Goal: Task Accomplishment & Management: Use online tool/utility

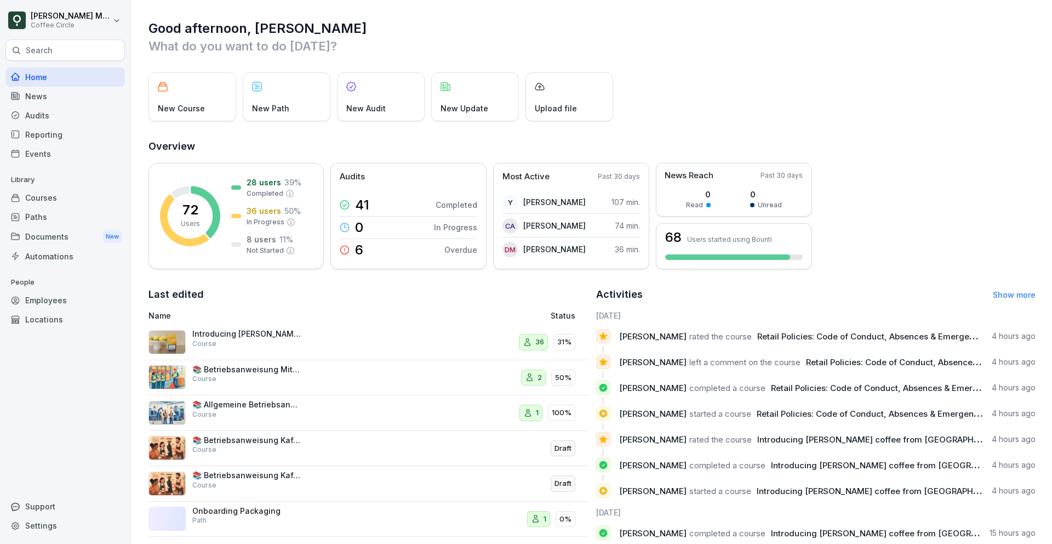
click at [45, 202] on div "Courses" at bounding box center [64, 197] width 119 height 19
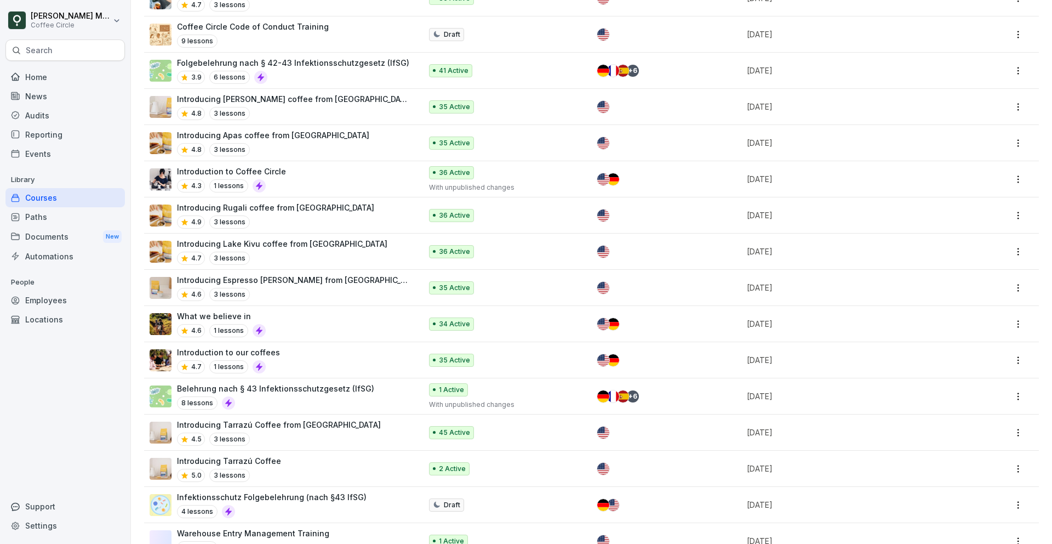
scroll to position [1345, 0]
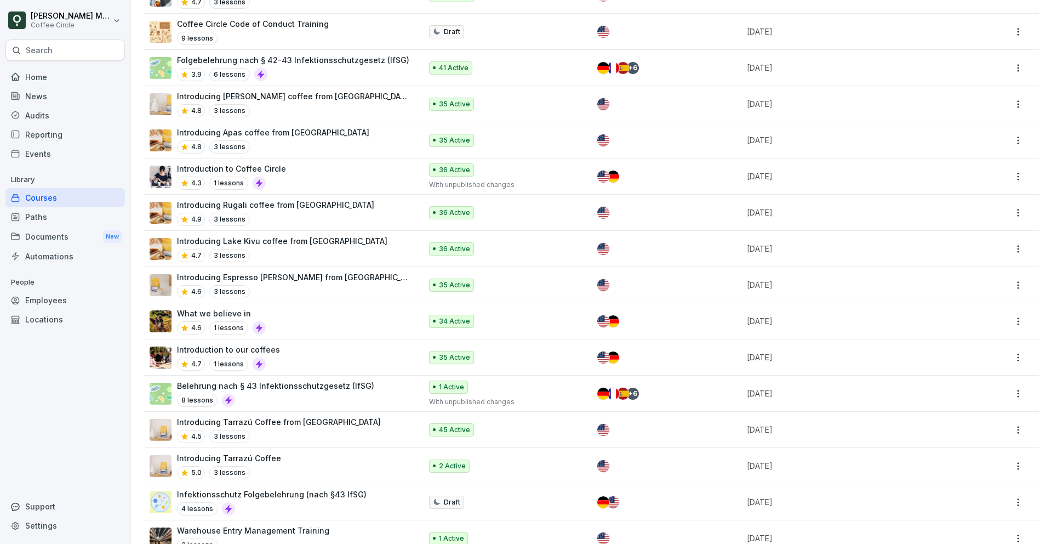
click at [48, 213] on div "Paths" at bounding box center [64, 216] width 119 height 19
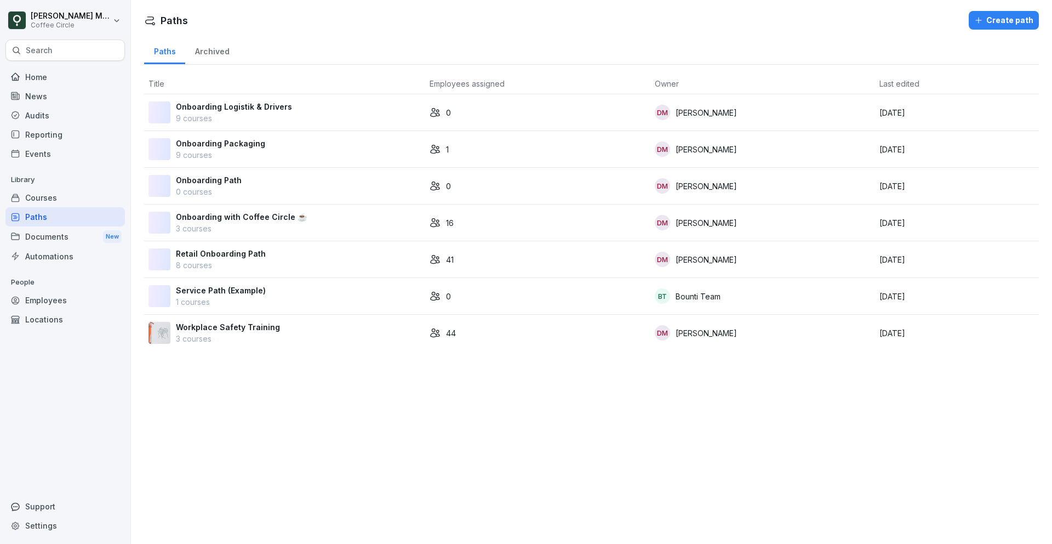
click at [244, 270] on p "8 courses" at bounding box center [221, 265] width 90 height 12
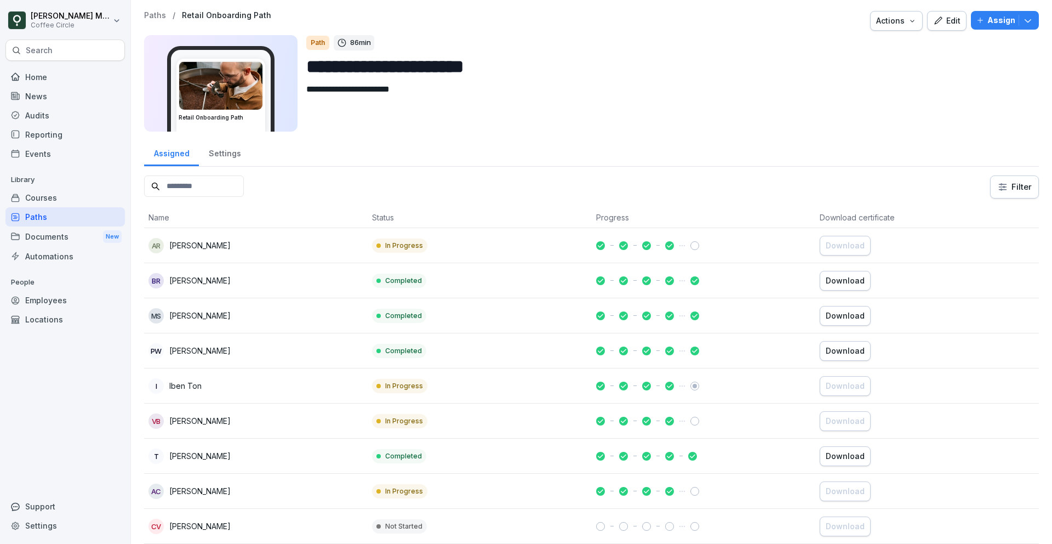
click at [955, 17] on div "Edit" at bounding box center [946, 21] width 27 height 12
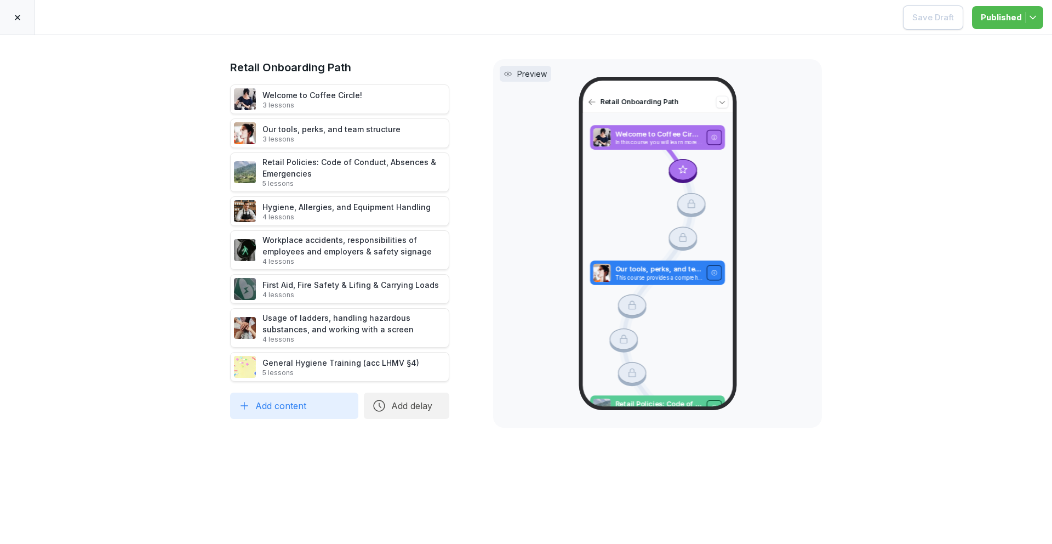
click at [10, 7] on div at bounding box center [17, 17] width 35 height 35
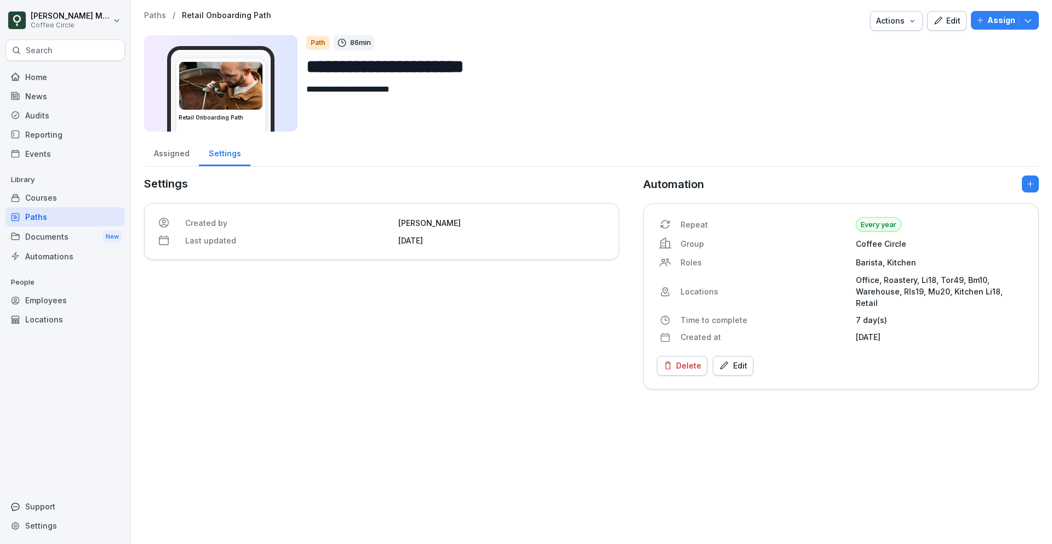
click at [47, 67] on div "Home" at bounding box center [64, 76] width 119 height 19
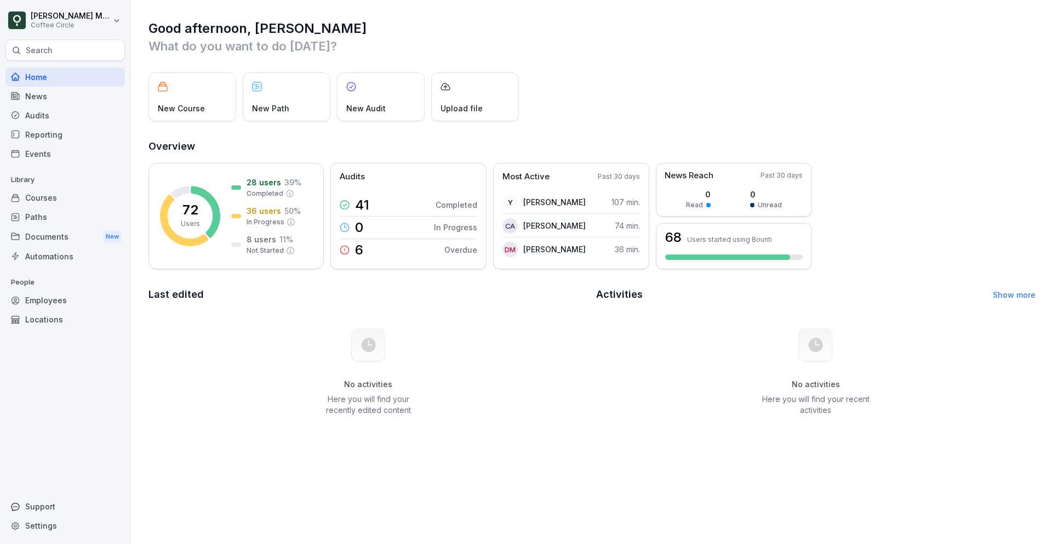
click at [43, 76] on div "Home" at bounding box center [64, 76] width 119 height 19
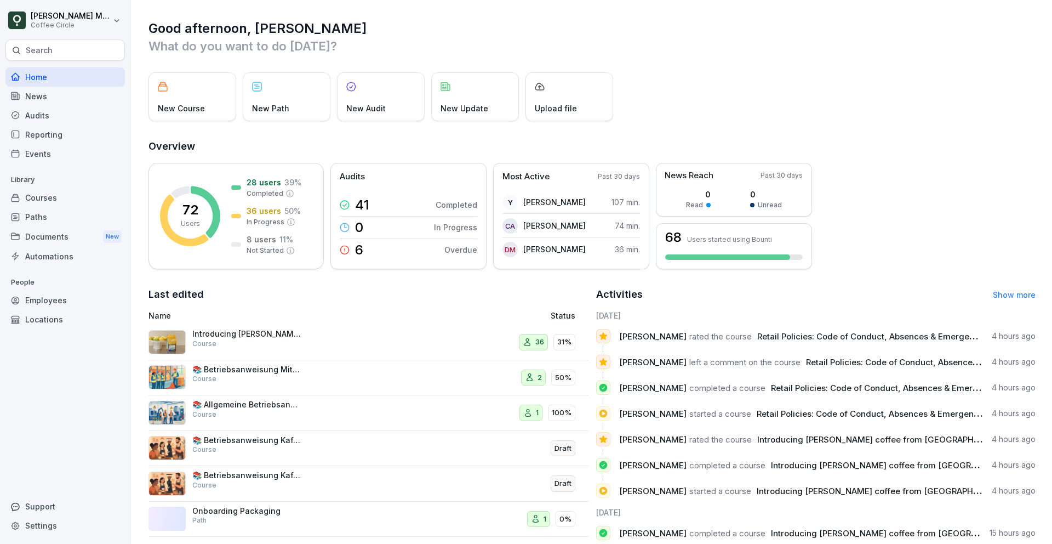
click at [32, 213] on div "Paths" at bounding box center [64, 216] width 119 height 19
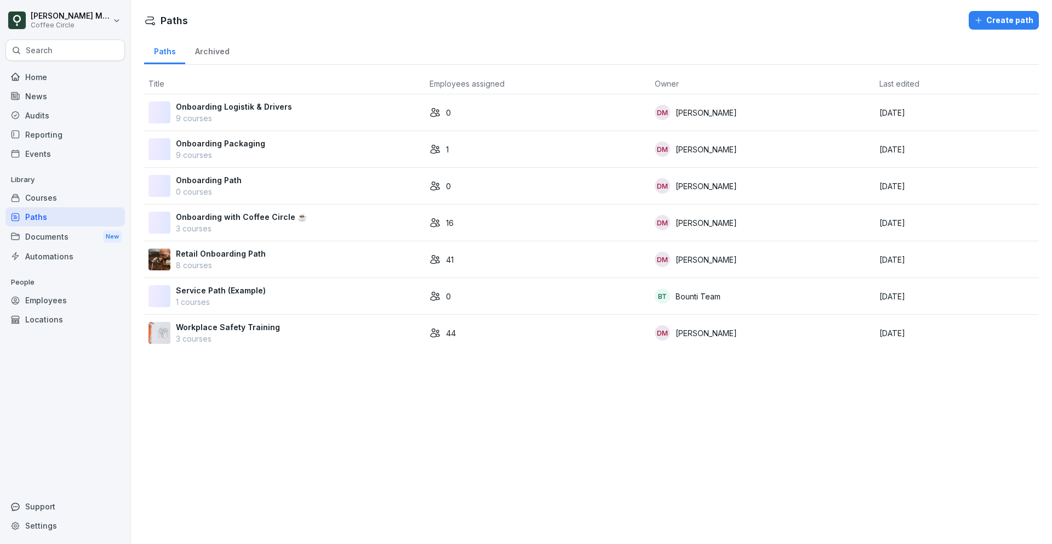
click at [42, 56] on div "Search" at bounding box center [64, 49] width 119 height 21
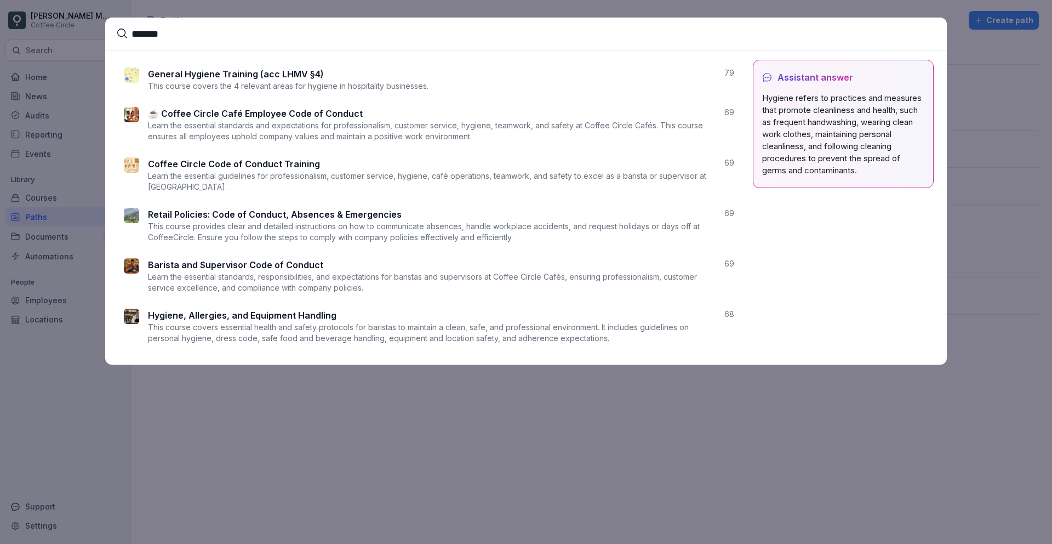
type input "*******"
click at [179, 331] on p "This course covers essential health and safety protocols for baristas to mainta…" at bounding box center [432, 333] width 568 height 22
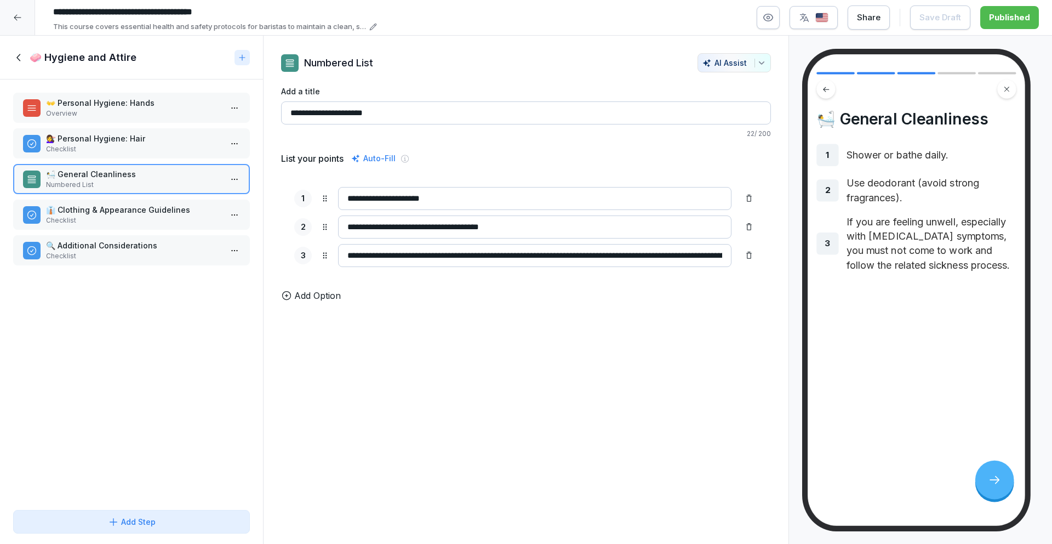
click at [47, 216] on p "Checklist" at bounding box center [133, 220] width 175 height 10
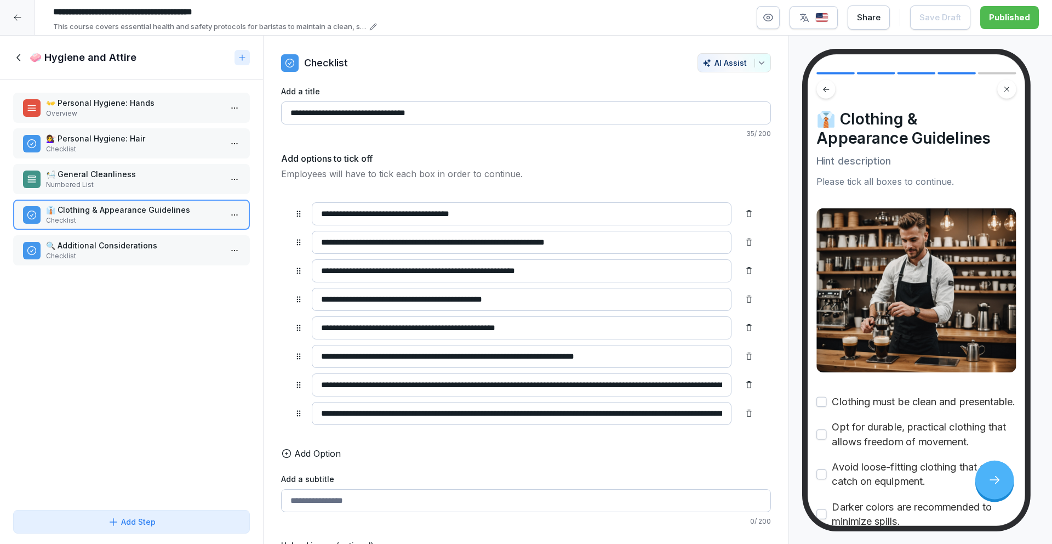
click at [58, 184] on p "Numbered List" at bounding box center [133, 185] width 175 height 10
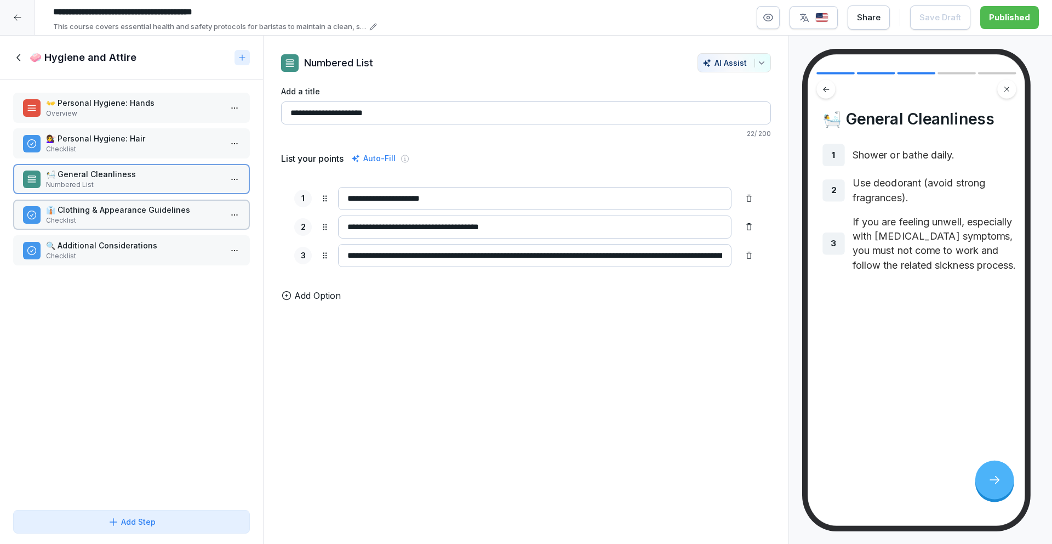
click at [67, 151] on p "Checklist" at bounding box center [133, 149] width 175 height 10
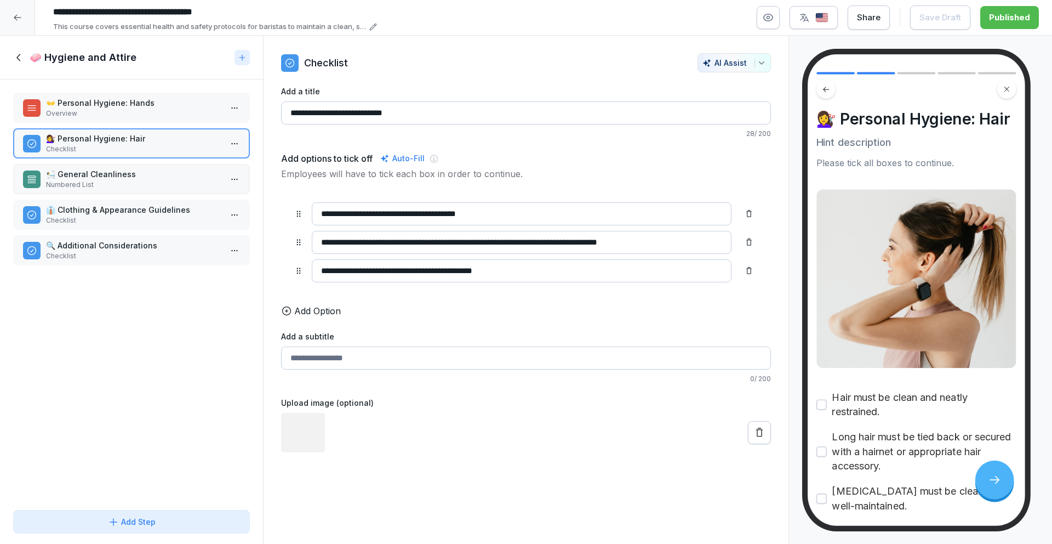
click at [69, 122] on div "👐 Personal Hygiene: Hands Overview" at bounding box center [131, 108] width 237 height 30
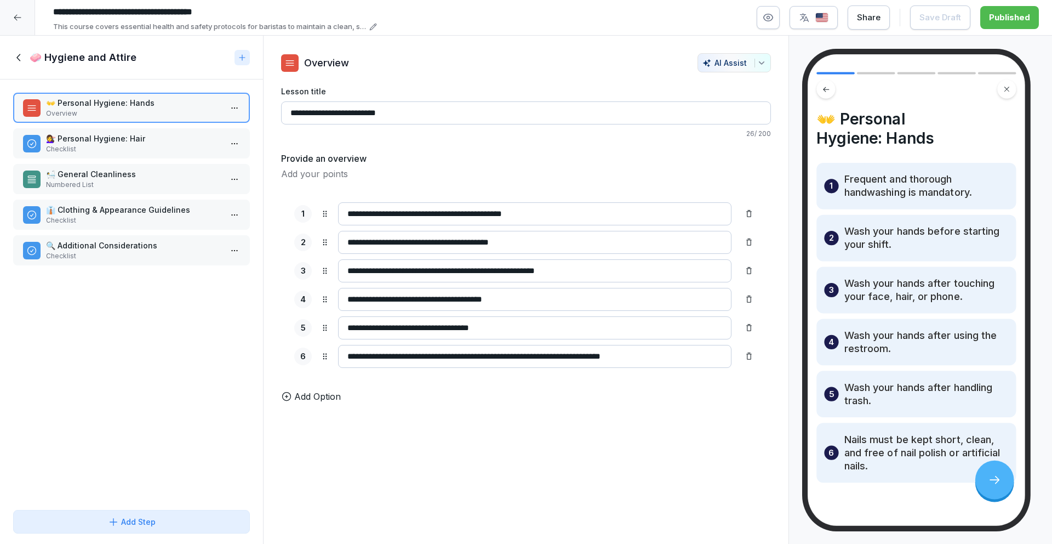
click at [19, 61] on icon at bounding box center [19, 58] width 12 height 12
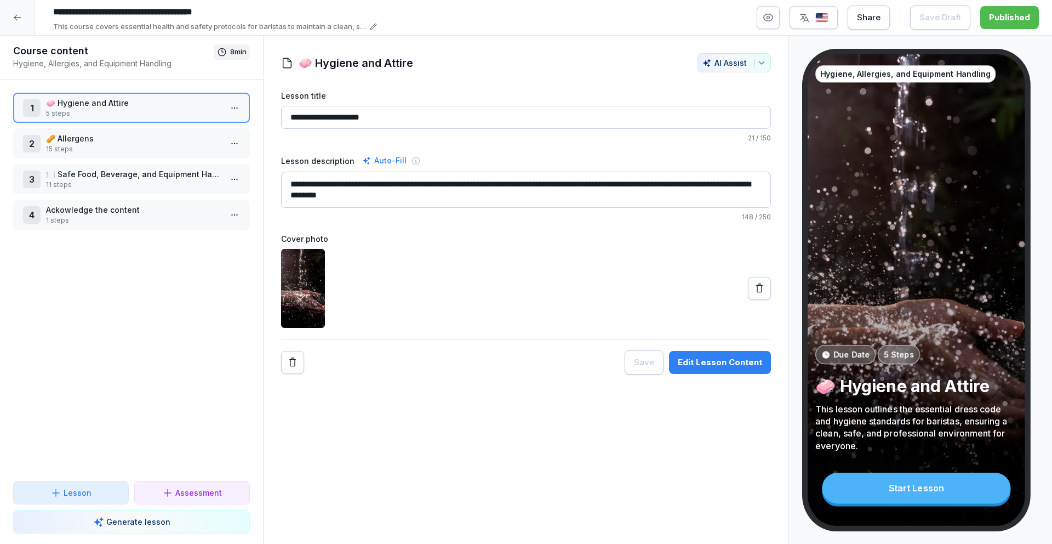
click at [70, 134] on p "🥜 Allergens" at bounding box center [133, 139] width 175 height 12
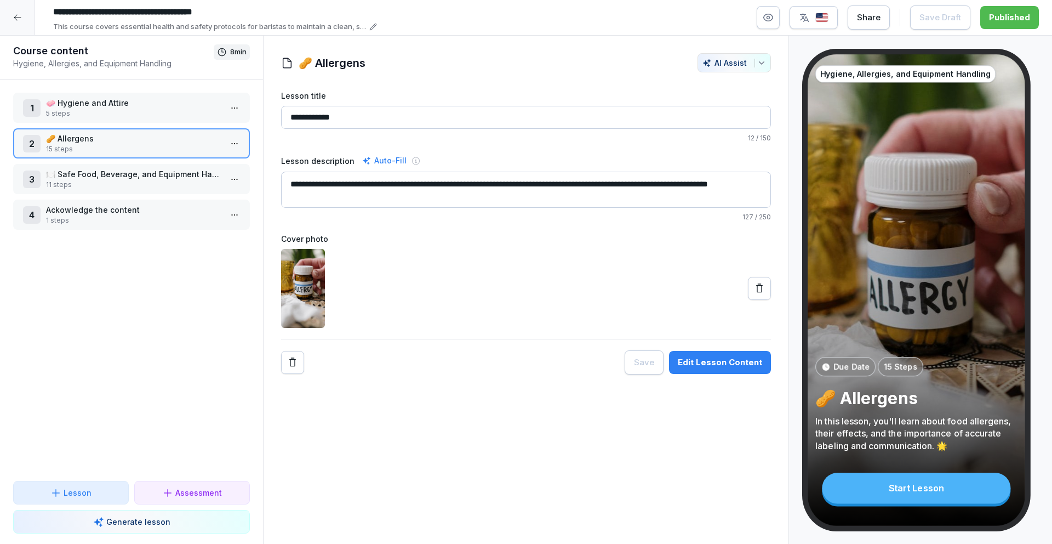
click at [84, 182] on p "11 steps" at bounding box center [133, 185] width 175 height 10
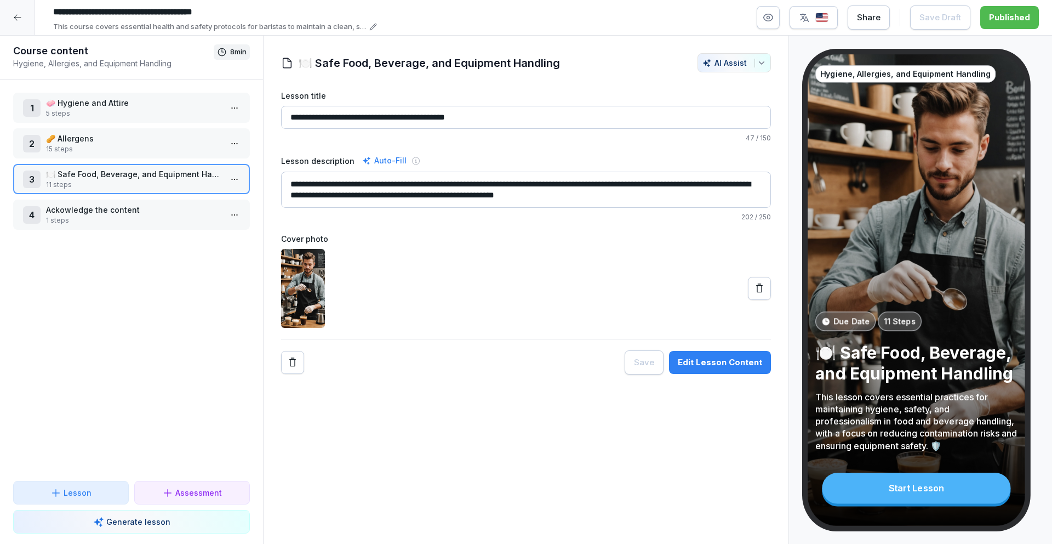
click at [84, 182] on p "11 steps" at bounding box center [133, 185] width 175 height 10
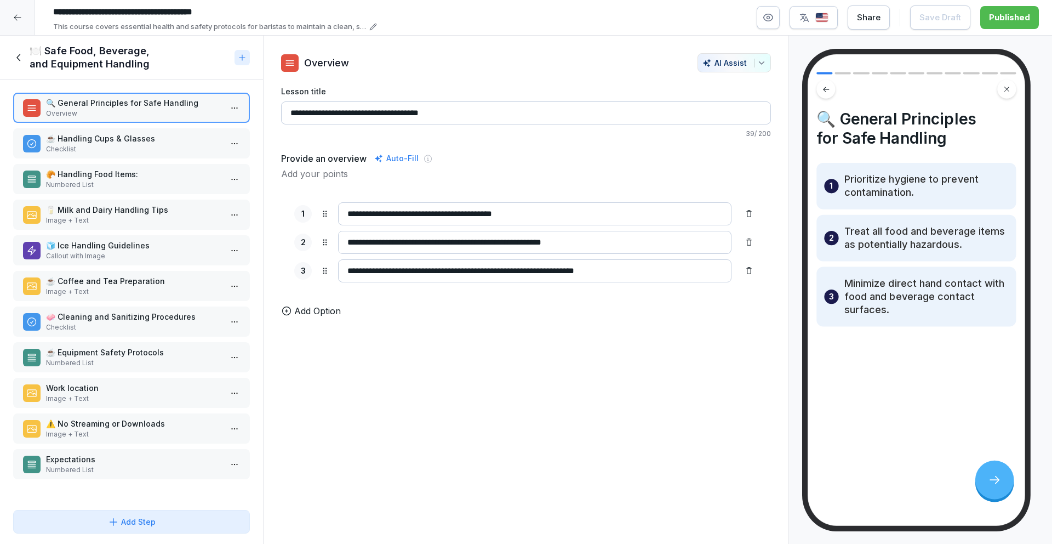
click at [105, 441] on div "⚠️ No Streaming or Downloads Image + Text" at bounding box center [131, 428] width 237 height 30
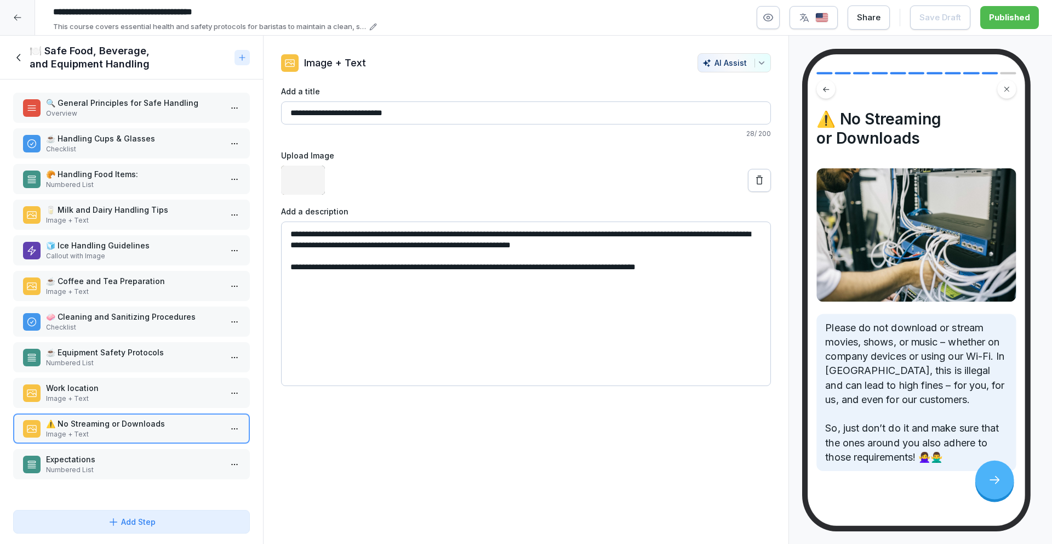
click at [103, 474] on p "Numbered List" at bounding box center [133, 470] width 175 height 10
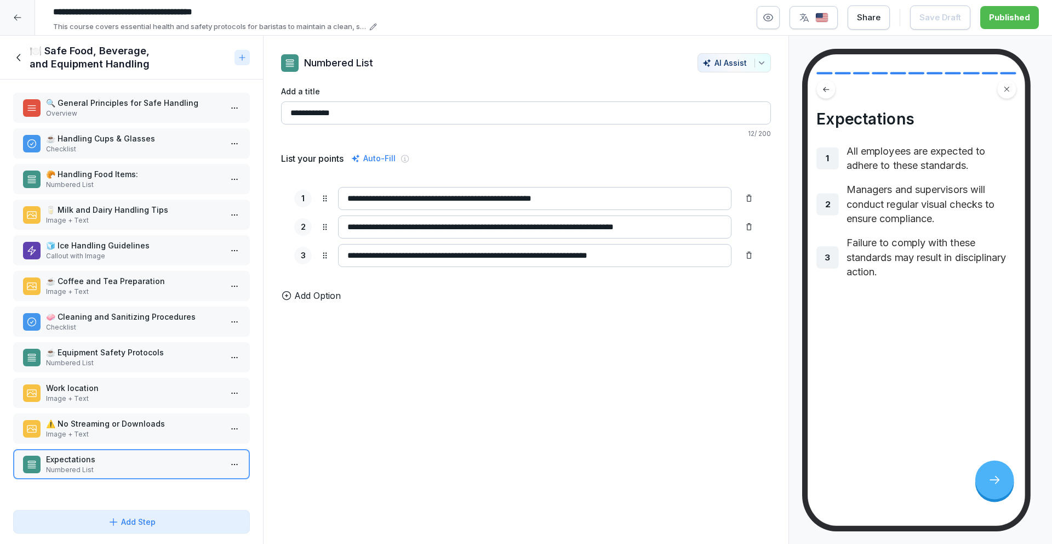
click at [106, 427] on p "⚠️ No Streaming or Downloads" at bounding box center [133, 424] width 175 height 12
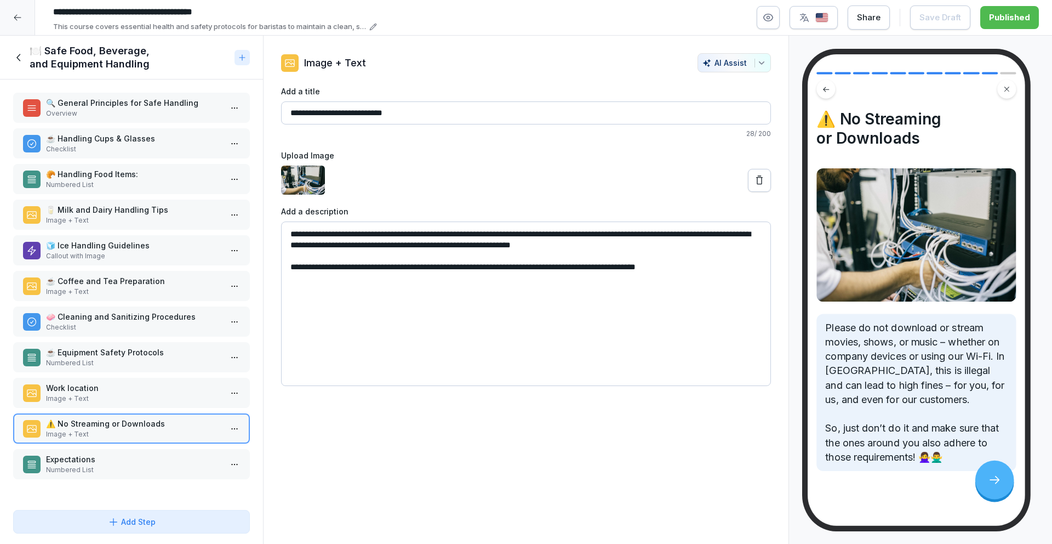
click at [101, 384] on p "Work location" at bounding box center [133, 388] width 175 height 12
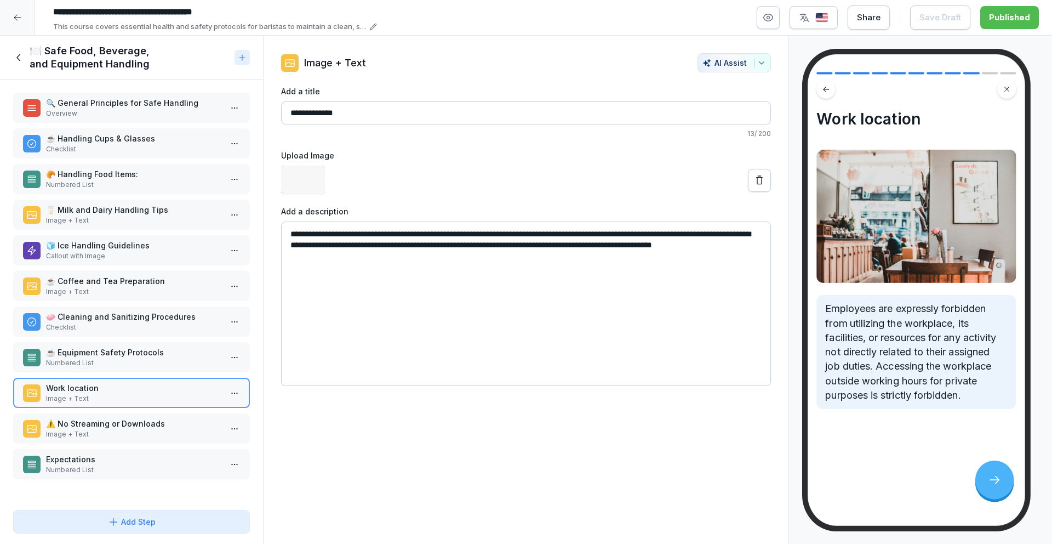
click at [94, 355] on p "☕ Equipment Safety Protocols" at bounding box center [133, 352] width 175 height 12
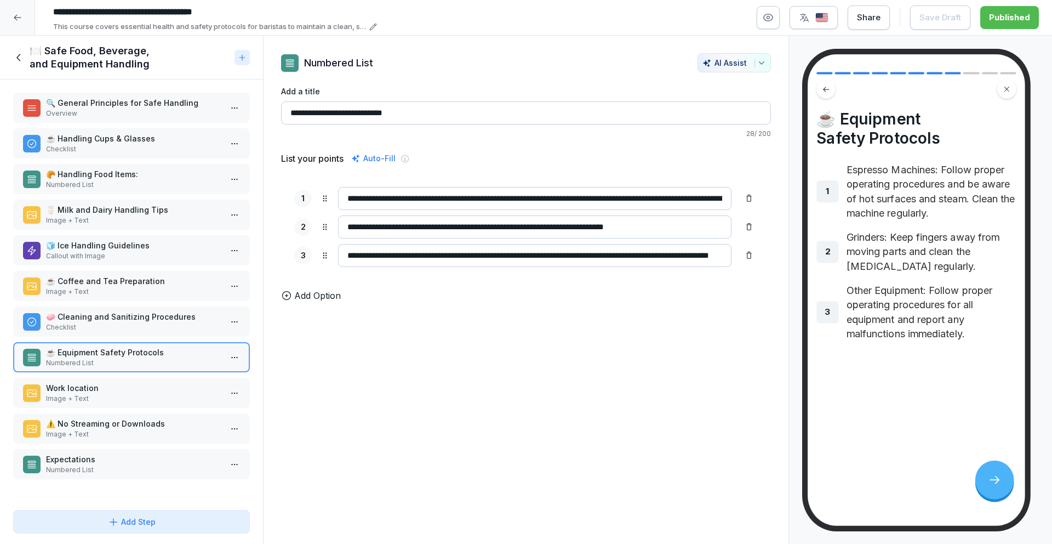
click at [78, 311] on p "🧼 Cleaning and Sanitizing Procedures" at bounding box center [133, 317] width 175 height 12
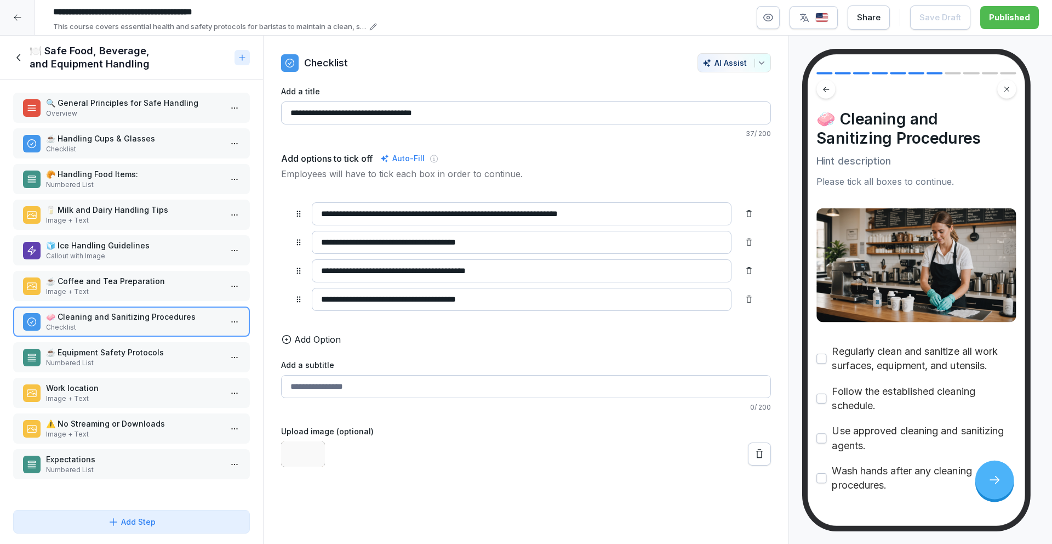
click at [83, 357] on p "☕ Equipment Safety Protocols" at bounding box center [133, 352] width 175 height 12
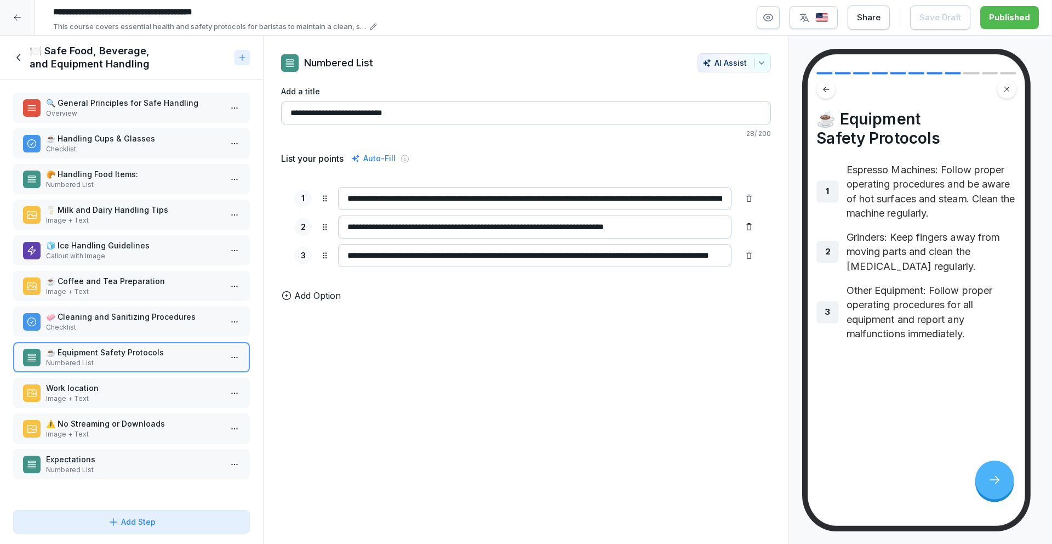
click at [25, 53] on icon at bounding box center [19, 58] width 12 height 12
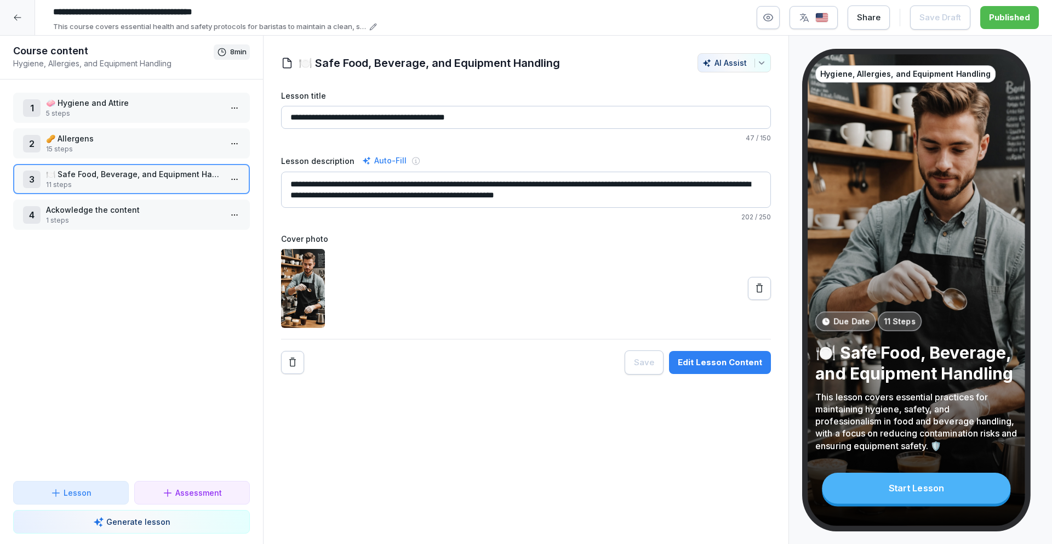
click at [21, 24] on div at bounding box center [17, 17] width 35 height 35
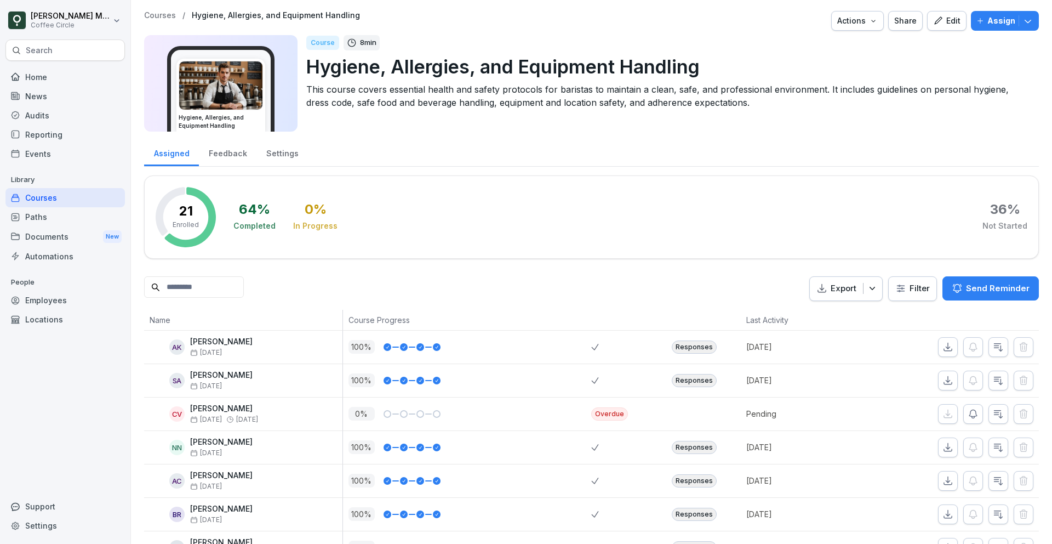
click at [64, 73] on div "Home" at bounding box center [64, 76] width 119 height 19
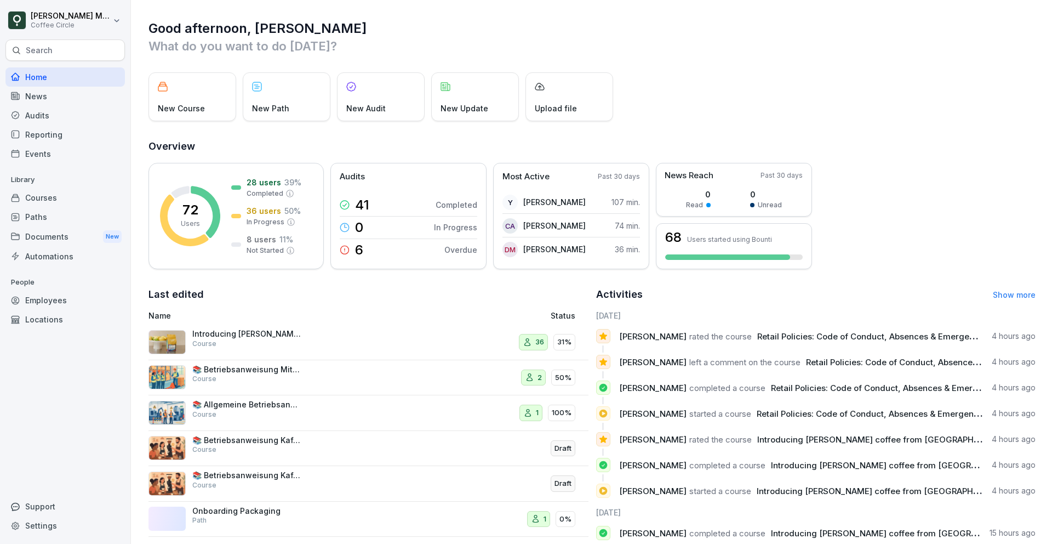
click at [31, 218] on div "Paths" at bounding box center [64, 216] width 119 height 19
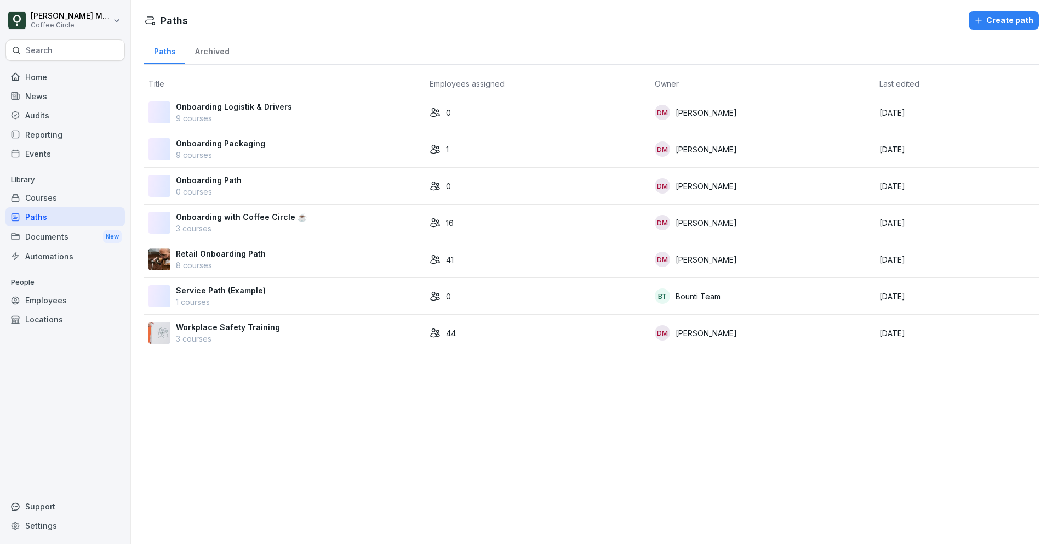
click at [243, 265] on p "8 courses" at bounding box center [221, 265] width 90 height 12
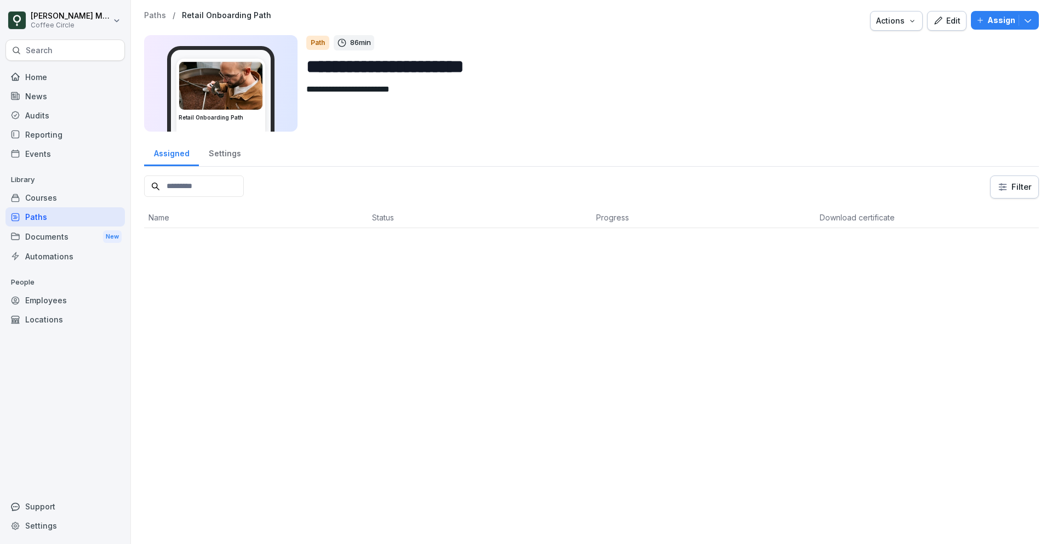
click at [961, 24] on div "Edit" at bounding box center [946, 21] width 27 height 12
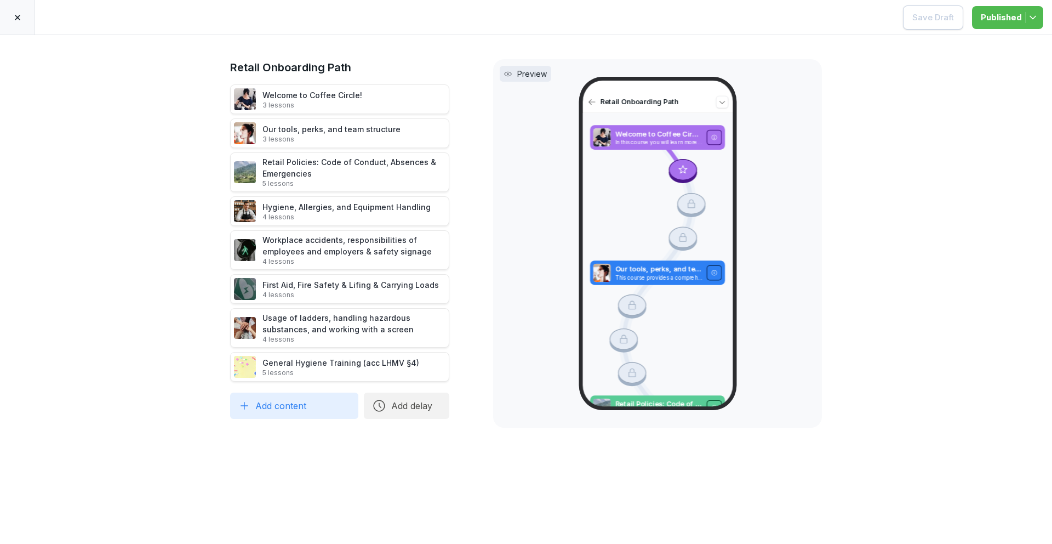
click at [10, 17] on div at bounding box center [17, 17] width 35 height 35
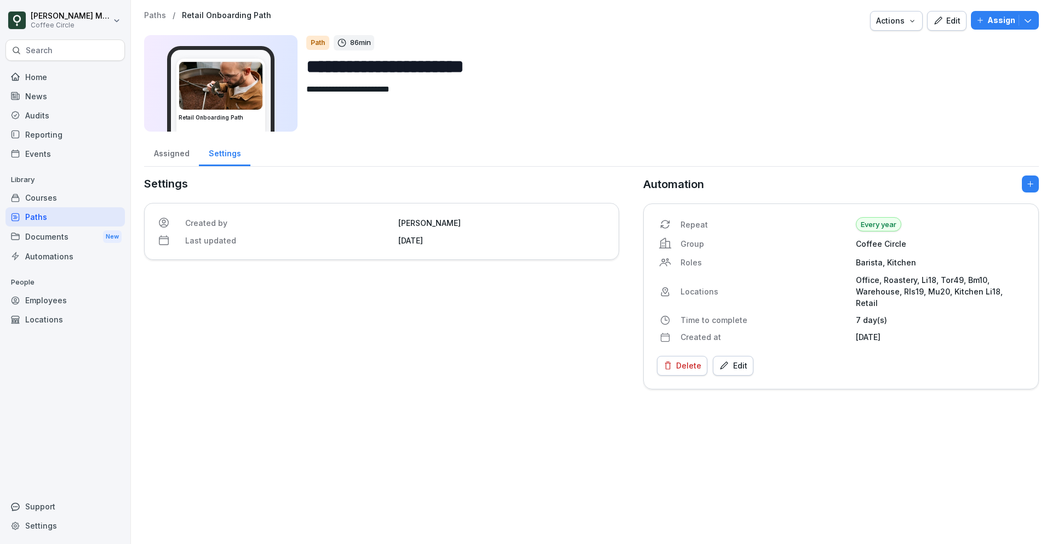
click at [67, 51] on div "Search" at bounding box center [64, 49] width 119 height 21
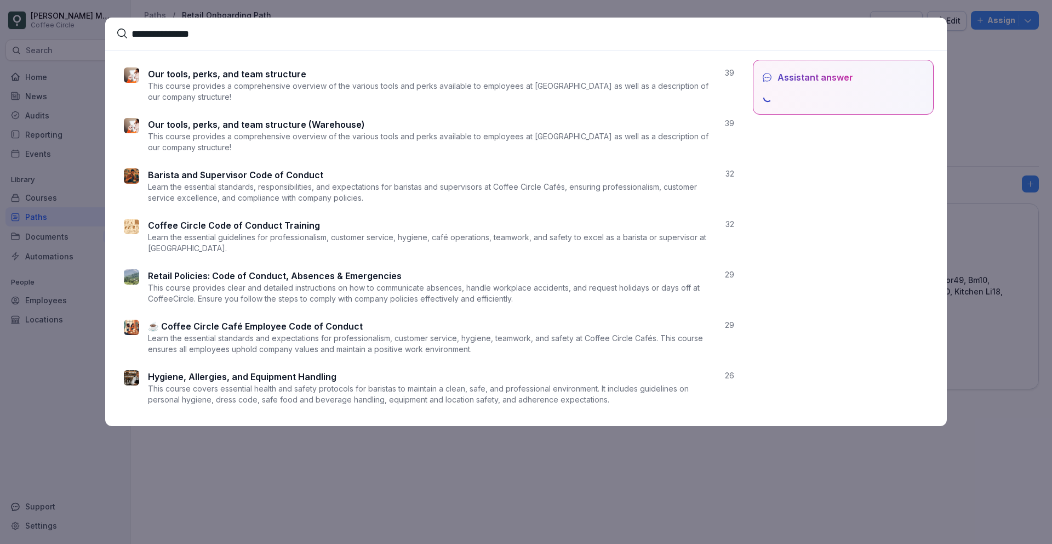
type input "**********"
click at [237, 296] on p "This course provides clear and detailed instructions on how to communicate abse…" at bounding box center [432, 293] width 568 height 22
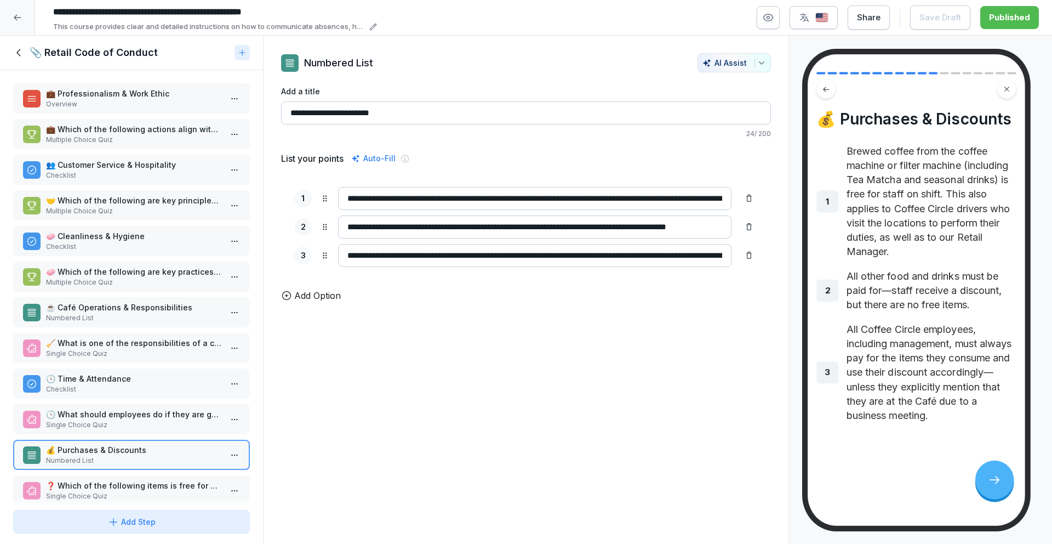
click at [15, 60] on div "📎 Retail Code of Conduct" at bounding box center [131, 53] width 263 height 35
click at [16, 54] on icon at bounding box center [19, 53] width 12 height 12
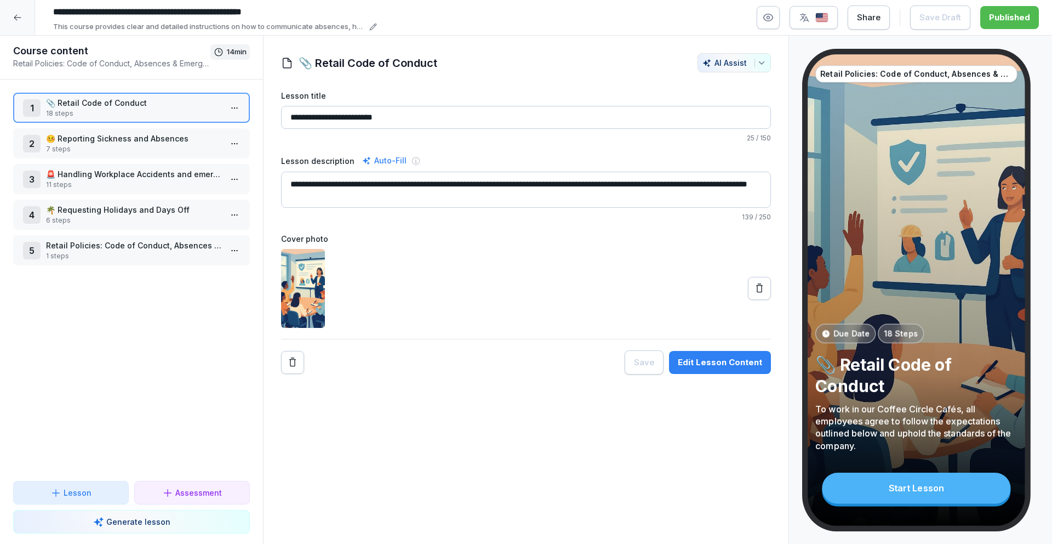
click at [58, 159] on div "1 📎 Retail Code of Conduct 18 steps 2 🤒 Reporting Sickness and Absences 7 steps…" at bounding box center [131, 279] width 263 height 401
click at [65, 143] on p "🤒 Reporting Sickness and Absences" at bounding box center [133, 139] width 175 height 12
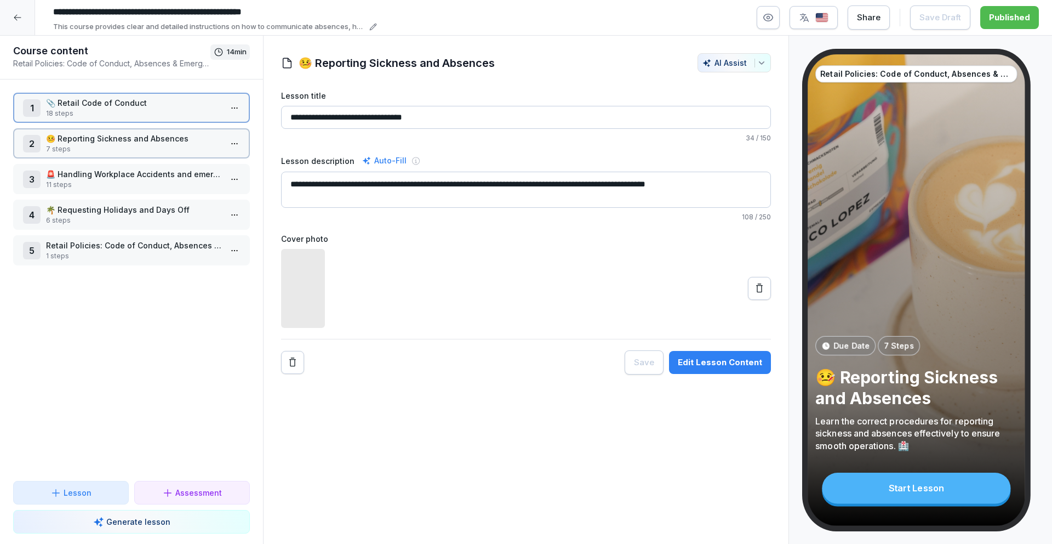
click at [65, 143] on p "🤒 Reporting Sickness and Absences" at bounding box center [133, 139] width 175 height 12
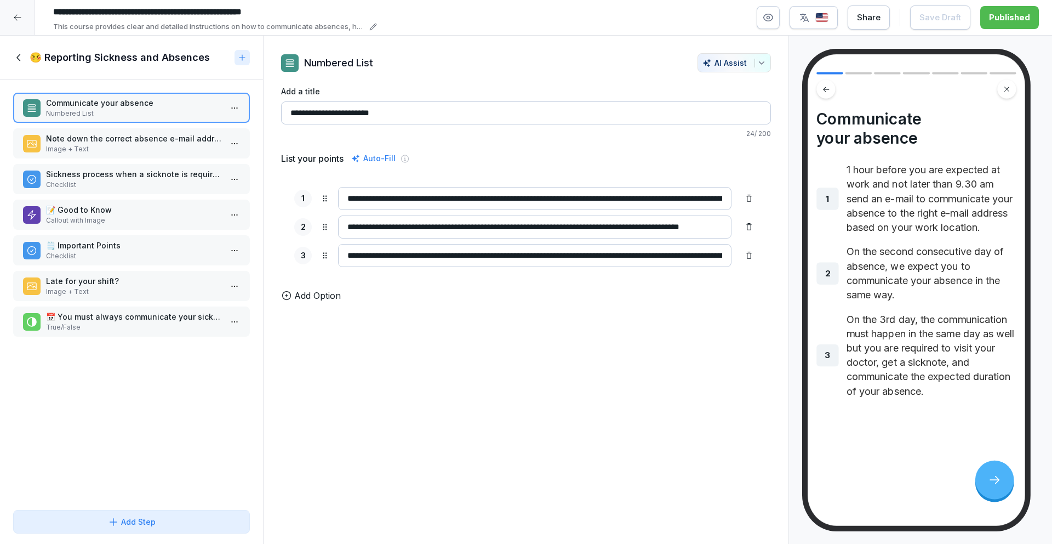
click at [65, 143] on p "Note down the correct absence e-mail address based on your location!" at bounding box center [133, 139] width 175 height 12
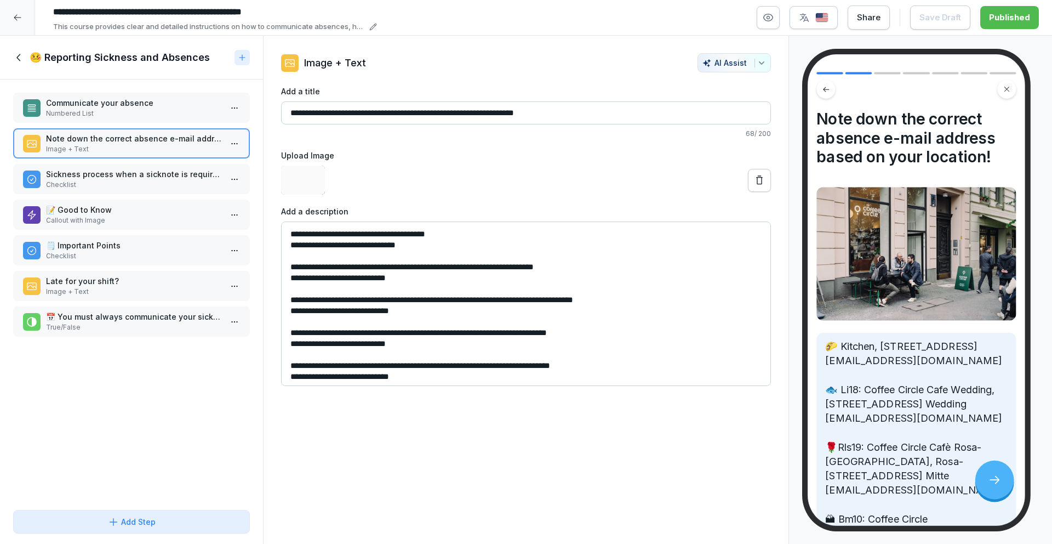
click at [67, 170] on p "Sickness process when a sicknote is required" at bounding box center [133, 174] width 175 height 12
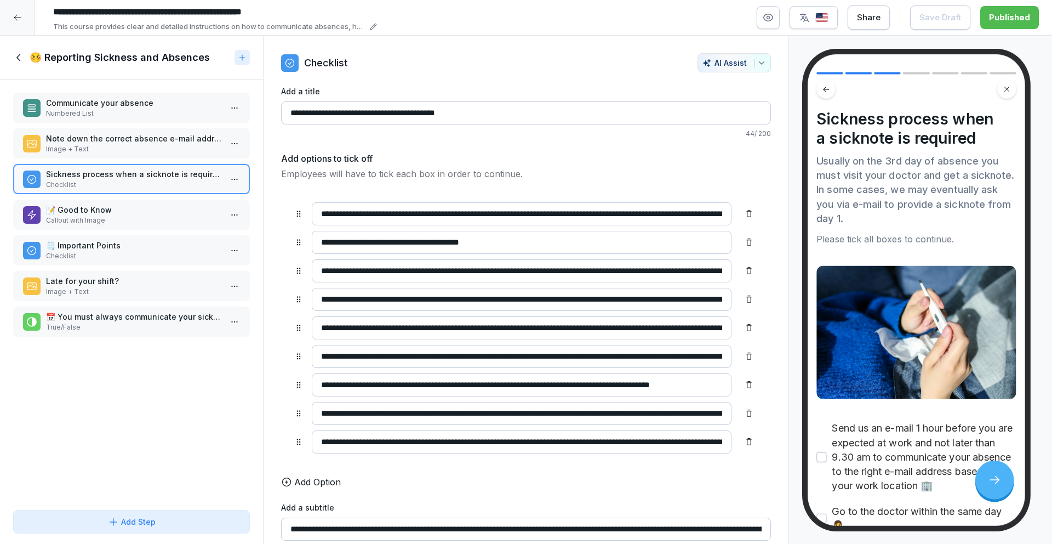
click at [72, 209] on p "📝 Good to Know" at bounding box center [133, 210] width 175 height 12
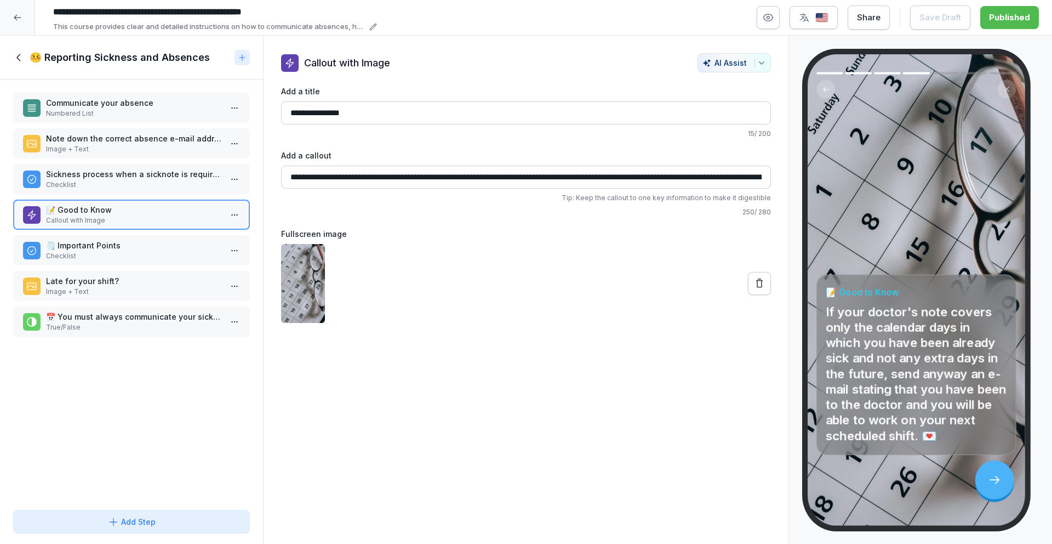
click at [72, 241] on p "🗒️ Important Points" at bounding box center [133, 245] width 175 height 12
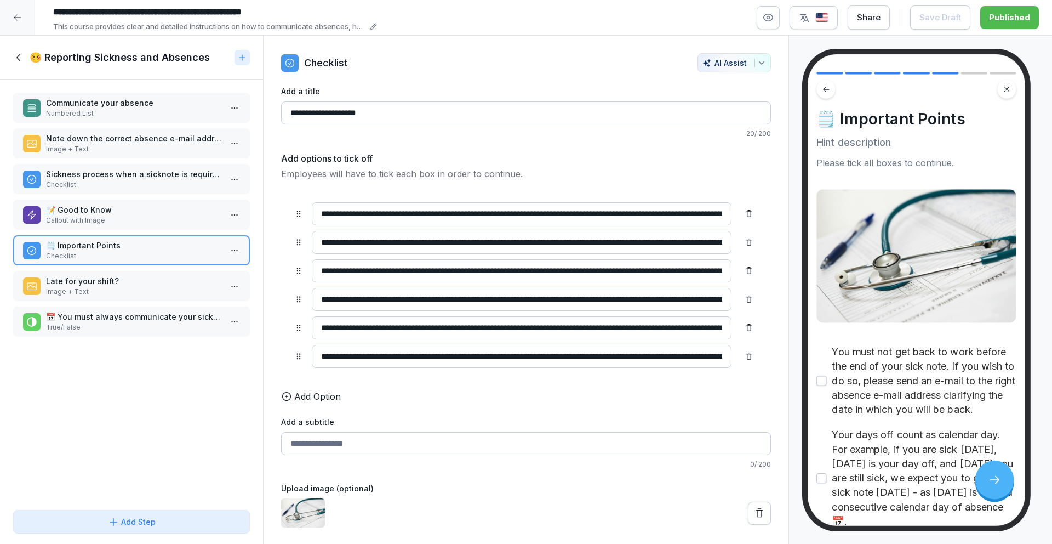
click at [29, 67] on div "🤒 Reporting Sickness and Absences" at bounding box center [131, 58] width 263 height 44
click at [23, 60] on icon at bounding box center [19, 58] width 12 height 12
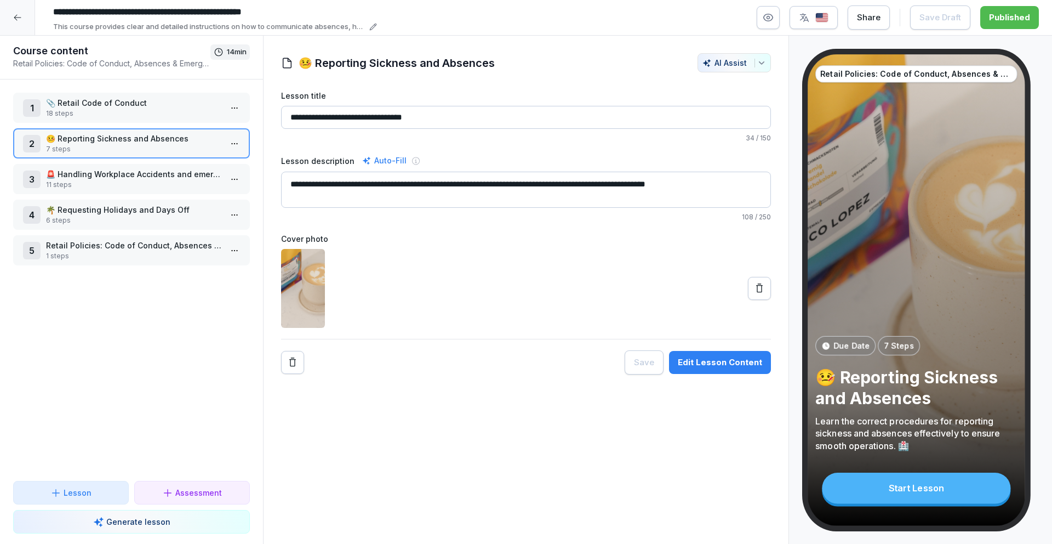
click at [78, 176] on p "🚨 Handling Workplace Accidents and emergencies" at bounding box center [133, 174] width 175 height 12
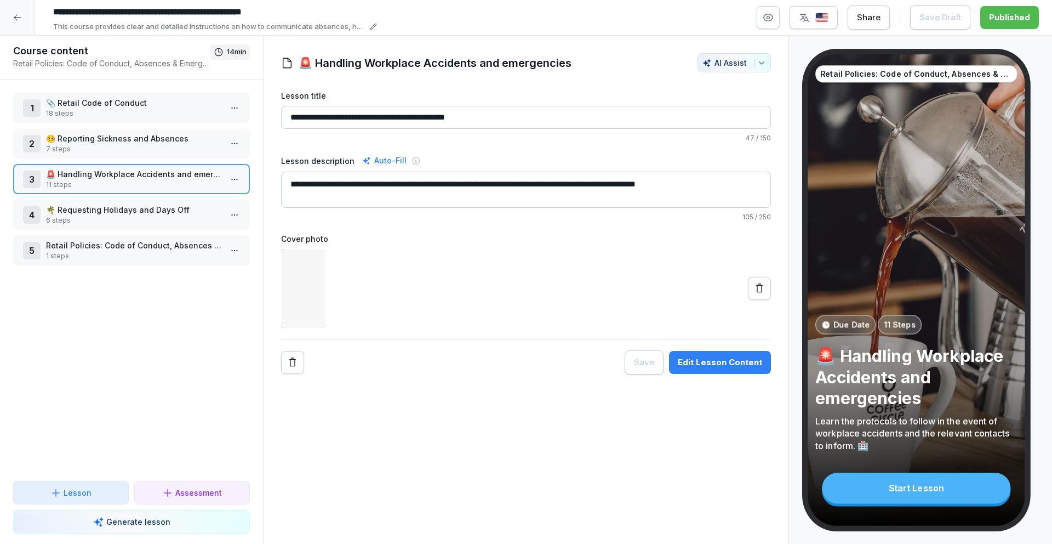
click at [78, 176] on p "🚨 Handling Workplace Accidents and emergencies" at bounding box center [133, 174] width 175 height 12
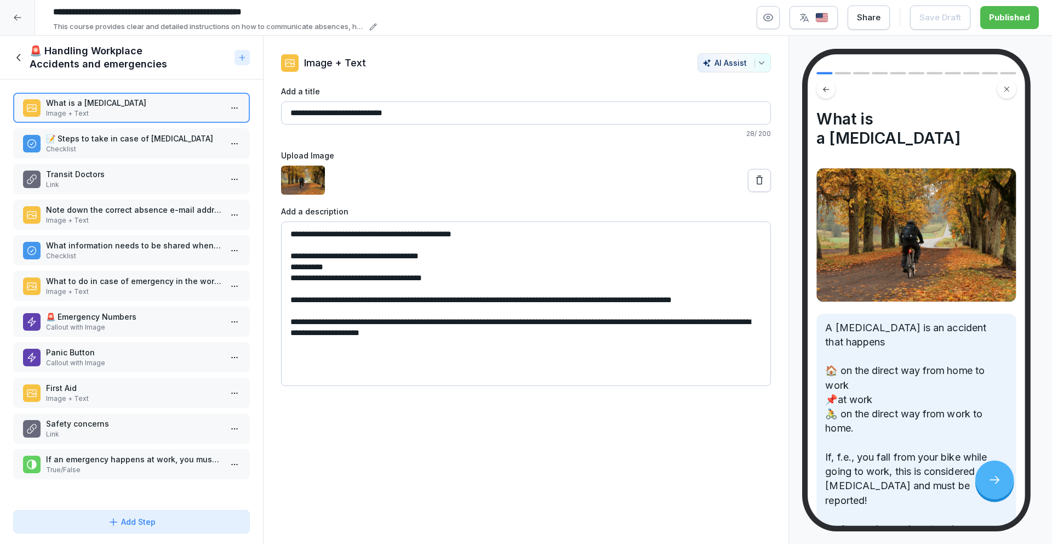
click at [82, 144] on p "Checklist" at bounding box center [133, 149] width 175 height 10
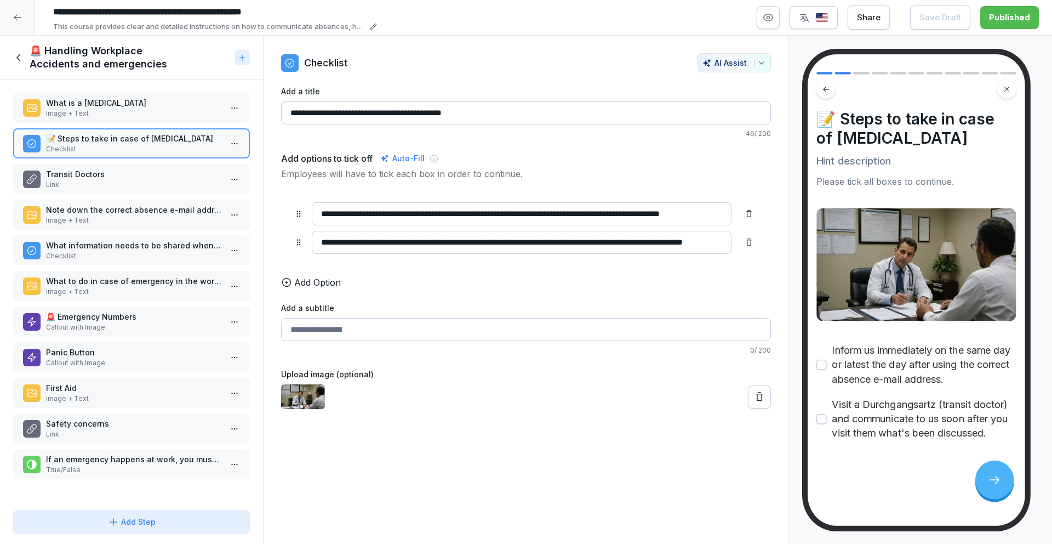
click at [82, 176] on p "Transit Doctors" at bounding box center [133, 174] width 175 height 12
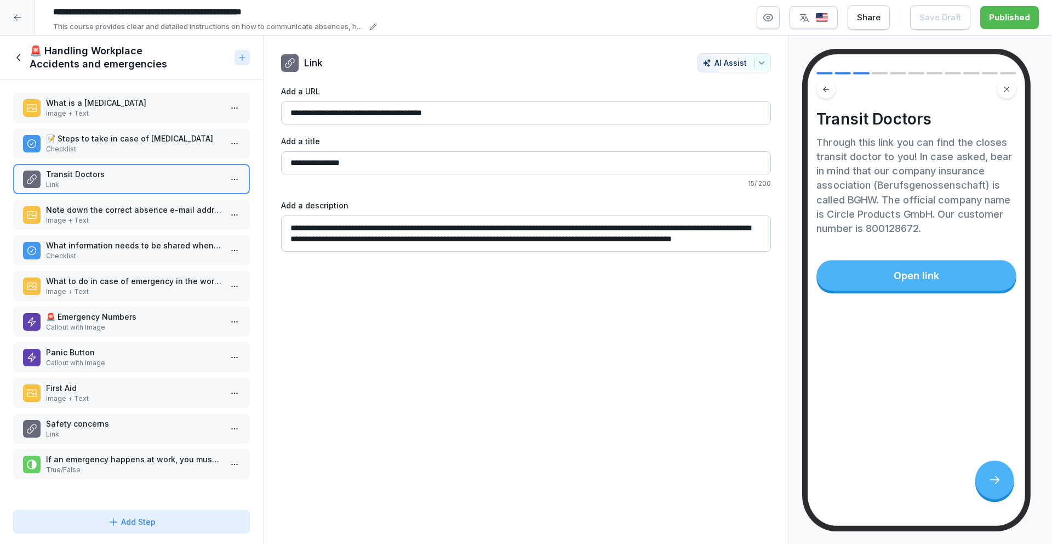
click at [85, 205] on p "Note down the correct absence e-mail address based on your location!" at bounding box center [133, 210] width 175 height 12
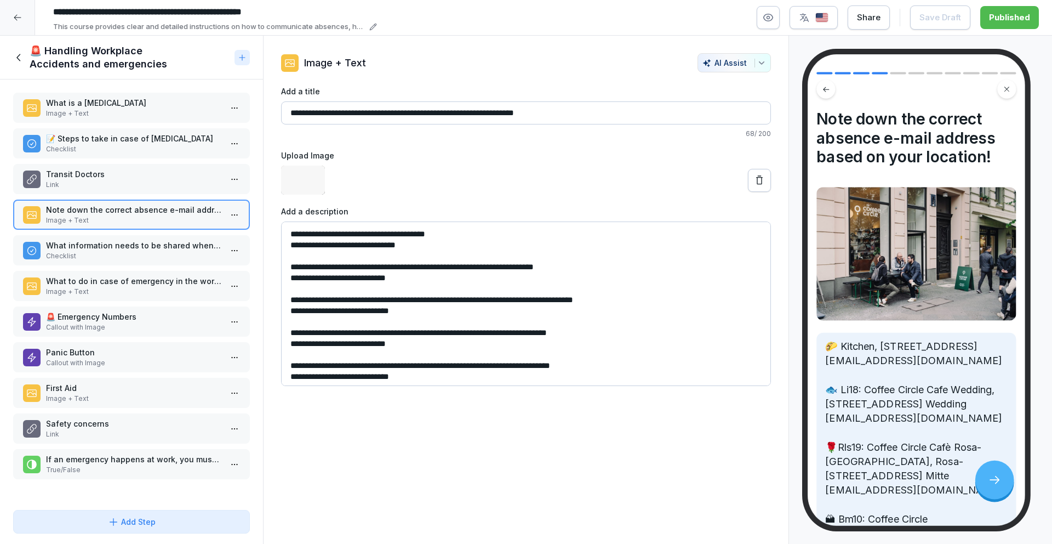
click at [85, 242] on p "What information needs to be shared when it comes to reporting workplace accide…" at bounding box center [133, 245] width 175 height 12
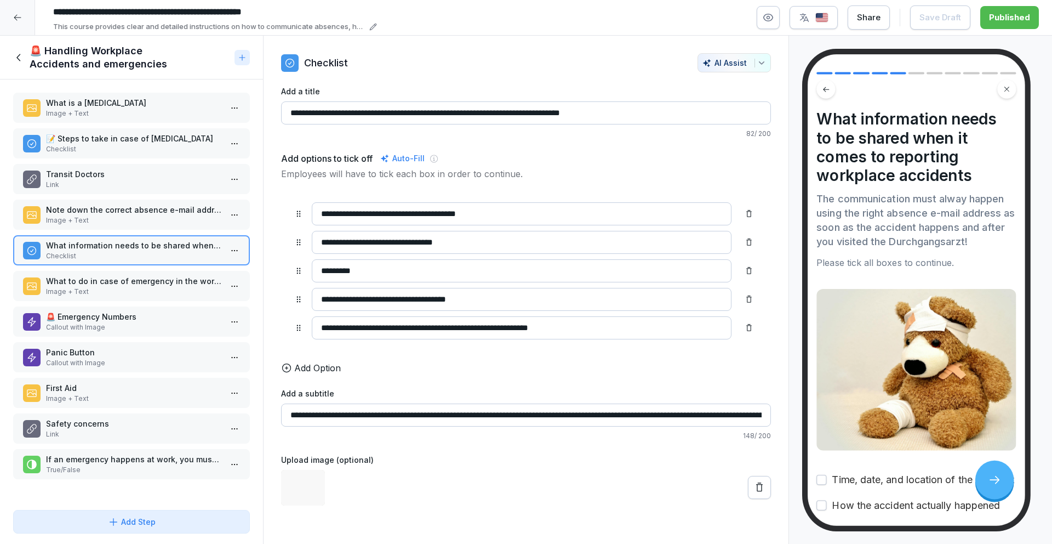
click at [94, 288] on p "Image + Text" at bounding box center [133, 292] width 175 height 10
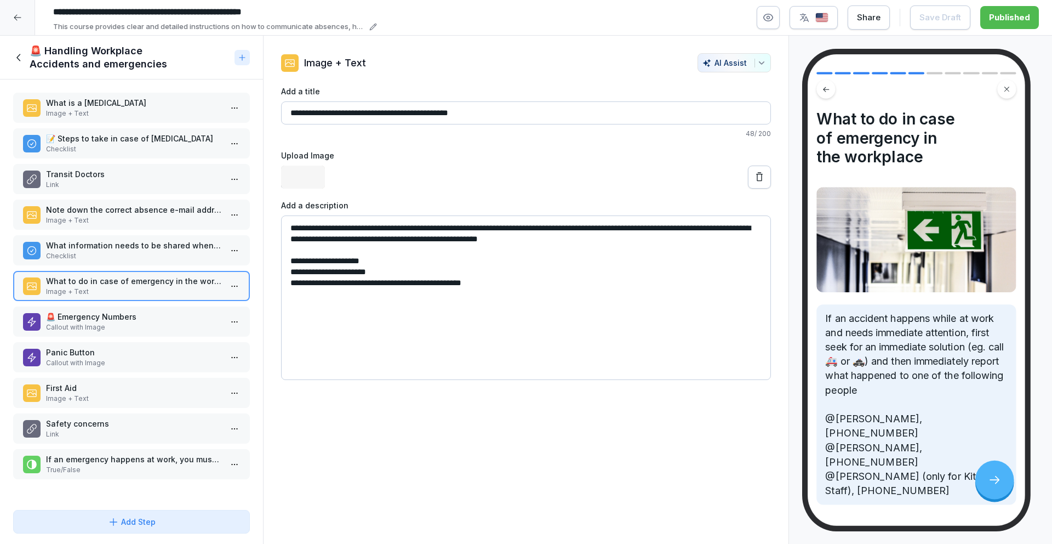
click at [90, 311] on p "🚨 Emergency Numbers" at bounding box center [133, 317] width 175 height 12
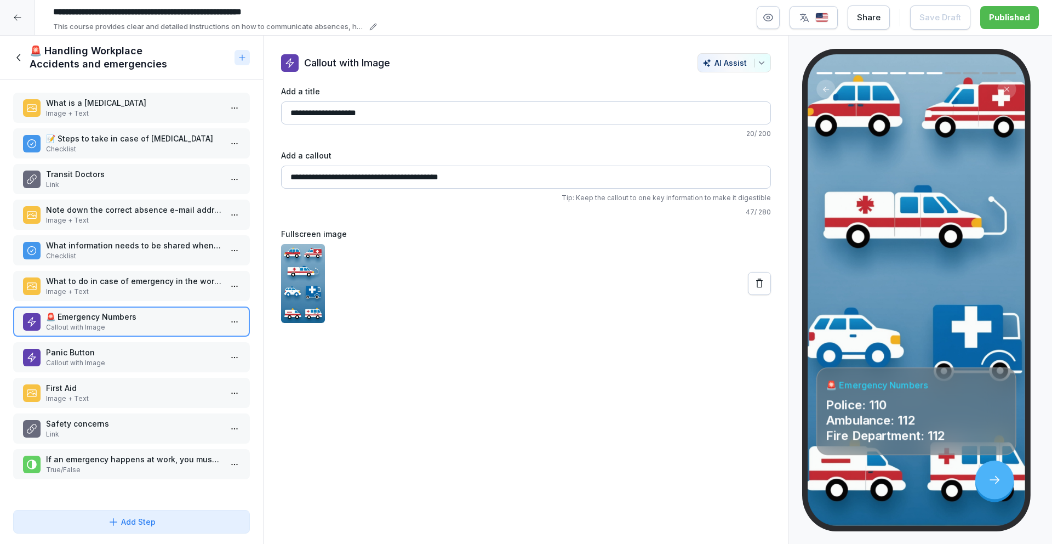
click at [93, 315] on p "🚨 Emergency Numbers" at bounding box center [133, 317] width 175 height 12
type input "**********"
click at [88, 350] on p "Panic Button" at bounding box center [133, 352] width 175 height 12
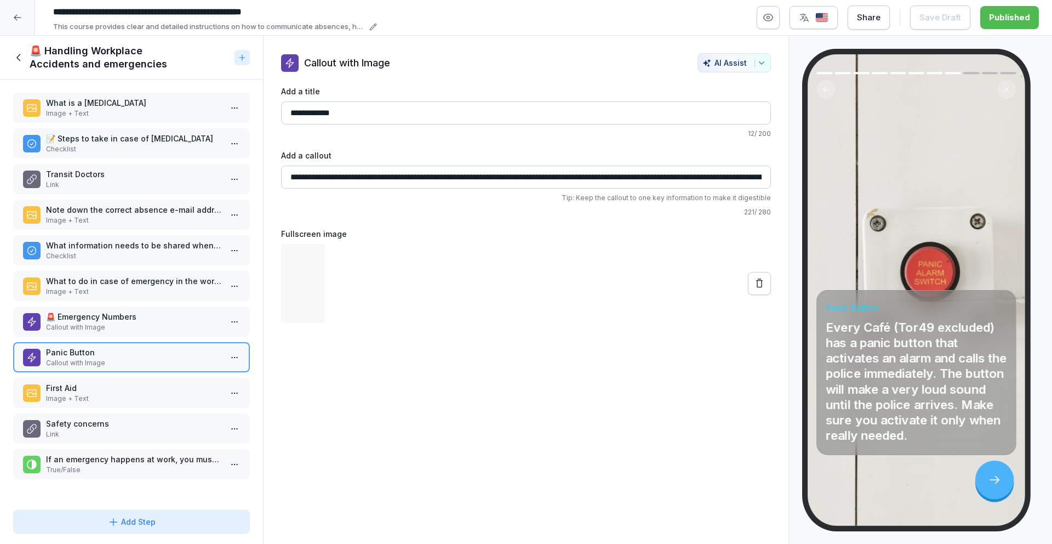
click at [88, 385] on p "First Aid" at bounding box center [133, 388] width 175 height 12
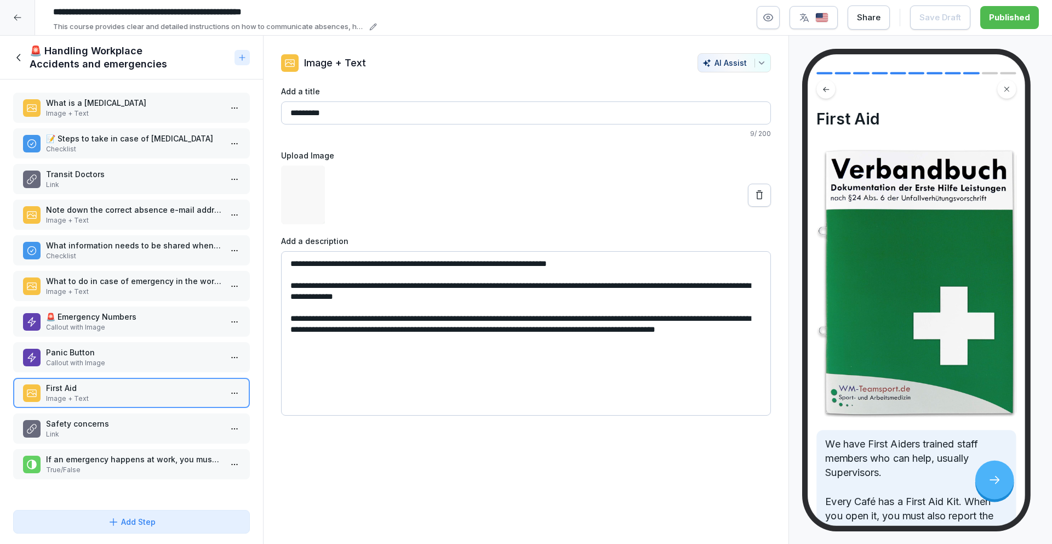
click at [84, 419] on p "Safety concerns" at bounding box center [133, 424] width 175 height 12
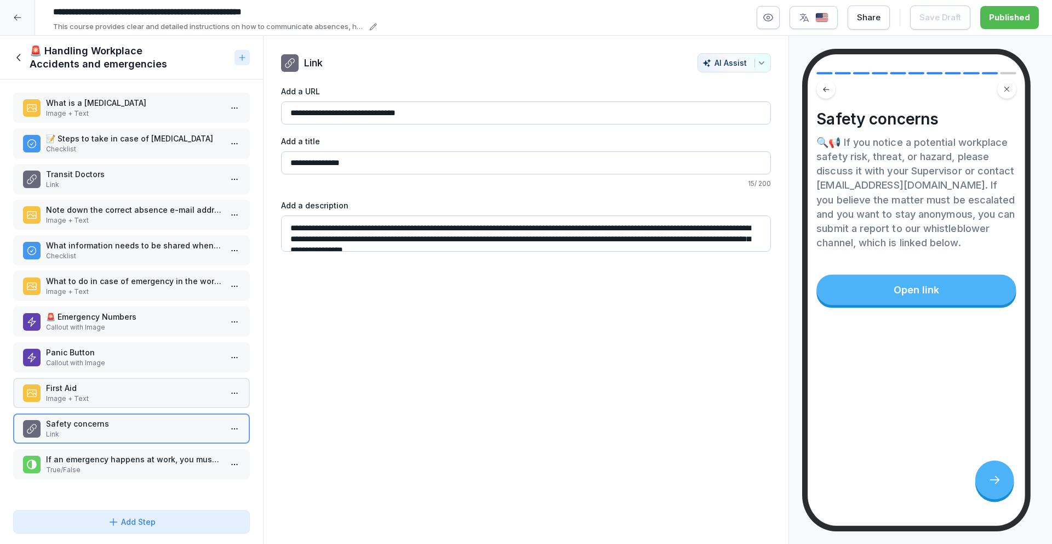
click at [83, 447] on div "What is a Workplace Accident Image + Text 📝 Steps to take in case of workplace …" at bounding box center [131, 292] width 263 height 426
click at [80, 462] on p "If an emergency happens at work, you must first seek for an immediate solution …" at bounding box center [133, 459] width 175 height 12
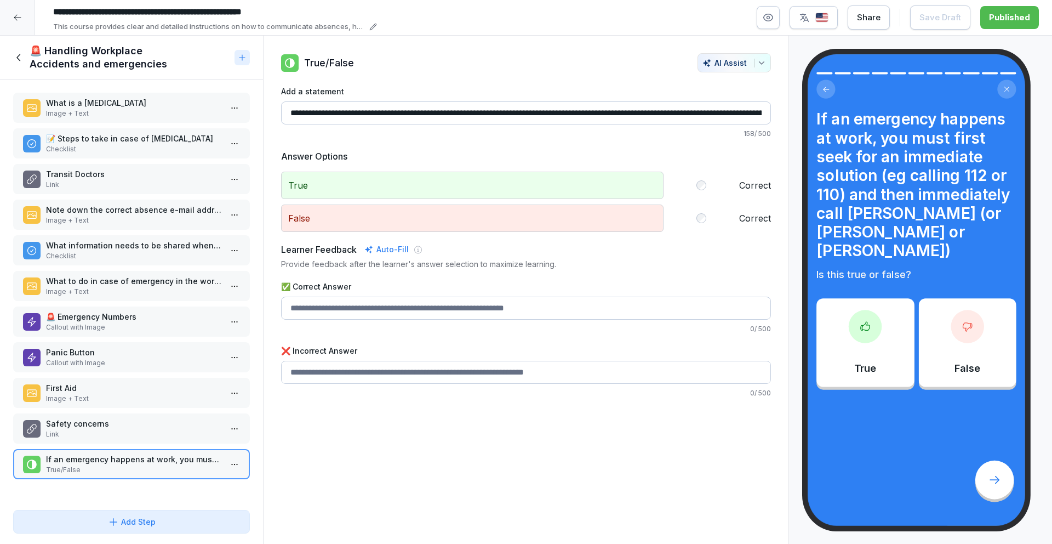
click at [24, 56] on icon at bounding box center [19, 58] width 12 height 12
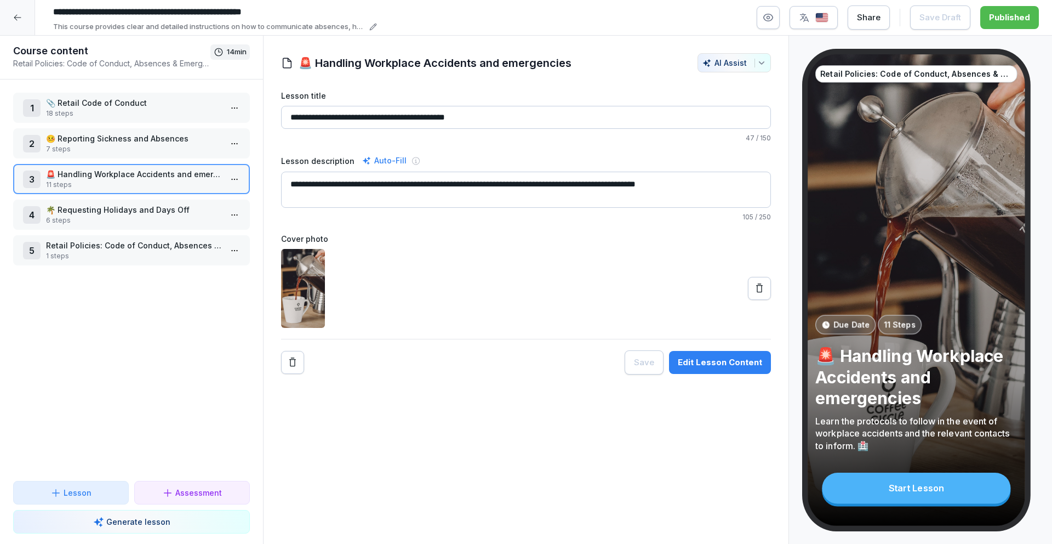
click at [75, 224] on p "6 steps" at bounding box center [133, 220] width 175 height 10
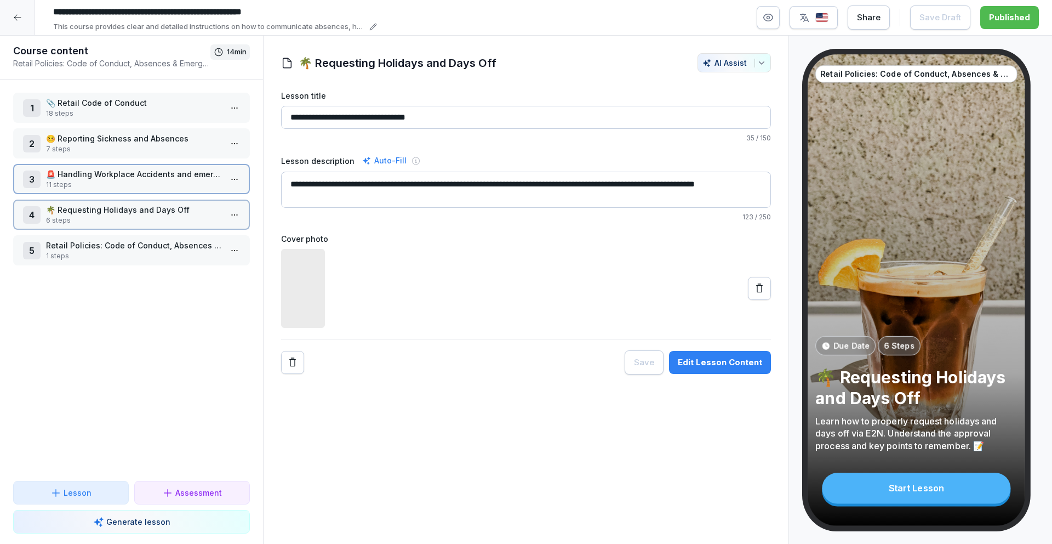
click at [75, 224] on p "6 steps" at bounding box center [133, 220] width 175 height 10
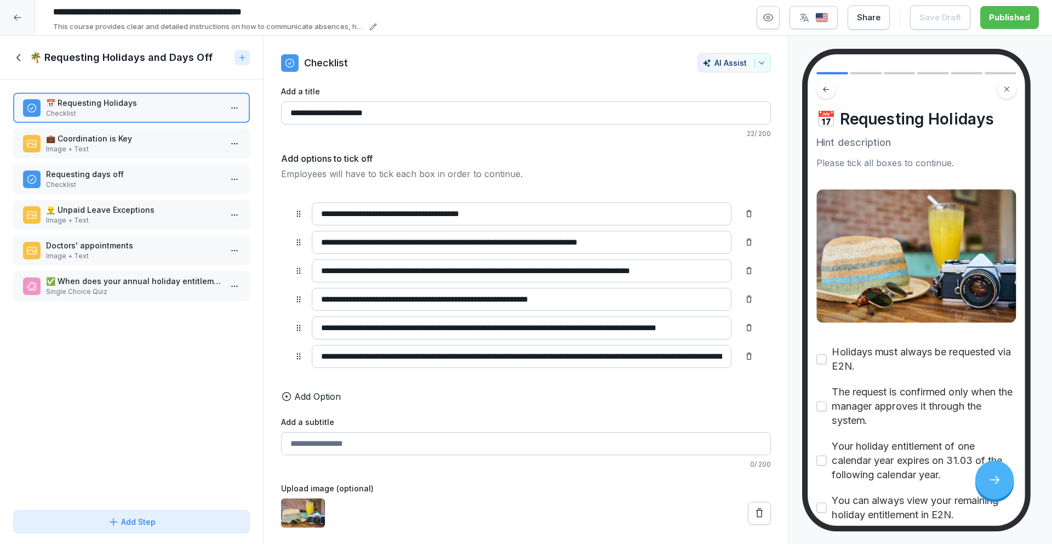
click at [19, 56] on icon at bounding box center [19, 58] width 12 height 12
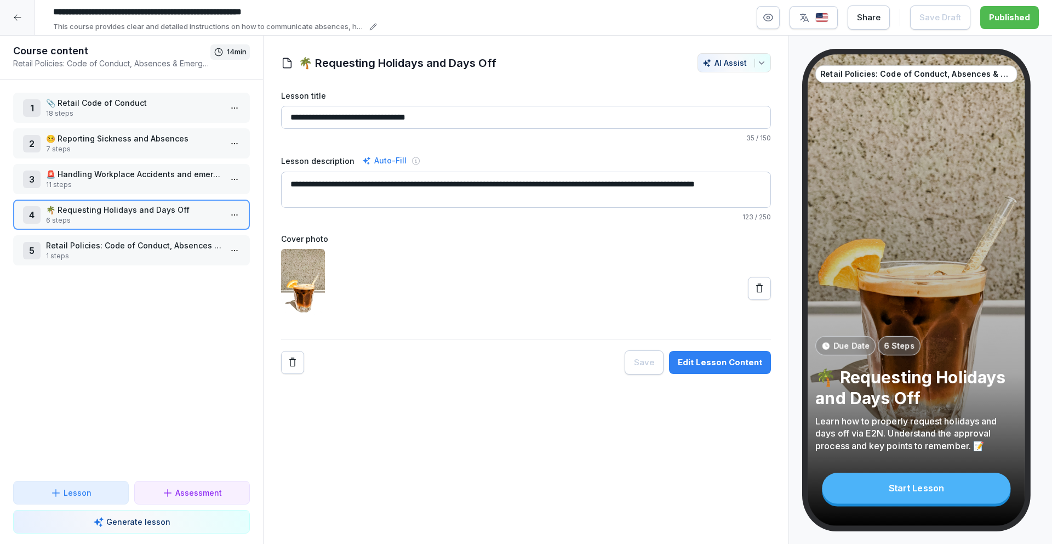
click at [73, 250] on p "Retail Policies: Code of Conduct, Absences & Emergencies" at bounding box center [133, 245] width 175 height 12
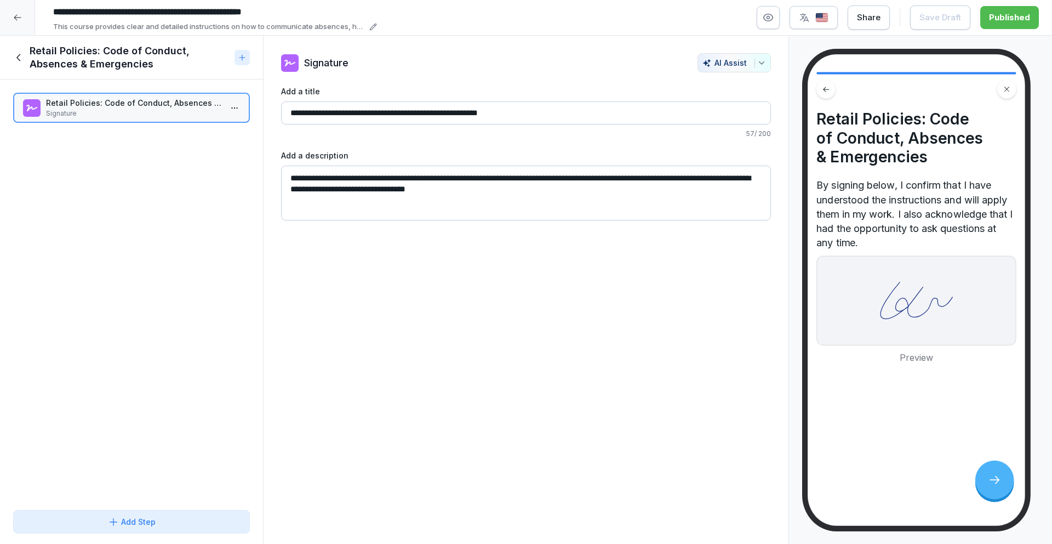
click at [36, 55] on h1 "Retail Policies: Code of Conduct, Absences & Emergencies" at bounding box center [130, 57] width 201 height 26
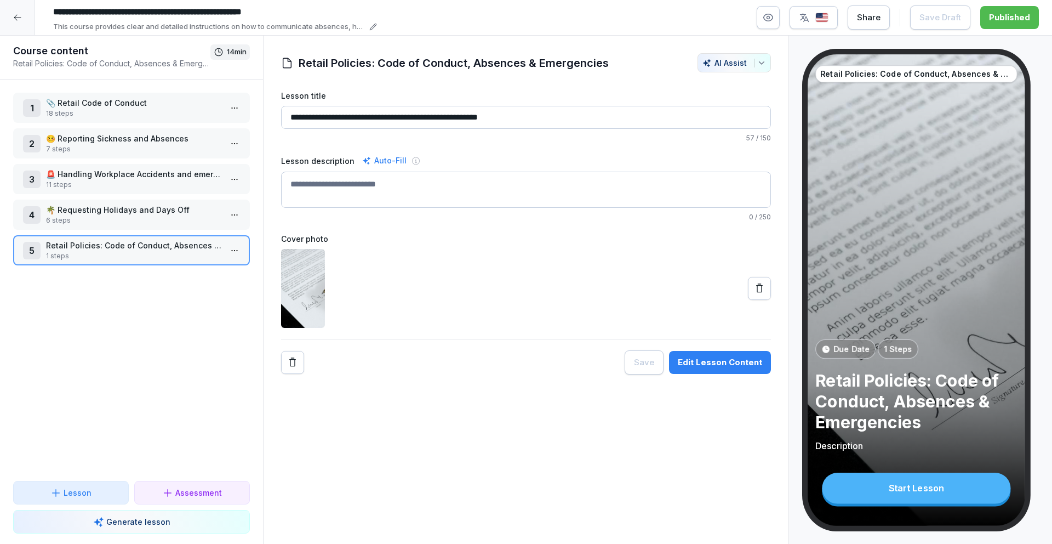
click at [54, 112] on p "18 steps" at bounding box center [133, 113] width 175 height 10
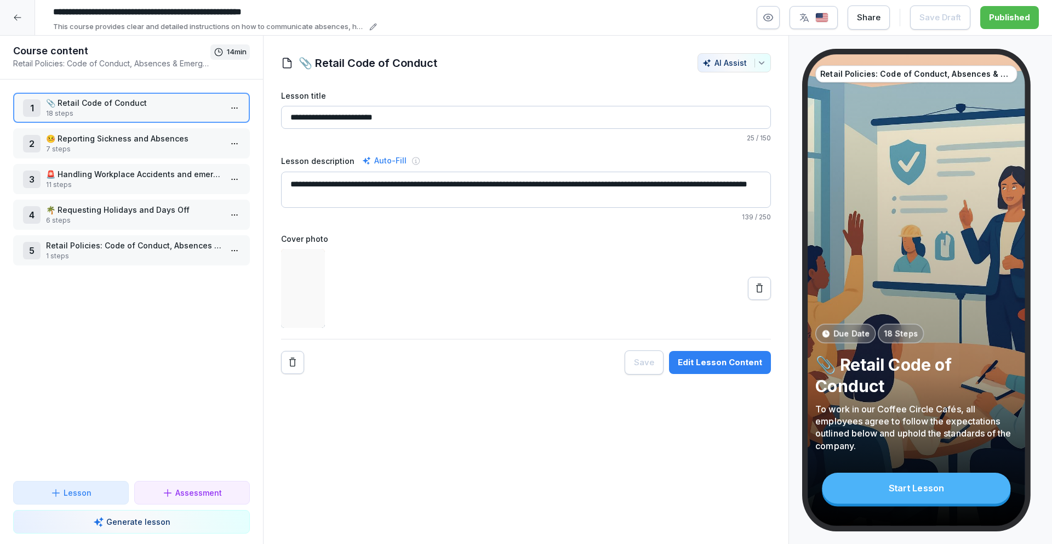
click at [18, 19] on icon at bounding box center [17, 17] width 9 height 9
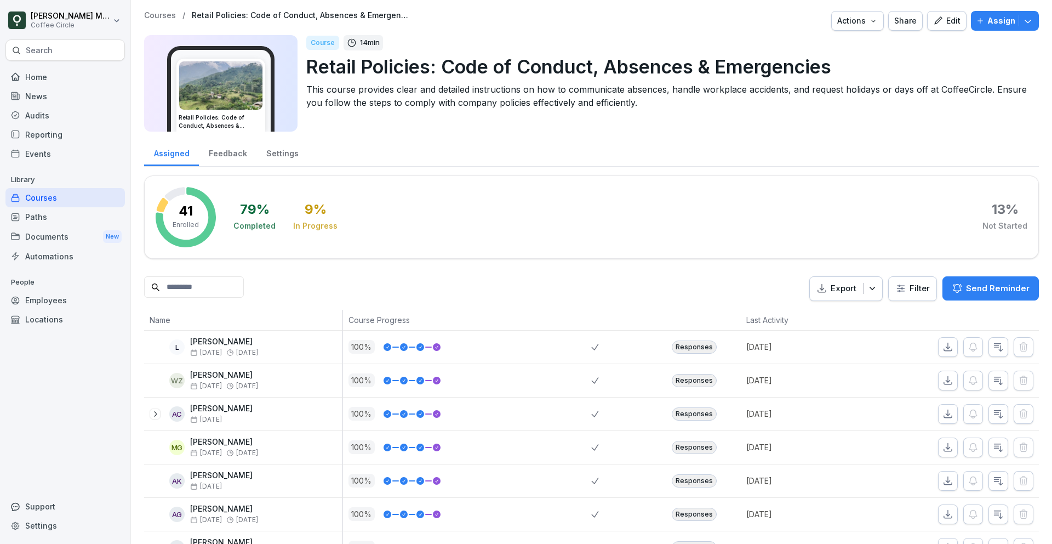
click at [54, 213] on div "Paths" at bounding box center [64, 216] width 119 height 19
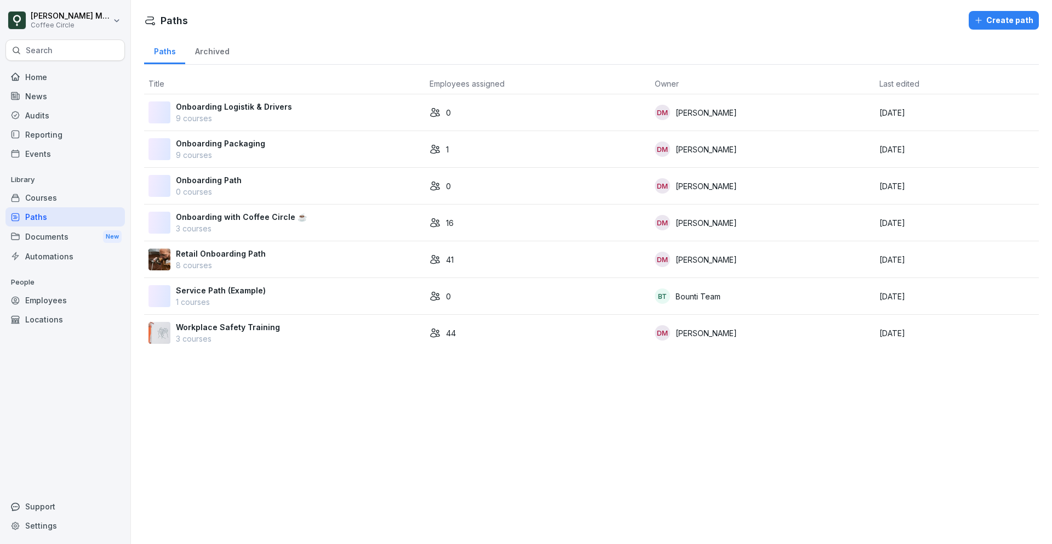
click at [249, 255] on p "Retail Onboarding Path" at bounding box center [221, 254] width 90 height 12
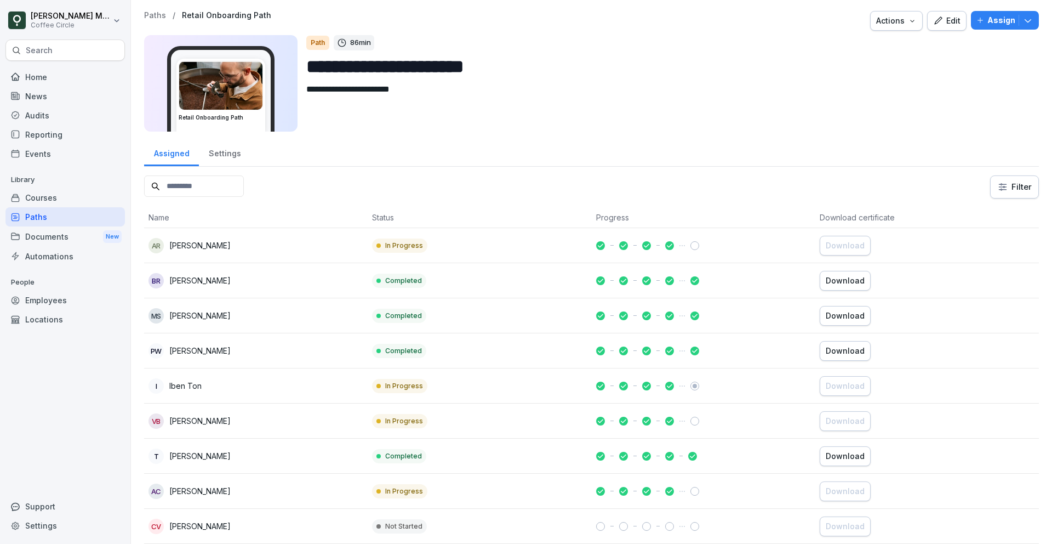
click at [961, 22] on div "Edit" at bounding box center [946, 21] width 27 height 12
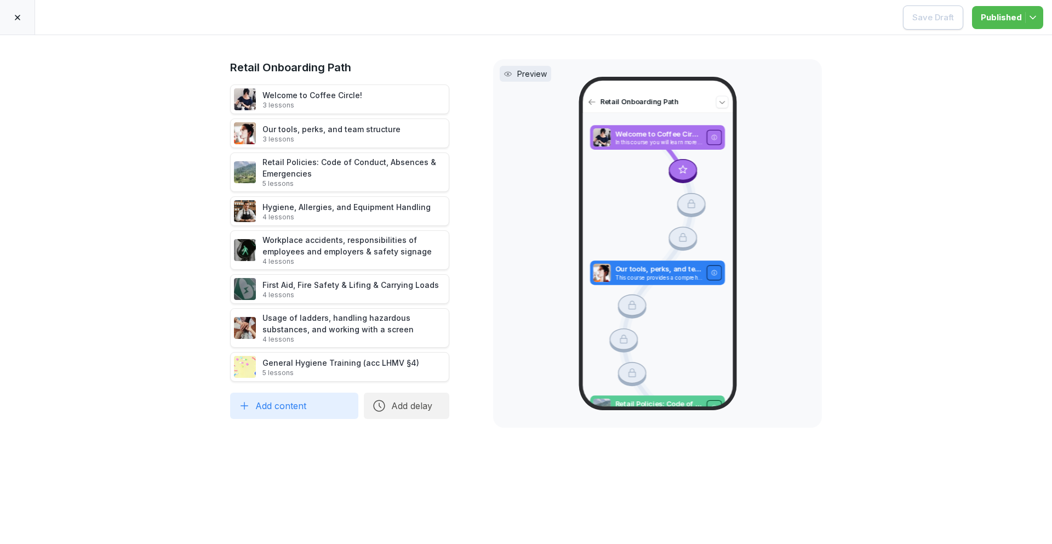
click at [24, 24] on div at bounding box center [17, 17] width 35 height 35
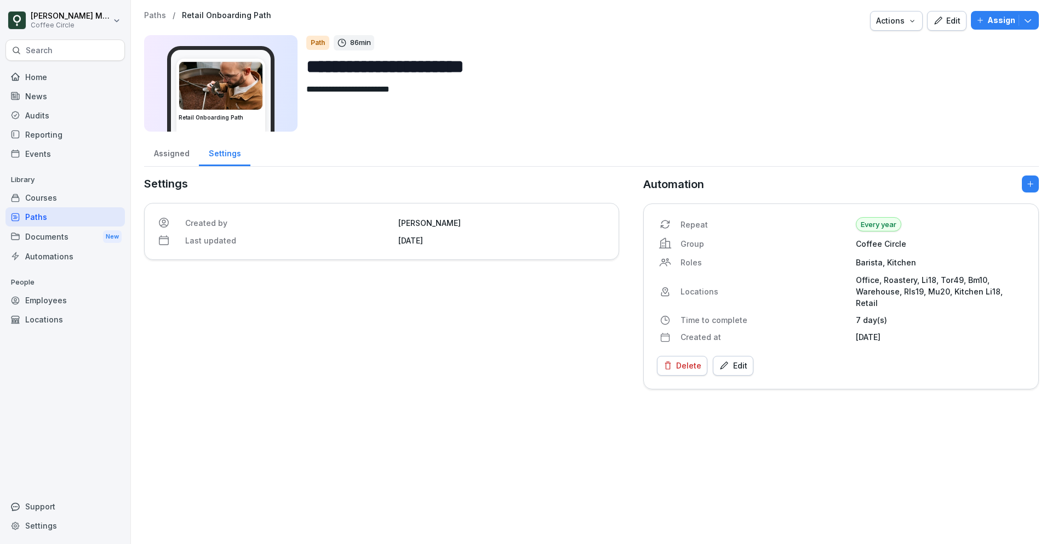
click at [45, 56] on div "Search" at bounding box center [64, 49] width 119 height 21
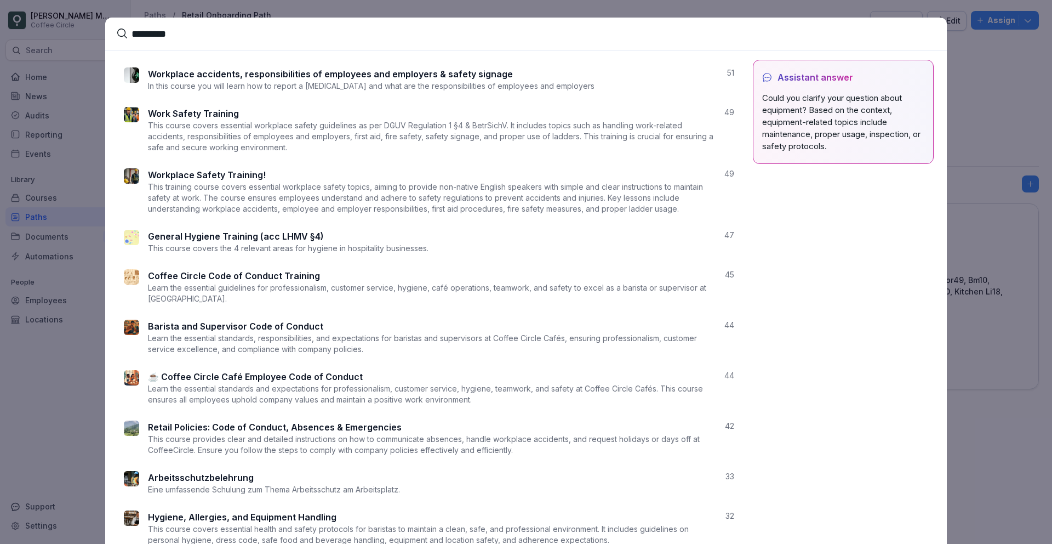
type input "*********"
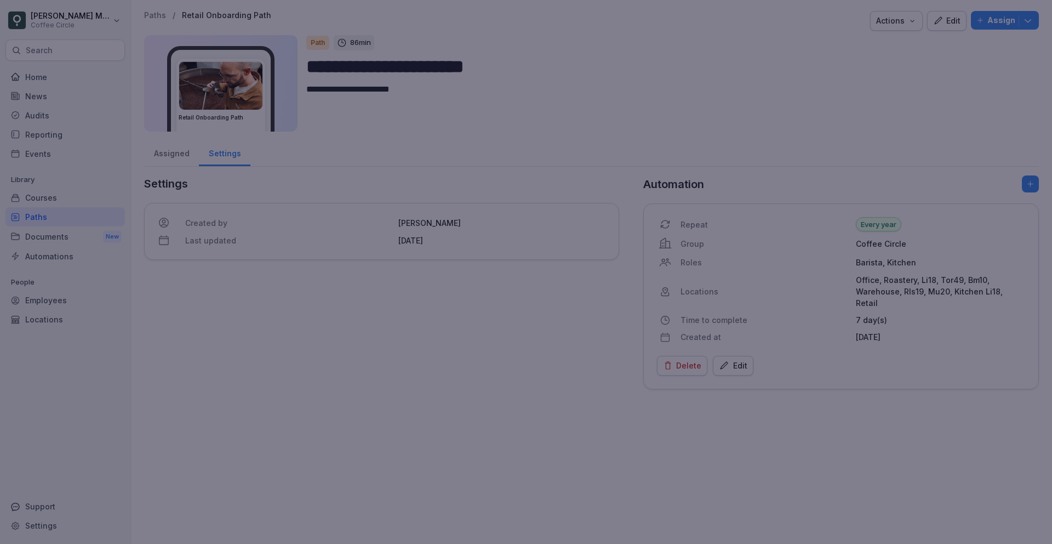
click at [30, 146] on div at bounding box center [526, 272] width 1052 height 544
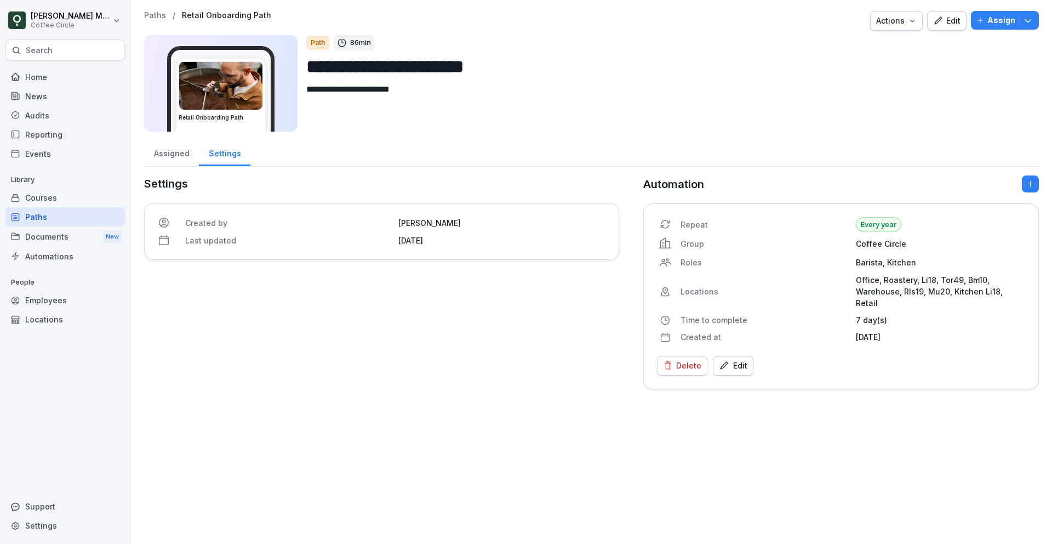
click at [57, 190] on div "Courses" at bounding box center [64, 197] width 119 height 19
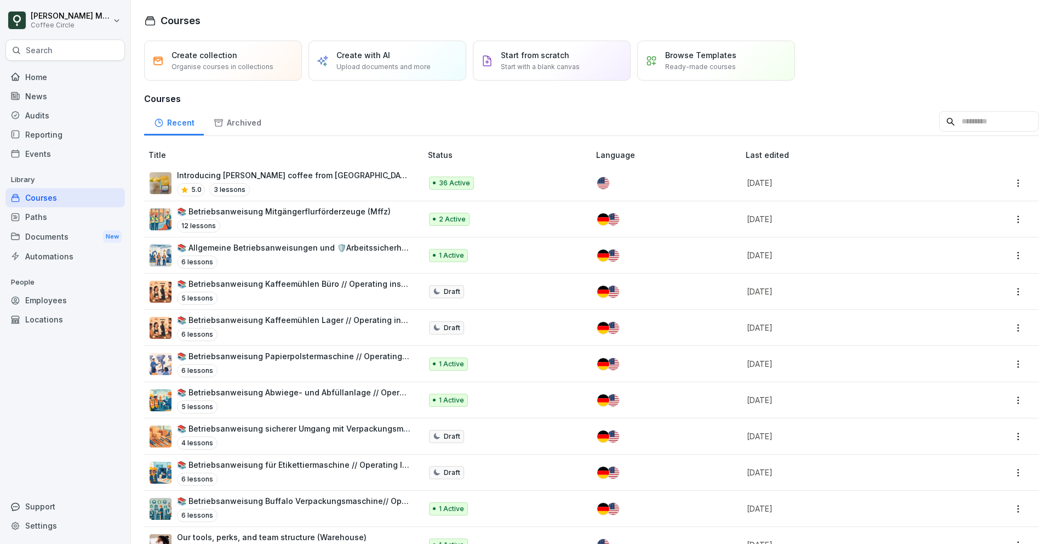
click at [31, 224] on div "Paths" at bounding box center [64, 216] width 119 height 19
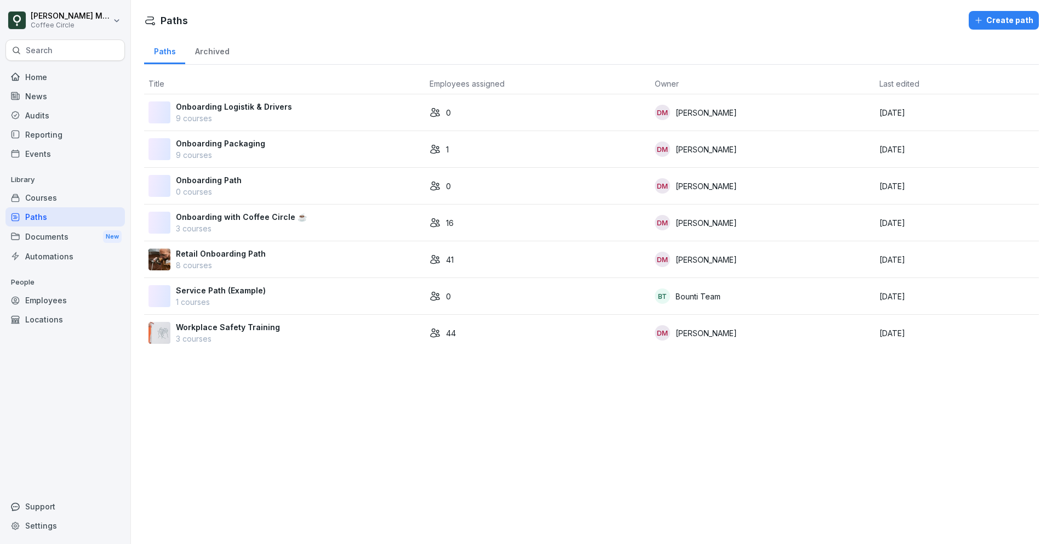
click at [65, 74] on div "Home" at bounding box center [64, 76] width 119 height 19
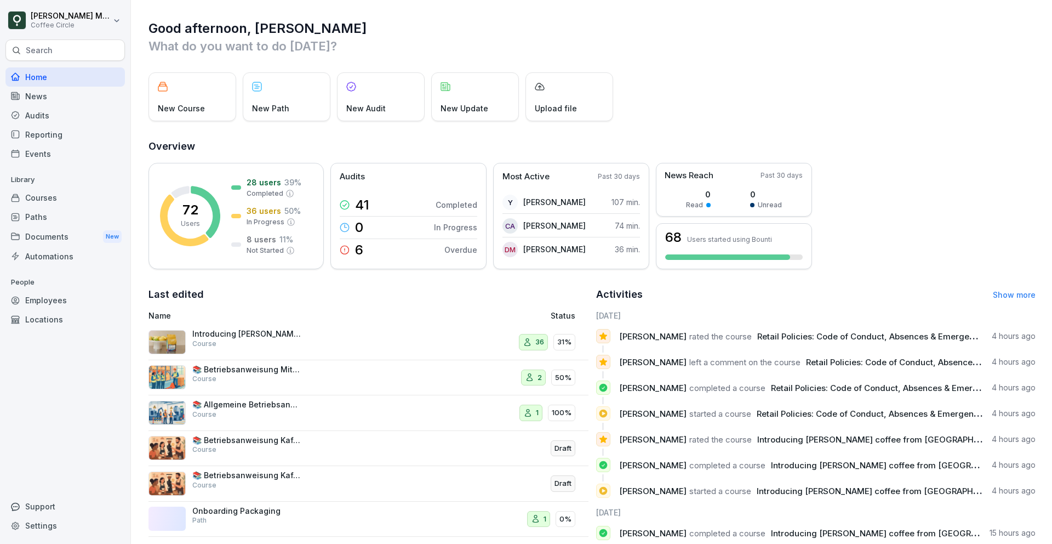
click at [48, 218] on div "Paths" at bounding box center [64, 216] width 119 height 19
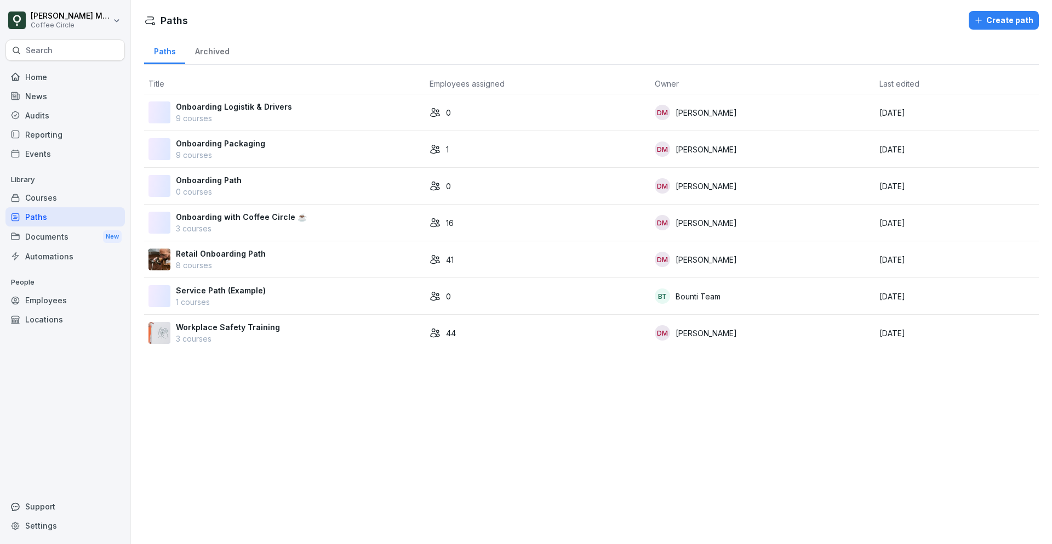
click at [285, 251] on div "Retail Onboarding Path 8 courses" at bounding box center [284, 259] width 272 height 23
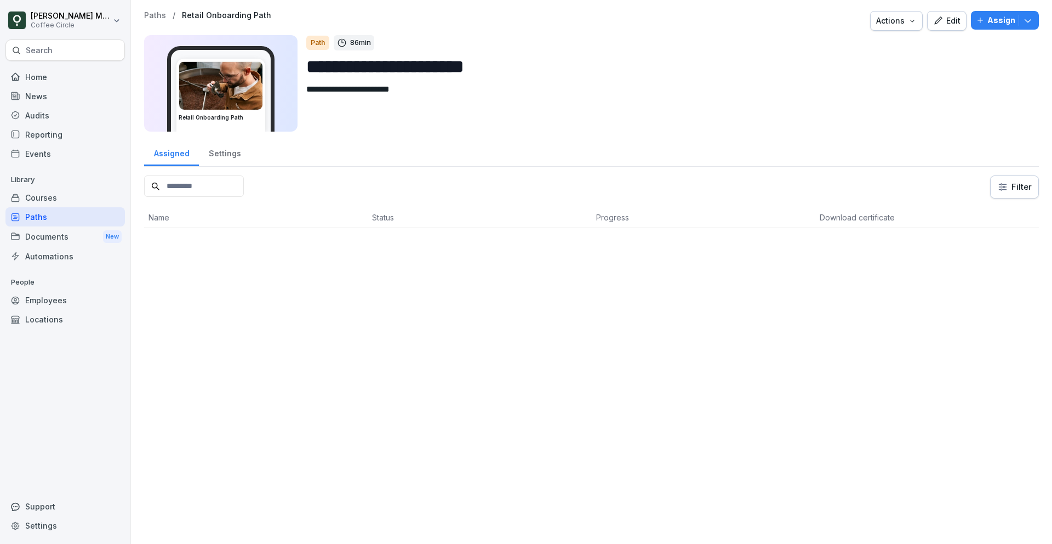
click at [69, 73] on div "Home" at bounding box center [64, 76] width 119 height 19
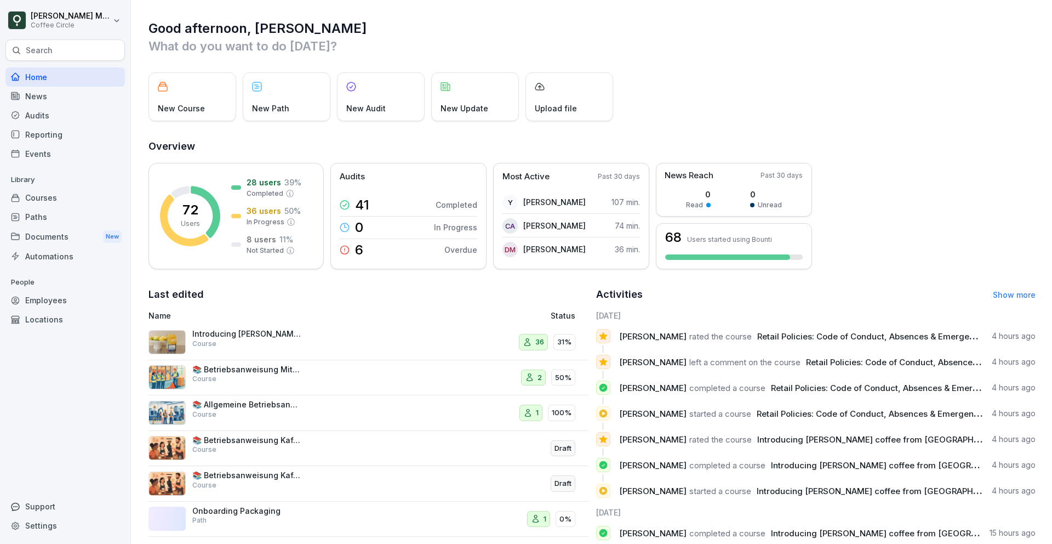
click at [67, 45] on div "Search" at bounding box center [64, 49] width 119 height 21
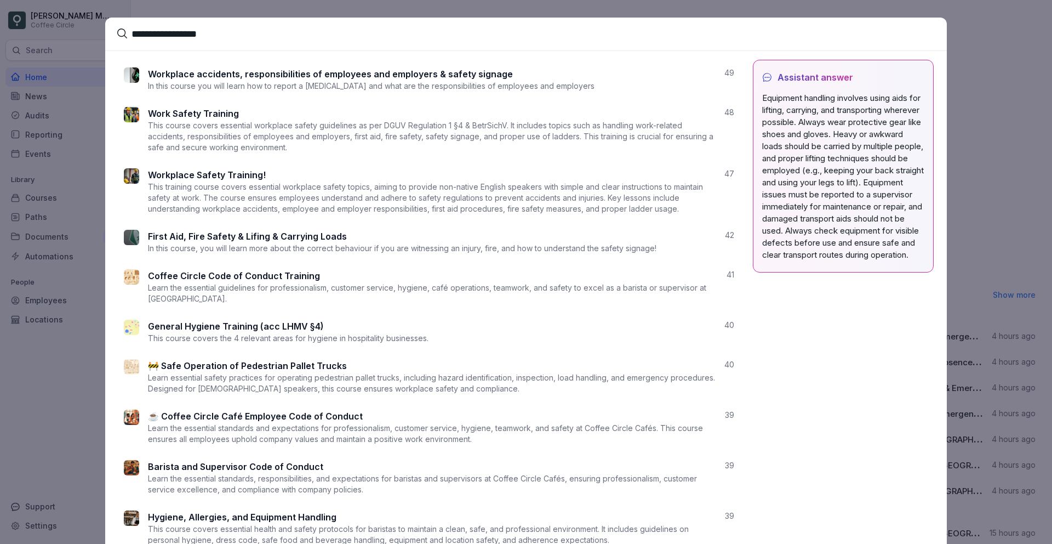
type input "**********"
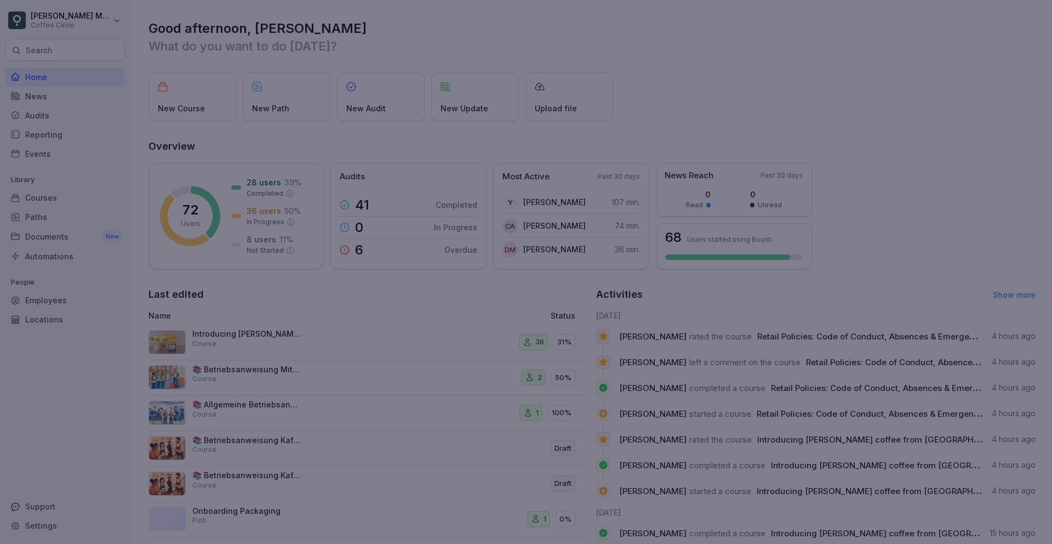
click at [66, 386] on div at bounding box center [526, 272] width 1052 height 544
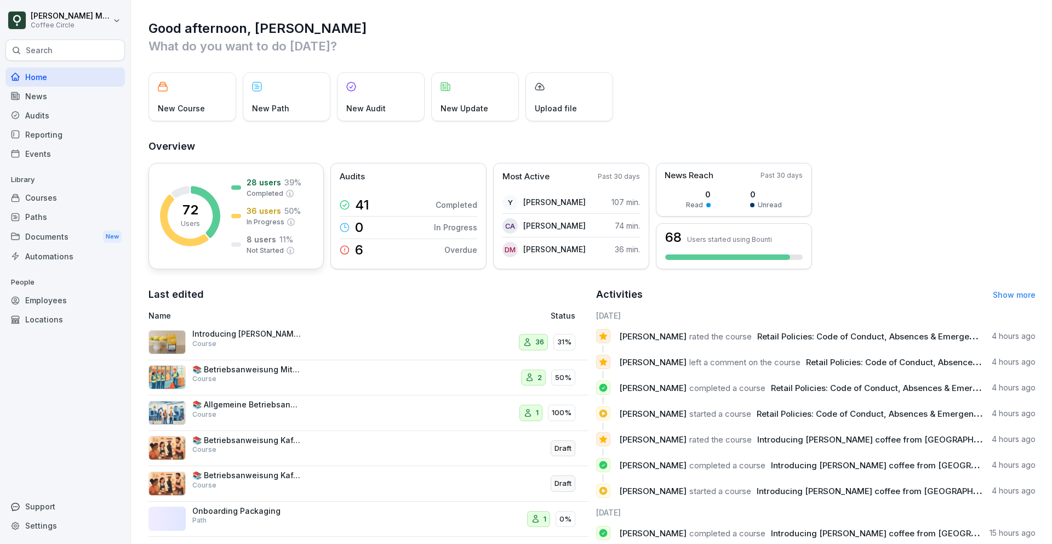
scroll to position [25, 0]
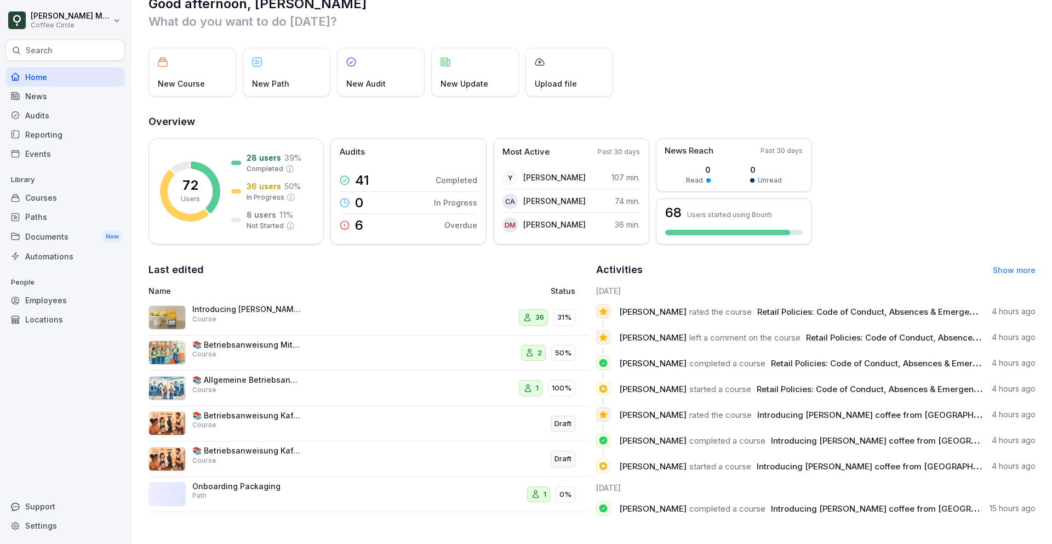
click at [52, 205] on div "Courses" at bounding box center [64, 197] width 119 height 19
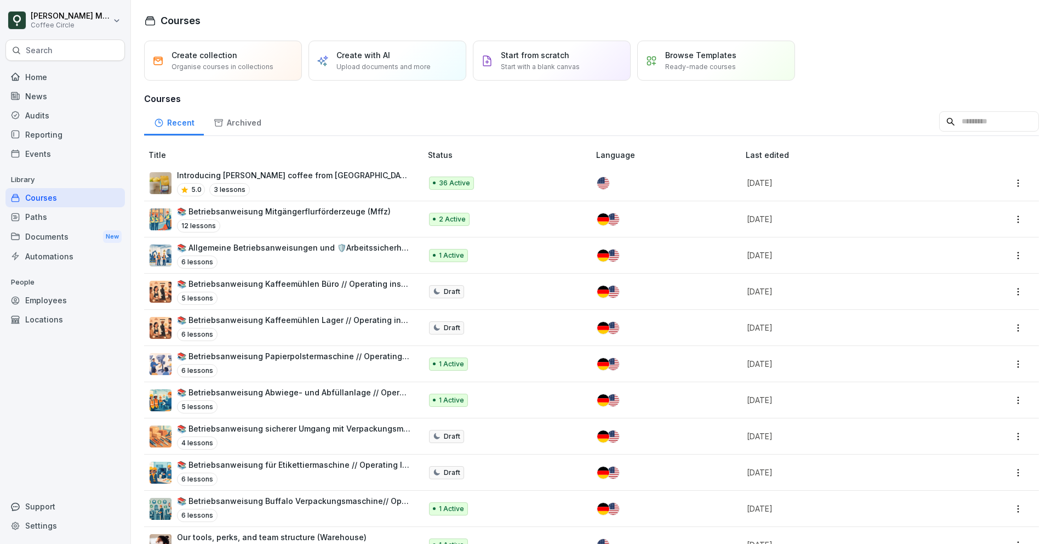
click at [998, 118] on input at bounding box center [989, 121] width 100 height 21
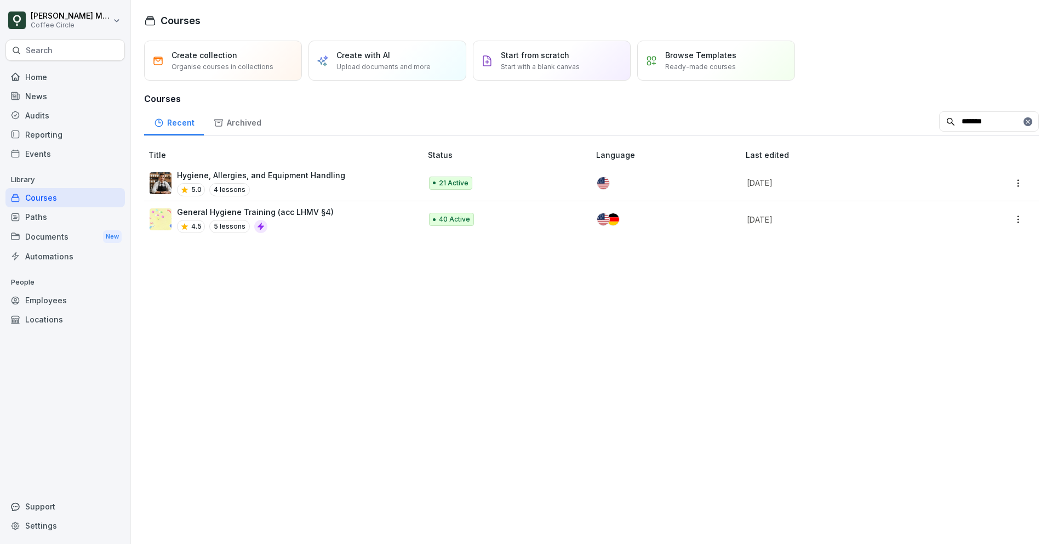
type input "*******"
click at [316, 178] on p "Hygiene, Allergies, and Equipment Handling" at bounding box center [261, 175] width 168 height 12
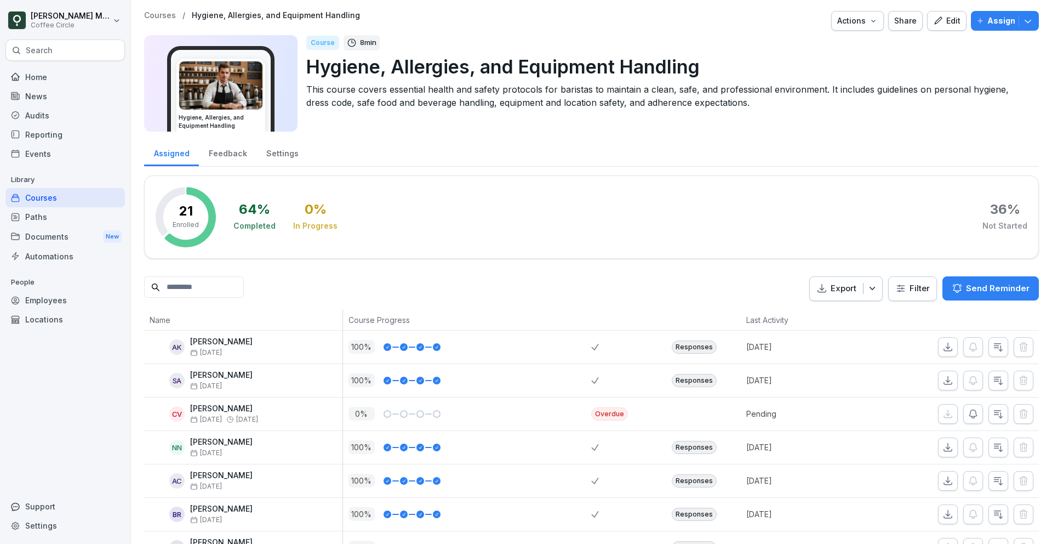
click at [958, 21] on div "Edit" at bounding box center [946, 21] width 27 height 12
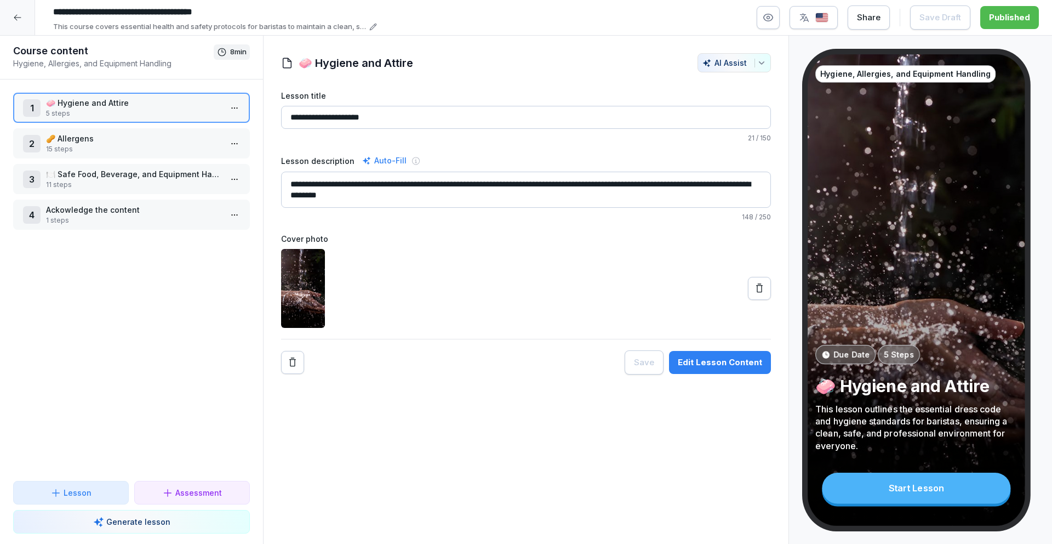
click at [107, 157] on div "2 🥜 Allergens 15 steps" at bounding box center [131, 143] width 237 height 30
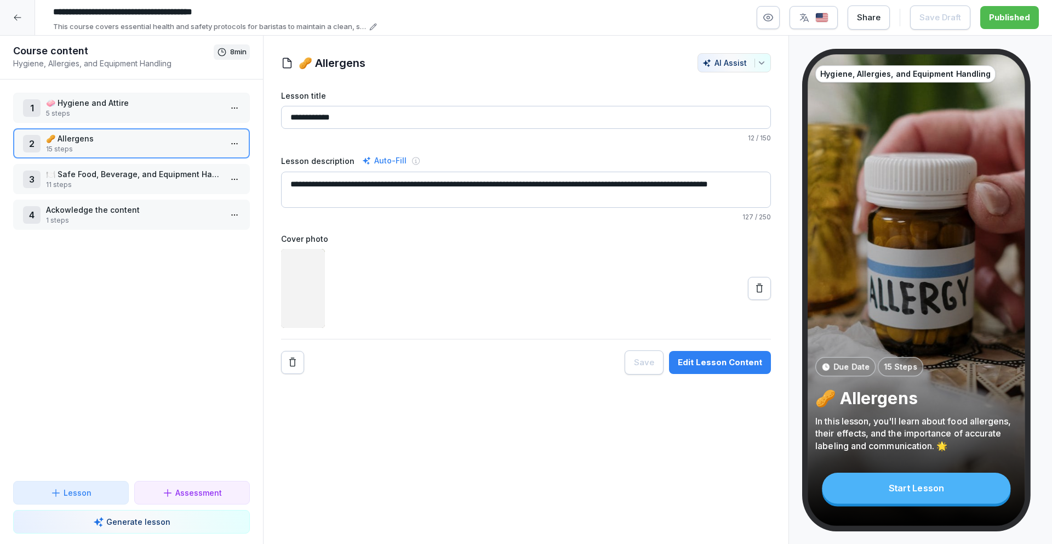
click at [107, 181] on p "11 steps" at bounding box center [133, 185] width 175 height 10
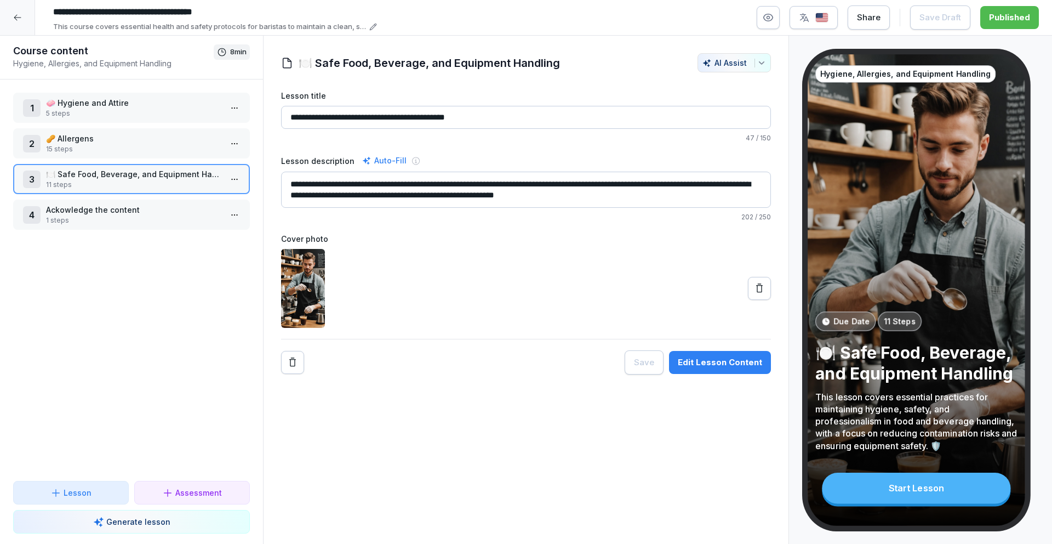
click at [135, 178] on p "🍽️ Safe Food, Beverage, and Equipment Handling" at bounding box center [133, 174] width 175 height 12
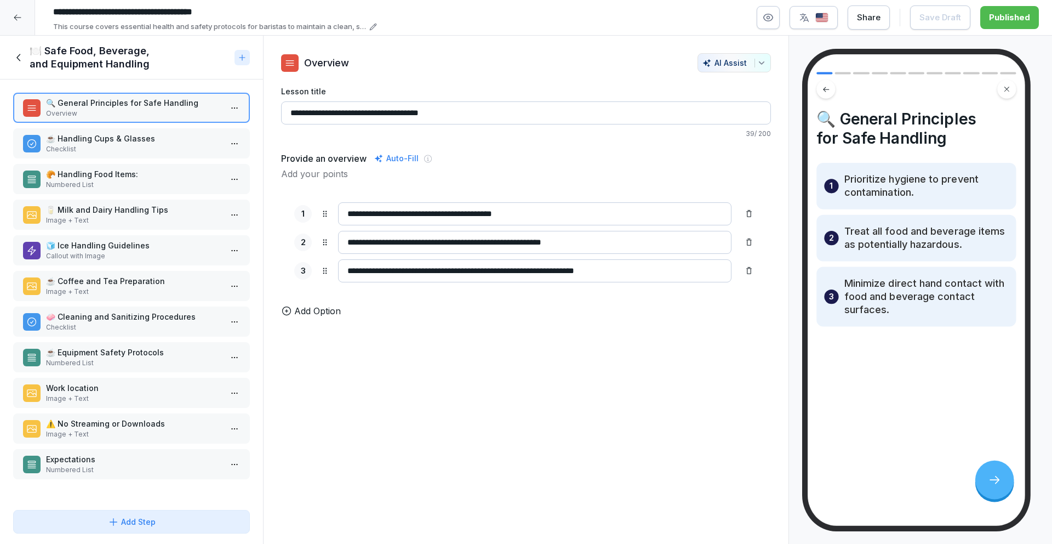
click at [100, 397] on p "Image + Text" at bounding box center [133, 398] width 175 height 10
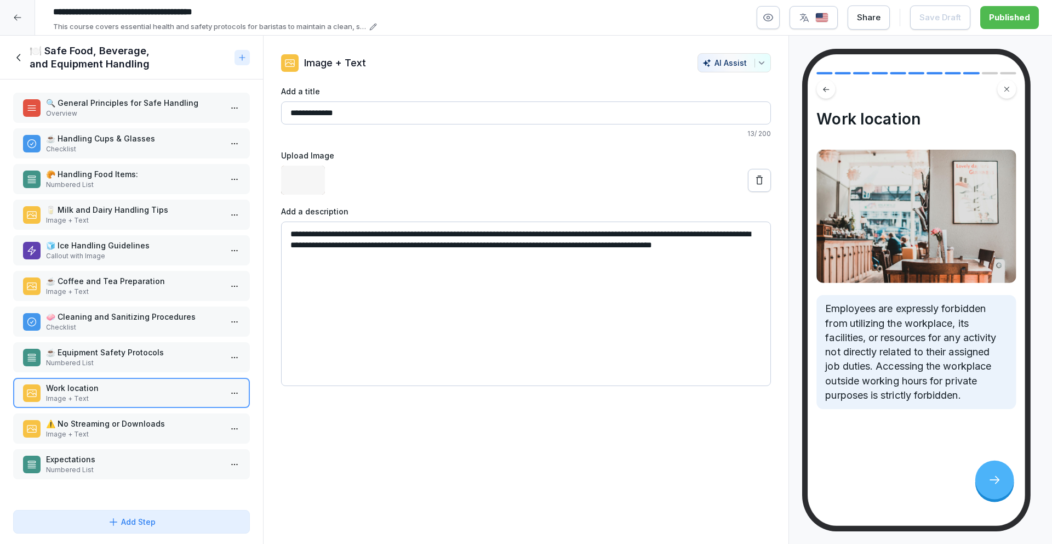
click at [100, 357] on p "☕ Equipment Safety Protocols" at bounding box center [133, 352] width 175 height 12
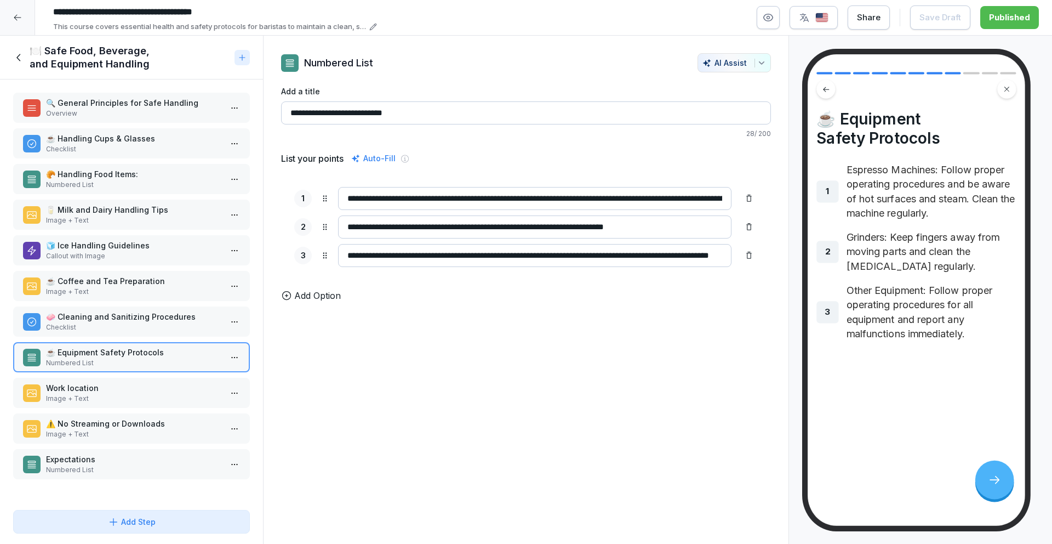
click at [96, 403] on div "Work location Image + Text" at bounding box center [131, 393] width 237 height 30
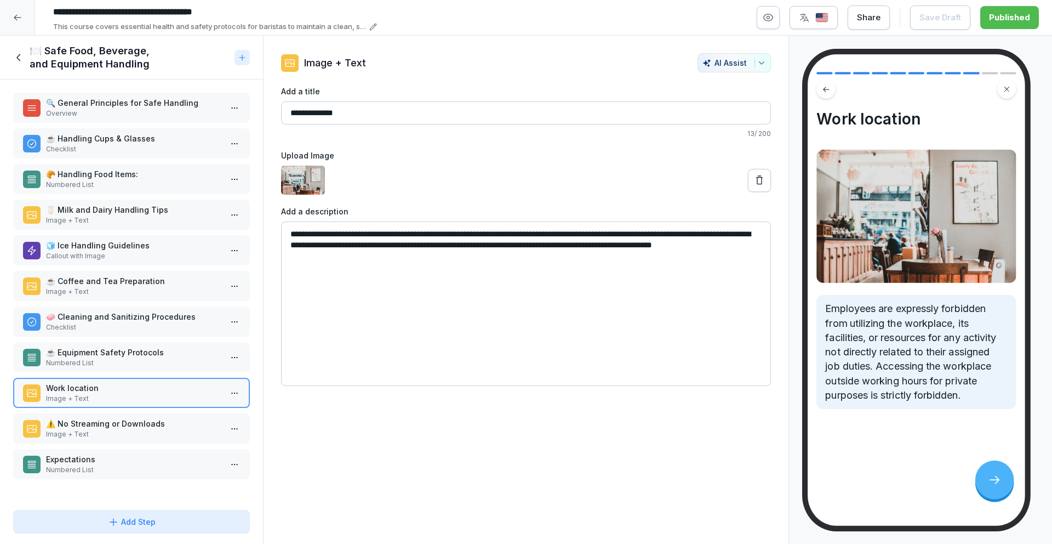
click at [86, 519] on div "Add Step" at bounding box center [131, 522] width 218 height 12
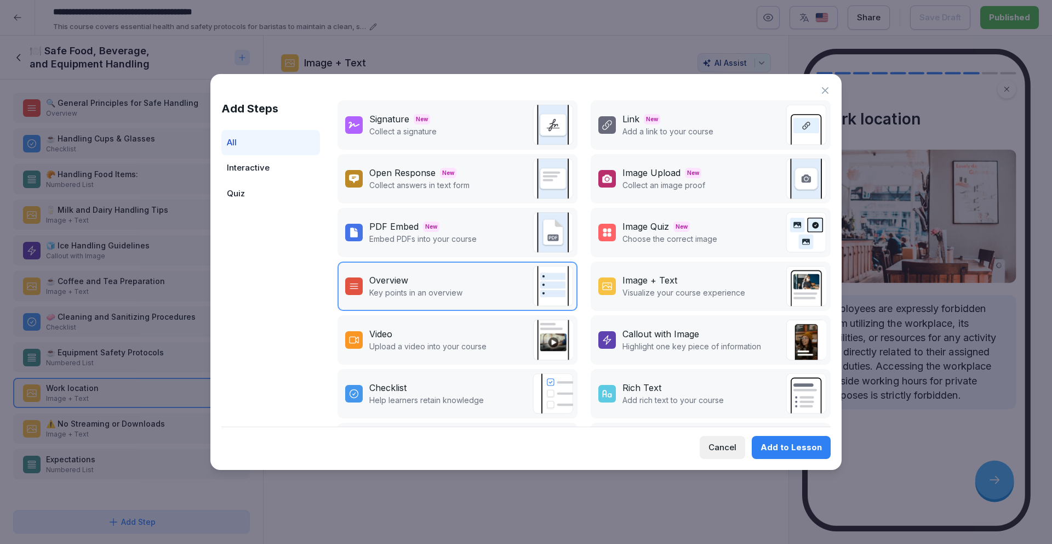
click at [653, 290] on p "Visualize your course experience" at bounding box center [683, 293] width 123 height 12
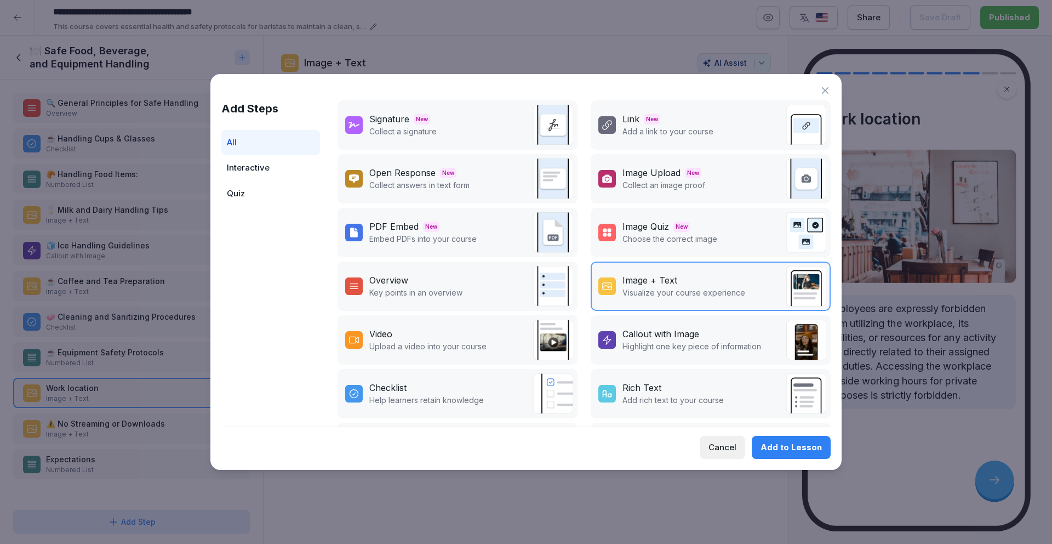
click at [770, 445] on div "Add to Lesson" at bounding box center [791, 447] width 61 height 12
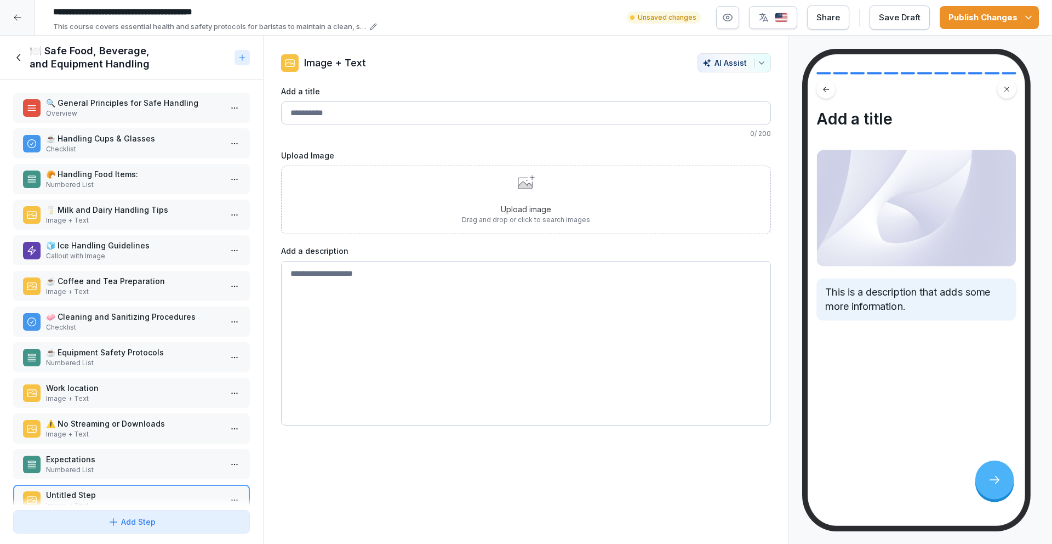
scroll to position [22, 0]
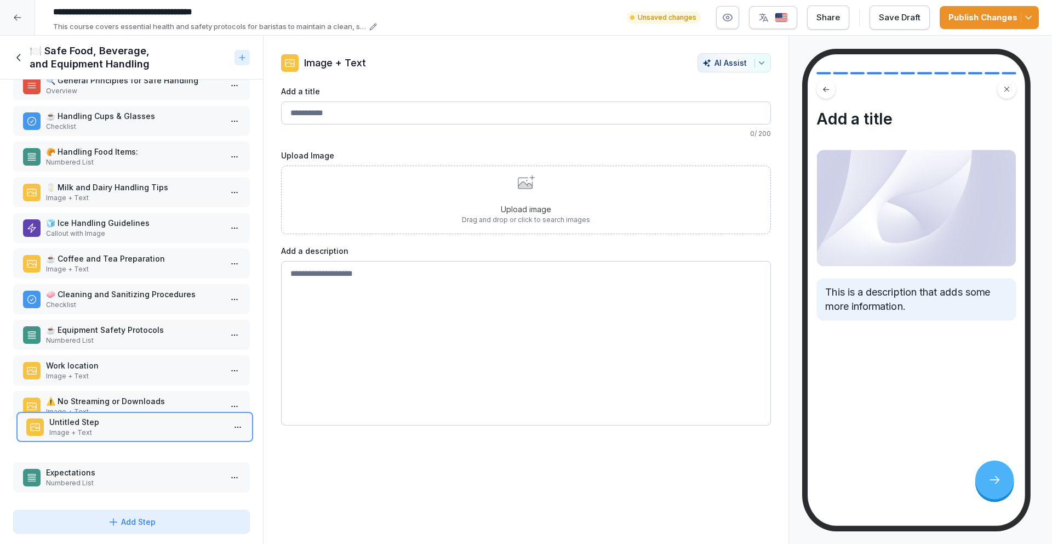
drag, startPoint x: 78, startPoint y: 475, endPoint x: 81, endPoint y: 425, distance: 50.5
click at [81, 425] on p "Untitled Step" at bounding box center [136, 422] width 175 height 12
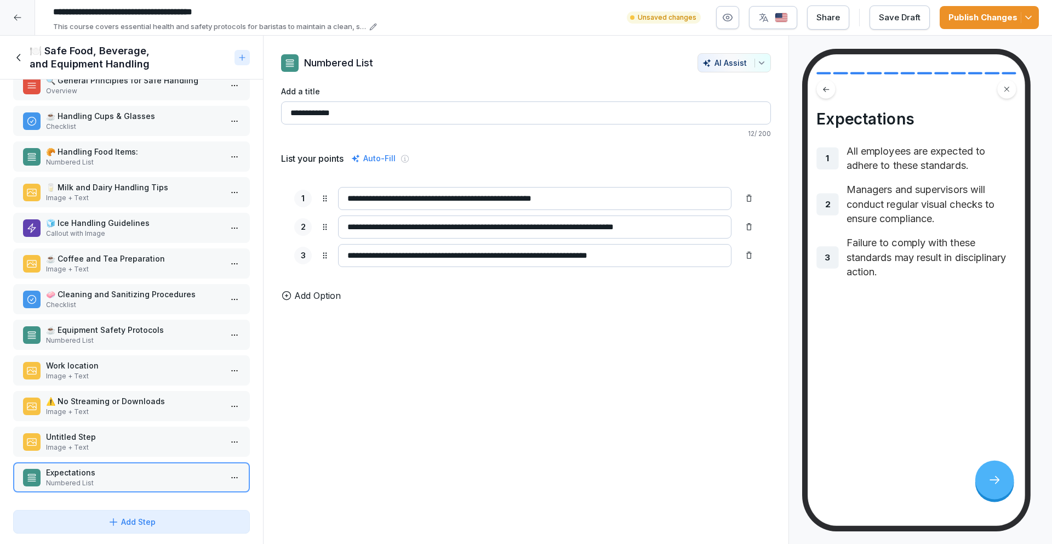
click at [116, 438] on p "Untitled Step" at bounding box center [133, 437] width 175 height 12
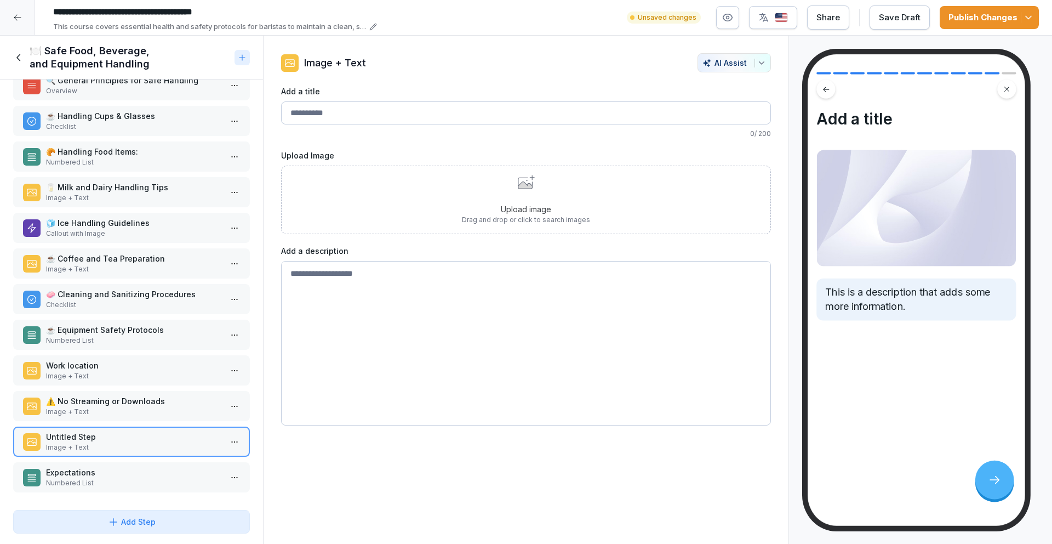
click at [468, 180] on div "Upload image Drag and drop or click to search images" at bounding box center [526, 200] width 128 height 50
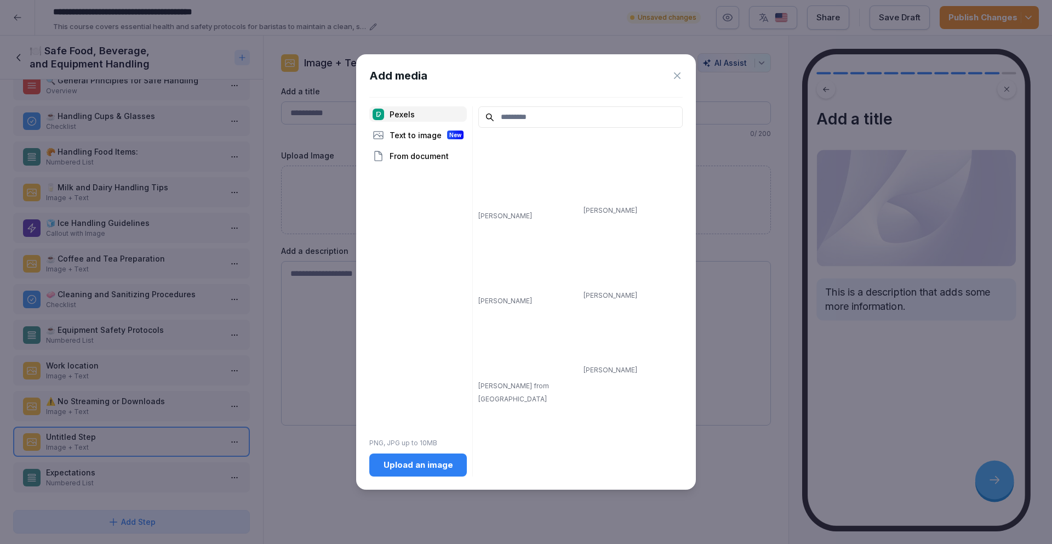
click at [517, 107] on input at bounding box center [580, 116] width 204 height 21
type input "******"
type input "*"
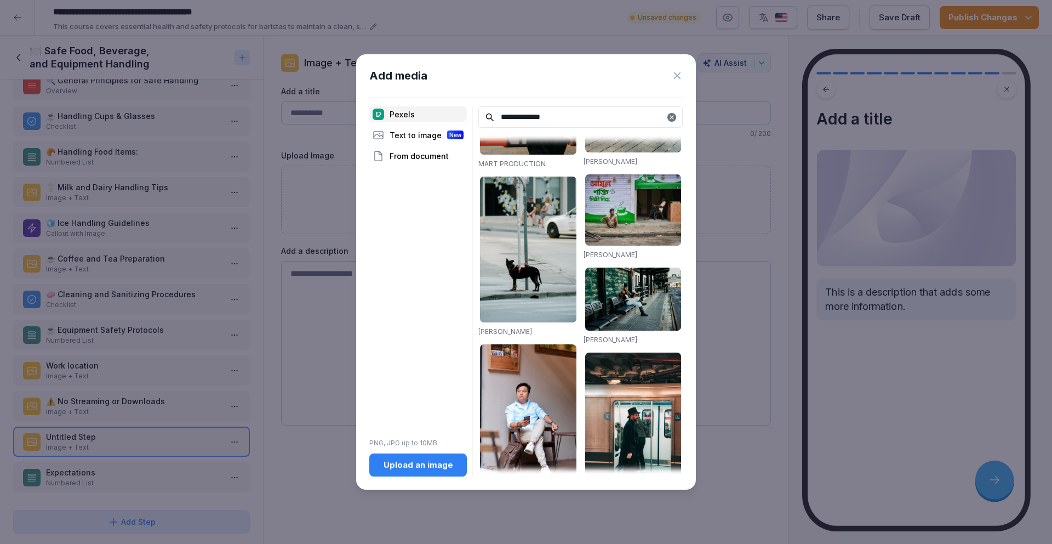
scroll to position [695, 0]
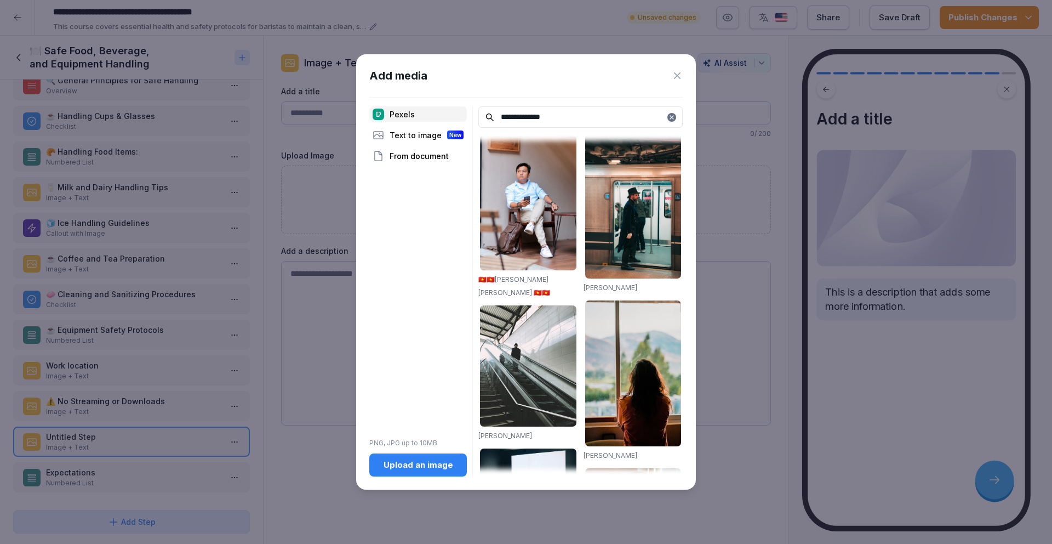
type input "**********"
click at [522, 201] on img at bounding box center [528, 197] width 96 height 146
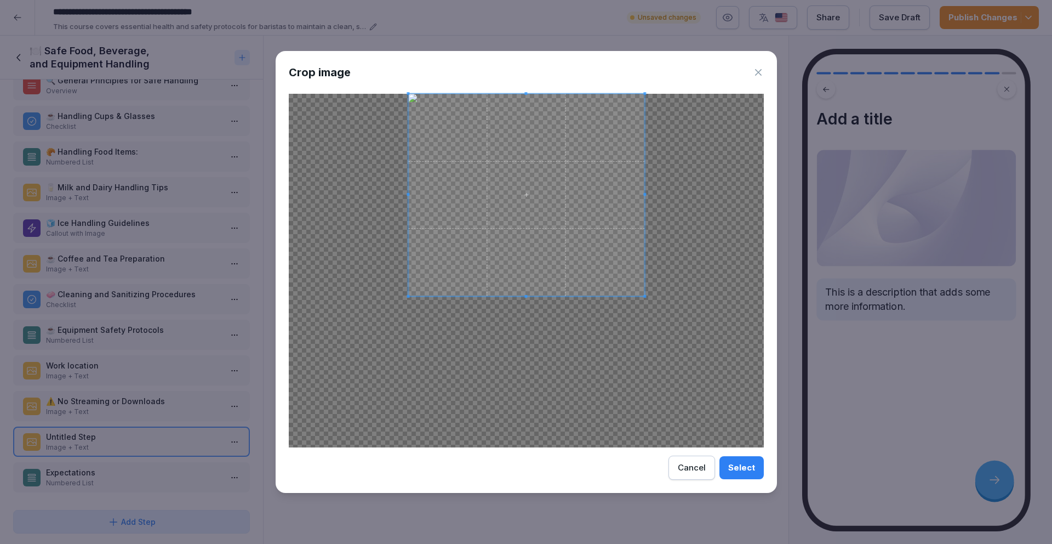
click at [643, 298] on span at bounding box center [644, 296] width 3 height 3
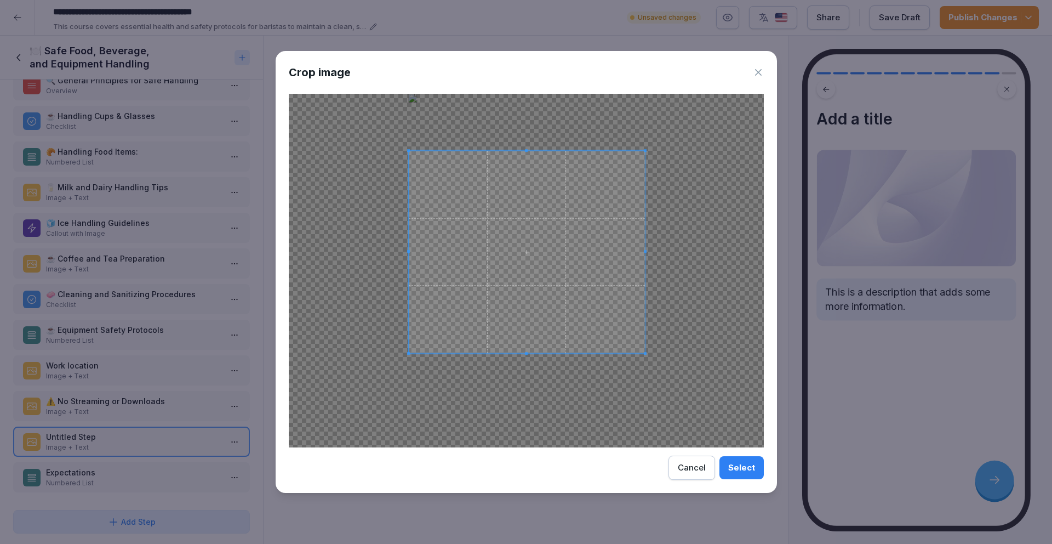
click at [559, 221] on span at bounding box center [527, 252] width 236 height 203
click at [747, 477] on button "Select" at bounding box center [741, 467] width 44 height 23
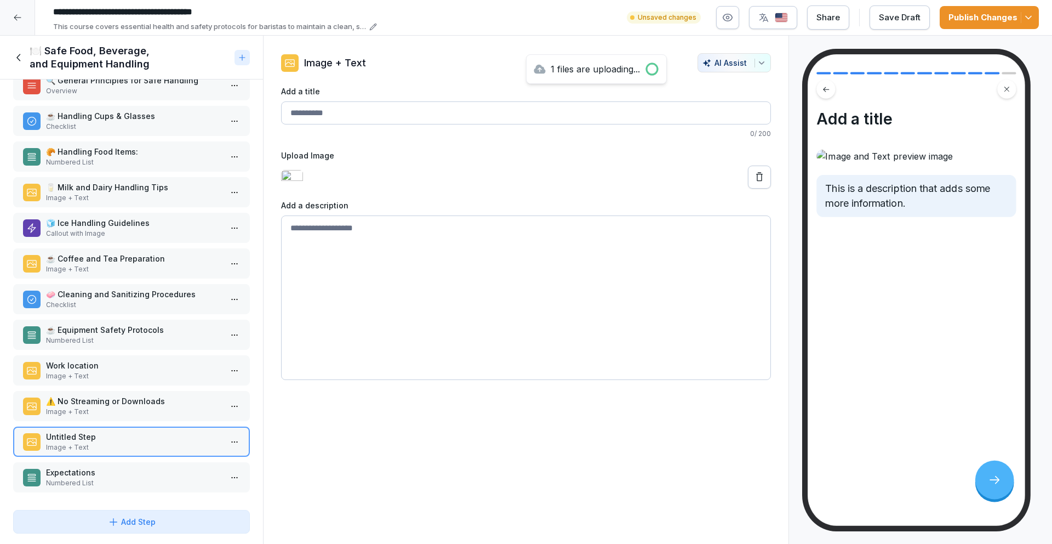
click at [597, 330] on textarea at bounding box center [526, 297] width 490 height 164
paste textarea "**********"
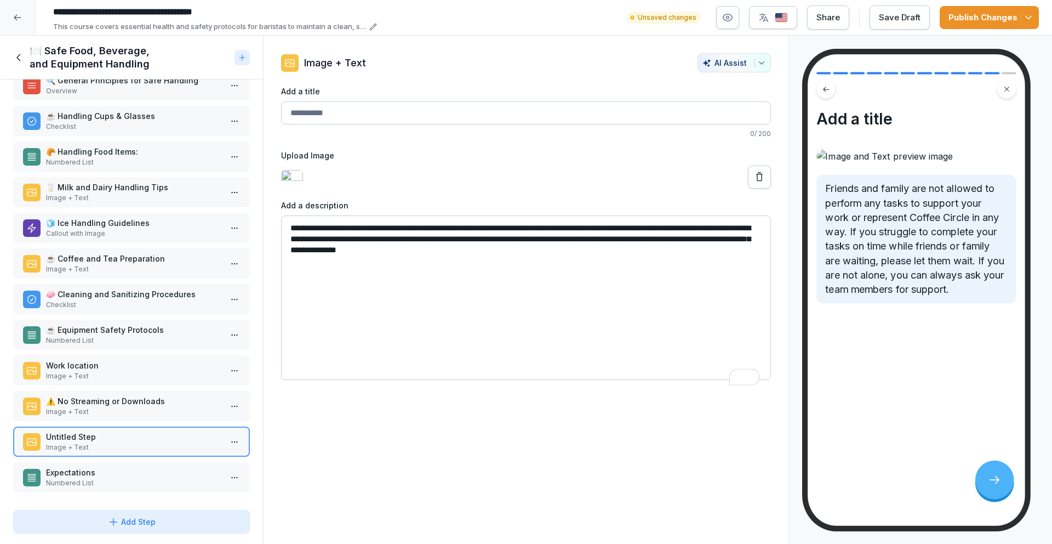
click at [455, 265] on textarea "**********" at bounding box center [526, 297] width 490 height 164
click at [528, 292] on textarea "**********" at bounding box center [526, 297] width 490 height 164
click at [533, 287] on textarea "**********" at bounding box center [526, 297] width 490 height 164
click at [536, 268] on textarea "**********" at bounding box center [526, 297] width 490 height 164
type textarea "**********"
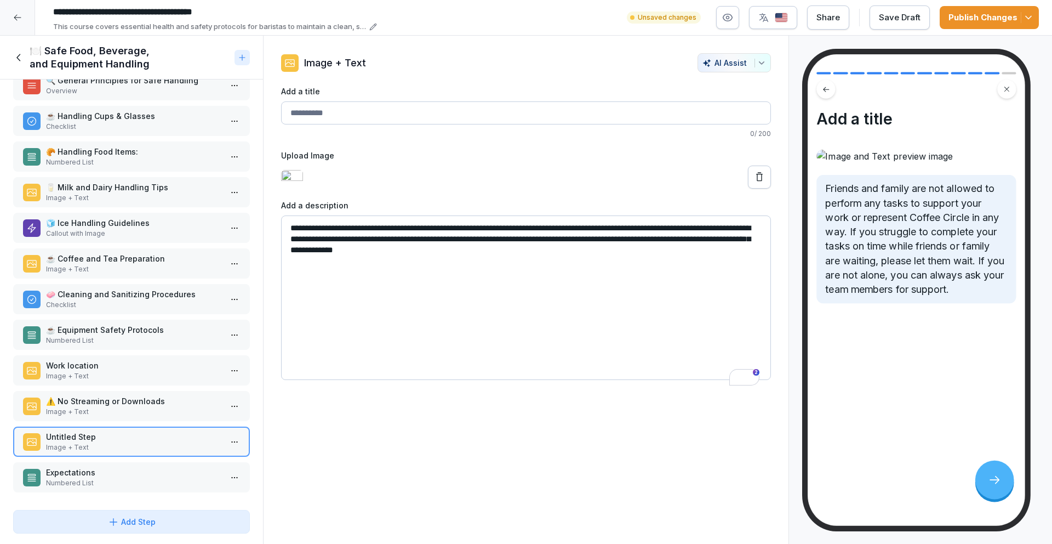
click at [435, 118] on input "Add a title" at bounding box center [526, 112] width 490 height 23
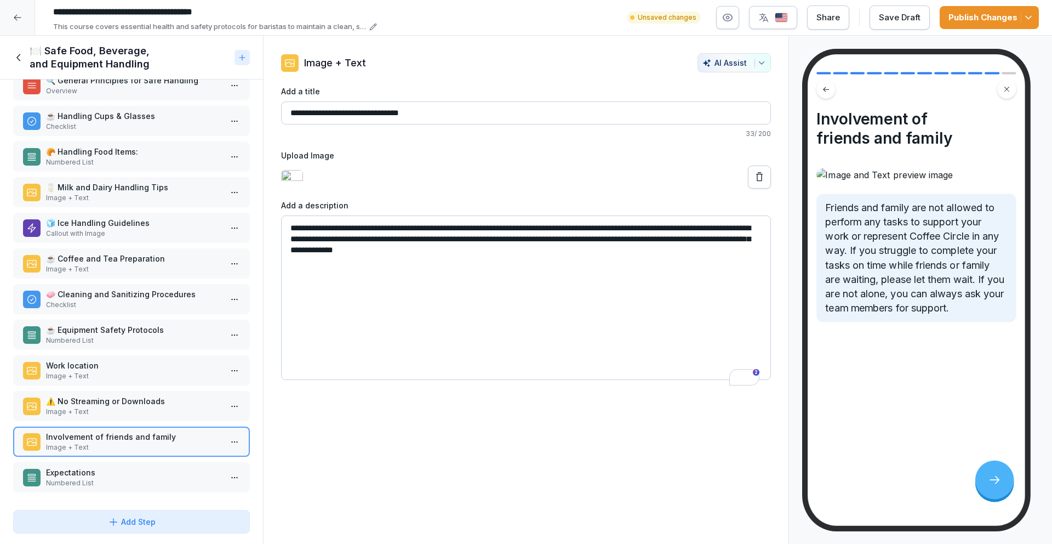
type input "**********"
click at [477, 248] on textarea "**********" at bounding box center [526, 297] width 490 height 164
click at [508, 241] on textarea "**********" at bounding box center [526, 297] width 490 height 164
click at [518, 242] on textarea "**********" at bounding box center [526, 297] width 490 height 164
click at [507, 242] on textarea "**********" at bounding box center [526, 297] width 490 height 164
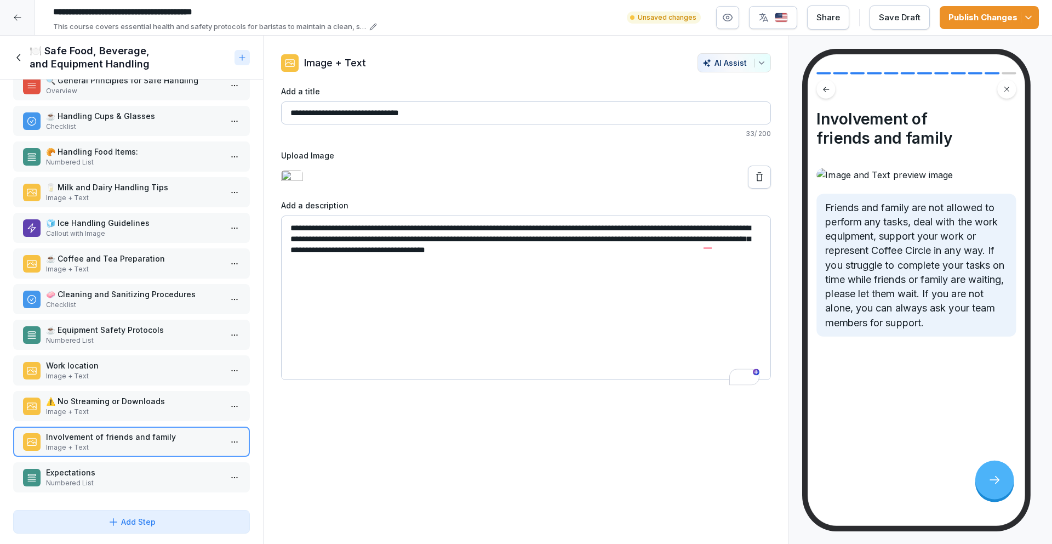
click at [450, 254] on textarea "**********" at bounding box center [526, 297] width 490 height 164
click at [635, 267] on textarea "**********" at bounding box center [526, 297] width 490 height 164
drag, startPoint x: 649, startPoint y: 272, endPoint x: 390, endPoint y: 250, distance: 260.1
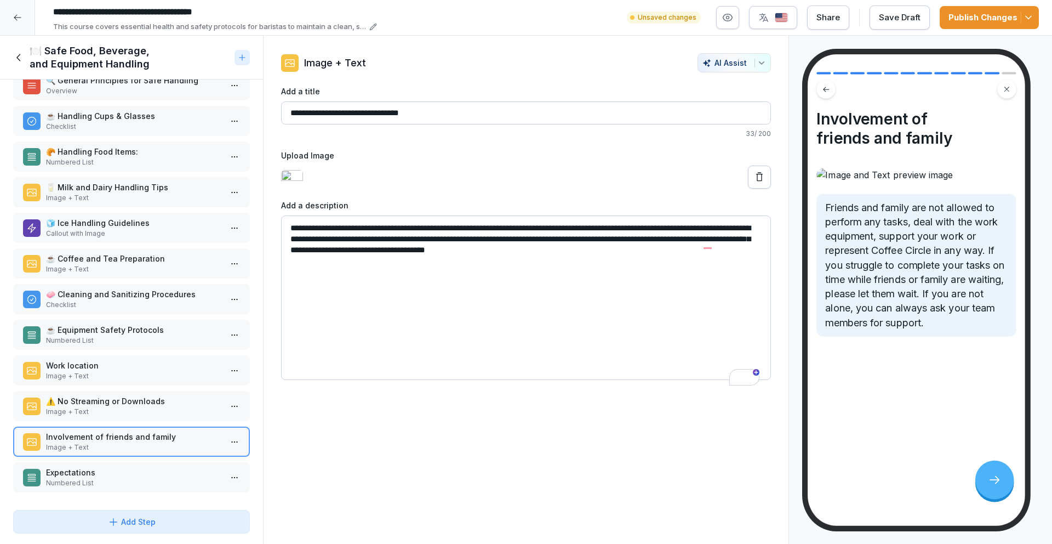
click at [390, 250] on textarea "**********" at bounding box center [526, 297] width 490 height 164
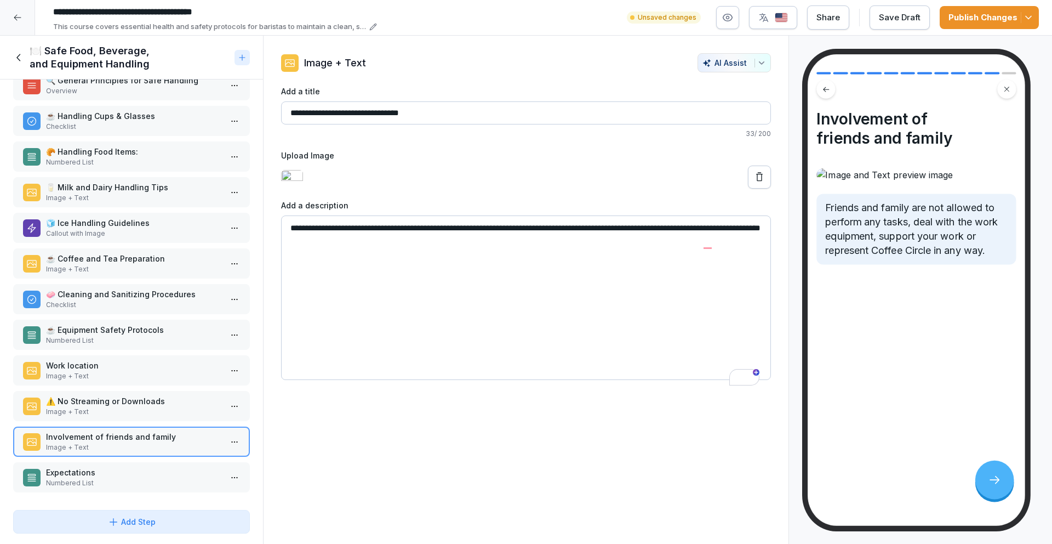
click at [467, 281] on textarea "**********" at bounding box center [526, 297] width 490 height 164
click at [445, 258] on textarea "**********" at bounding box center [526, 297] width 490 height 164
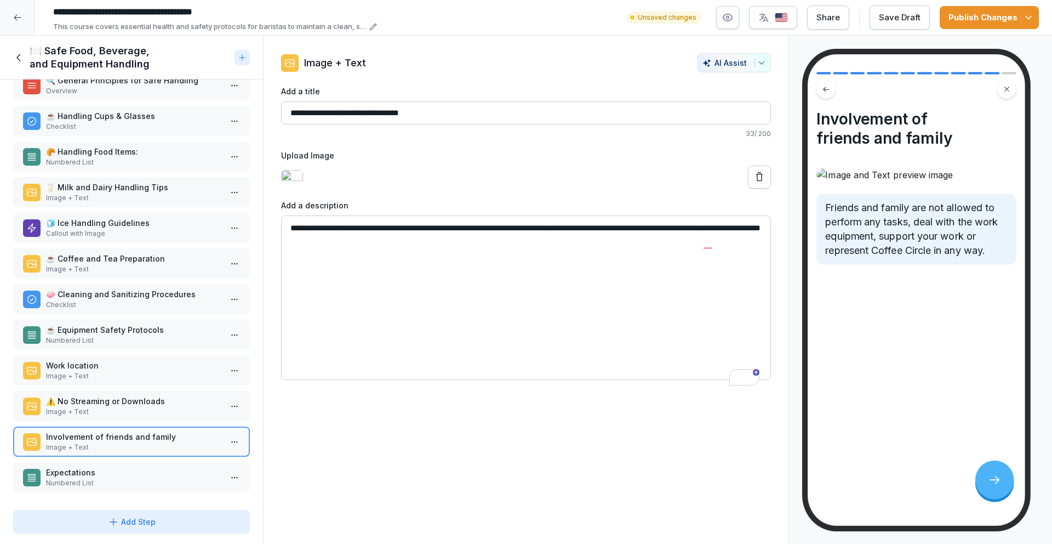
paste textarea "**********"
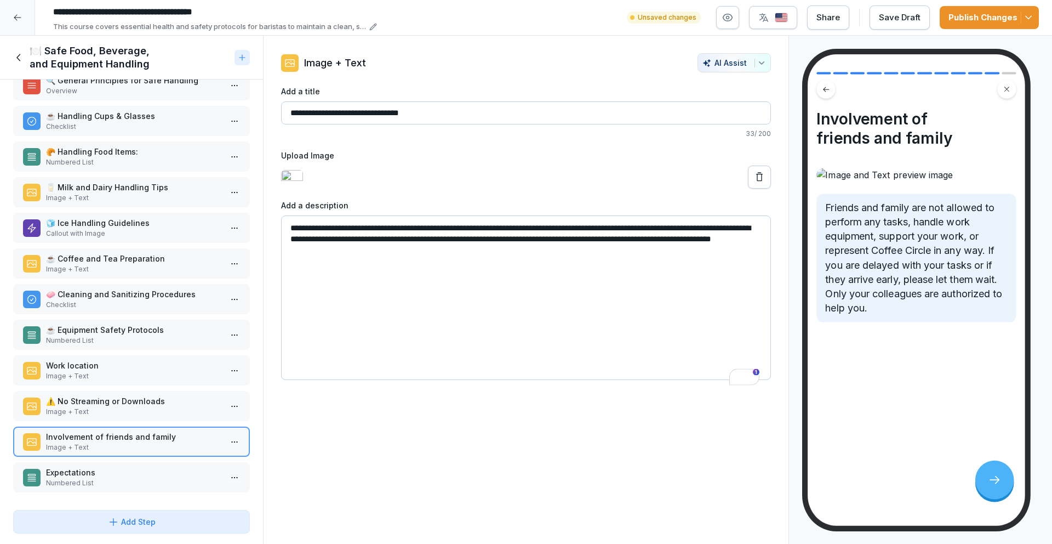
type textarea "**********"
click at [1032, 14] on icon "button" at bounding box center [1028, 17] width 11 height 11
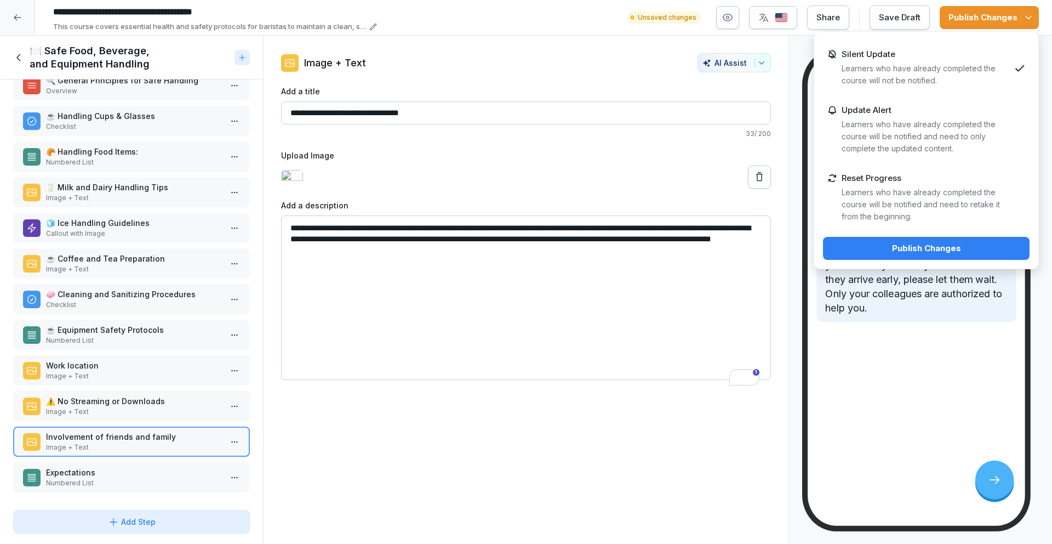
click at [940, 249] on div "Publish Changes" at bounding box center [926, 248] width 189 height 12
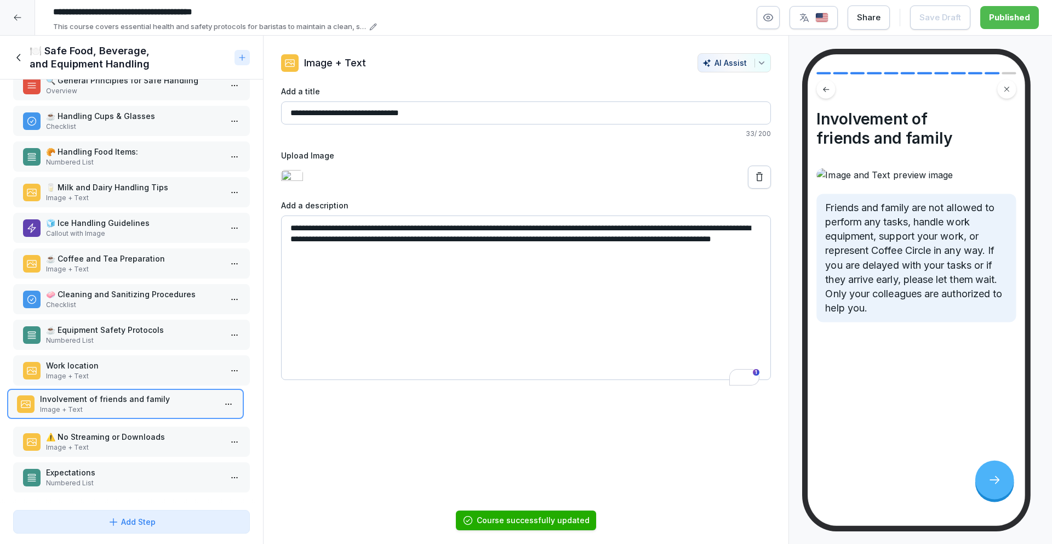
drag, startPoint x: 137, startPoint y: 448, endPoint x: 131, endPoint y: 410, distance: 38.3
click at [131, 410] on p "Image + Text" at bounding box center [127, 409] width 175 height 10
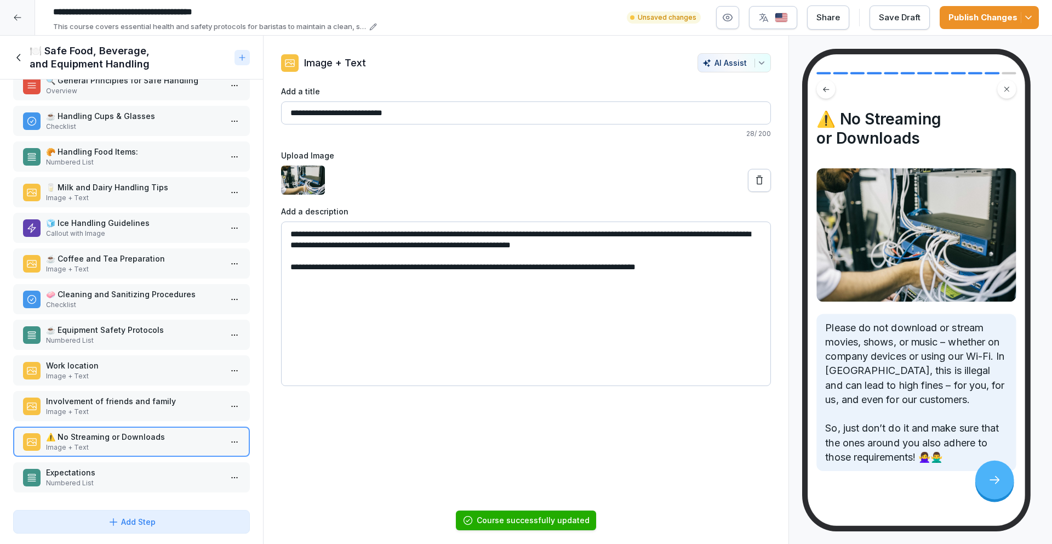
click at [131, 410] on p "Image + Text" at bounding box center [133, 412] width 175 height 10
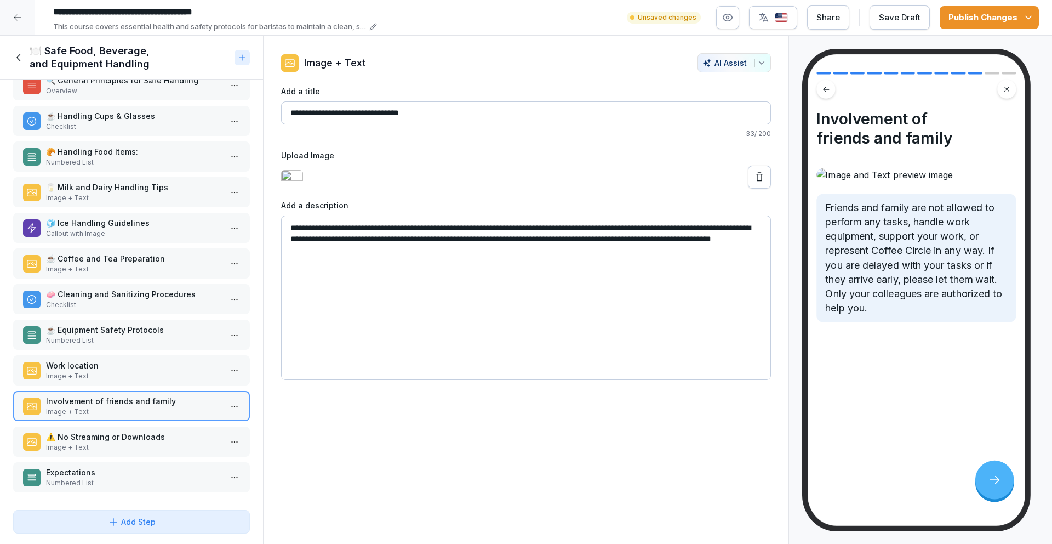
click at [134, 383] on div "Work location Image + Text" at bounding box center [131, 370] width 237 height 30
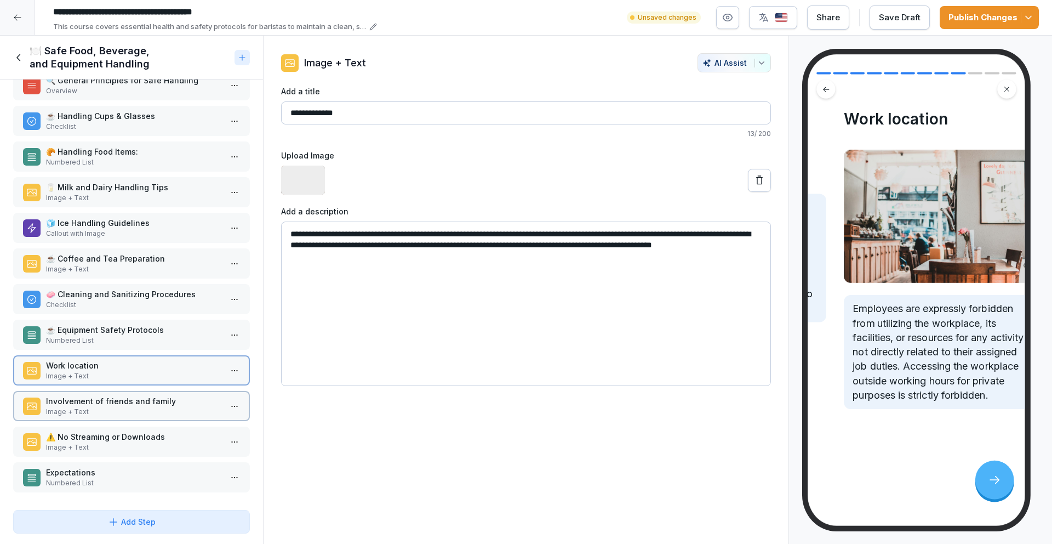
click at [133, 342] on p "Numbered List" at bounding box center [133, 340] width 175 height 10
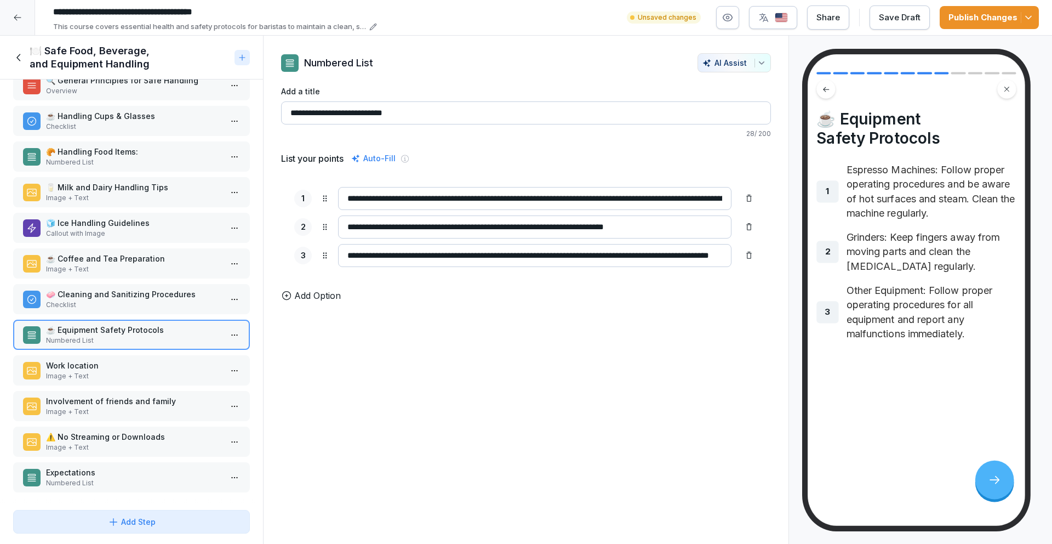
click at [145, 301] on p "Checklist" at bounding box center [133, 305] width 175 height 10
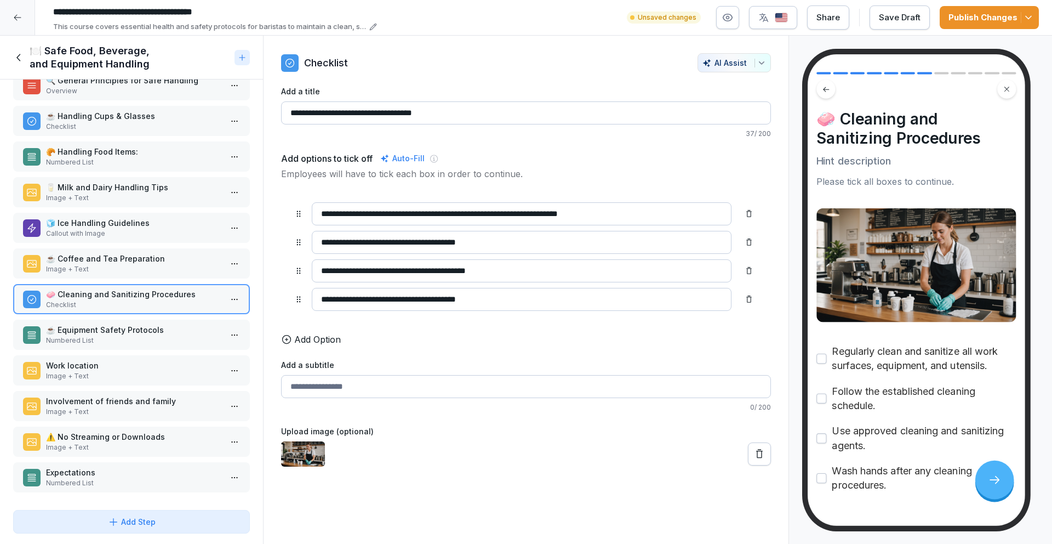
click at [145, 262] on p "☕ Coffee and Tea Preparation" at bounding box center [133, 259] width 175 height 12
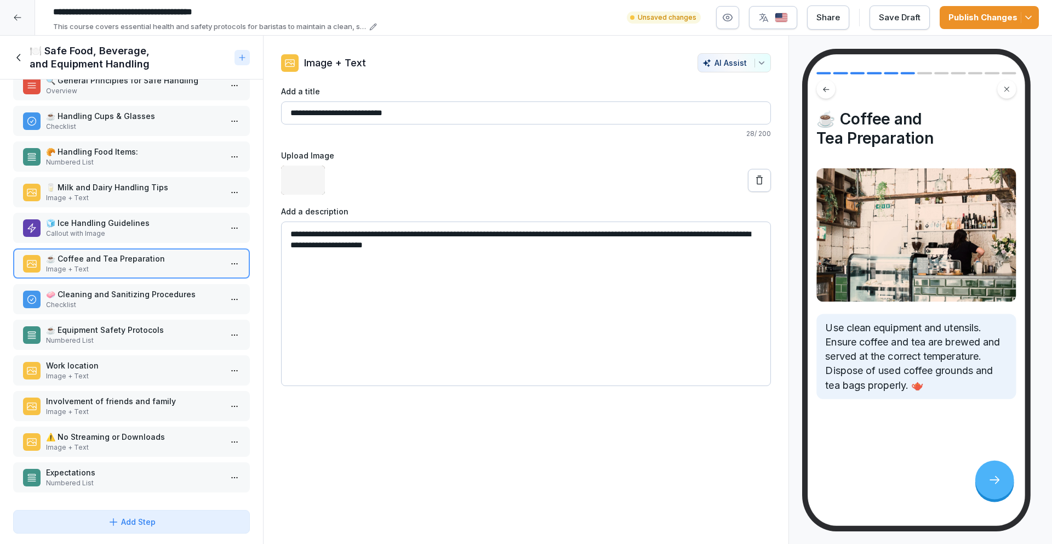
click at [141, 225] on p "🧊 Ice Handling Guidelines" at bounding box center [133, 223] width 175 height 12
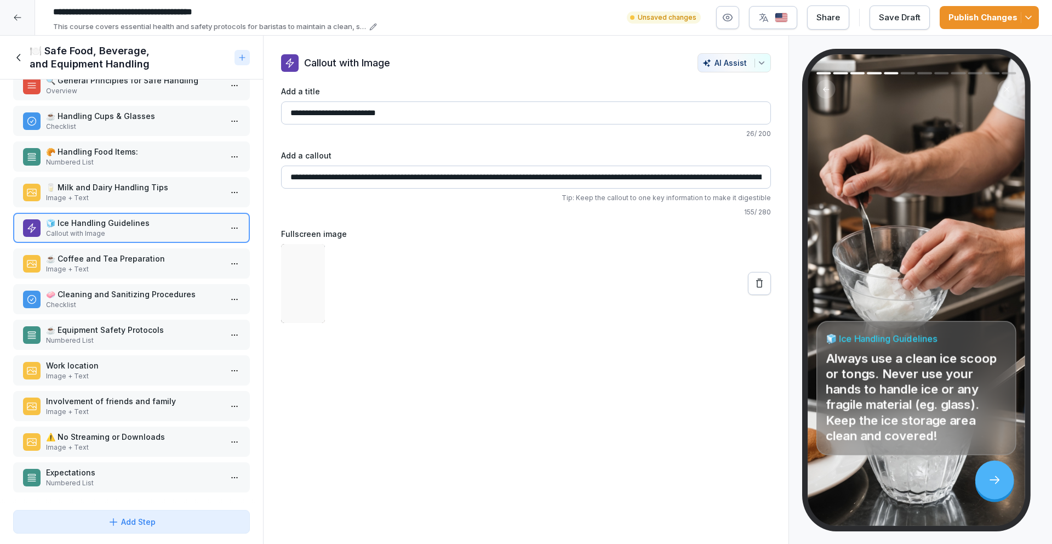
click at [139, 188] on p "🥛 Milk and Dairy Handling Tips" at bounding box center [133, 187] width 175 height 12
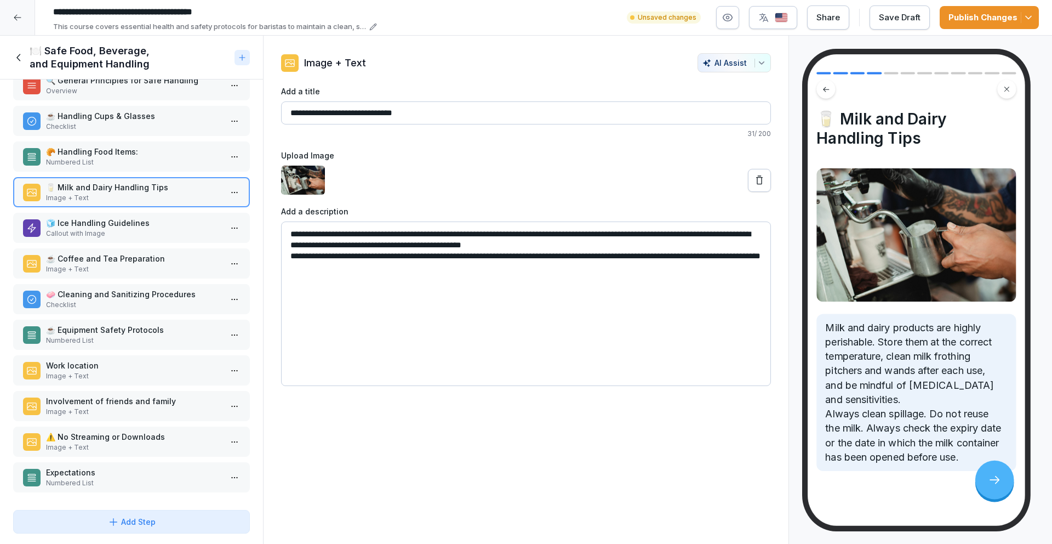
click at [125, 142] on div "🥐 Handling Food Items: Numbered List" at bounding box center [131, 156] width 237 height 30
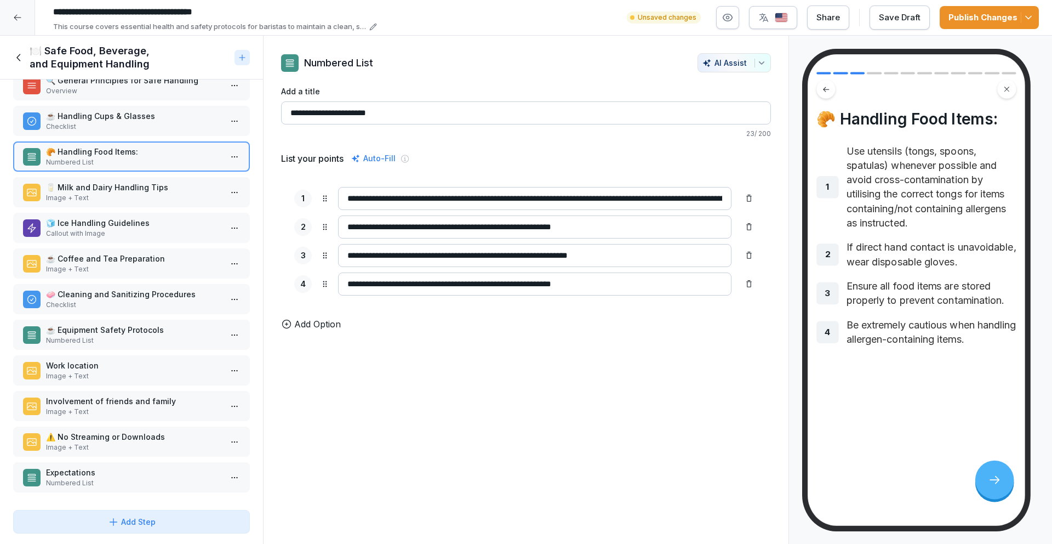
click at [137, 116] on p "☕ Handling Cups & Glasses" at bounding box center [133, 116] width 175 height 12
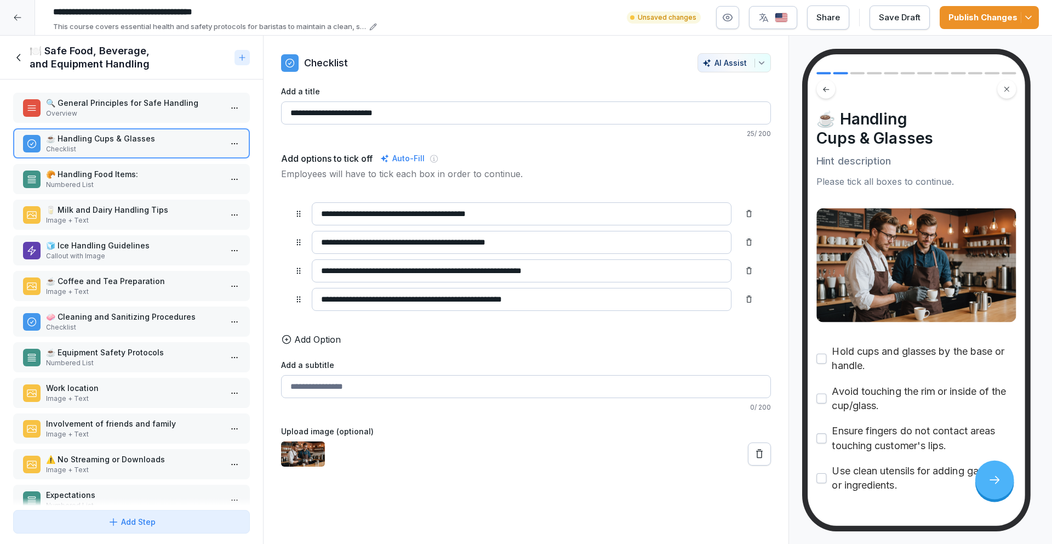
click at [124, 123] on div "🔍 General Principles for Safe Handling Overview ☕ Handling Cups & Glasses Check…" at bounding box center [131, 292] width 263 height 426
click at [130, 107] on p "🔍 General Principles for Safe Handling" at bounding box center [133, 103] width 175 height 12
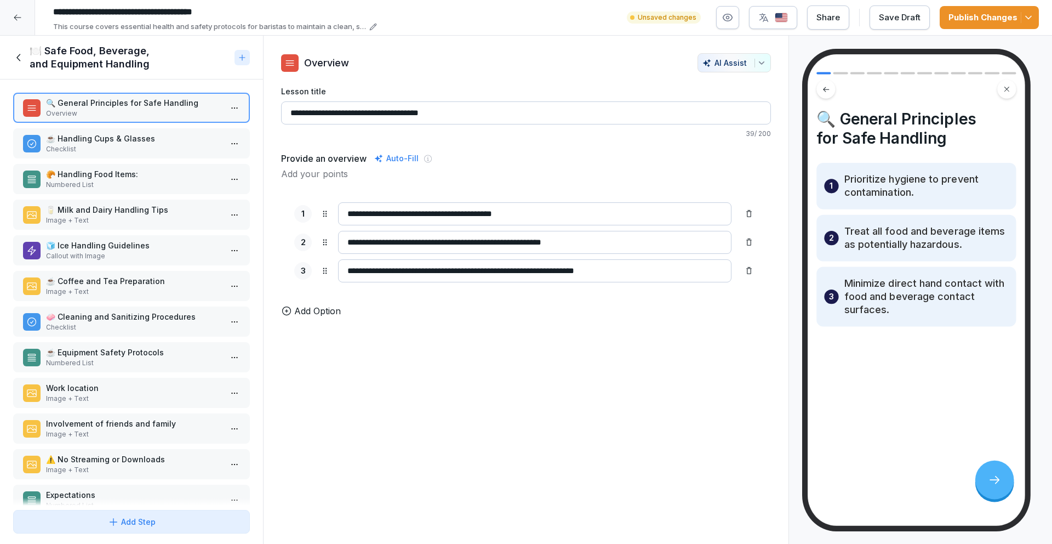
click at [12, 50] on div "🍽️ Safe Food, Beverage, and Equipment Handling" at bounding box center [131, 58] width 263 height 44
click at [18, 55] on icon at bounding box center [19, 58] width 12 height 12
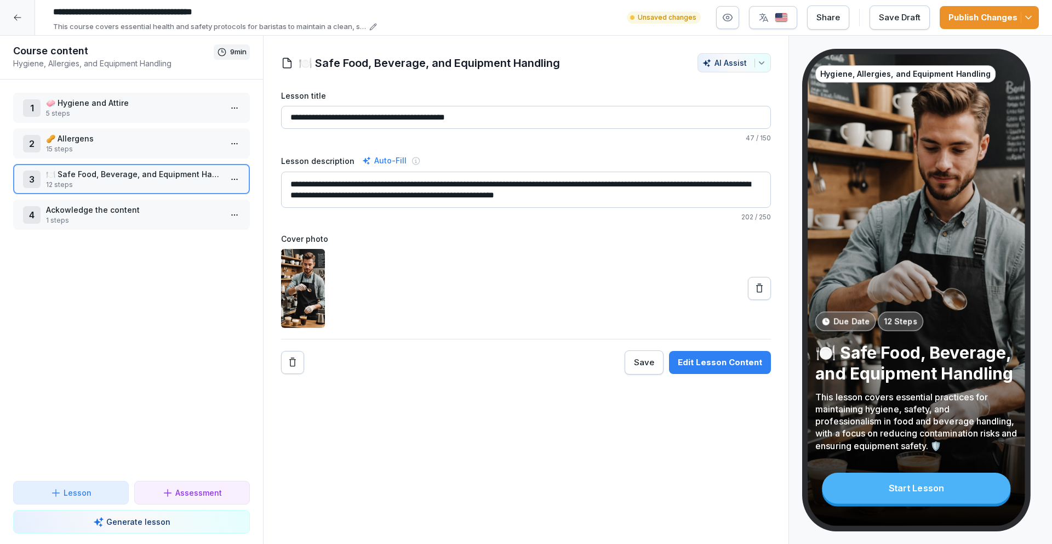
click at [62, 135] on p "🥜 Allergens" at bounding box center [133, 139] width 175 height 12
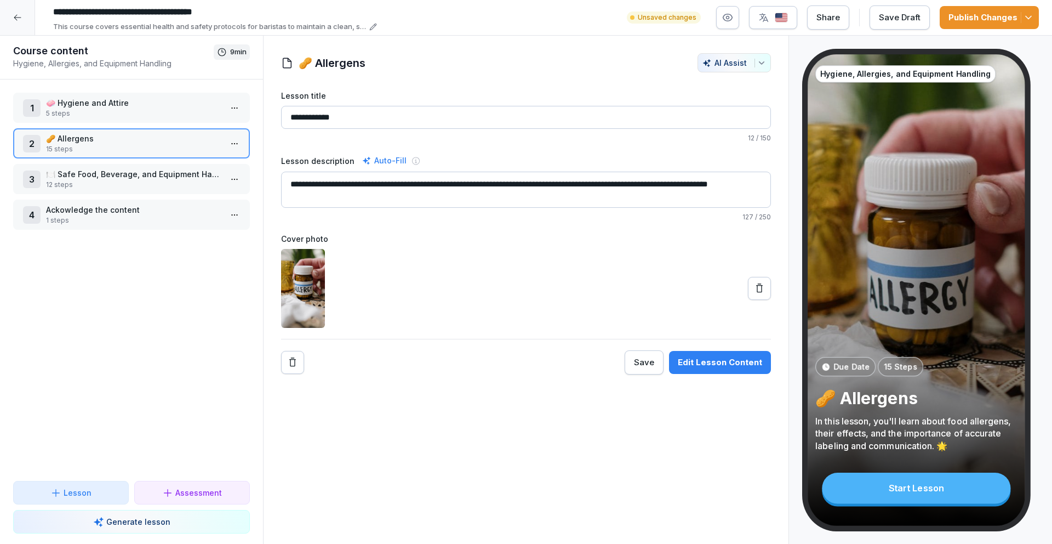
click at [71, 116] on p "5 steps" at bounding box center [133, 113] width 175 height 10
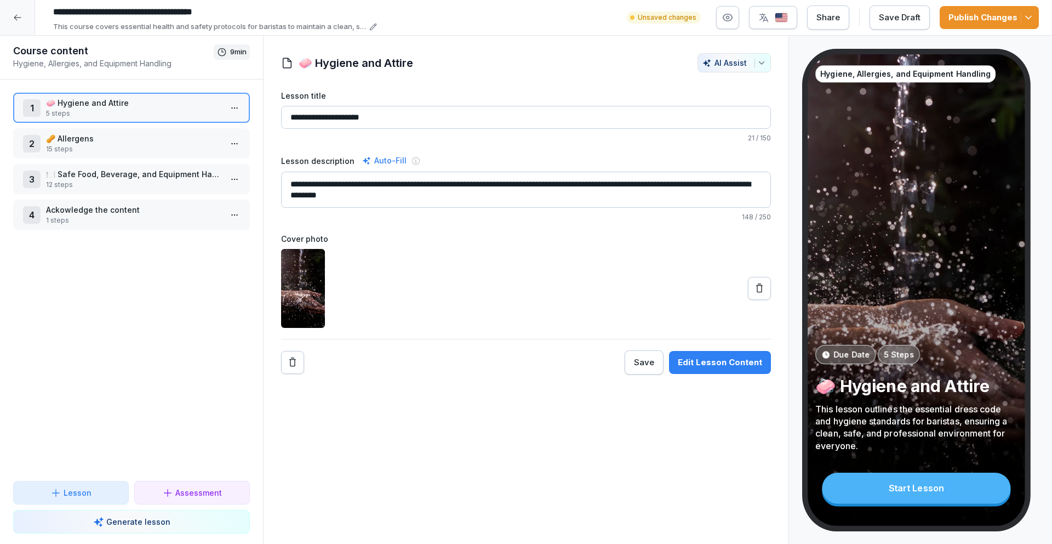
click at [71, 116] on p "5 steps" at bounding box center [133, 113] width 175 height 10
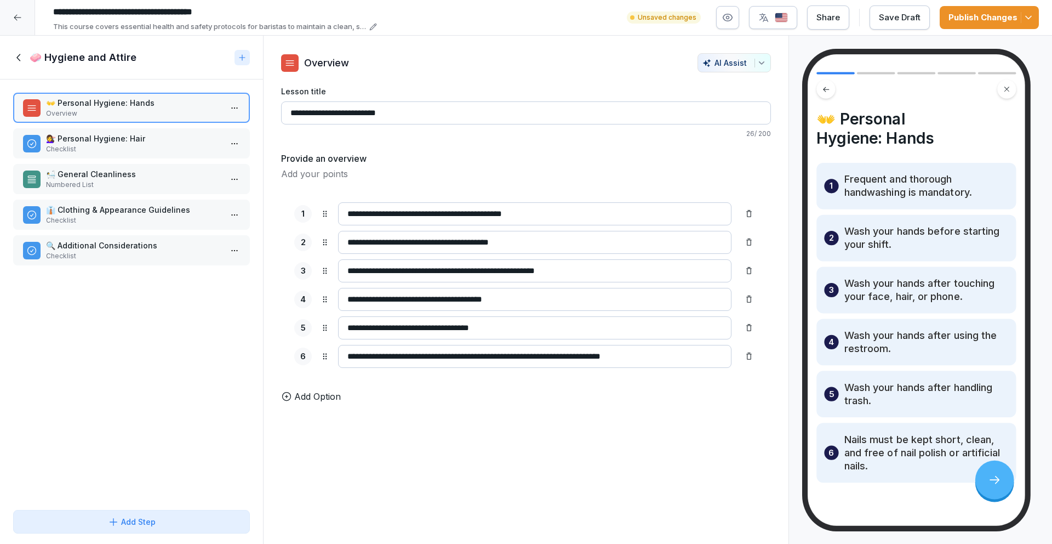
click at [84, 233] on div "👐 Personal Hygiene: Hands Overview 💇‍♀️ Personal Hygiene: Hair Checklist 🛀 Gene…" at bounding box center [131, 292] width 263 height 426
click at [91, 217] on p "Checklist" at bounding box center [133, 220] width 175 height 10
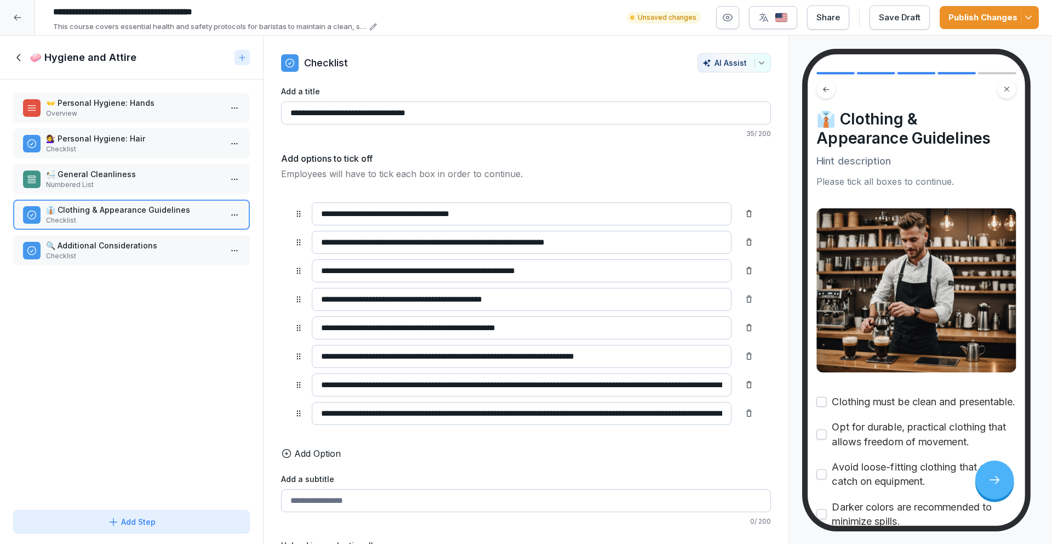
click at [176, 178] on p "🛀 General Cleanliness" at bounding box center [133, 174] width 175 height 12
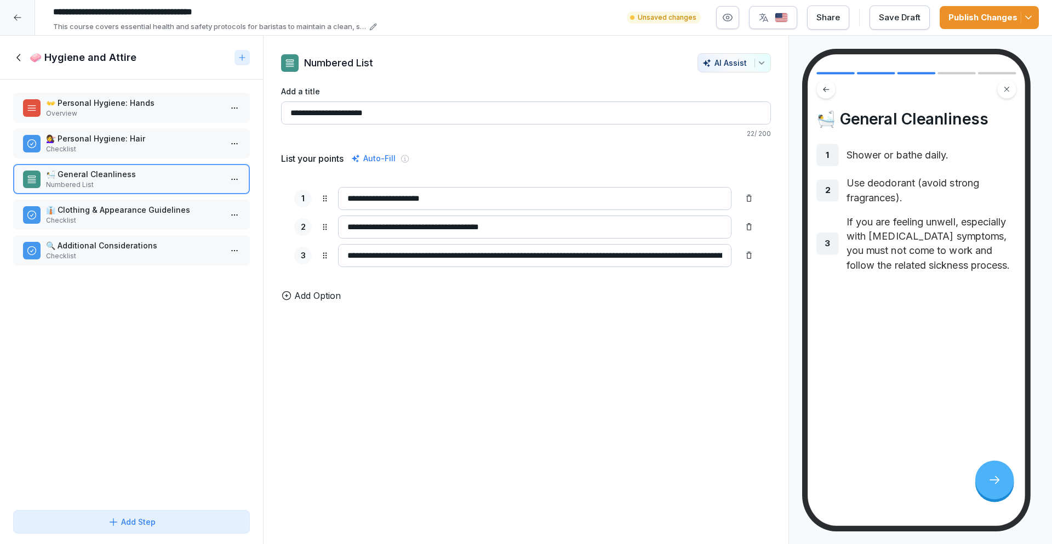
click at [144, 145] on p "Checklist" at bounding box center [133, 149] width 175 height 10
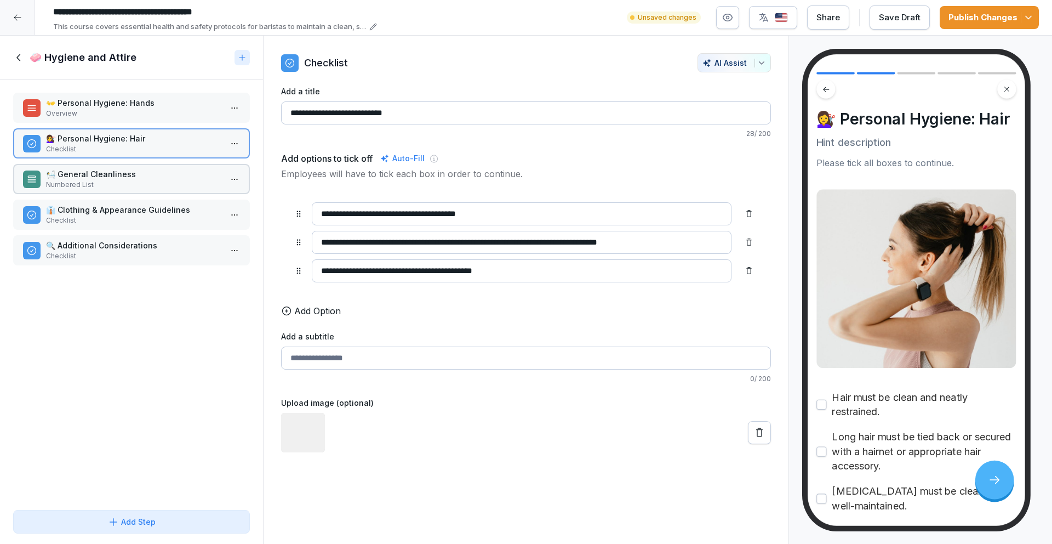
click at [154, 107] on p "👐 Personal Hygiene: Hands" at bounding box center [133, 103] width 175 height 12
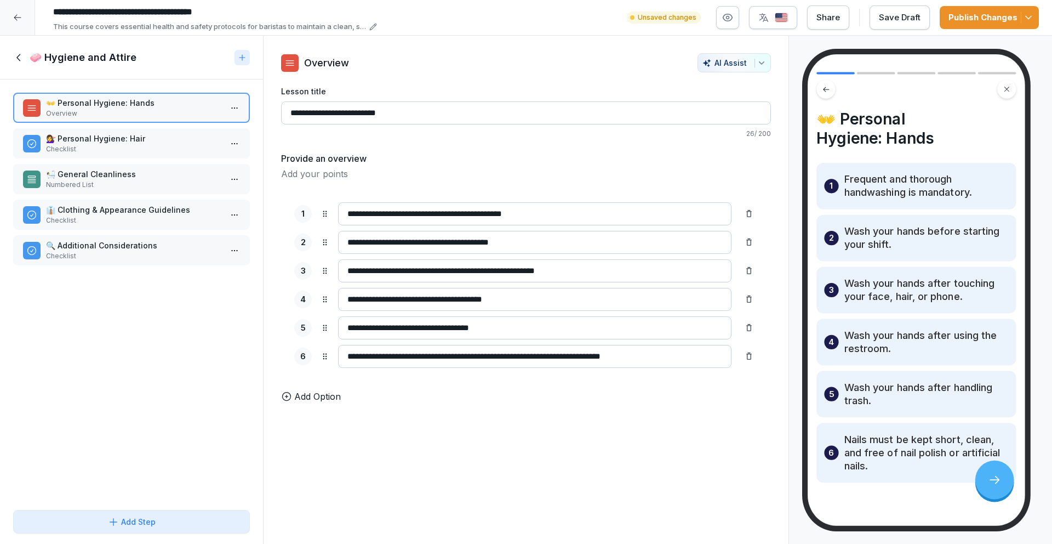
click at [25, 63] on div "🧼 Hygiene and Attire" at bounding box center [121, 57] width 217 height 13
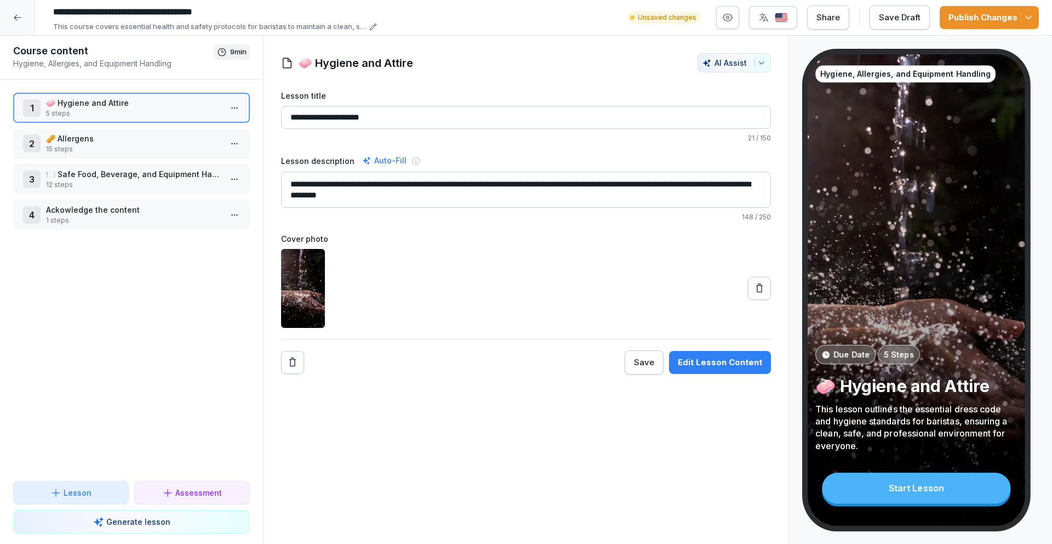
click at [76, 180] on p "12 steps" at bounding box center [133, 185] width 175 height 10
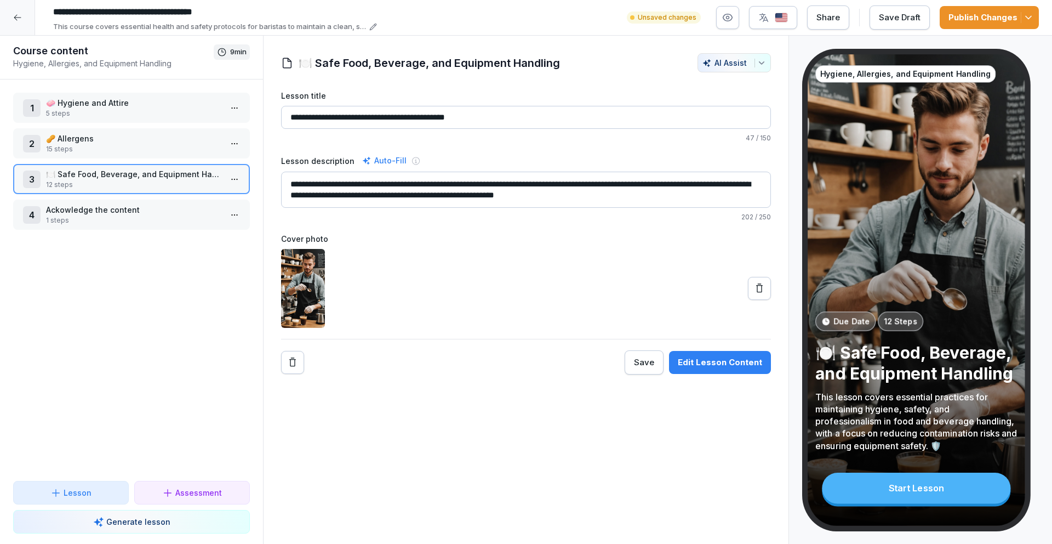
click at [60, 188] on p "12 steps" at bounding box center [133, 185] width 175 height 10
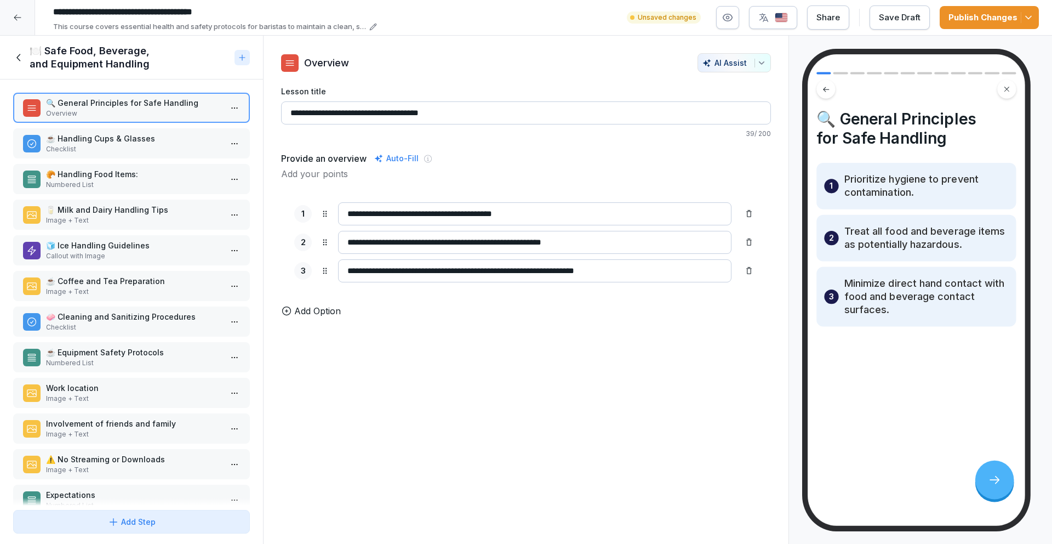
click at [85, 144] on p "Checklist" at bounding box center [133, 149] width 175 height 10
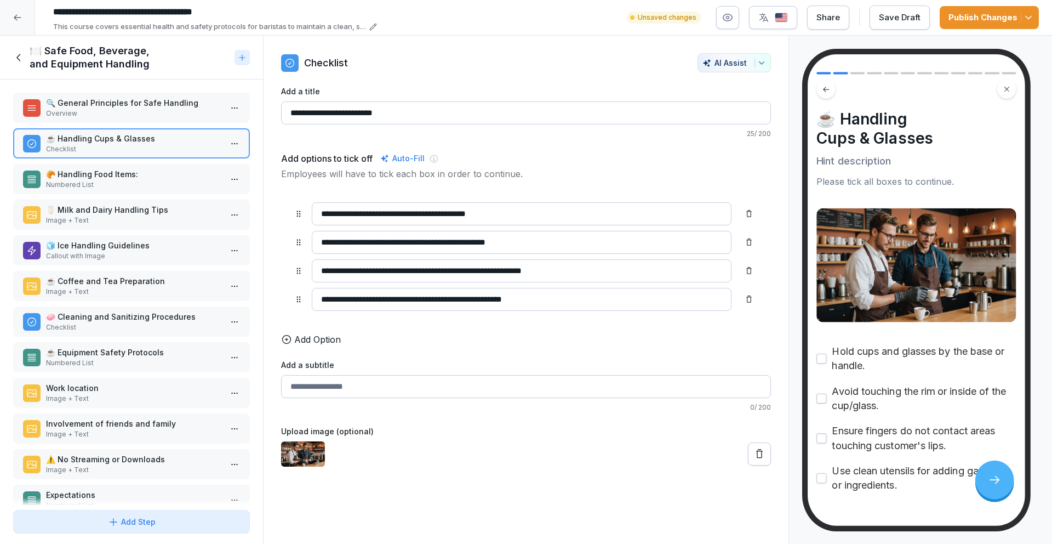
click at [91, 176] on p "🥐 Handling Food Items:" at bounding box center [133, 174] width 175 height 12
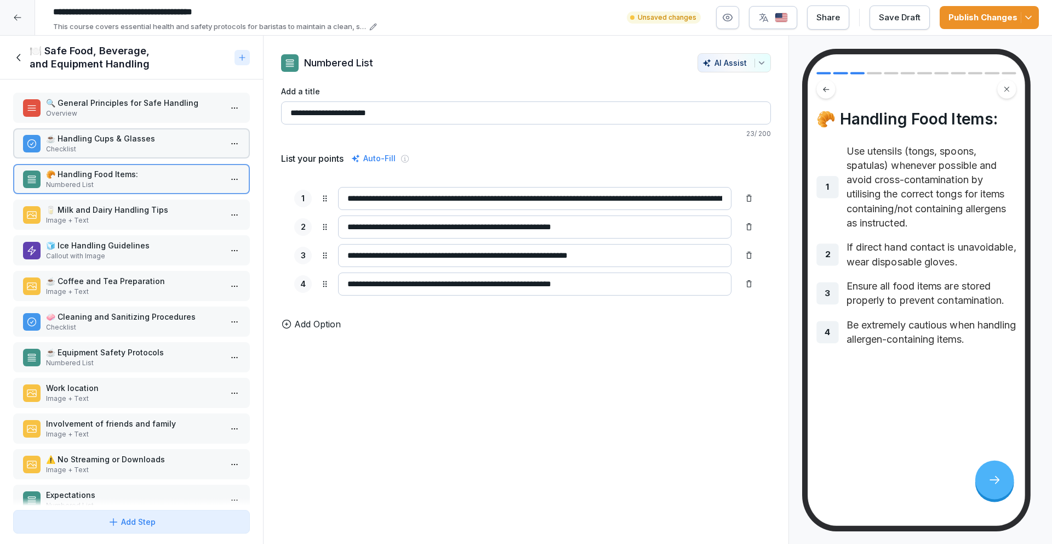
click at [106, 218] on p "Image + Text" at bounding box center [133, 220] width 175 height 10
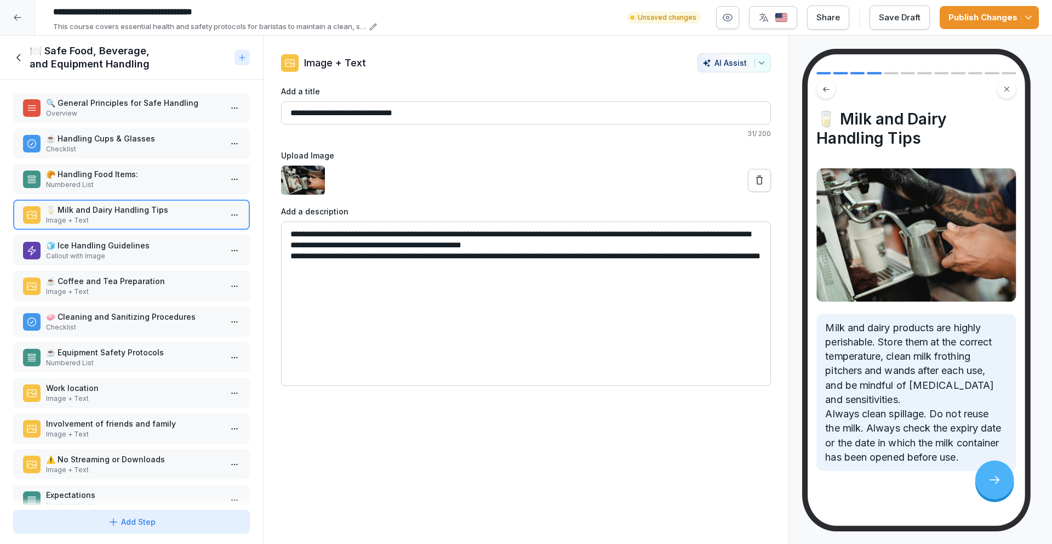
click at [118, 254] on p "Callout with Image" at bounding box center [133, 256] width 175 height 10
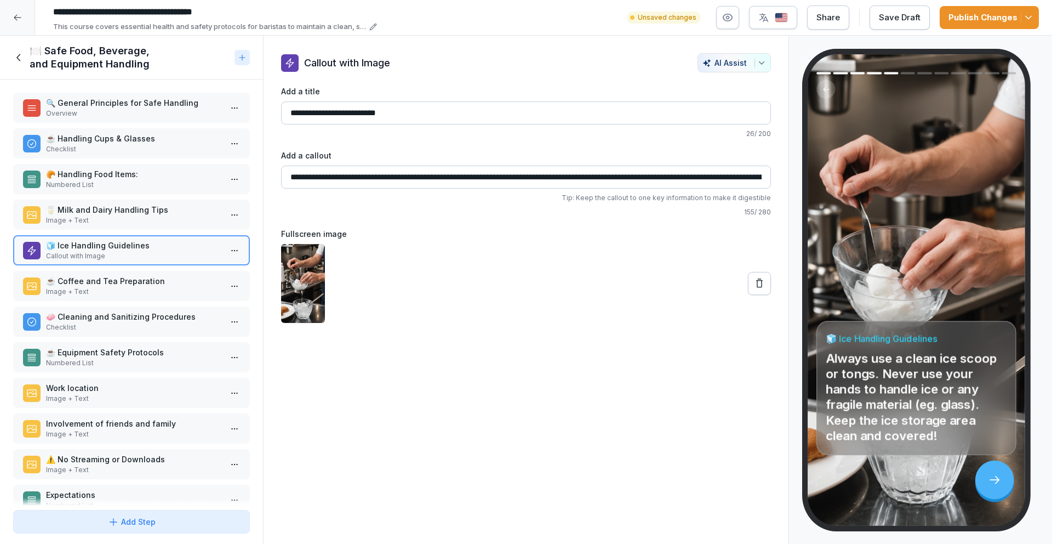
click at [119, 285] on p "☕ Coffee and Tea Preparation" at bounding box center [133, 281] width 175 height 12
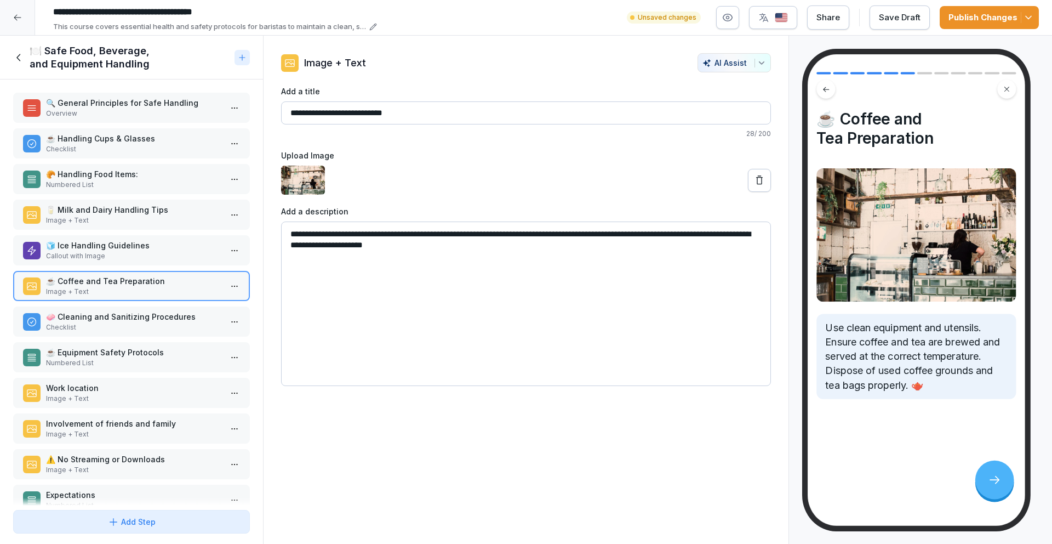
click at [123, 315] on p "🧼 Cleaning and Sanitizing Procedures" at bounding box center [133, 317] width 175 height 12
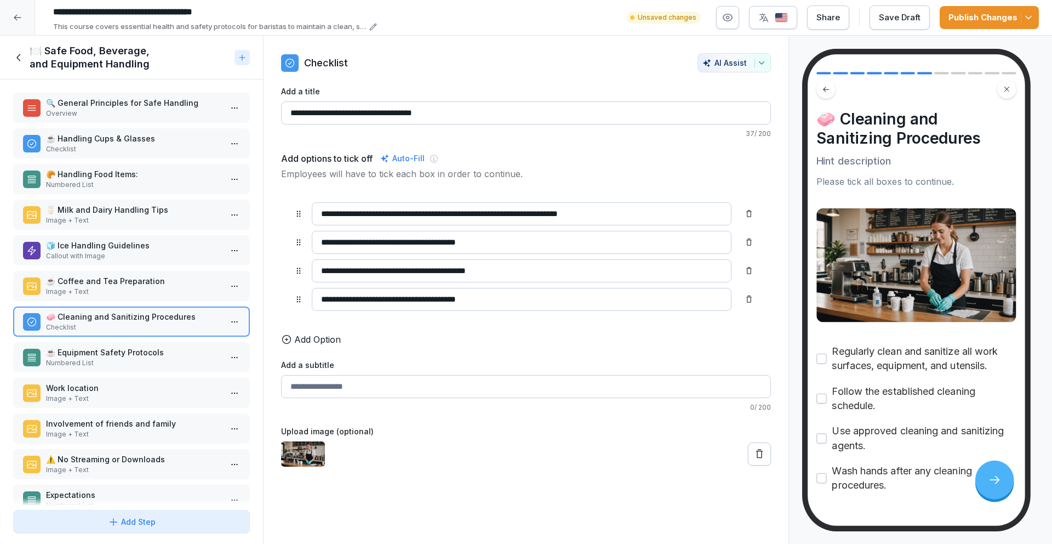
click at [128, 351] on p "☕ Equipment Safety Protocols" at bounding box center [133, 352] width 175 height 12
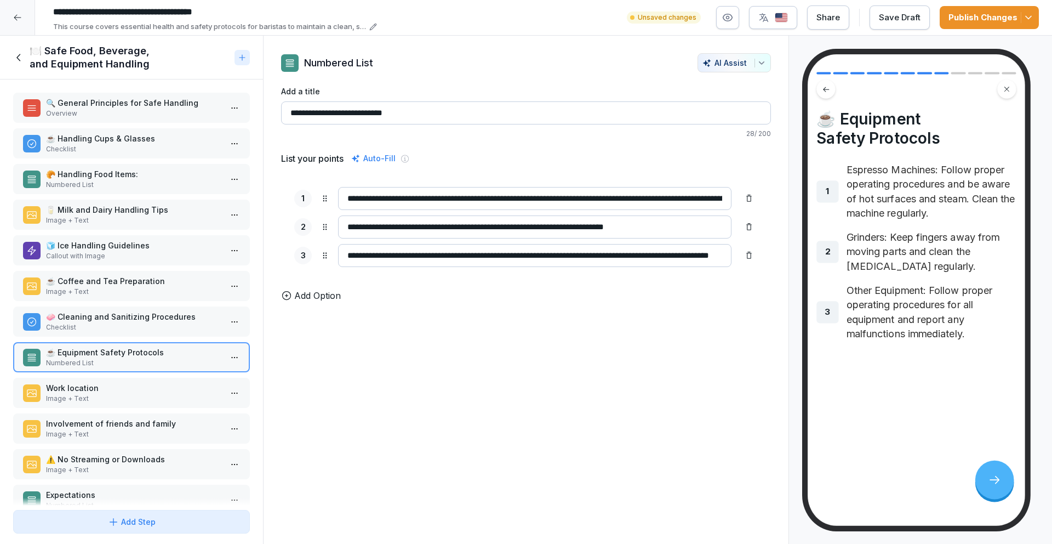
click at [131, 388] on p "Work location" at bounding box center [133, 388] width 175 height 12
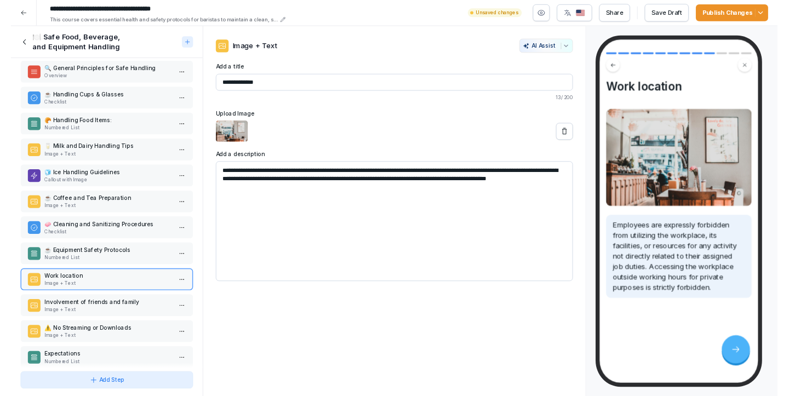
scroll to position [22, 0]
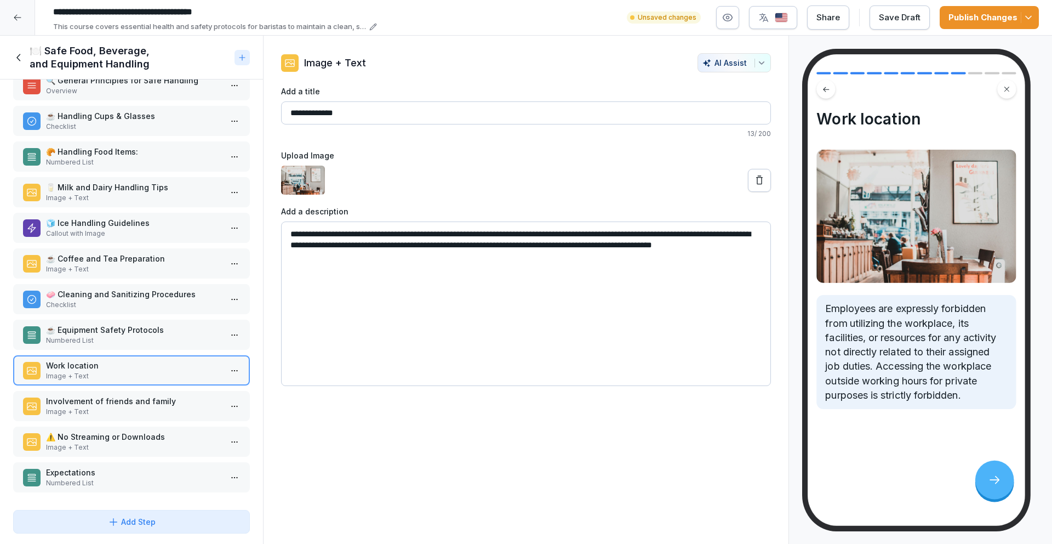
click at [128, 401] on p "Involvement of friends and family" at bounding box center [133, 401] width 175 height 12
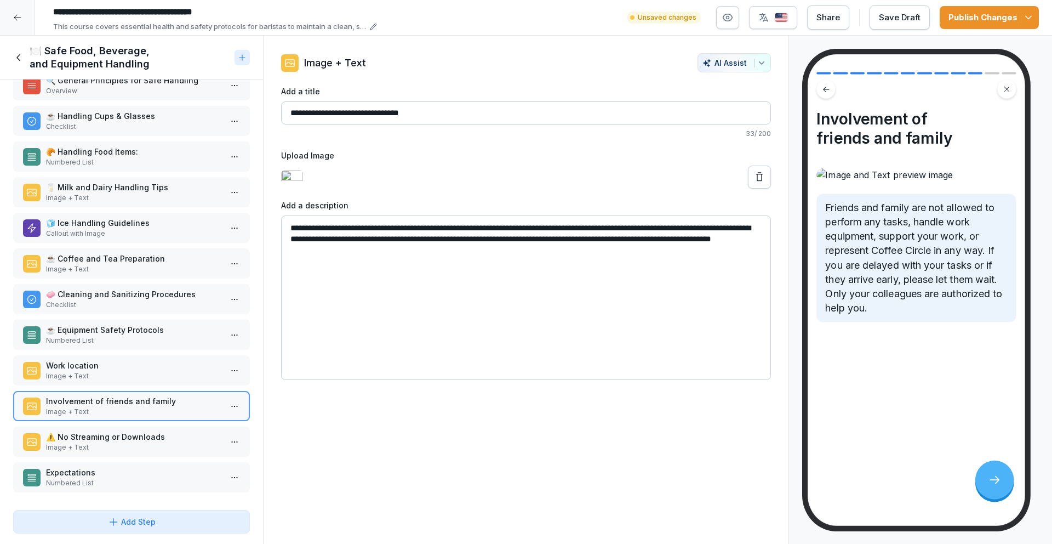
click at [139, 454] on div "⚠️ No Streaming or Downloads Image + Text" at bounding box center [131, 441] width 237 height 30
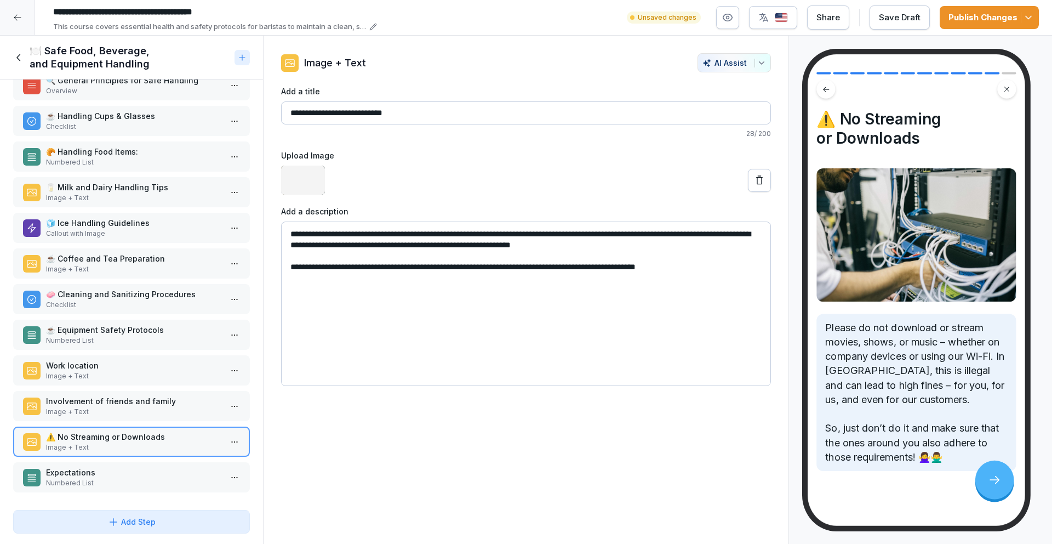
click at [135, 477] on p "Expectations" at bounding box center [133, 472] width 175 height 12
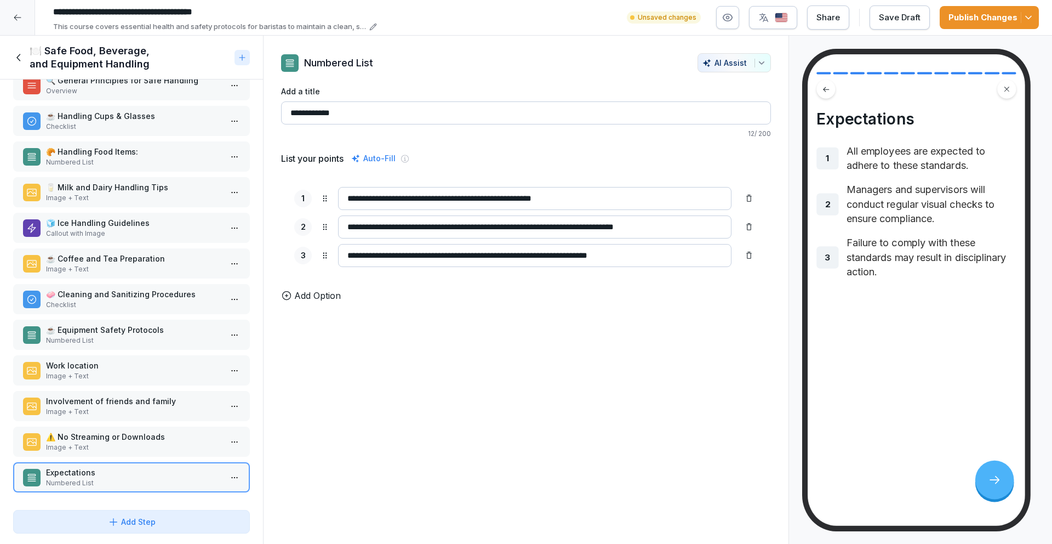
click at [132, 428] on div "⚠️ No Streaming or Downloads Image + Text" at bounding box center [131, 441] width 237 height 30
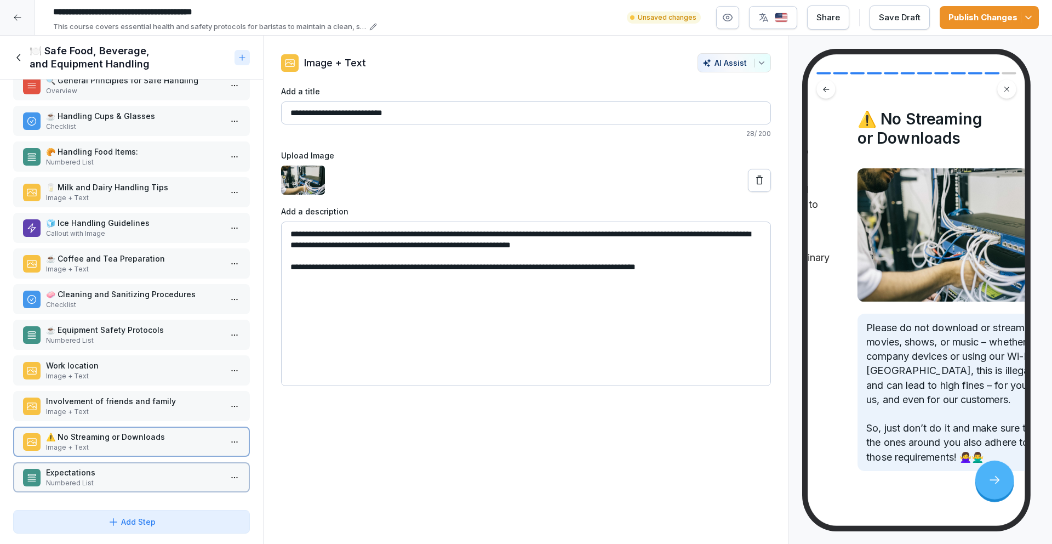
click at [124, 387] on div "🔍 General Principles for Safe Handling Overview ☕ Handling Cups & Glasses Check…" at bounding box center [131, 292] width 263 height 426
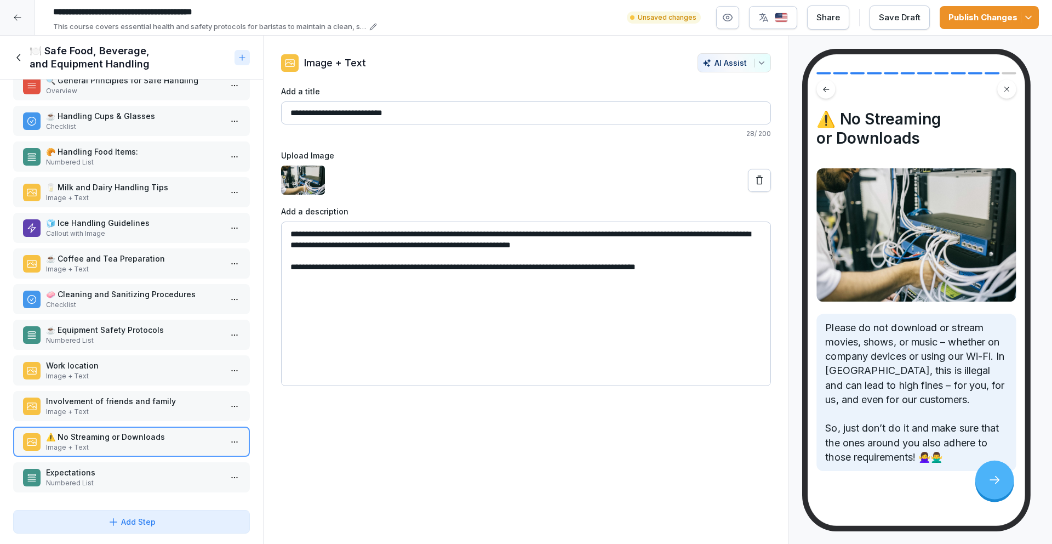
click at [111, 362] on p "Work location" at bounding box center [133, 365] width 175 height 12
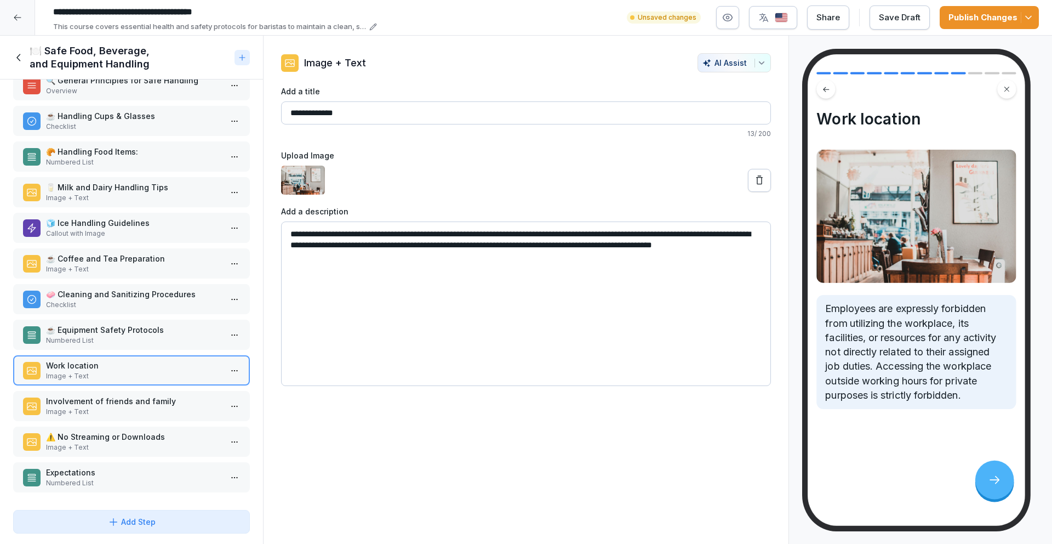
click at [19, 53] on icon at bounding box center [19, 58] width 12 height 12
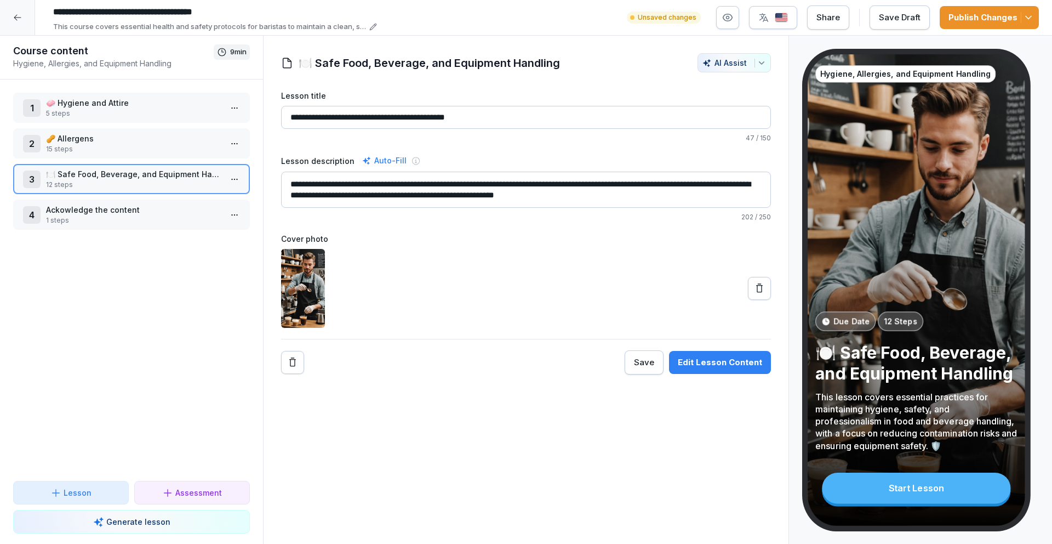
click at [65, 102] on p "🧼 Hygiene and Attire" at bounding box center [133, 103] width 175 height 12
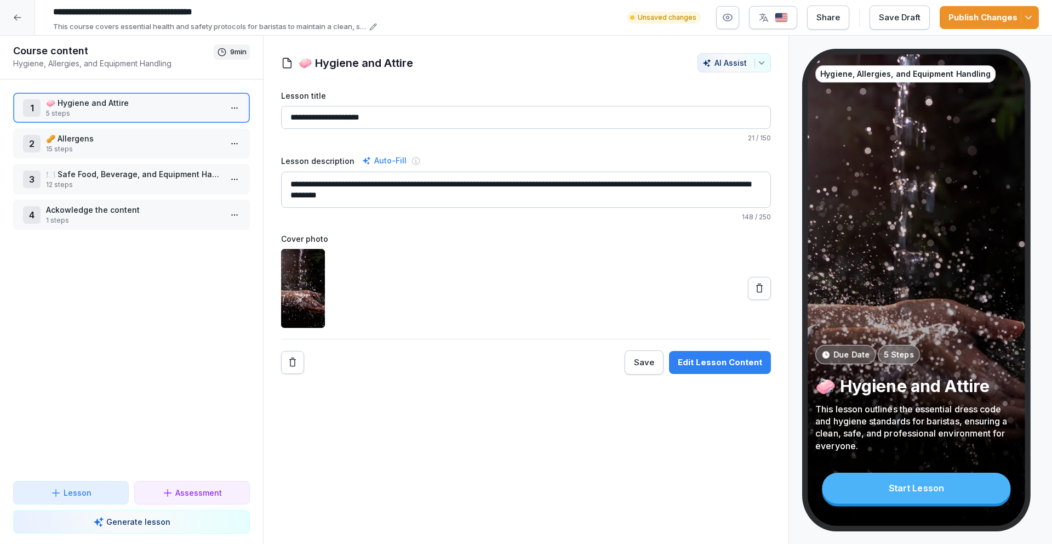
click at [65, 102] on p "🧼 Hygiene and Attire" at bounding box center [133, 103] width 175 height 12
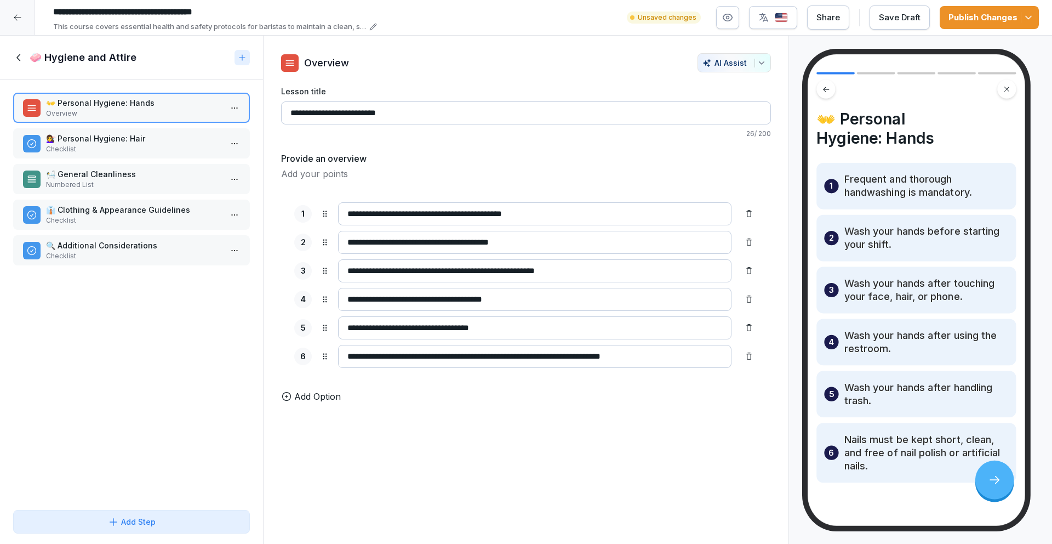
click at [79, 146] on p "Checklist" at bounding box center [133, 149] width 175 height 10
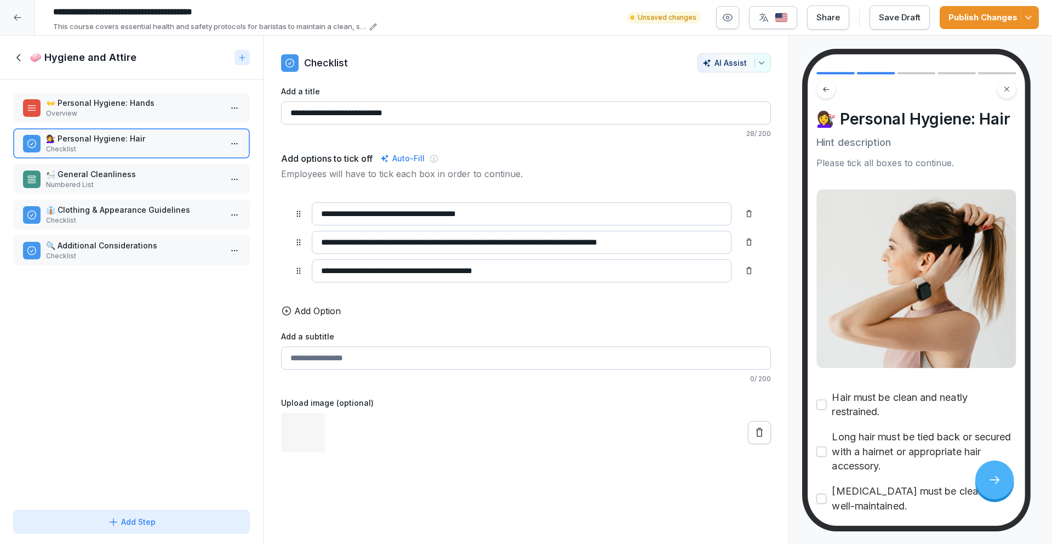
click at [84, 174] on p "🛀 General Cleanliness" at bounding box center [133, 174] width 175 height 12
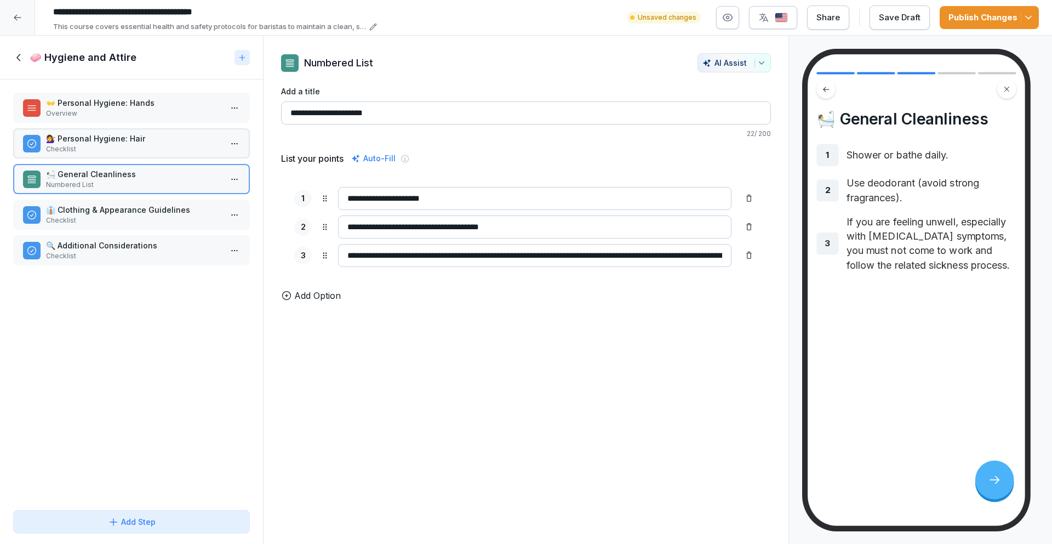
click at [87, 204] on p "👔 Clothing & Appearance Guidelines" at bounding box center [133, 210] width 175 height 12
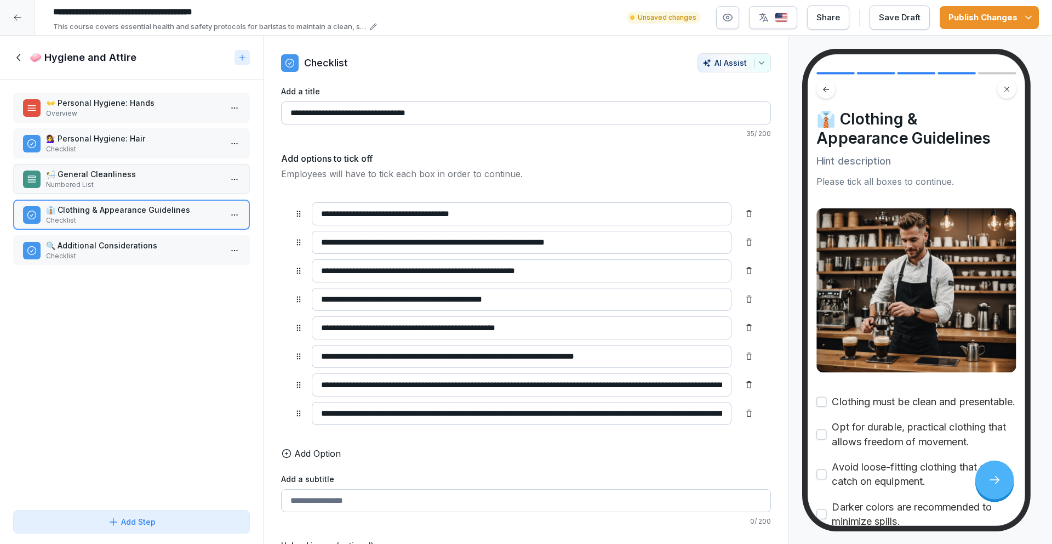
click at [94, 257] on p "Checklist" at bounding box center [133, 256] width 175 height 10
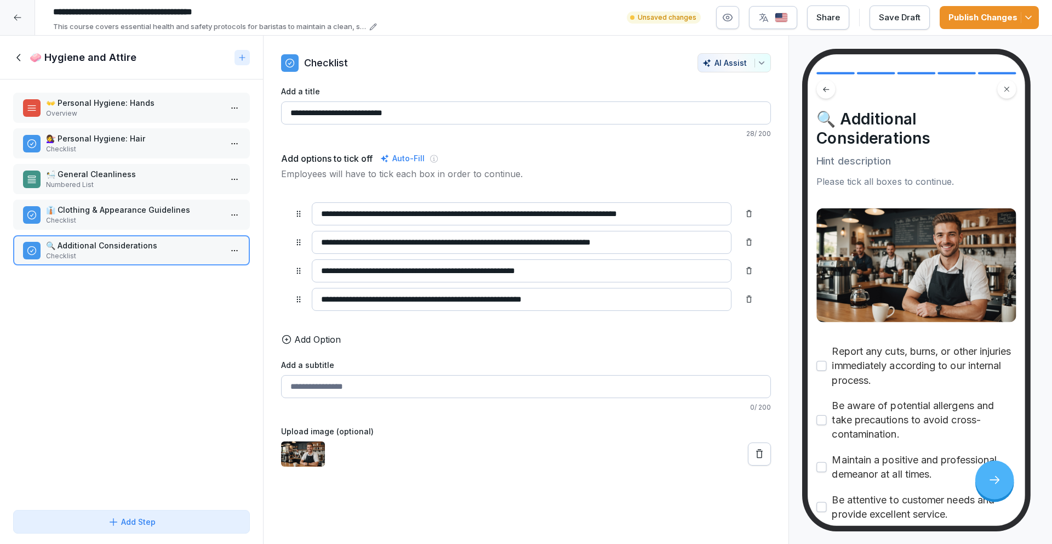
click at [12, 58] on div "🧼 Hygiene and Attire" at bounding box center [131, 58] width 263 height 44
click at [15, 58] on icon at bounding box center [19, 58] width 12 height 12
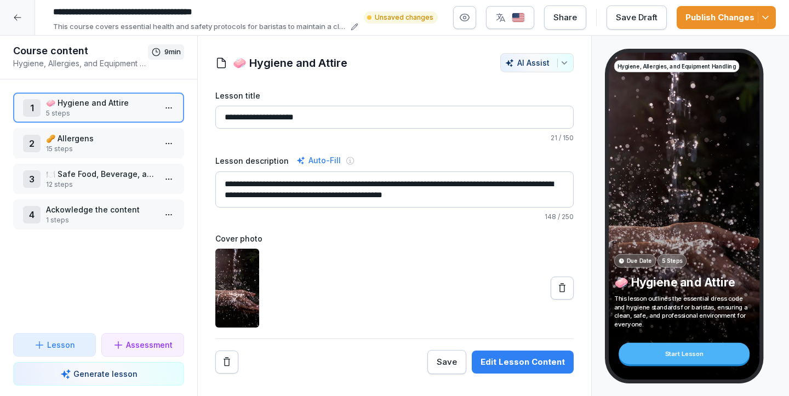
click at [68, 178] on p "🍽️ Safe Food, Beverage, and Equipment Handling" at bounding box center [101, 174] width 110 height 12
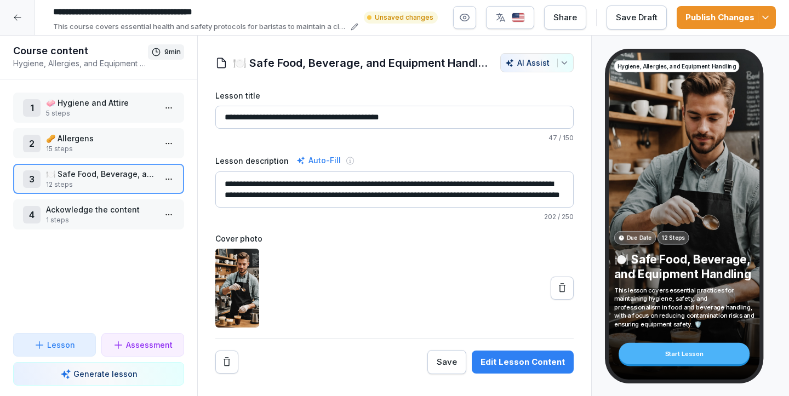
click at [18, 25] on div at bounding box center [17, 17] width 35 height 35
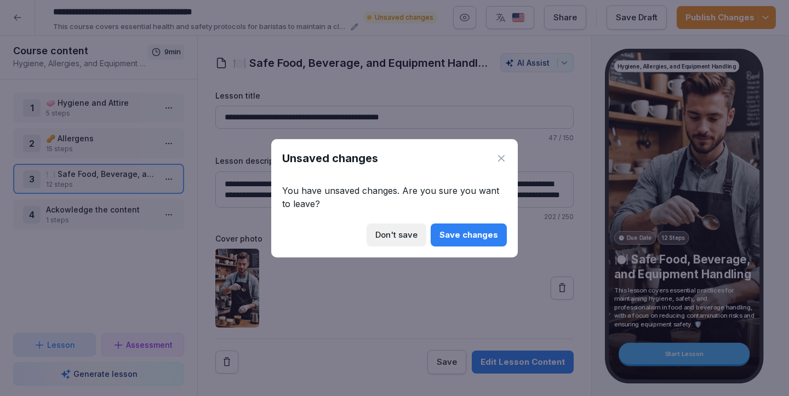
click at [509, 159] on div "Unsaved changes You have unsaved changes. Are you sure you want to leave? Don't…" at bounding box center [394, 198] width 247 height 118
click at [494, 161] on div "Unsaved changes" at bounding box center [394, 158] width 225 height 16
click at [497, 158] on icon at bounding box center [501, 158] width 11 height 11
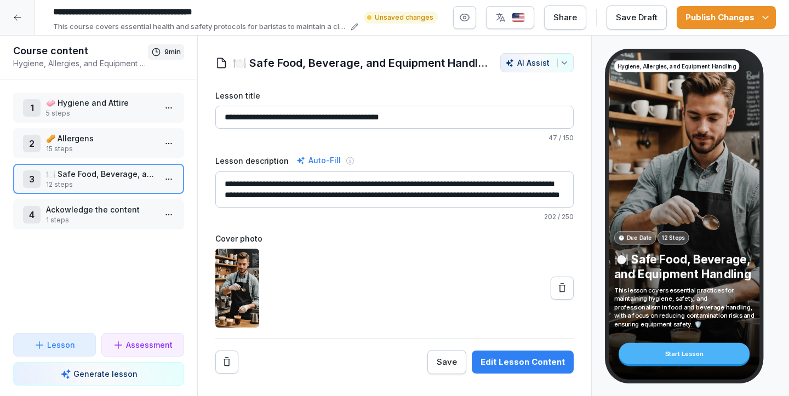
click at [134, 116] on p "5 steps" at bounding box center [101, 113] width 110 height 10
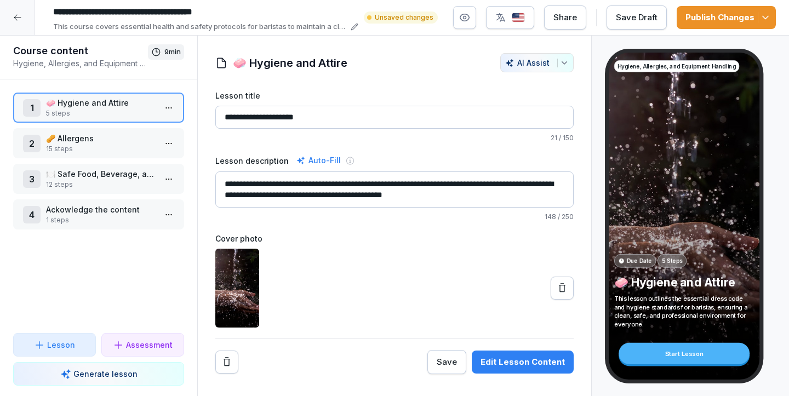
click at [102, 172] on p "🍽️ Safe Food, Beverage, and Equipment Handling" at bounding box center [101, 174] width 110 height 12
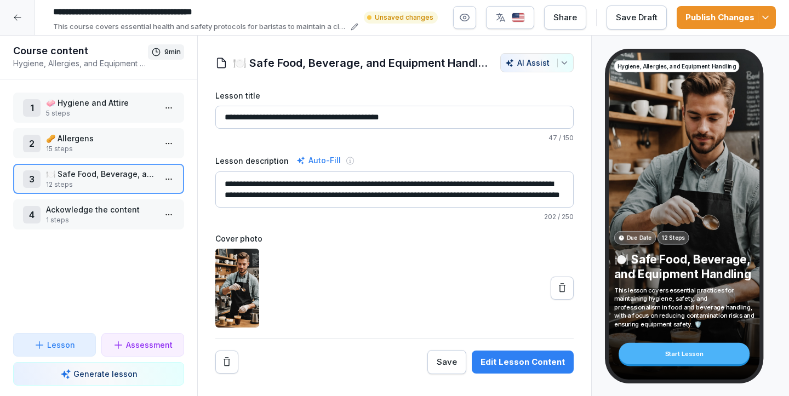
click at [19, 18] on icon at bounding box center [17, 17] width 9 height 9
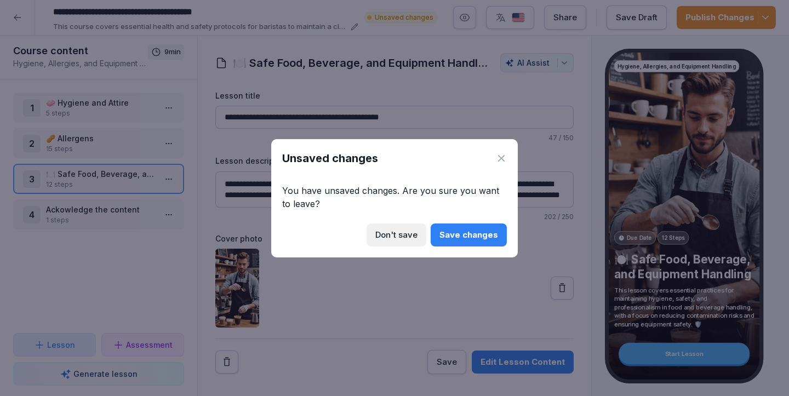
click at [504, 161] on icon at bounding box center [501, 158] width 11 height 11
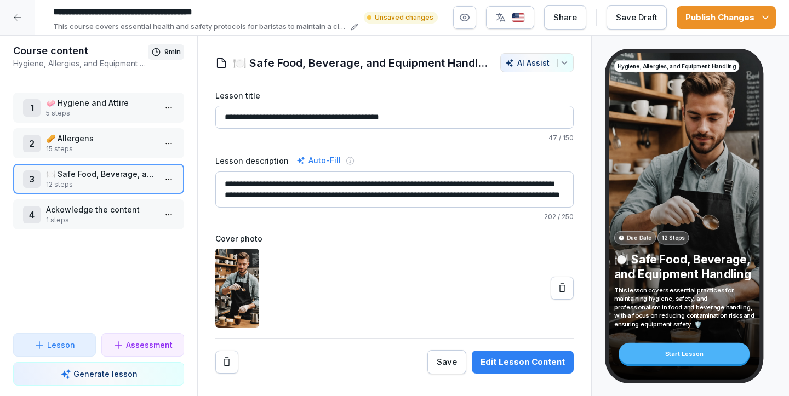
click at [13, 16] on icon at bounding box center [17, 17] width 9 height 9
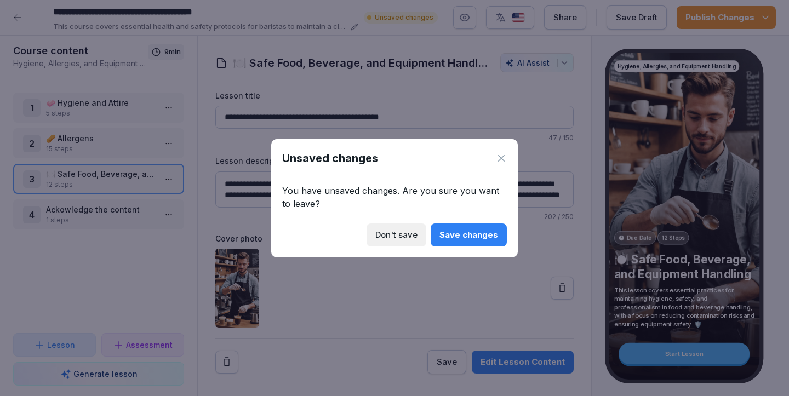
click at [412, 237] on div "Don't save" at bounding box center [396, 235] width 42 height 12
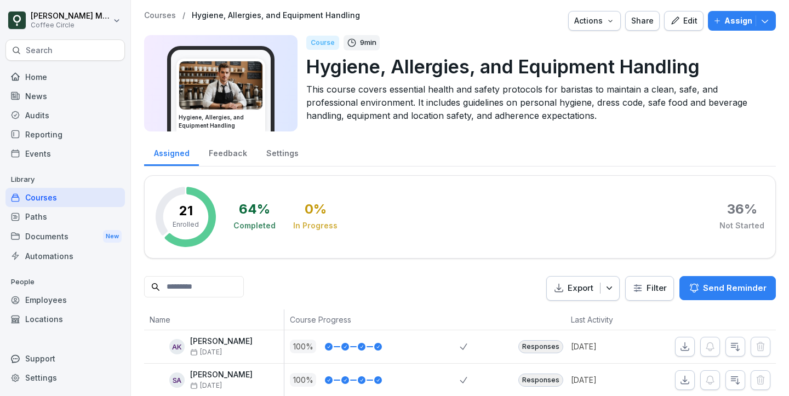
scroll to position [22, 0]
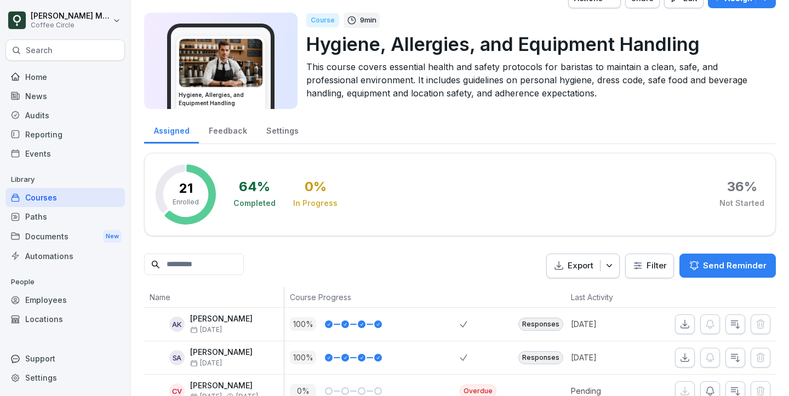
click at [61, 216] on div "Paths" at bounding box center [64, 216] width 119 height 19
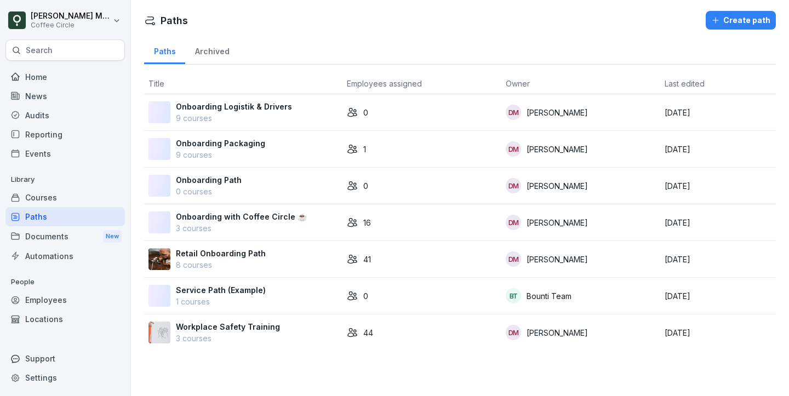
click at [230, 260] on p "8 courses" at bounding box center [221, 265] width 90 height 12
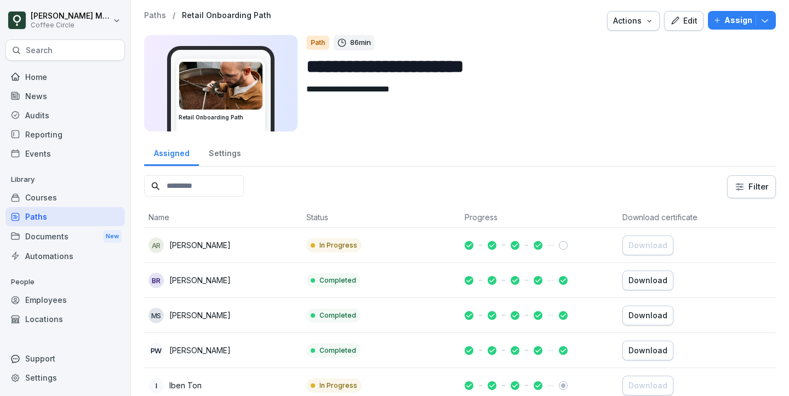
click at [687, 22] on div "Edit" at bounding box center [683, 21] width 27 height 12
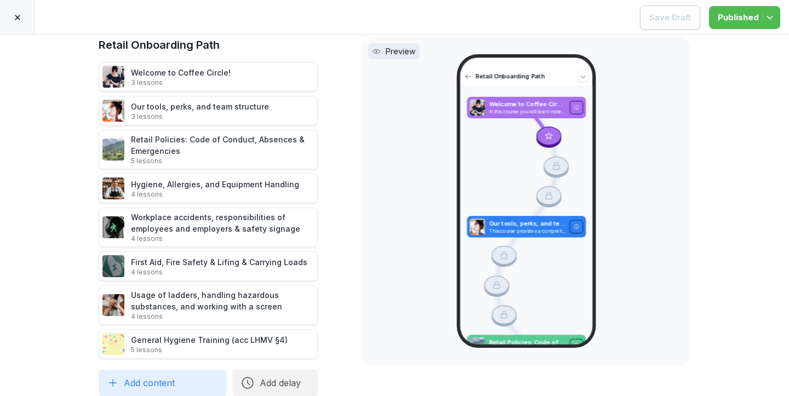
scroll to position [22, 0]
click at [14, 15] on icon at bounding box center [17, 17] width 9 height 9
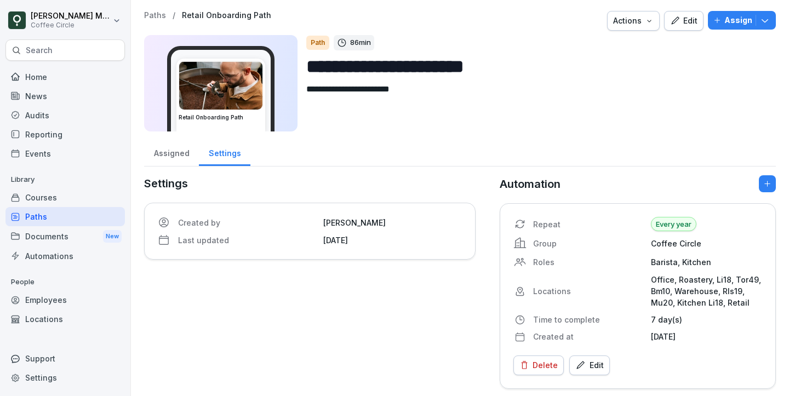
click at [42, 203] on div "Courses" at bounding box center [64, 197] width 119 height 19
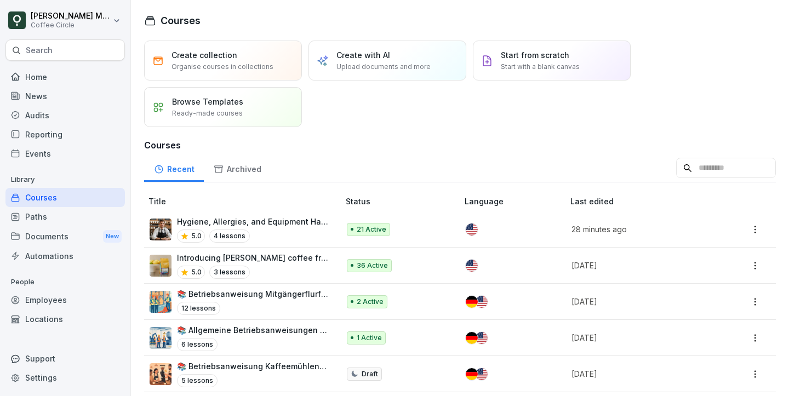
click at [695, 159] on input at bounding box center [726, 168] width 100 height 21
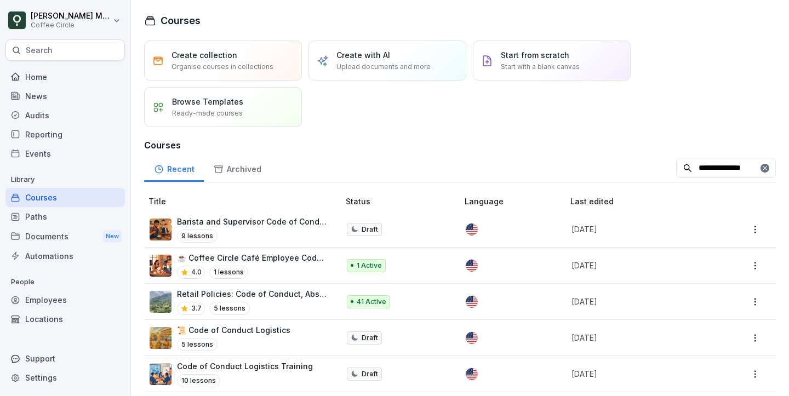
type input "**********"
click at [285, 285] on td "Retail Policies: Code of Conduct, Absences & Emergencies 3.7 5 lessons" at bounding box center [242, 302] width 197 height 36
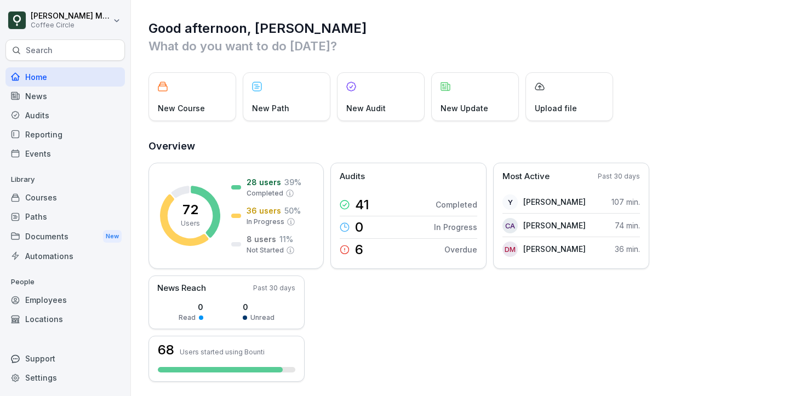
click at [64, 227] on div "Documents New" at bounding box center [64, 236] width 119 height 20
click at [62, 218] on div "Paths" at bounding box center [64, 216] width 119 height 19
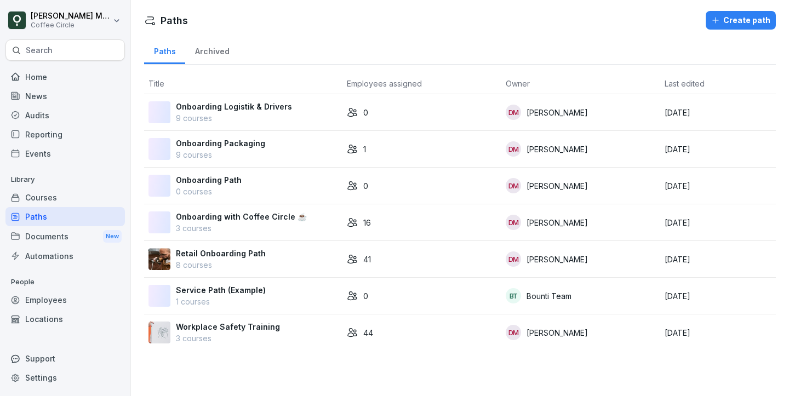
click at [240, 256] on p "Retail Onboarding Path" at bounding box center [221, 254] width 90 height 12
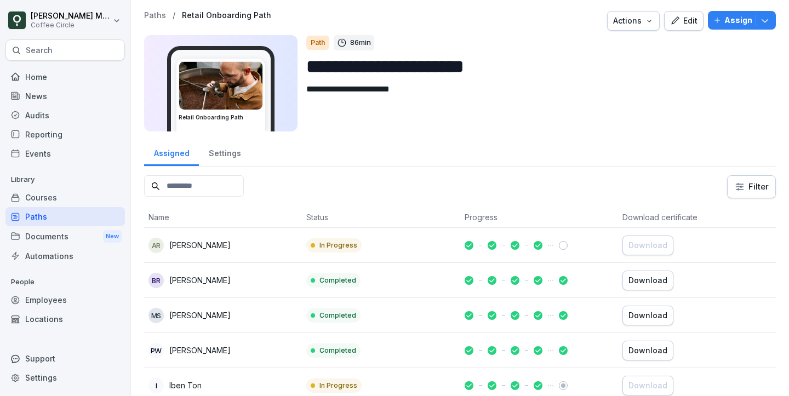
click at [76, 90] on div "News" at bounding box center [64, 96] width 119 height 19
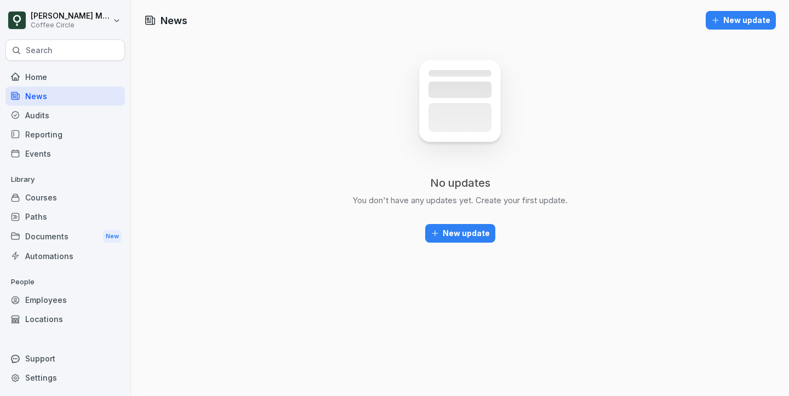
click at [76, 75] on div "Home" at bounding box center [64, 76] width 119 height 19
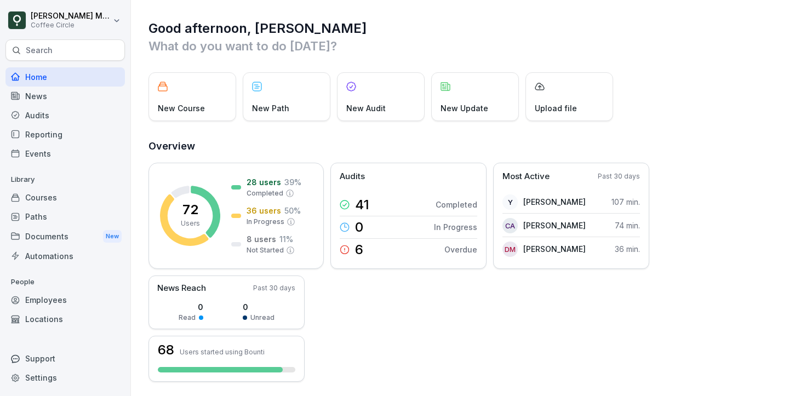
click at [63, 198] on div "Courses" at bounding box center [64, 197] width 119 height 19
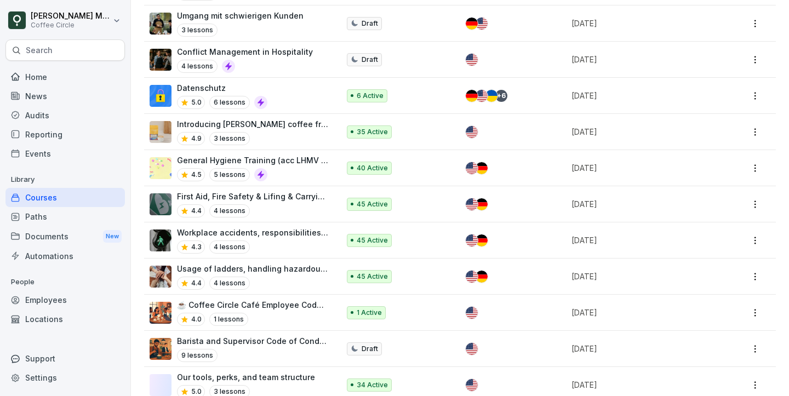
scroll to position [915, 0]
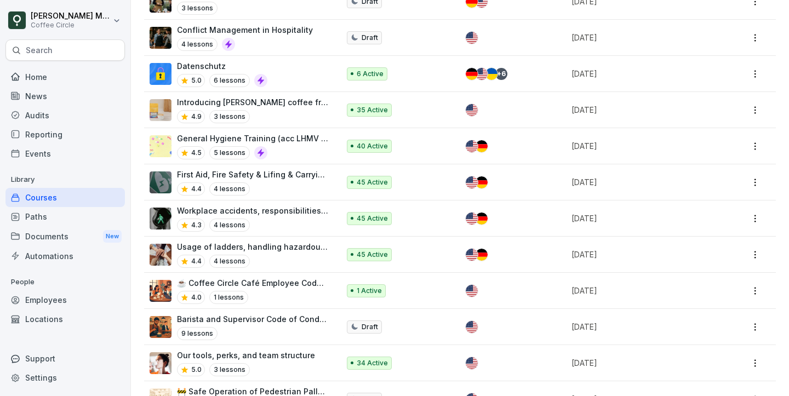
click at [290, 148] on div "4.5 5 lessons" at bounding box center [252, 152] width 151 height 13
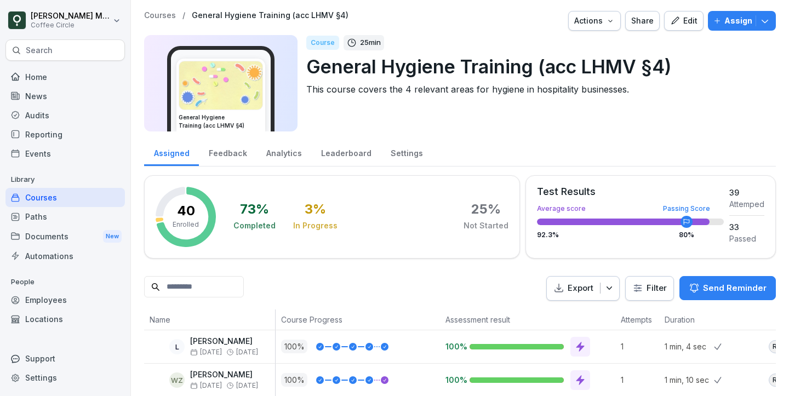
click at [673, 25] on icon "button" at bounding box center [675, 21] width 10 height 10
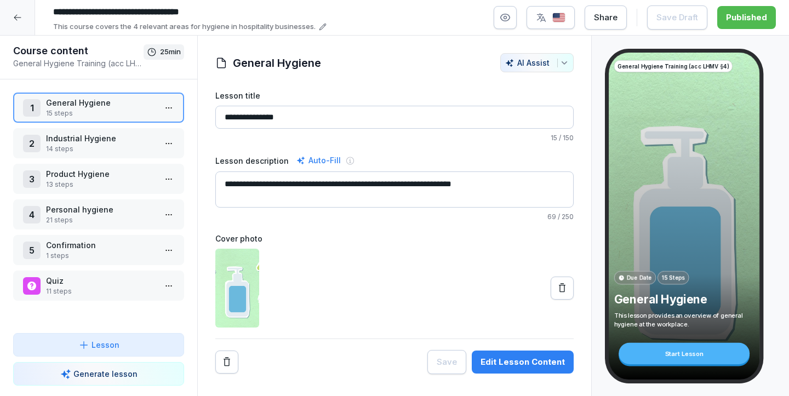
click at [119, 113] on p "15 steps" at bounding box center [101, 113] width 110 height 10
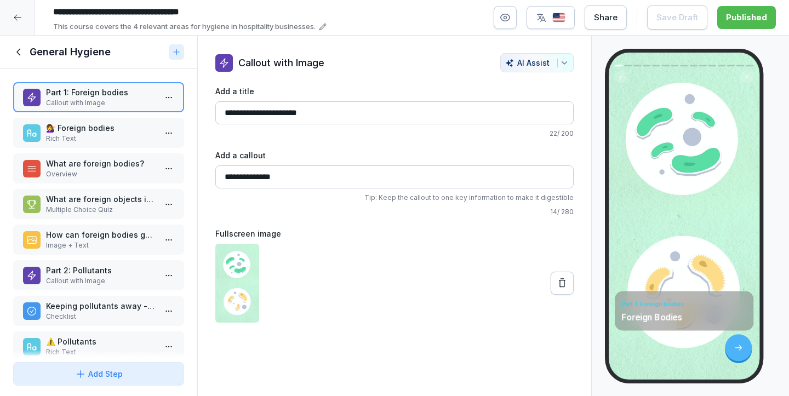
click at [92, 138] on p "Rich Text" at bounding box center [101, 139] width 110 height 10
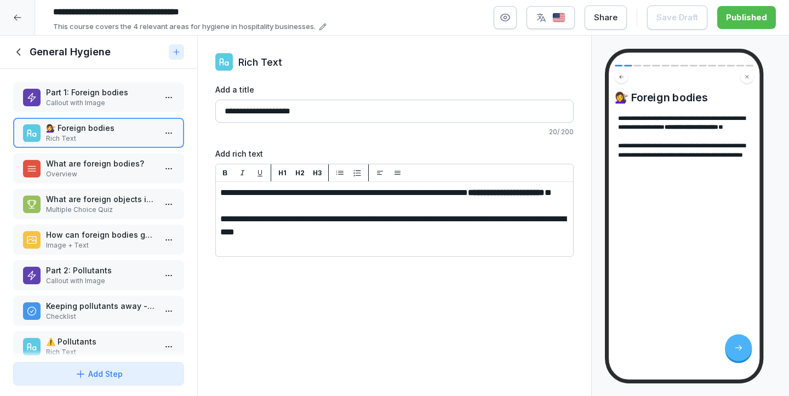
click at [89, 173] on p "Overview" at bounding box center [101, 174] width 110 height 10
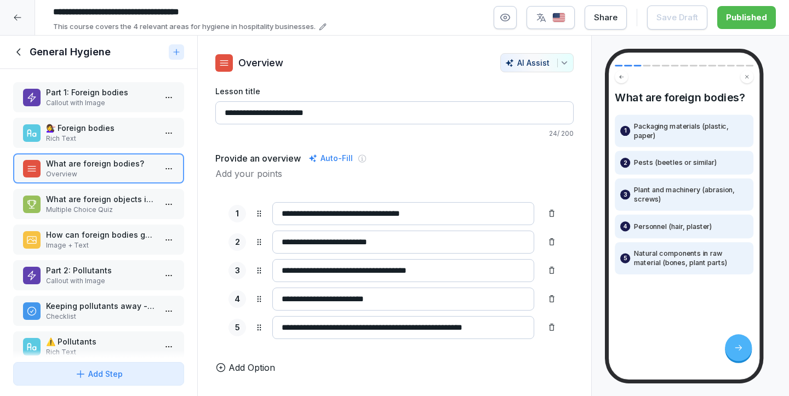
click at [98, 210] on p "Multiple Choice Quiz" at bounding box center [101, 210] width 110 height 10
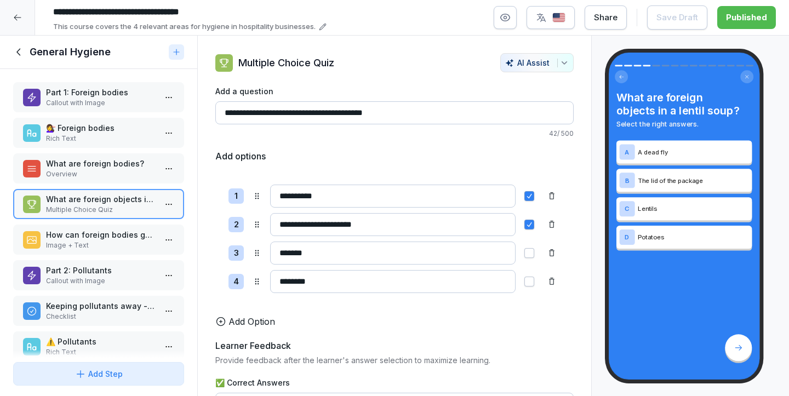
click at [93, 239] on p "How can foreign bodies get into food?" at bounding box center [101, 235] width 110 height 12
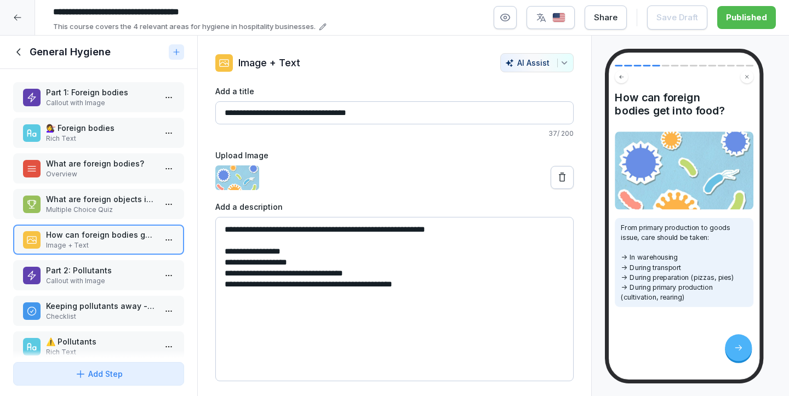
click at [91, 274] on p "Part 2: Pollutants" at bounding box center [101, 271] width 110 height 12
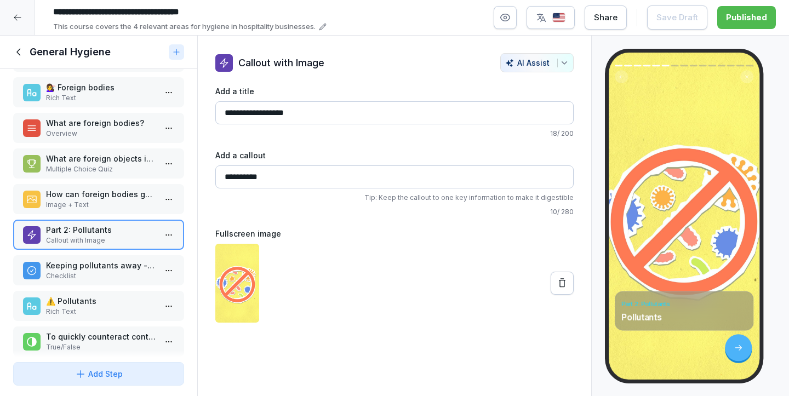
scroll to position [42, 0]
click at [84, 276] on p "Checklist" at bounding box center [101, 275] width 110 height 10
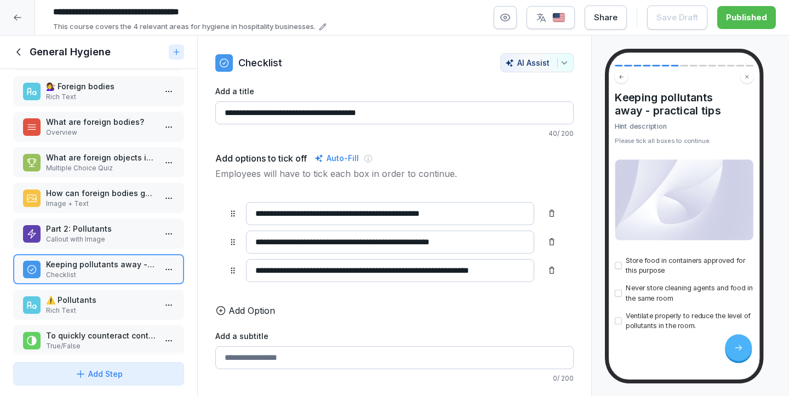
click at [87, 299] on p "⚠️ Pollutants" at bounding box center [101, 300] width 110 height 12
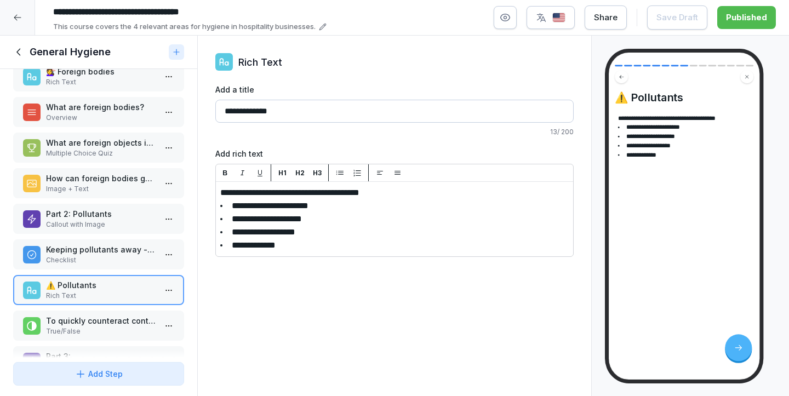
scroll to position [56, 0]
click at [85, 308] on div "Part 1: Foreign bodies Callout with Image 💇‍♀️ Foreign bodies Rich Text What ar…" at bounding box center [98, 213] width 197 height 289
click at [74, 325] on p "To quickly counteract contaminants, you should always store cleaning products n…" at bounding box center [101, 322] width 110 height 12
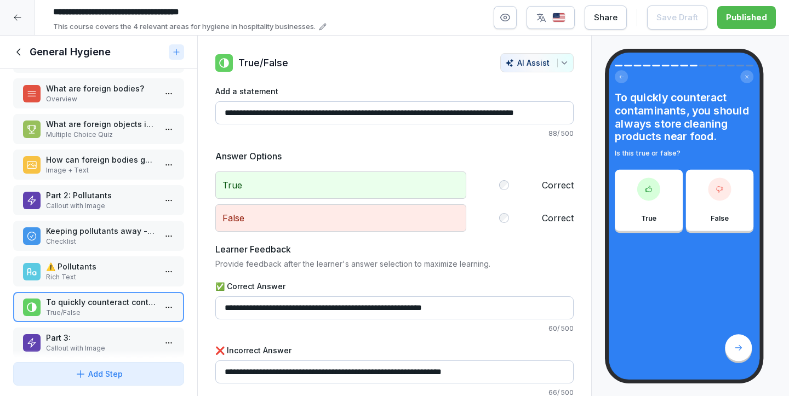
scroll to position [101, 0]
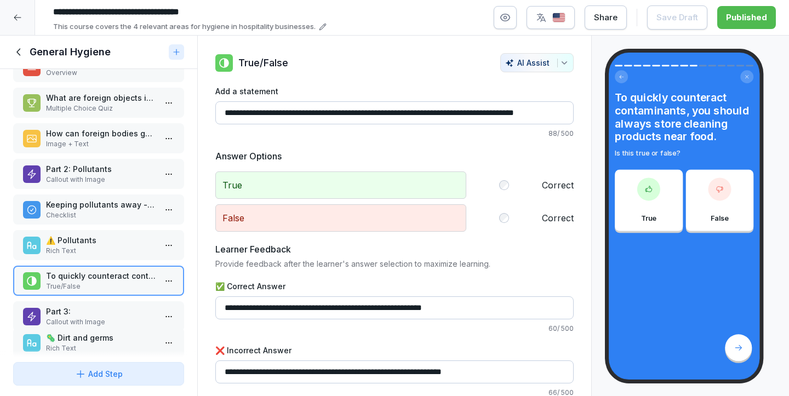
click at [78, 345] on div "🦠 Dirt and germs Rich Text" at bounding box center [101, 342] width 110 height 21
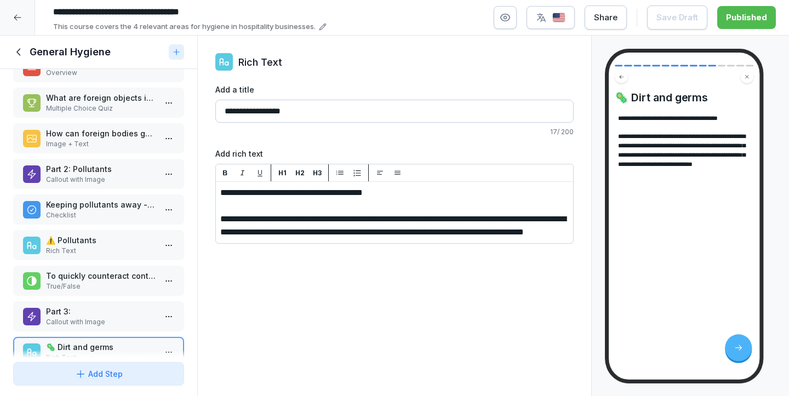
click at [76, 319] on p "Callout with Image" at bounding box center [101, 322] width 110 height 10
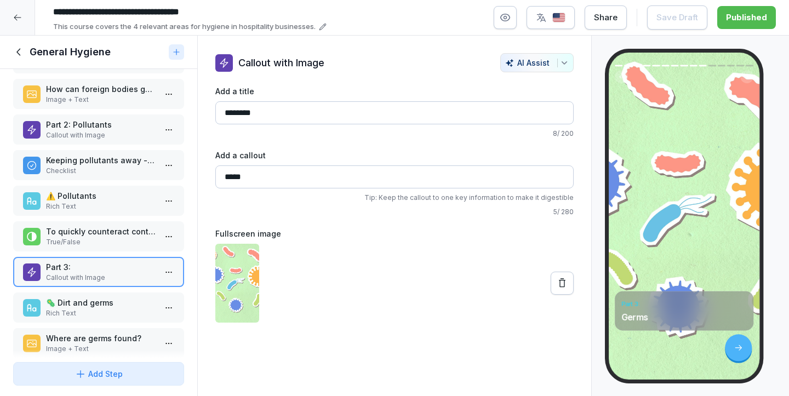
scroll to position [147, 0]
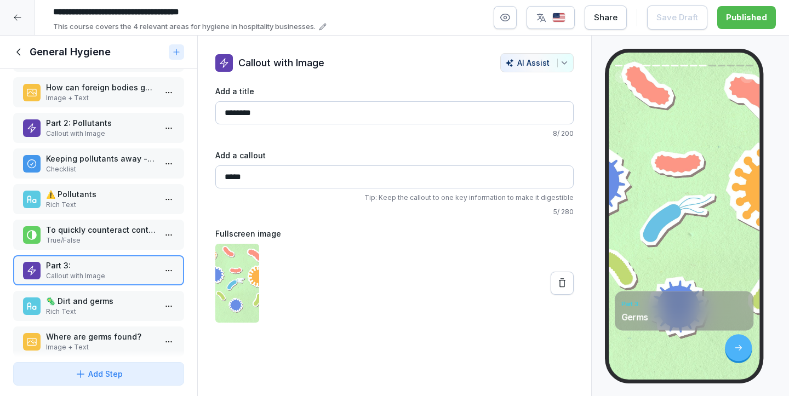
click at [75, 327] on div "Where are germs found? Image + Text" at bounding box center [98, 342] width 171 height 30
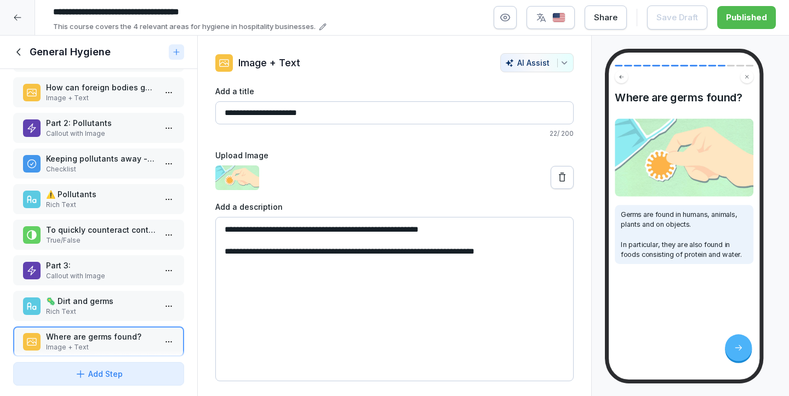
click at [8, 59] on div "General Hygiene" at bounding box center [98, 52] width 197 height 33
click at [20, 49] on icon at bounding box center [18, 51] width 4 height 7
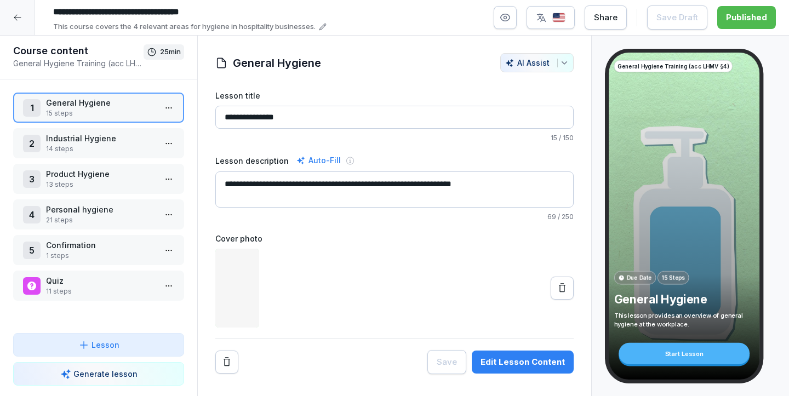
click at [22, 16] on div at bounding box center [17, 17] width 35 height 35
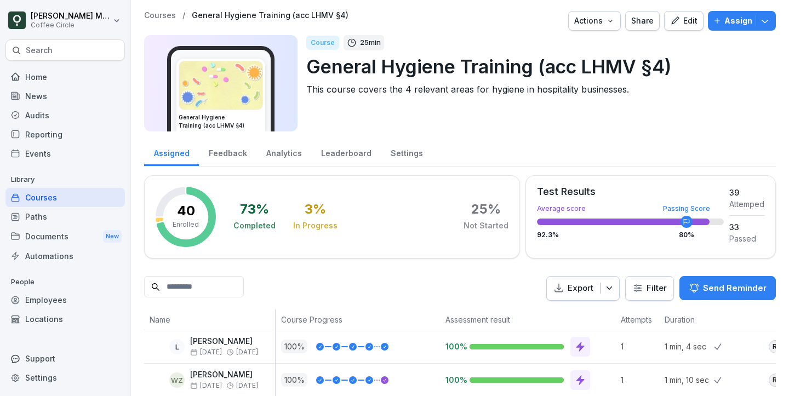
click at [31, 75] on div "Home" at bounding box center [64, 76] width 119 height 19
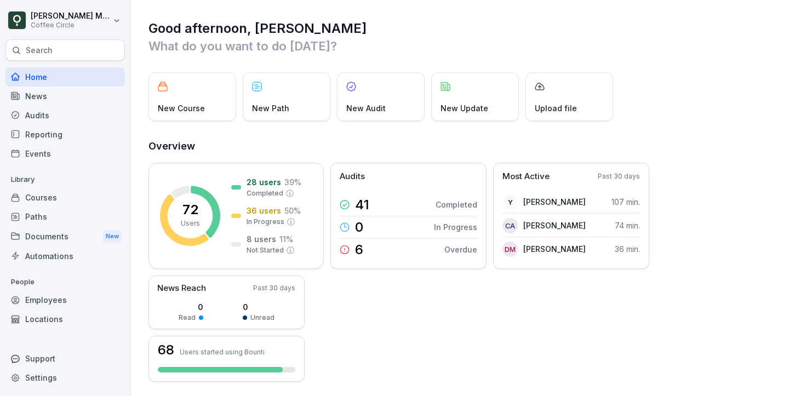
click at [47, 194] on div "Courses" at bounding box center [64, 197] width 119 height 19
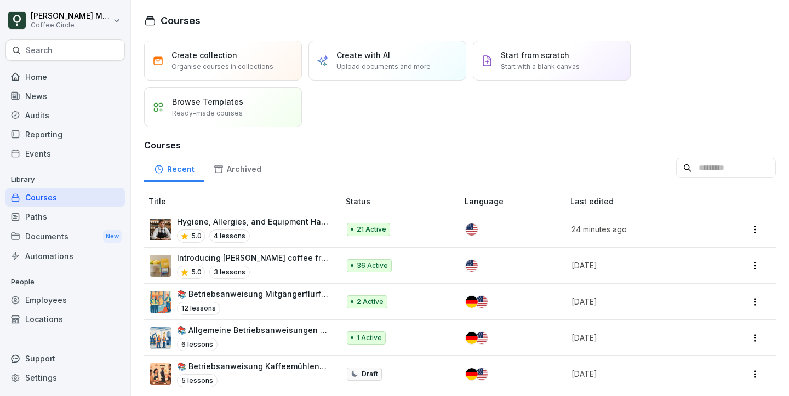
click at [295, 226] on p "Hygiene, Allergies, and Equipment Handling" at bounding box center [252, 222] width 151 height 12
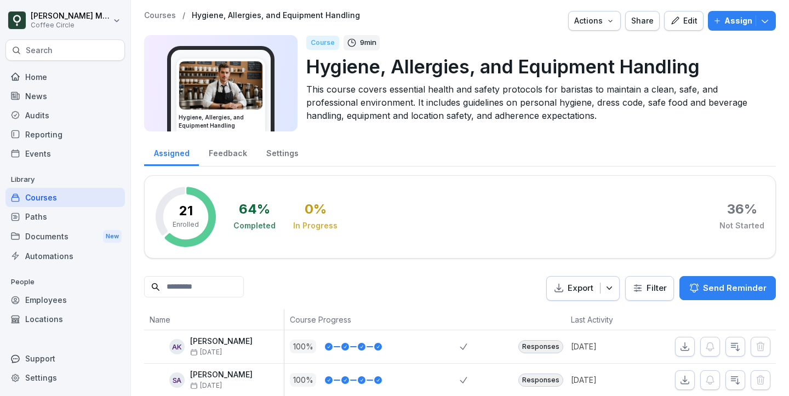
click at [692, 19] on div "Edit" at bounding box center [683, 21] width 27 height 12
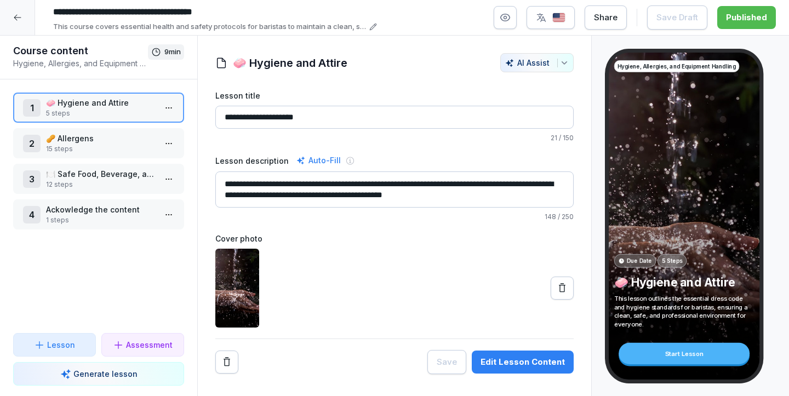
click at [111, 183] on p "12 steps" at bounding box center [101, 185] width 110 height 10
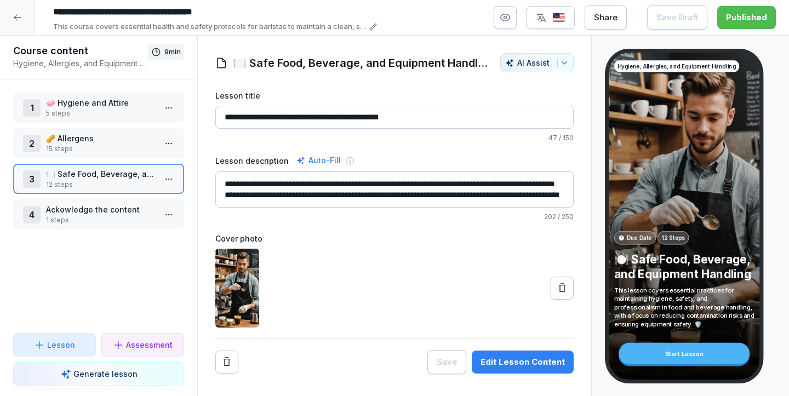
click at [111, 183] on p "12 steps" at bounding box center [101, 185] width 110 height 10
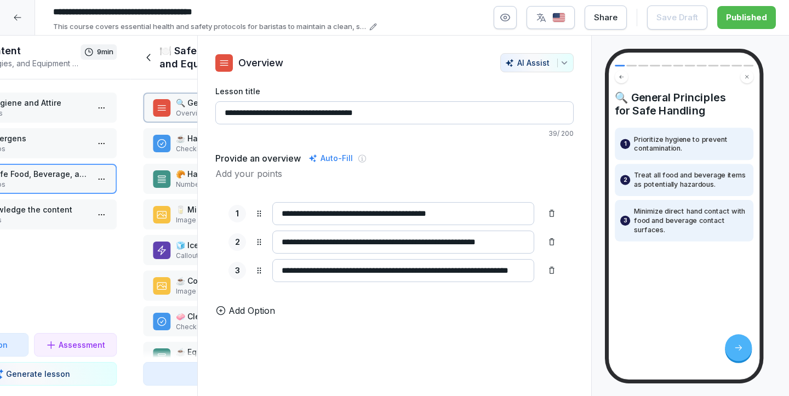
click at [111, 183] on div "Course content Hygiene, Allergies, and Equipment Handling 9 min 1 🧼 Hygiene and…" at bounding box center [31, 216] width 197 height 361
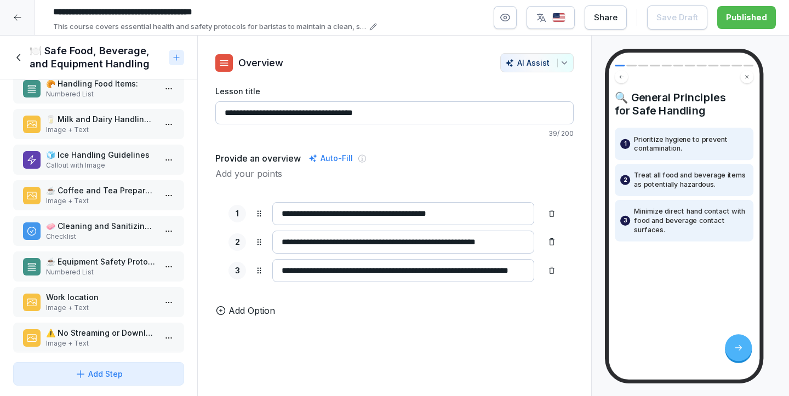
scroll to position [92, 0]
click at [113, 233] on p "Checklist" at bounding box center [101, 236] width 110 height 10
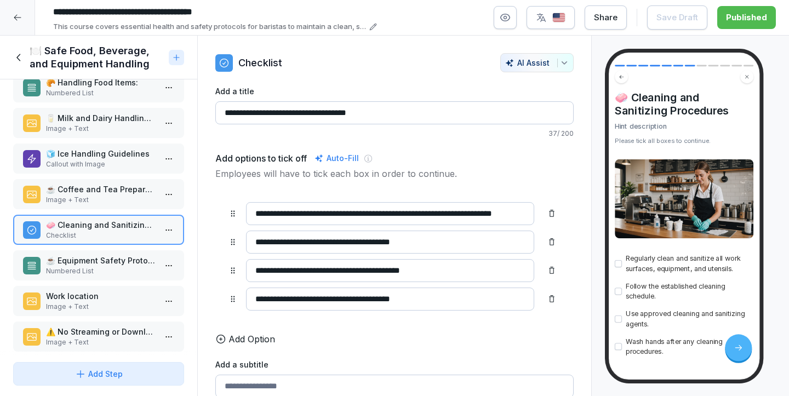
click at [114, 266] on p "Numbered List" at bounding box center [101, 271] width 110 height 10
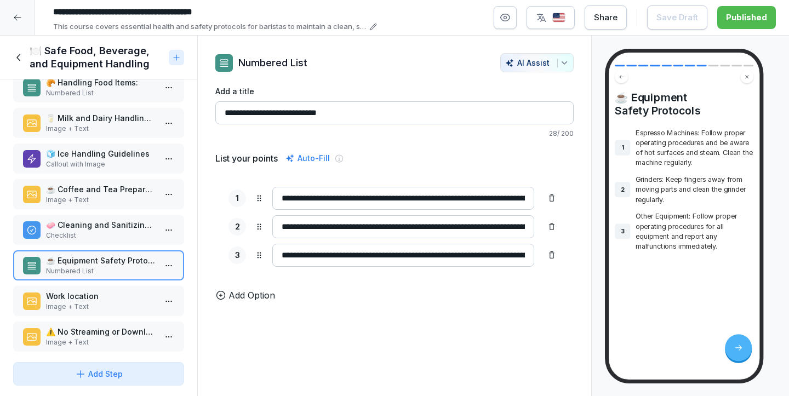
click at [101, 159] on p "Callout with Image" at bounding box center [101, 164] width 110 height 10
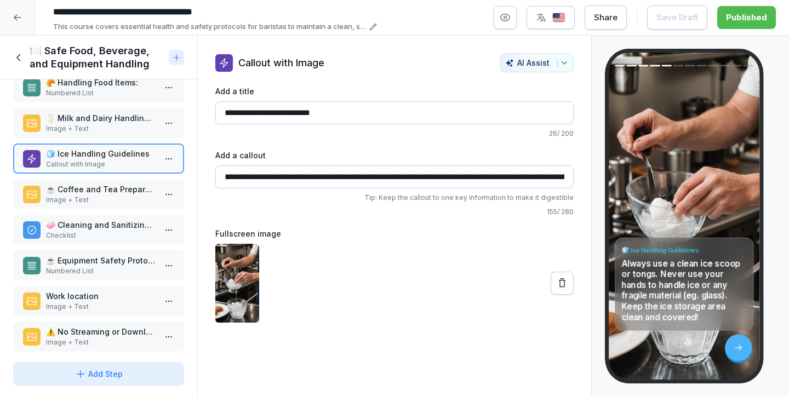
click at [97, 197] on p "Image + Text" at bounding box center [101, 200] width 110 height 10
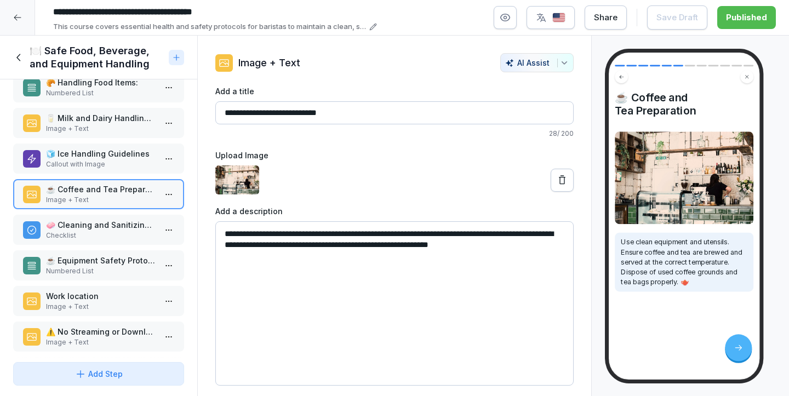
click at [90, 241] on div "🧼 Cleaning and Sanitizing Procedures Checklist" at bounding box center [98, 230] width 171 height 30
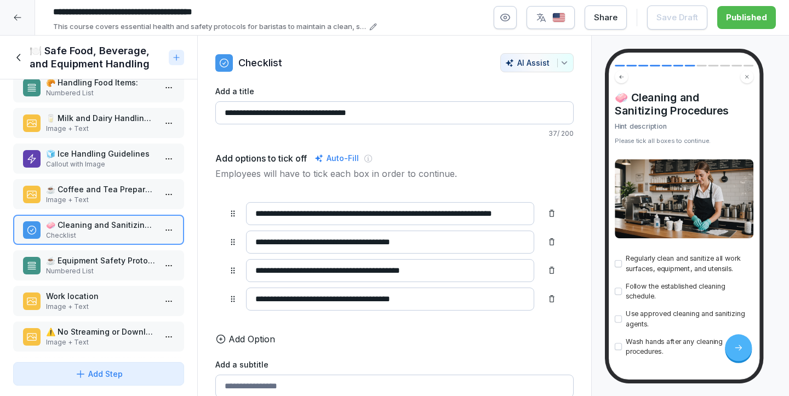
click at [87, 211] on div "🔍 General Principles for Safe Handling Overview ☕ Handling Cups & Glasses Check…" at bounding box center [98, 218] width 197 height 278
click at [87, 196] on p "Image + Text" at bounding box center [101, 200] width 110 height 10
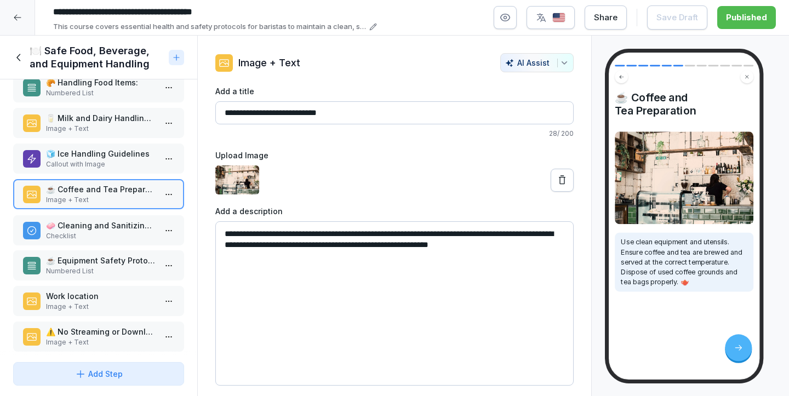
click at [84, 222] on p "🧼 Cleaning and Sanitizing Procedures" at bounding box center [101, 226] width 110 height 12
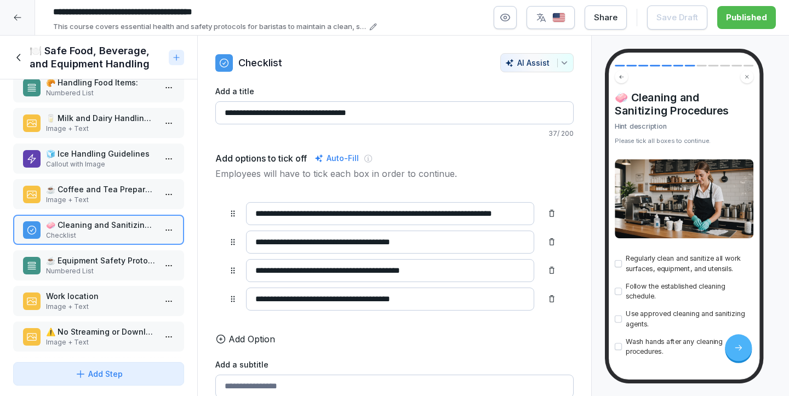
click at [82, 270] on p "Numbered List" at bounding box center [101, 271] width 110 height 10
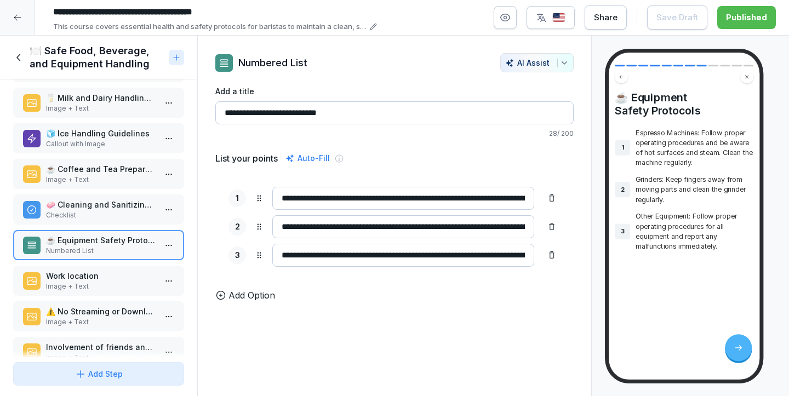
scroll to position [116, 0]
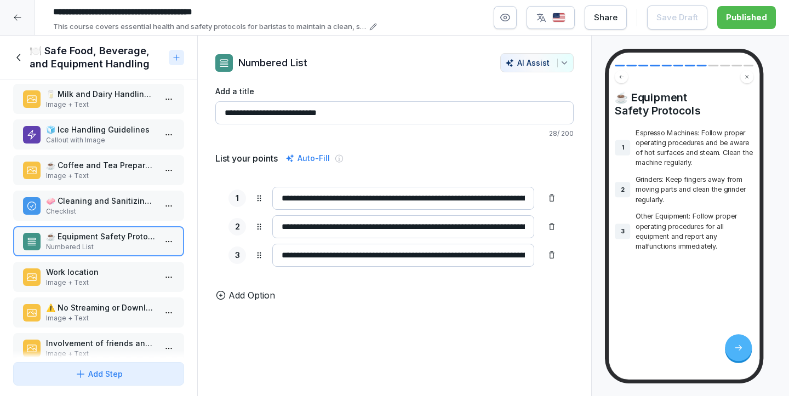
click at [82, 270] on p "Work location" at bounding box center [101, 272] width 110 height 12
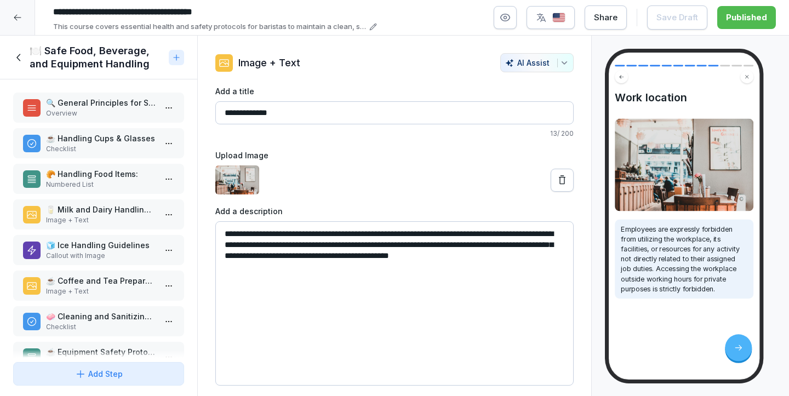
click at [20, 59] on icon at bounding box center [19, 58] width 12 height 12
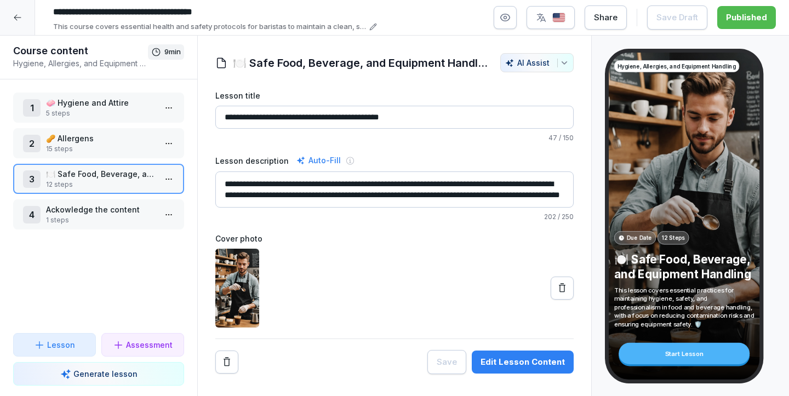
click at [20, 31] on div at bounding box center [17, 17] width 35 height 35
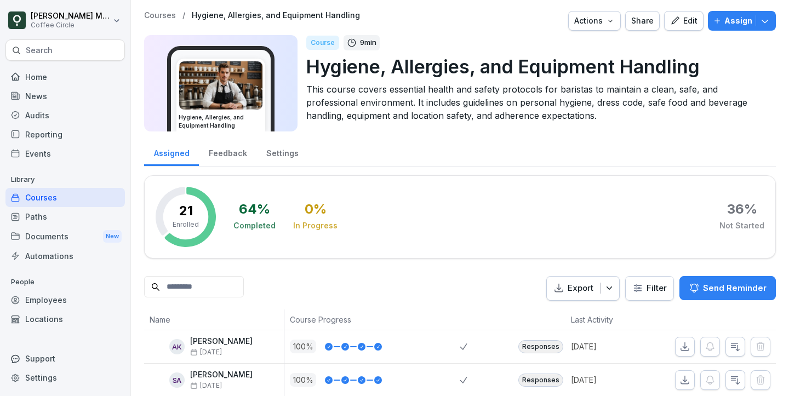
click at [56, 204] on div "Courses" at bounding box center [64, 197] width 119 height 19
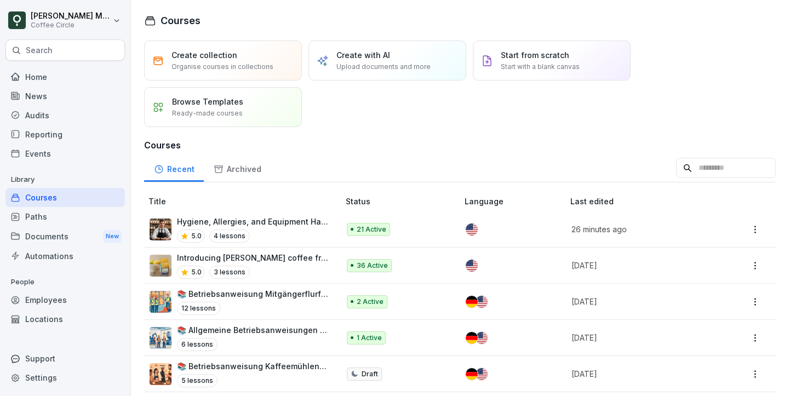
click at [698, 168] on input at bounding box center [726, 168] width 100 height 21
type input "******"
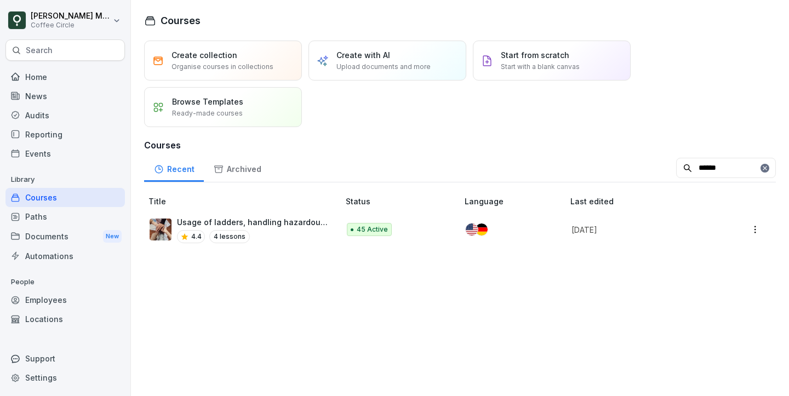
click at [308, 230] on div "4.4 4 lessons" at bounding box center [252, 236] width 151 height 13
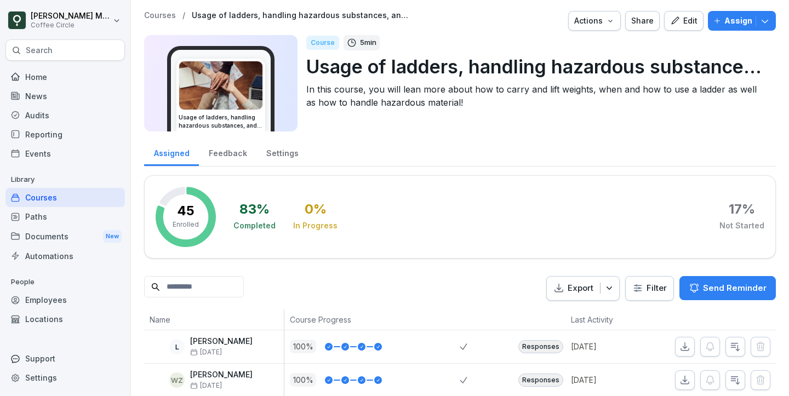
click at [679, 17] on icon "button" at bounding box center [675, 20] width 8 height 8
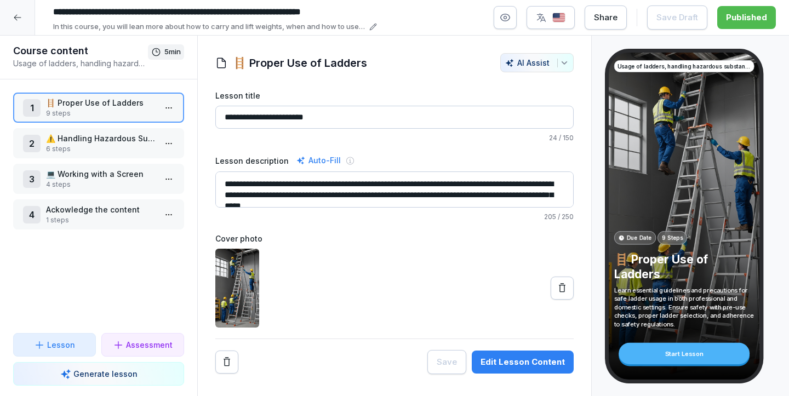
click at [85, 134] on p "⚠️ Handling Hazardous Substances" at bounding box center [101, 139] width 110 height 12
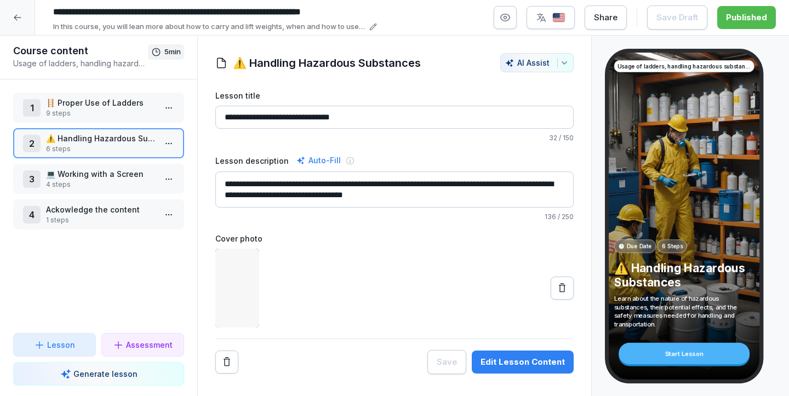
click at [100, 189] on p "4 steps" at bounding box center [101, 185] width 110 height 10
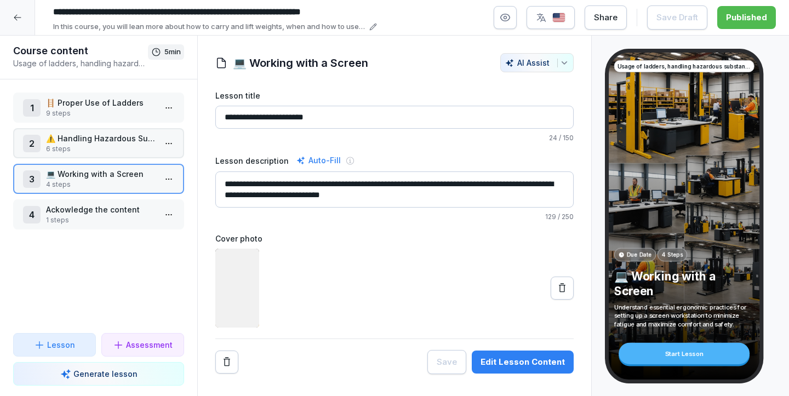
click at [106, 210] on p "Ackowledge the content" at bounding box center [101, 210] width 110 height 12
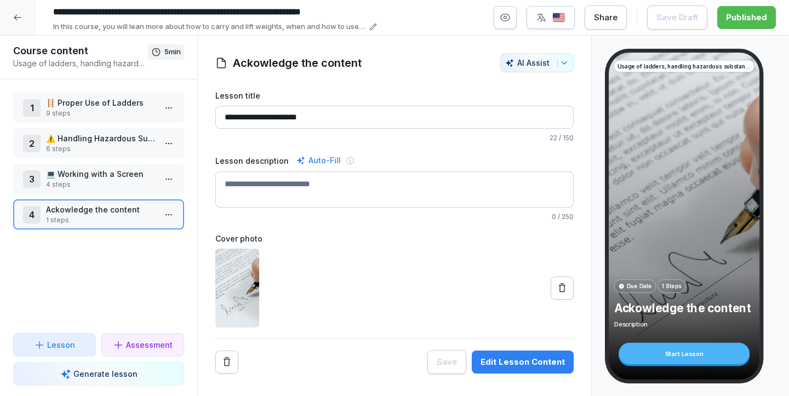
click at [20, 28] on div at bounding box center [17, 17] width 35 height 35
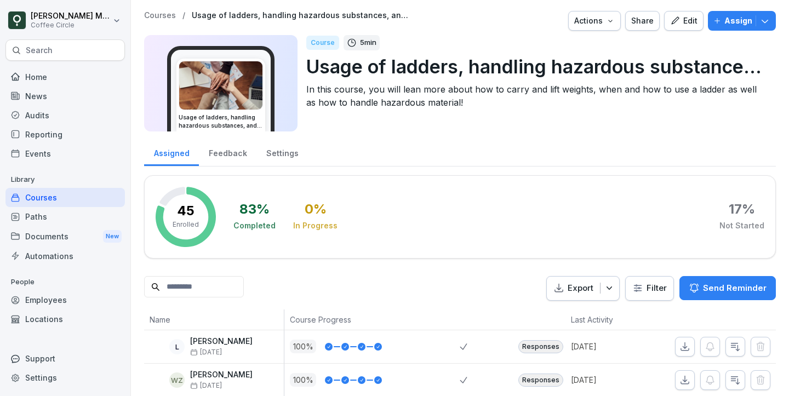
click at [47, 218] on div "Paths" at bounding box center [64, 216] width 119 height 19
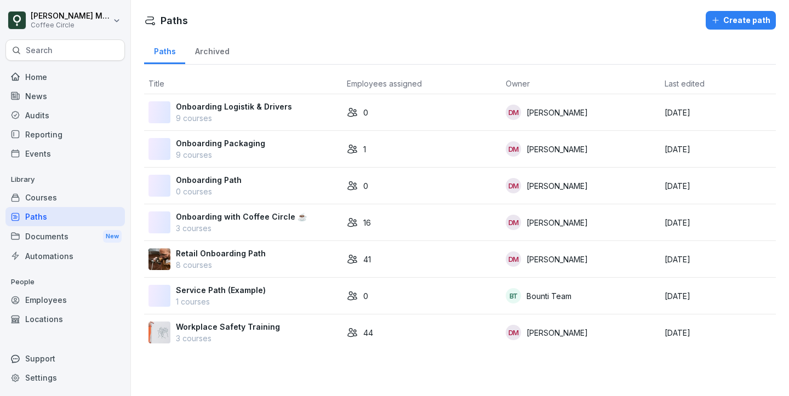
click at [293, 257] on div "Retail Onboarding Path 8 courses" at bounding box center [243, 259] width 190 height 23
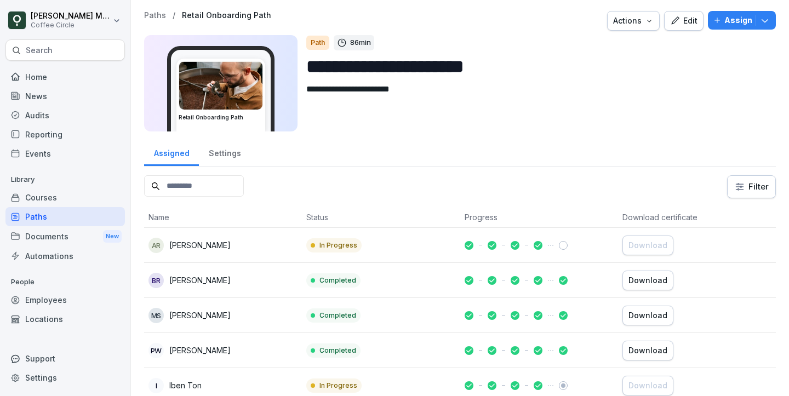
click at [668, 18] on button "Edit" at bounding box center [683, 21] width 39 height 20
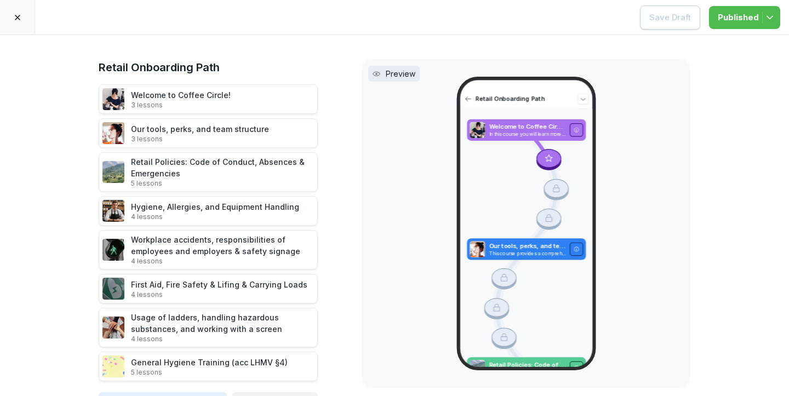
scroll to position [22, 0]
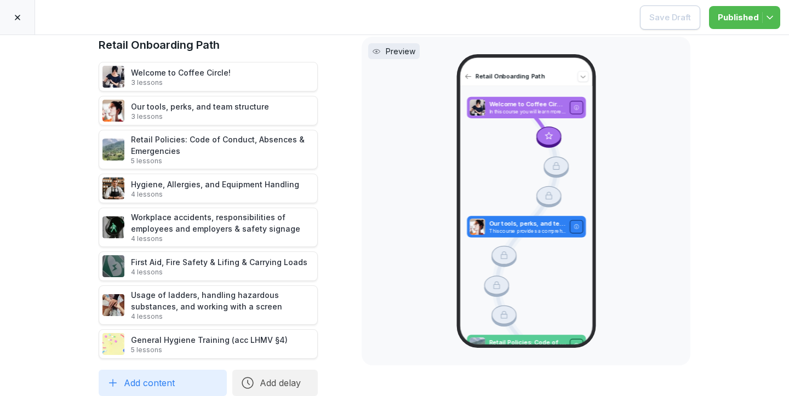
click at [18, 18] on icon at bounding box center [17, 17] width 5 height 5
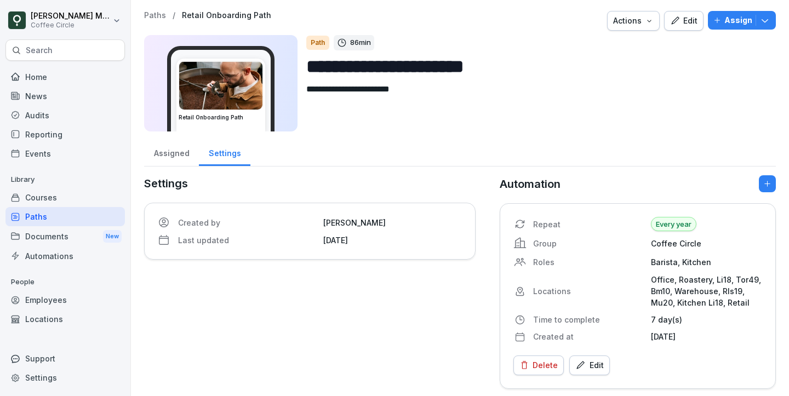
click at [65, 68] on div "Home" at bounding box center [64, 76] width 119 height 19
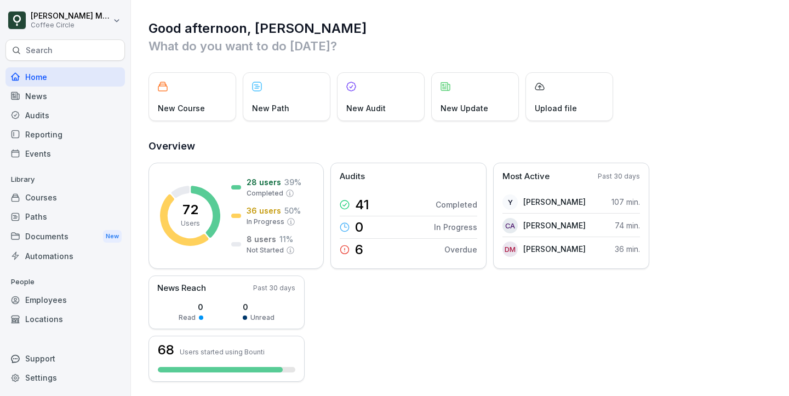
click at [49, 190] on div "Courses" at bounding box center [64, 197] width 119 height 19
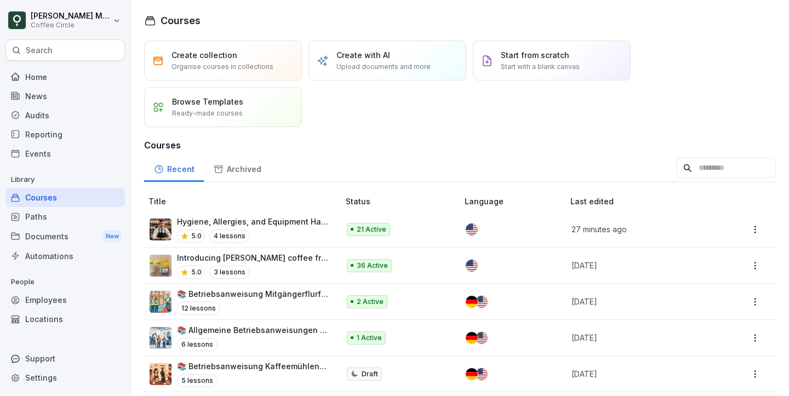
scroll to position [61, 0]
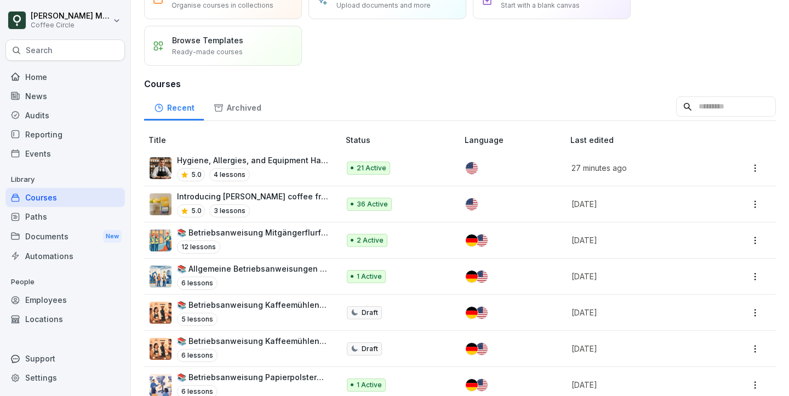
click at [305, 168] on div "5.0 4 lessons" at bounding box center [252, 174] width 151 height 13
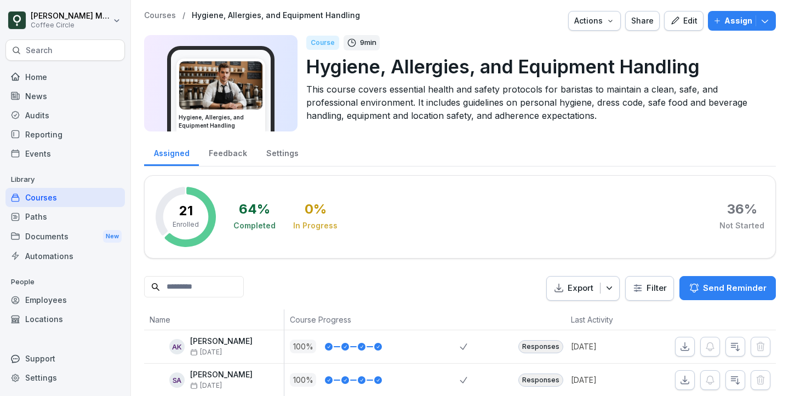
click at [699, 27] on button "Edit" at bounding box center [683, 21] width 39 height 20
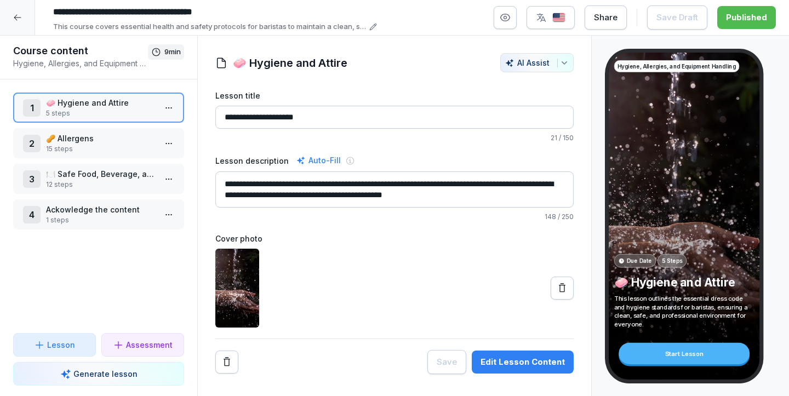
click at [86, 113] on p "5 steps" at bounding box center [101, 113] width 110 height 10
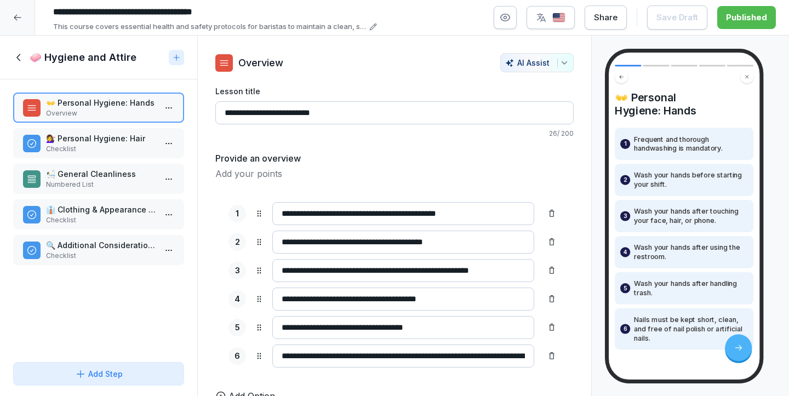
click at [79, 138] on p "💇‍♀️ Personal Hygiene: Hair" at bounding box center [101, 139] width 110 height 12
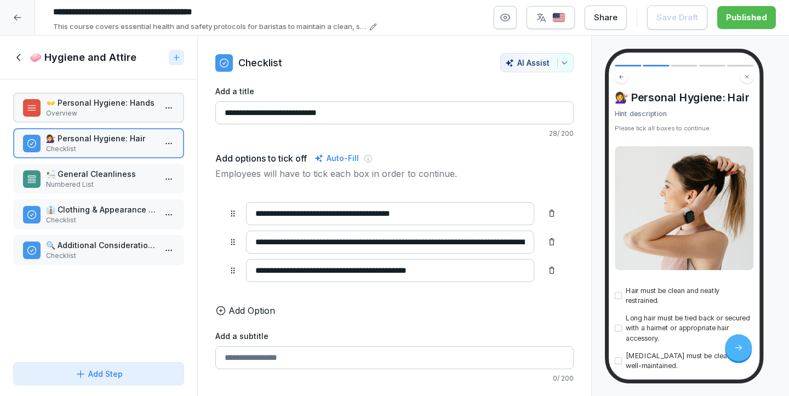
click at [77, 179] on p "🛀 General Cleanliness" at bounding box center [101, 174] width 110 height 12
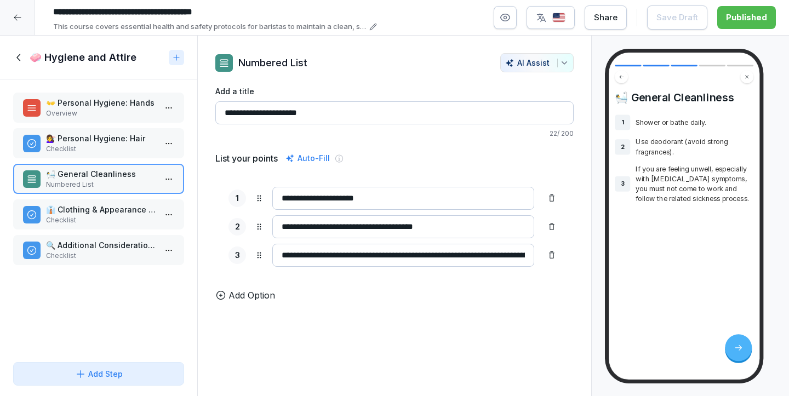
click at [79, 230] on div "👐 Personal Hygiene: Hands Overview 💇‍♀️ Personal Hygiene: Hair Checklist 🛀 Gene…" at bounding box center [98, 218] width 197 height 278
click at [81, 216] on p "Checklist" at bounding box center [101, 220] width 110 height 10
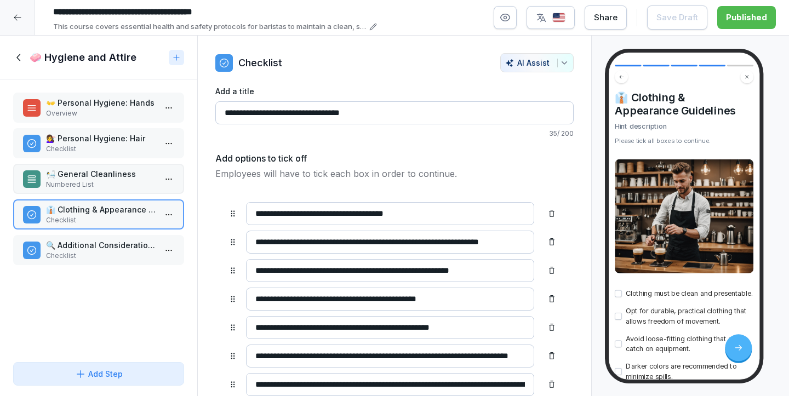
click at [77, 246] on p "🔍 Additional Considerations" at bounding box center [101, 245] width 110 height 12
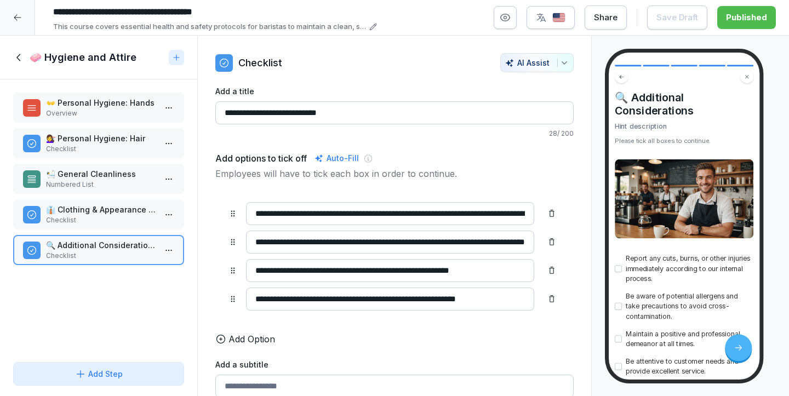
scroll to position [66, 0]
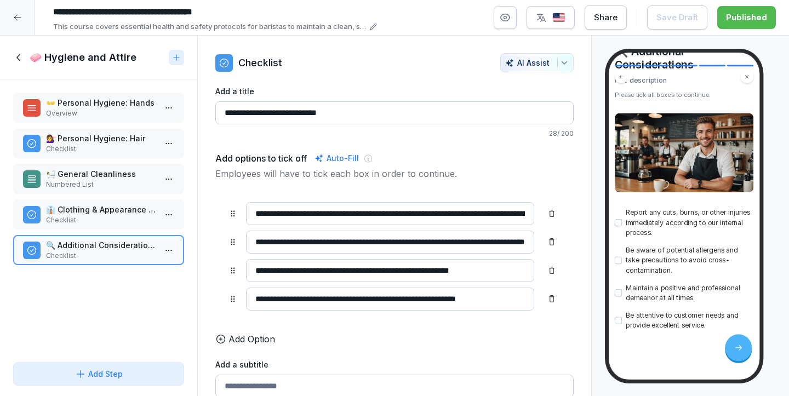
click at [61, 222] on p "Checklist" at bounding box center [101, 220] width 110 height 10
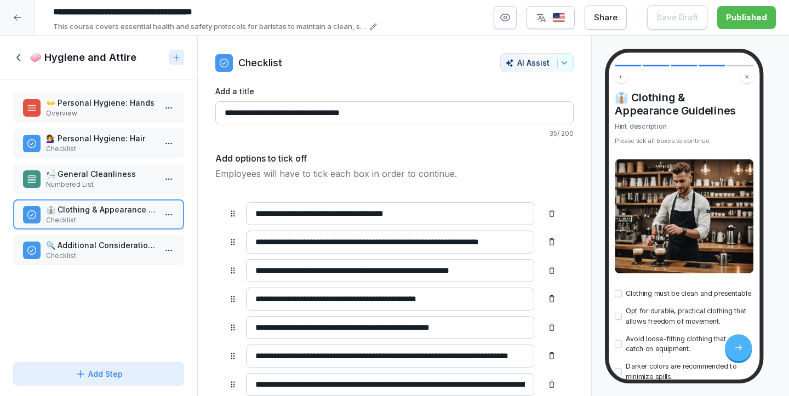
scroll to position [330, 0]
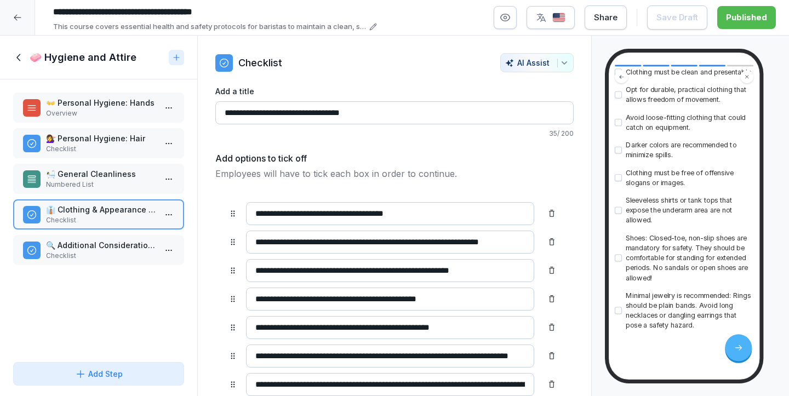
click at [88, 247] on p "🔍 Additional Considerations" at bounding box center [101, 245] width 110 height 12
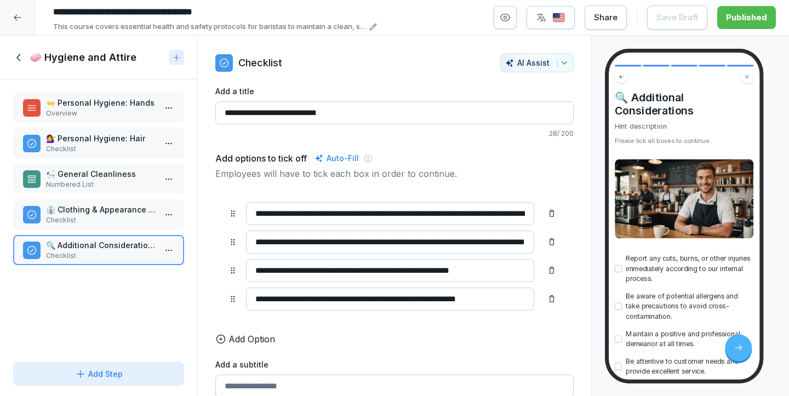
click at [17, 56] on icon at bounding box center [19, 58] width 12 height 12
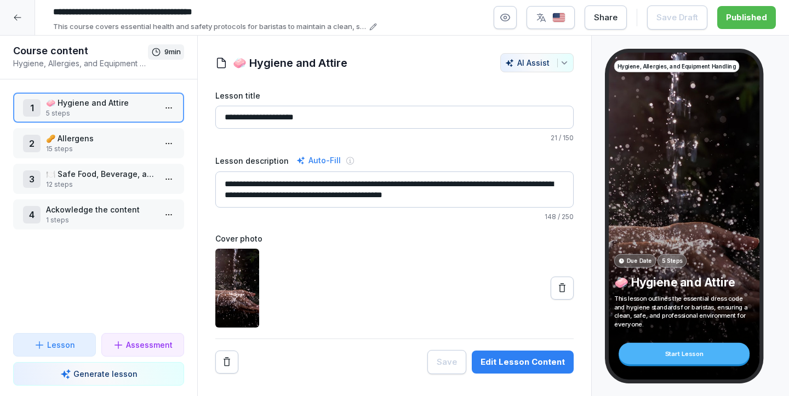
click at [85, 186] on p "12 steps" at bounding box center [101, 185] width 110 height 10
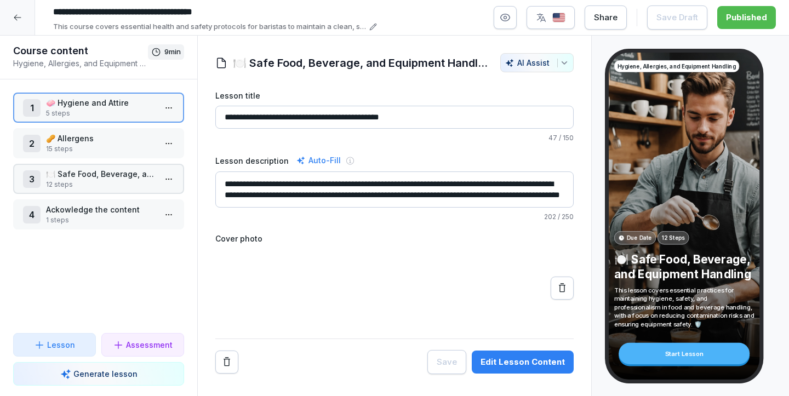
click at [85, 186] on p "12 steps" at bounding box center [101, 185] width 110 height 10
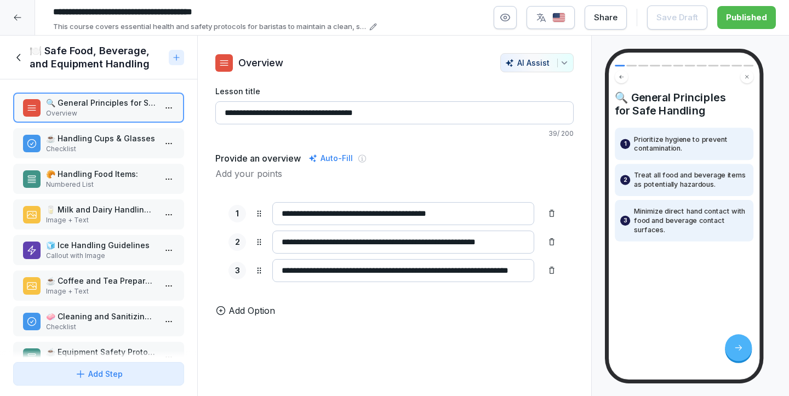
click at [84, 140] on p "☕ Handling Cups & Glasses" at bounding box center [101, 139] width 110 height 12
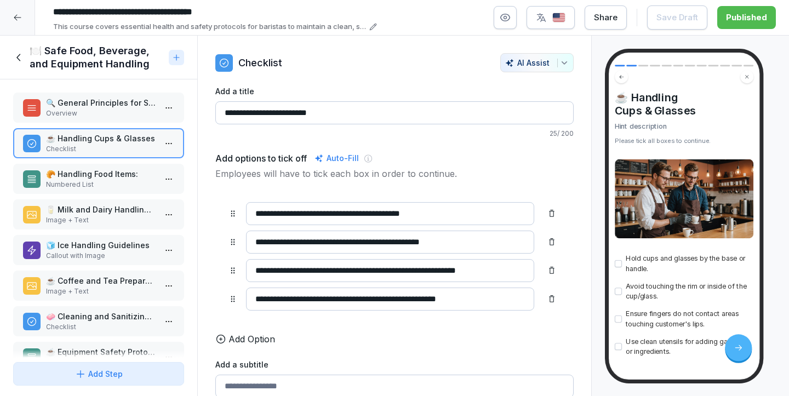
click at [94, 178] on p "🥐 Handling Food Items:" at bounding box center [101, 174] width 110 height 12
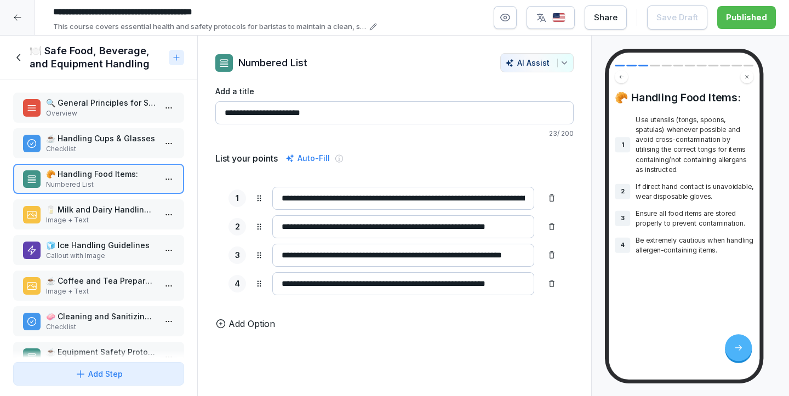
click at [100, 212] on p "🥛 Milk and Dairy Handling Tips" at bounding box center [101, 210] width 110 height 12
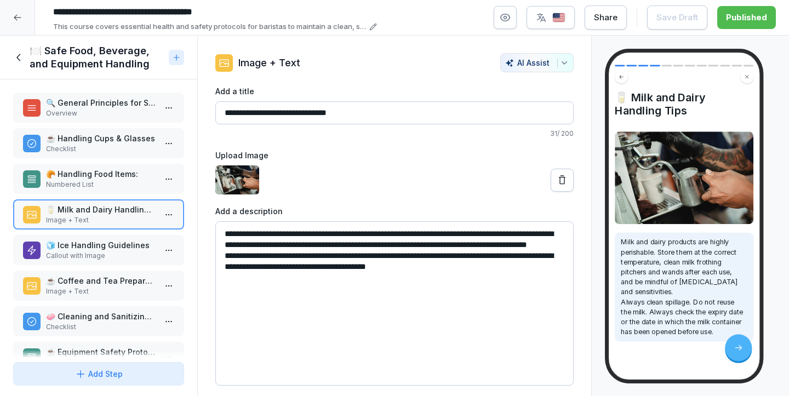
click at [22, 62] on icon at bounding box center [19, 58] width 12 height 12
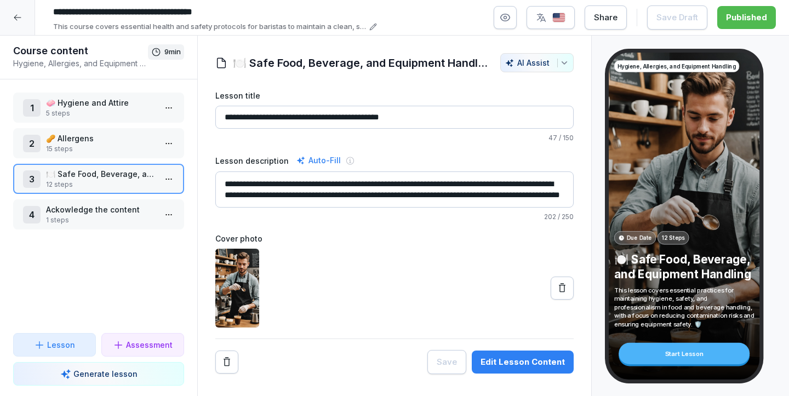
click at [20, 26] on div at bounding box center [17, 17] width 35 height 35
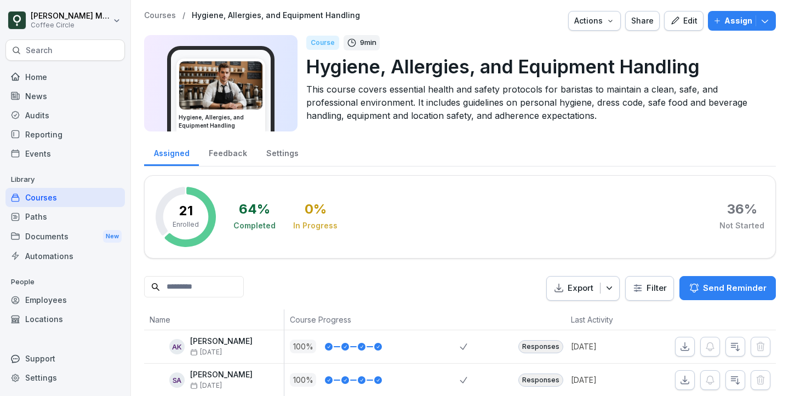
click at [38, 215] on div "Paths" at bounding box center [64, 216] width 119 height 19
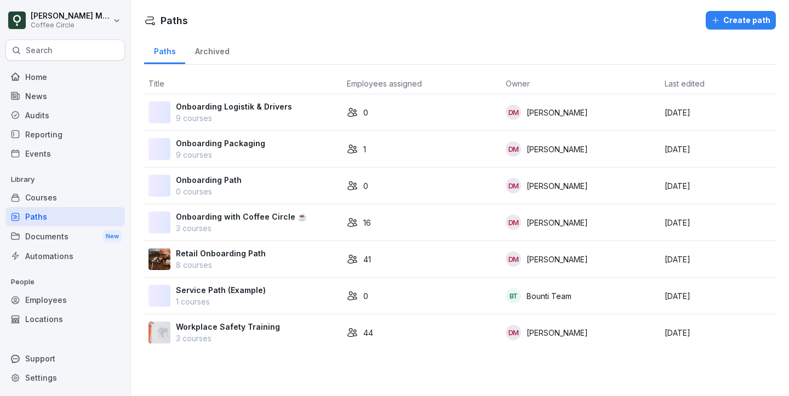
click at [53, 193] on div "Courses" at bounding box center [64, 197] width 119 height 19
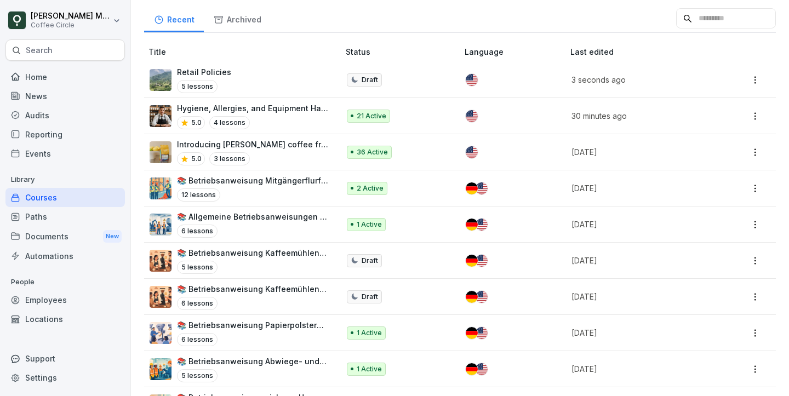
scroll to position [151, 0]
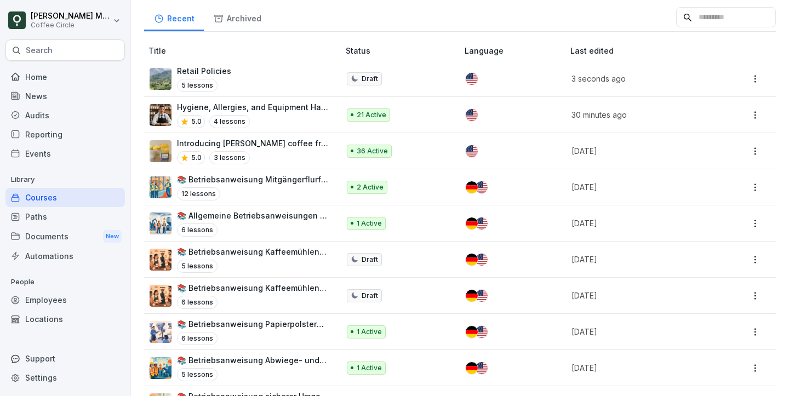
click at [52, 220] on div "Paths" at bounding box center [64, 216] width 119 height 19
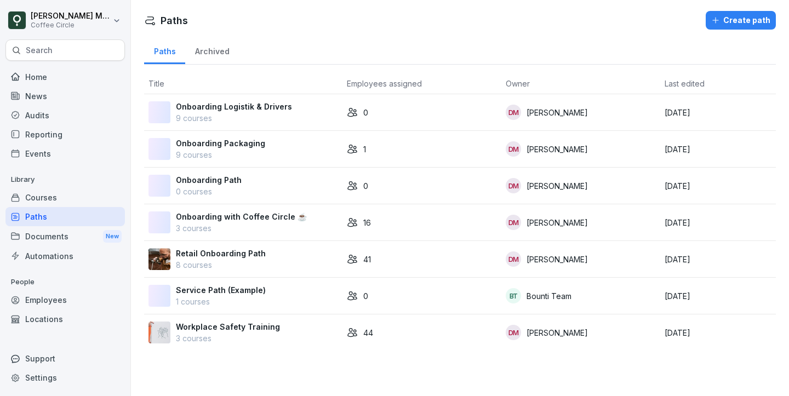
click at [176, 251] on p "Retail Onboarding Path" at bounding box center [221, 254] width 90 height 12
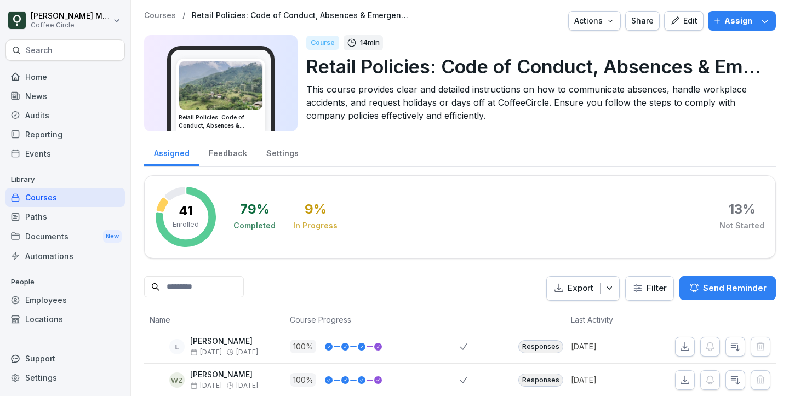
click at [685, 25] on div "Edit" at bounding box center [683, 21] width 27 height 12
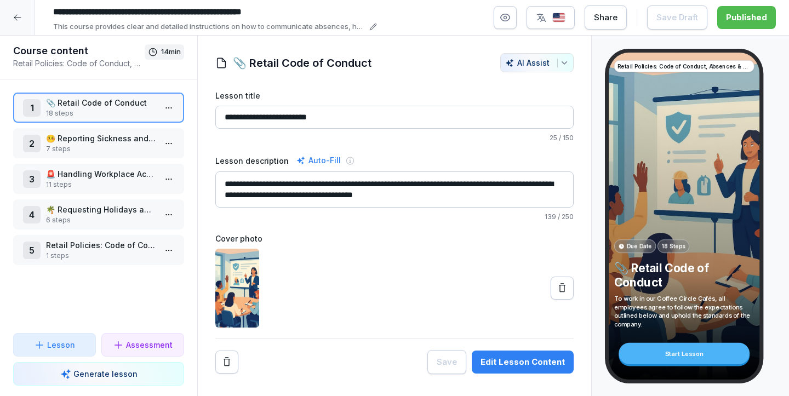
click at [81, 128] on div "2 🤒 Reporting Sickness and Absences 7 steps" at bounding box center [98, 143] width 171 height 30
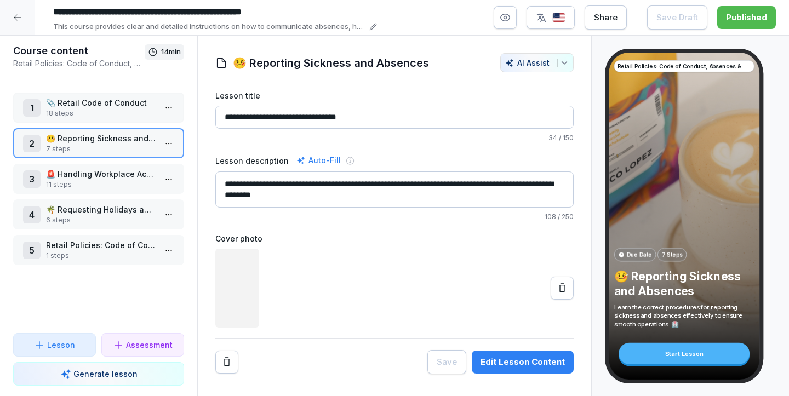
click at [87, 178] on p "🚨 Handling Workplace Accidents and emergencies" at bounding box center [101, 174] width 110 height 12
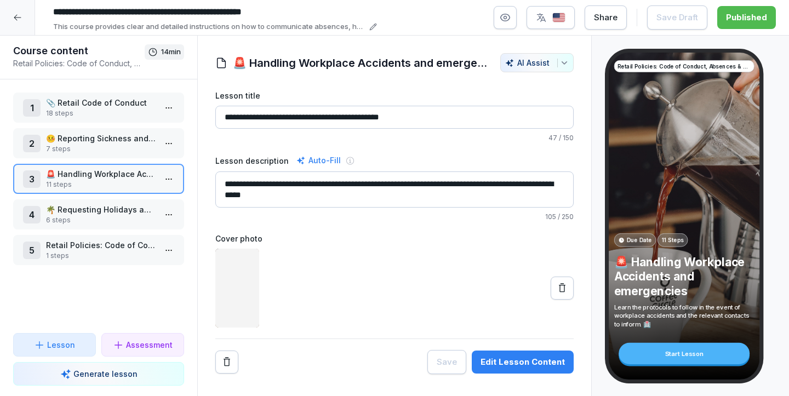
click at [85, 212] on p "🌴 Requesting Holidays and Days Off" at bounding box center [101, 210] width 110 height 12
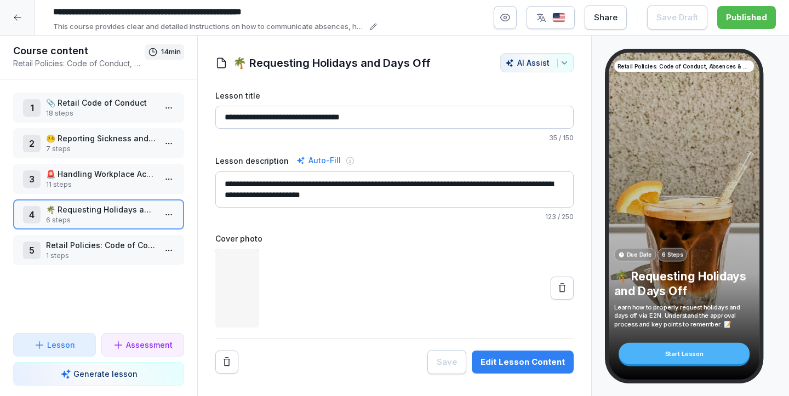
click at [89, 250] on p "Retail Policies: Code of Conduct, Absences & Emergencies" at bounding box center [101, 245] width 110 height 12
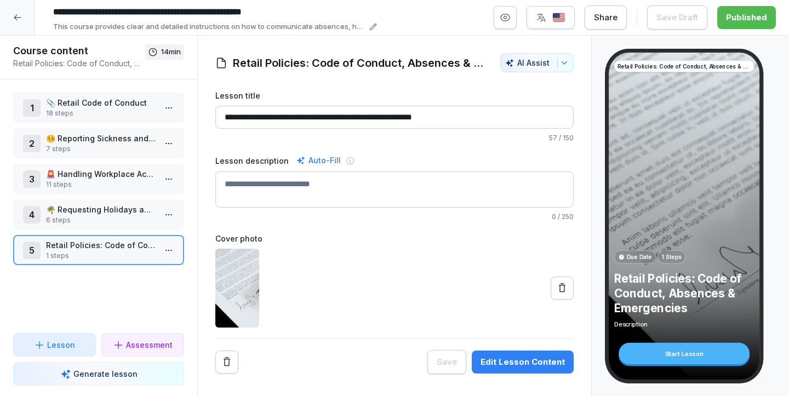
click at [22, 17] on div at bounding box center [17, 17] width 35 height 35
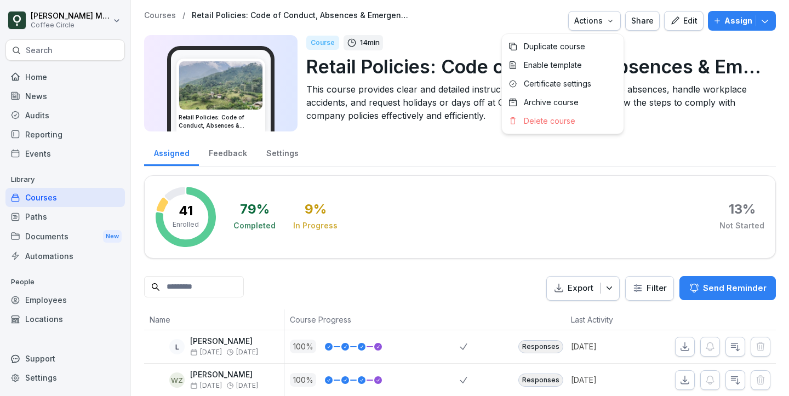
click at [607, 11] on button "Actions" at bounding box center [594, 21] width 53 height 20
click at [588, 44] on div "Duplicate course" at bounding box center [563, 46] width 122 height 19
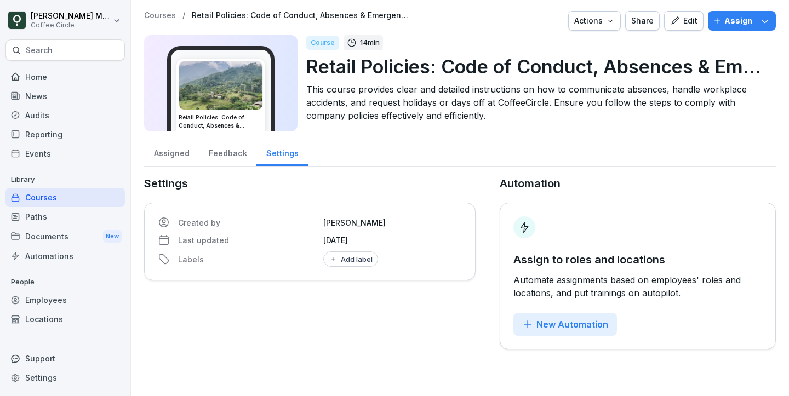
click at [494, 69] on p "Retail Policies: Code of Conduct, Absences & Emergencies" at bounding box center [536, 67] width 461 height 28
click at [448, 71] on p "Retail Policies: Code of Conduct, Absences & Emergencies" at bounding box center [536, 67] width 461 height 28
click at [674, 25] on icon "button" at bounding box center [675, 21] width 10 height 10
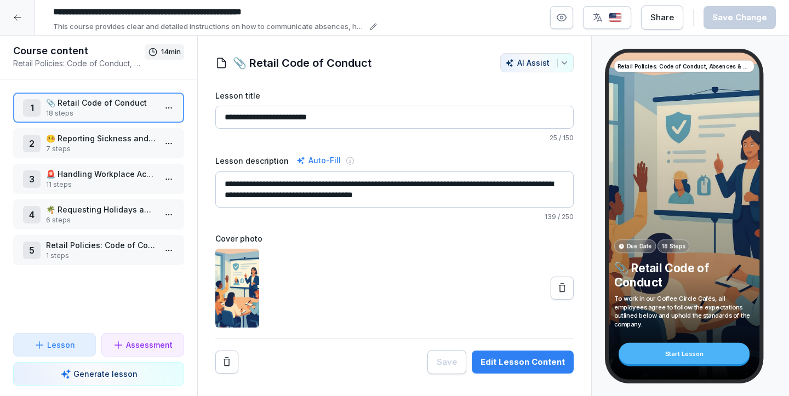
click at [243, 3] on input "**********" at bounding box center [212, 12] width 329 height 19
click at [329, 4] on input "**********" at bounding box center [212, 12] width 329 height 19
click at [308, 10] on input "**********" at bounding box center [212, 12] width 329 height 19
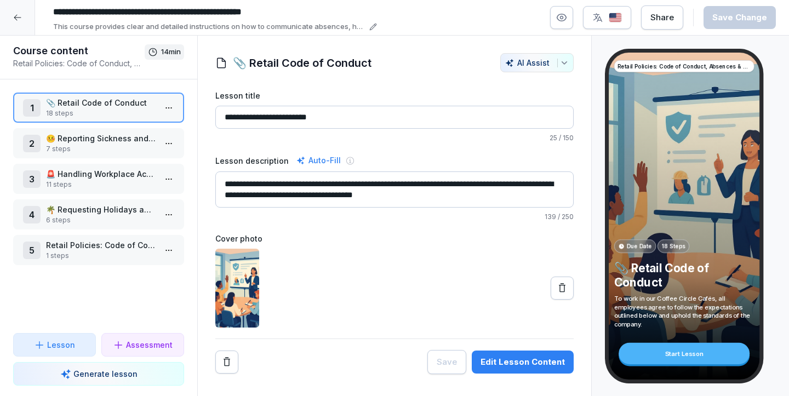
click at [311, 11] on input "**********" at bounding box center [212, 12] width 329 height 19
drag, startPoint x: 317, startPoint y: 11, endPoint x: 112, endPoint y: 13, distance: 204.4
click at [112, 13] on input "**********" at bounding box center [212, 12] width 329 height 19
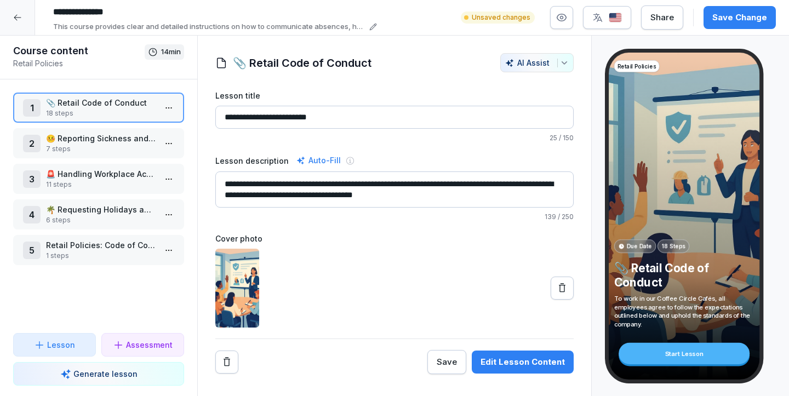
type input "**********"
click at [416, 21] on div "**********" at bounding box center [412, 18] width 728 height 30
click at [118, 253] on p "1 steps" at bounding box center [101, 256] width 110 height 10
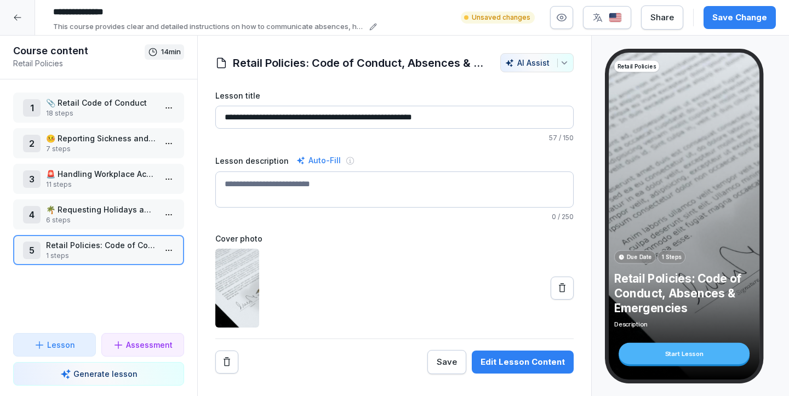
click at [383, 116] on input "**********" at bounding box center [394, 117] width 358 height 23
drag, startPoint x: 482, startPoint y: 123, endPoint x: 277, endPoint y: 116, distance: 205.6
click at [277, 116] on input "**********" at bounding box center [394, 117] width 358 height 23
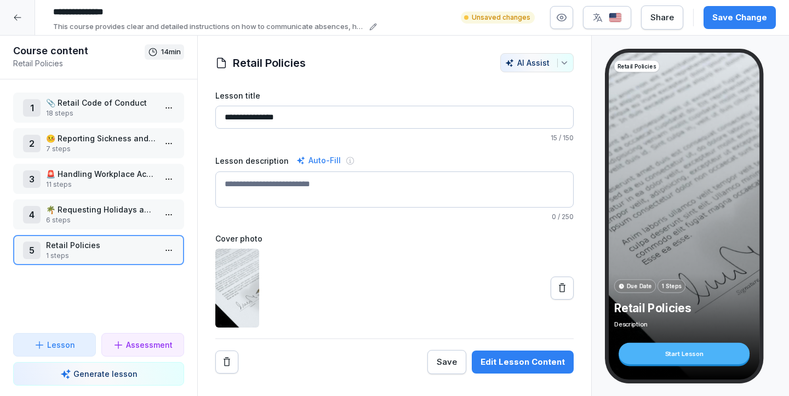
type input "**********"
click at [419, 333] on div "**********" at bounding box center [394, 232] width 358 height 284
click at [106, 239] on p "Retail Policies" at bounding box center [101, 245] width 110 height 12
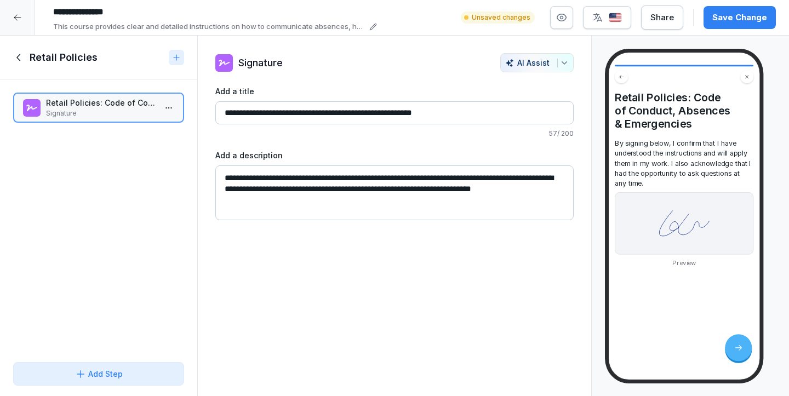
click at [467, 106] on input "**********" at bounding box center [394, 112] width 358 height 23
drag, startPoint x: 467, startPoint y: 112, endPoint x: 275, endPoint y: 113, distance: 192.3
click at [275, 113] on input "**********" at bounding box center [394, 112] width 358 height 23
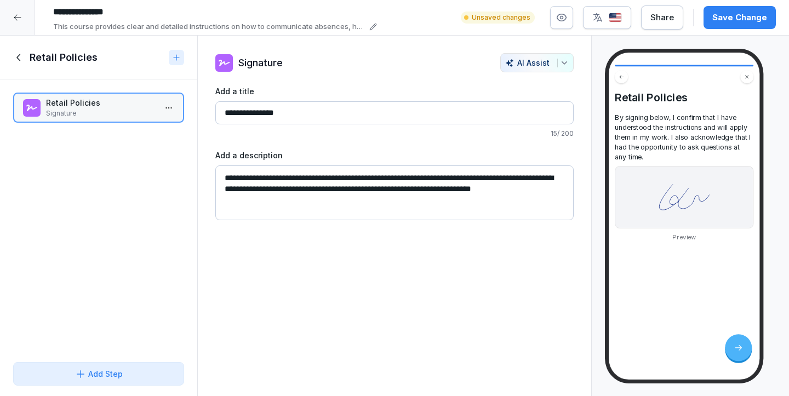
type input "**********"
click at [541, 201] on textarea "**********" at bounding box center [394, 192] width 358 height 55
click at [576, 195] on div "**********" at bounding box center [394, 136] width 393 height 167
click at [564, 193] on textarea "**********" at bounding box center [394, 192] width 358 height 55
click at [735, 25] on button "Save Change" at bounding box center [740, 17] width 72 height 23
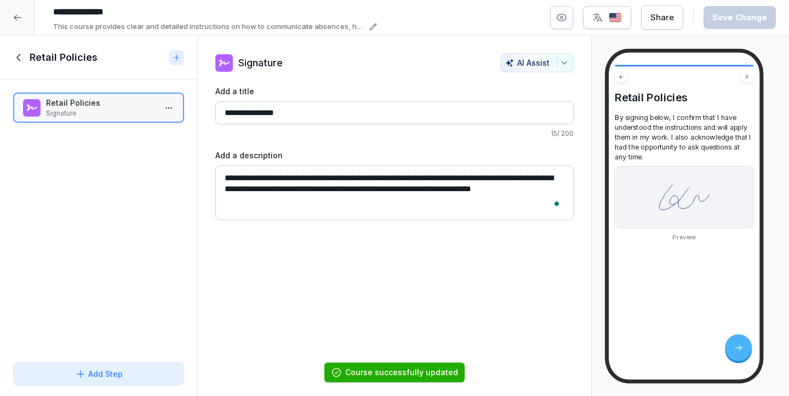
click at [17, 55] on icon at bounding box center [19, 58] width 12 height 12
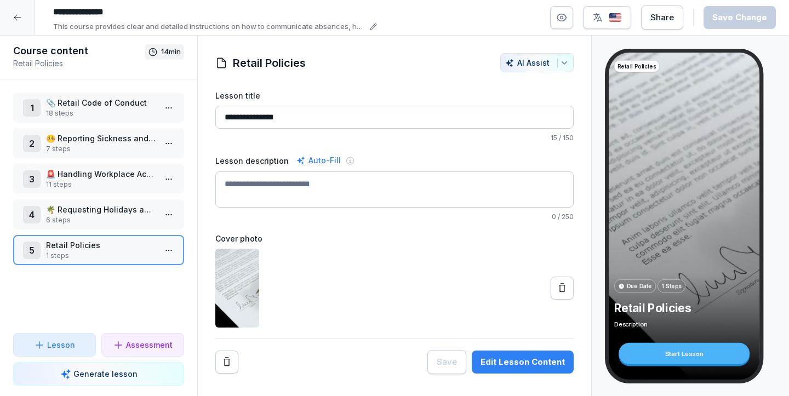
click at [63, 300] on div "1 📎 Retail Code of Conduct 18 steps 2 🤒 Reporting Sickness and Absences 7 steps…" at bounding box center [98, 206] width 197 height 254
click at [59, 340] on p "Lesson" at bounding box center [61, 345] width 28 height 12
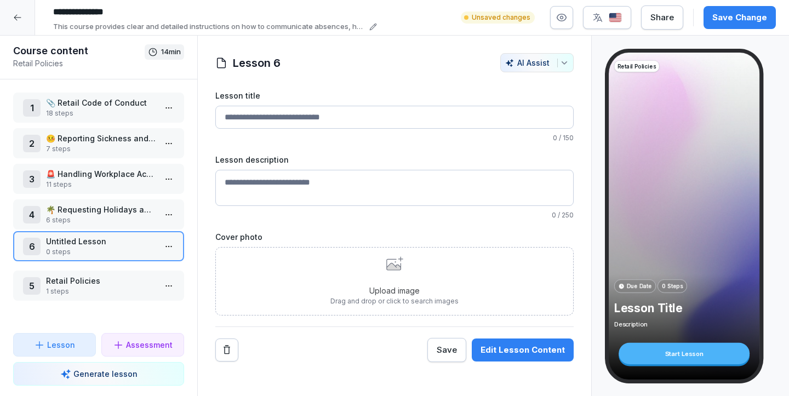
drag, startPoint x: 92, startPoint y: 281, endPoint x: 103, endPoint y: 237, distance: 45.3
click at [103, 237] on p "Untitled Lesson" at bounding box center [101, 242] width 110 height 12
click at [90, 253] on p "0 steps" at bounding box center [101, 256] width 110 height 10
click at [295, 126] on input "Lesson title" at bounding box center [394, 117] width 358 height 23
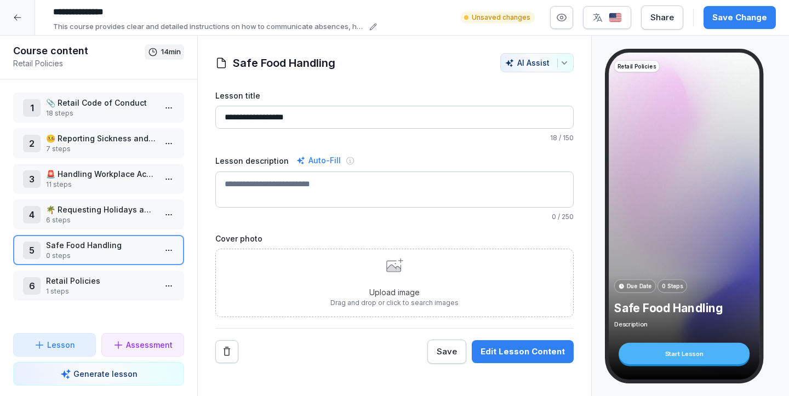
type input "**********"
click at [67, 259] on p "0 steps" at bounding box center [101, 256] width 110 height 10
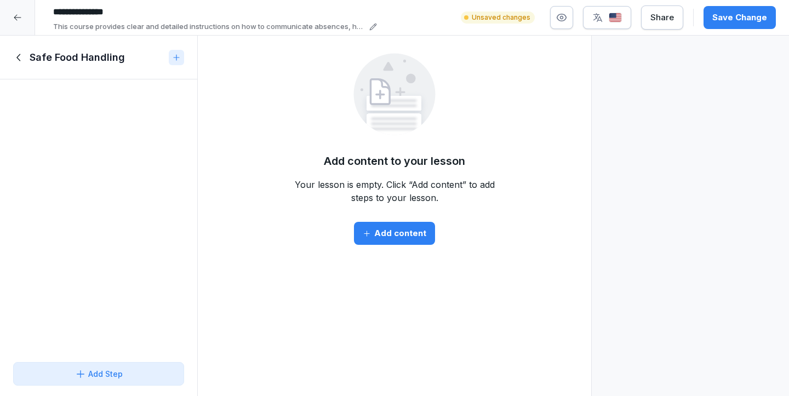
click at [22, 66] on div "Safe Food Handling" at bounding box center [98, 58] width 197 height 44
click at [20, 59] on icon at bounding box center [19, 58] width 12 height 12
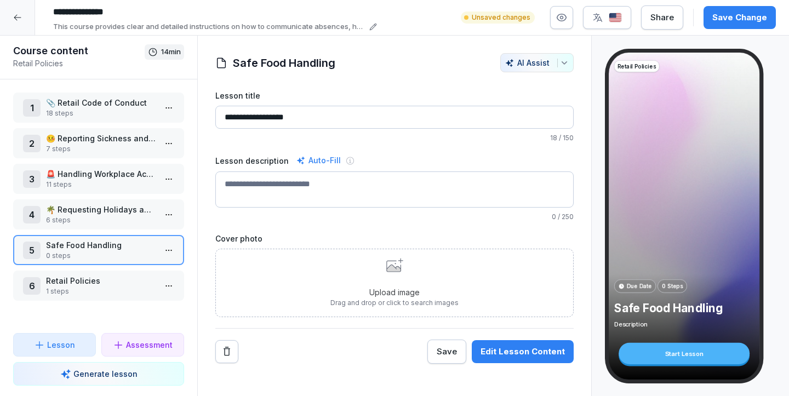
click at [71, 345] on p "Lesson" at bounding box center [61, 345] width 28 height 12
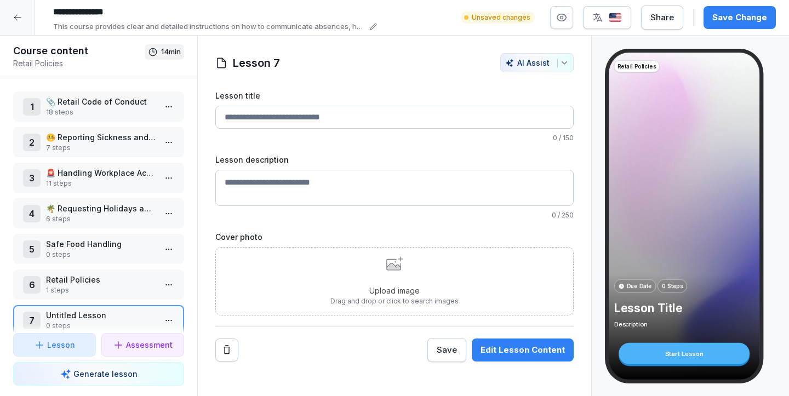
drag, startPoint x: 89, startPoint y: 328, endPoint x: 89, endPoint y: 315, distance: 13.7
click at [89, 315] on div "Course content Retail Policies 14 min 1 📎 Retail Code of Conduct 18 steps 2 🤒 R…" at bounding box center [98, 216] width 197 height 361
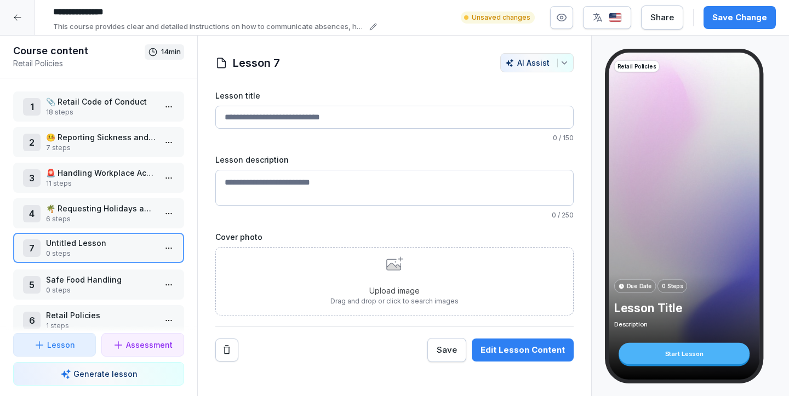
drag, startPoint x: 75, startPoint y: 315, endPoint x: 80, endPoint y: 234, distance: 80.7
click at [80, 237] on p "Untitled Lesson" at bounding box center [101, 243] width 110 height 12
click at [65, 275] on p "Safe Food Handling" at bounding box center [101, 280] width 110 height 12
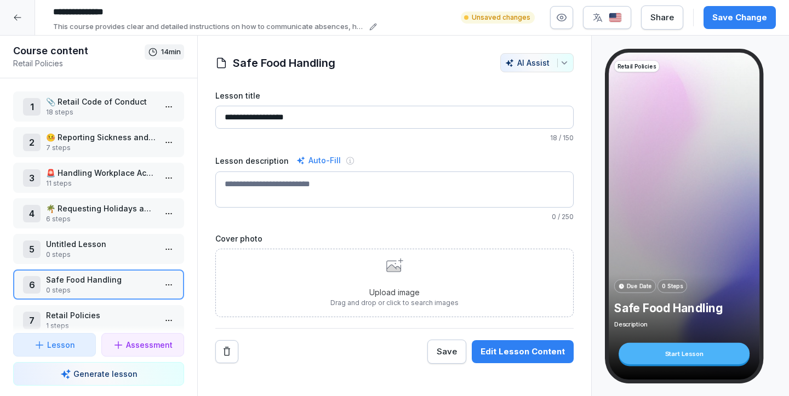
drag, startPoint x: 245, startPoint y: 116, endPoint x: 215, endPoint y: 116, distance: 29.6
click at [216, 116] on input "**********" at bounding box center [394, 117] width 358 height 23
type input "**********"
click at [75, 342] on div "Lesson" at bounding box center [54, 345] width 64 height 12
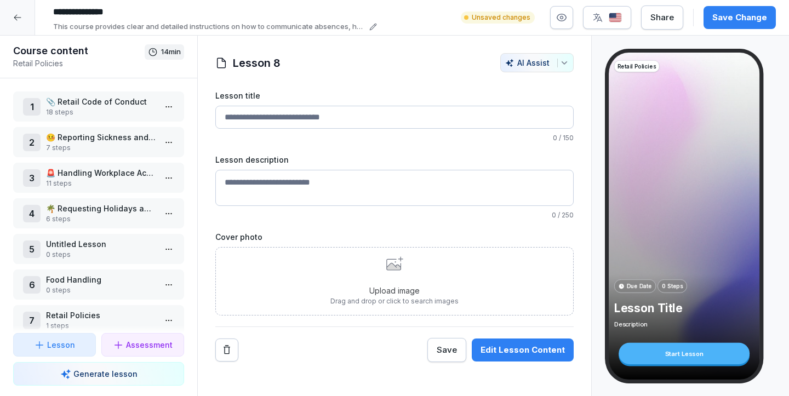
scroll to position [51, 0]
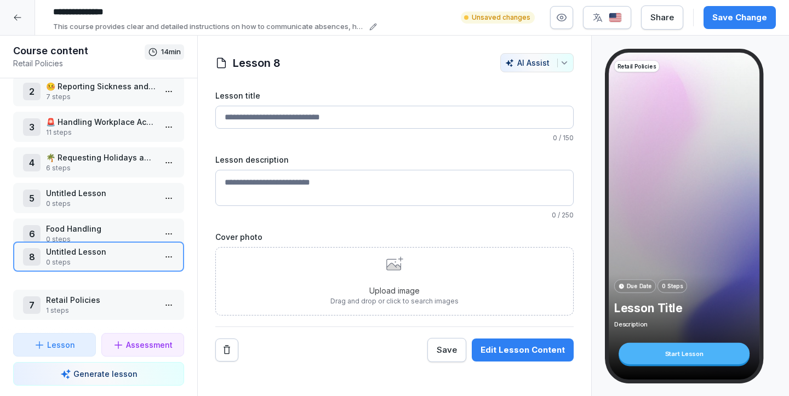
drag, startPoint x: 88, startPoint y: 301, endPoint x: 89, endPoint y: 253, distance: 48.2
click at [89, 253] on p "Untitled Lesson" at bounding box center [101, 252] width 110 height 12
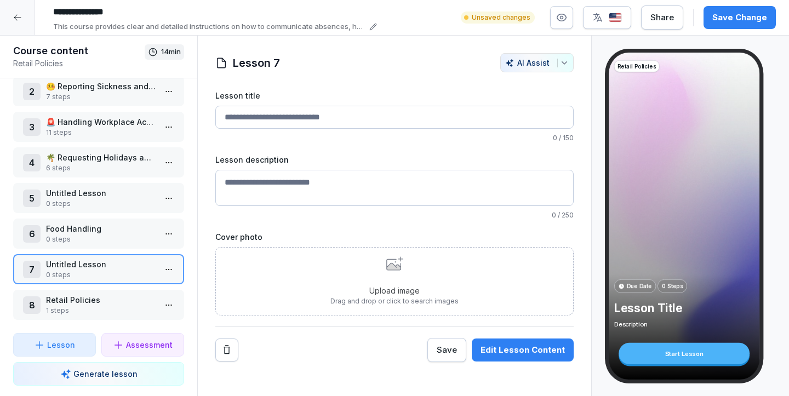
click at [295, 114] on input "Lesson title" at bounding box center [394, 117] width 358 height 23
click at [167, 201] on html "**********" at bounding box center [394, 198] width 789 height 396
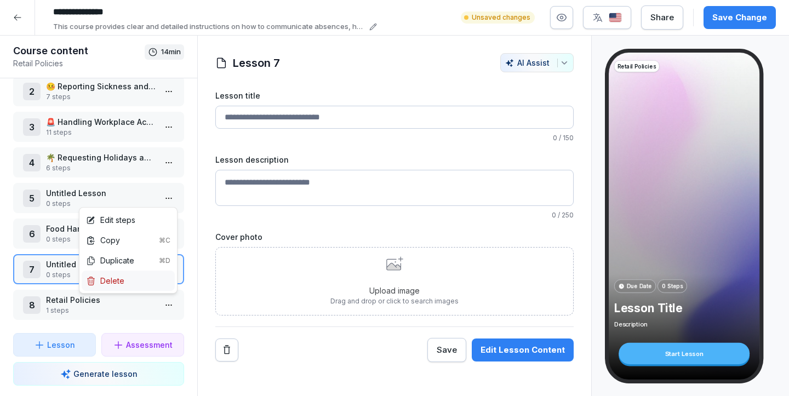
click at [134, 277] on div "Delete" at bounding box center [128, 281] width 93 height 20
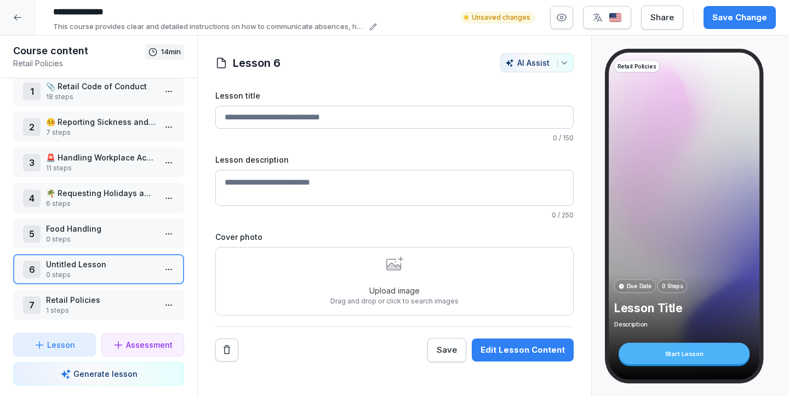
click at [167, 230] on html "**********" at bounding box center [394, 198] width 789 height 396
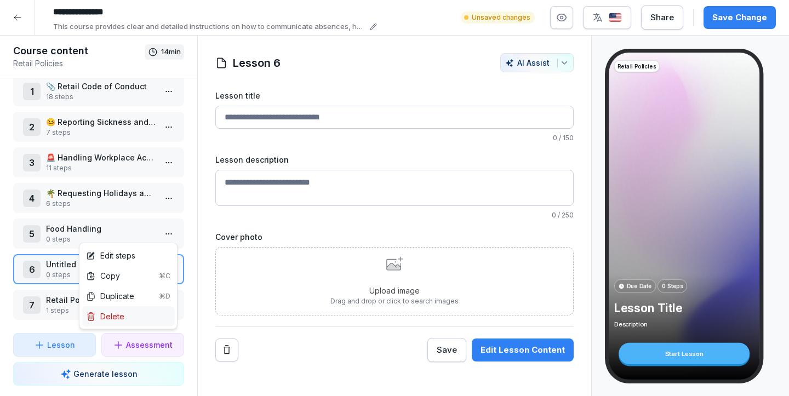
click at [139, 318] on div "Delete" at bounding box center [128, 316] width 93 height 20
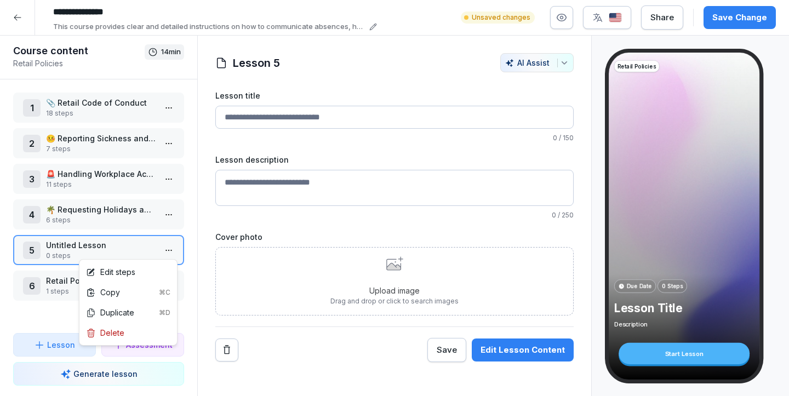
click at [173, 251] on html "**********" at bounding box center [394, 198] width 789 height 396
click at [132, 334] on div "Delete" at bounding box center [128, 333] width 93 height 20
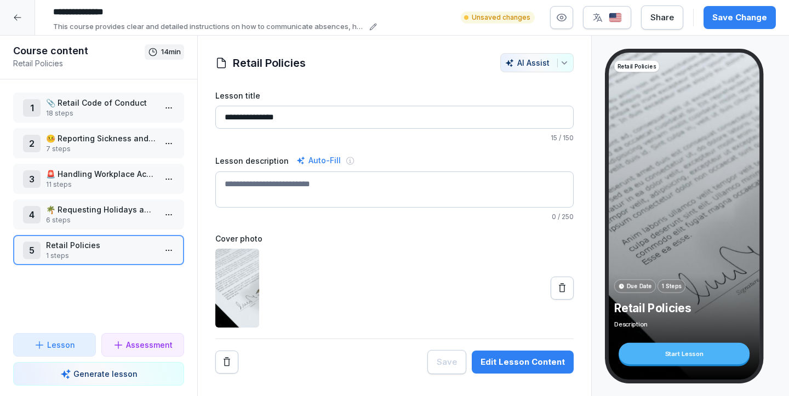
click at [145, 315] on div "1 📎 Retail Code of Conduct 18 steps 2 🤒 Reporting Sickness and Absences 7 steps…" at bounding box center [98, 206] width 197 height 254
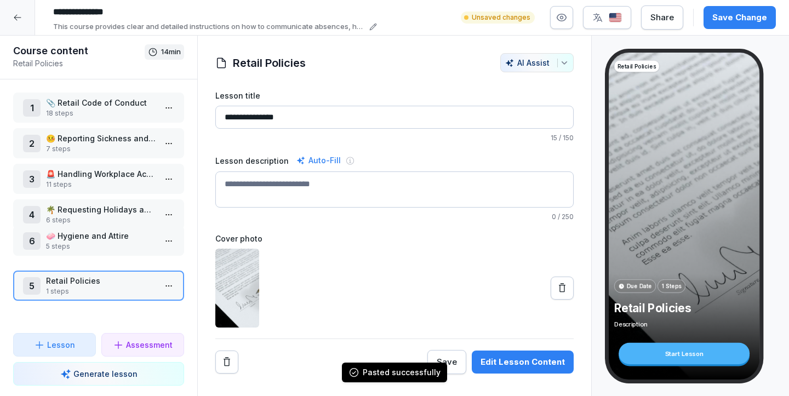
drag, startPoint x: 134, startPoint y: 284, endPoint x: 141, endPoint y: 239, distance: 45.5
click at [141, 239] on p "🧼 Hygiene and Attire" at bounding box center [101, 236] width 110 height 12
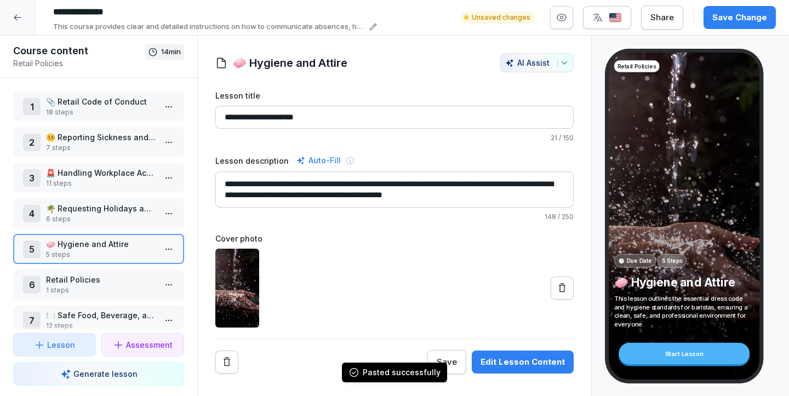
click at [131, 307] on div "7 🍽️ Safe Food, Beverage, and Equipment Handling 12 steps" at bounding box center [98, 320] width 171 height 30
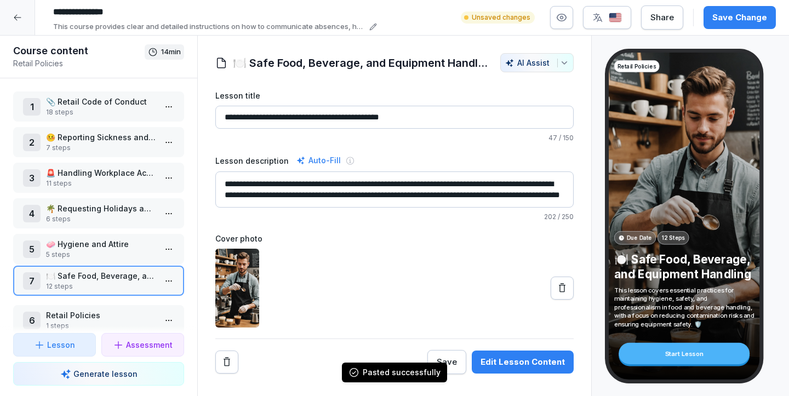
drag, startPoint x: 119, startPoint y: 311, endPoint x: 121, endPoint y: 271, distance: 40.0
click at [121, 271] on p "🍽️ Safe Food, Beverage, and Equipment Handling" at bounding box center [101, 276] width 110 height 12
click at [108, 281] on p "🍽️ Safe Food, Beverage, and Equipment Handling" at bounding box center [101, 280] width 110 height 12
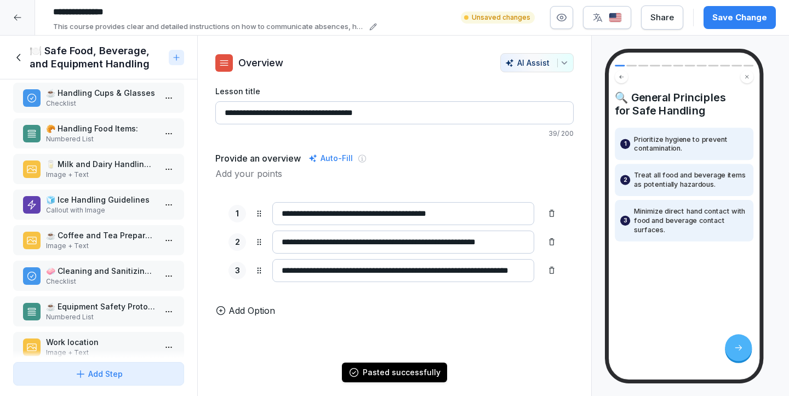
scroll to position [47, 0]
click at [108, 242] on p "Image + Text" at bounding box center [101, 245] width 110 height 10
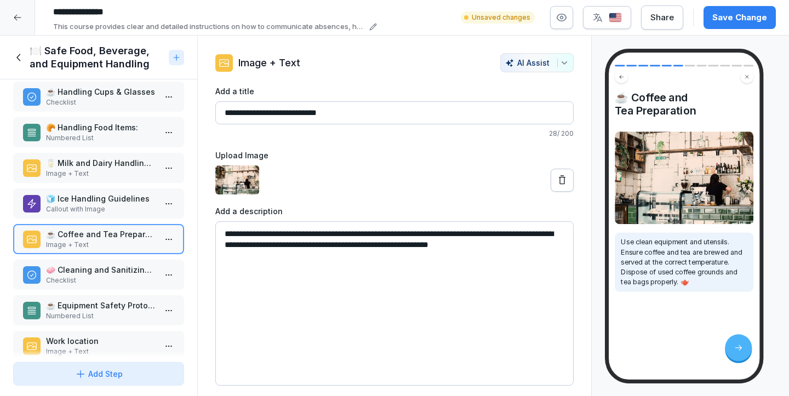
click at [95, 278] on p "Checklist" at bounding box center [101, 281] width 110 height 10
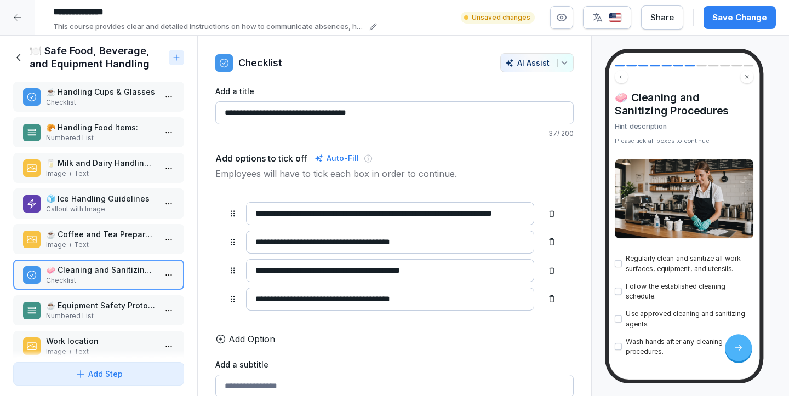
scroll to position [73, 0]
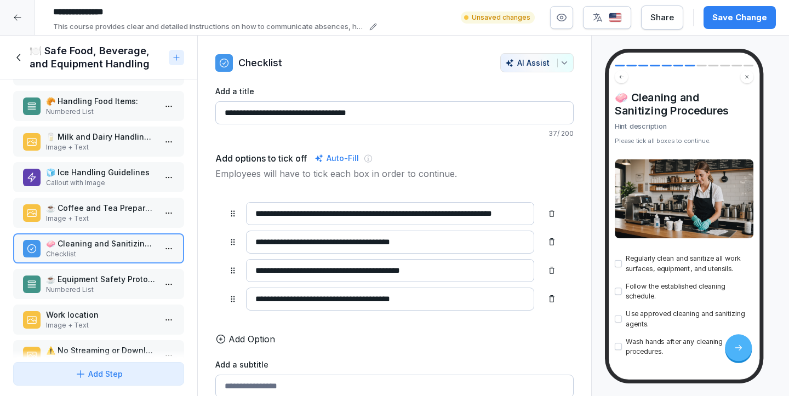
click at [94, 270] on div "☕ Equipment Safety Protocols Numbered List" at bounding box center [98, 284] width 171 height 30
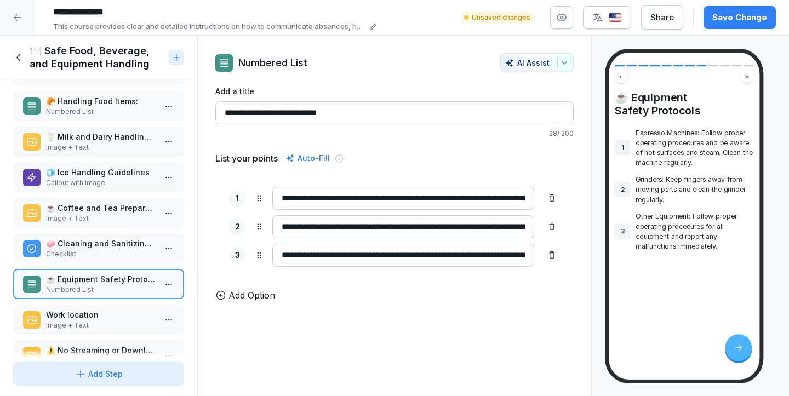
click at [88, 305] on div "Work location Image + Text" at bounding box center [98, 320] width 171 height 30
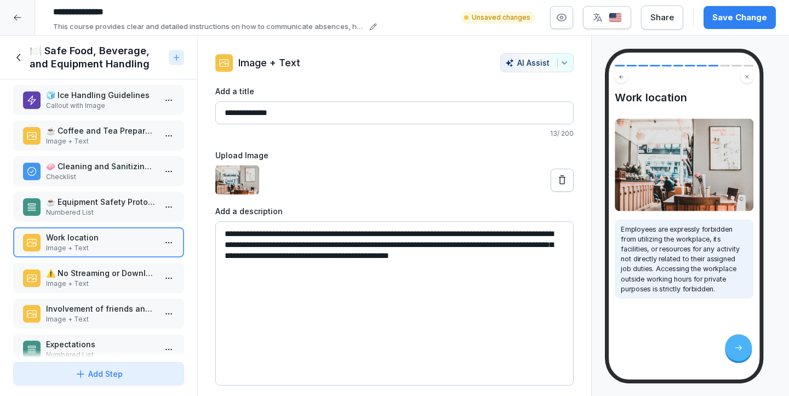
scroll to position [170, 0]
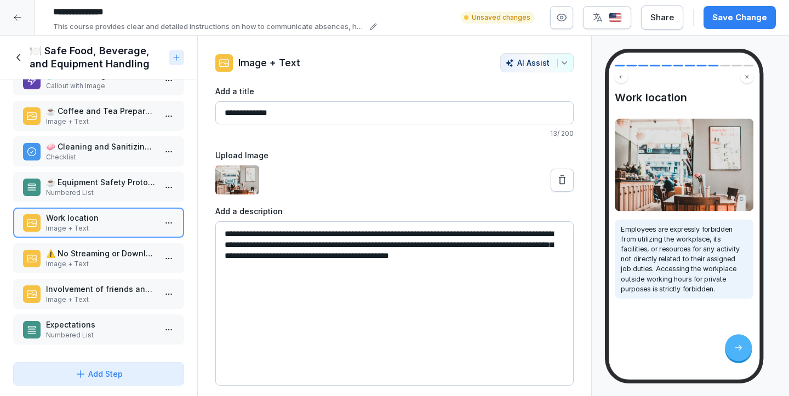
click at [23, 59] on icon at bounding box center [19, 58] width 12 height 12
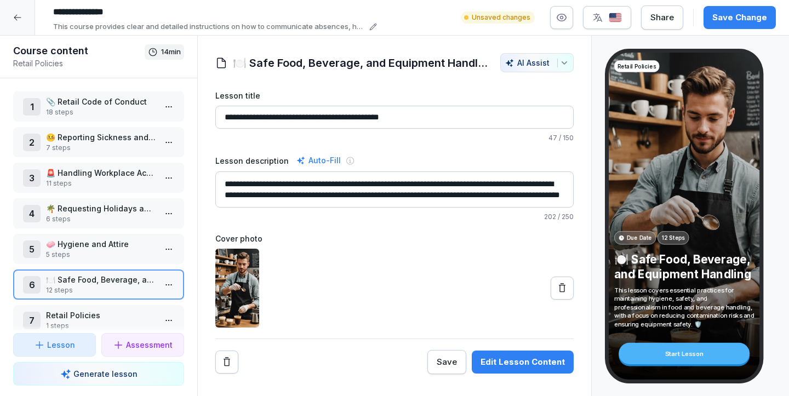
scroll to position [15, 0]
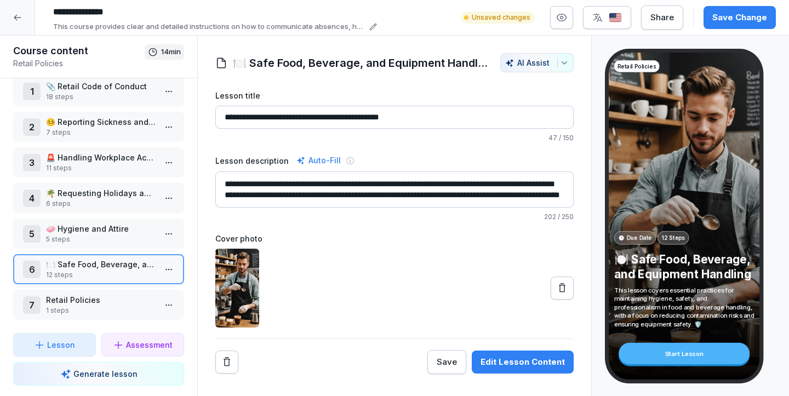
click at [54, 346] on p "Lesson" at bounding box center [61, 345] width 28 height 12
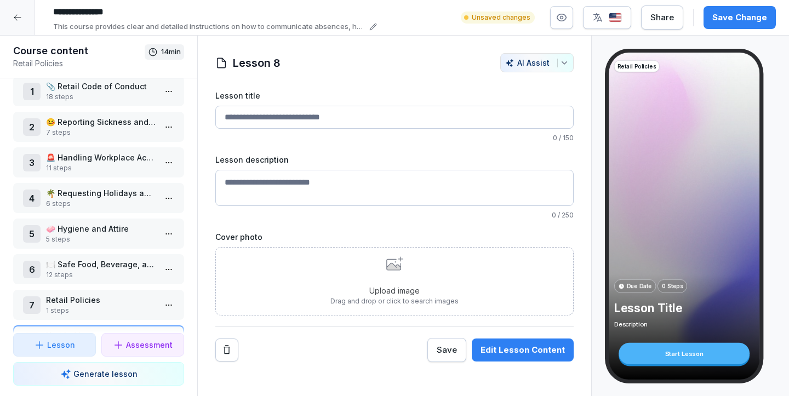
scroll to position [51, 0]
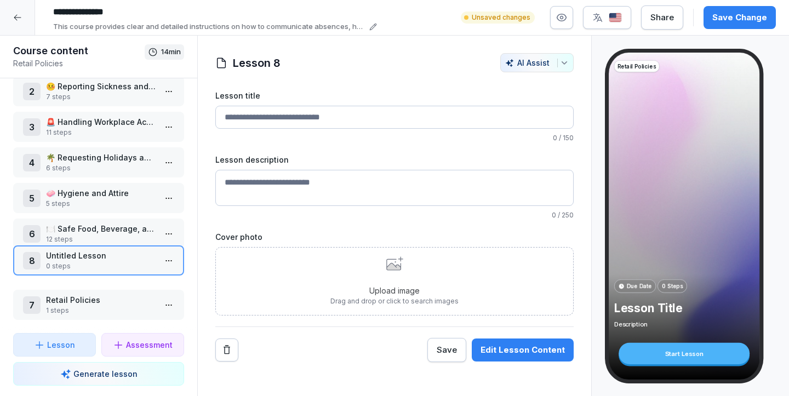
drag, startPoint x: 114, startPoint y: 298, endPoint x: 116, endPoint y: 253, distance: 45.0
click at [116, 253] on p "Untitled Lesson" at bounding box center [101, 256] width 110 height 12
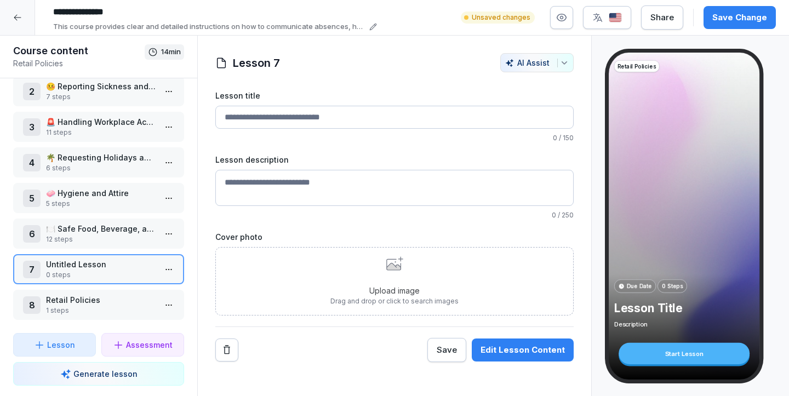
click at [326, 117] on input "Lesson title" at bounding box center [394, 117] width 358 height 23
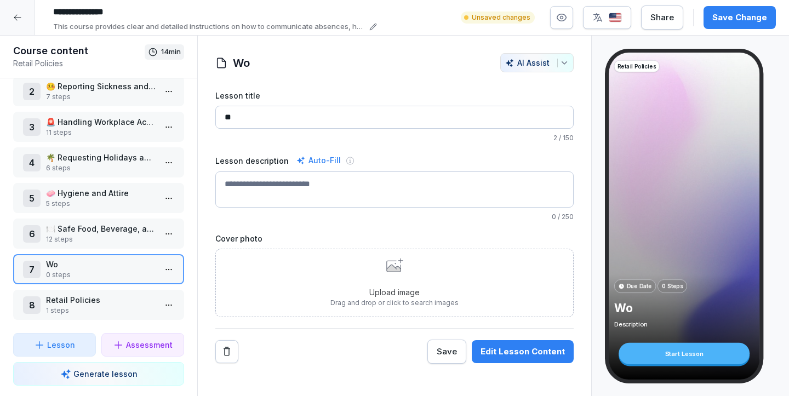
type input "*"
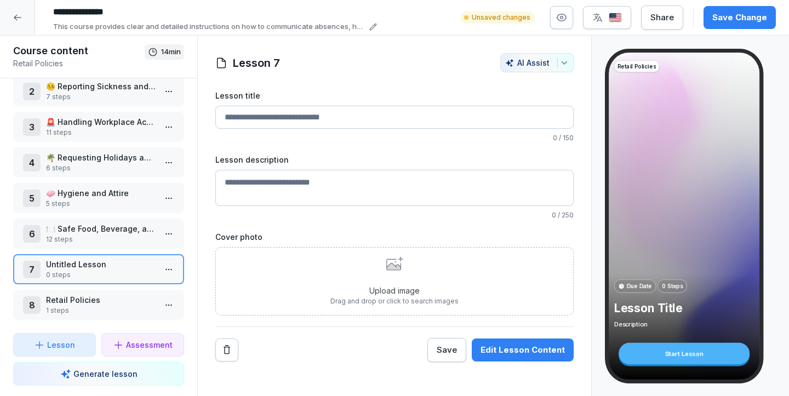
click at [106, 228] on p "🍽️ Safe Food, Beverage, and Equipment Handling" at bounding box center [101, 229] width 110 height 12
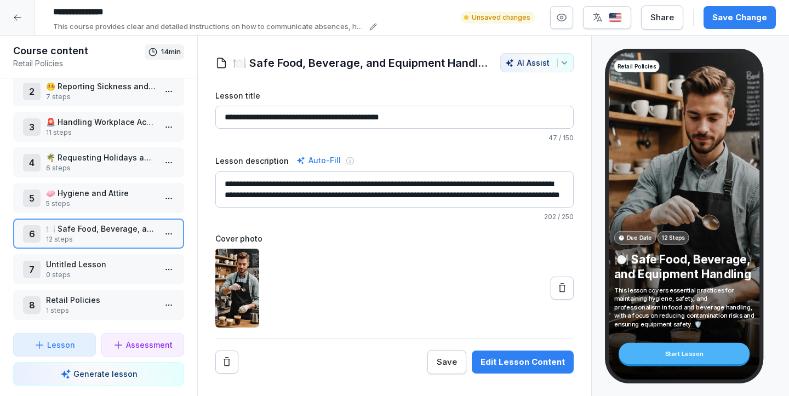
click at [410, 52] on div "**********" at bounding box center [394, 216] width 395 height 361
click at [407, 65] on h1 "🍽️ Safe Food, Beverage, and Equipment Handling" at bounding box center [361, 63] width 256 height 16
click at [64, 277] on p "0 steps" at bounding box center [101, 275] width 110 height 10
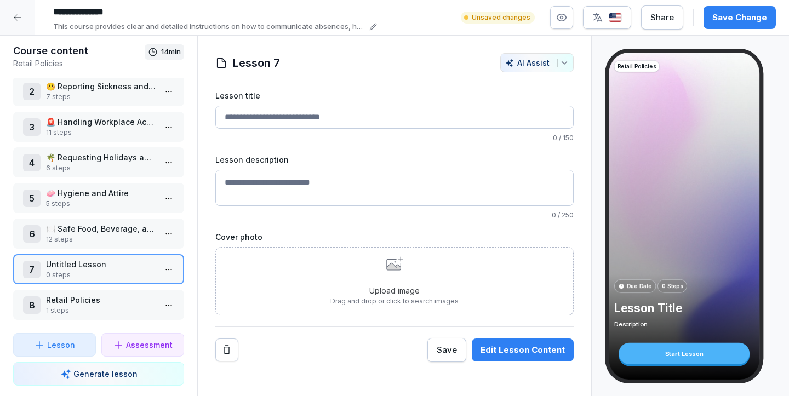
click at [111, 238] on p "12 steps" at bounding box center [101, 240] width 110 height 10
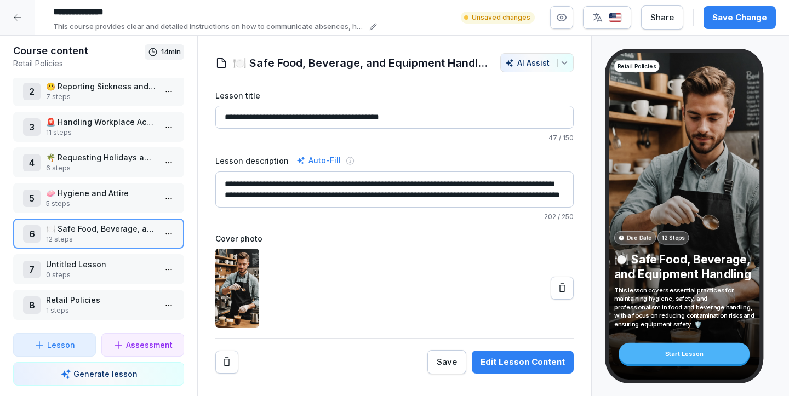
click at [134, 240] on p "12 steps" at bounding box center [101, 240] width 110 height 10
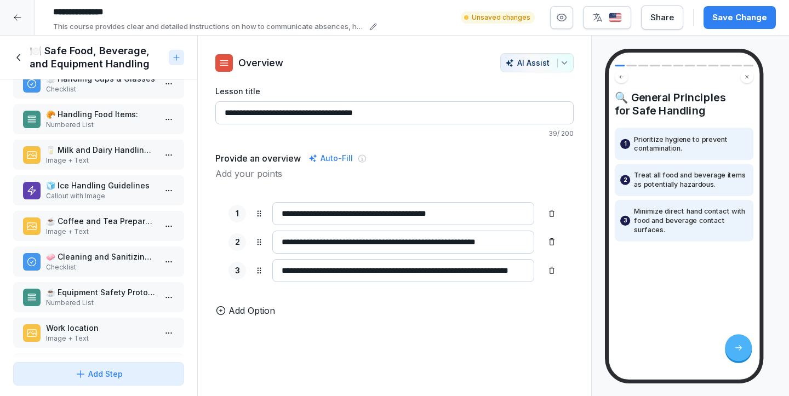
scroll to position [59, 0]
click at [92, 284] on div "☕ Equipment Safety Protocols Numbered List" at bounding box center [98, 298] width 171 height 30
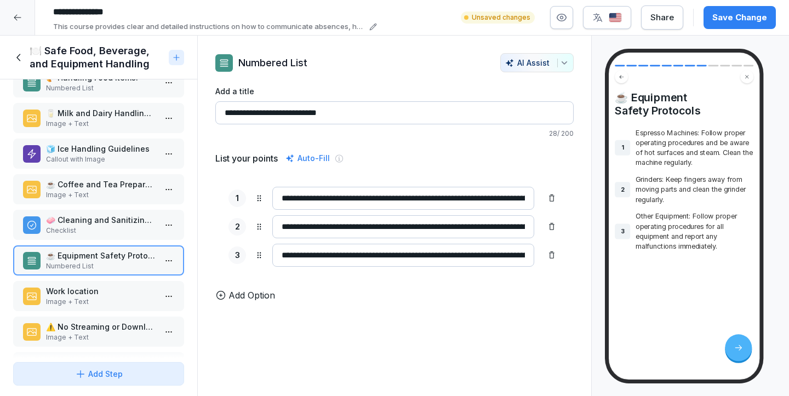
scroll to position [98, 0]
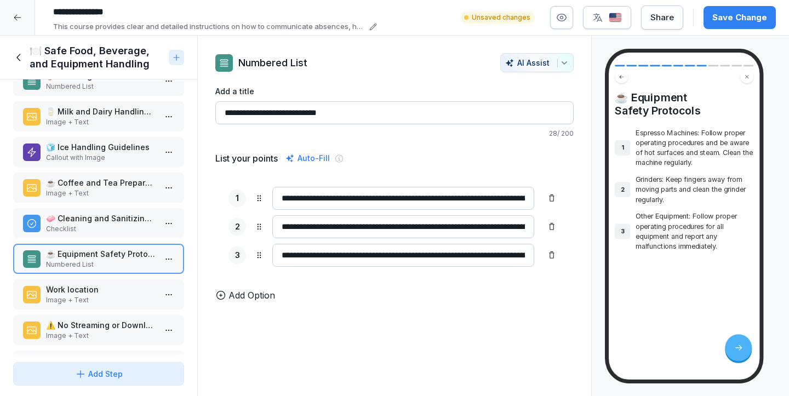
click at [80, 302] on p "Image + Text" at bounding box center [101, 300] width 110 height 10
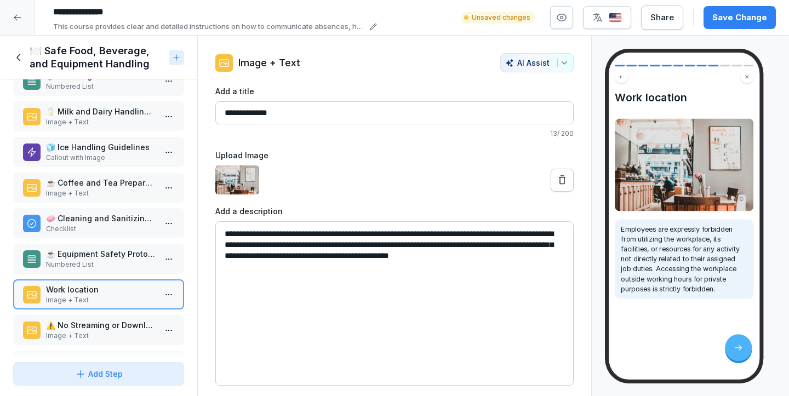
click at [74, 327] on p "⚠️ No Streaming or Downloads" at bounding box center [101, 325] width 110 height 12
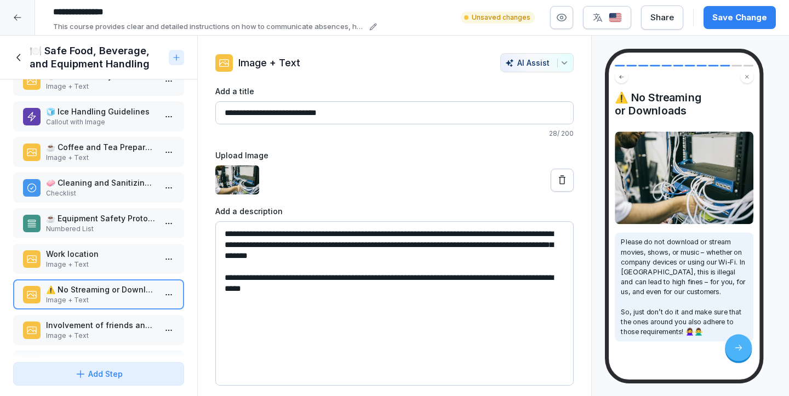
click at [74, 327] on p "Involvement of friends and family" at bounding box center [101, 325] width 110 height 12
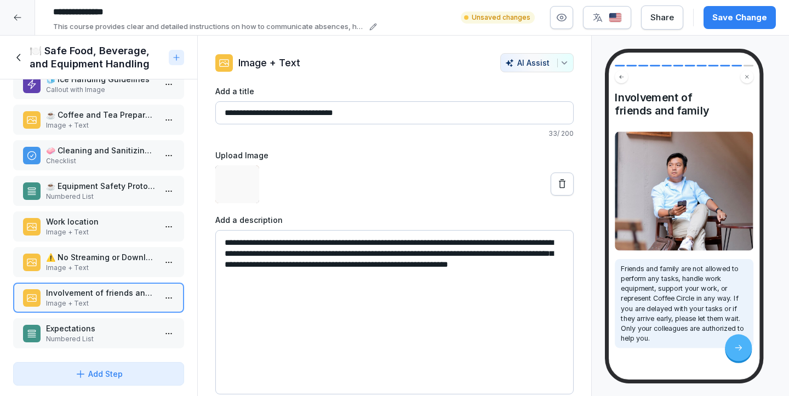
scroll to position [170, 0]
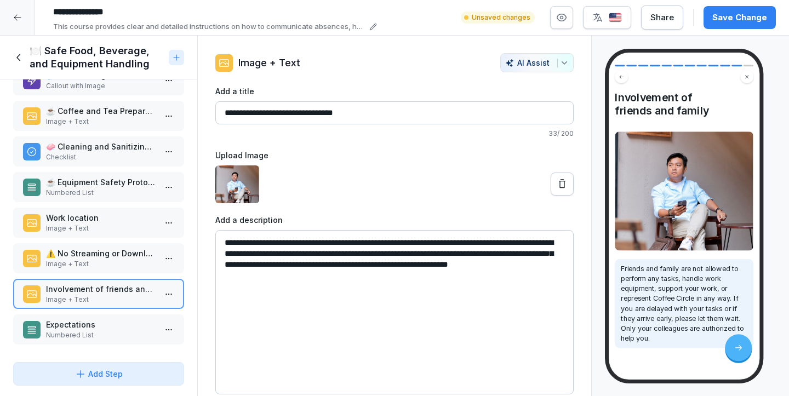
click at [67, 326] on p "Expectations" at bounding box center [101, 325] width 110 height 12
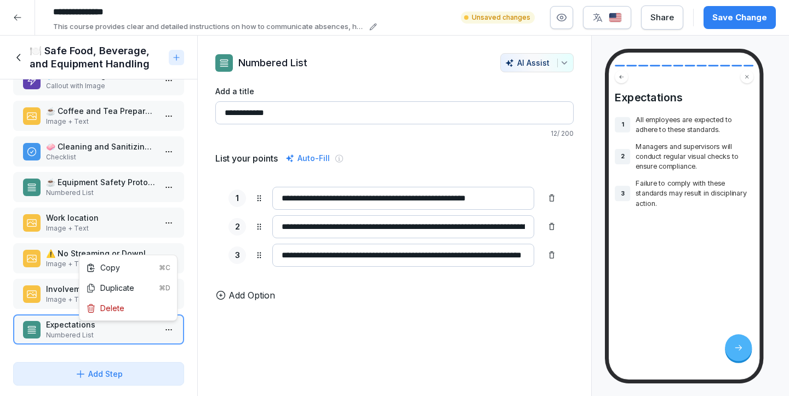
click at [173, 333] on html "**********" at bounding box center [394, 198] width 789 height 396
click at [142, 282] on div "Duplicate ⌘D" at bounding box center [128, 288] width 84 height 12
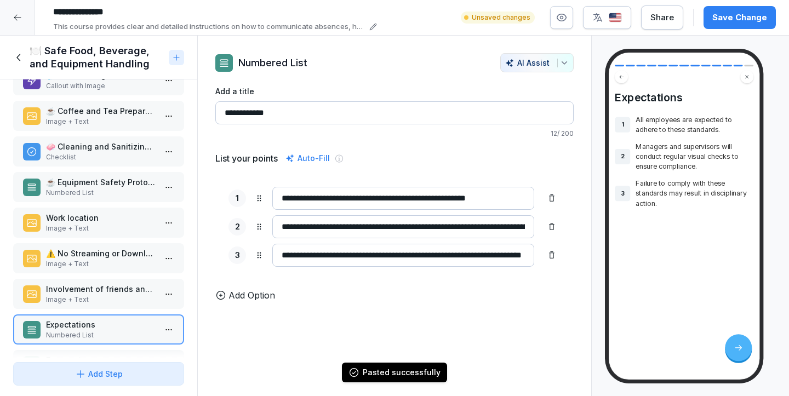
click at [14, 17] on icon at bounding box center [17, 17] width 9 height 9
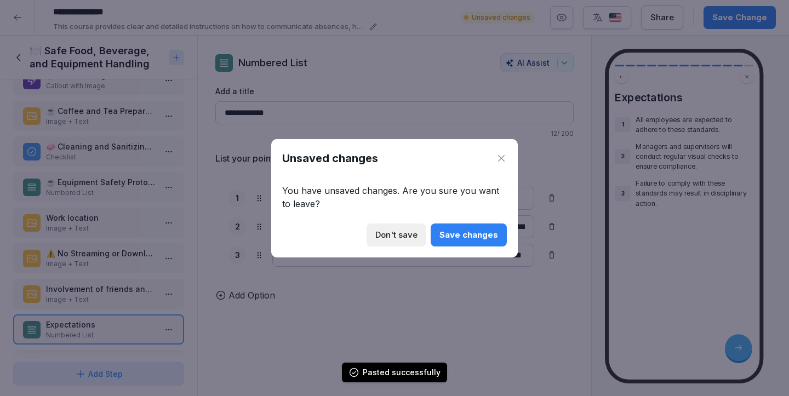
click at [506, 150] on div "Unsaved changes" at bounding box center [394, 158] width 225 height 16
click at [502, 157] on icon at bounding box center [501, 158] width 7 height 7
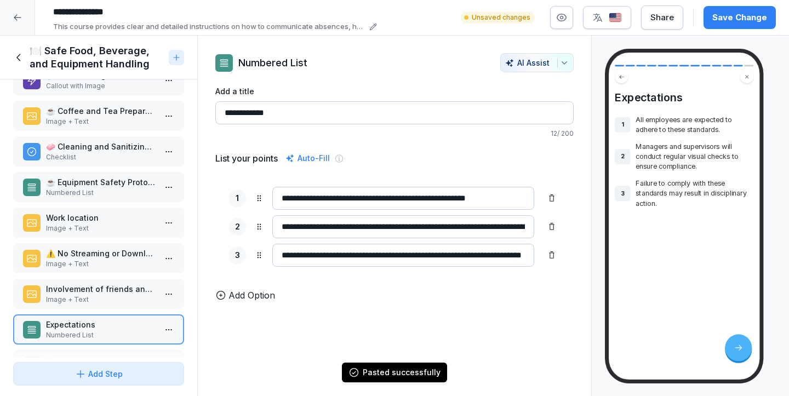
click at [22, 58] on icon at bounding box center [19, 58] width 12 height 12
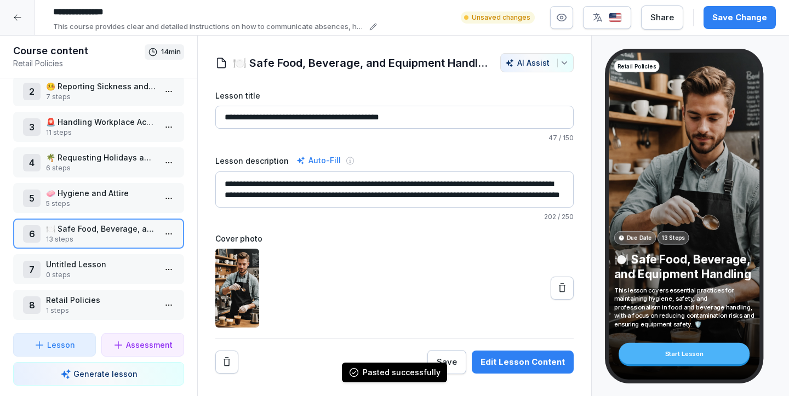
click at [86, 308] on p "1 steps" at bounding box center [101, 311] width 110 height 10
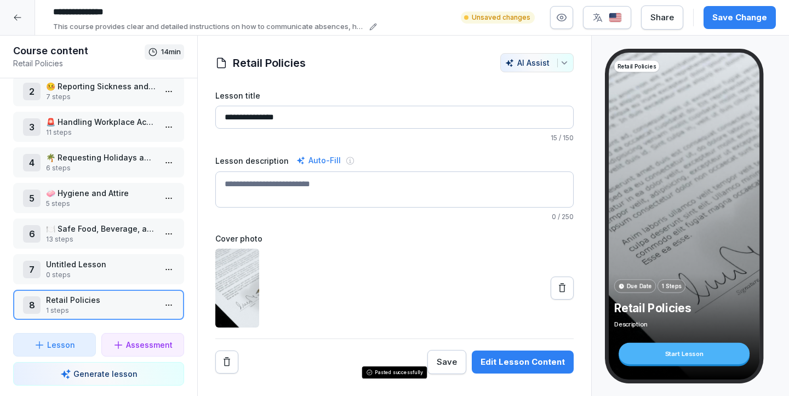
click at [120, 307] on p "1 steps" at bounding box center [101, 311] width 110 height 10
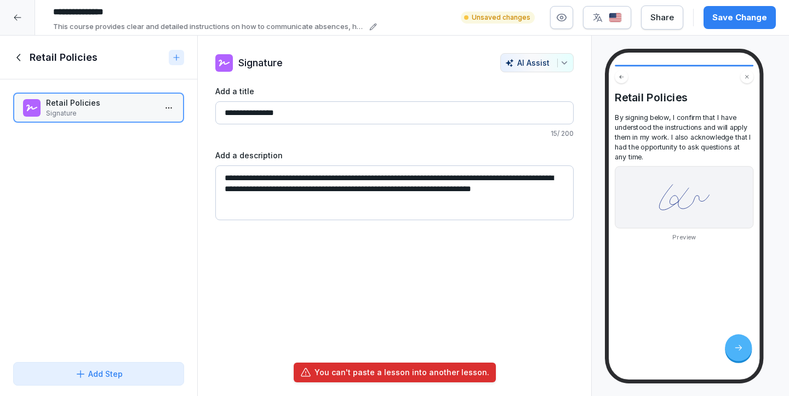
click at [17, 58] on icon at bounding box center [18, 57] width 4 height 7
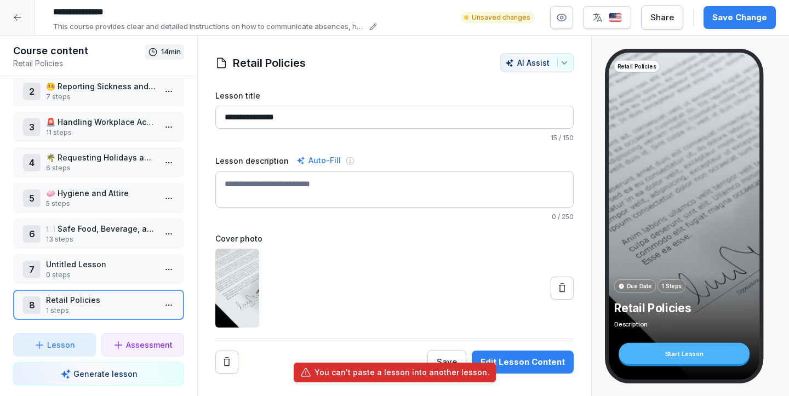
click at [111, 241] on p "13 steps" at bounding box center [101, 240] width 110 height 10
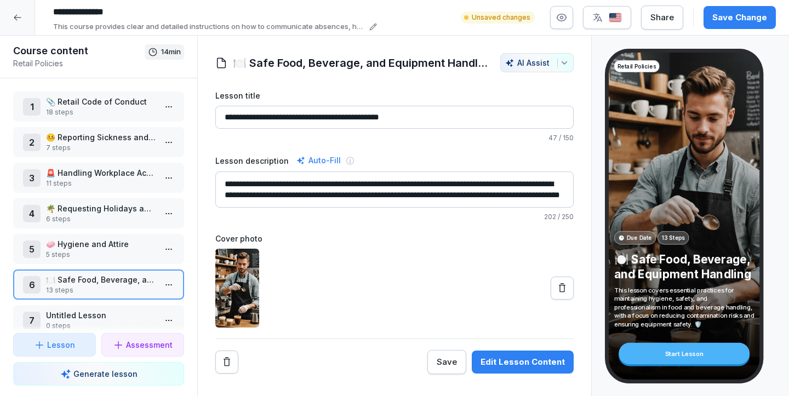
click at [95, 102] on p "📎 Retail Code of Conduct" at bounding box center [101, 102] width 110 height 12
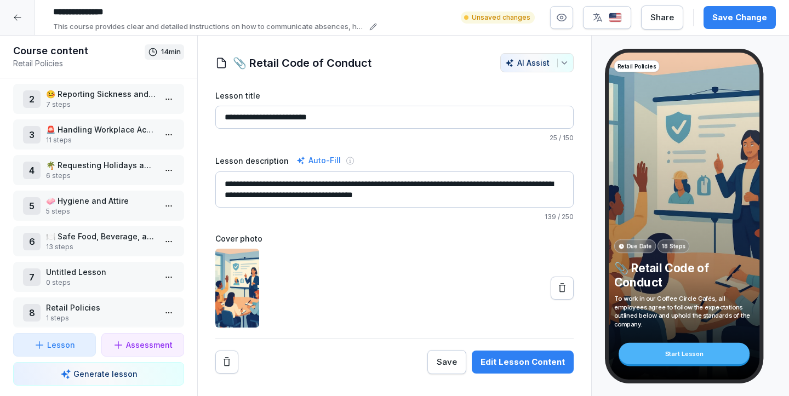
scroll to position [51, 0]
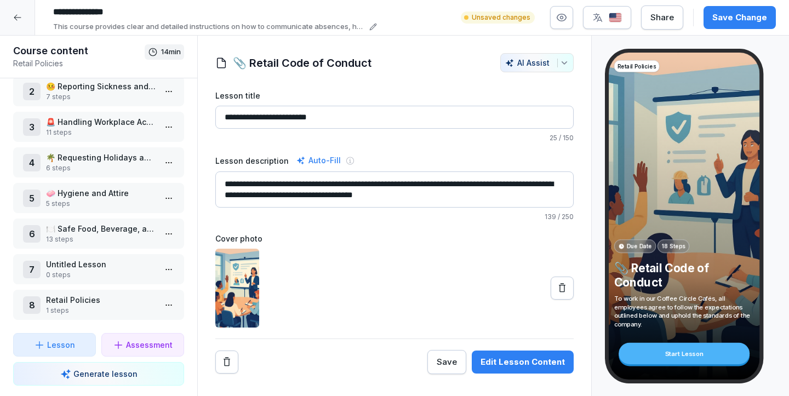
click at [89, 253] on div "1 📎 Retail Code of Conduct 18 steps 2 🤒 Reporting Sickness and Absences 7 steps…" at bounding box center [98, 205] width 197 height 255
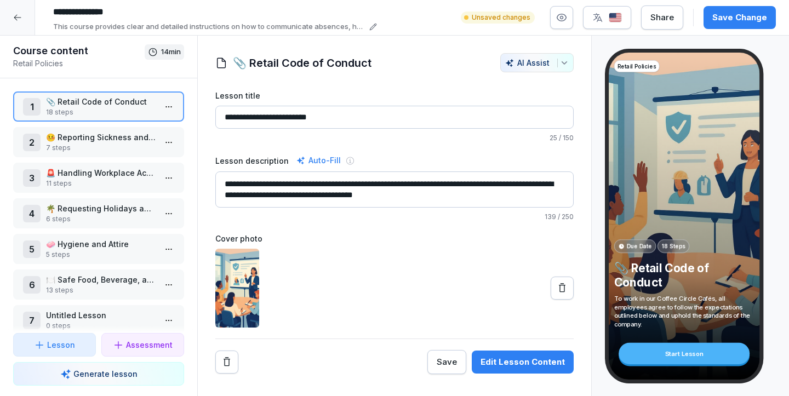
click at [43, 105] on div "1 📎 Retail Code of Conduct 18 steps" at bounding box center [98, 106] width 151 height 21
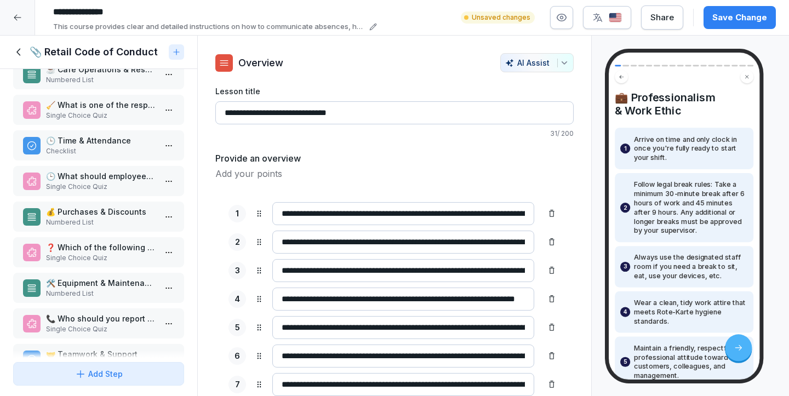
scroll to position [373, 0]
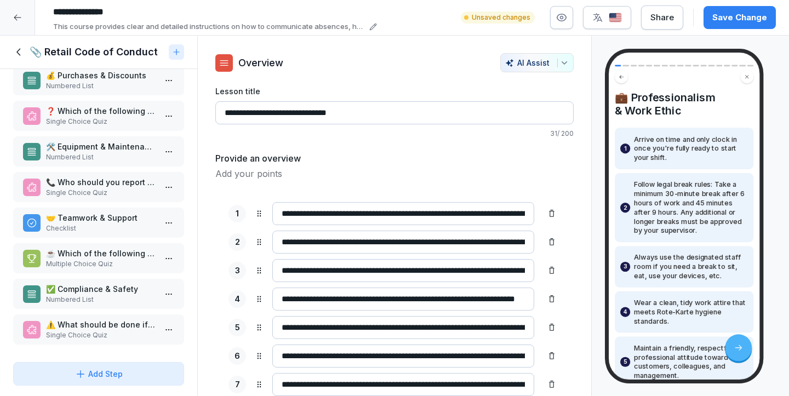
click at [67, 322] on p "⚠️ What should be done if a workplace injury occurs?" at bounding box center [101, 325] width 110 height 12
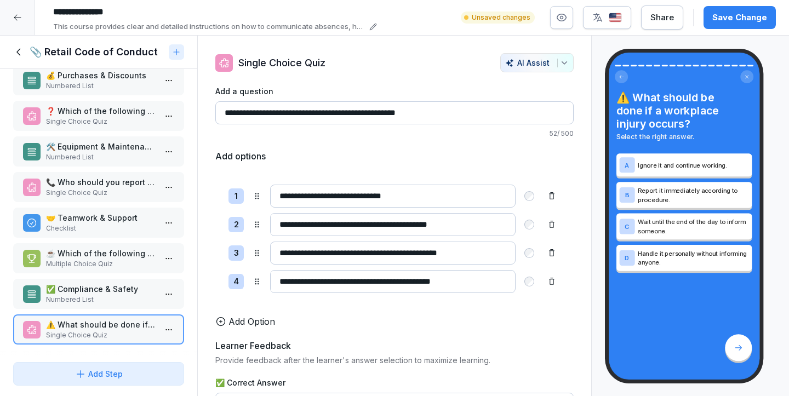
click at [71, 291] on p "✅ Compliance & Safety" at bounding box center [101, 289] width 110 height 12
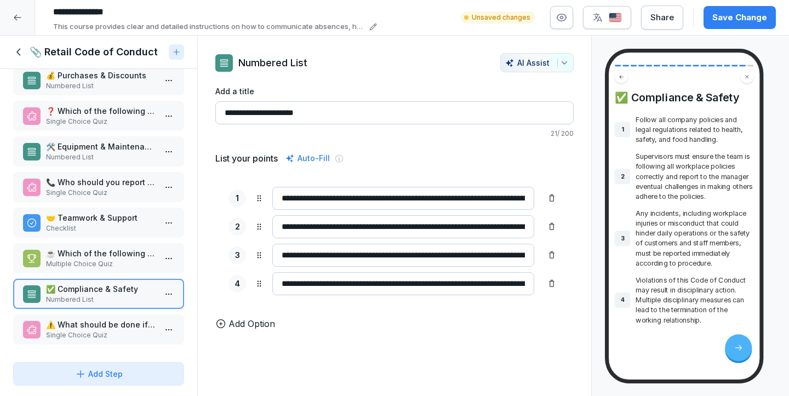
click at [72, 325] on p "⚠️ What should be done if a workplace injury occurs?" at bounding box center [101, 325] width 110 height 12
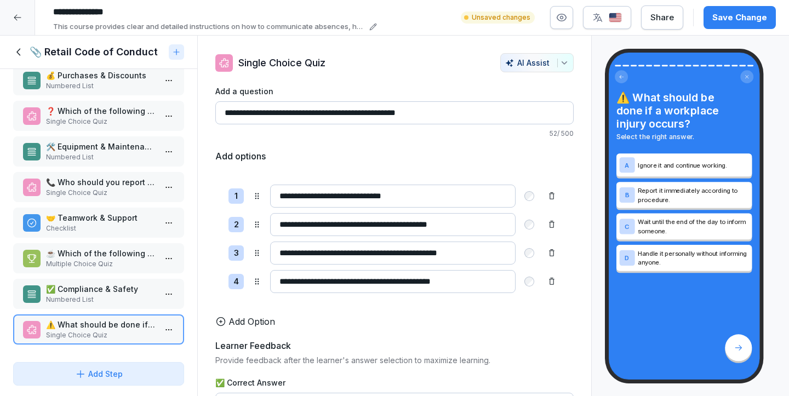
click at [15, 54] on icon at bounding box center [19, 52] width 12 height 12
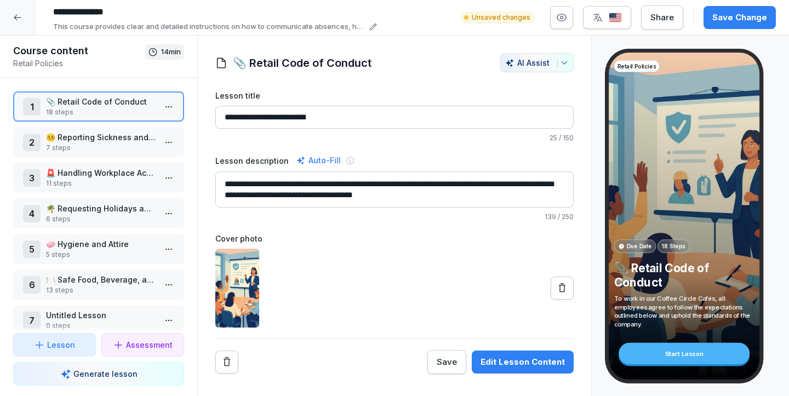
scroll to position [51, 0]
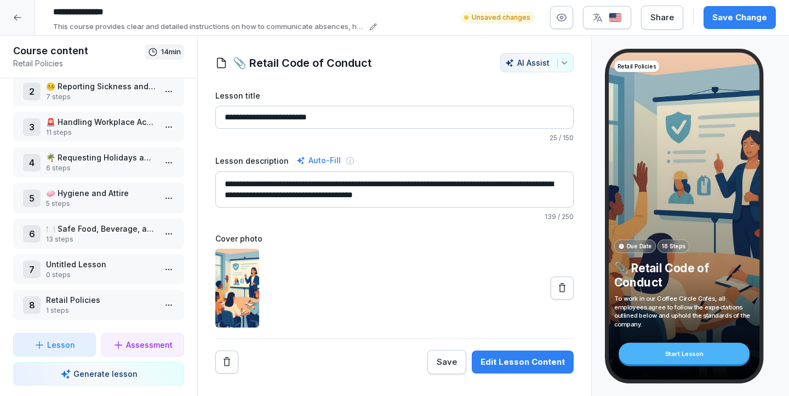
click at [76, 313] on p "1 steps" at bounding box center [101, 311] width 110 height 10
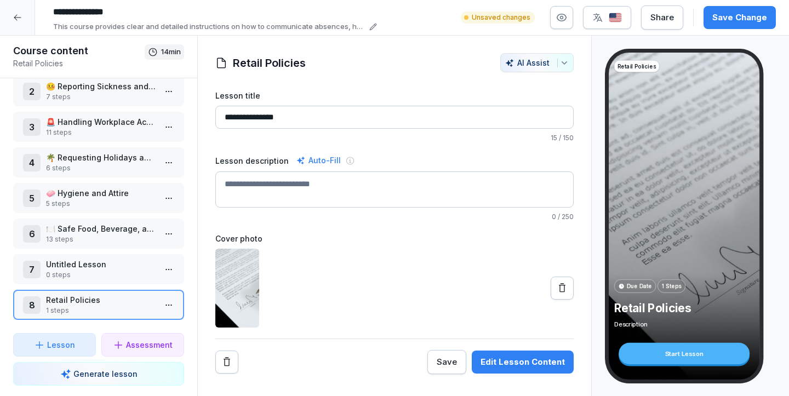
click at [92, 231] on p "🍽️ Safe Food, Beverage, and Equipment Handling" at bounding box center [101, 229] width 110 height 12
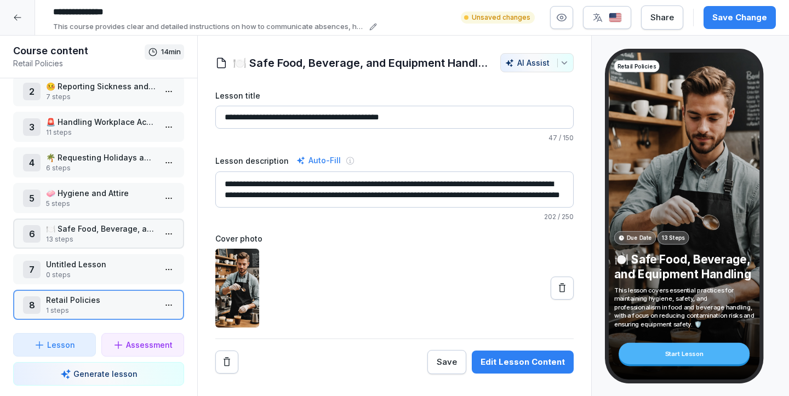
click at [92, 231] on p "🍽️ Safe Food, Beverage, and Equipment Handling" at bounding box center [101, 229] width 110 height 12
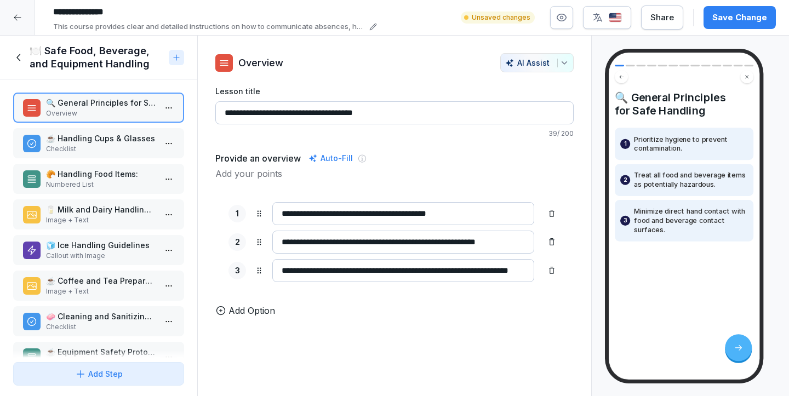
scroll to position [205, 0]
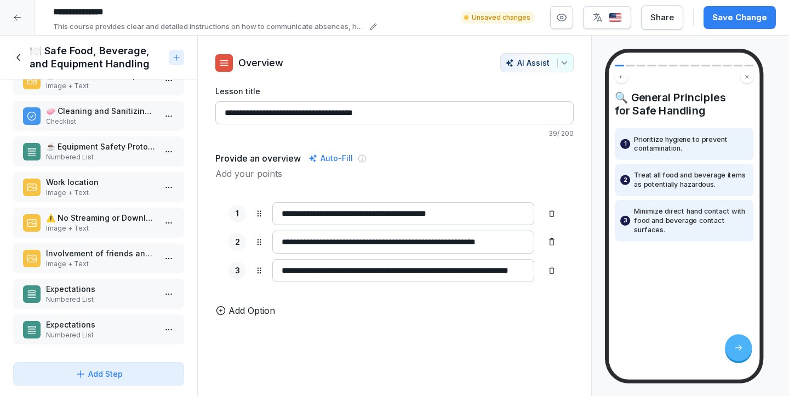
click at [109, 139] on div "☕ Equipment Safety Protocols Numbered List" at bounding box center [98, 151] width 171 height 30
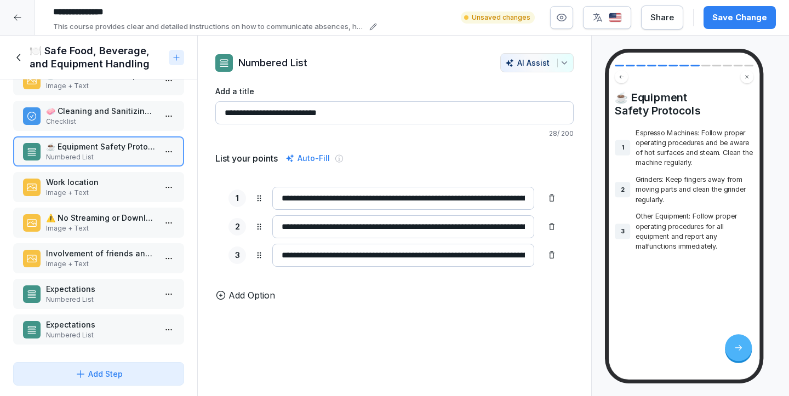
click at [101, 329] on p "Expectations" at bounding box center [101, 325] width 110 height 12
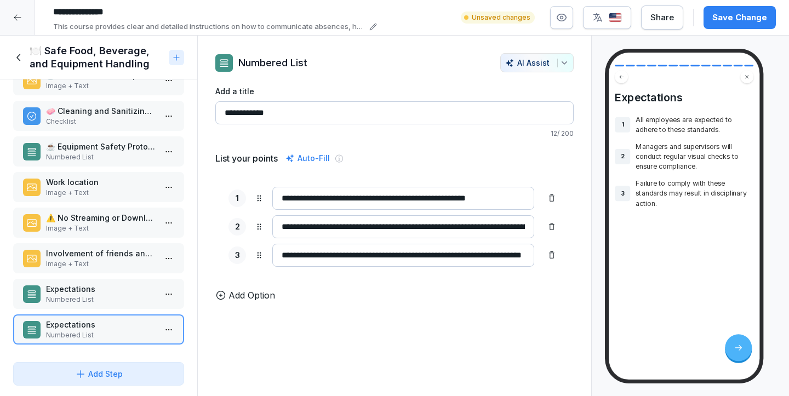
click at [160, 329] on html "**********" at bounding box center [394, 198] width 789 height 396
click at [147, 309] on div "Delete" at bounding box center [128, 308] width 93 height 20
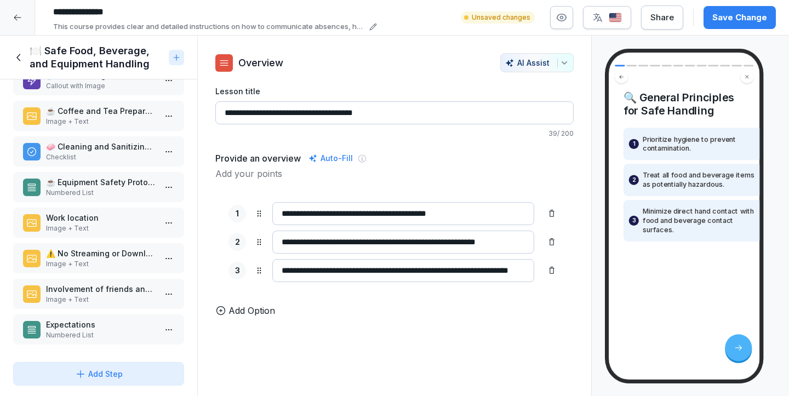
click at [130, 301] on p "Image + Text" at bounding box center [101, 300] width 110 height 10
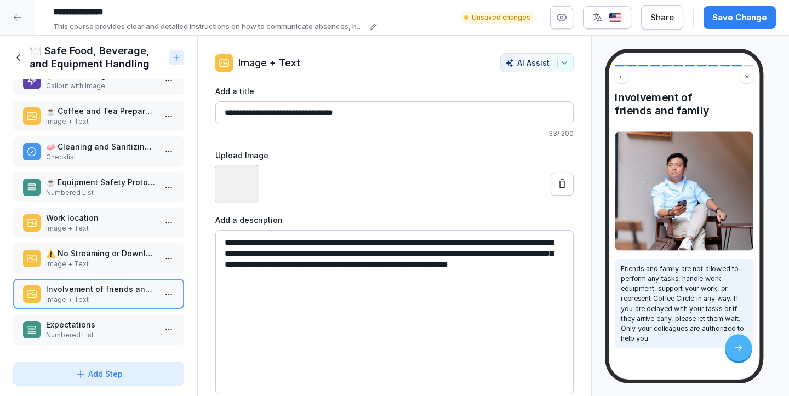
click at [97, 327] on p "Expectations" at bounding box center [101, 325] width 110 height 12
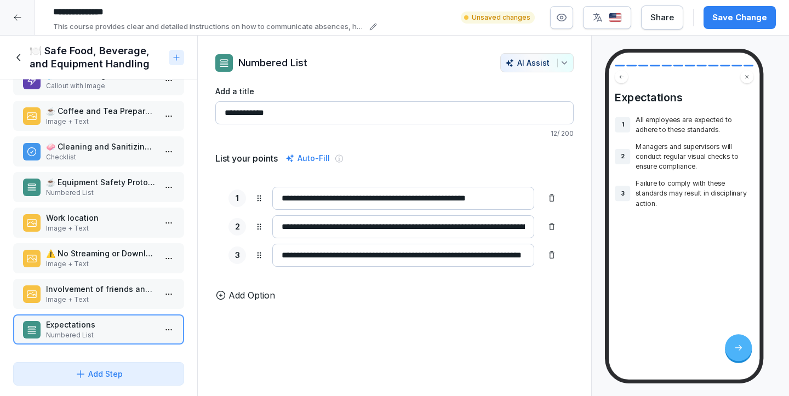
click at [172, 329] on html "**********" at bounding box center [394, 198] width 789 height 396
click at [145, 325] on html "**********" at bounding box center [394, 198] width 789 height 396
click at [25, 56] on icon at bounding box center [19, 58] width 12 height 12
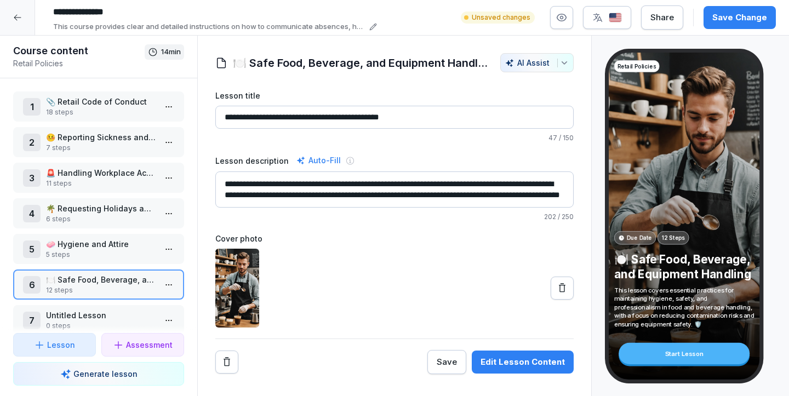
click at [66, 110] on p "18 steps" at bounding box center [101, 112] width 110 height 10
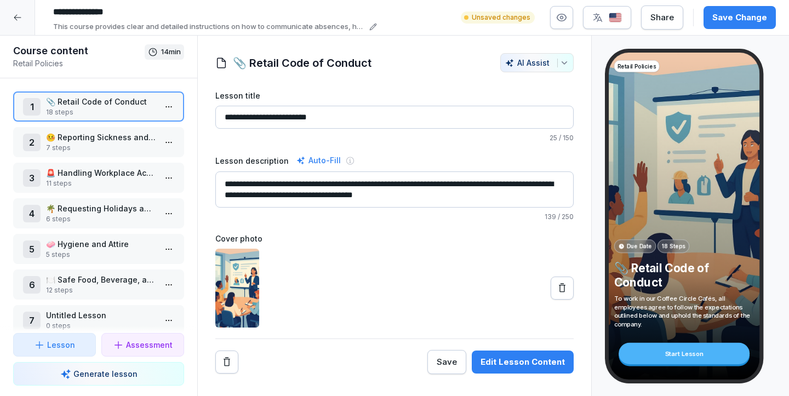
click at [88, 116] on p "18 steps" at bounding box center [101, 112] width 110 height 10
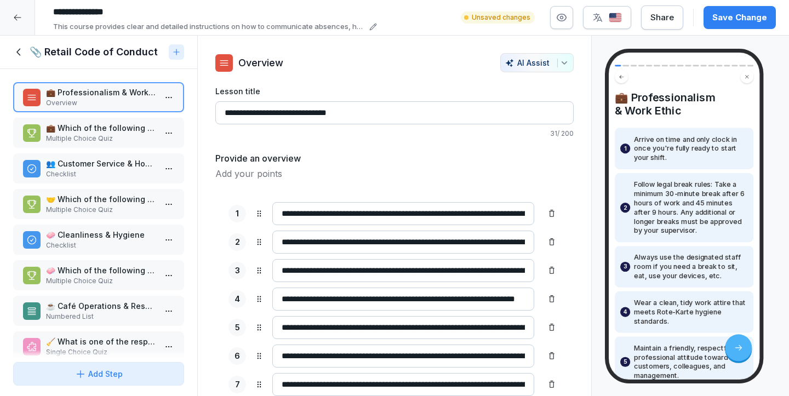
scroll to position [373, 0]
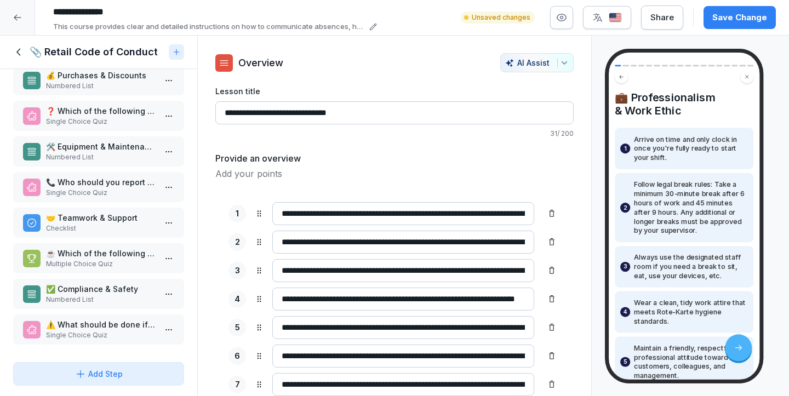
click at [80, 357] on div at bounding box center [98, 354] width 197 height 8
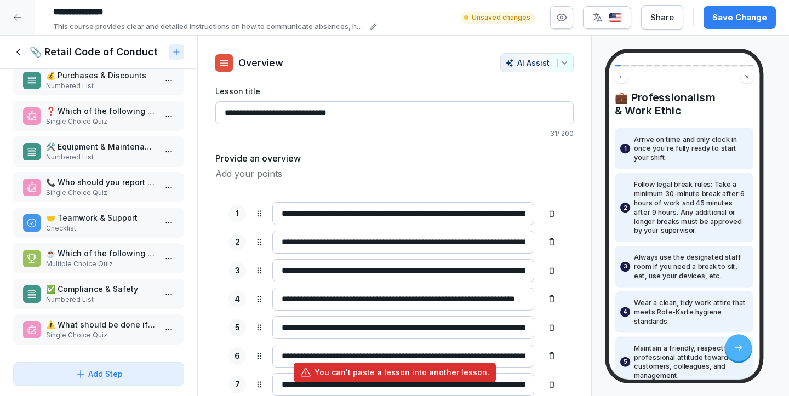
click at [93, 351] on div at bounding box center [98, 354] width 197 height 8
click at [11, 52] on div "📎 Retail Code of Conduct" at bounding box center [98, 52] width 197 height 33
click at [15, 53] on icon at bounding box center [19, 52] width 12 height 12
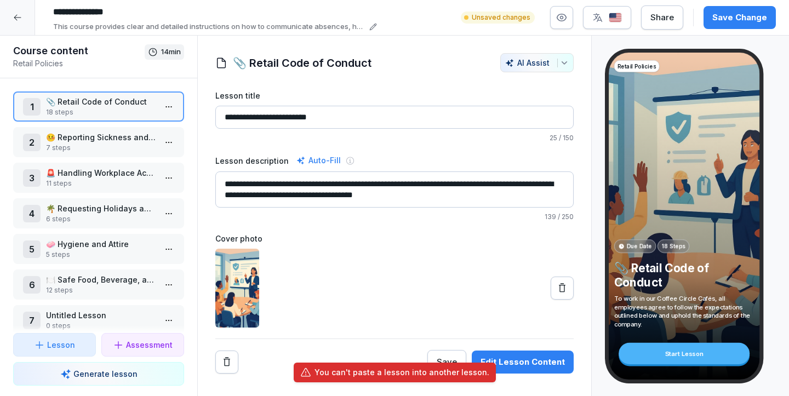
scroll to position [51, 0]
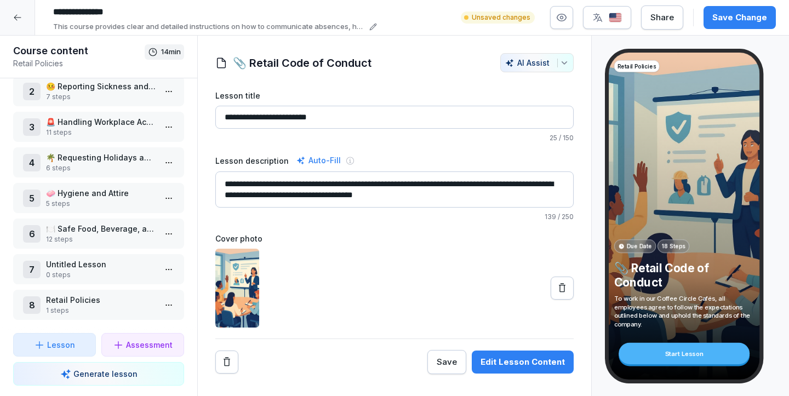
click at [113, 237] on p "12 steps" at bounding box center [101, 240] width 110 height 10
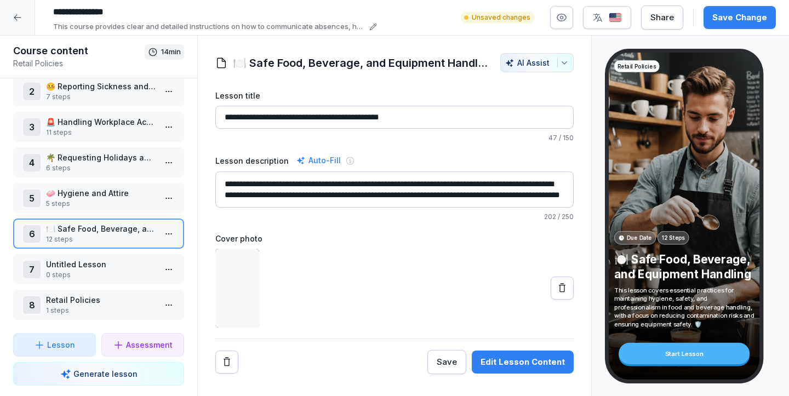
click at [122, 226] on p "🍽️ Safe Food, Beverage, and Equipment Handling" at bounding box center [101, 229] width 110 height 12
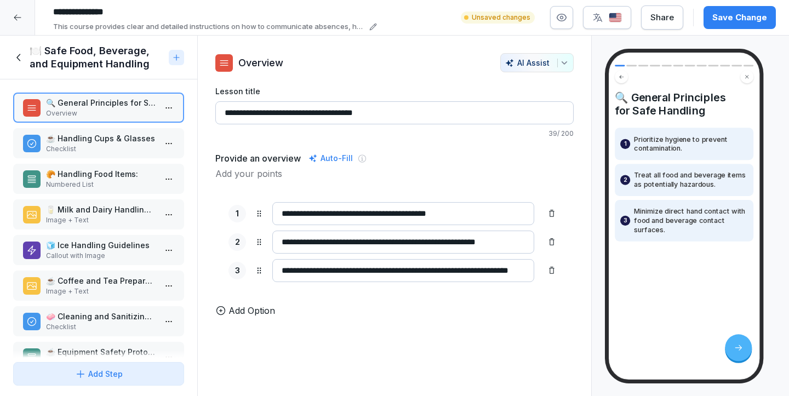
scroll to position [170, 0]
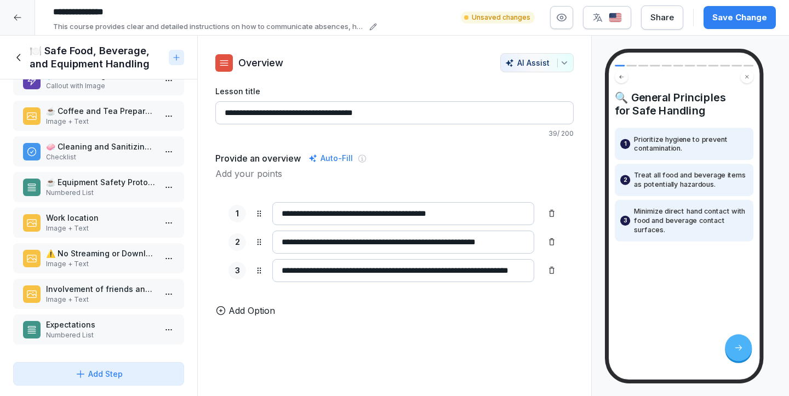
click at [167, 335] on html "**********" at bounding box center [394, 198] width 789 height 396
click at [135, 292] on div "Duplicate ⌘D" at bounding box center [128, 288] width 84 height 12
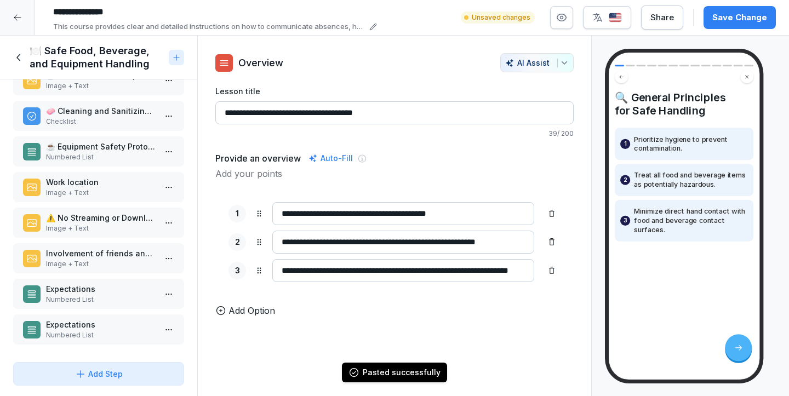
click at [168, 330] on html "**********" at bounding box center [394, 198] width 789 height 396
click at [99, 330] on html "**********" at bounding box center [394, 198] width 789 height 396
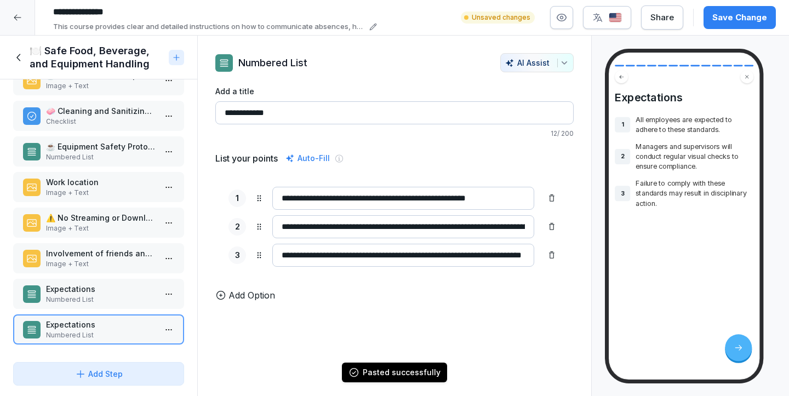
click at [70, 330] on p "Numbered List" at bounding box center [101, 335] width 110 height 10
click at [171, 332] on html "**********" at bounding box center [394, 198] width 789 height 396
click at [150, 271] on div "Copy ⌘C" at bounding box center [128, 268] width 84 height 12
click at [36, 58] on h1 "🍽️ Safe Food, Beverage, and Equipment Handling" at bounding box center [97, 57] width 135 height 26
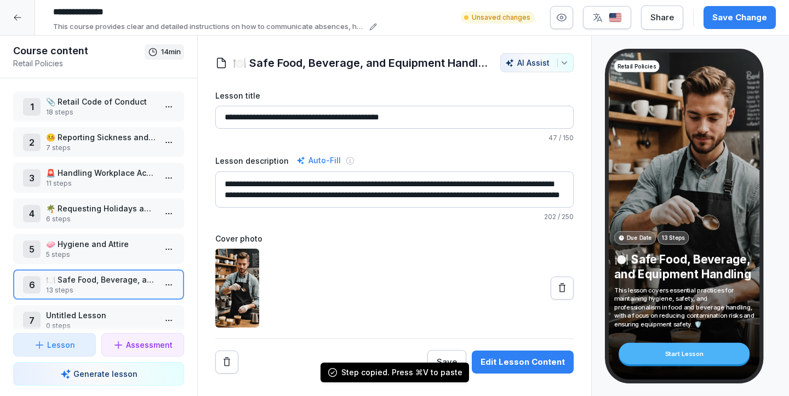
click at [82, 105] on p "📎 Retail Code of Conduct" at bounding box center [101, 102] width 110 height 12
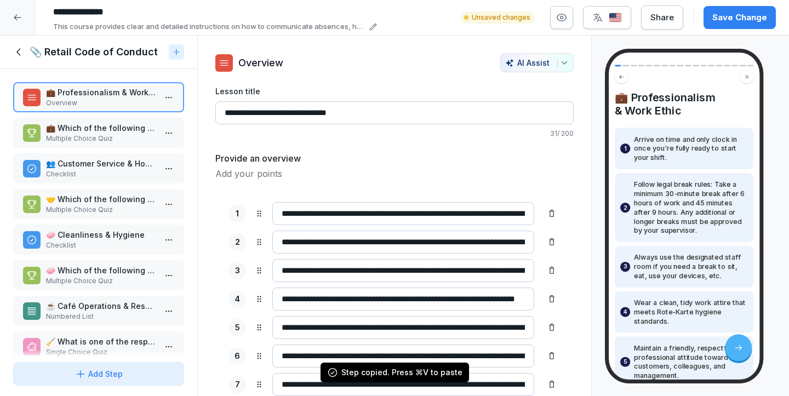
scroll to position [373, 0]
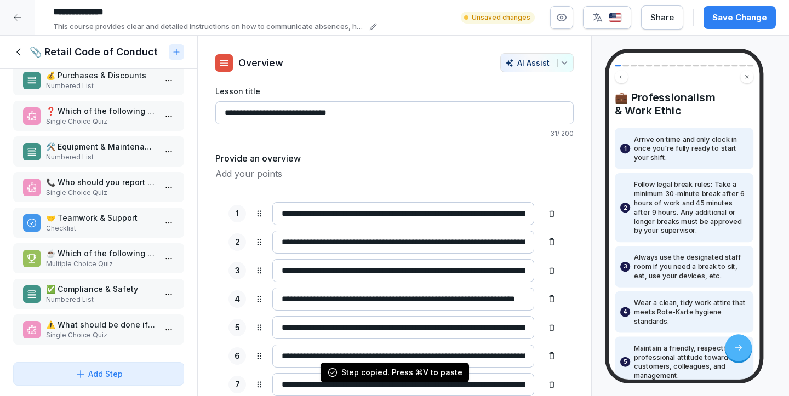
click at [180, 359] on div "Add Step" at bounding box center [98, 377] width 197 height 39
click at [180, 352] on div at bounding box center [98, 354] width 197 height 8
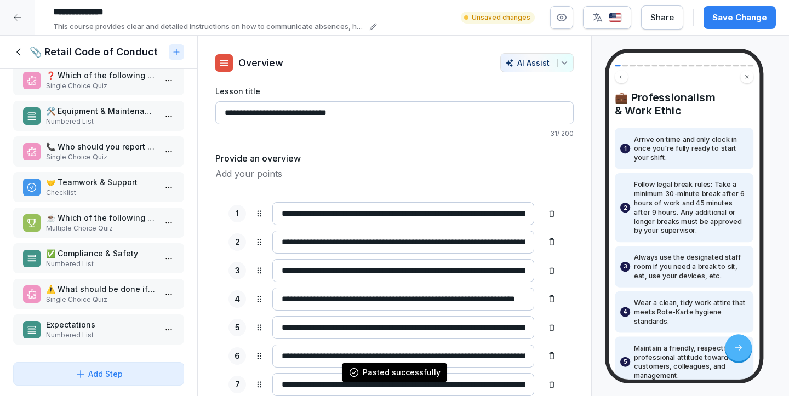
click at [115, 327] on p "Expectations" at bounding box center [101, 325] width 110 height 12
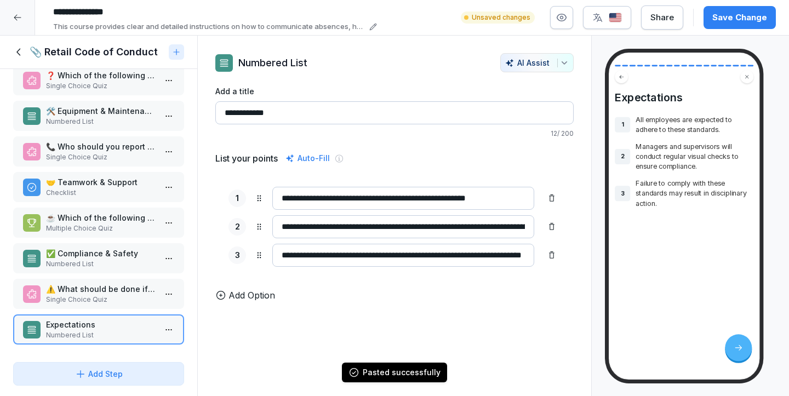
click at [21, 54] on icon at bounding box center [19, 52] width 12 height 12
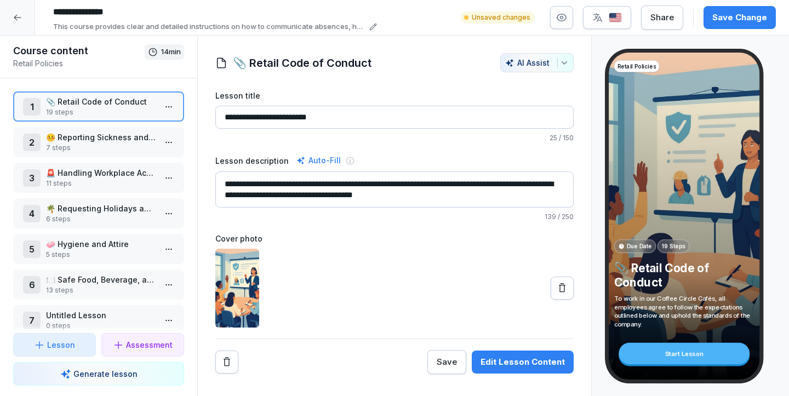
scroll to position [51, 0]
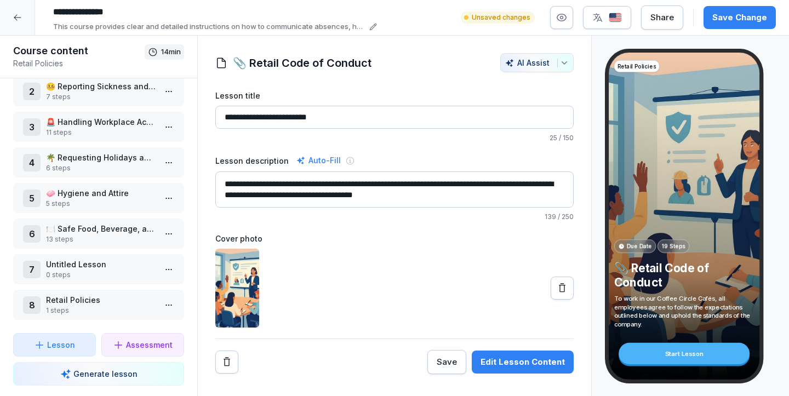
click at [75, 279] on p "0 steps" at bounding box center [101, 275] width 110 height 10
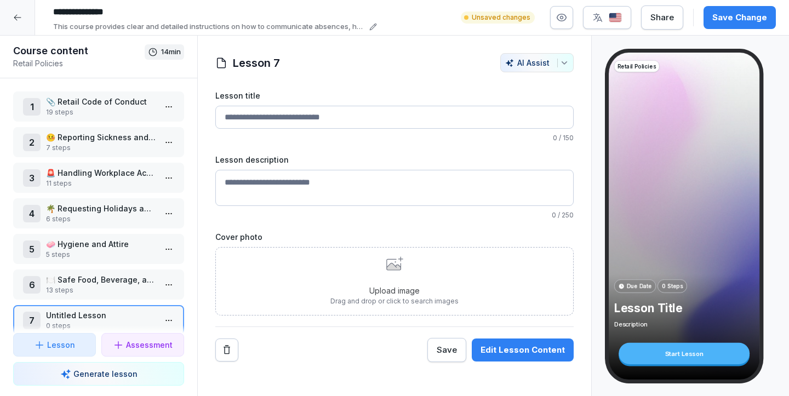
click at [59, 102] on p "📎 Retail Code of Conduct" at bounding box center [101, 102] width 110 height 12
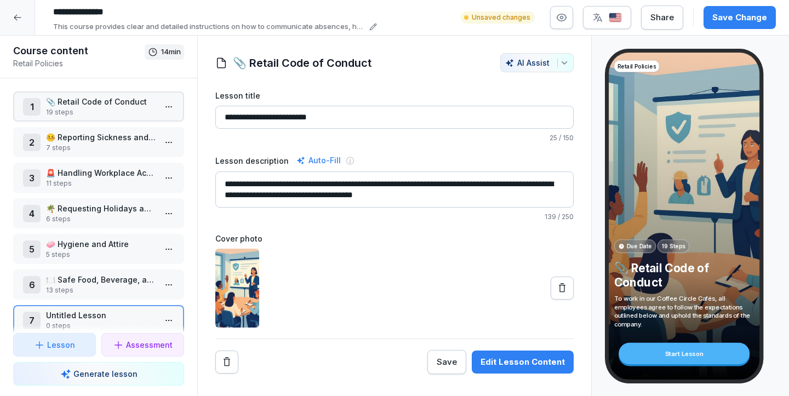
click at [59, 102] on p "📎 Retail Code of Conduct" at bounding box center [101, 102] width 110 height 12
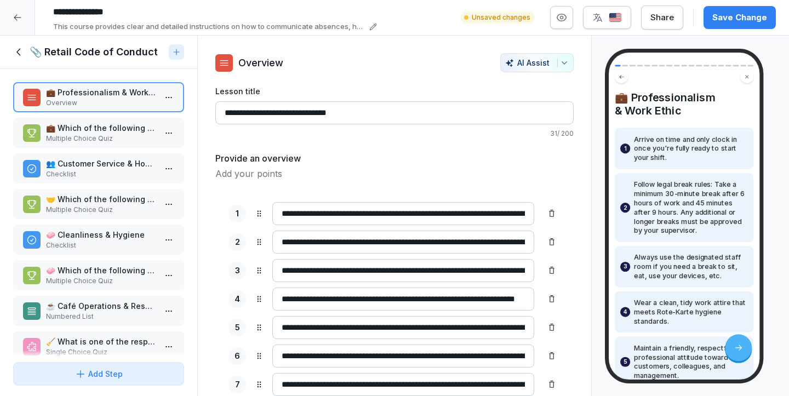
scroll to position [409, 0]
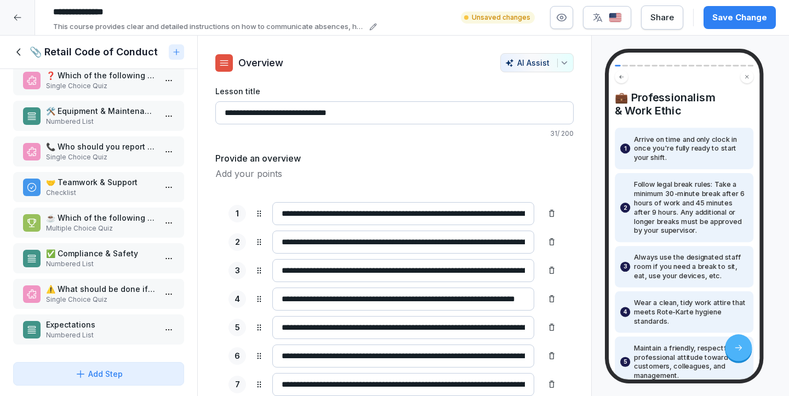
click at [73, 321] on p "Expectations" at bounding box center [101, 325] width 110 height 12
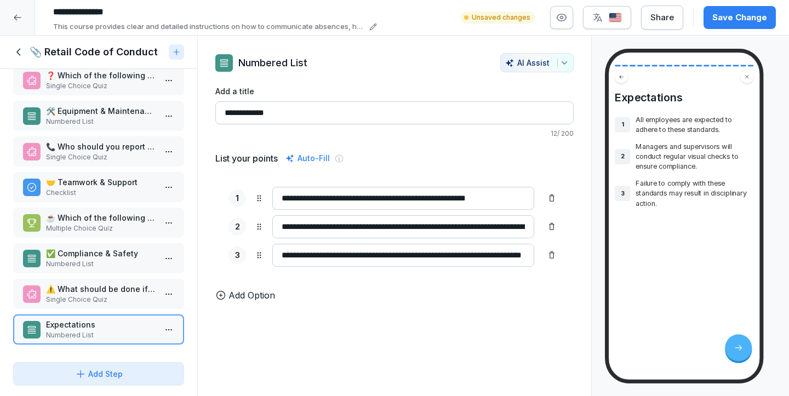
click at [19, 52] on icon at bounding box center [19, 52] width 12 height 12
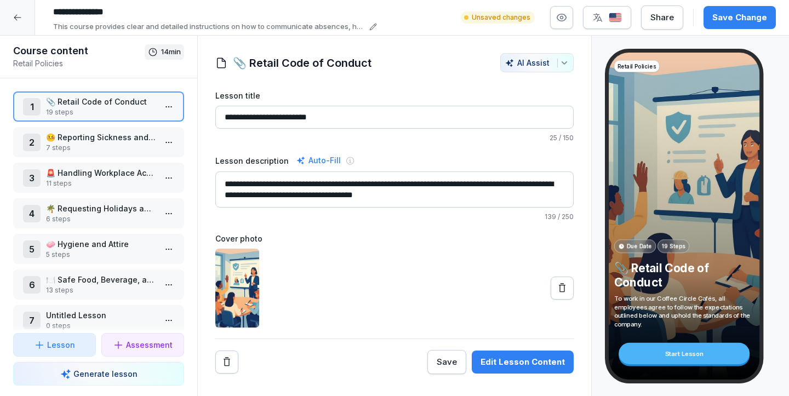
scroll to position [51, 0]
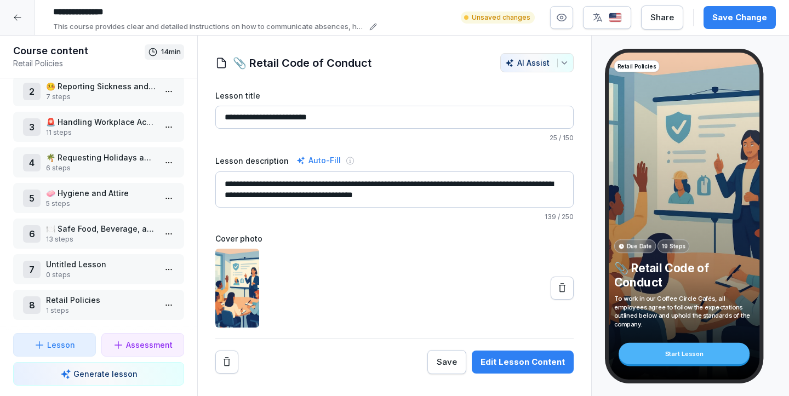
click at [106, 299] on p "Retail Policies" at bounding box center [101, 300] width 110 height 12
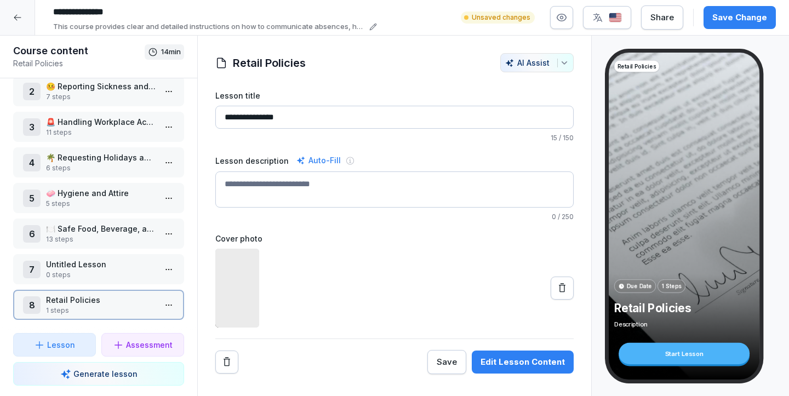
click at [106, 299] on p "Retail Policies" at bounding box center [101, 300] width 110 height 12
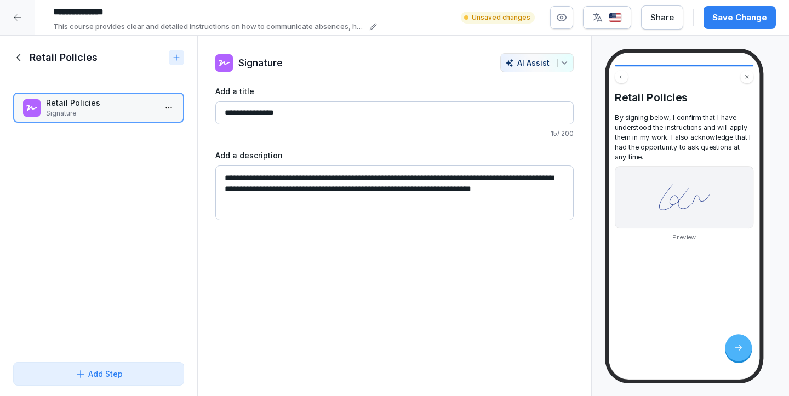
click at [25, 59] on div "Retail Policies" at bounding box center [88, 57] width 151 height 13
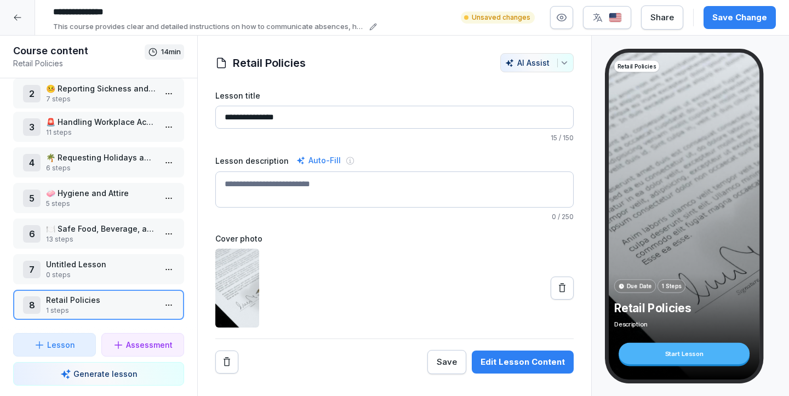
click at [55, 99] on p "7 steps" at bounding box center [101, 99] width 110 height 10
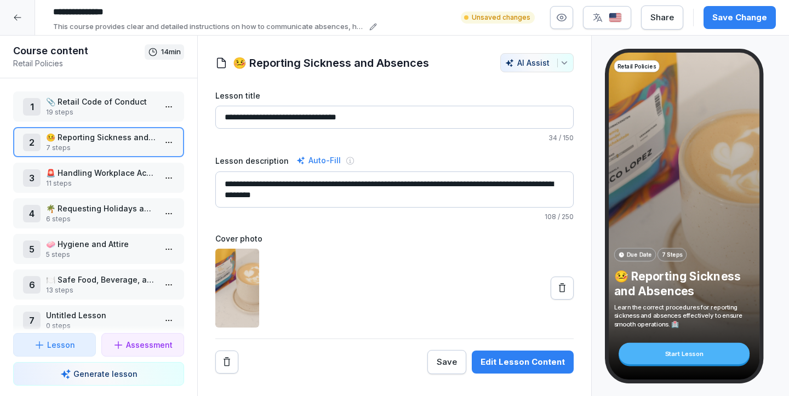
click at [61, 100] on p "📎 Retail Code of Conduct" at bounding box center [101, 102] width 110 height 12
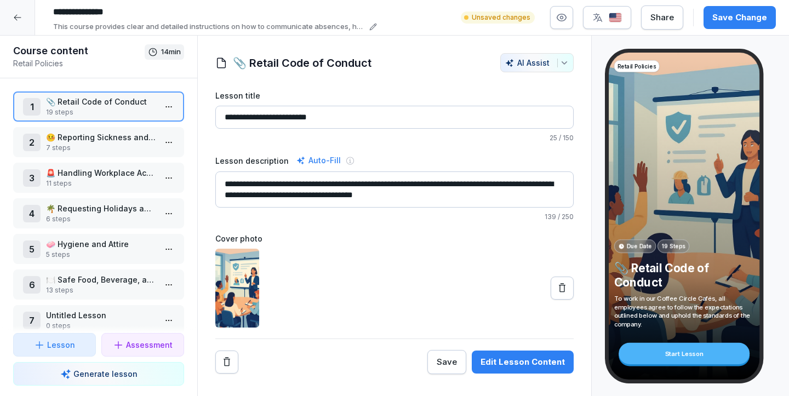
click at [108, 96] on p "📎 Retail Code of Conduct" at bounding box center [101, 102] width 110 height 12
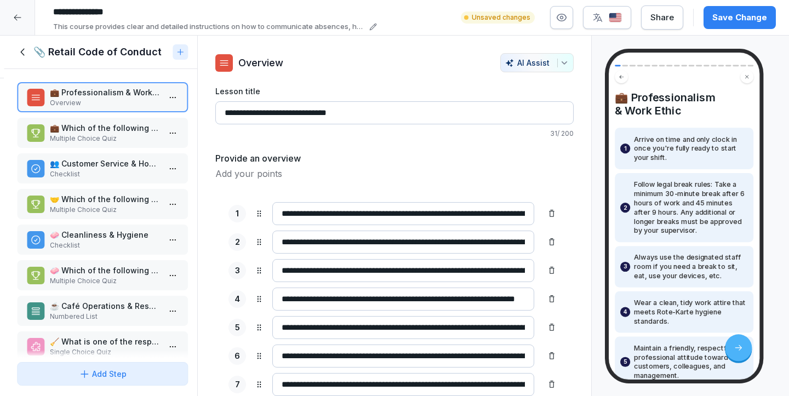
scroll to position [409, 0]
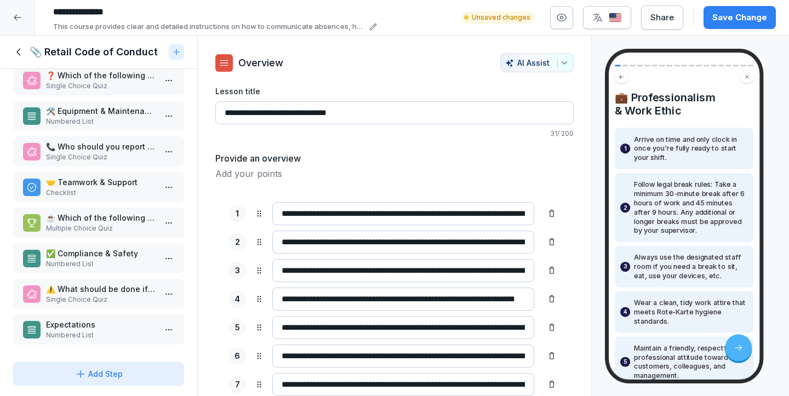
click at [79, 332] on p "Numbered List" at bounding box center [101, 335] width 110 height 10
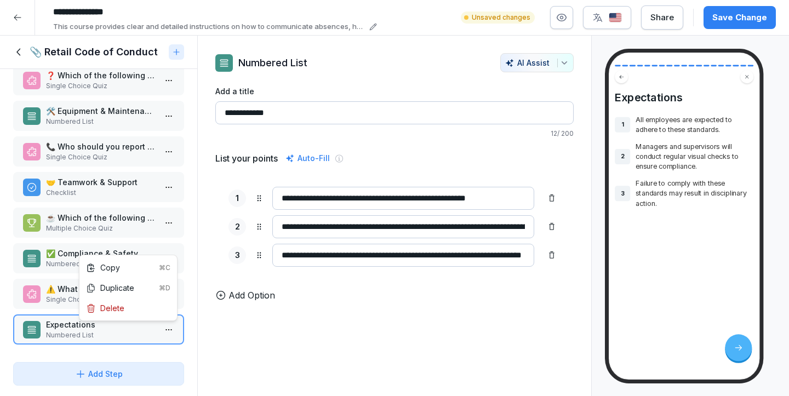
click at [170, 325] on html "**********" at bounding box center [394, 198] width 789 height 396
click at [120, 325] on html "**********" at bounding box center [394, 198] width 789 height 396
click at [174, 331] on html "**********" at bounding box center [394, 198] width 789 height 396
click at [157, 312] on div "Delete" at bounding box center [128, 308] width 93 height 20
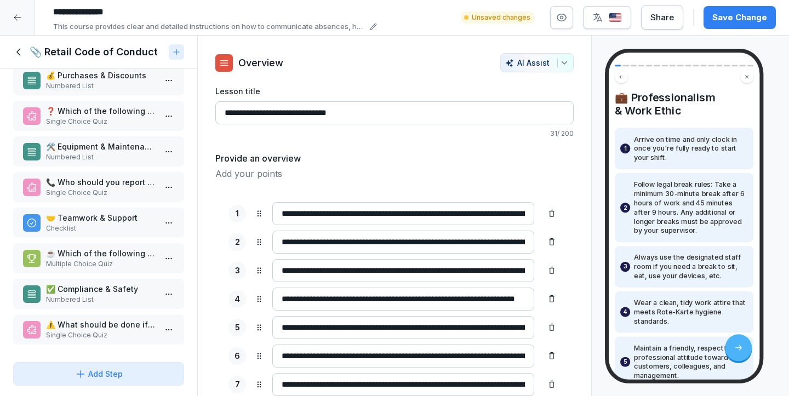
click at [16, 53] on icon at bounding box center [19, 52] width 12 height 12
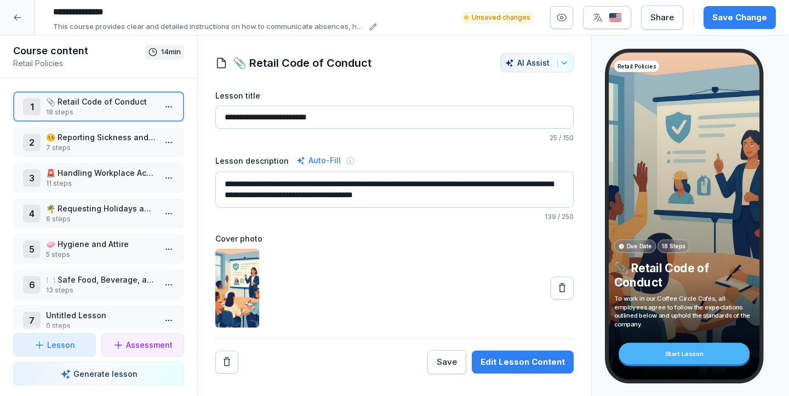
scroll to position [51, 0]
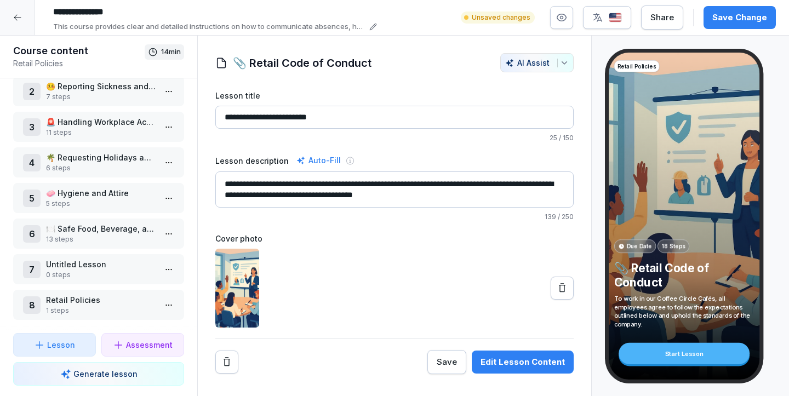
click at [81, 307] on p "1 steps" at bounding box center [101, 311] width 110 height 10
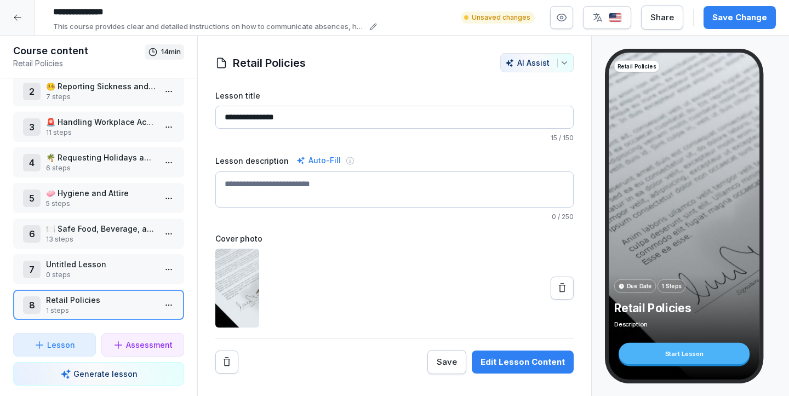
click at [113, 313] on p "1 steps" at bounding box center [101, 311] width 110 height 10
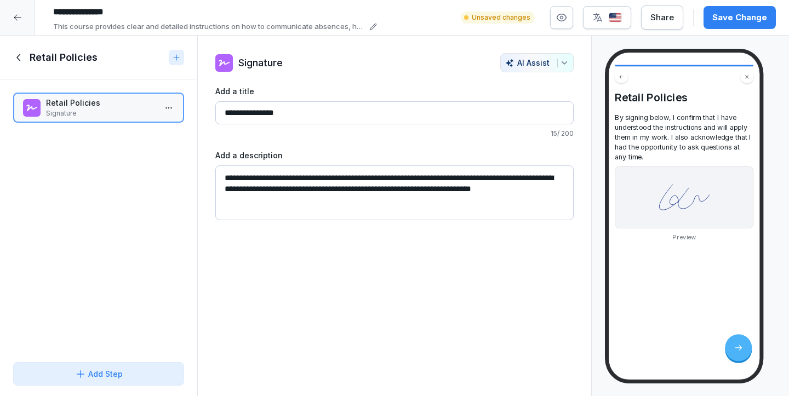
click at [112, 191] on div "Retail Policies Signature To pick up a draggable item, press the space bar. Whi…" at bounding box center [98, 218] width 197 height 278
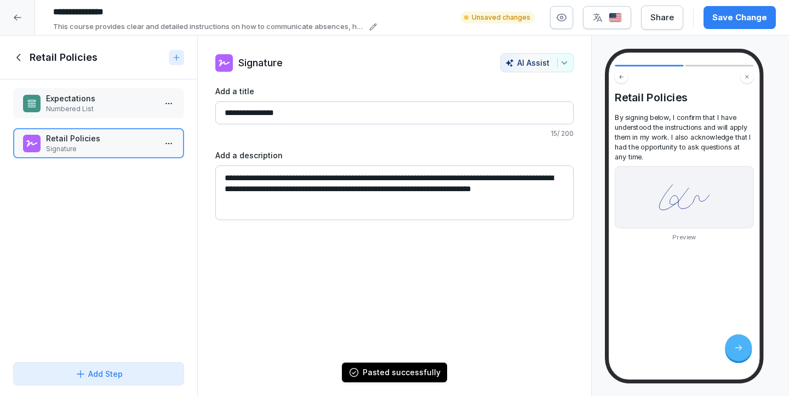
drag, startPoint x: 109, startPoint y: 145, endPoint x: 109, endPoint y: 104, distance: 41.6
click at [109, 104] on p "Numbered List" at bounding box center [101, 109] width 110 height 10
click at [112, 104] on p "Expectations" at bounding box center [101, 103] width 110 height 12
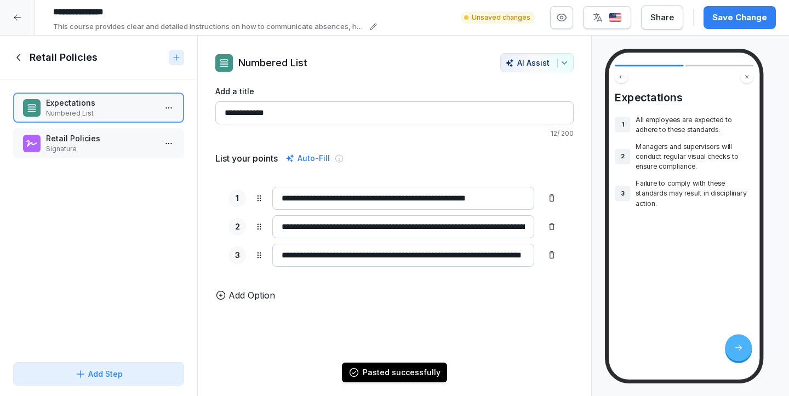
click at [277, 113] on input "**********" at bounding box center [394, 112] width 358 height 23
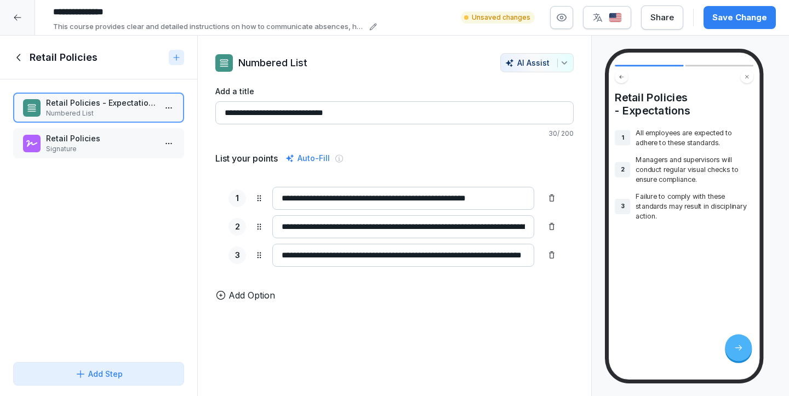
type input "**********"
click at [399, 147] on div "**********" at bounding box center [394, 193] width 358 height 216
click at [739, 31] on div "**********" at bounding box center [412, 18] width 728 height 30
click at [738, 13] on div "Save Change" at bounding box center [739, 18] width 55 height 12
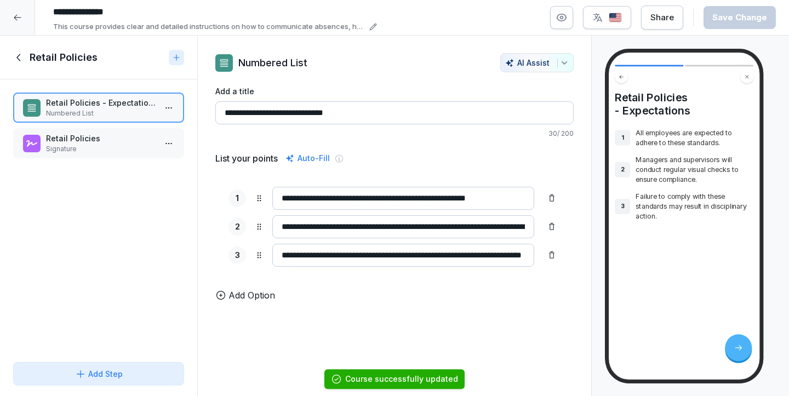
click at [16, 53] on icon at bounding box center [19, 58] width 12 height 12
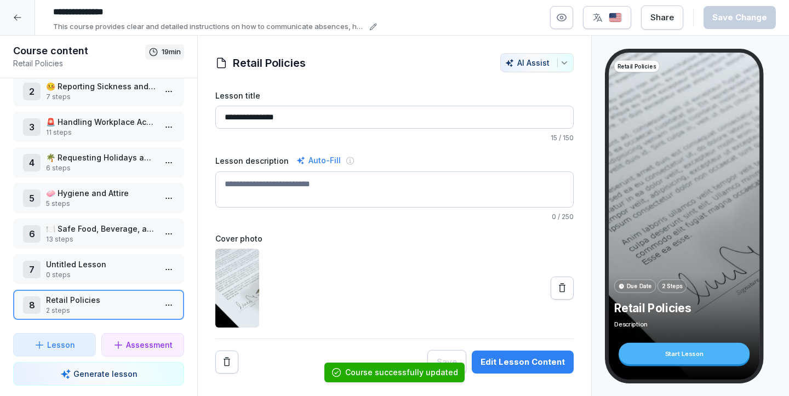
click at [79, 242] on p "13 steps" at bounding box center [101, 240] width 110 height 10
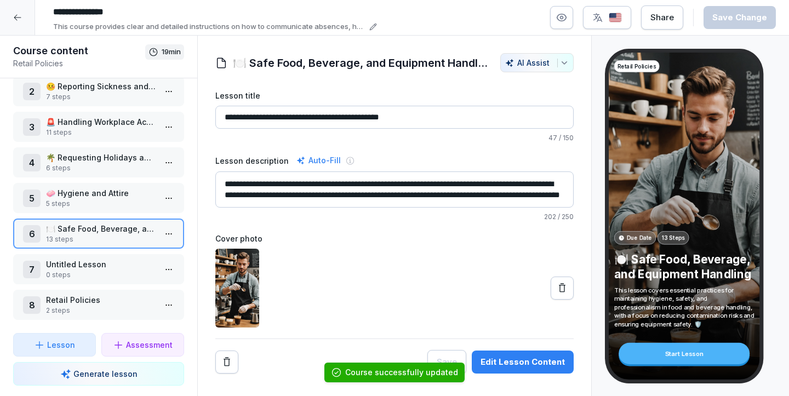
click at [79, 242] on p "13 steps" at bounding box center [101, 240] width 110 height 10
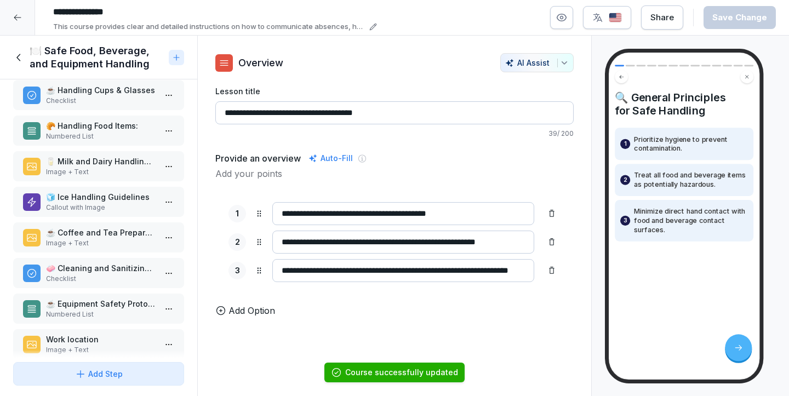
scroll to position [54, 0]
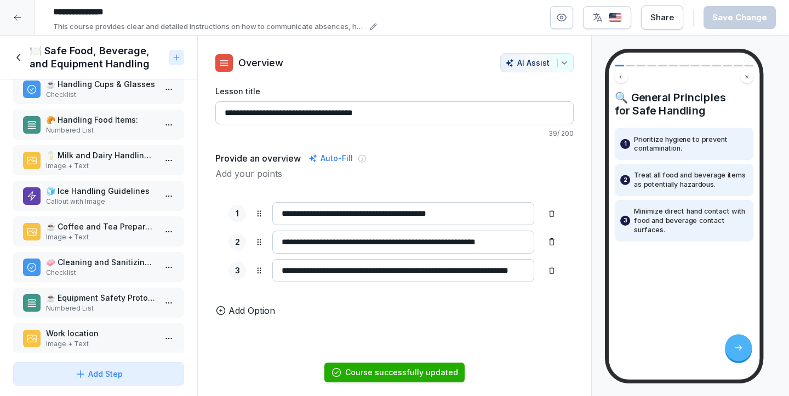
click at [18, 59] on icon at bounding box center [19, 58] width 12 height 12
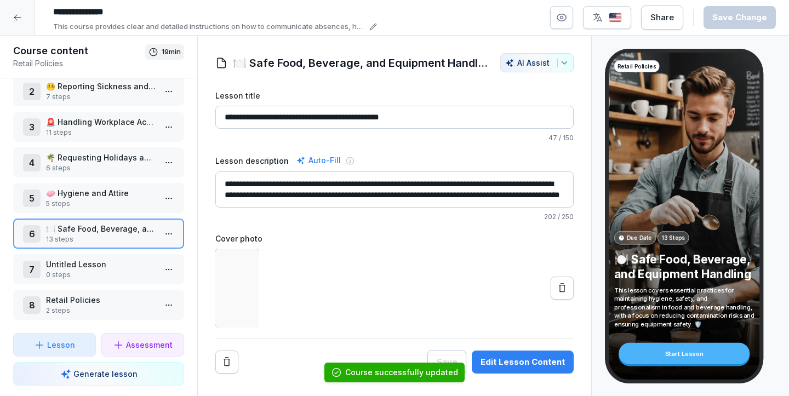
click at [95, 268] on p "Untitled Lesson" at bounding box center [101, 265] width 110 height 12
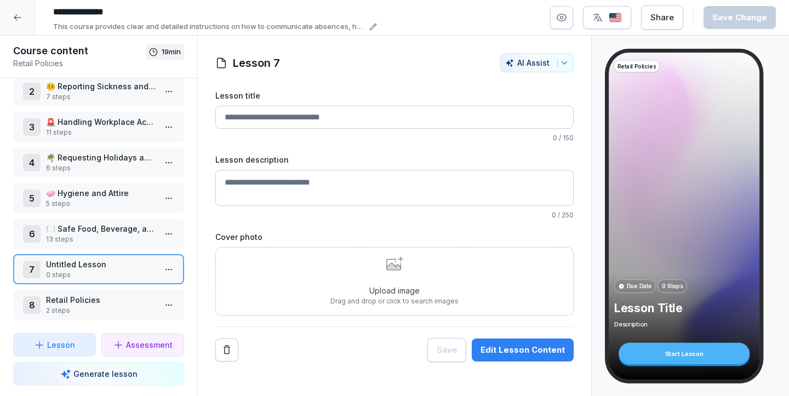
click at [287, 122] on input "Lesson title" at bounding box center [394, 117] width 358 height 23
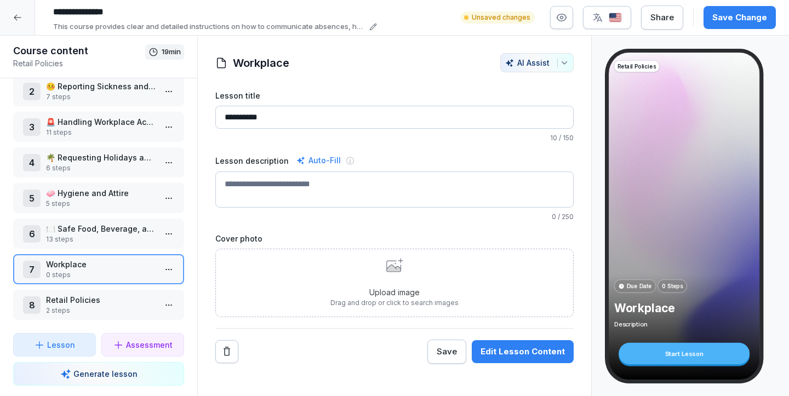
type input "*********"
type input "*"
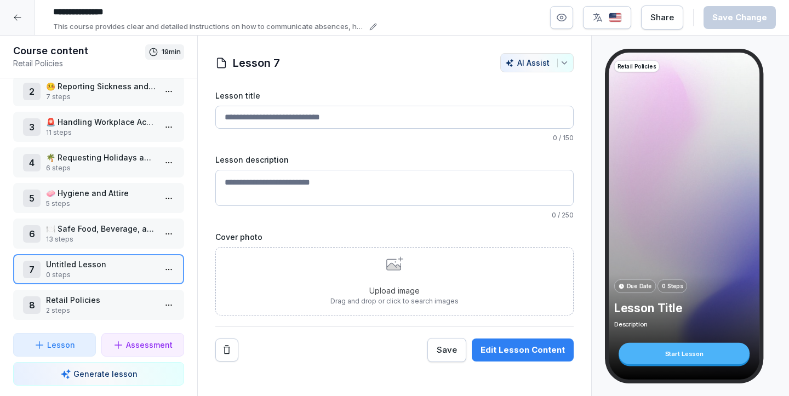
click at [306, 110] on input "Lesson title" at bounding box center [394, 117] width 358 height 23
click at [316, 125] on input "Lesson title" at bounding box center [394, 117] width 358 height 23
paste input "**********"
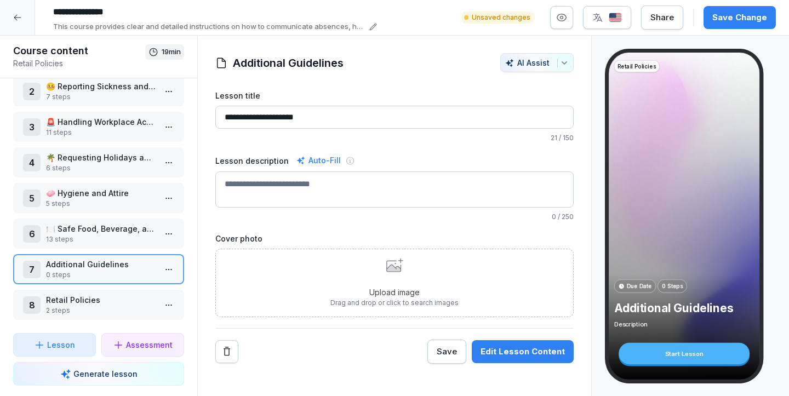
type input "**********"
click at [115, 260] on p "Additional Guidelines" at bounding box center [101, 265] width 110 height 12
click at [431, 276] on div "Upload image Drag and drop or click to search images" at bounding box center [394, 283] width 128 height 50
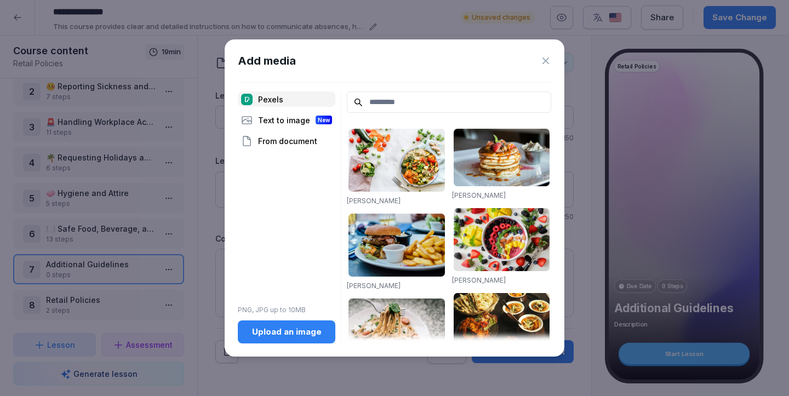
click at [430, 96] on input at bounding box center [449, 102] width 204 height 21
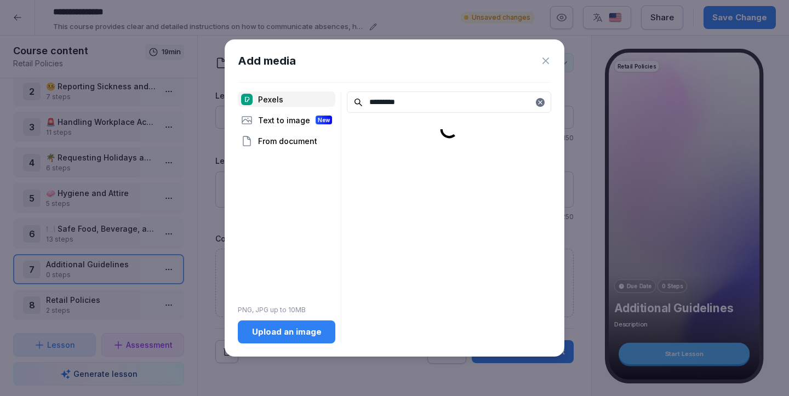
type input "*********"
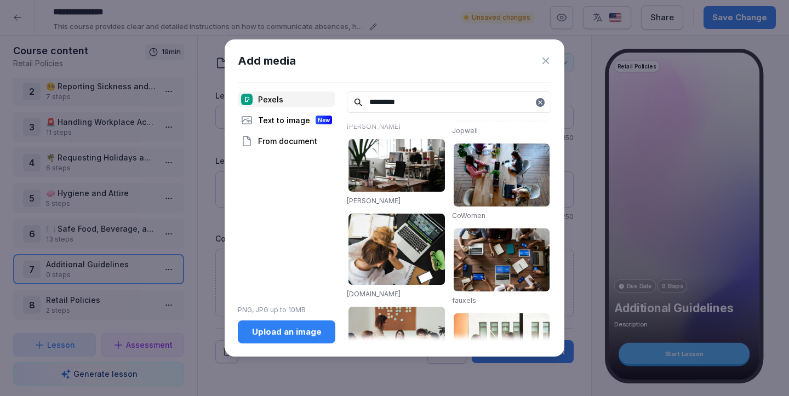
scroll to position [76, 0]
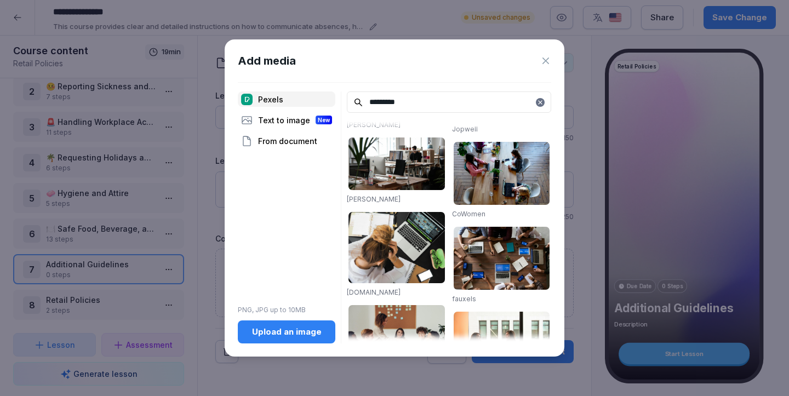
click at [496, 176] on img at bounding box center [502, 173] width 96 height 63
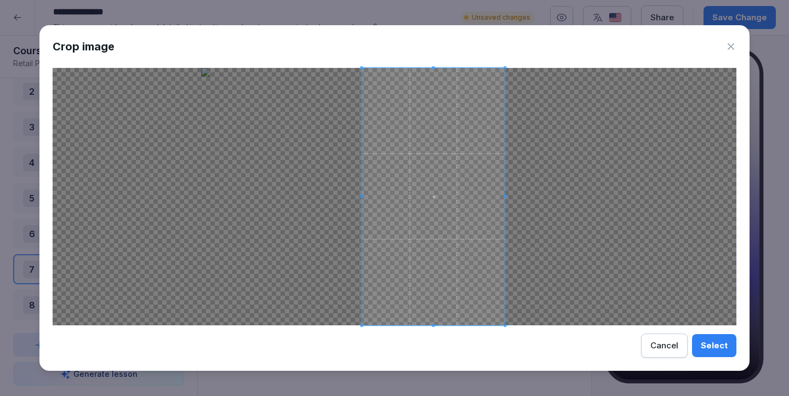
click at [477, 224] on span at bounding box center [433, 197] width 143 height 258
click at [726, 350] on div "Select" at bounding box center [714, 346] width 27 height 12
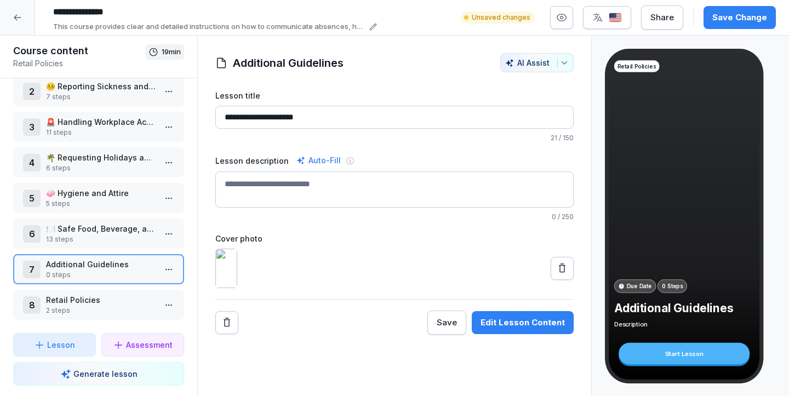
click at [88, 234] on p "🍽️ Safe Food, Beverage, and Equipment Handling" at bounding box center [101, 229] width 110 height 12
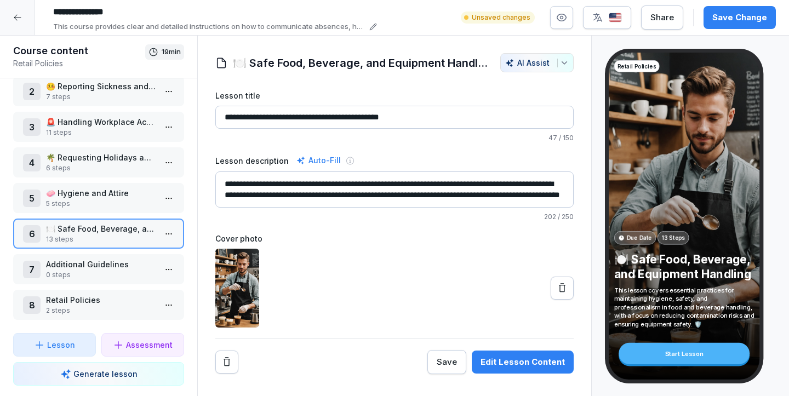
click at [91, 234] on p "🍽️ Safe Food, Beverage, and Equipment Handling" at bounding box center [101, 229] width 110 height 12
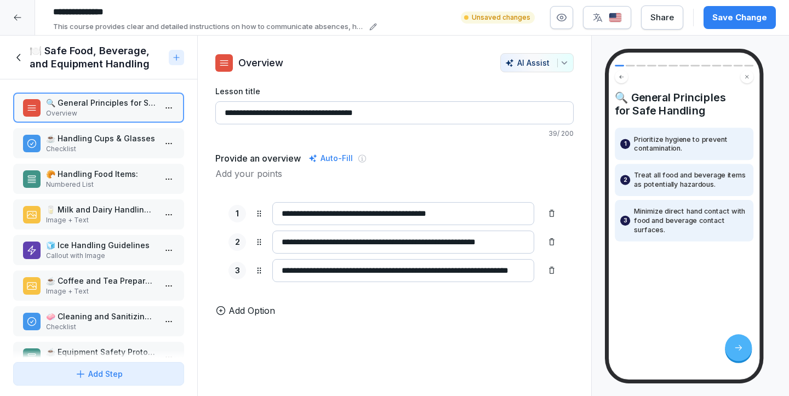
click at [116, 58] on h1 "🍽️ Safe Food, Beverage, and Equipment Handling" at bounding box center [97, 57] width 135 height 26
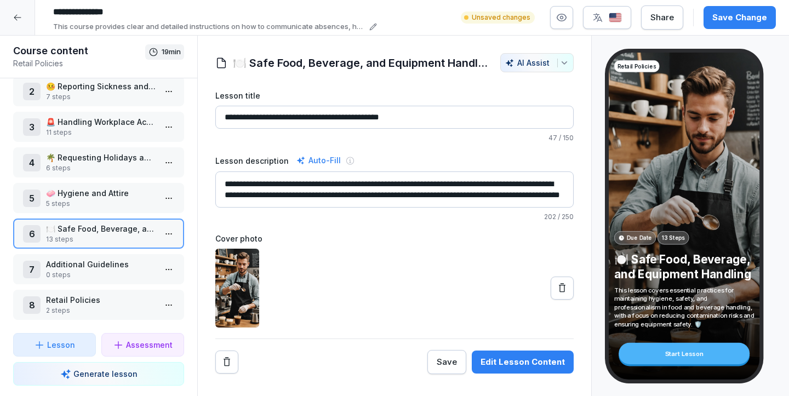
drag, startPoint x: 453, startPoint y: 122, endPoint x: 277, endPoint y: 119, distance: 176.5
click at [277, 119] on input "**********" at bounding box center [394, 117] width 358 height 23
type input "**********"
click at [64, 259] on p "Additional Guidelines" at bounding box center [101, 265] width 110 height 12
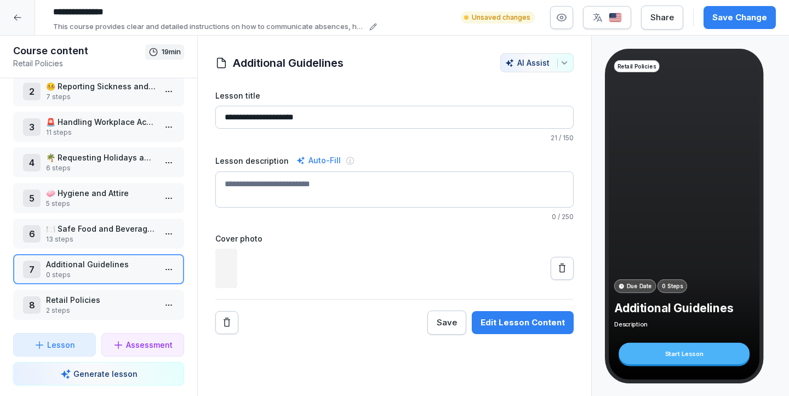
click at [76, 236] on p "13 steps" at bounding box center [101, 240] width 110 height 10
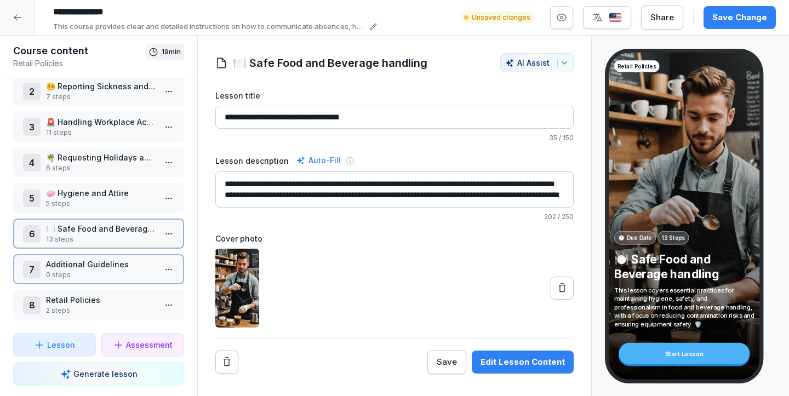
click at [76, 236] on p "13 steps" at bounding box center [101, 240] width 110 height 10
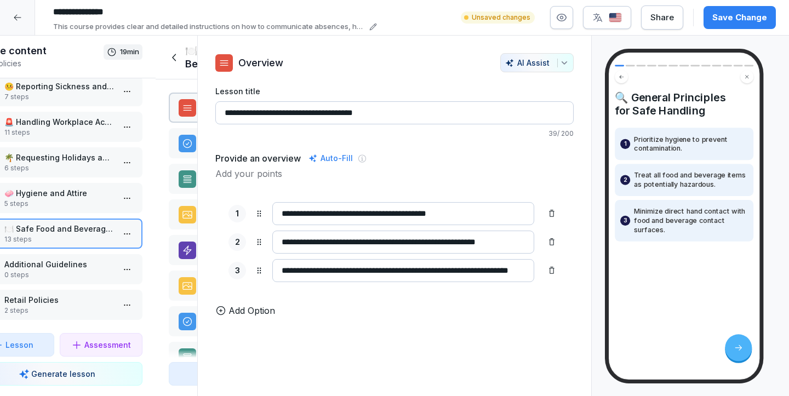
click at [76, 236] on div "6 🍽️ Safe Food and Beverage handling 13 steps" at bounding box center [57, 234] width 171 height 30
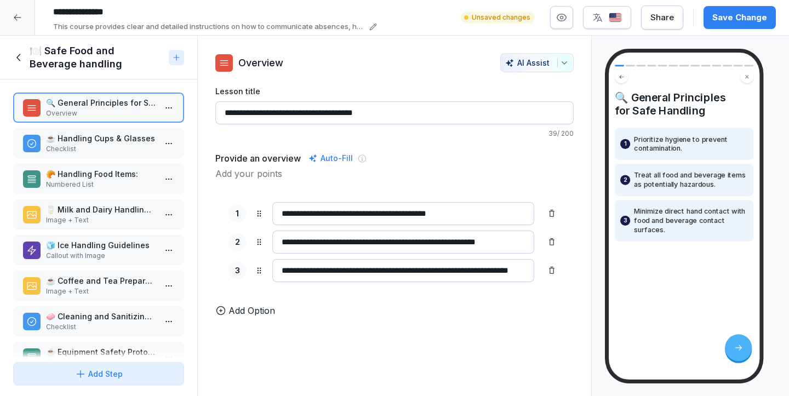
click at [76, 216] on p "Image + Text" at bounding box center [101, 220] width 110 height 10
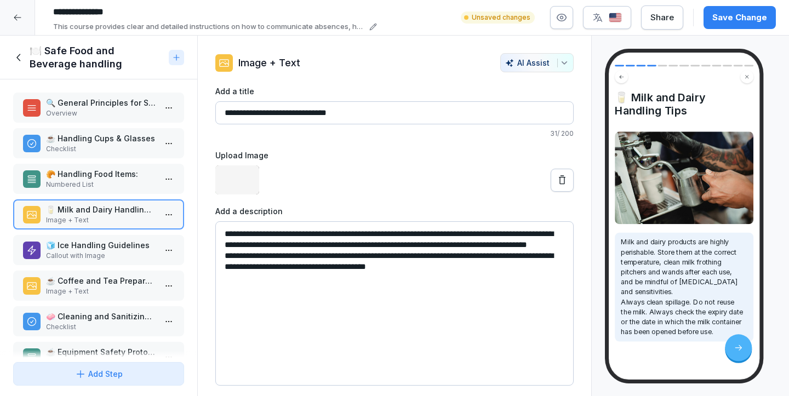
click at [73, 182] on p "Numbered List" at bounding box center [101, 185] width 110 height 10
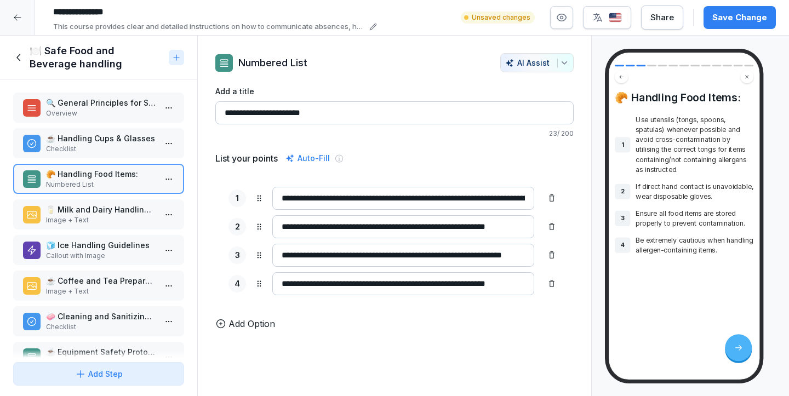
click at [72, 207] on p "🥛 Milk and Dairy Handling Tips" at bounding box center [101, 210] width 110 height 12
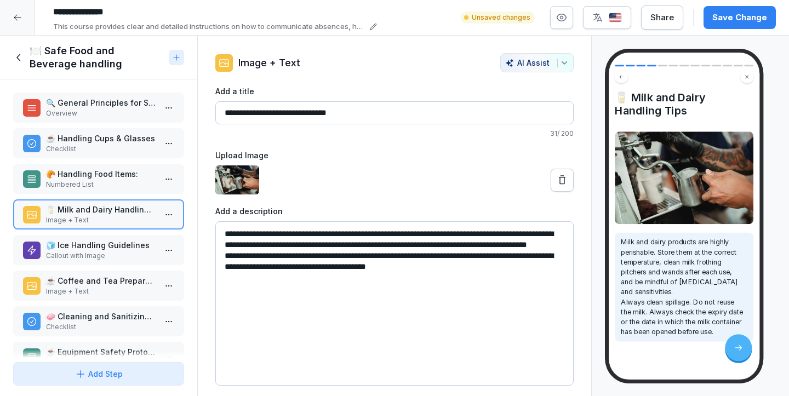
click at [13, 54] on icon at bounding box center [19, 58] width 12 height 12
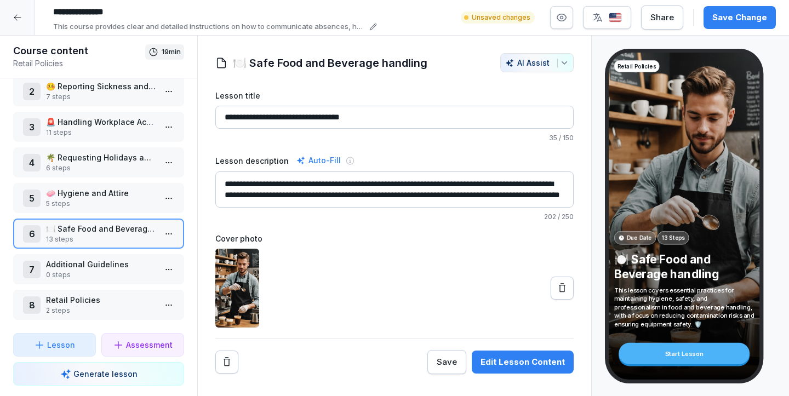
click at [299, 118] on input "**********" at bounding box center [394, 117] width 358 height 23
click at [295, 118] on input "**********" at bounding box center [394, 117] width 358 height 23
type input "**********"
click at [116, 243] on p "13 steps" at bounding box center [101, 240] width 110 height 10
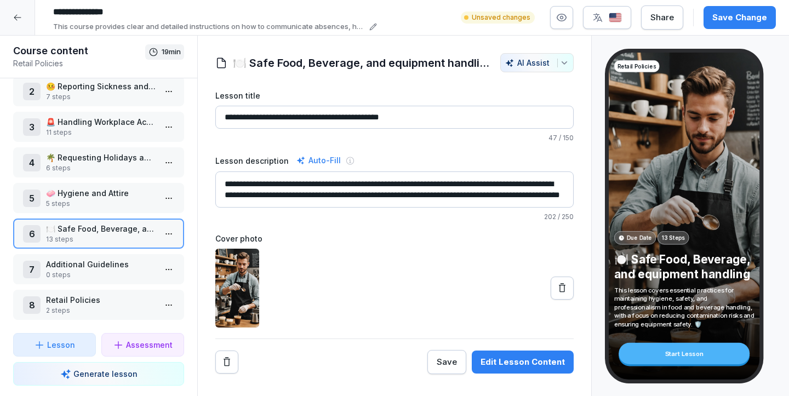
click at [106, 264] on p "Additional Guidelines" at bounding box center [101, 265] width 110 height 12
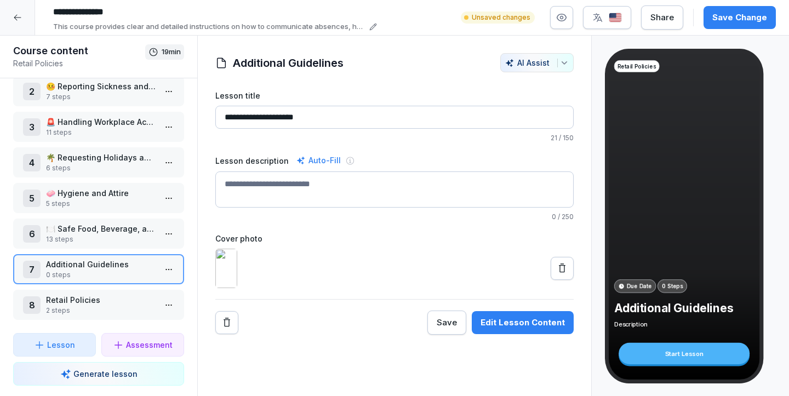
click at [109, 215] on div "1 📎 Retail Code of Conduct 18 steps 2 🤒 Reporting Sickness and Absences 7 steps…" at bounding box center [98, 205] width 197 height 255
click at [107, 224] on p "🍽️ Safe Food, Beverage, and equipment handling" at bounding box center [101, 229] width 110 height 12
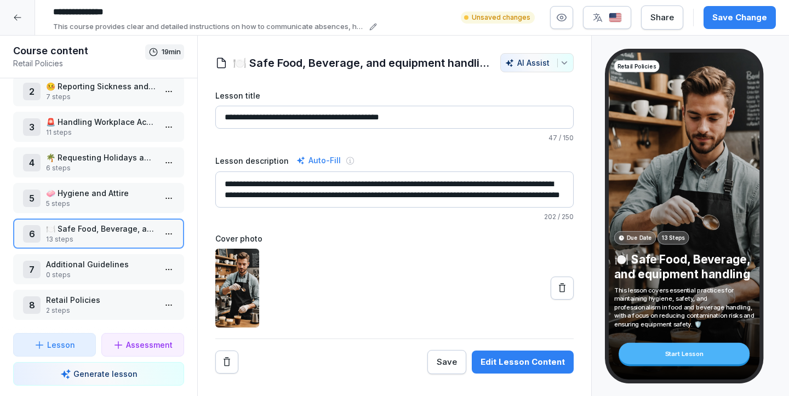
click at [106, 232] on p "🍽️ Safe Food, Beverage, and equipment handling" at bounding box center [101, 229] width 110 height 12
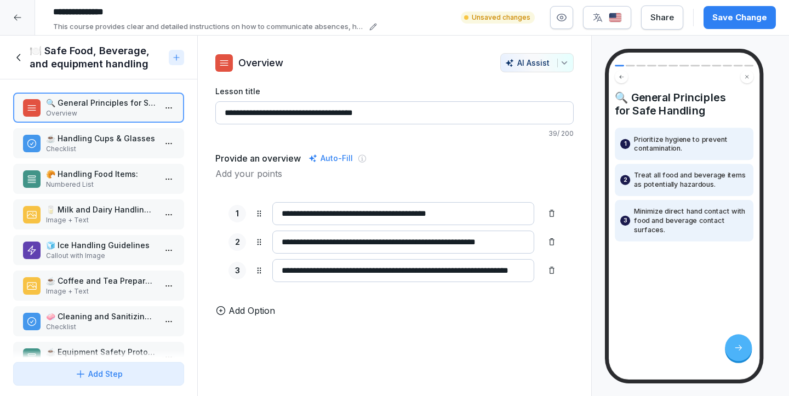
click at [90, 266] on div "🔍 General Principles for Safe Handling Overview ☕ Handling Cups & Glasses Check…" at bounding box center [98, 218] width 197 height 278
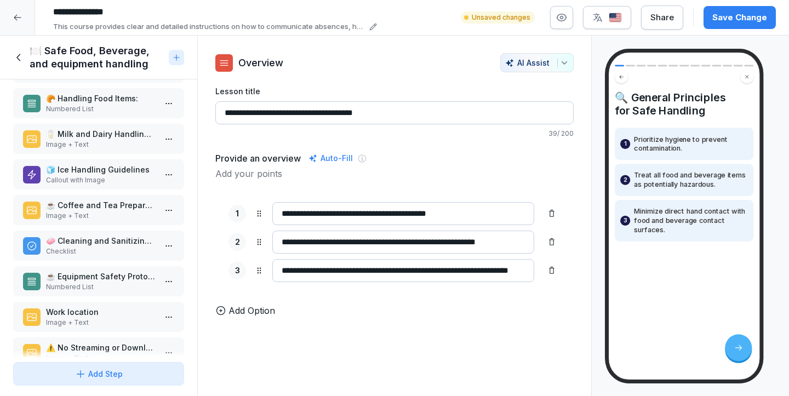
scroll to position [205, 0]
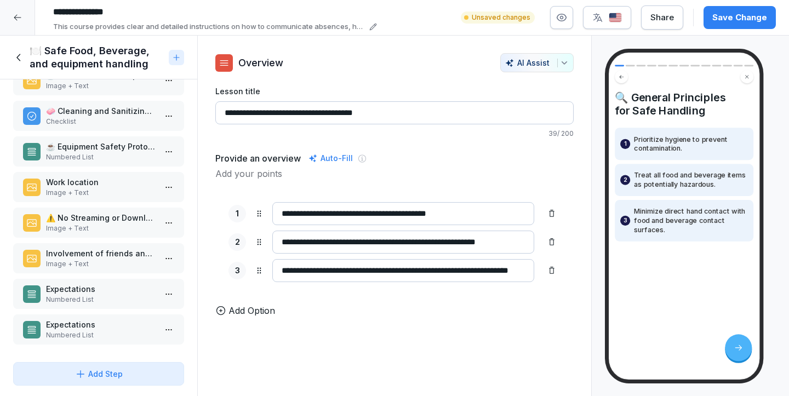
click at [88, 279] on div "Expectations Numbered List" at bounding box center [98, 294] width 171 height 30
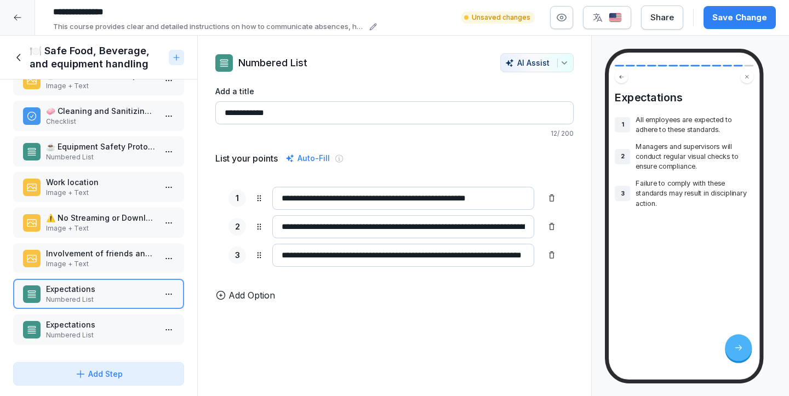
click at [170, 329] on html "**********" at bounding box center [394, 198] width 789 height 396
click at [140, 305] on div "Delete" at bounding box center [128, 308] width 93 height 20
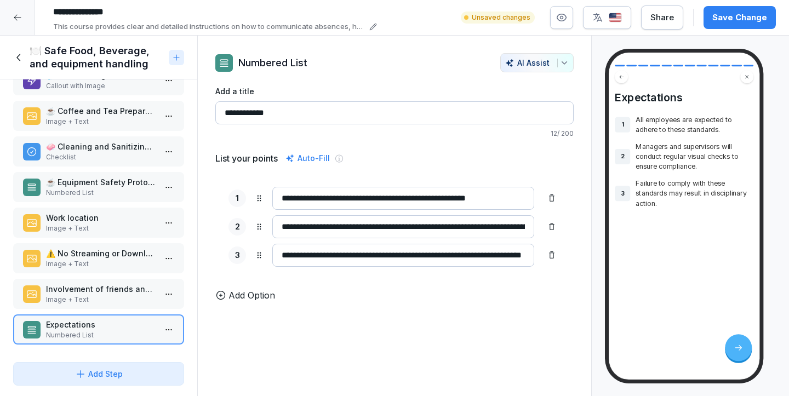
scroll to position [170, 0]
click at [173, 329] on html "**********" at bounding box center [394, 198] width 789 height 396
click at [148, 308] on div "Delete" at bounding box center [128, 308] width 93 height 20
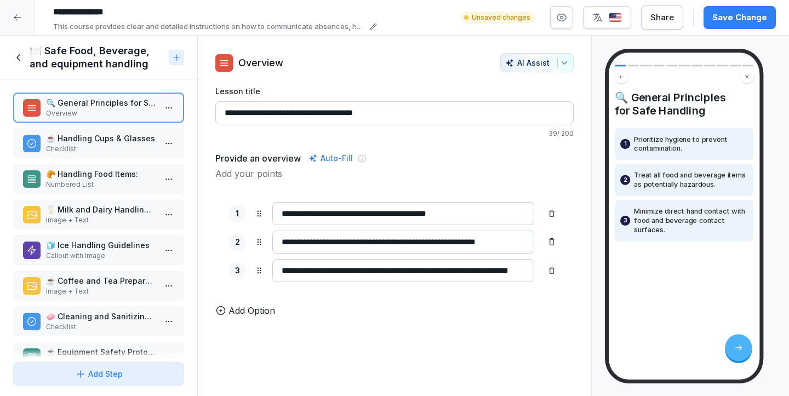
click at [108, 142] on p "☕ Handling Cups & Glasses" at bounding box center [101, 139] width 110 height 12
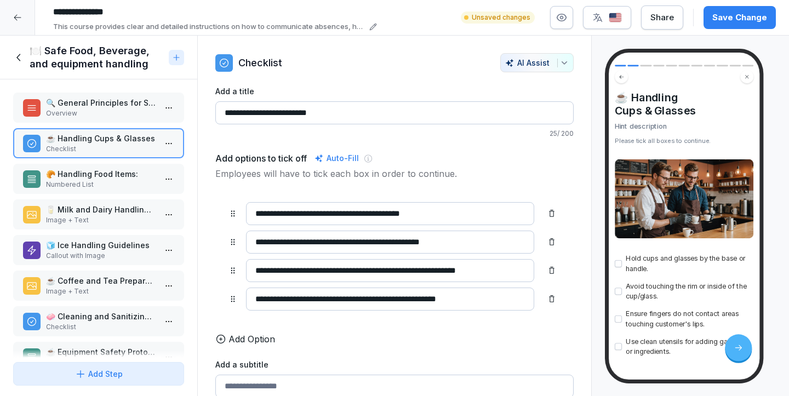
click at [101, 181] on p "Numbered List" at bounding box center [101, 185] width 110 height 10
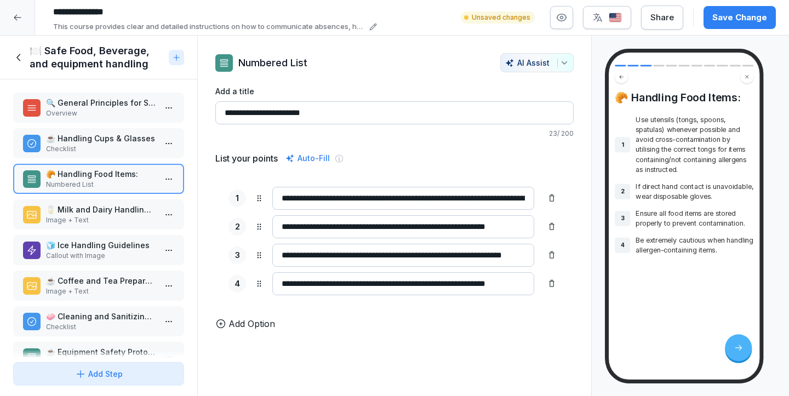
click at [98, 213] on p "🥛 Milk and Dairy Handling Tips" at bounding box center [101, 210] width 110 height 12
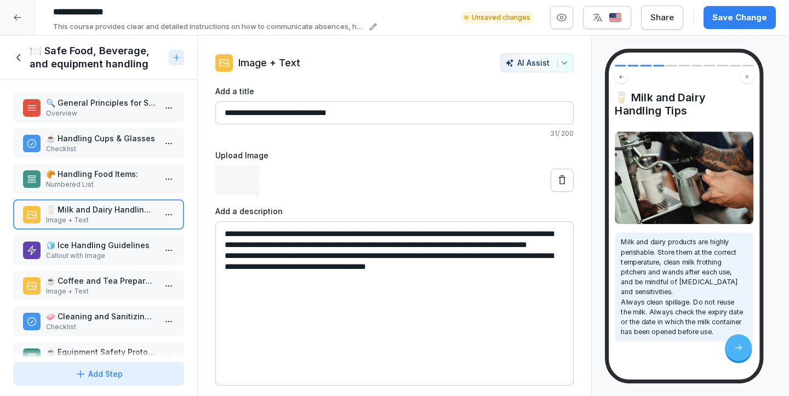
click at [95, 238] on div "🧊 Ice Handling Guidelines Callout with Image" at bounding box center [98, 250] width 171 height 30
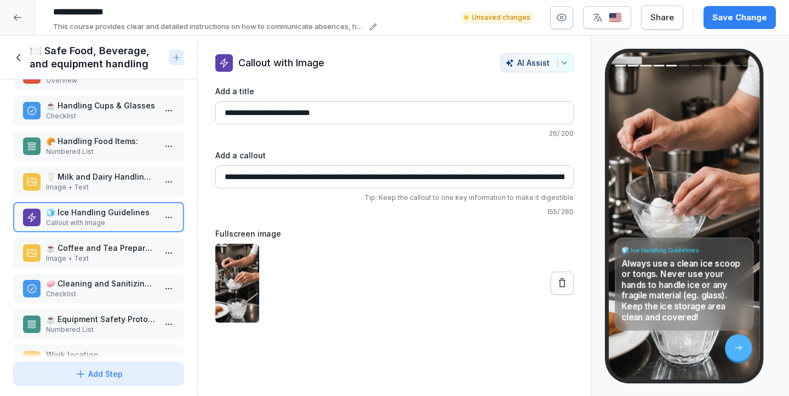
scroll to position [36, 0]
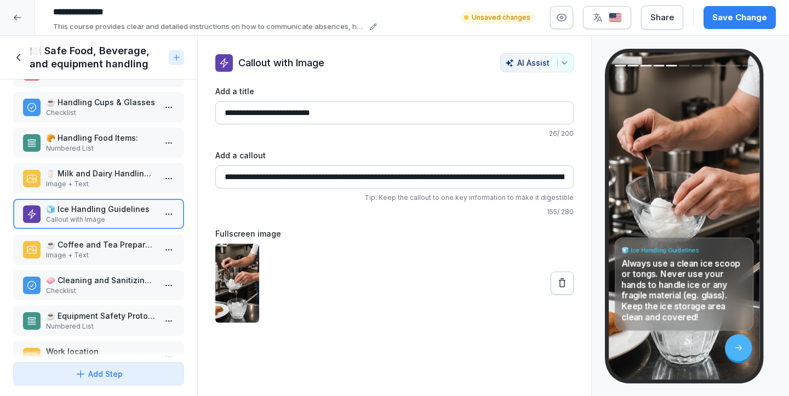
click at [103, 240] on p "☕ Coffee and Tea Preparation" at bounding box center [101, 245] width 110 height 12
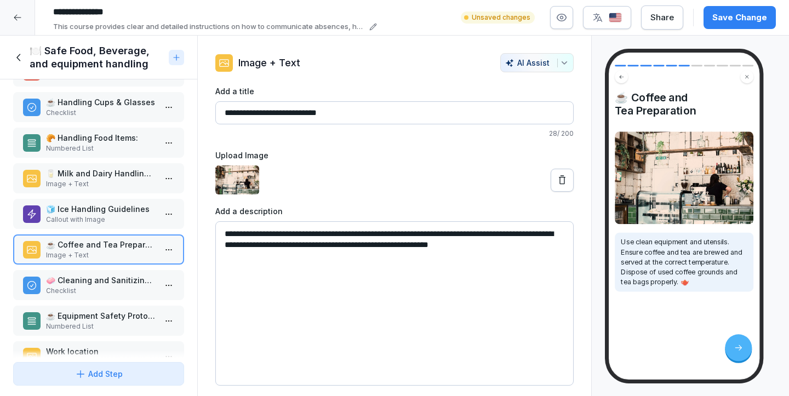
scroll to position [74, 0]
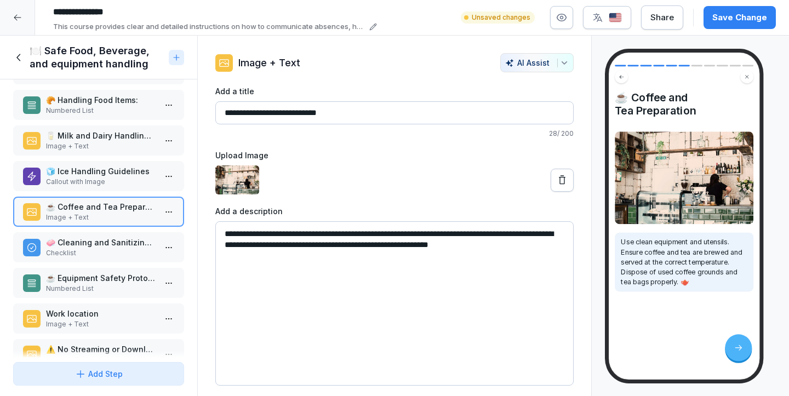
click at [114, 237] on p "🧼 Cleaning and Sanitizing Procedures" at bounding box center [101, 243] width 110 height 12
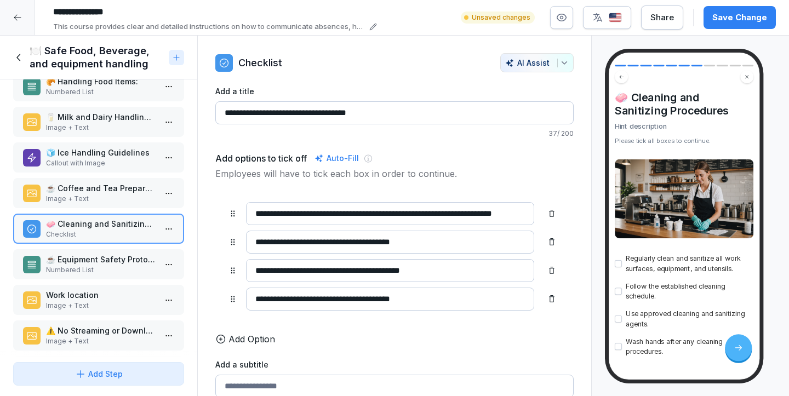
click at [111, 268] on p "Numbered List" at bounding box center [101, 270] width 110 height 10
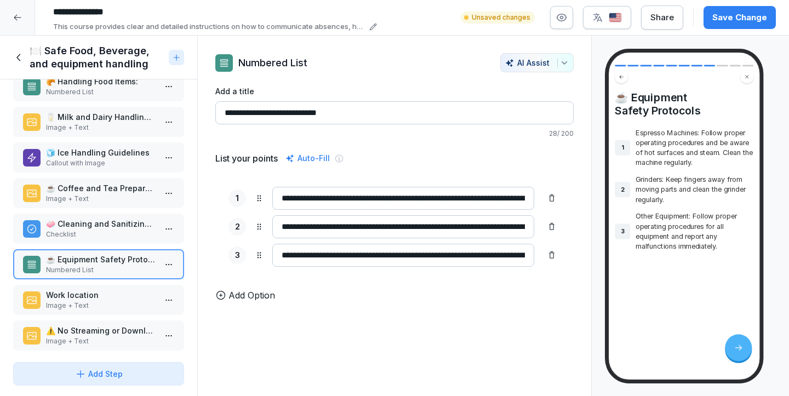
scroll to position [105, 0]
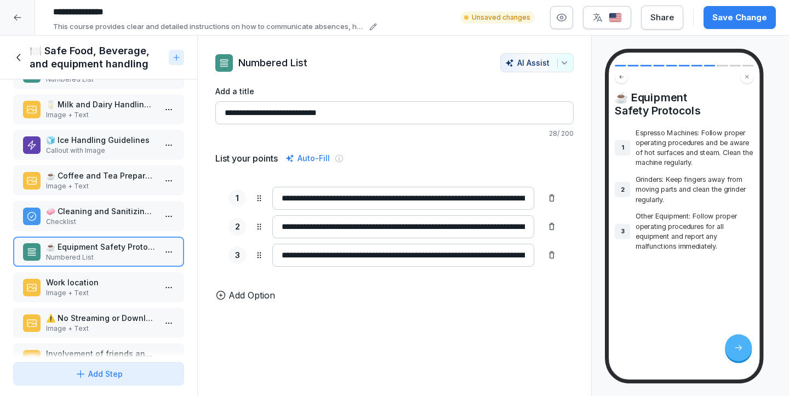
click at [103, 275] on div "Work location Image + Text" at bounding box center [98, 287] width 171 height 30
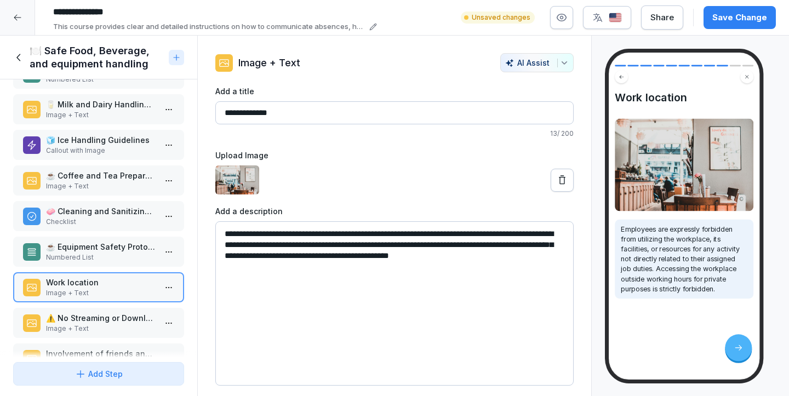
click at [108, 252] on p "☕ Equipment Safety Protocols" at bounding box center [101, 247] width 110 height 12
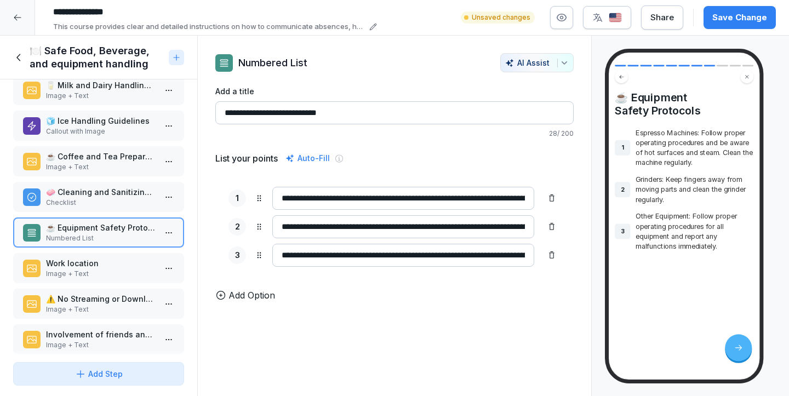
scroll to position [129, 0]
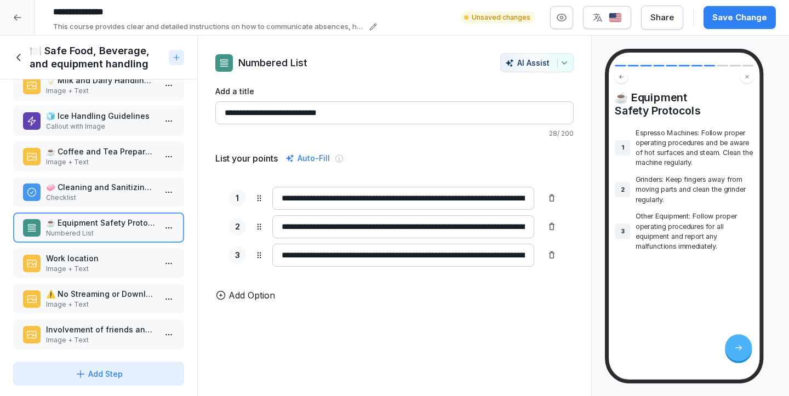
click at [96, 266] on p "Image + Text" at bounding box center [101, 269] width 110 height 10
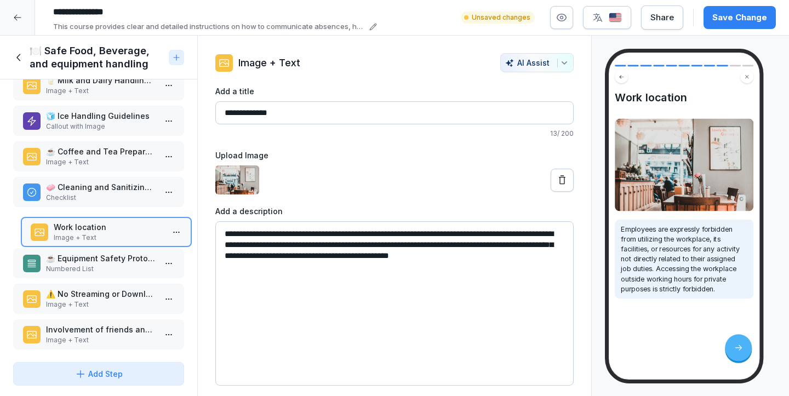
drag, startPoint x: 115, startPoint y: 256, endPoint x: 123, endPoint y: 225, distance: 32.3
click at [123, 225] on p "Work location" at bounding box center [109, 227] width 110 height 12
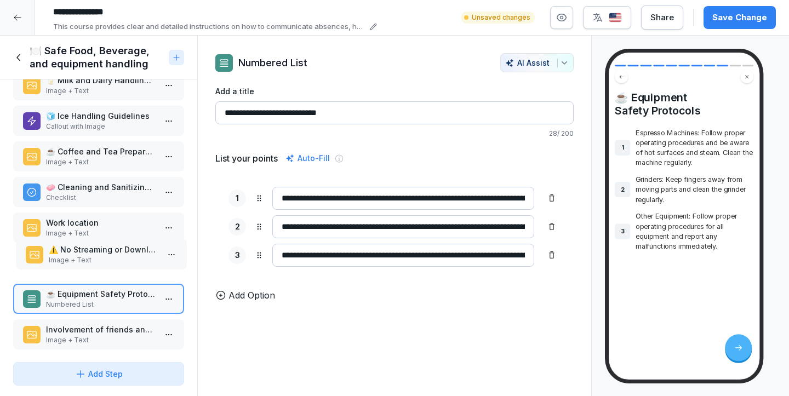
drag, startPoint x: 108, startPoint y: 298, endPoint x: 111, endPoint y: 253, distance: 44.5
click at [111, 253] on p "⚠️ No Streaming or Downloads" at bounding box center [104, 250] width 110 height 12
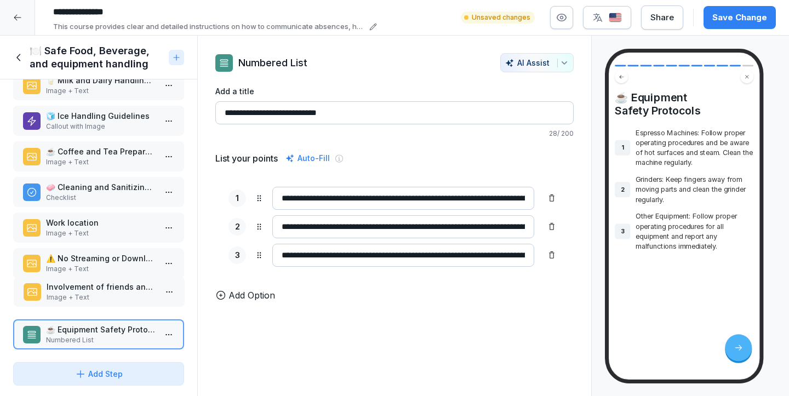
drag, startPoint x: 104, startPoint y: 333, endPoint x: 105, endPoint y: 290, distance: 42.8
click at [105, 290] on p "Involvement of friends and family" at bounding box center [102, 287] width 110 height 12
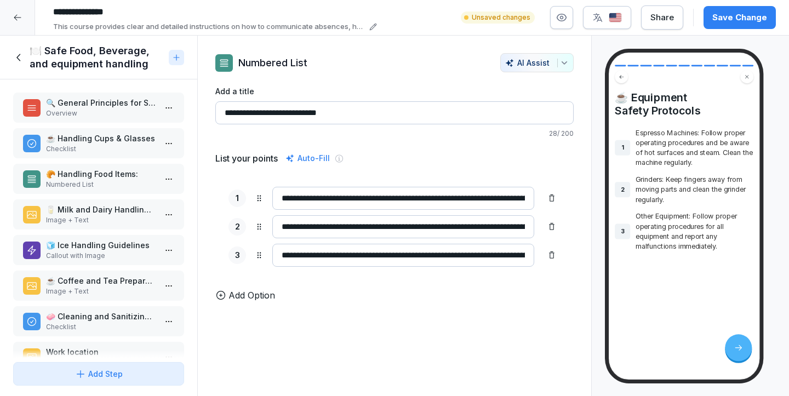
click at [20, 52] on icon at bounding box center [19, 58] width 12 height 12
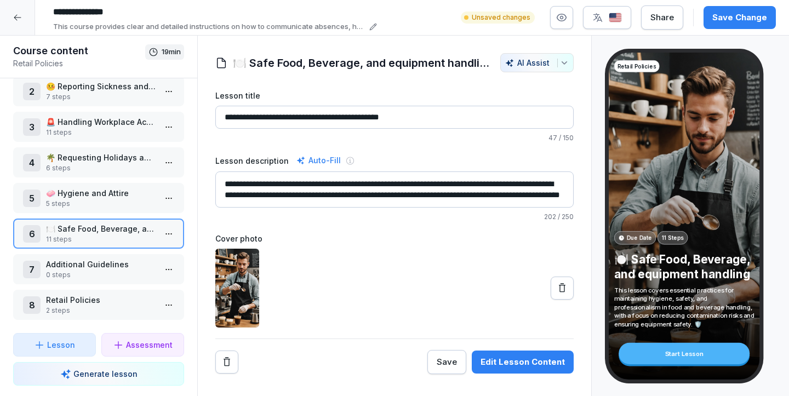
click at [416, 120] on input "**********" at bounding box center [394, 117] width 358 height 23
drag, startPoint x: 435, startPoint y: 117, endPoint x: 236, endPoint y: 116, distance: 198.9
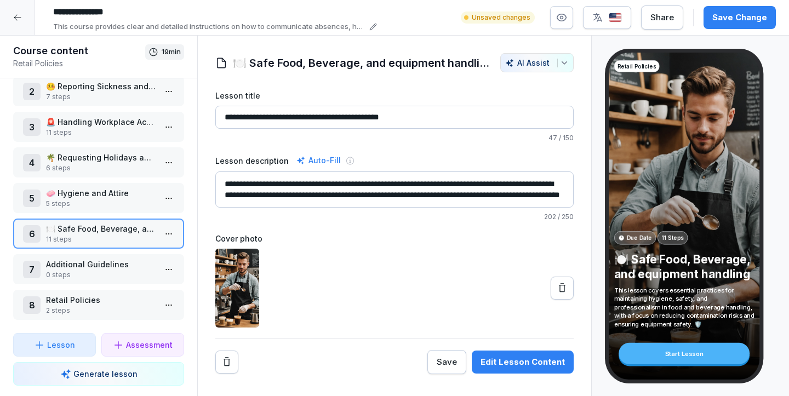
click at [236, 116] on input "**********" at bounding box center [394, 117] width 358 height 23
click at [237, 116] on input "**********" at bounding box center [394, 117] width 358 height 23
click at [262, 115] on input "**********" at bounding box center [394, 117] width 358 height 23
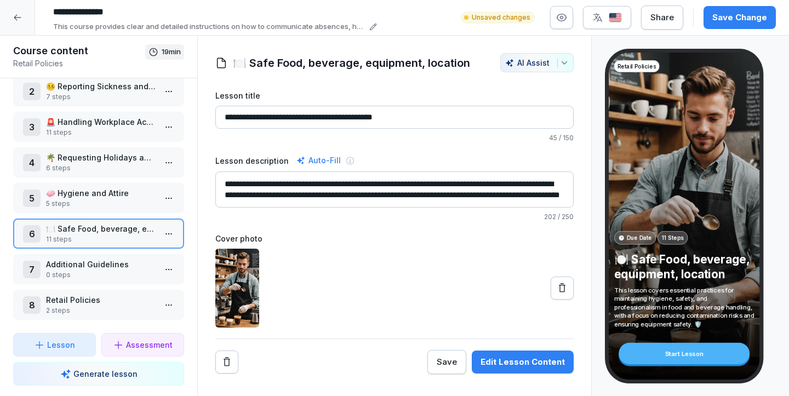
type input "**********"
click at [137, 267] on p "Additional Guidelines" at bounding box center [101, 265] width 110 height 12
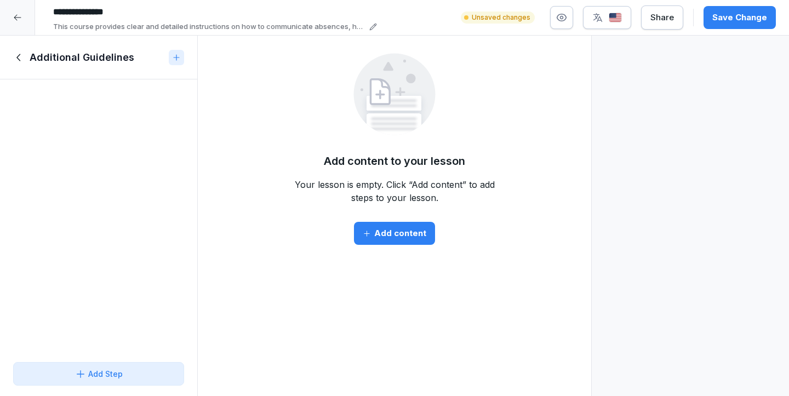
click at [24, 59] on icon at bounding box center [19, 58] width 12 height 12
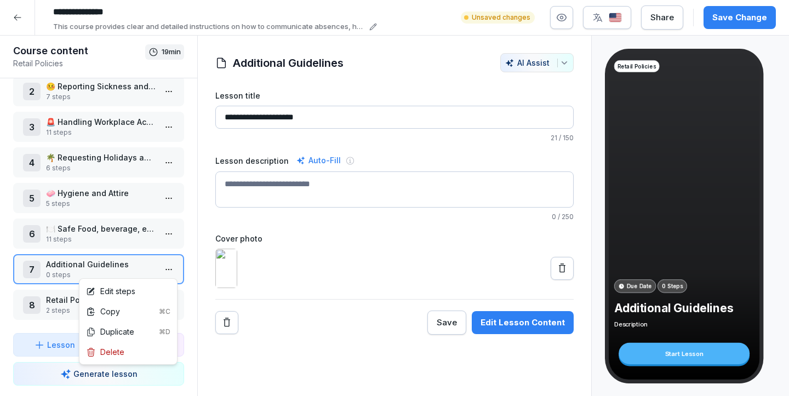
click at [170, 271] on html "**********" at bounding box center [394, 198] width 789 height 396
click at [133, 351] on div "Delete" at bounding box center [128, 352] width 93 height 20
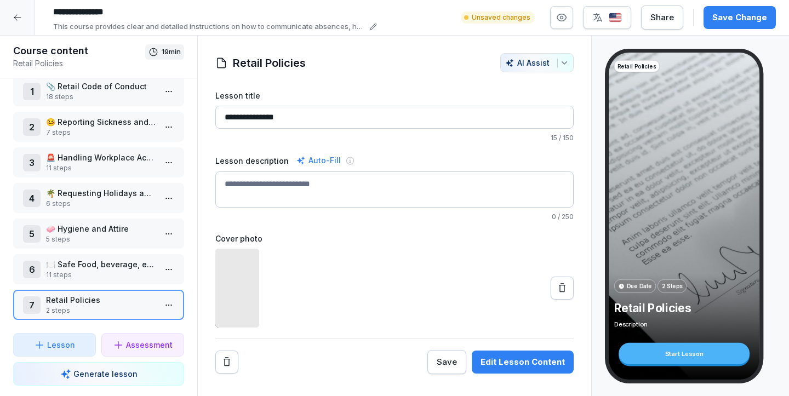
scroll to position [15, 0]
click at [129, 255] on div "6 🍽️ Safe Food, beverage, equipment, location 11 steps" at bounding box center [98, 269] width 171 height 30
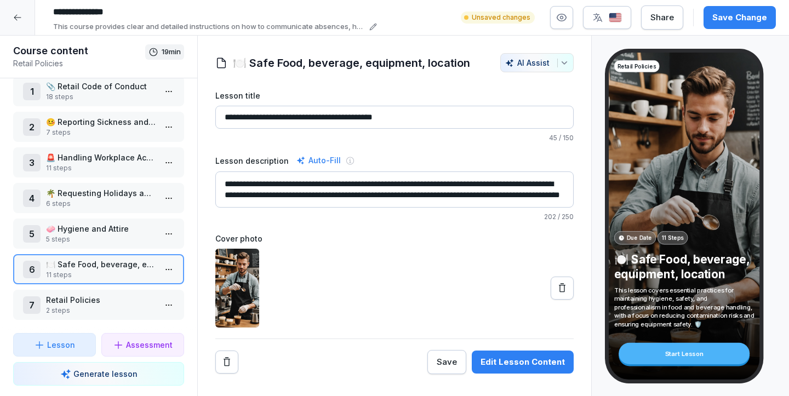
click at [128, 258] on div "6 🍽️ Safe Food, beverage, equipment, location 11 steps" at bounding box center [98, 269] width 171 height 30
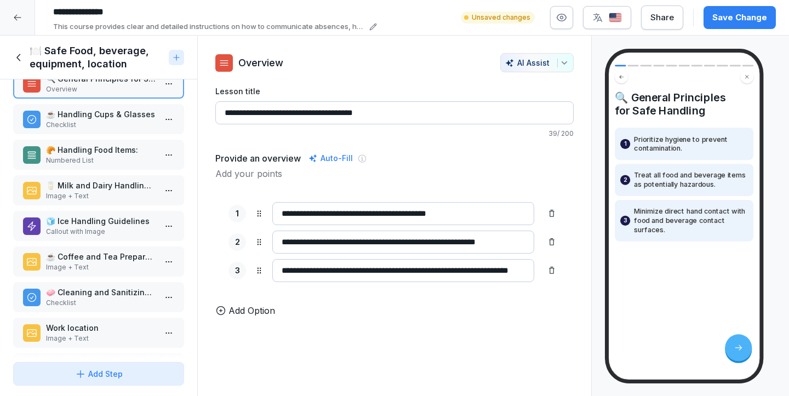
scroll to position [38, 0]
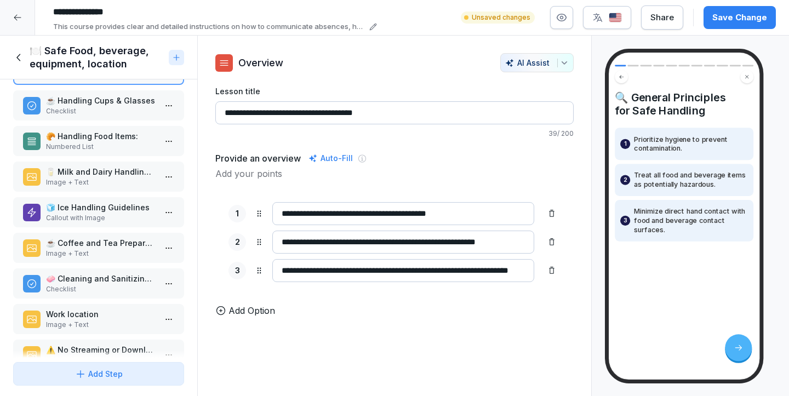
click at [110, 238] on p "☕ Coffee and Tea Preparation" at bounding box center [101, 243] width 110 height 12
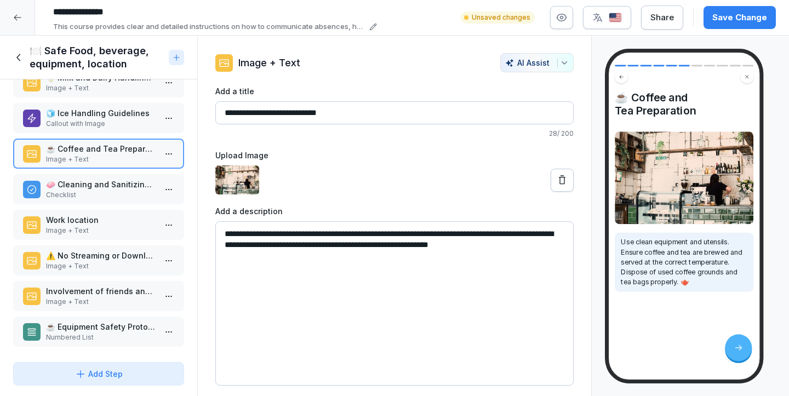
scroll to position [134, 0]
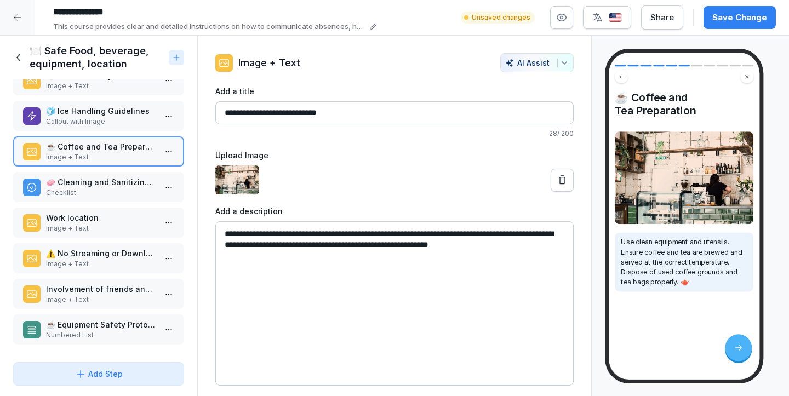
click at [92, 327] on p "☕ Equipment Safety Protocols" at bounding box center [101, 325] width 110 height 12
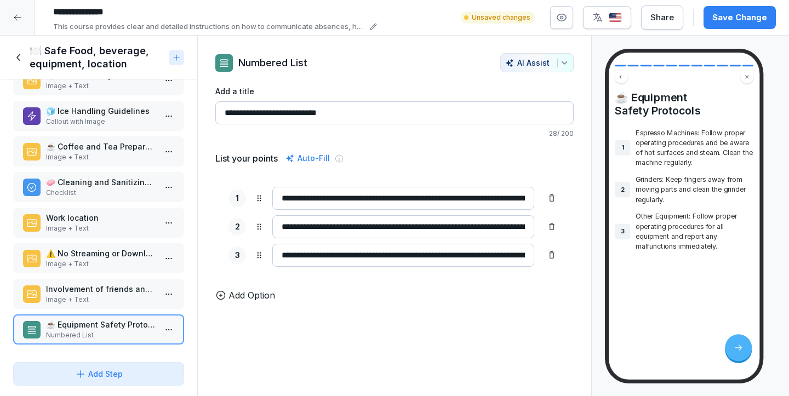
click at [257, 295] on p "Add Option" at bounding box center [251, 295] width 47 height 13
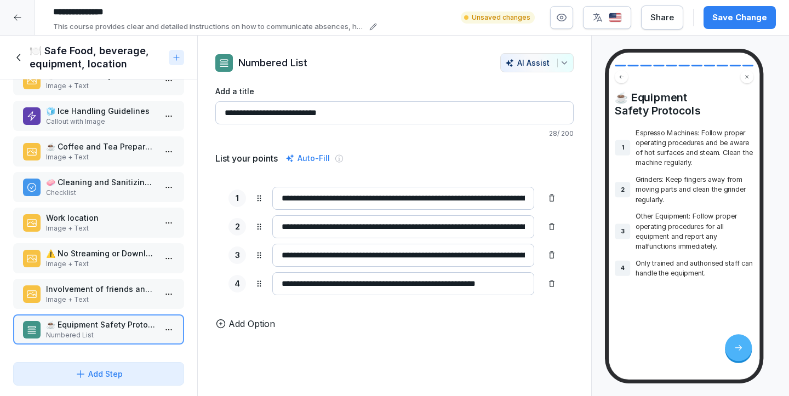
type input "**********"
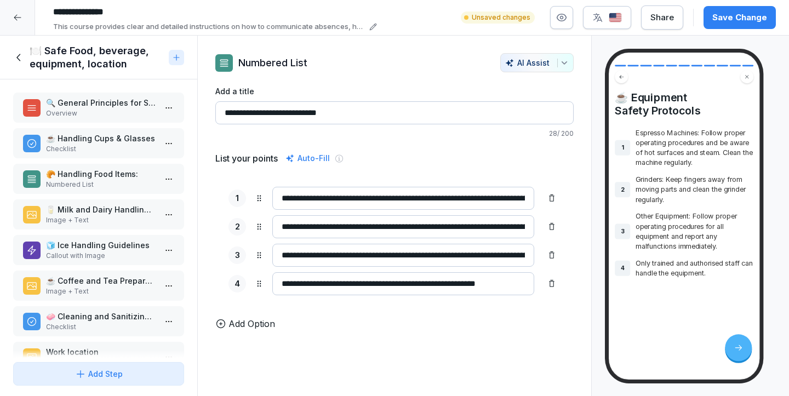
click at [110, 61] on h1 "🍽️ Safe Food, beverage, equipment, location" at bounding box center [97, 57] width 135 height 26
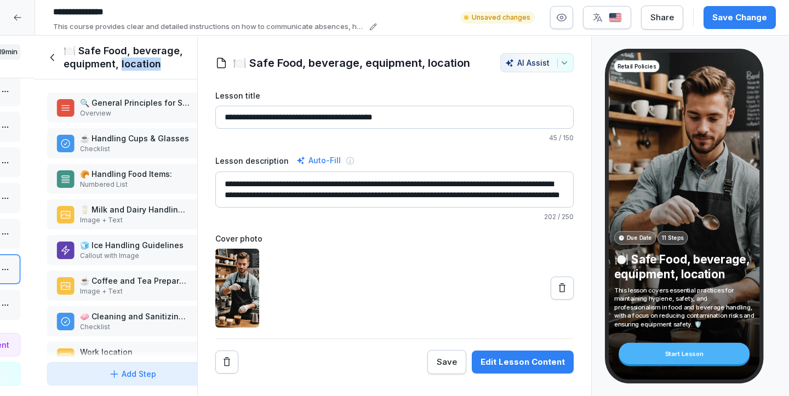
click at [110, 61] on h1 "🍽️ Safe Food, beverage, equipment, location" at bounding box center [131, 57] width 135 height 26
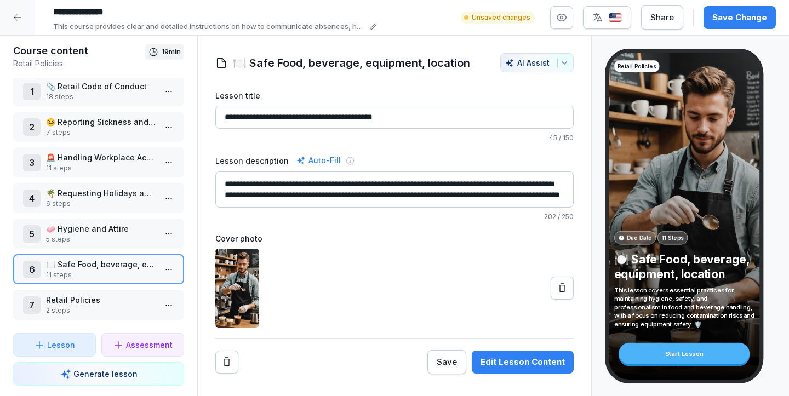
click at [304, 119] on input "**********" at bounding box center [394, 117] width 358 height 23
drag, startPoint x: 409, startPoint y: 119, endPoint x: 237, endPoint y: 117, distance: 172.1
click at [237, 117] on input "**********" at bounding box center [394, 117] width 358 height 23
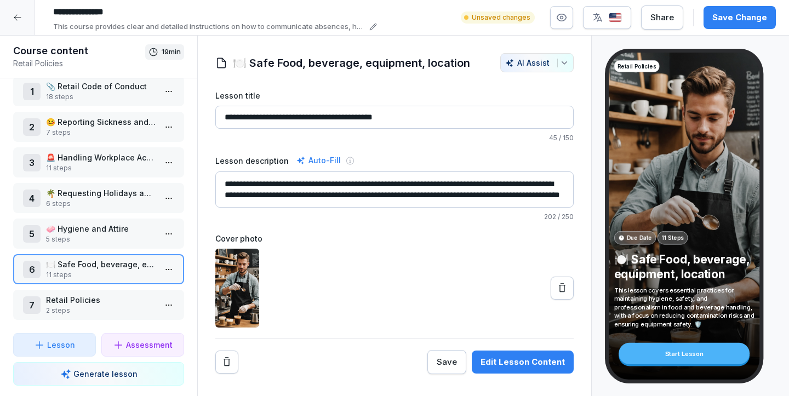
paste input
click at [238, 116] on input "**********" at bounding box center [394, 117] width 358 height 23
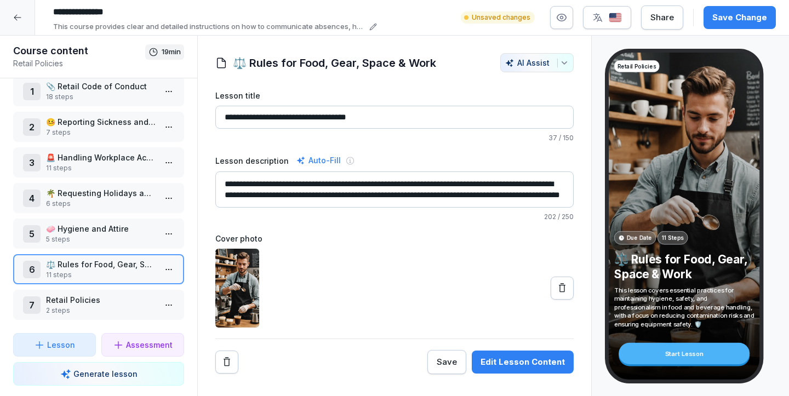
type input "**********"
click at [452, 362] on div "Save" at bounding box center [447, 362] width 20 height 12
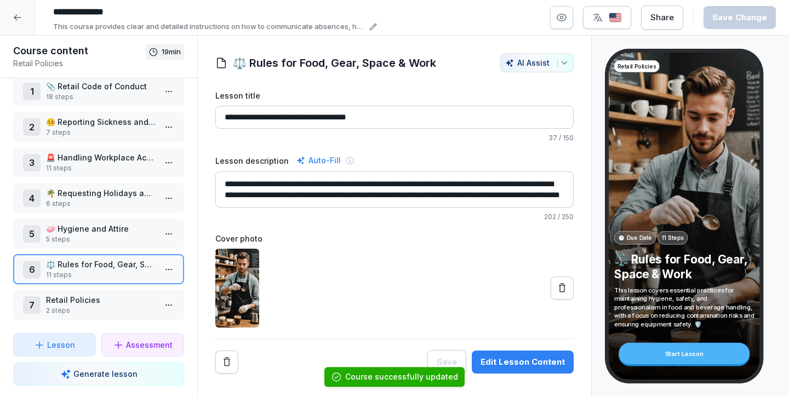
click at [78, 271] on p "11 steps" at bounding box center [101, 275] width 110 height 10
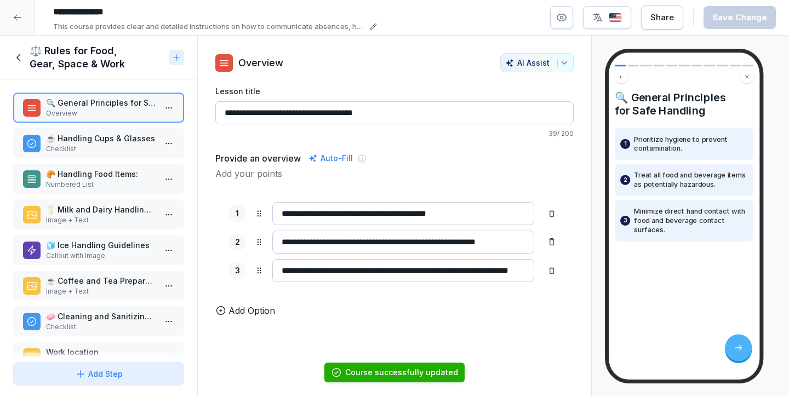
click at [92, 145] on p "Checklist" at bounding box center [101, 149] width 110 height 10
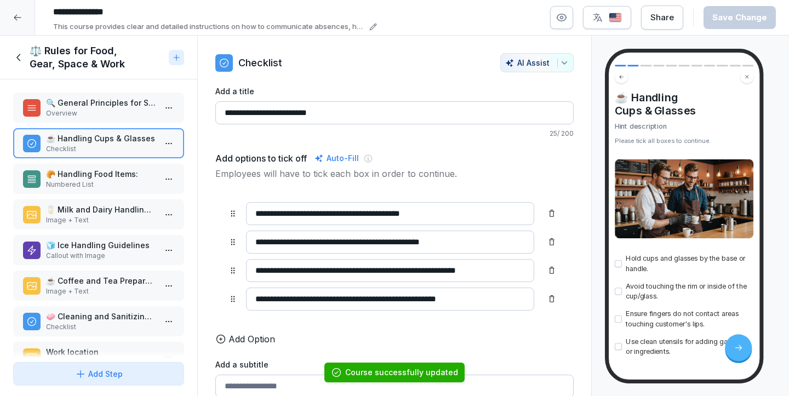
click at [84, 180] on p "Numbered List" at bounding box center [101, 185] width 110 height 10
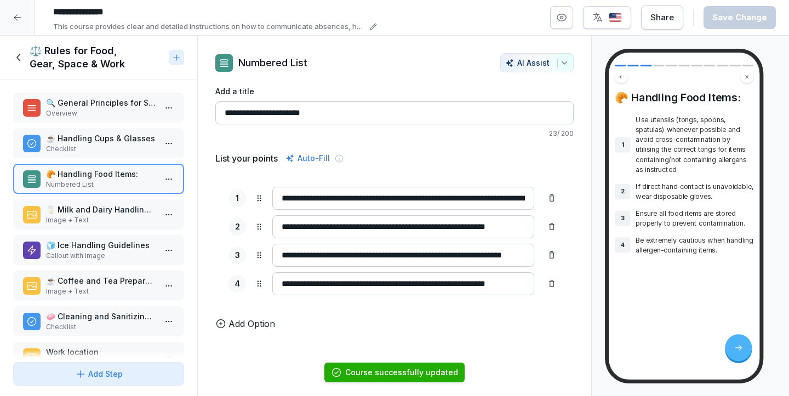
click at [83, 214] on p "🥛 Milk and Dairy Handling Tips" at bounding box center [101, 210] width 110 height 12
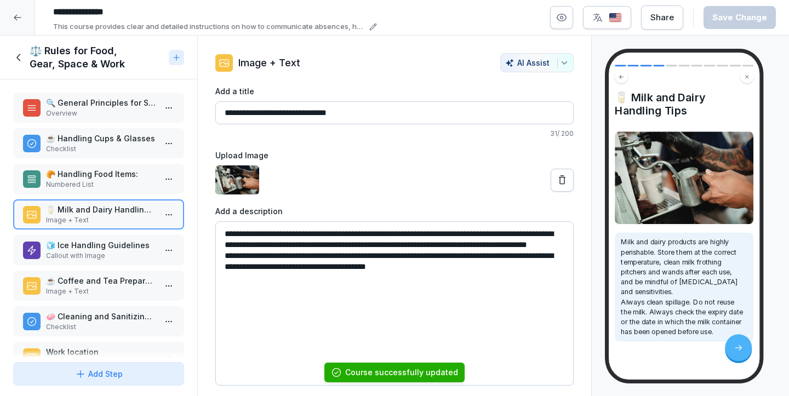
scroll to position [64, 0]
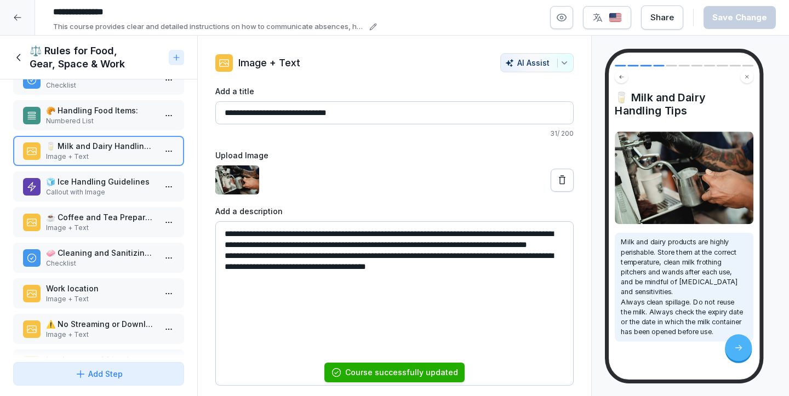
click at [72, 183] on p "🧊 Ice Handling Guidelines" at bounding box center [101, 182] width 110 height 12
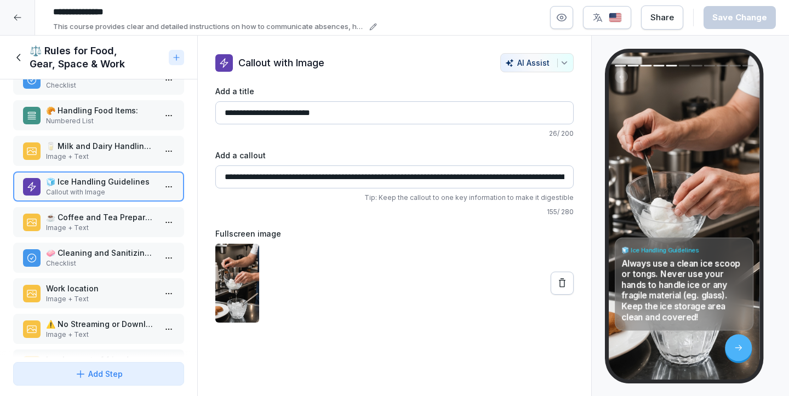
click at [75, 223] on p "Image + Text" at bounding box center [101, 228] width 110 height 10
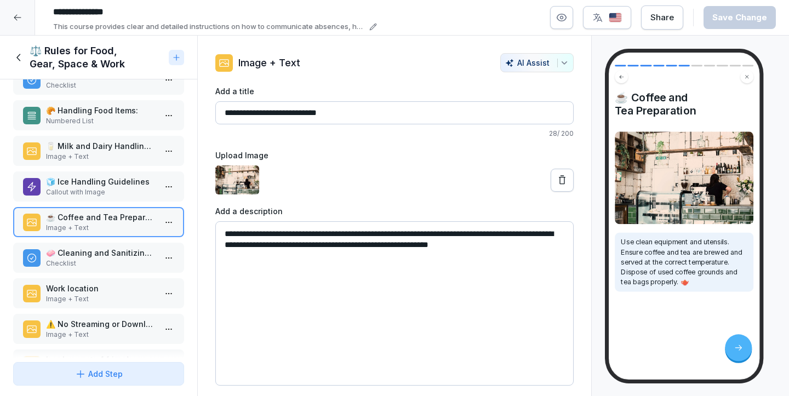
click at [88, 250] on p "🧼 Cleaning and Sanitizing Procedures" at bounding box center [101, 253] width 110 height 12
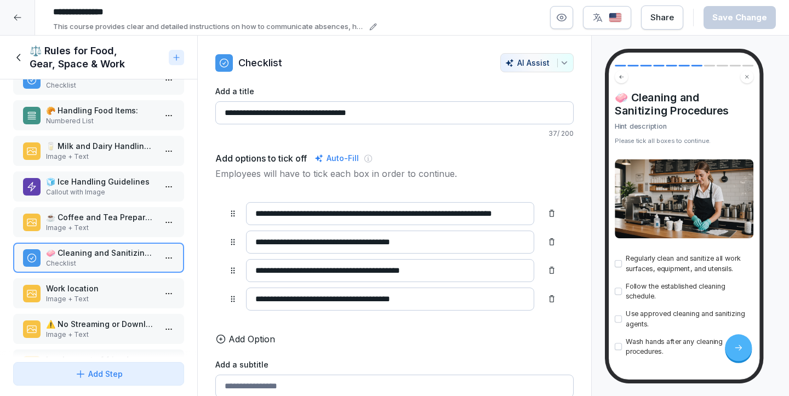
click at [87, 289] on p "Work location" at bounding box center [101, 289] width 110 height 12
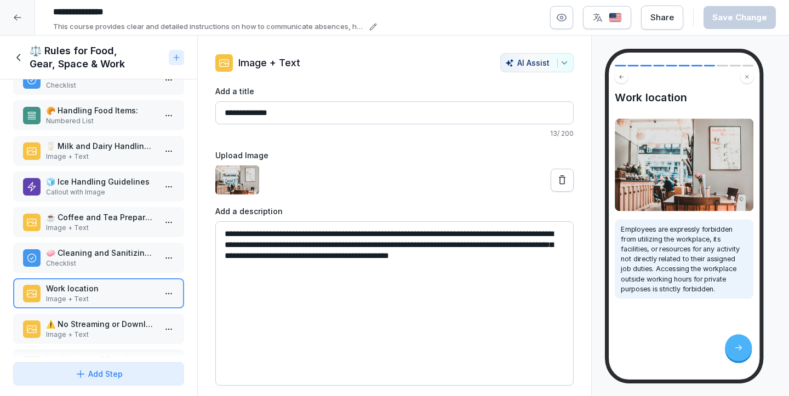
scroll to position [134, 0]
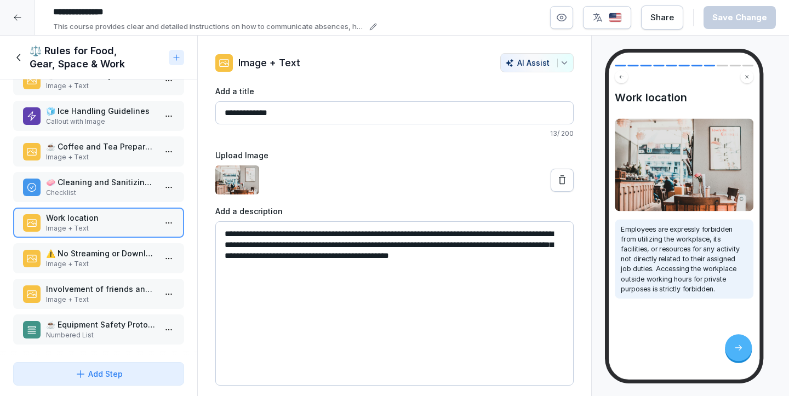
click at [77, 268] on p "Image + Text" at bounding box center [101, 264] width 110 height 10
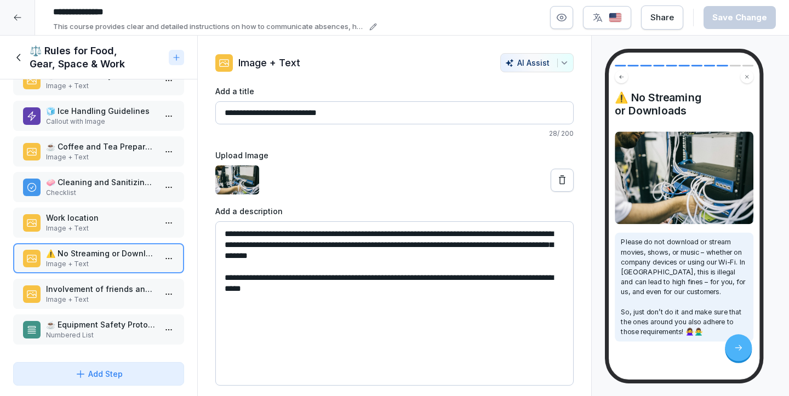
click at [79, 291] on p "Involvement of friends and family" at bounding box center [101, 289] width 110 height 12
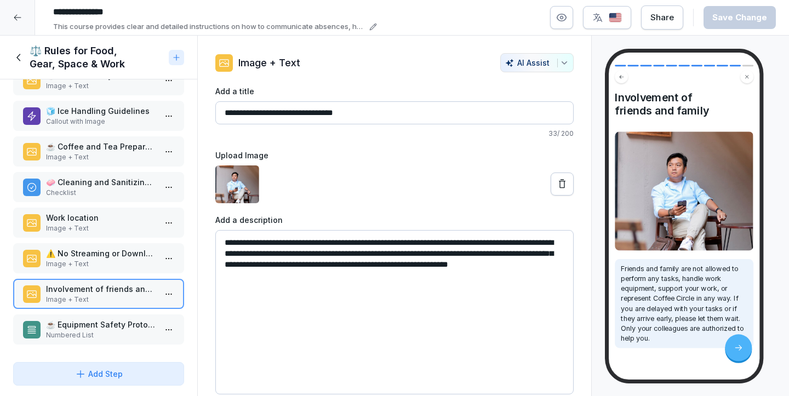
click at [70, 325] on p "☕ Equipment Safety Protocols" at bounding box center [101, 325] width 110 height 12
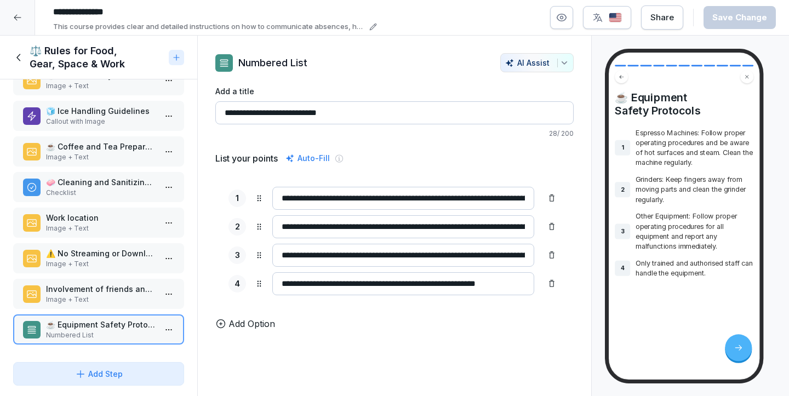
click at [70, 301] on p "Image + Text" at bounding box center [101, 300] width 110 height 10
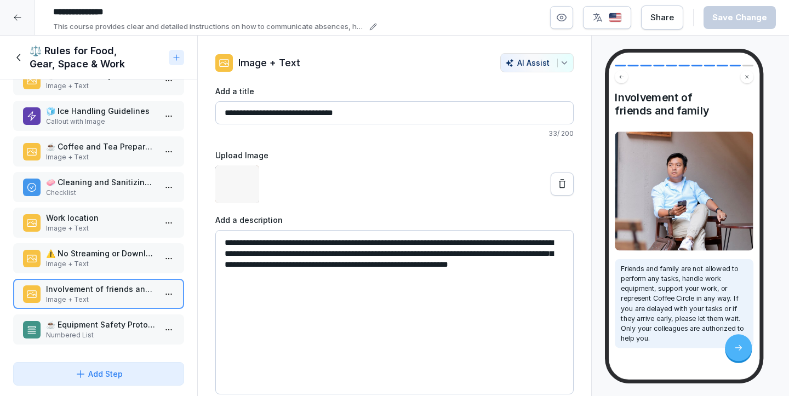
click at [79, 272] on div "⚠️ No Streaming or Downloads Image + Text" at bounding box center [98, 258] width 171 height 30
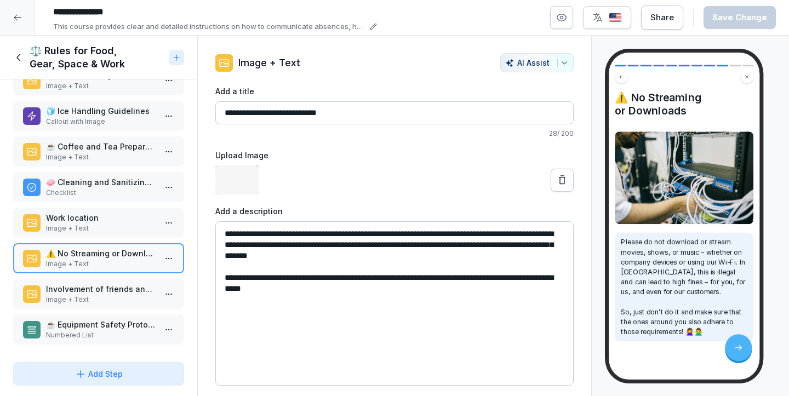
click at [78, 305] on div "Involvement of friends and family Image + Text" at bounding box center [98, 294] width 171 height 30
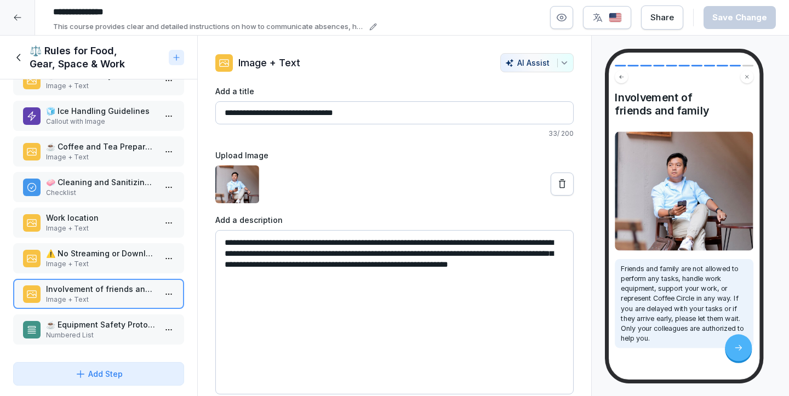
click at [222, 110] on input "**********" at bounding box center [394, 112] width 358 height 23
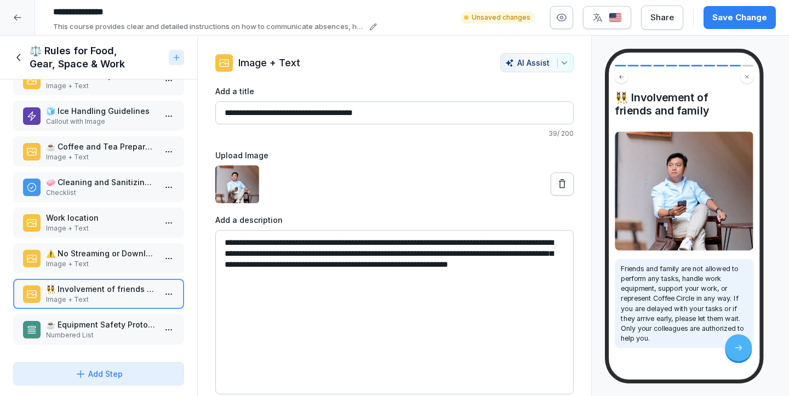
type input "**********"
click at [675, 5] on button "Share" at bounding box center [662, 17] width 42 height 24
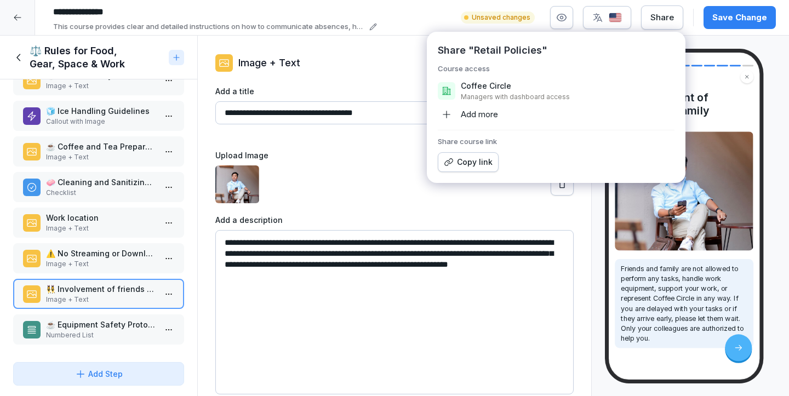
click at [702, 39] on div "👯‍♀️ Involvement of friends and family Friends and family are not allowed to pe…" at bounding box center [690, 216] width 197 height 361
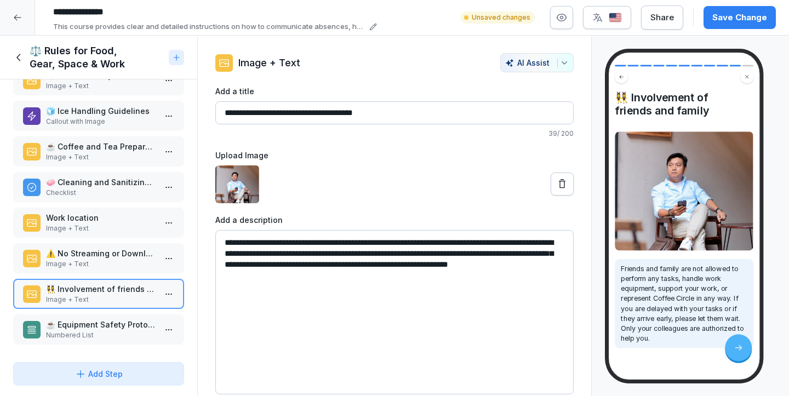
click at [733, 20] on div "Save Change" at bounding box center [739, 18] width 55 height 12
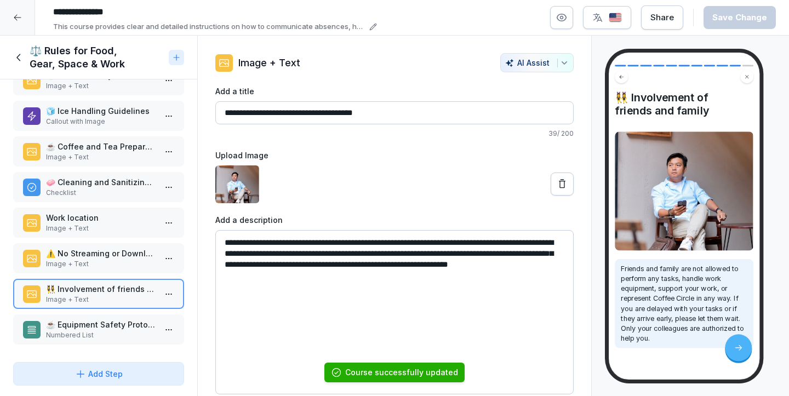
click at [77, 334] on p "Numbered List" at bounding box center [101, 335] width 110 height 10
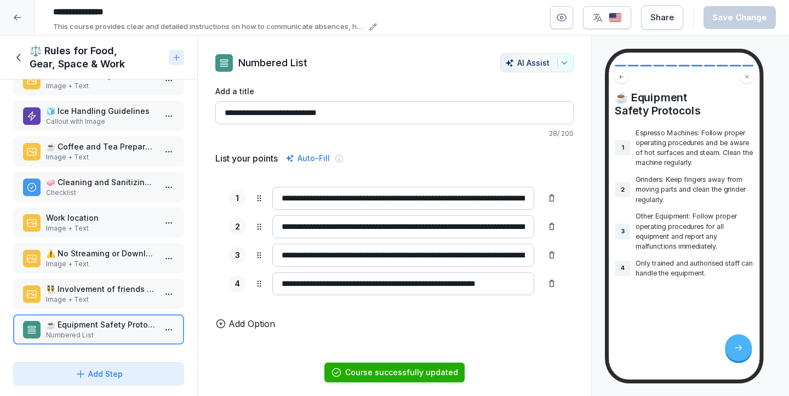
click at [21, 61] on icon at bounding box center [19, 58] width 12 height 12
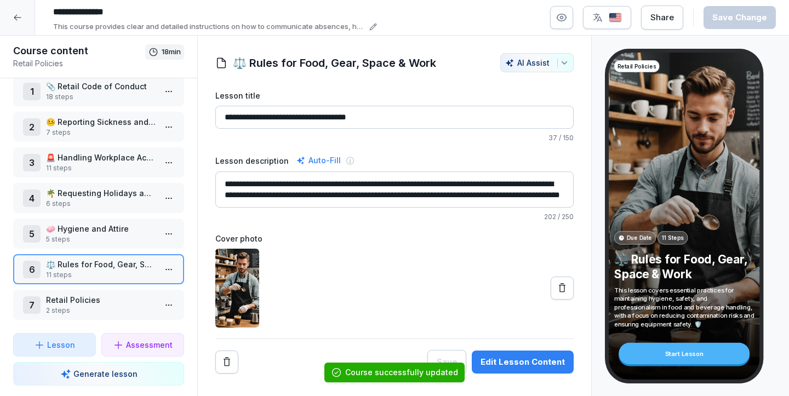
click at [58, 318] on div "7 Retail Policies 2 steps" at bounding box center [98, 305] width 171 height 30
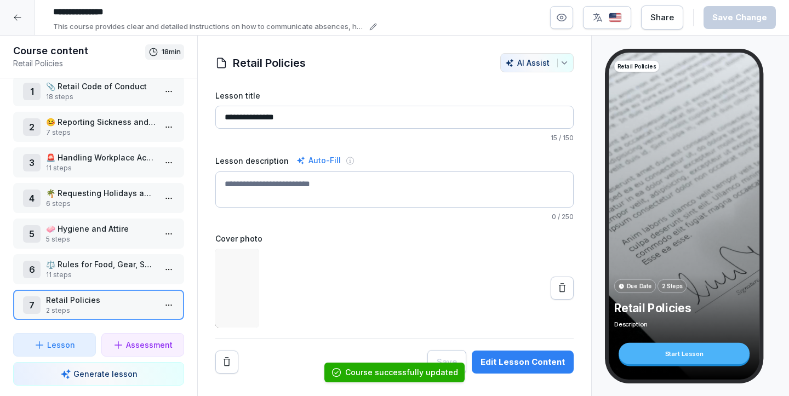
click at [76, 268] on p "⚖️ Rules for Food, Gear, Space & Work" at bounding box center [101, 265] width 110 height 12
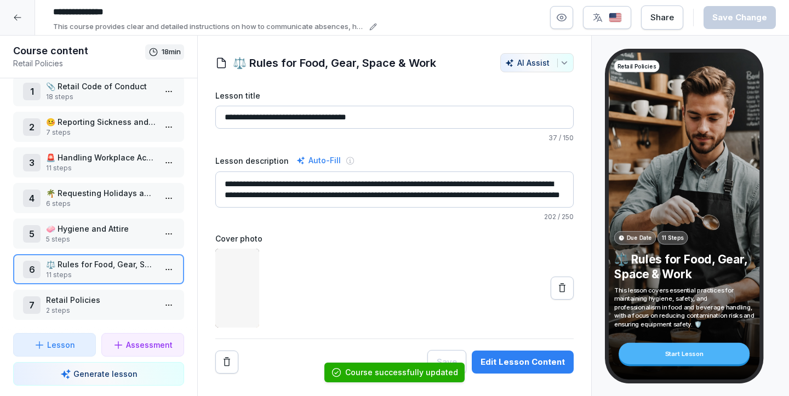
click at [79, 232] on p "🧼 Hygiene and Attire" at bounding box center [101, 229] width 110 height 12
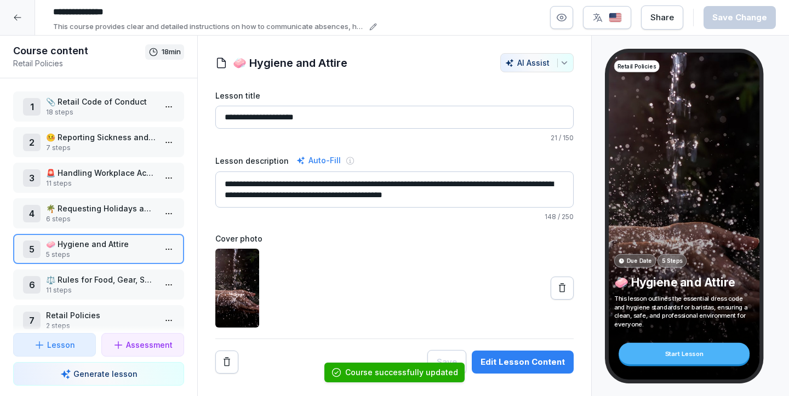
click at [85, 80] on div "1 📎 Retail Code of Conduct 18 steps 2 🤒 Reporting Sickness and Absences 7 steps…" at bounding box center [98, 205] width 197 height 255
click at [83, 101] on p "📎 Retail Code of Conduct" at bounding box center [101, 102] width 110 height 12
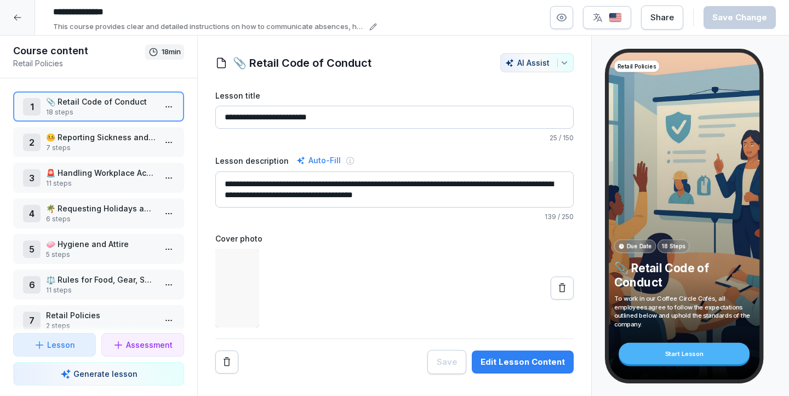
click at [83, 101] on p "📎 Retail Code of Conduct" at bounding box center [101, 102] width 110 height 12
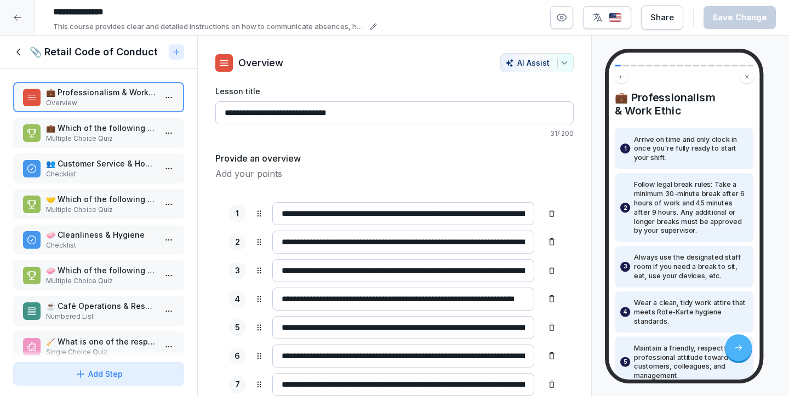
click at [17, 53] on icon at bounding box center [18, 51] width 4 height 7
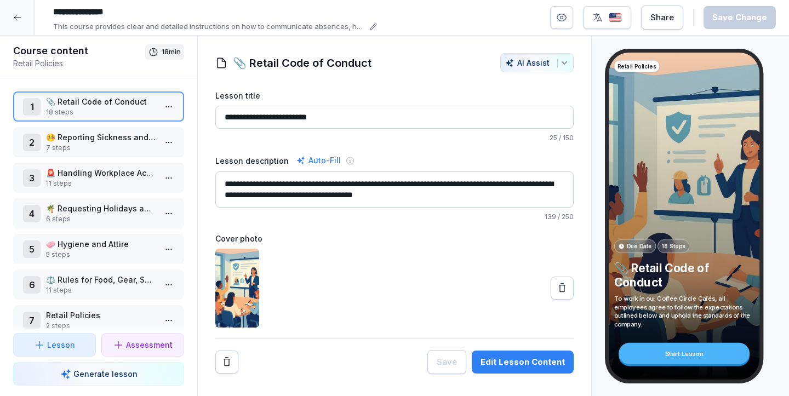
click at [78, 144] on p "7 steps" at bounding box center [101, 148] width 110 height 10
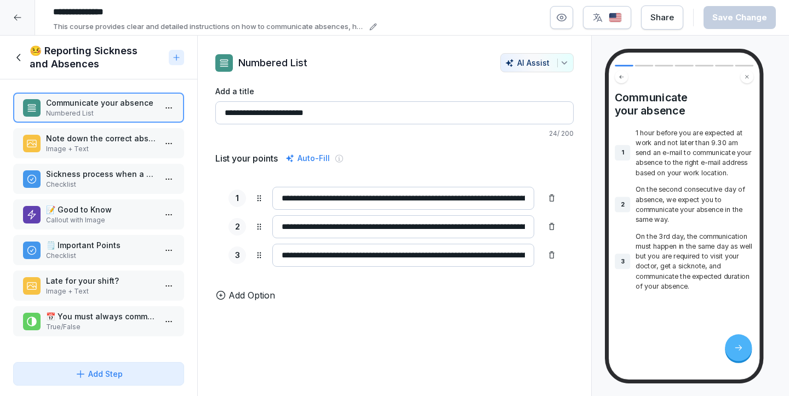
click at [30, 52] on h1 "🤒 Reporting Sickness and Absences" at bounding box center [97, 57] width 135 height 26
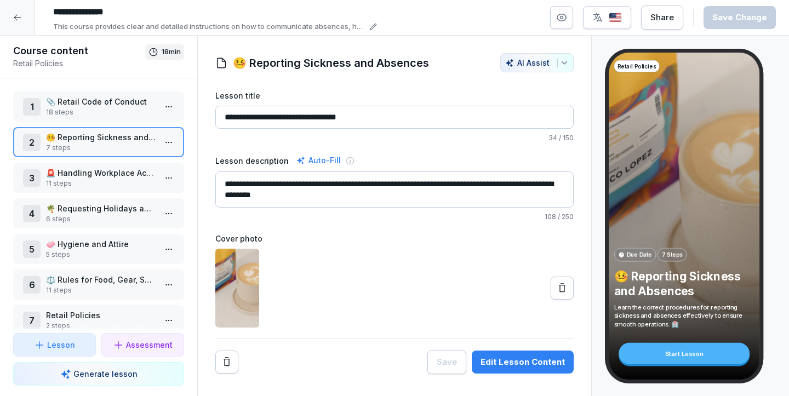
click at [53, 186] on p "11 steps" at bounding box center [101, 184] width 110 height 10
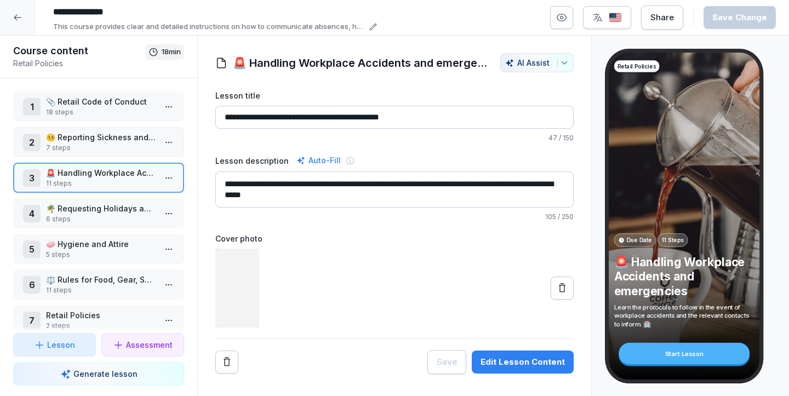
click at [61, 225] on div "4 🌴 Requesting Holidays and Days Off 6 steps" at bounding box center [98, 213] width 171 height 30
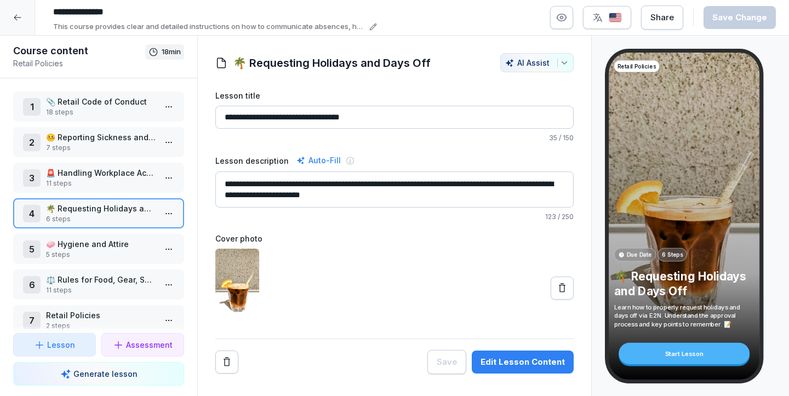
click at [10, 14] on div at bounding box center [17, 17] width 35 height 35
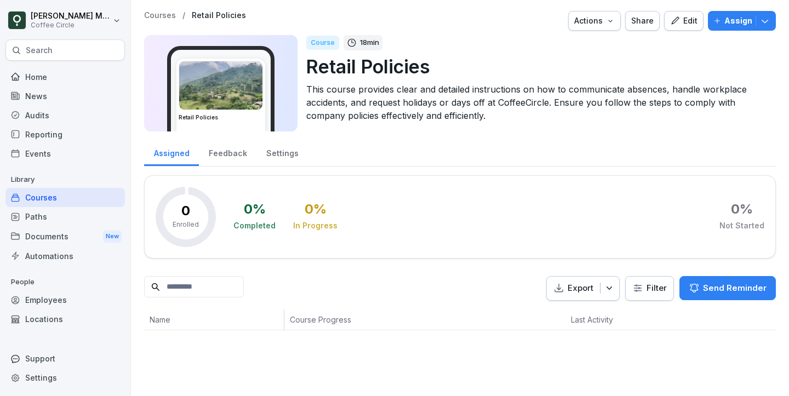
click at [53, 219] on div "Paths" at bounding box center [64, 216] width 119 height 19
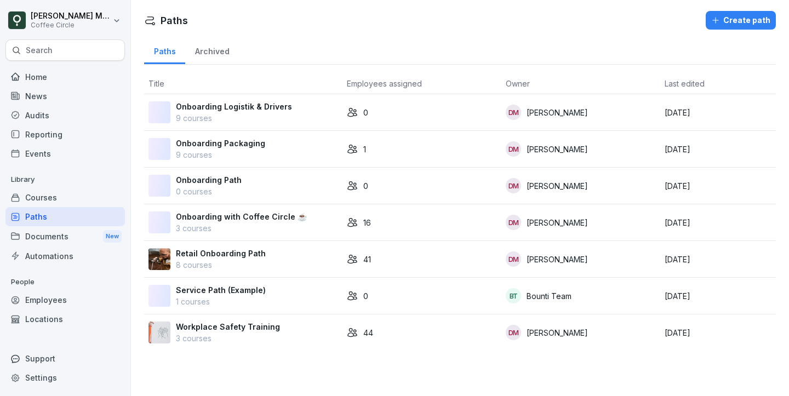
click at [79, 181] on p "Library" at bounding box center [64, 180] width 119 height 18
click at [71, 190] on div "Courses" at bounding box center [64, 197] width 119 height 19
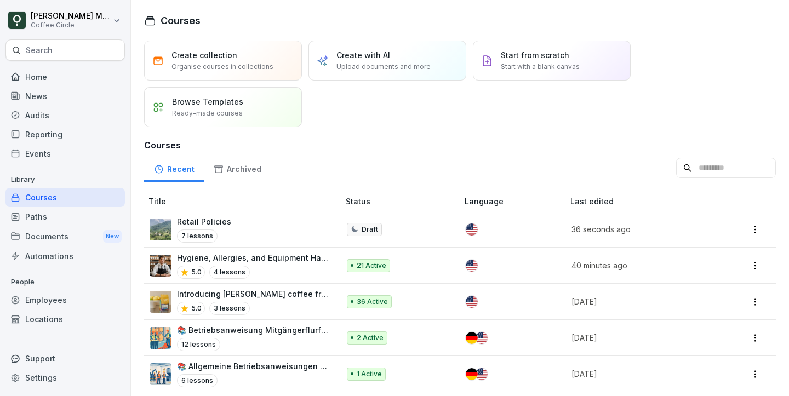
click at [50, 213] on div "Paths" at bounding box center [64, 216] width 119 height 19
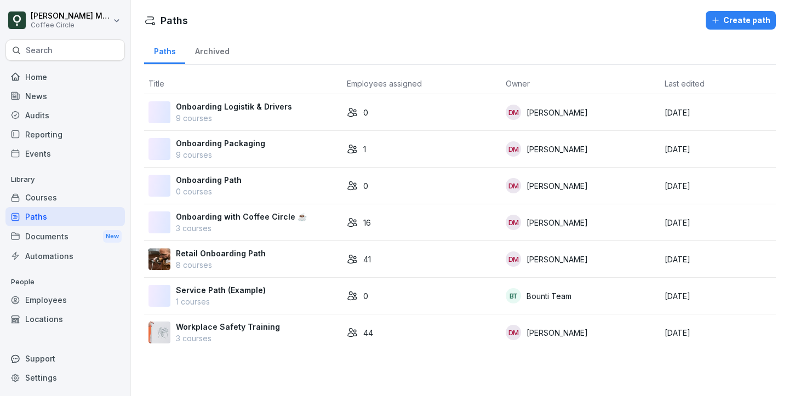
click at [40, 198] on div "Courses" at bounding box center [64, 197] width 119 height 19
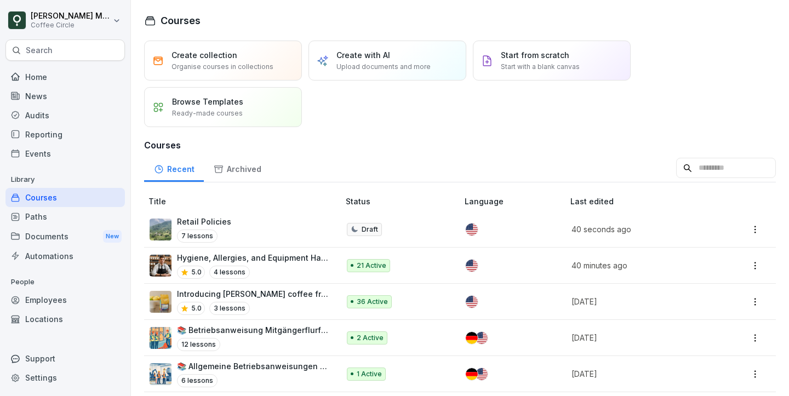
click at [43, 219] on div "Paths" at bounding box center [64, 216] width 119 height 19
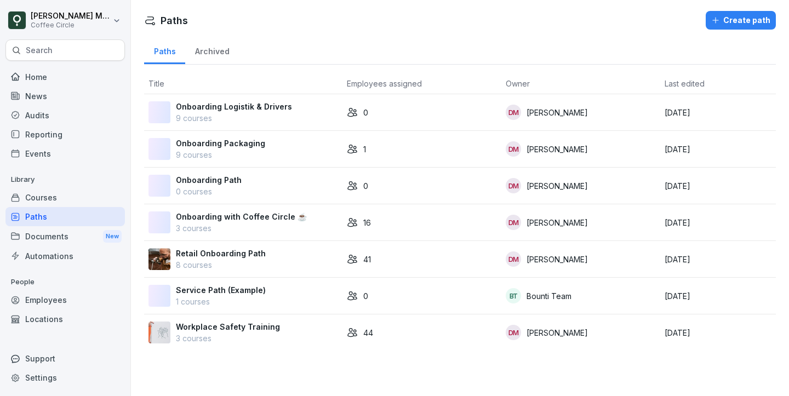
click at [223, 256] on p "Retail Onboarding Path" at bounding box center [221, 254] width 90 height 12
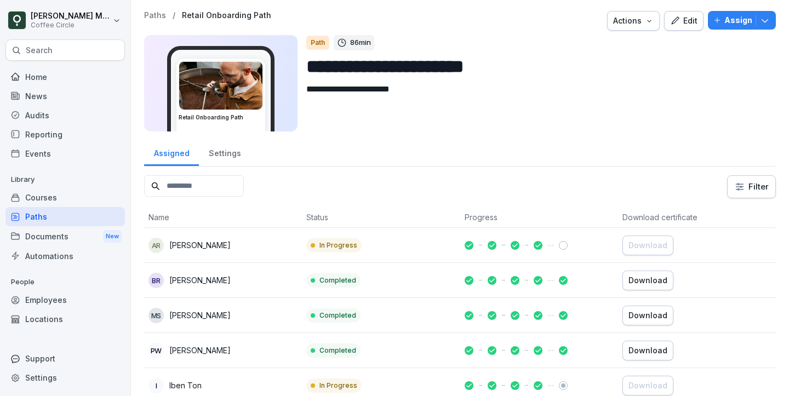
click at [688, 23] on div "Edit" at bounding box center [683, 21] width 27 height 12
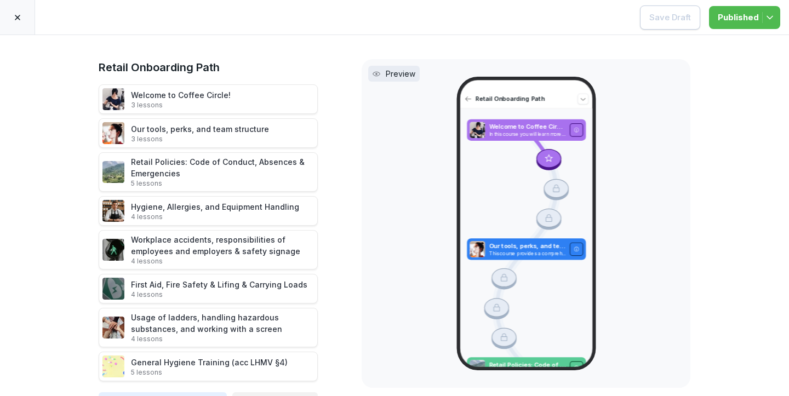
click at [15, 13] on icon at bounding box center [17, 17] width 9 height 9
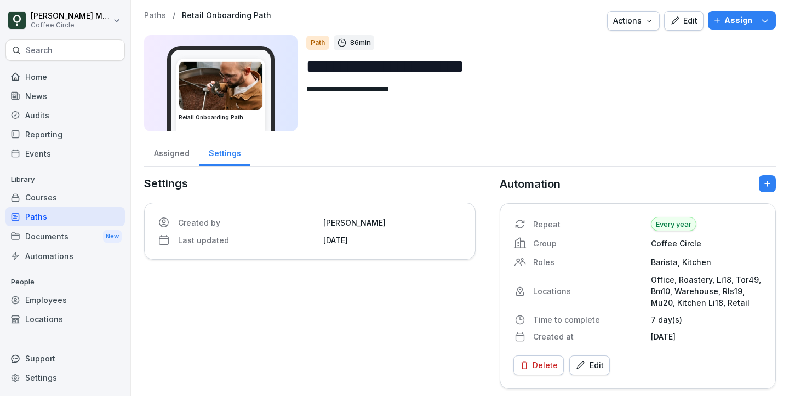
click at [64, 197] on div "Courses" at bounding box center [64, 197] width 119 height 19
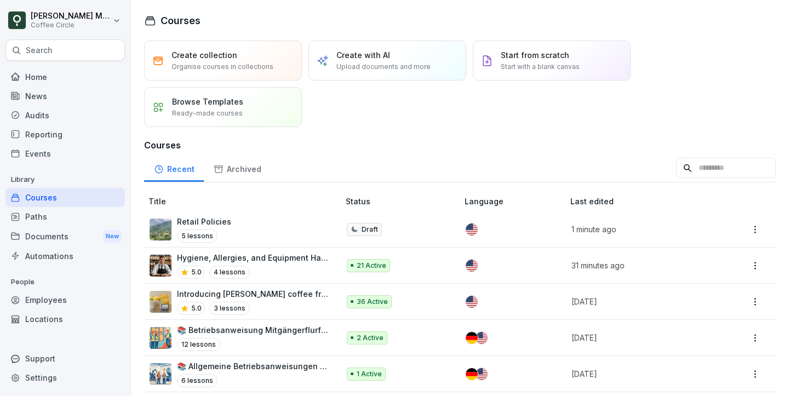
scroll to position [21, 0]
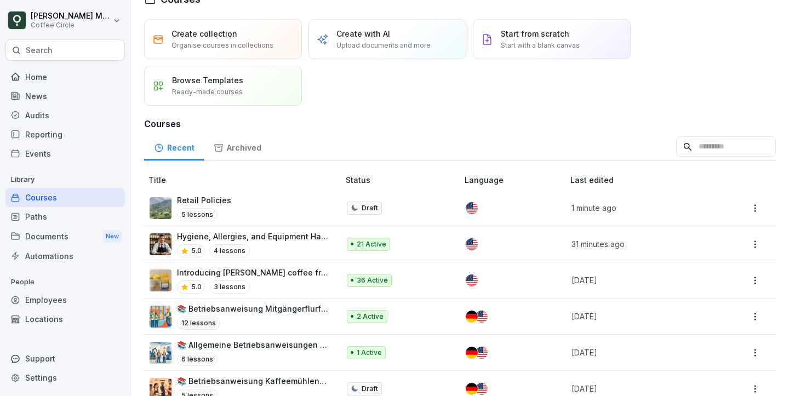
click at [256, 243] on div "Hygiene, Allergies, and Equipment Handling 5.0 4 lessons" at bounding box center [252, 244] width 151 height 27
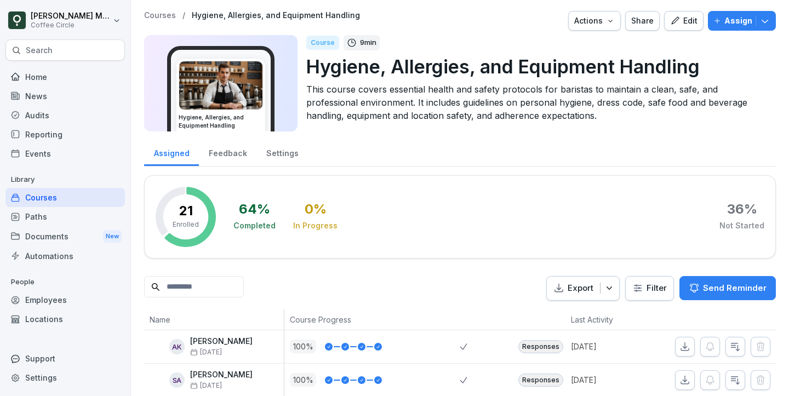
click at [678, 17] on icon "button" at bounding box center [675, 21] width 10 height 10
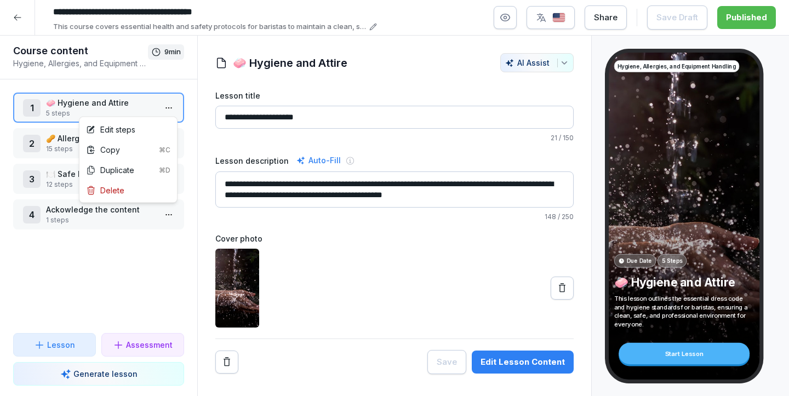
click at [166, 106] on html "**********" at bounding box center [394, 198] width 789 height 396
click at [134, 156] on div "Copy ⌘C" at bounding box center [128, 150] width 93 height 20
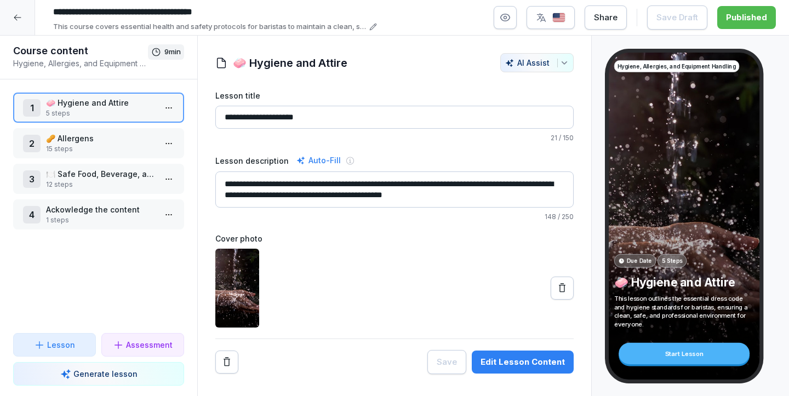
click at [75, 179] on p "🍽️ Safe Food, Beverage, and Equipment Handling" at bounding box center [101, 174] width 110 height 12
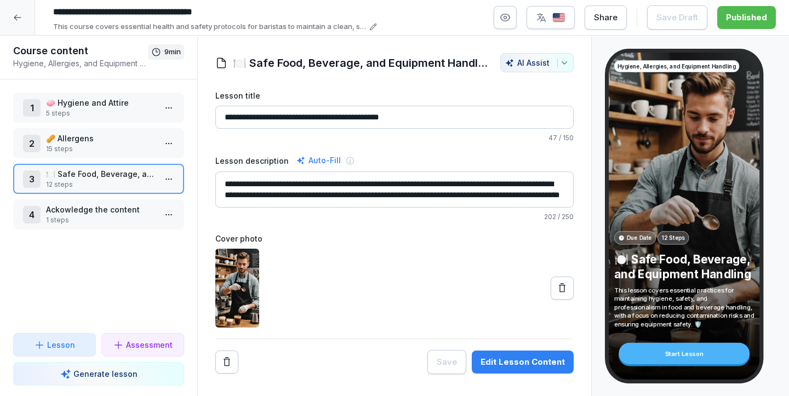
click at [166, 180] on html "**********" at bounding box center [394, 198] width 789 height 396
click at [122, 175] on html "**********" at bounding box center [394, 198] width 789 height 396
click at [124, 180] on p "12 steps" at bounding box center [101, 185] width 110 height 10
click at [141, 178] on p "🍽️ Safe Food, Beverage, and Equipment Handling" at bounding box center [101, 174] width 110 height 12
click at [37, 24] on div "**********" at bounding box center [394, 18] width 789 height 36
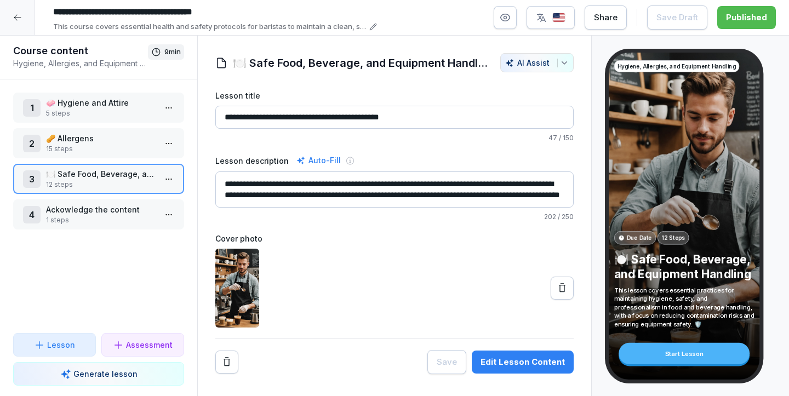
click at [9, 19] on div at bounding box center [17, 17] width 35 height 35
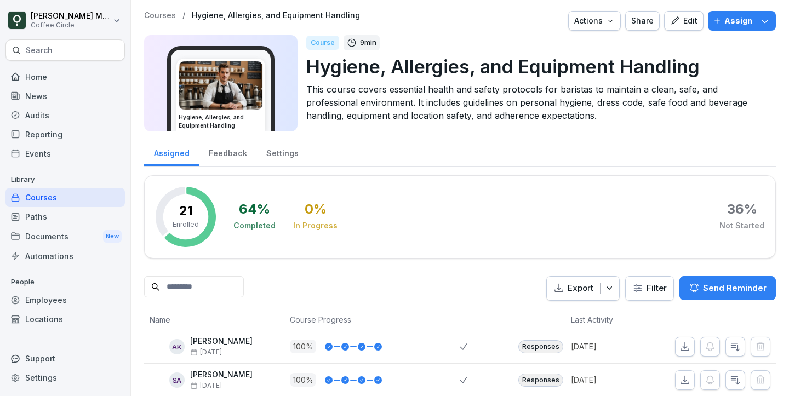
click at [41, 219] on div "Paths" at bounding box center [64, 216] width 119 height 19
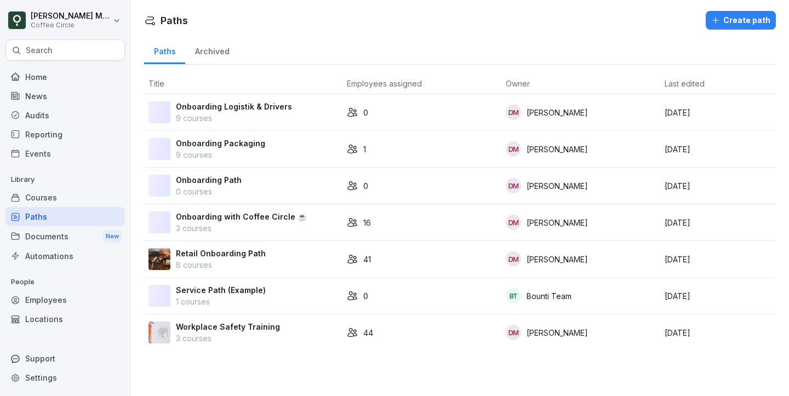
click at [53, 193] on div "Courses" at bounding box center [64, 197] width 119 height 19
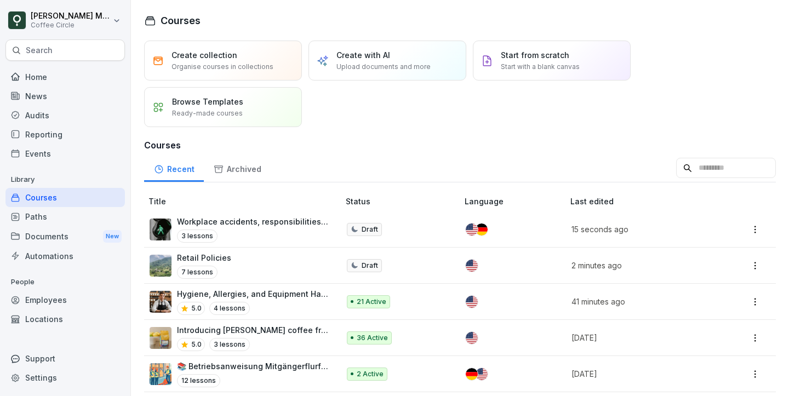
click at [49, 215] on div "Paths" at bounding box center [64, 216] width 119 height 19
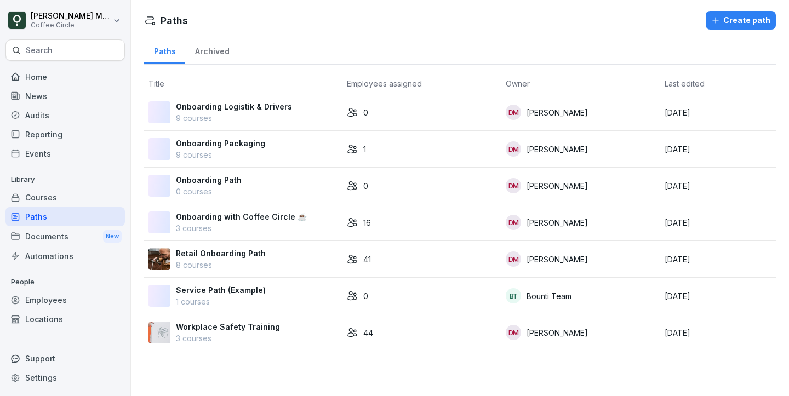
click at [243, 246] on td "Retail Onboarding Path 8 courses" at bounding box center [243, 259] width 198 height 37
click at [245, 141] on p "Onboarding Packaging" at bounding box center [220, 144] width 89 height 12
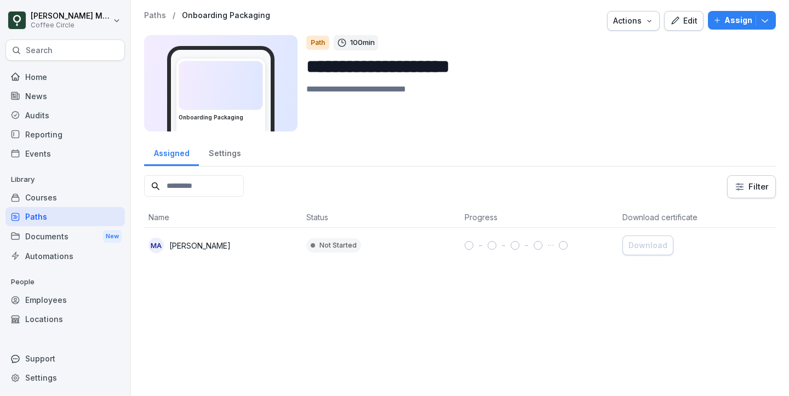
click at [680, 22] on icon "button" at bounding box center [675, 21] width 10 height 10
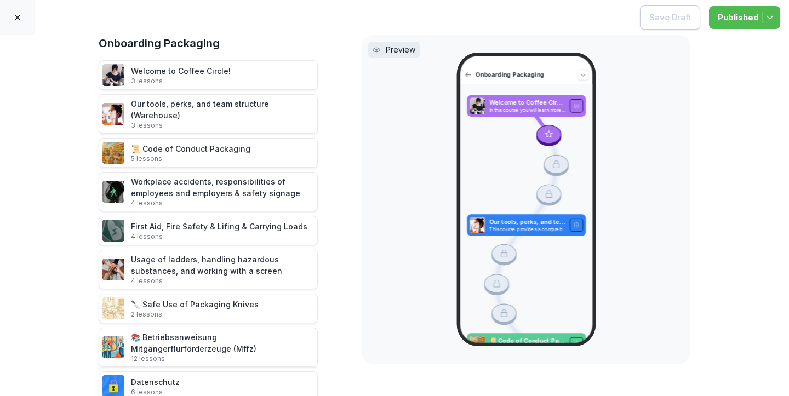
scroll to position [25, 0]
click at [21, 18] on icon at bounding box center [17, 17] width 9 height 9
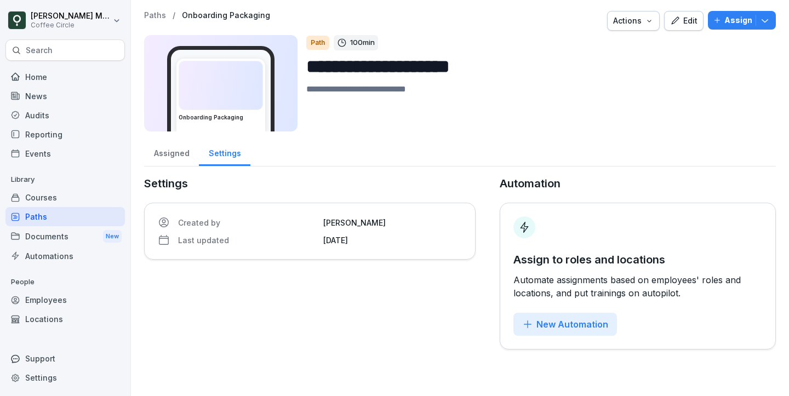
click at [50, 44] on div "Search" at bounding box center [64, 49] width 119 height 21
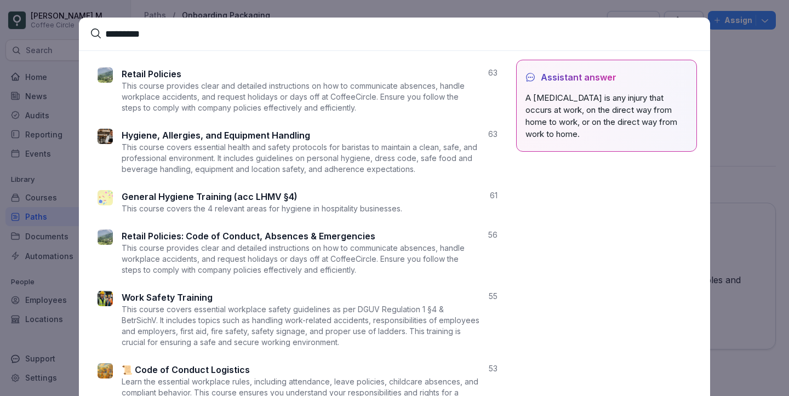
type input "*********"
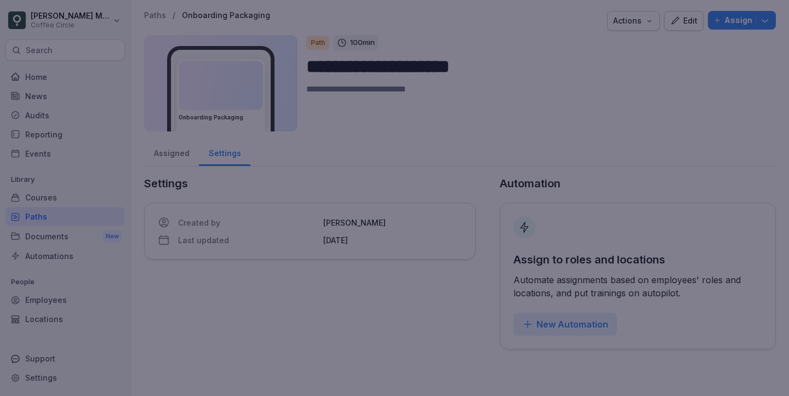
click at [4, 93] on div at bounding box center [394, 198] width 789 height 396
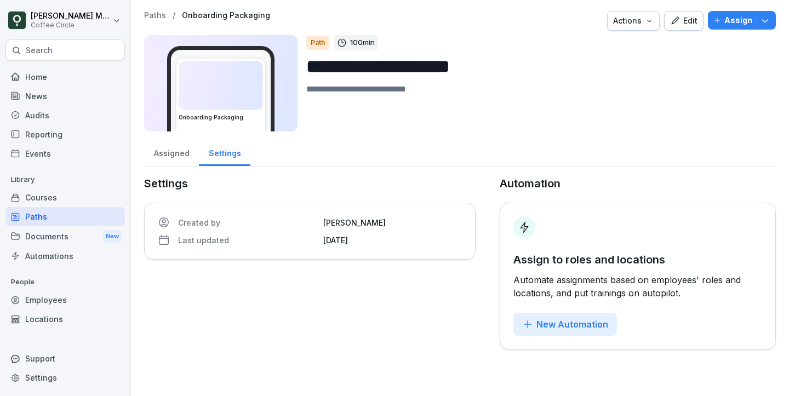
click at [53, 203] on div "Courses" at bounding box center [64, 197] width 119 height 19
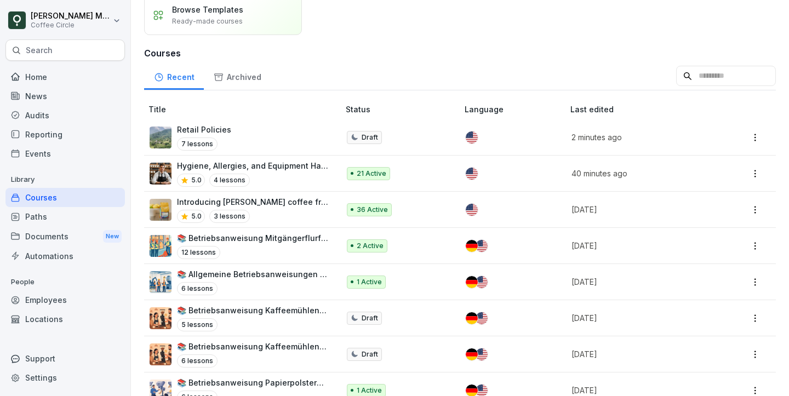
scroll to position [91, 0]
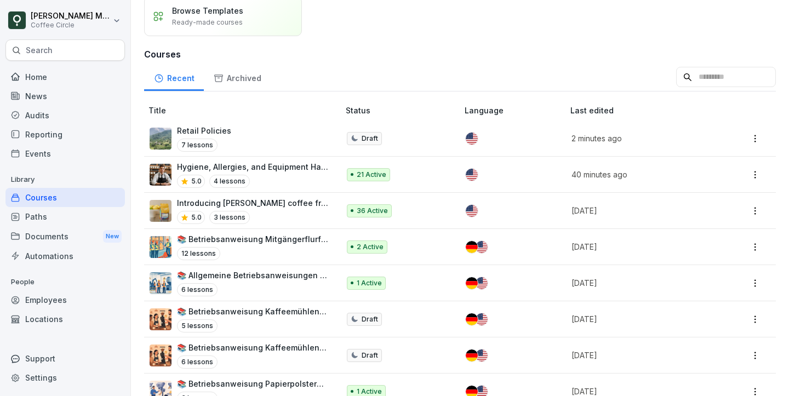
click at [748, 78] on input at bounding box center [726, 77] width 100 height 21
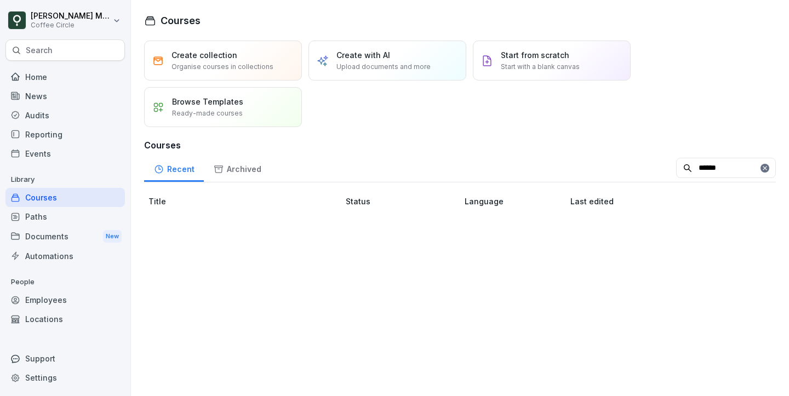
scroll to position [0, 0]
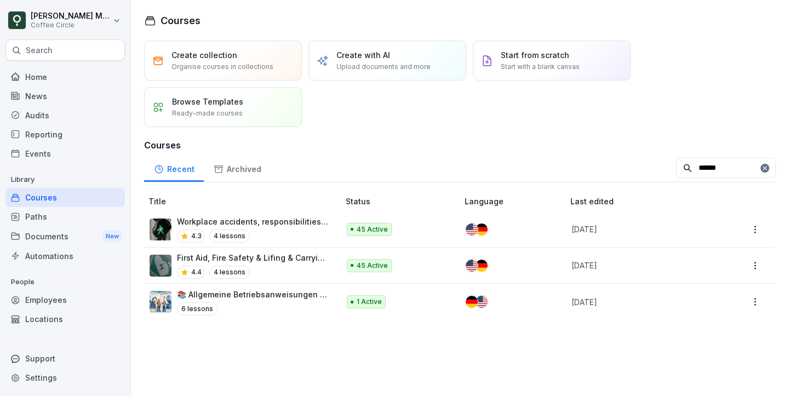
type input "******"
click at [259, 227] on p "Workplace accidents, responsibilities of employees and employers & safety signa…" at bounding box center [252, 222] width 151 height 12
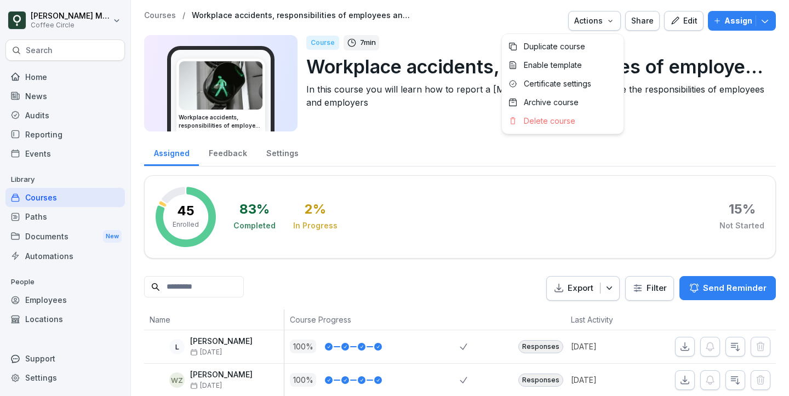
click at [604, 16] on div "Actions" at bounding box center [594, 21] width 41 height 12
click at [585, 45] on p "Duplicate course" at bounding box center [554, 47] width 61 height 10
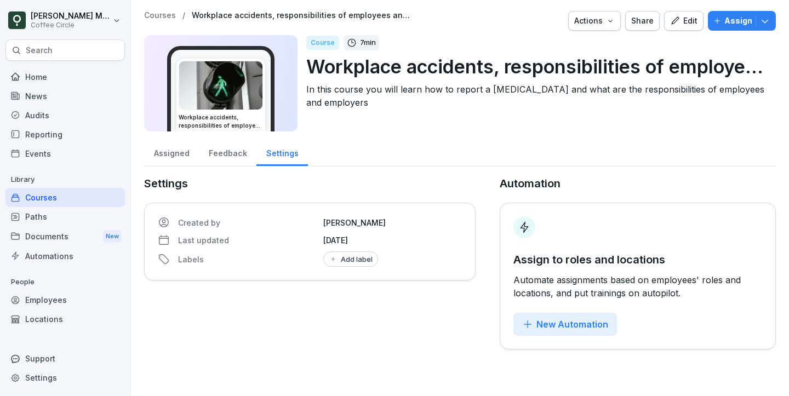
click at [662, 54] on p "Workplace accidents, responsibilities of employees and employers & safety signa…" at bounding box center [536, 67] width 461 height 28
click at [691, 23] on div "Edit" at bounding box center [683, 21] width 27 height 12
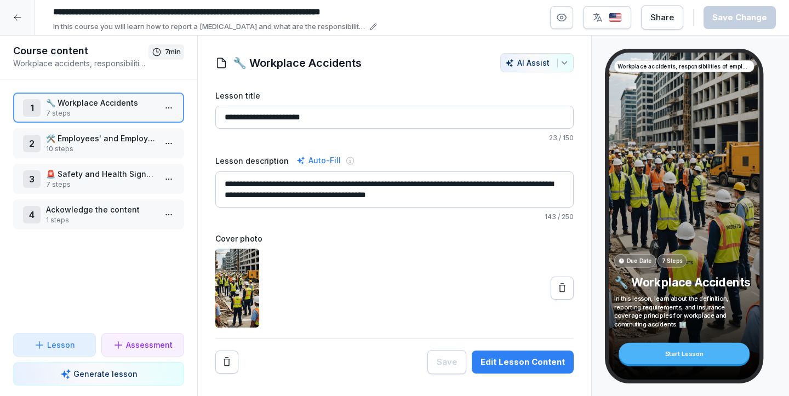
click at [96, 99] on p "🔧 Workplace Accidents" at bounding box center [101, 103] width 110 height 12
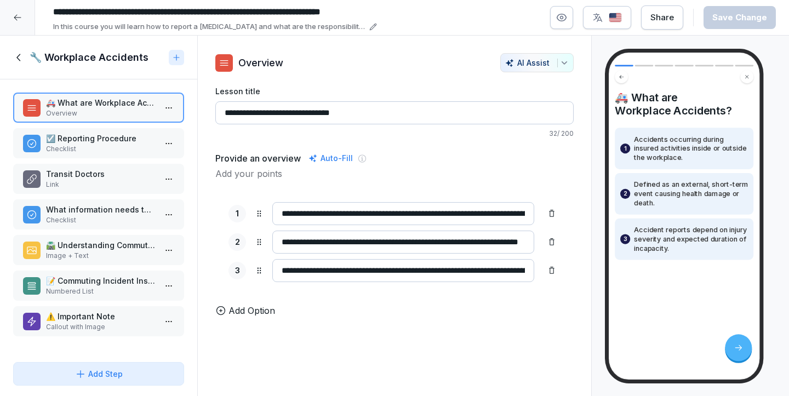
click at [20, 49] on div "🔧 Workplace Accidents" at bounding box center [98, 58] width 197 height 44
click at [20, 55] on icon at bounding box center [19, 58] width 12 height 12
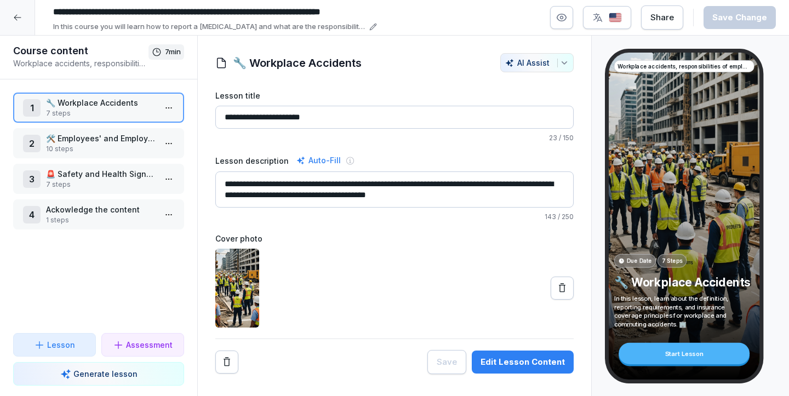
click at [170, 219] on html "**********" at bounding box center [394, 198] width 789 height 396
click at [122, 300] on div "Delete" at bounding box center [105, 298] width 38 height 12
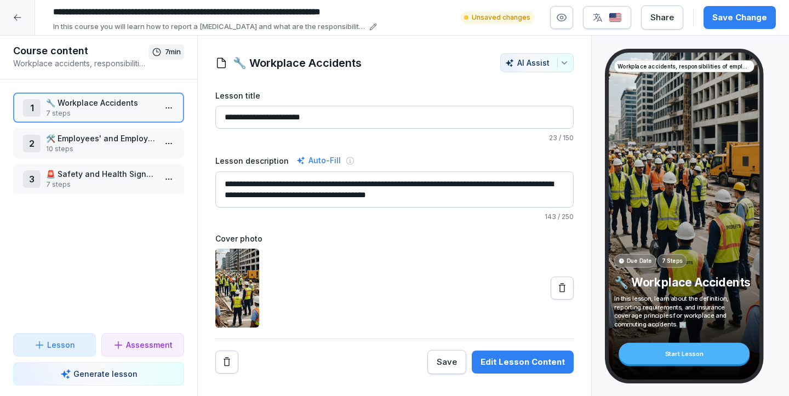
click at [128, 233] on div "1 🔧 Workplace Accidents 7 steps 2 🛠️ Employees' and Employers' Responsibilities…" at bounding box center [98, 206] width 197 height 254
click at [18, 16] on icon at bounding box center [17, 17] width 9 height 9
click at [735, 15] on div "Save Change" at bounding box center [739, 18] width 55 height 12
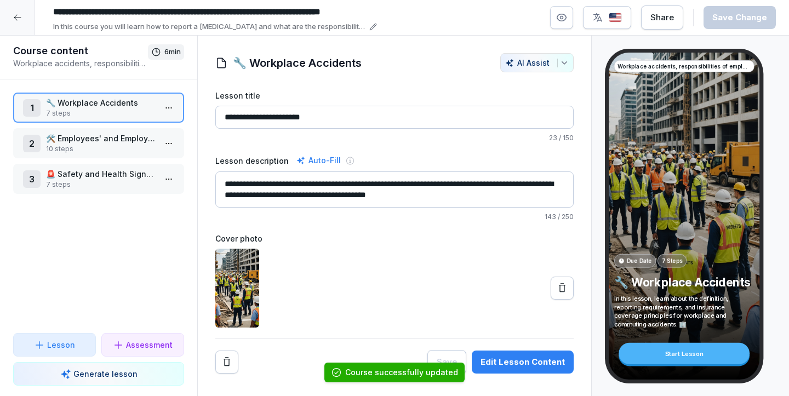
click at [20, 21] on icon at bounding box center [17, 17] width 9 height 9
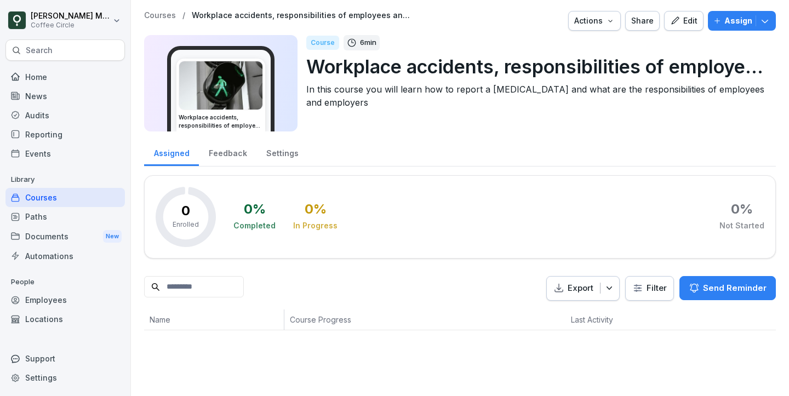
click at [66, 81] on div "Home" at bounding box center [64, 76] width 119 height 19
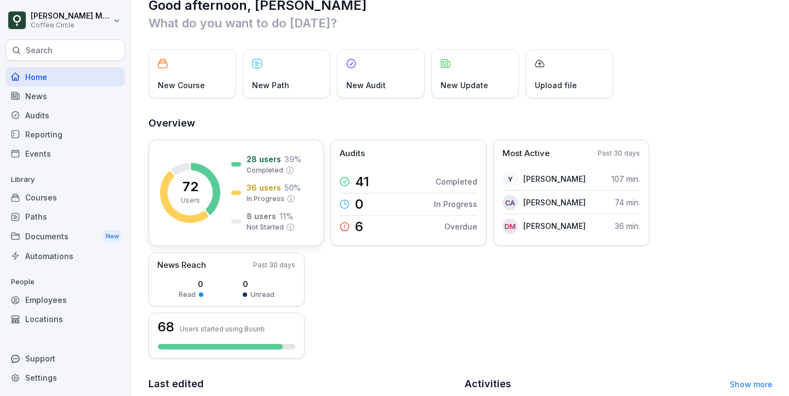
scroll to position [48, 0]
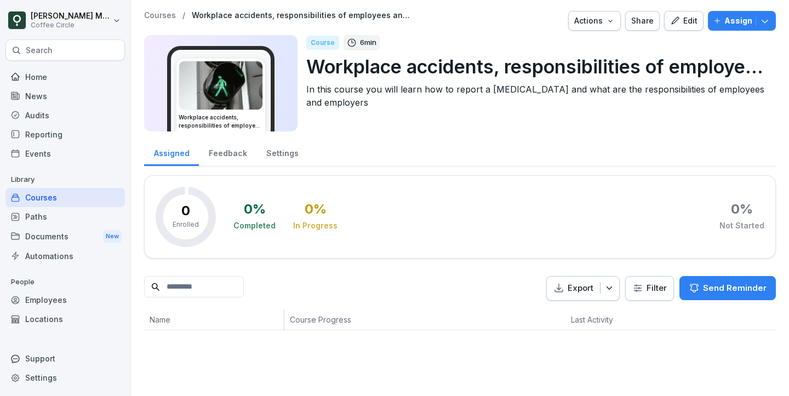
click at [687, 20] on div "Edit" at bounding box center [683, 21] width 27 height 12
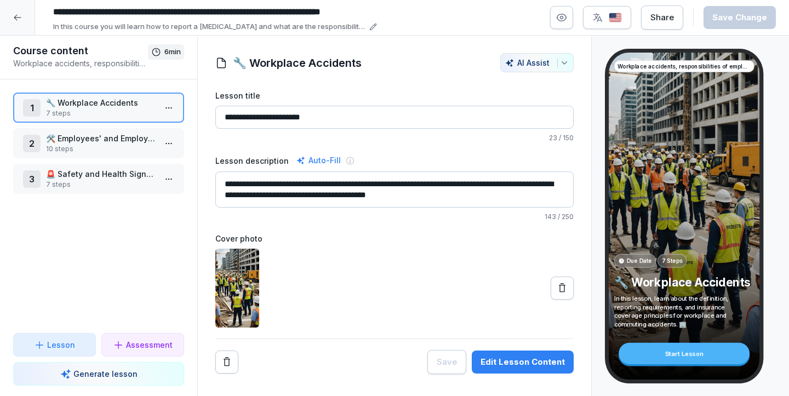
click at [49, 250] on div "1 🔧 Workplace Accidents 7 steps 2 🛠️ Employees' and Employers' Responsibilities…" at bounding box center [98, 206] width 197 height 254
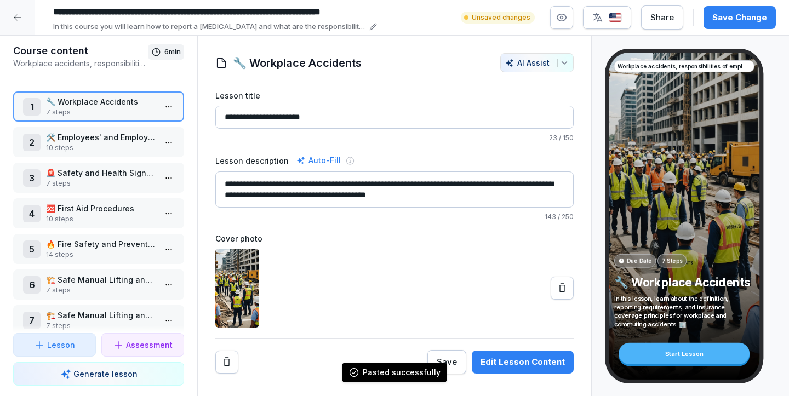
scroll to position [15, 0]
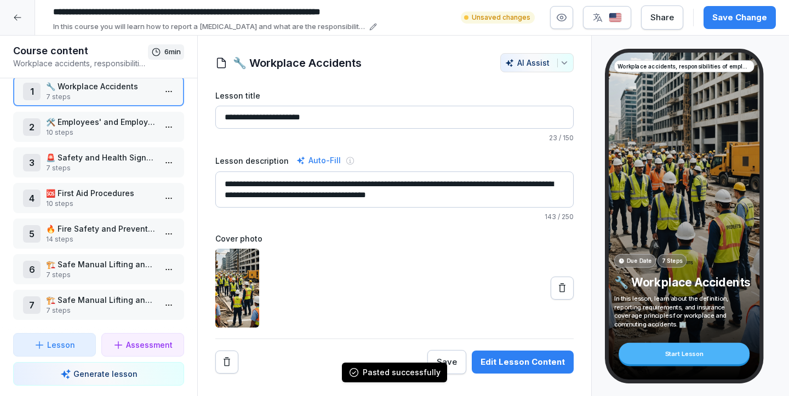
click at [183, 304] on div "7 🏗️ Safe Manual Lifting and Carrying 7 steps" at bounding box center [98, 305] width 171 height 30
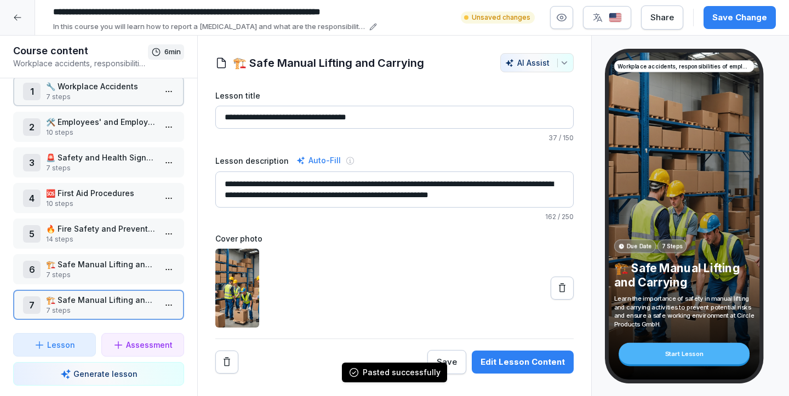
click at [170, 301] on html "**********" at bounding box center [394, 198] width 789 height 396
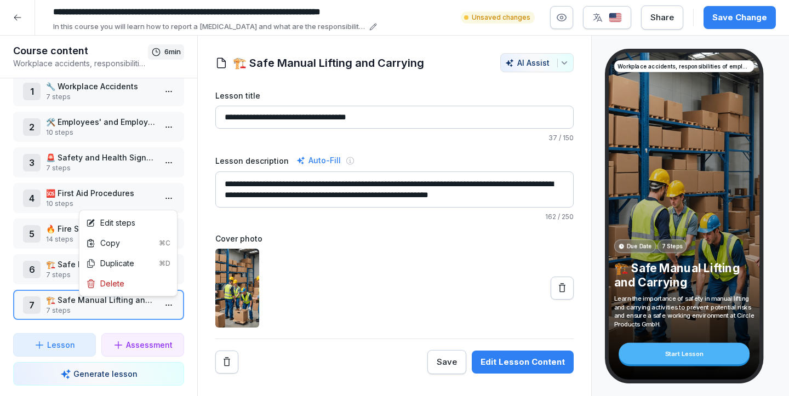
click at [139, 290] on div "Delete" at bounding box center [128, 283] width 93 height 20
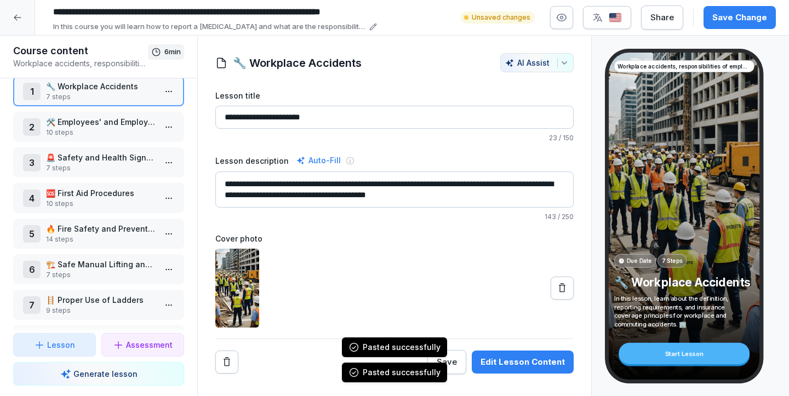
scroll to position [87, 0]
click at [173, 304] on html "**********" at bounding box center [394, 198] width 789 height 396
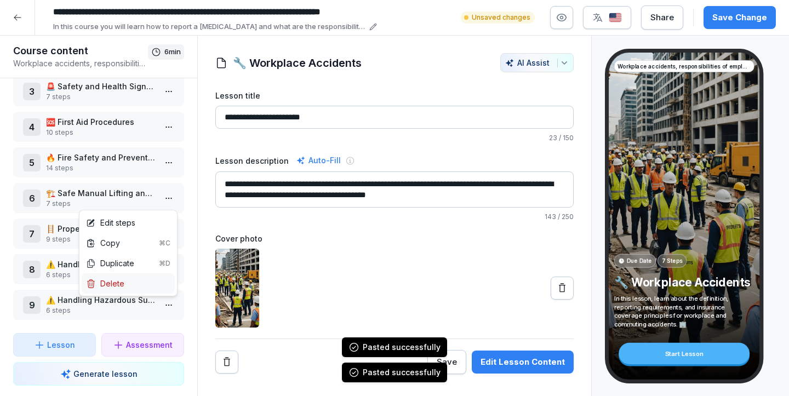
click at [150, 288] on div "Delete" at bounding box center [128, 283] width 93 height 20
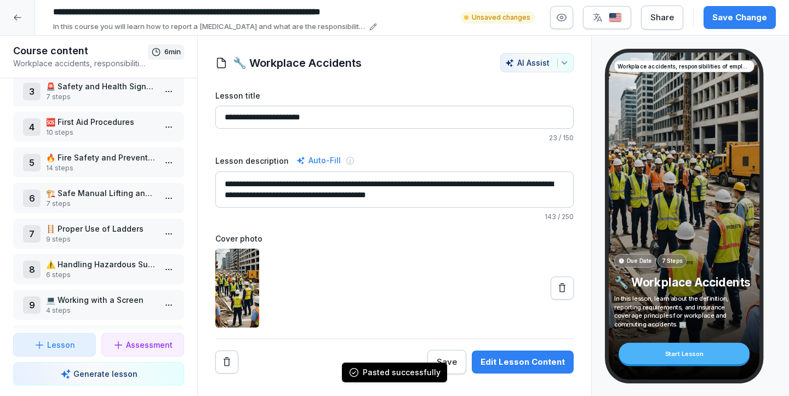
scroll to position [122, 0]
click at [102, 299] on p "Ackowledge the content" at bounding box center [101, 300] width 110 height 12
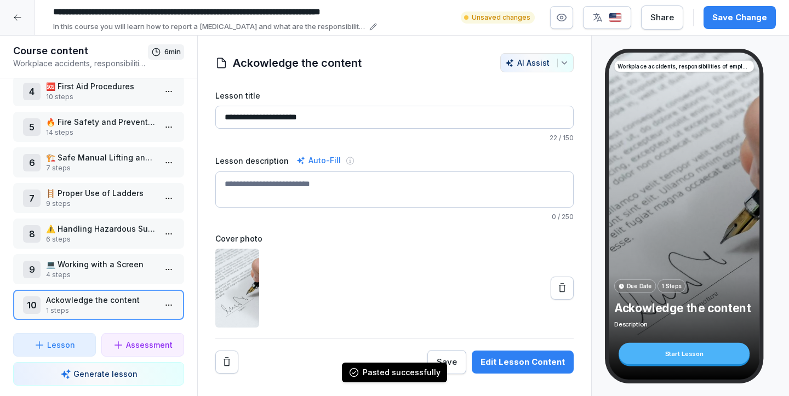
click at [89, 303] on p "Ackowledge the content" at bounding box center [101, 300] width 110 height 12
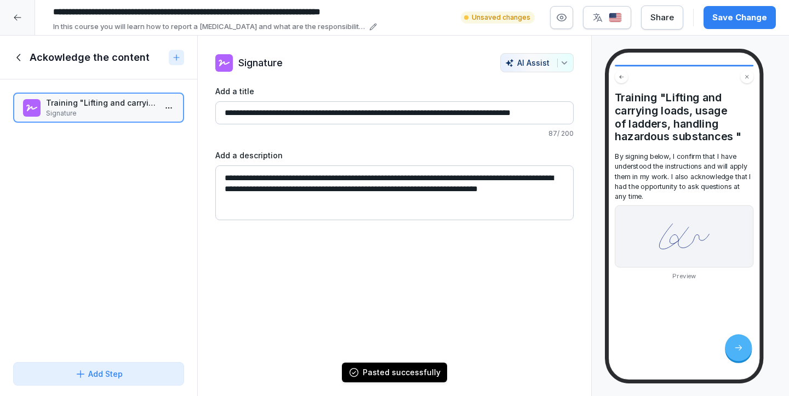
click at [302, 177] on textarea "**********" at bounding box center [394, 192] width 358 height 55
click at [379, 117] on input "**********" at bounding box center [394, 112] width 358 height 23
drag, startPoint x: 258, startPoint y: 113, endPoint x: 433, endPoint y: 115, distance: 175.3
click at [433, 115] on input "**********" at bounding box center [394, 112] width 358 height 23
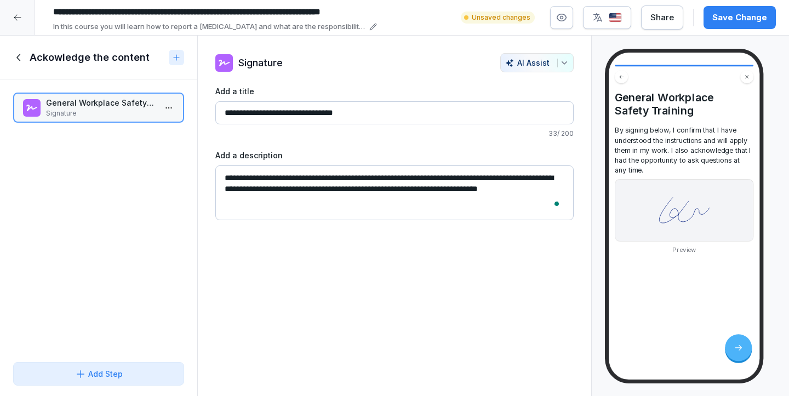
type input "**********"
click at [492, 169] on textarea "**********" at bounding box center [394, 192] width 358 height 55
click at [723, 14] on div "Save Change" at bounding box center [739, 18] width 55 height 12
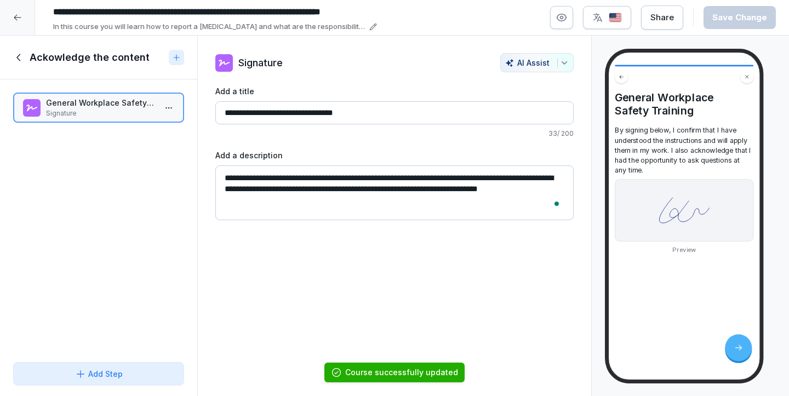
click at [26, 52] on div "Ackowledge the content" at bounding box center [88, 57] width 151 height 13
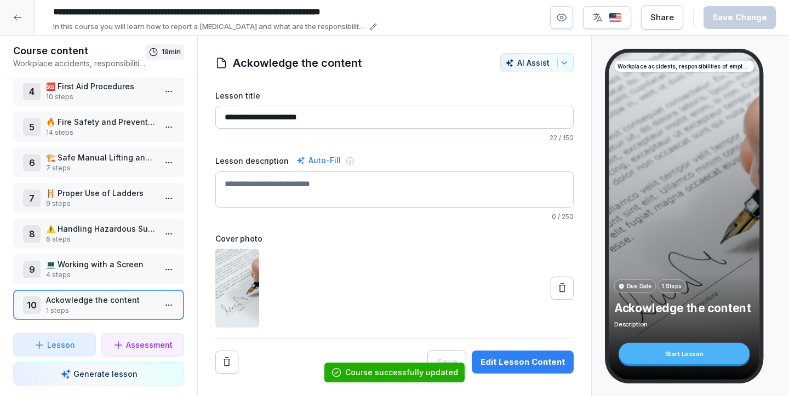
click at [134, 16] on input "**********" at bounding box center [212, 12] width 329 height 19
click at [241, 5] on input "**********" at bounding box center [212, 12] width 329 height 19
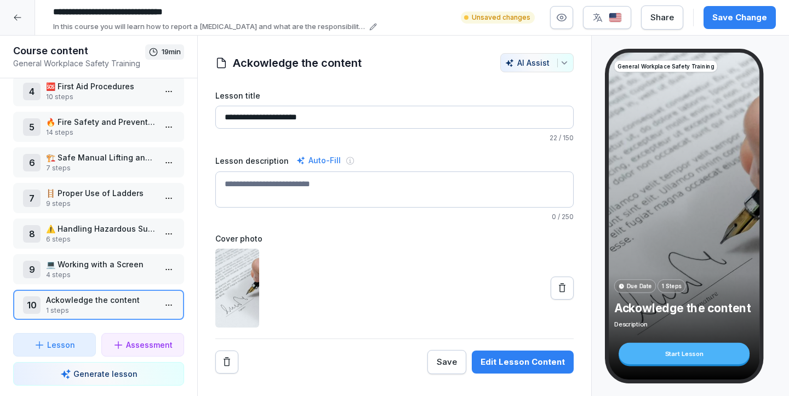
type input "**********"
click at [448, 33] on div "**********" at bounding box center [394, 18] width 789 height 36
click at [767, 8] on button "Save Change" at bounding box center [740, 17] width 72 height 23
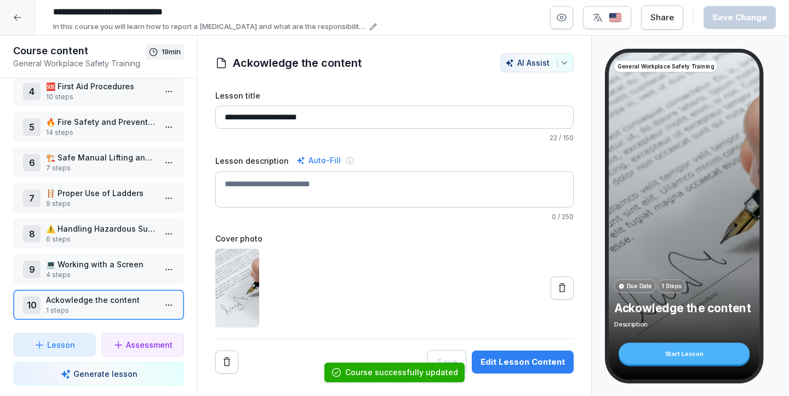
click at [25, 13] on div at bounding box center [17, 17] width 35 height 35
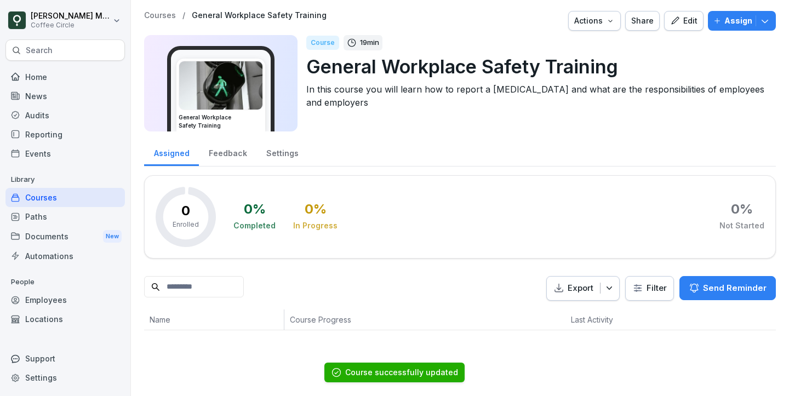
click at [50, 222] on div "Paths" at bounding box center [64, 216] width 119 height 19
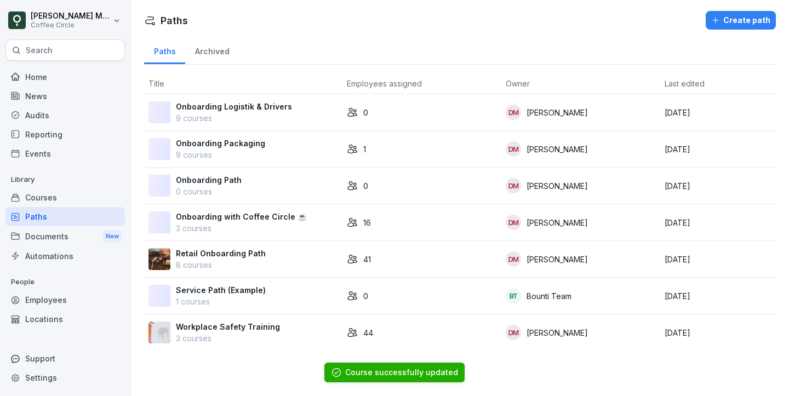
click at [252, 134] on td "Onboarding Packaging 9 courses" at bounding box center [243, 149] width 198 height 37
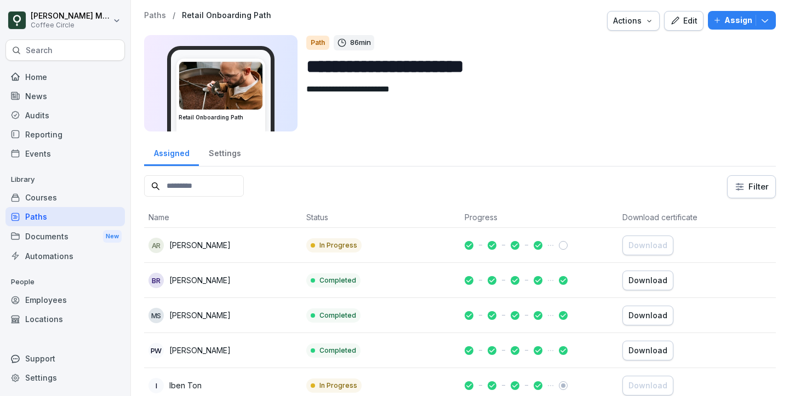
click at [687, 28] on button "Edit" at bounding box center [683, 21] width 39 height 20
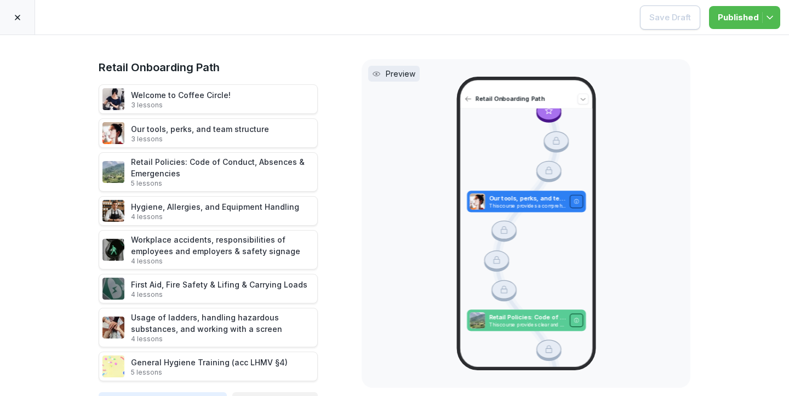
scroll to position [22, 0]
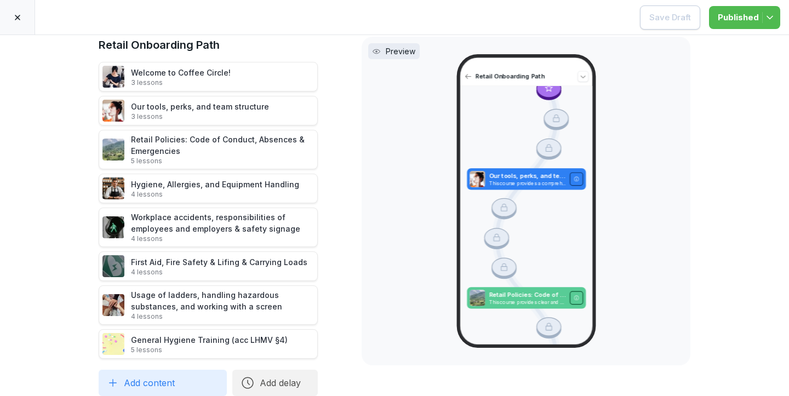
click at [12, 11] on div at bounding box center [17, 17] width 35 height 35
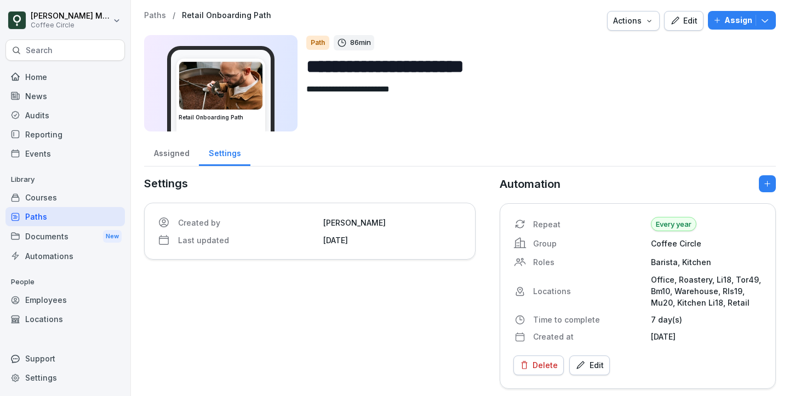
click at [44, 197] on div "Courses" at bounding box center [64, 197] width 119 height 19
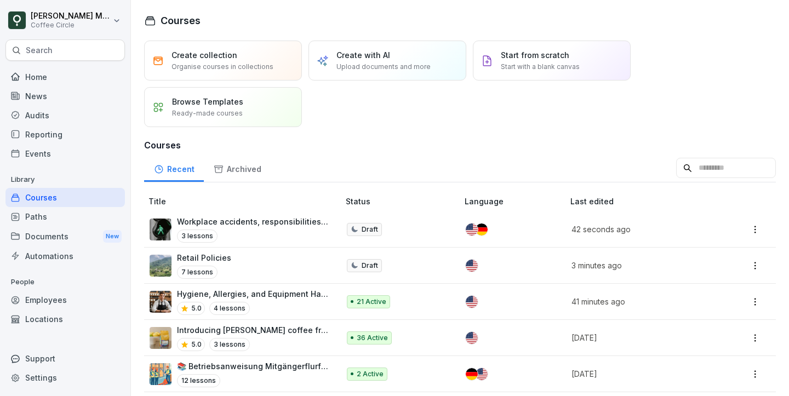
click at [714, 164] on input at bounding box center [726, 168] width 100 height 21
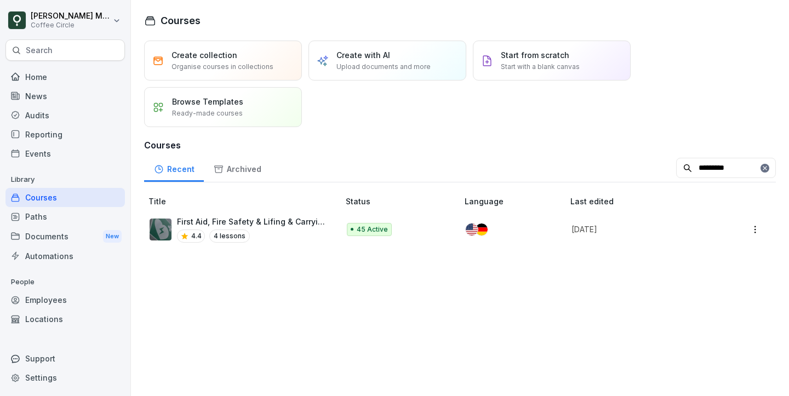
type input "*********"
click at [314, 224] on p "First Aid, Fire Safety & Lifing & Carrying Loads" at bounding box center [252, 222] width 151 height 12
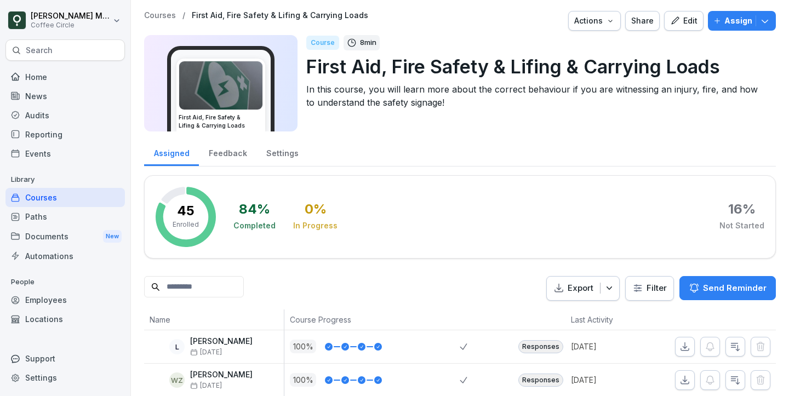
click at [687, 20] on div "Edit" at bounding box center [683, 21] width 27 height 12
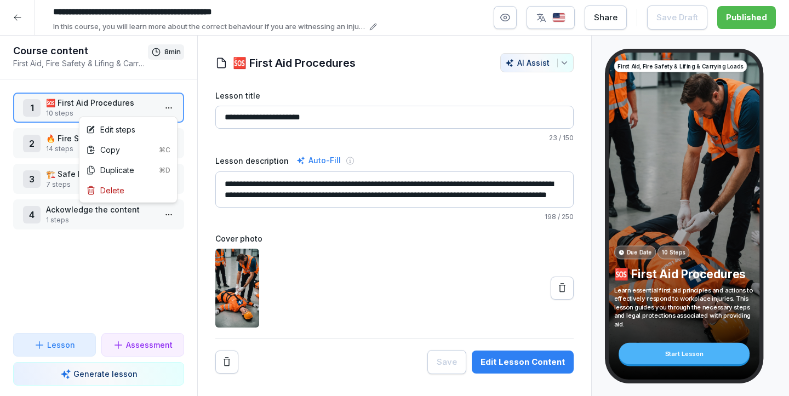
click at [163, 115] on html "**********" at bounding box center [394, 198] width 789 height 396
click at [140, 151] on div "Copy ⌘C" at bounding box center [128, 150] width 84 height 12
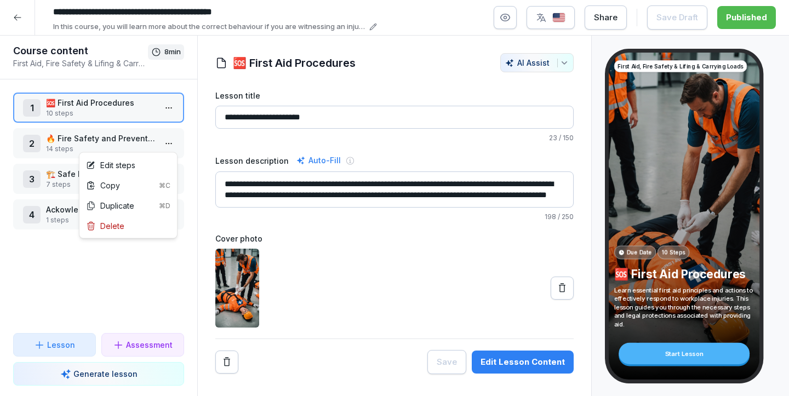
click at [167, 138] on html "**********" at bounding box center [394, 198] width 789 height 396
click at [153, 178] on div "Copy ⌘C" at bounding box center [128, 185] width 93 height 20
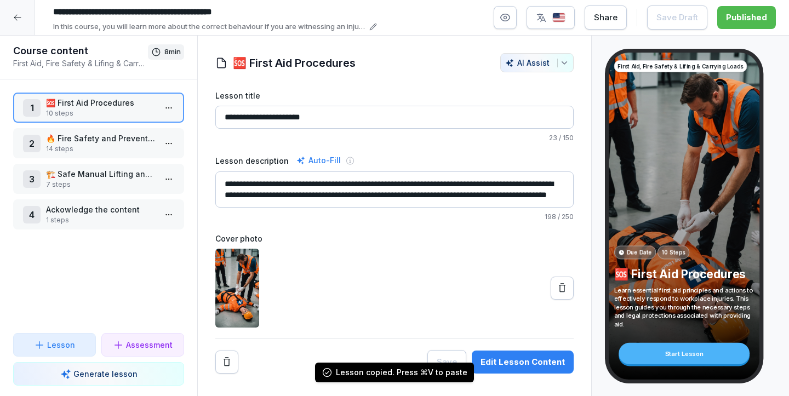
click at [168, 176] on html "**********" at bounding box center [394, 198] width 789 height 396
click at [155, 198] on div "Edit steps" at bounding box center [128, 201] width 93 height 20
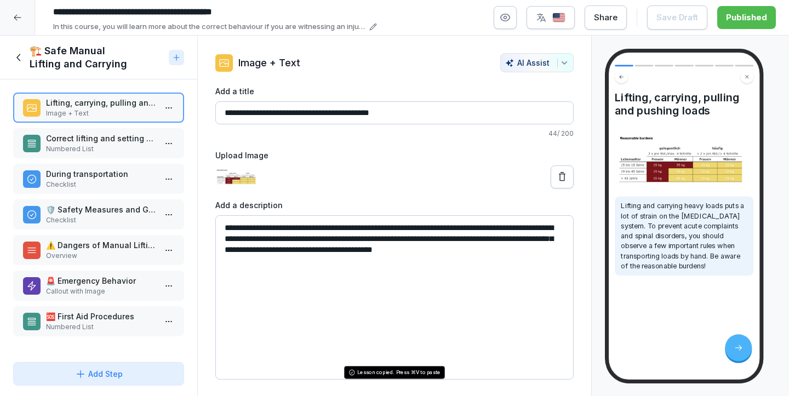
click at [18, 61] on icon at bounding box center [19, 58] width 12 height 12
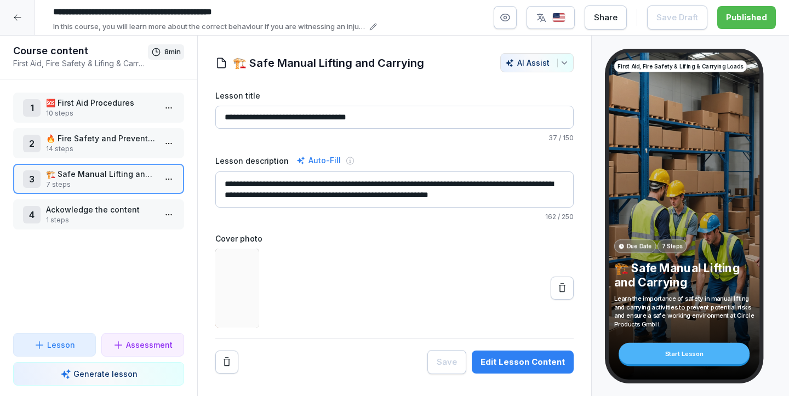
click at [175, 184] on html "**********" at bounding box center [394, 198] width 789 height 396
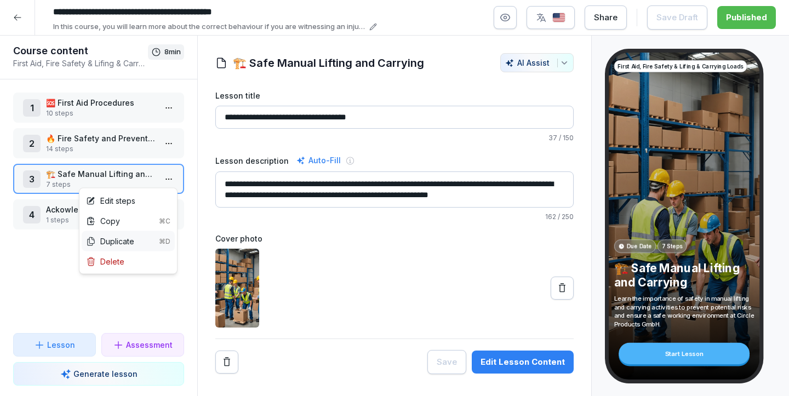
click at [140, 243] on div "Duplicate ⌘D" at bounding box center [128, 242] width 84 height 12
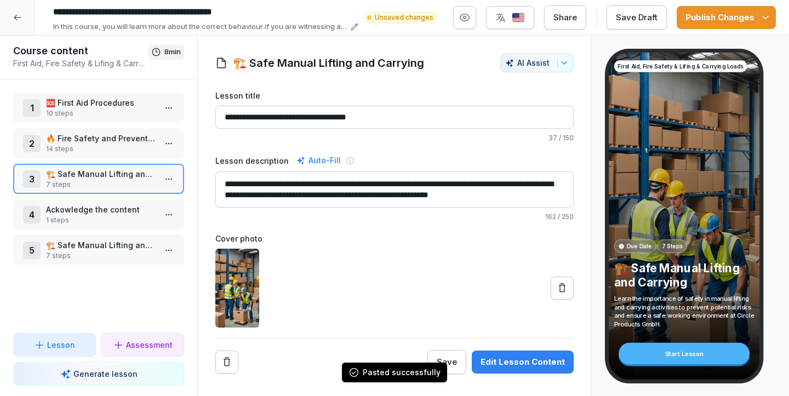
click at [167, 254] on html "**********" at bounding box center [394, 198] width 789 height 396
click at [131, 327] on div "Delete" at bounding box center [128, 333] width 93 height 20
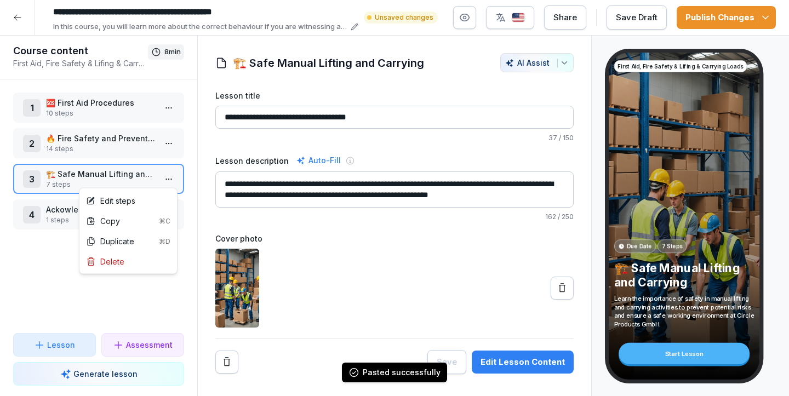
click at [170, 173] on html "**********" at bounding box center [394, 198] width 789 height 396
click at [136, 219] on div "Copy ⌘C" at bounding box center [128, 221] width 84 height 12
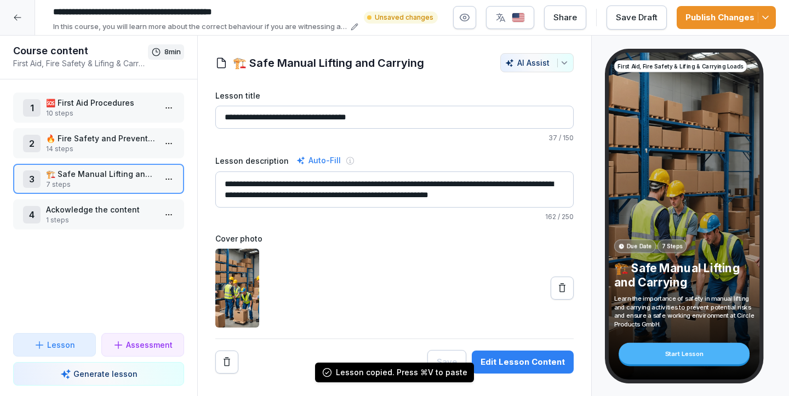
click at [20, 22] on div at bounding box center [17, 17] width 35 height 35
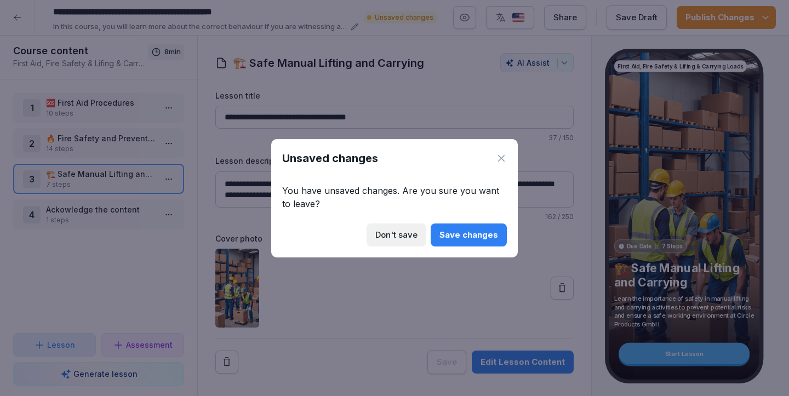
click at [391, 236] on div "Don't save" at bounding box center [396, 235] width 42 height 12
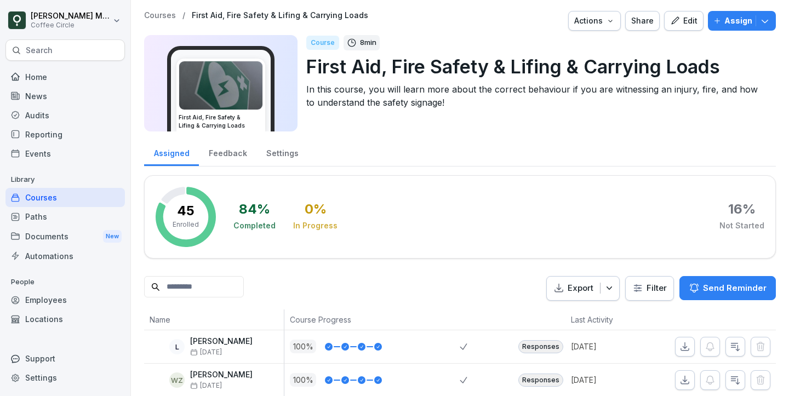
click at [94, 53] on div "Search" at bounding box center [64, 49] width 119 height 21
click at [93, 199] on div "Courses" at bounding box center [64, 197] width 119 height 19
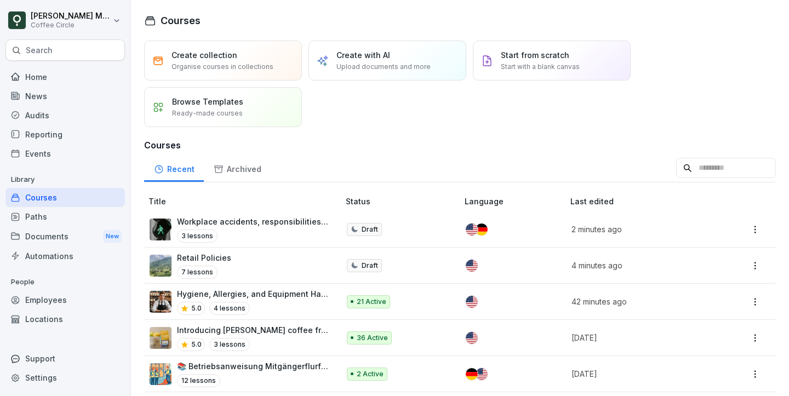
click at [696, 170] on input at bounding box center [726, 168] width 100 height 21
type input "*******"
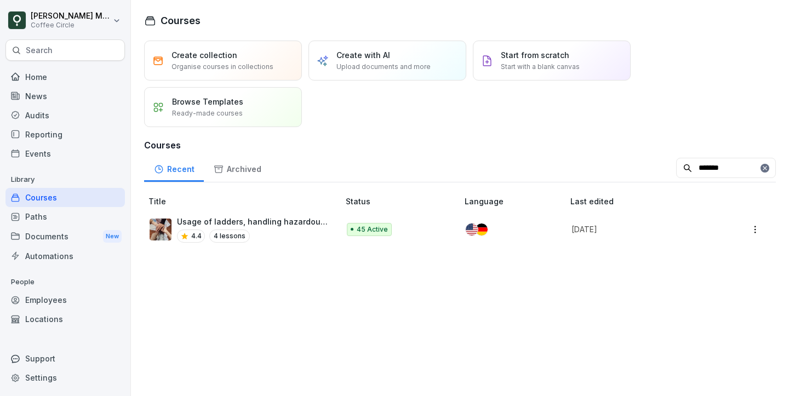
click at [245, 228] on div "Usage of ladders, handling hazardous substances, and working with a screen 4.4 …" at bounding box center [252, 229] width 151 height 27
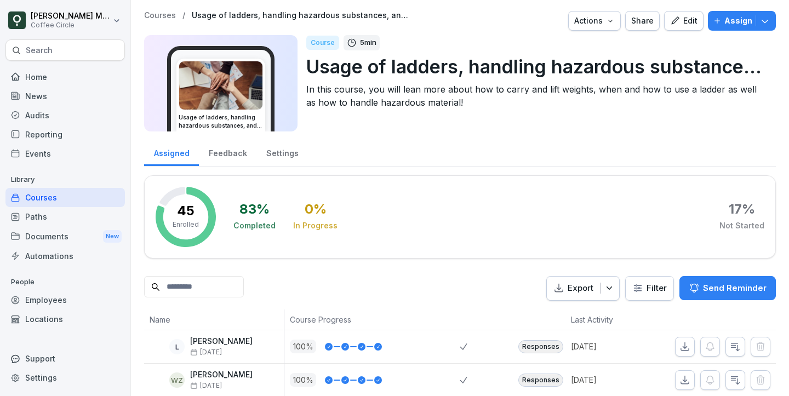
click at [688, 26] on div "Edit" at bounding box center [683, 21] width 27 height 12
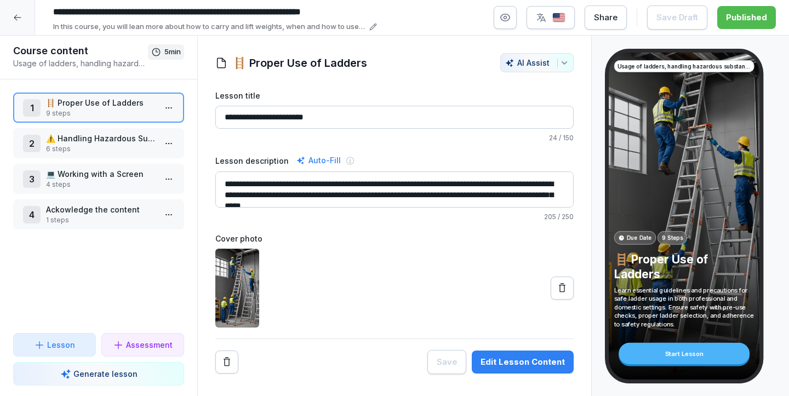
click at [169, 112] on html "**********" at bounding box center [394, 198] width 789 height 396
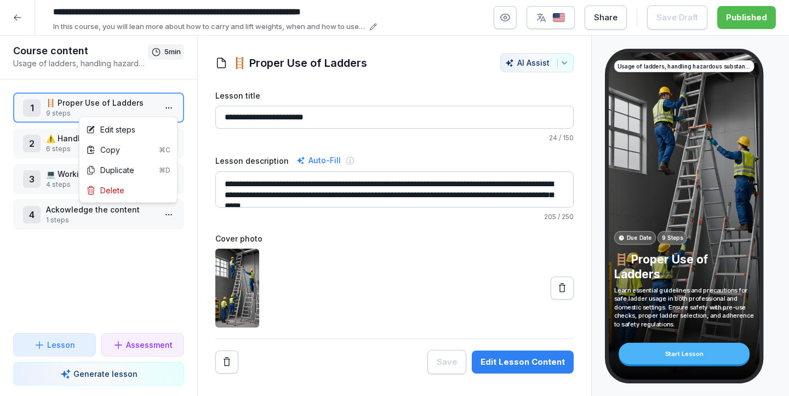
click at [167, 100] on html "**********" at bounding box center [394, 198] width 789 height 396
click at [165, 108] on html "**********" at bounding box center [394, 198] width 789 height 396
click at [140, 144] on div "Copy ⌘C" at bounding box center [128, 150] width 84 height 12
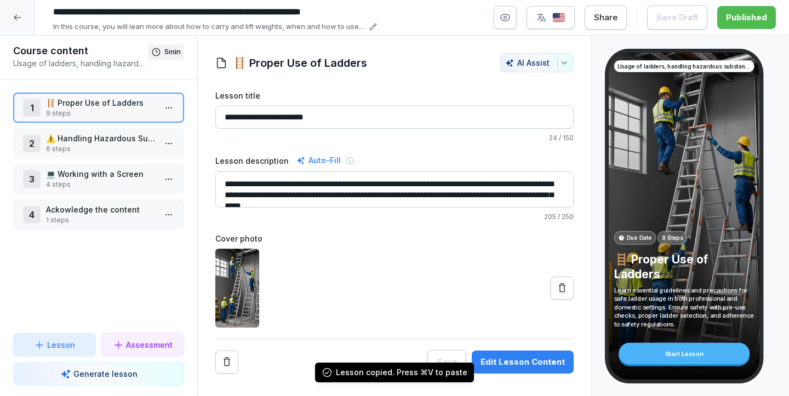
click at [171, 145] on html "**********" at bounding box center [394, 198] width 789 height 396
click at [140, 184] on div "Copy ⌘C" at bounding box center [128, 186] width 84 height 12
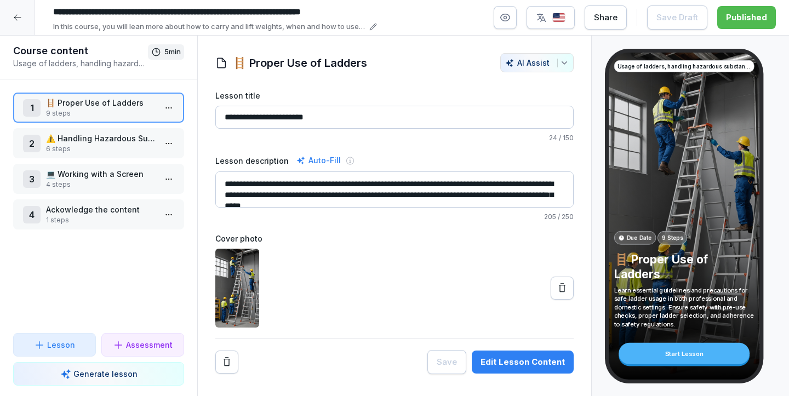
click at [141, 147] on p "6 steps" at bounding box center [101, 149] width 110 height 10
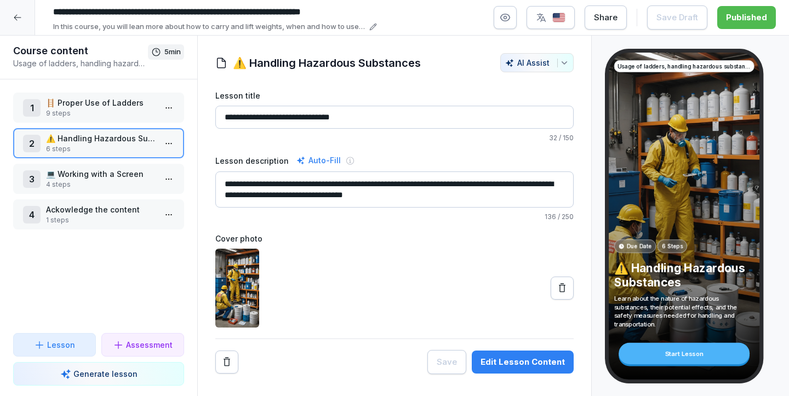
click at [168, 175] on html "**********" at bounding box center [394, 198] width 789 height 396
click at [139, 216] on div "Copy ⌘C" at bounding box center [128, 221] width 84 height 12
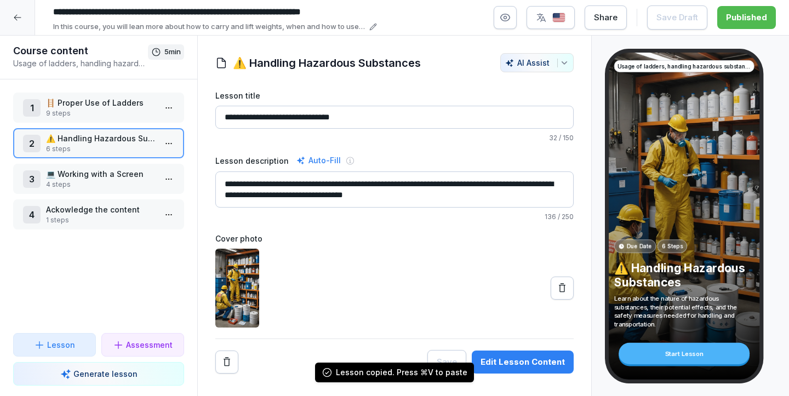
click at [132, 213] on p "Ackowledge the content" at bounding box center [101, 210] width 110 height 12
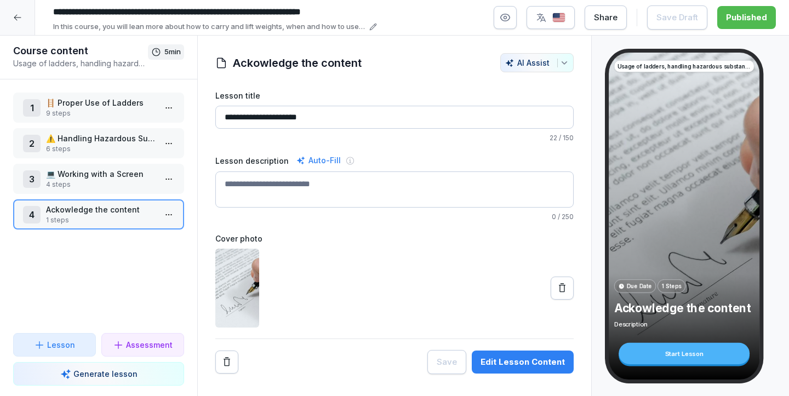
click at [172, 215] on html "**********" at bounding box center [394, 198] width 789 height 396
click at [138, 256] on div "Copy ⌘C" at bounding box center [128, 257] width 84 height 12
click at [7, 14] on div at bounding box center [17, 17] width 35 height 35
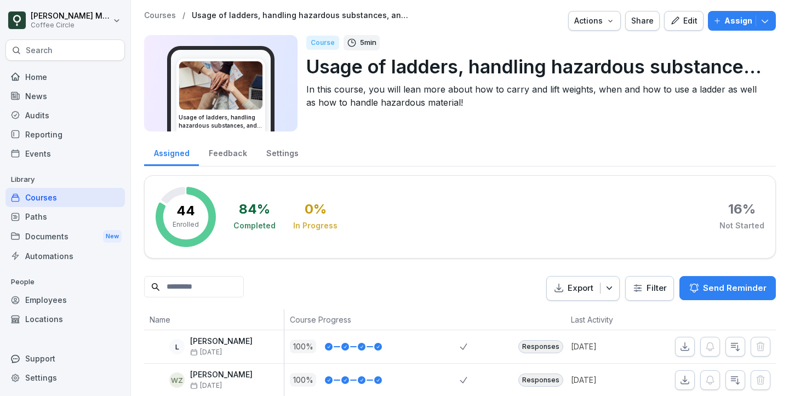
click at [42, 213] on div "Paths" at bounding box center [64, 216] width 119 height 19
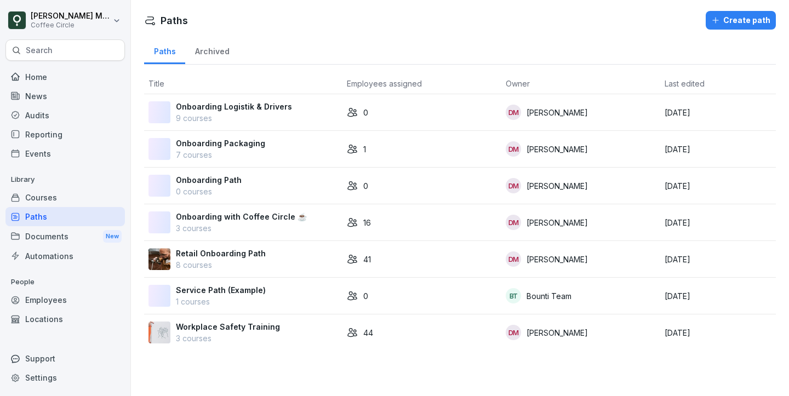
click at [243, 109] on p "Onboarding Logistik & Drivers" at bounding box center [234, 107] width 116 height 12
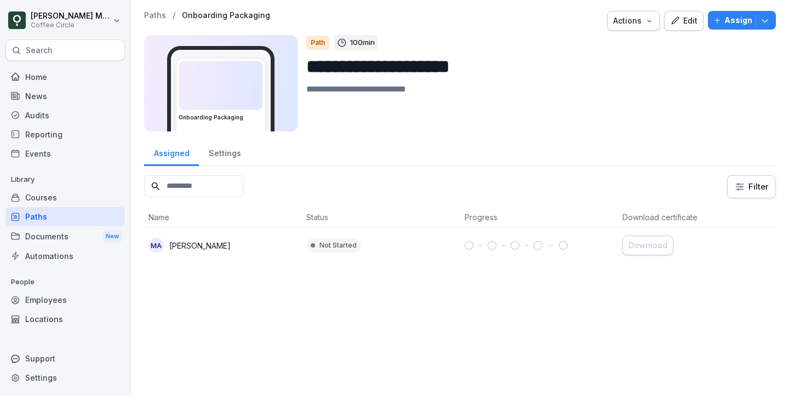
click at [678, 22] on icon "button" at bounding box center [675, 21] width 10 height 10
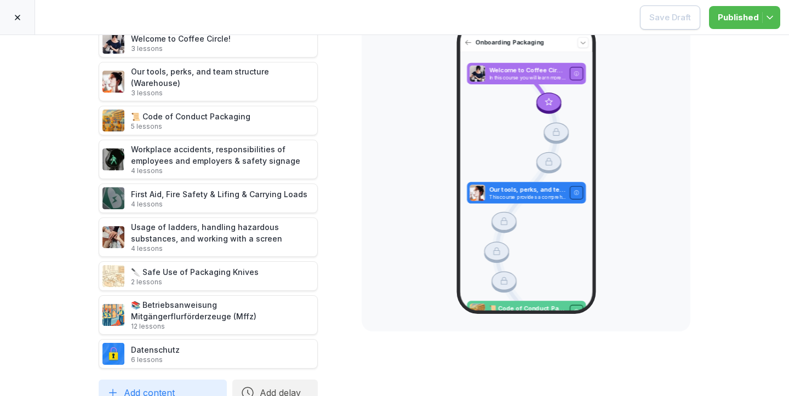
scroll to position [56, 0]
click at [332, 156] on icon at bounding box center [329, 160] width 9 height 9
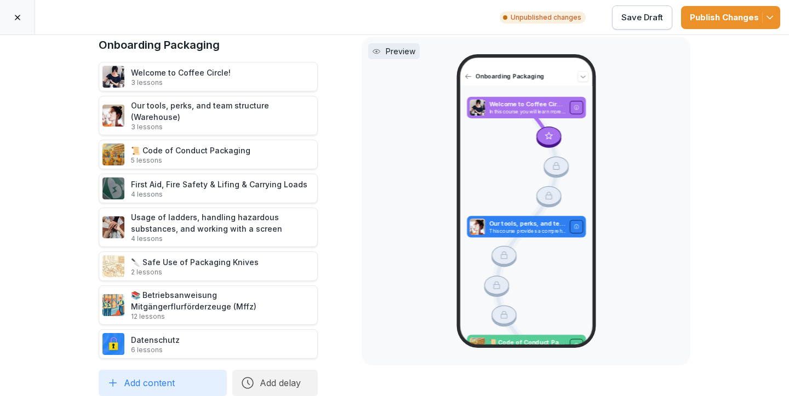
scroll to position [13, 0]
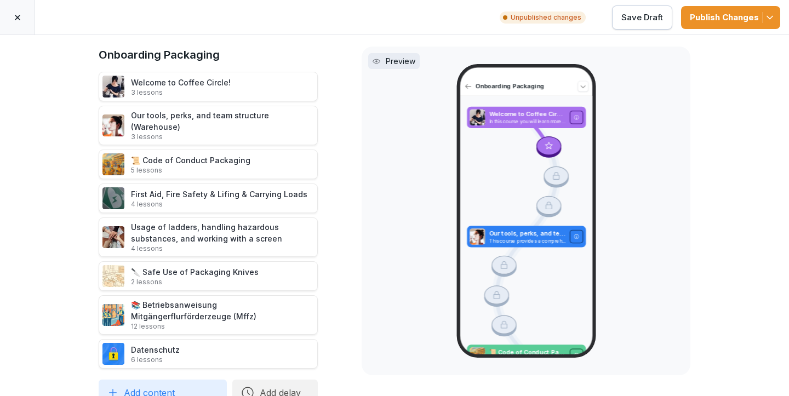
click at [324, 184] on div at bounding box center [321, 199] width 25 height 30
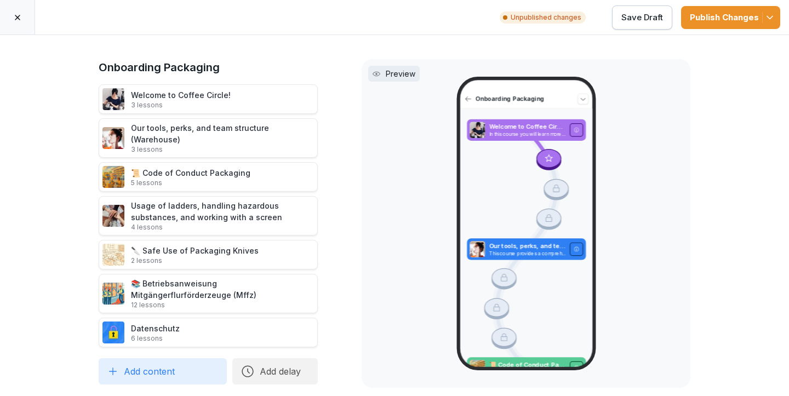
click at [323, 205] on div at bounding box center [321, 215] width 25 height 39
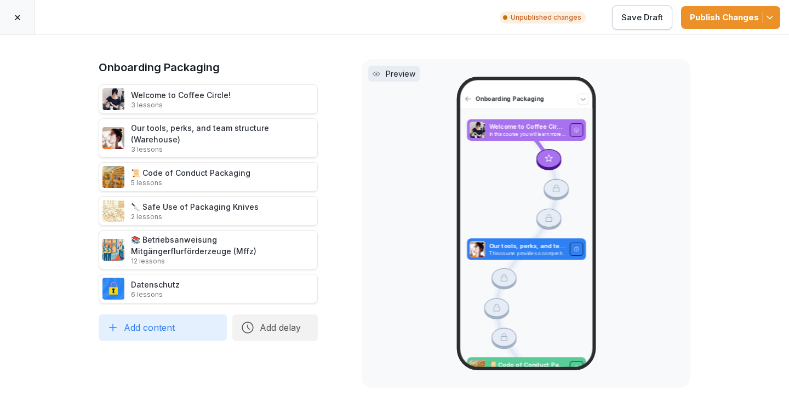
click at [148, 321] on button "Add content" at bounding box center [163, 328] width 128 height 26
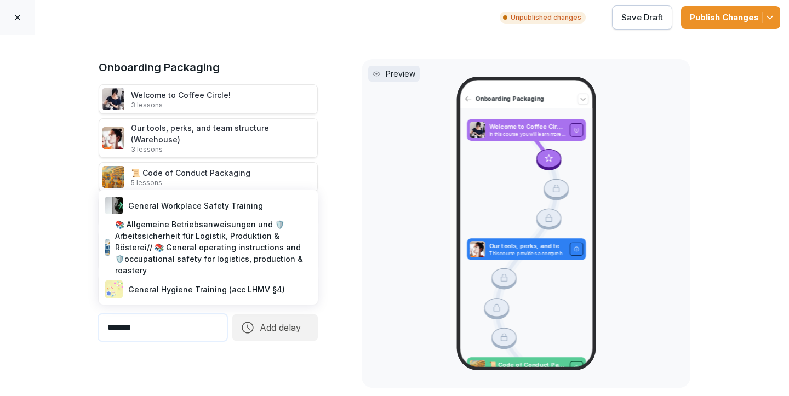
type input "*******"
click at [161, 204] on div "General Workplace Safety Training" at bounding box center [208, 206] width 210 height 22
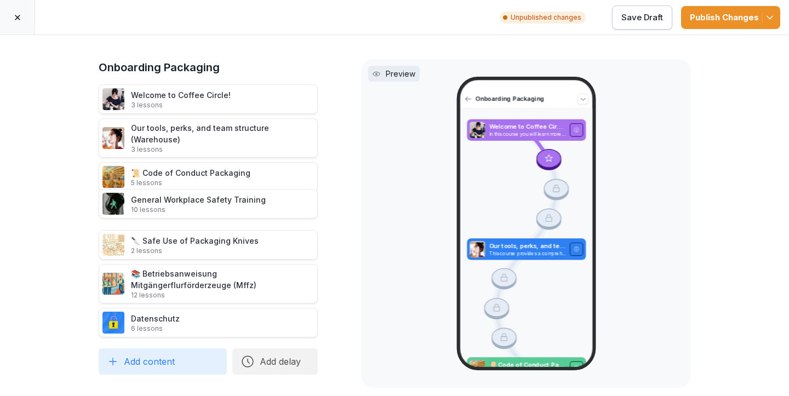
drag, startPoint x: 191, startPoint y: 312, endPoint x: 193, endPoint y: 193, distance: 118.4
click at [193, 194] on div "General Workplace Safety Training 10 lessons" at bounding box center [198, 204] width 135 height 20
click at [760, 12] on div "Publish Changes" at bounding box center [731, 18] width 82 height 12
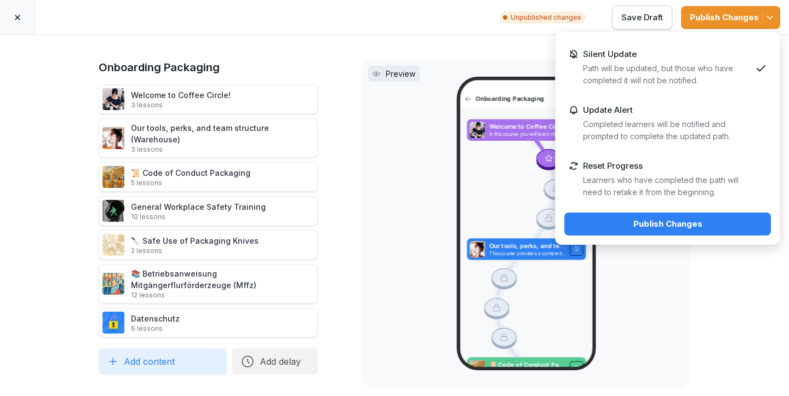
click at [695, 159] on div "Reset Progress Learners who have completed the path will need to retake it from…" at bounding box center [667, 179] width 207 height 55
click at [702, 212] on form "Silent Update Path will be updated, but those who have completed it will not be…" at bounding box center [667, 138] width 225 height 214
click at [703, 224] on div "Publish Changes" at bounding box center [667, 224] width 189 height 12
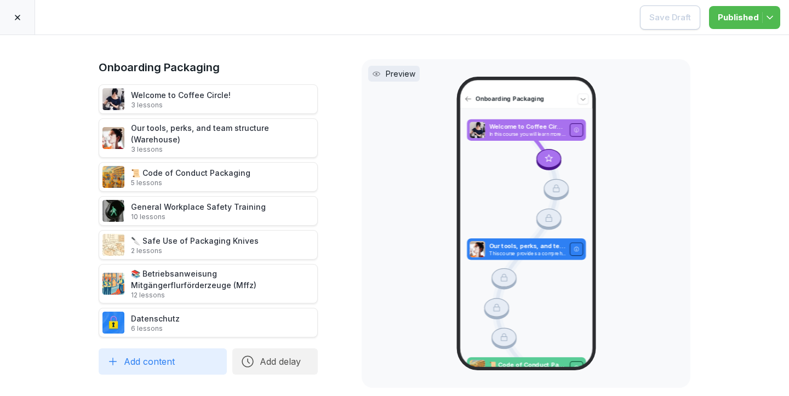
click at [22, 19] on div at bounding box center [17, 17] width 35 height 35
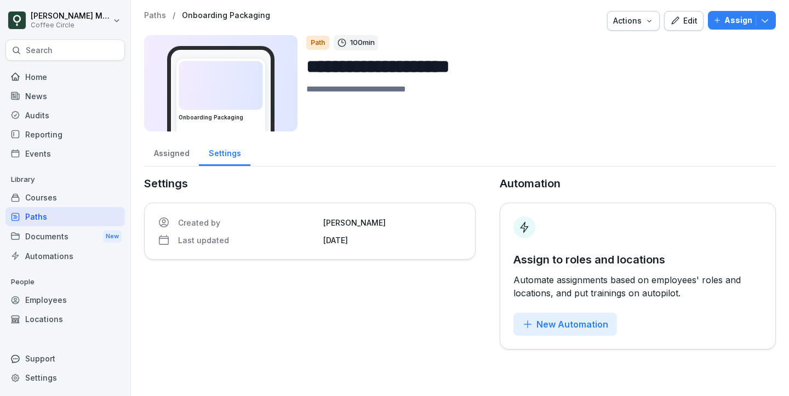
click at [62, 196] on div "Courses" at bounding box center [64, 197] width 119 height 19
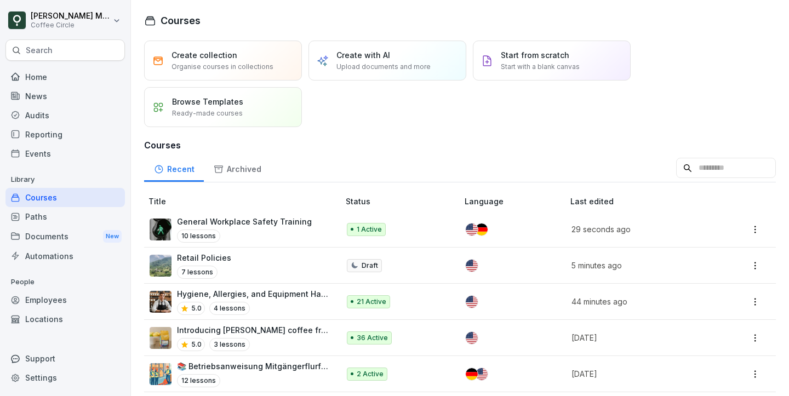
click at [65, 214] on div "Paths" at bounding box center [64, 216] width 119 height 19
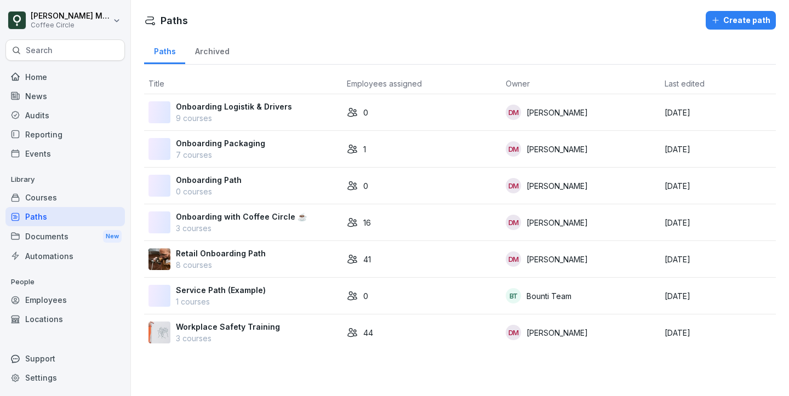
click at [215, 264] on p "8 courses" at bounding box center [221, 265] width 90 height 12
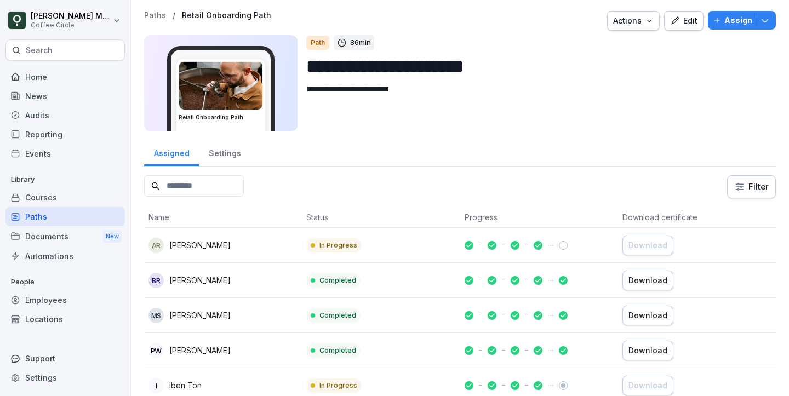
click at [682, 27] on button "Edit" at bounding box center [683, 21] width 39 height 20
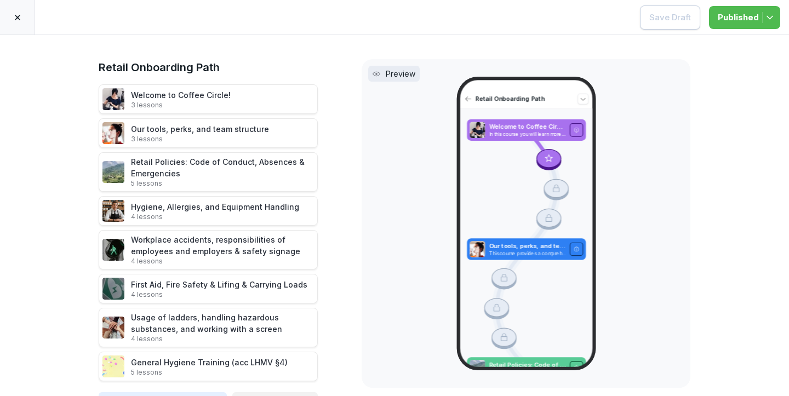
scroll to position [22, 0]
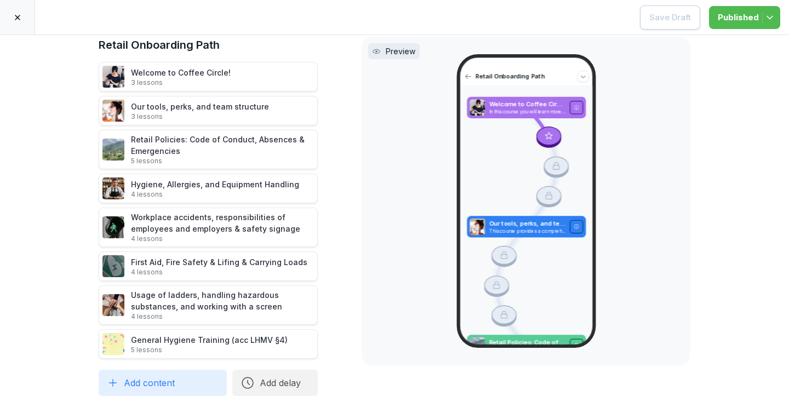
click at [15, 20] on icon at bounding box center [17, 17] width 9 height 9
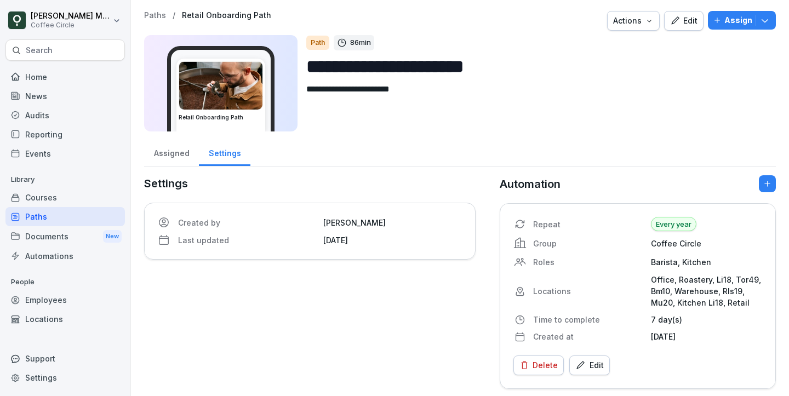
click at [61, 184] on p "Library" at bounding box center [64, 180] width 119 height 18
click at [55, 198] on div "Courses" at bounding box center [64, 197] width 119 height 19
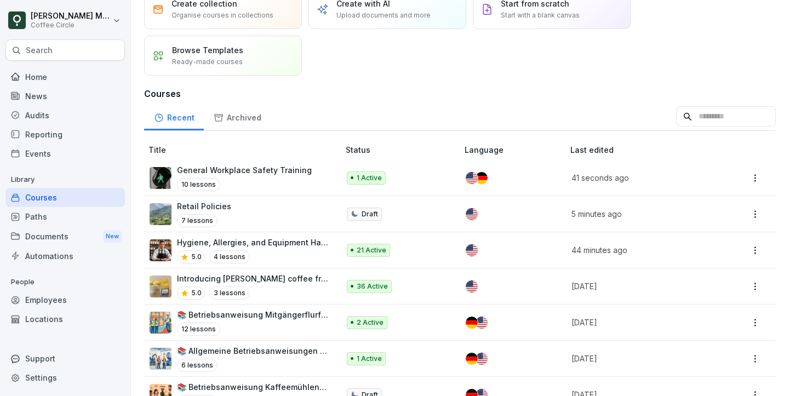
scroll to position [55, 0]
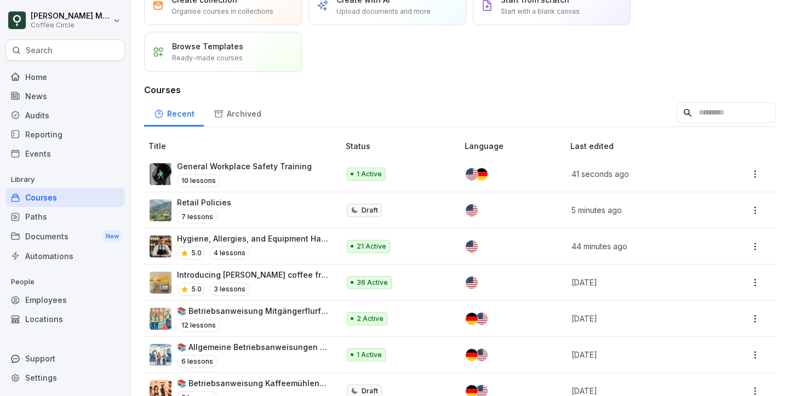
click at [285, 204] on div "Retail Policies 7 lessons" at bounding box center [239, 210] width 179 height 27
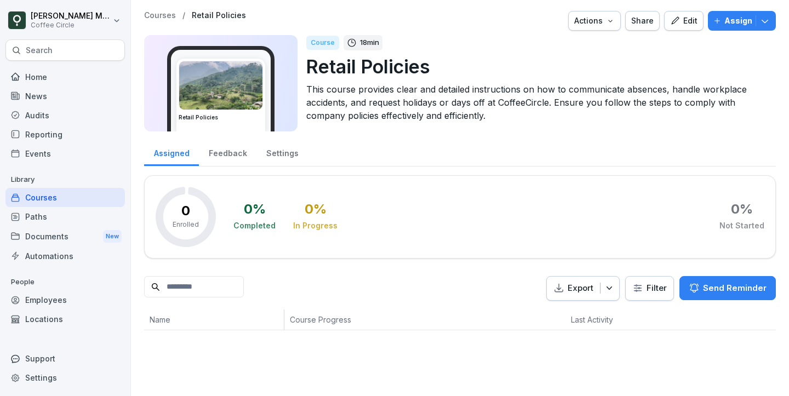
click at [61, 216] on div "Paths" at bounding box center [64, 216] width 119 height 19
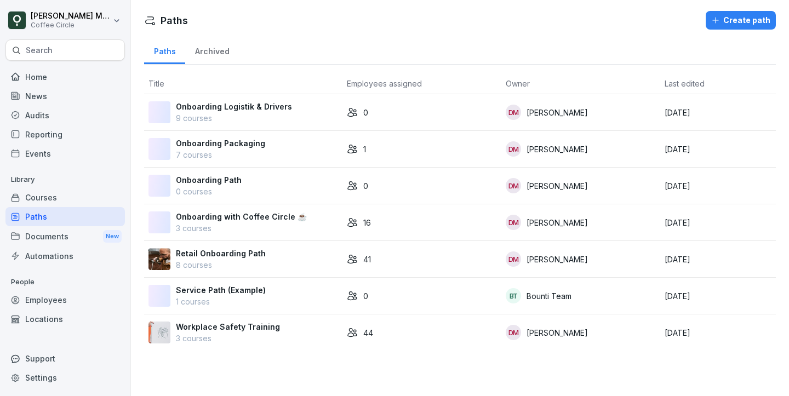
click at [198, 247] on td "Retail Onboarding Path 8 courses" at bounding box center [243, 259] width 198 height 37
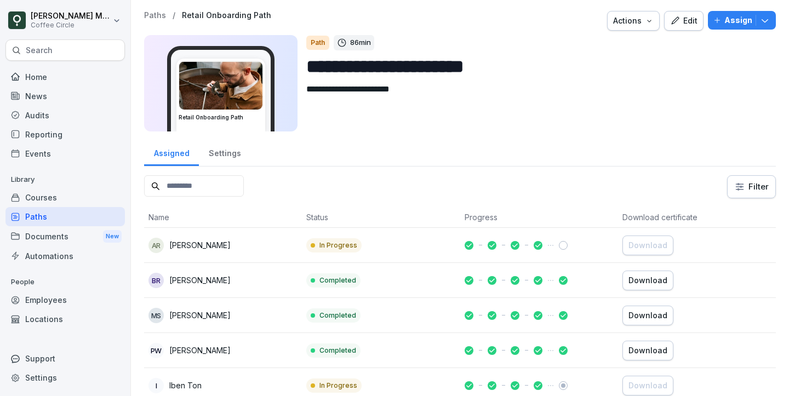
click at [684, 18] on div "Edit" at bounding box center [683, 21] width 27 height 12
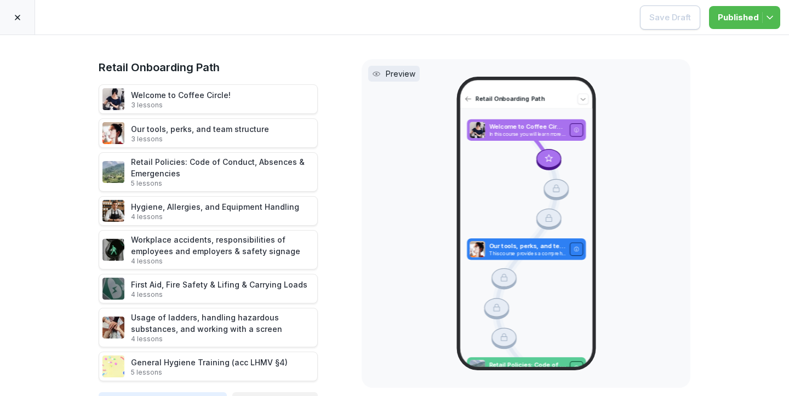
click at [16, 12] on div at bounding box center [17, 17] width 35 height 35
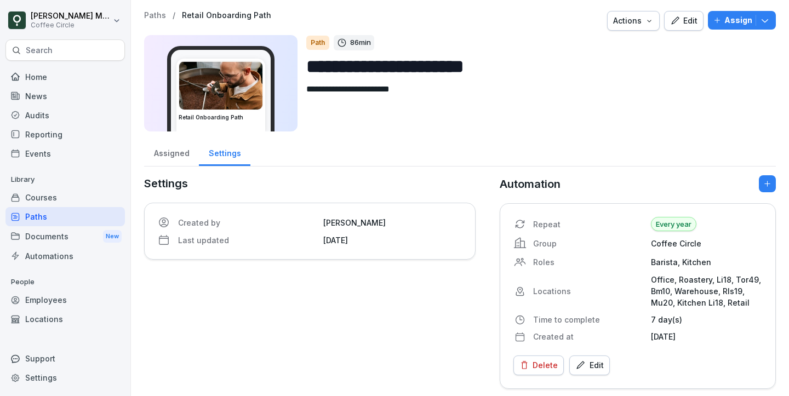
click at [673, 12] on button "Edit" at bounding box center [683, 21] width 39 height 20
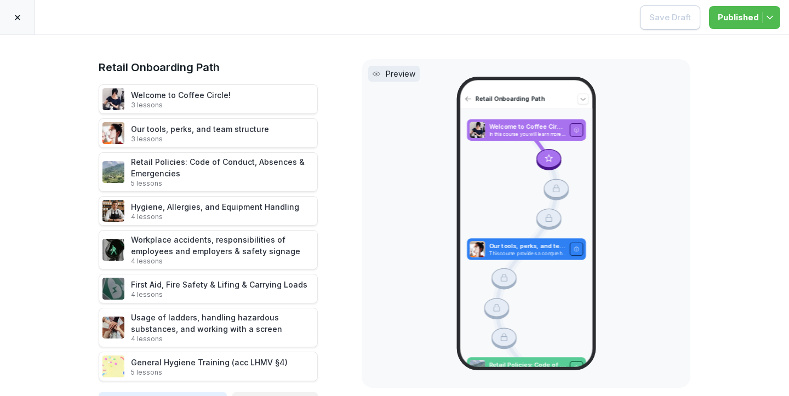
click at [16, 18] on icon at bounding box center [17, 17] width 5 height 5
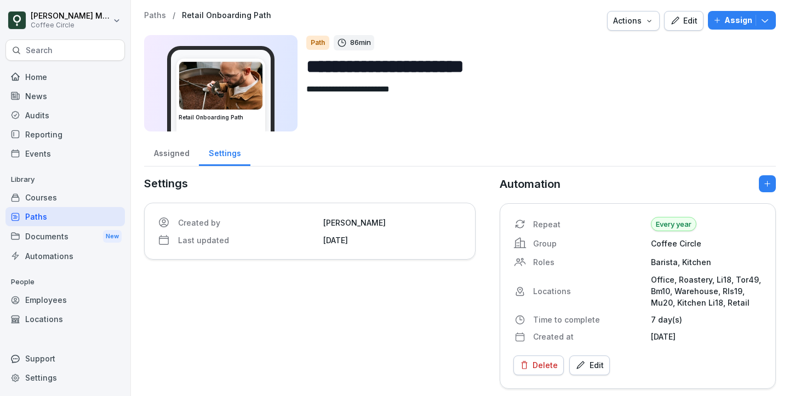
scroll to position [4, 0]
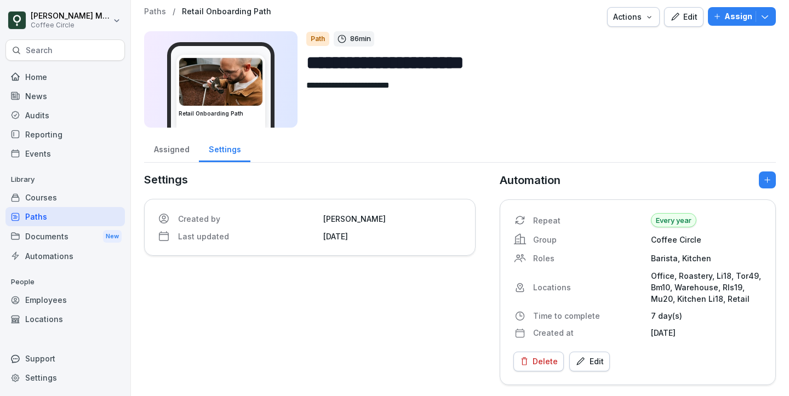
click at [168, 150] on div "Assigned" at bounding box center [171, 148] width 55 height 28
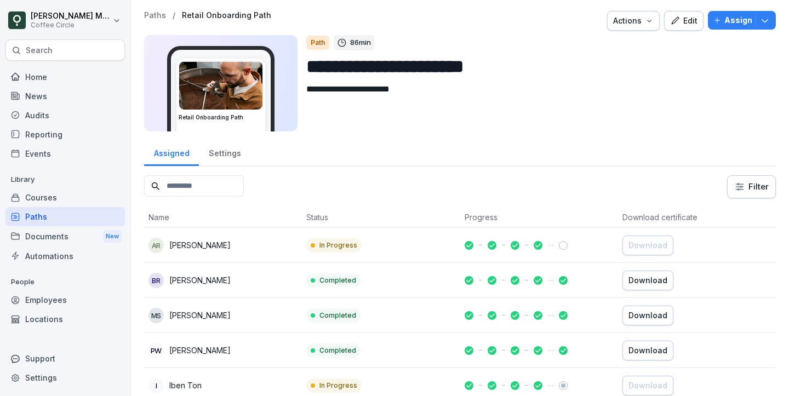
click at [698, 25] on div "Edit" at bounding box center [683, 21] width 27 height 12
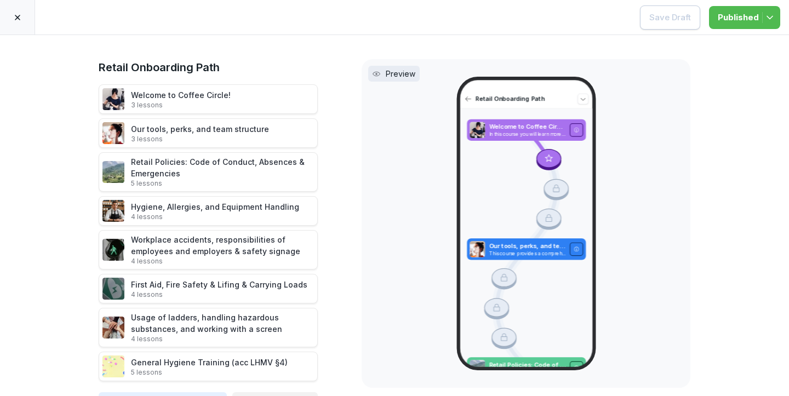
click at [20, 14] on icon at bounding box center [17, 17] width 9 height 9
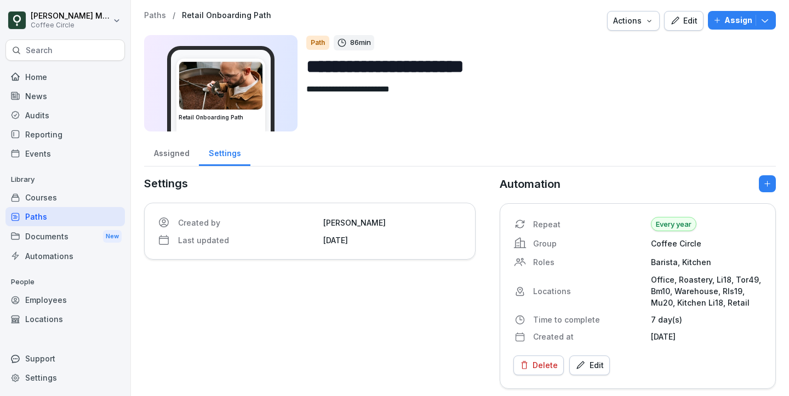
click at [71, 222] on div "Paths" at bounding box center [64, 216] width 119 height 19
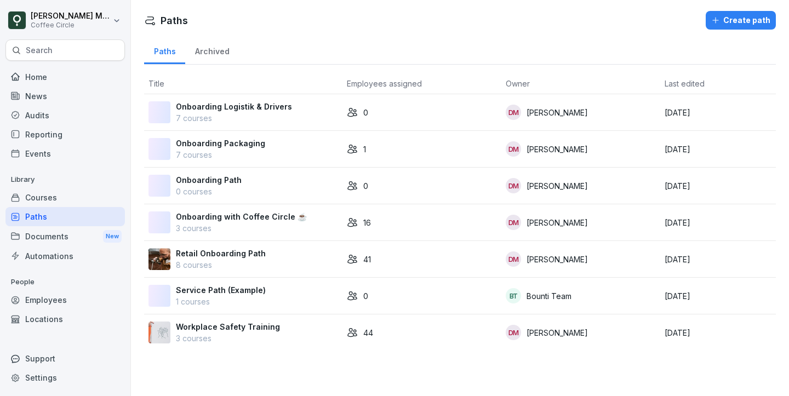
click at [265, 251] on div "Retail Onboarding Path 8 courses" at bounding box center [243, 259] width 190 height 23
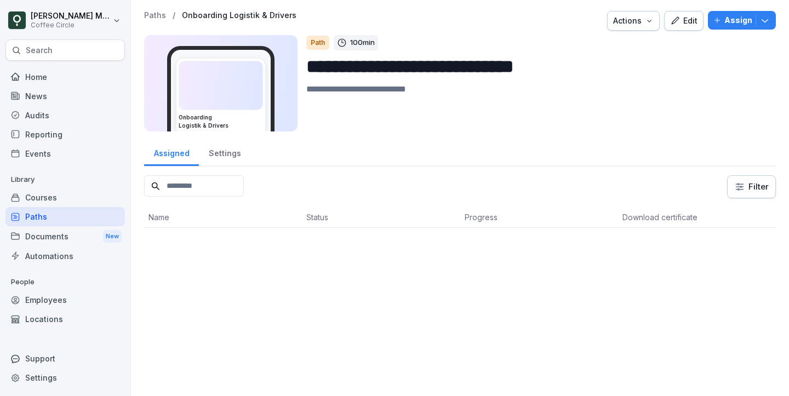
click at [680, 21] on icon "button" at bounding box center [675, 21] width 10 height 10
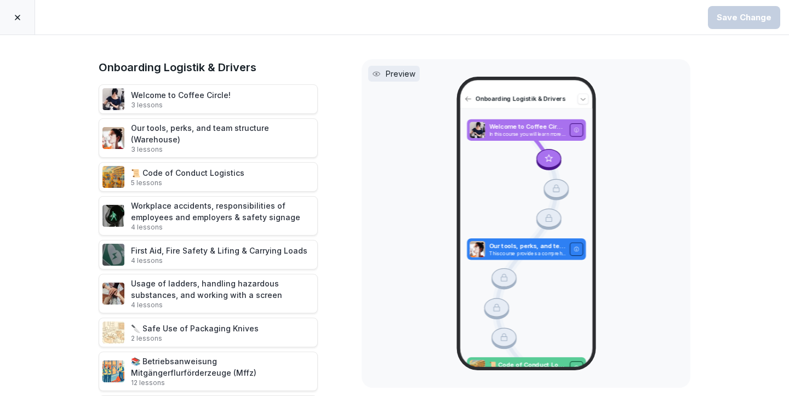
click at [322, 207] on div at bounding box center [321, 215] width 25 height 39
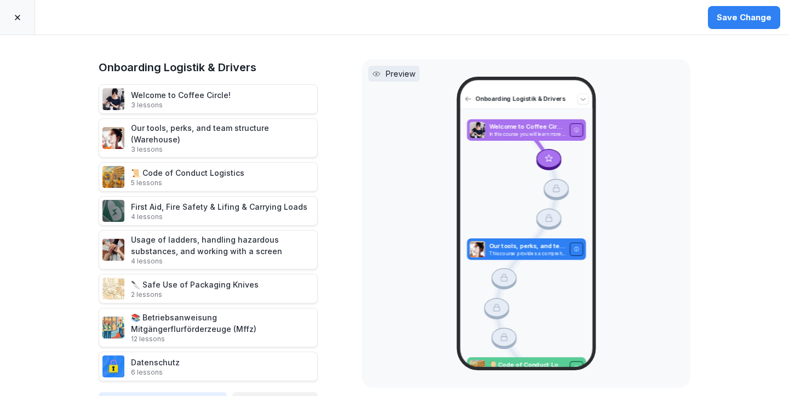
click at [328, 205] on div at bounding box center [321, 211] width 25 height 30
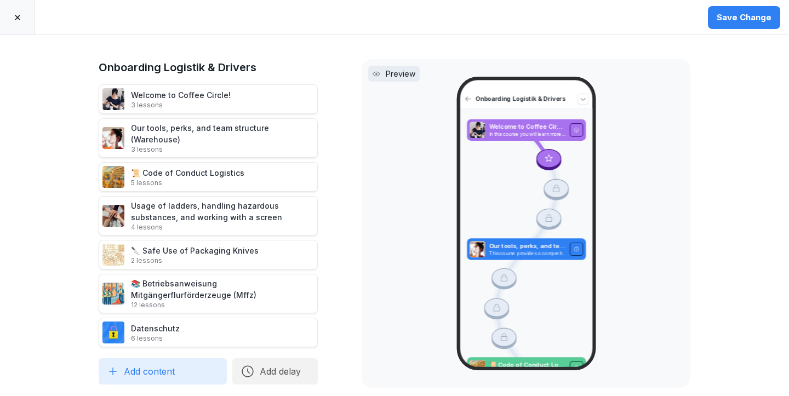
click at [328, 212] on icon at bounding box center [329, 216] width 9 height 9
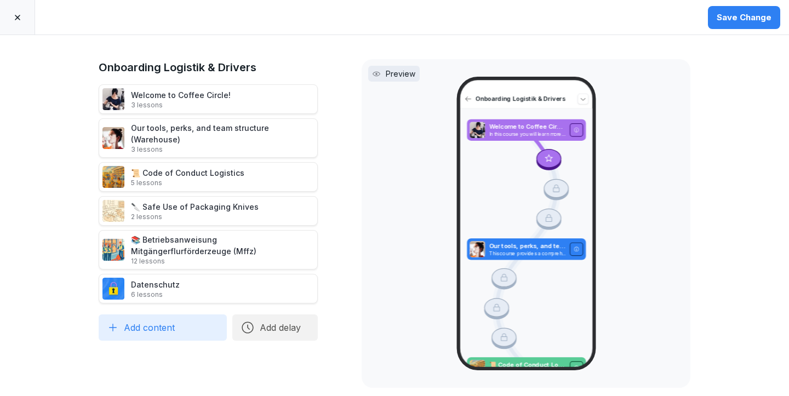
click at [167, 321] on button "Add content" at bounding box center [163, 328] width 128 height 26
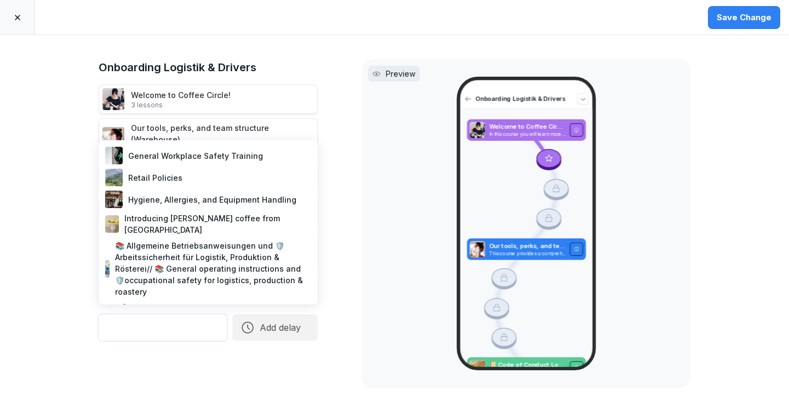
click at [202, 162] on div "General Workplace Safety Training" at bounding box center [208, 156] width 210 height 22
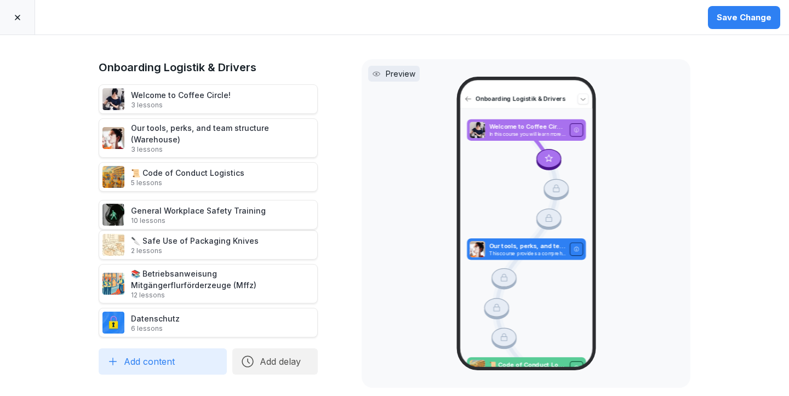
drag, startPoint x: 151, startPoint y: 311, endPoint x: 170, endPoint y: 198, distance: 114.5
click at [170, 205] on div "General Workplace Safety Training 10 lessons" at bounding box center [198, 215] width 135 height 20
click at [730, 14] on div "Save Change" at bounding box center [744, 18] width 55 height 12
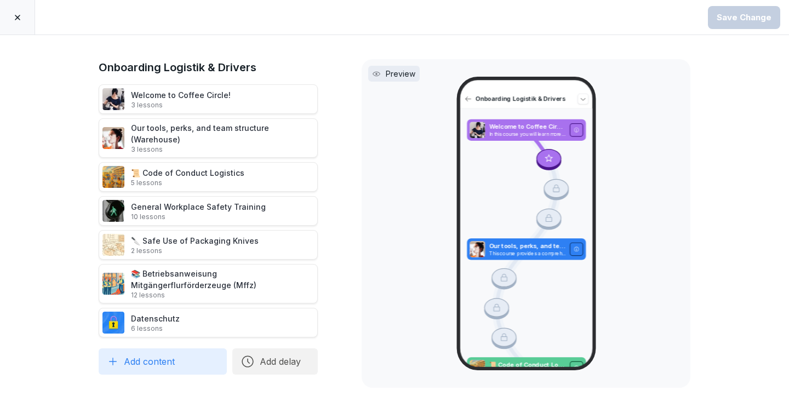
click at [14, 16] on icon at bounding box center [17, 17] width 9 height 9
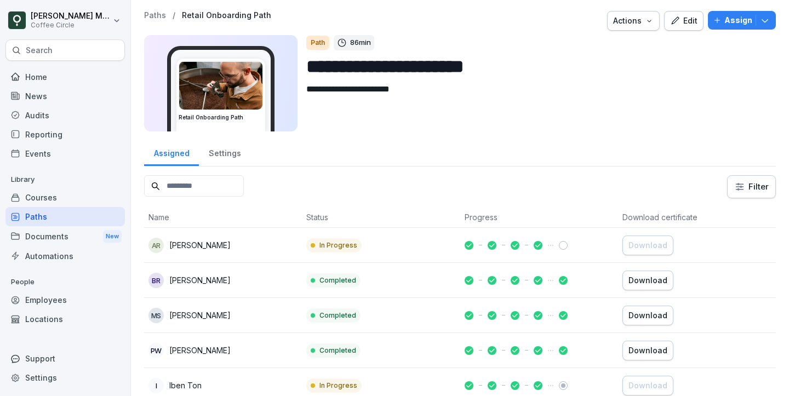
click at [36, 205] on div "Courses" at bounding box center [64, 197] width 119 height 19
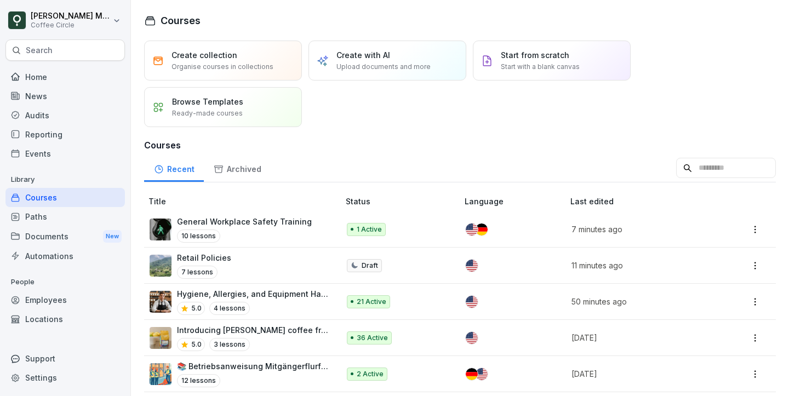
click at [550, 107] on div "Create collection Organise courses in collections Create with AI Upload documen…" at bounding box center [460, 84] width 632 height 87
click at [246, 265] on div "Retail Policies 7 lessons" at bounding box center [239, 265] width 179 height 27
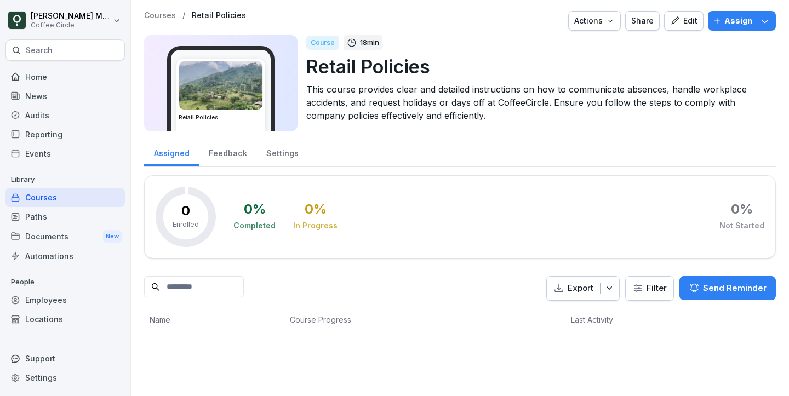
click at [683, 15] on div "Edit" at bounding box center [683, 21] width 27 height 12
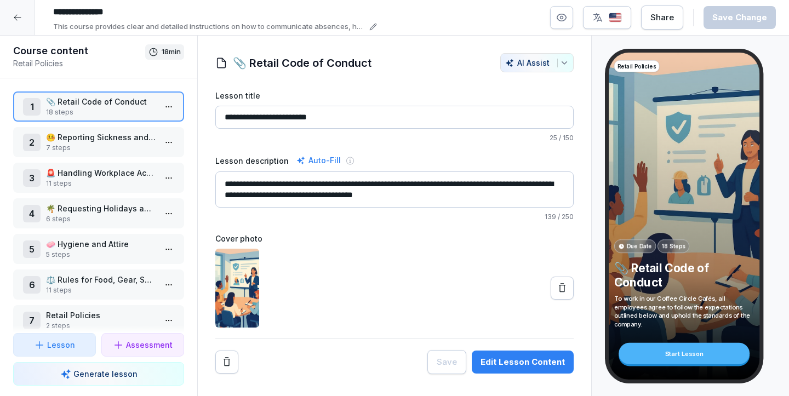
click at [83, 150] on p "7 steps" at bounding box center [101, 148] width 110 height 10
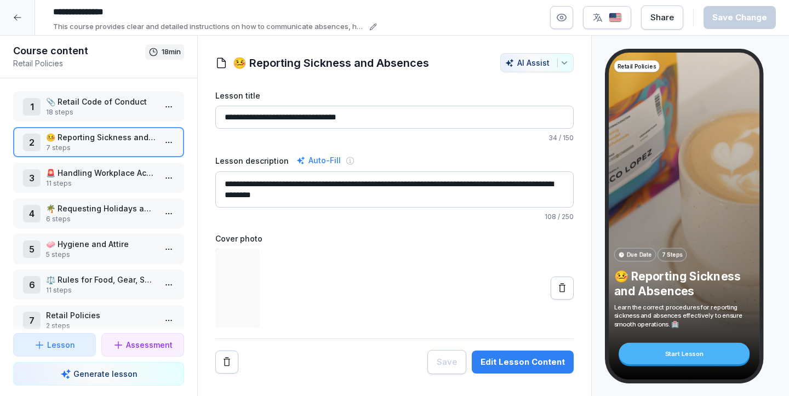
click at [75, 181] on p "11 steps" at bounding box center [101, 184] width 110 height 10
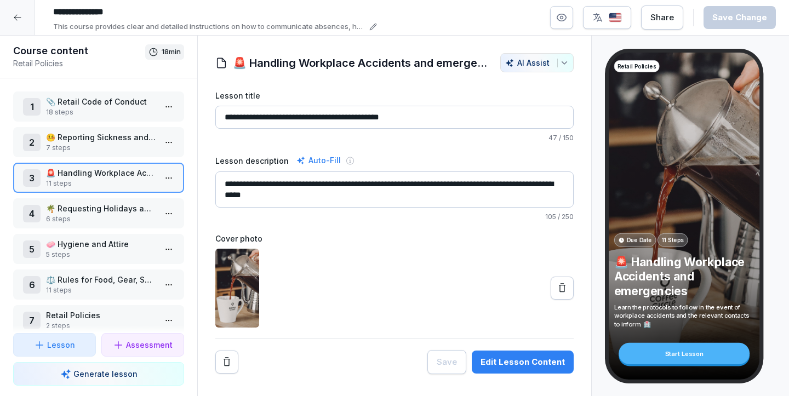
click at [88, 216] on p "6 steps" at bounding box center [101, 219] width 110 height 10
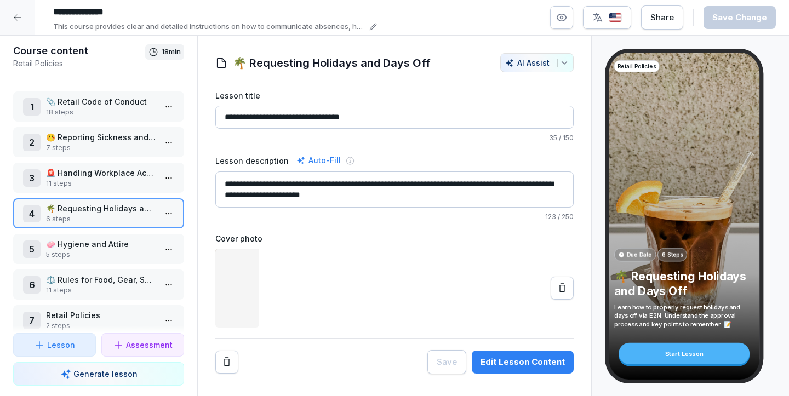
click at [84, 263] on div "5 🧼 Hygiene and Attire 5 steps" at bounding box center [98, 249] width 171 height 30
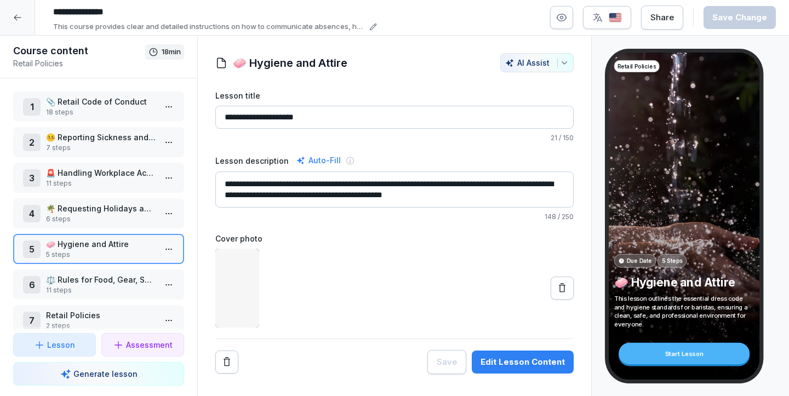
click at [87, 285] on p "⚖️ Rules for Food, Gear, Space & Work" at bounding box center [101, 280] width 110 height 12
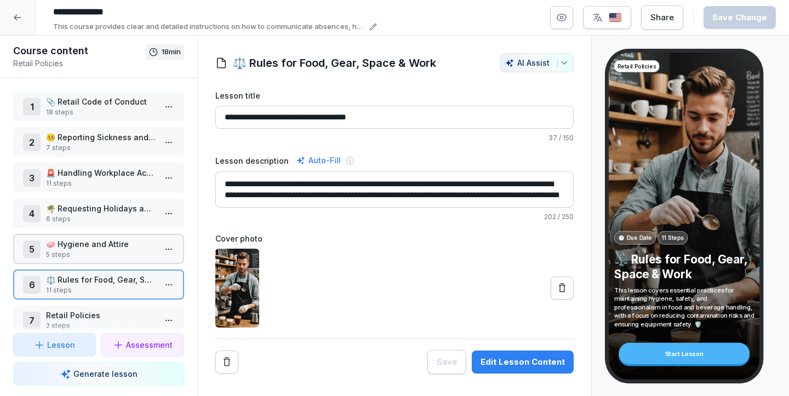
scroll to position [15, 0]
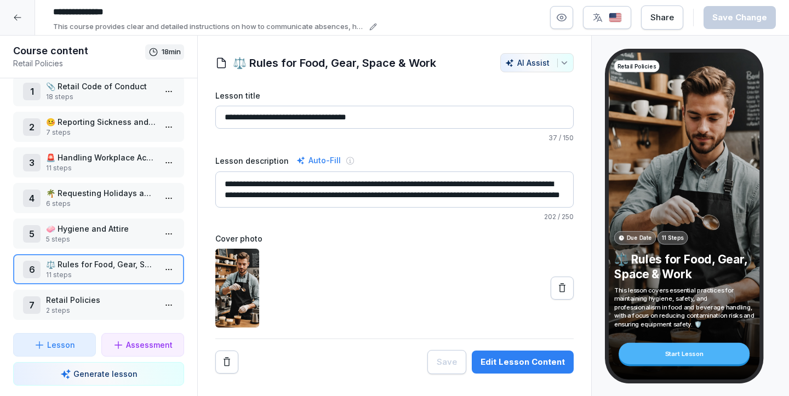
click at [84, 283] on div "6 ⚖️ Rules for Food, Gear, Space & Work 11 steps" at bounding box center [98, 269] width 171 height 30
click at [352, 117] on input "**********" at bounding box center [394, 117] width 358 height 23
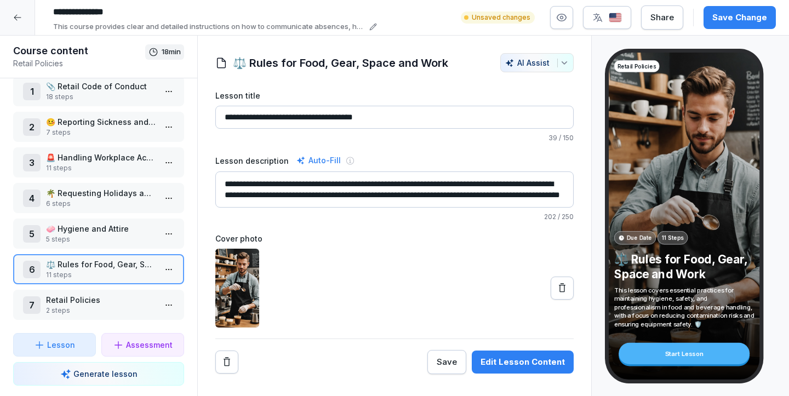
type input "**********"
click at [751, 17] on div "Save Change" at bounding box center [739, 18] width 55 height 12
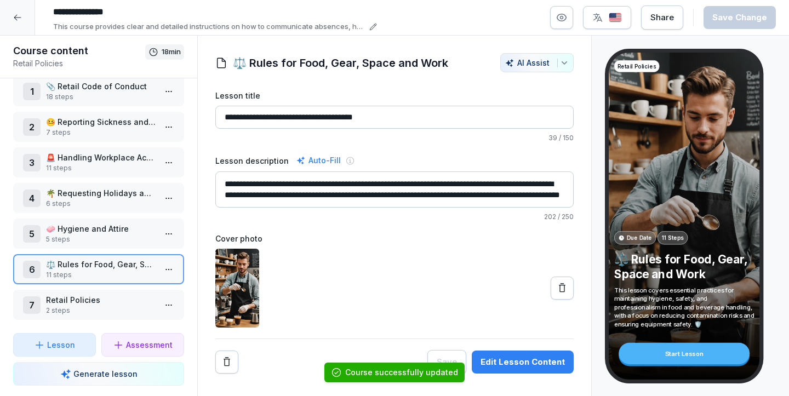
click at [82, 272] on p "11 steps" at bounding box center [101, 275] width 110 height 10
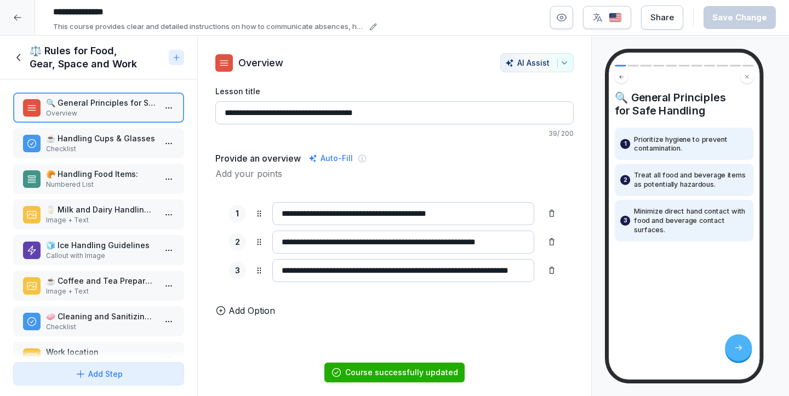
click at [79, 156] on div "☕ Handling Cups & Glasses Checklist" at bounding box center [98, 143] width 171 height 30
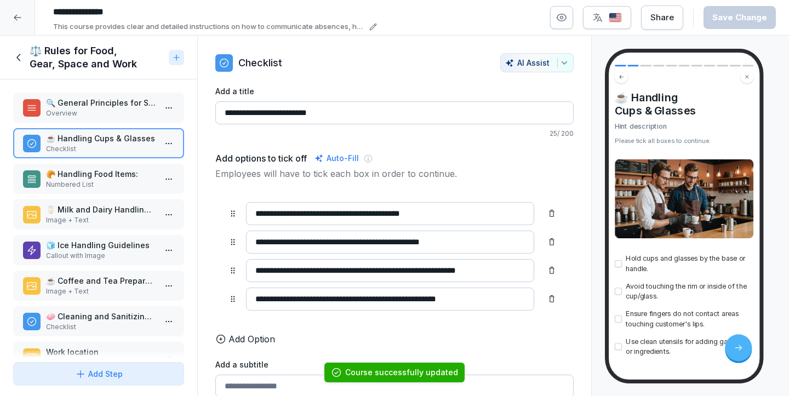
scroll to position [134, 0]
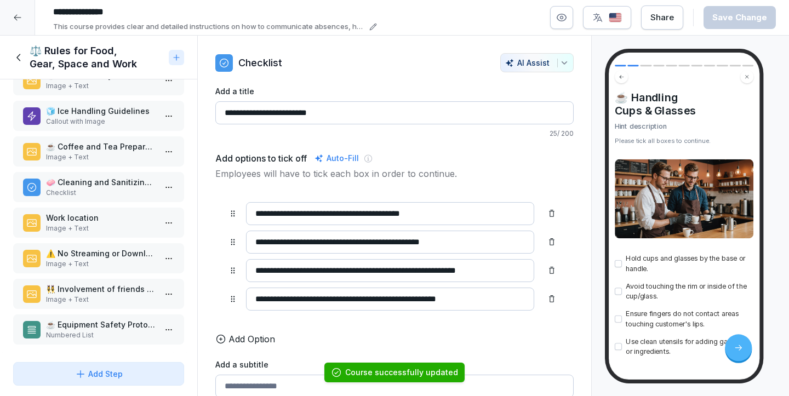
click at [79, 322] on p "☕ Equipment Safety Protocols" at bounding box center [101, 325] width 110 height 12
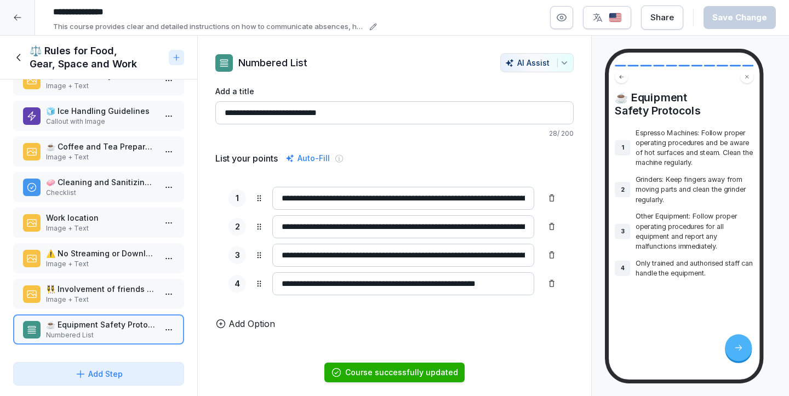
click at [88, 302] on p "Image + Text" at bounding box center [101, 300] width 110 height 10
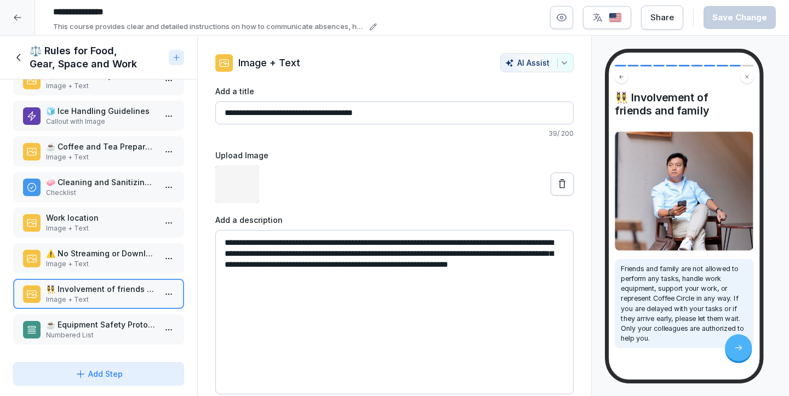
click at [87, 333] on p "Numbered List" at bounding box center [101, 335] width 110 height 10
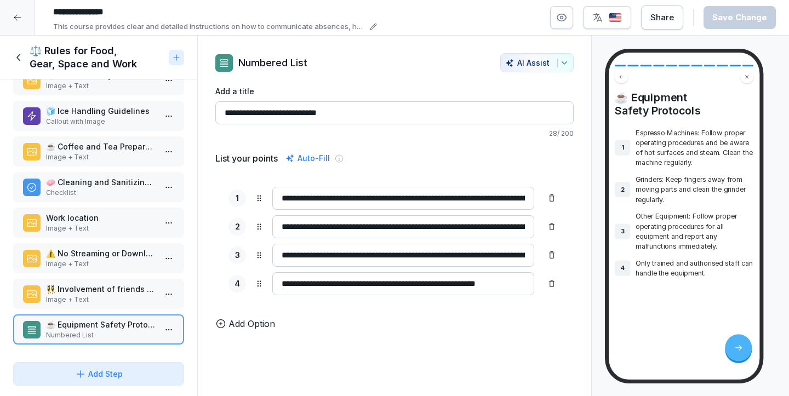
click at [96, 277] on div "🔍 General Principles for Safe Handling Overview ☕ Handling Cups & Glasses Check…" at bounding box center [98, 218] width 197 height 278
click at [79, 307] on div "👯‍♀️ Involvement of friends and family Image + Text" at bounding box center [98, 294] width 171 height 30
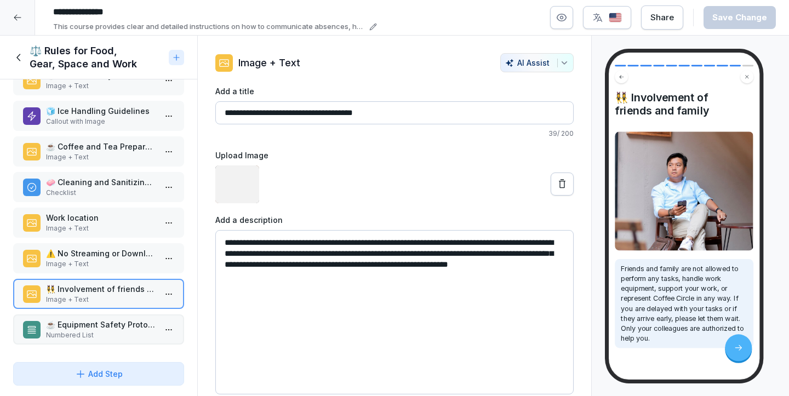
click at [56, 324] on p "☕ Equipment Safety Protocols" at bounding box center [101, 325] width 110 height 12
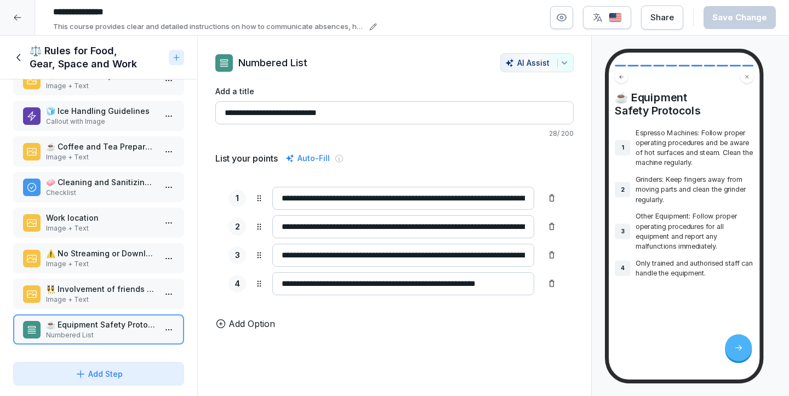
click at [16, 57] on icon at bounding box center [18, 57] width 4 height 7
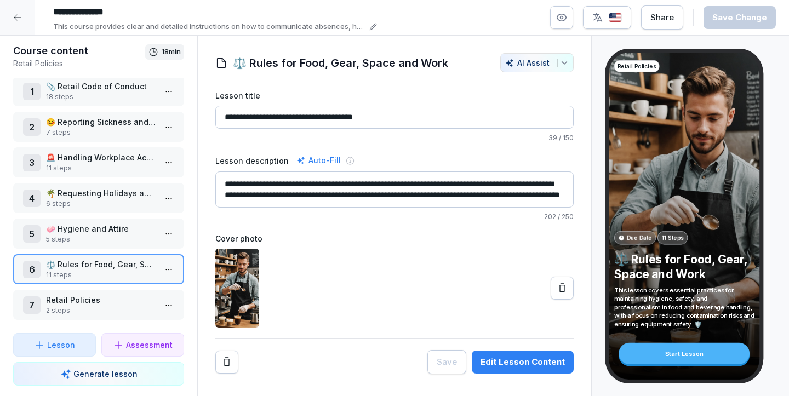
click at [76, 302] on p "Retail Policies" at bounding box center [101, 300] width 110 height 12
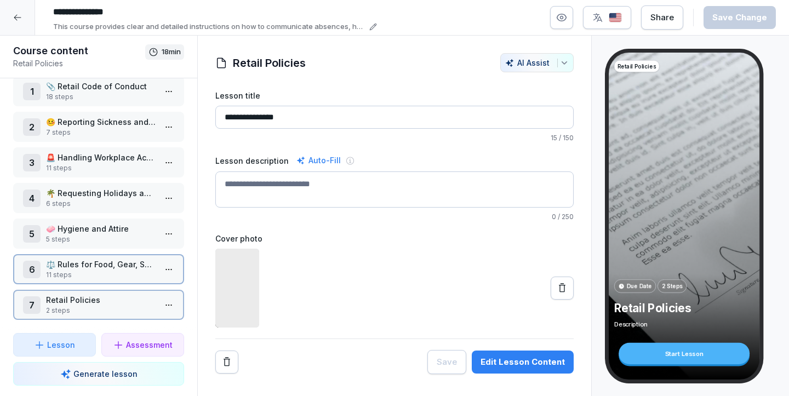
click at [76, 302] on p "Retail Policies" at bounding box center [101, 300] width 110 height 12
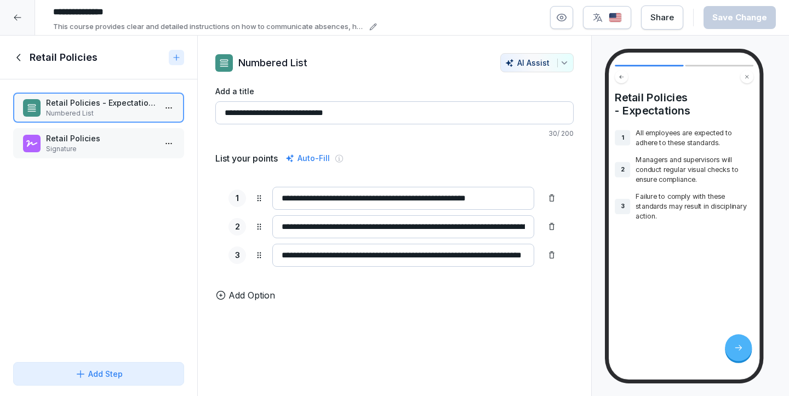
click at [25, 59] on div "Retail Policies" at bounding box center [88, 57] width 151 height 13
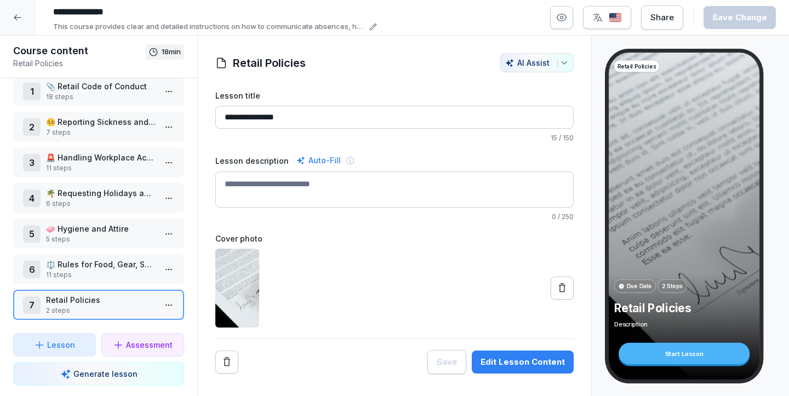
click at [14, 20] on icon at bounding box center [17, 17] width 9 height 9
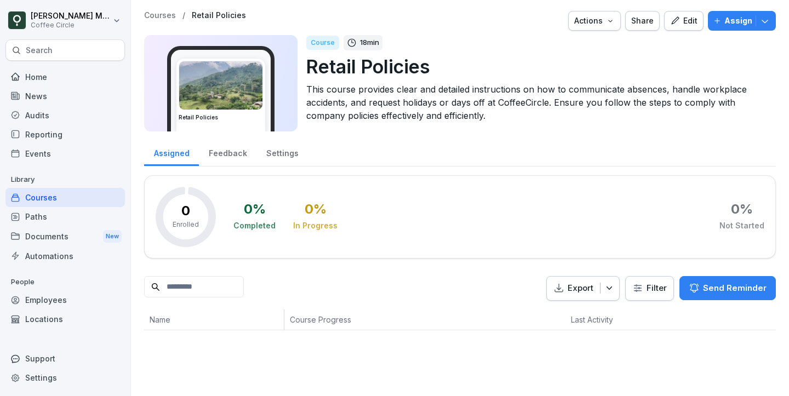
click at [84, 202] on div "Courses" at bounding box center [64, 197] width 119 height 19
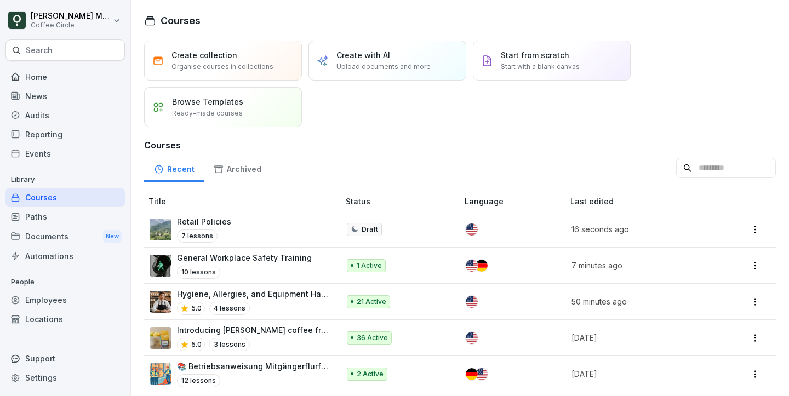
click at [66, 215] on div "Paths" at bounding box center [64, 216] width 119 height 19
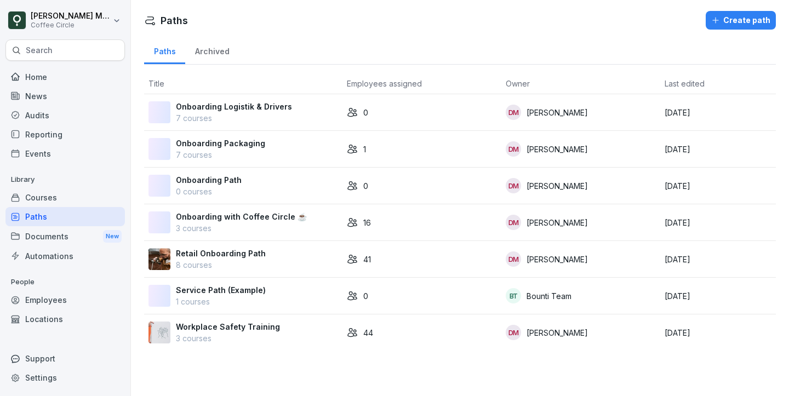
click at [48, 199] on div "Courses" at bounding box center [64, 197] width 119 height 19
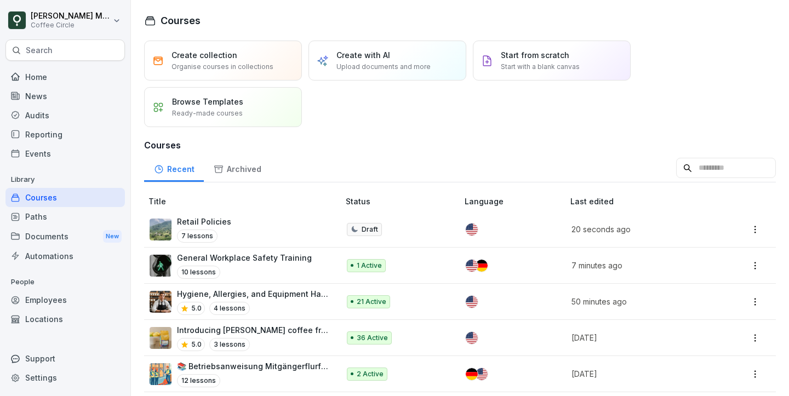
click at [313, 302] on div "5.0 4 lessons" at bounding box center [252, 308] width 151 height 13
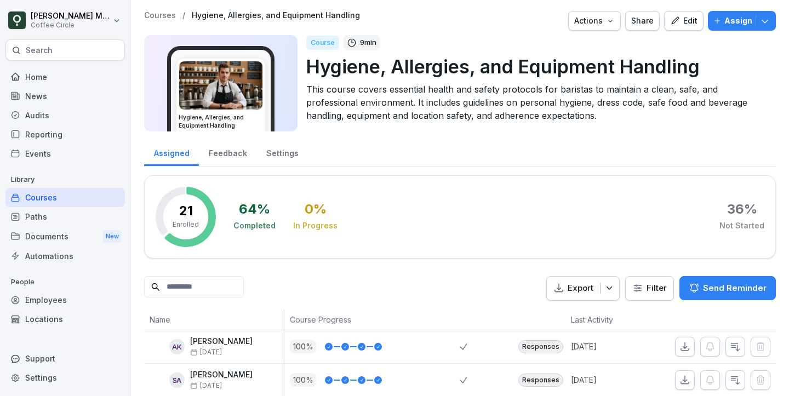
click at [680, 19] on icon "button" at bounding box center [675, 21] width 10 height 10
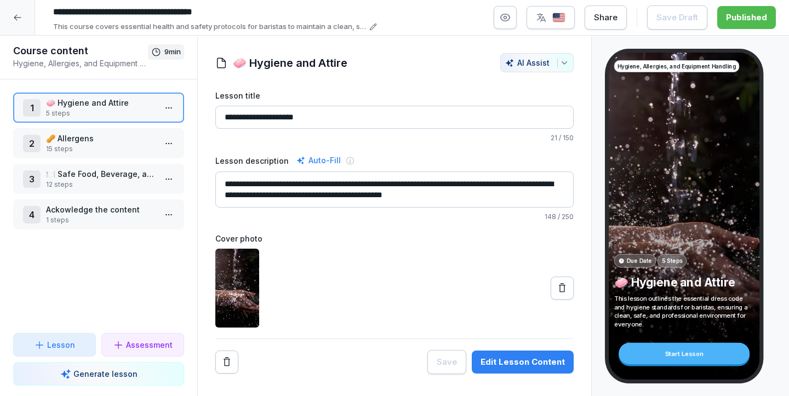
click at [17, 20] on icon at bounding box center [17, 17] width 9 height 9
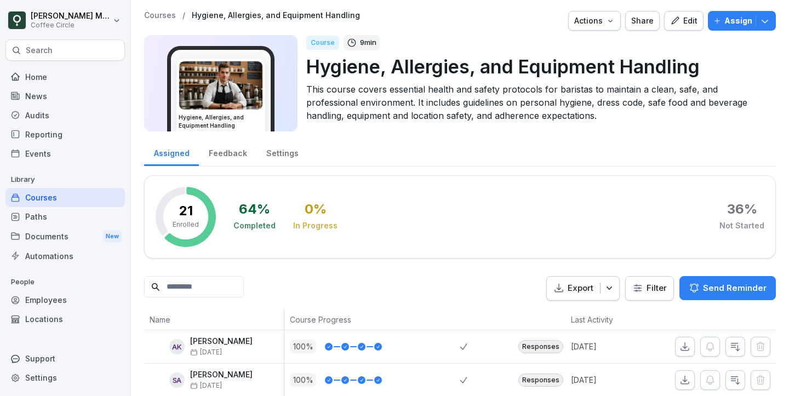
click at [30, 210] on div "Paths" at bounding box center [64, 216] width 119 height 19
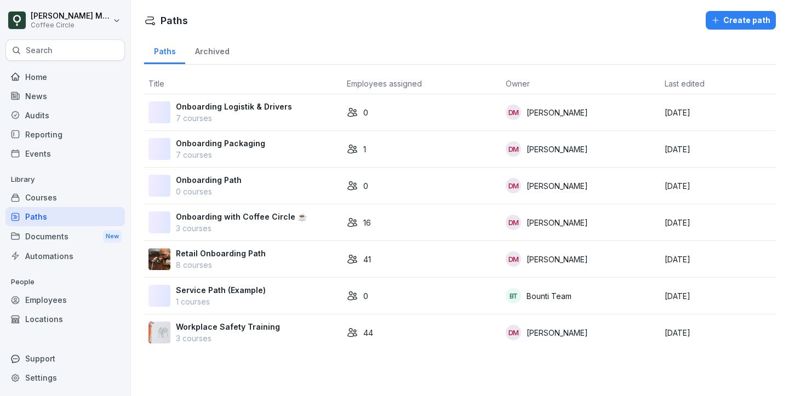
click at [206, 261] on p "8 courses" at bounding box center [221, 265] width 90 height 12
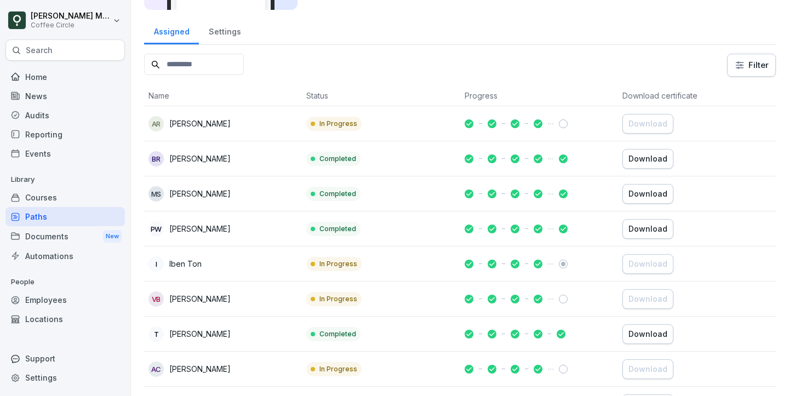
scroll to position [157, 0]
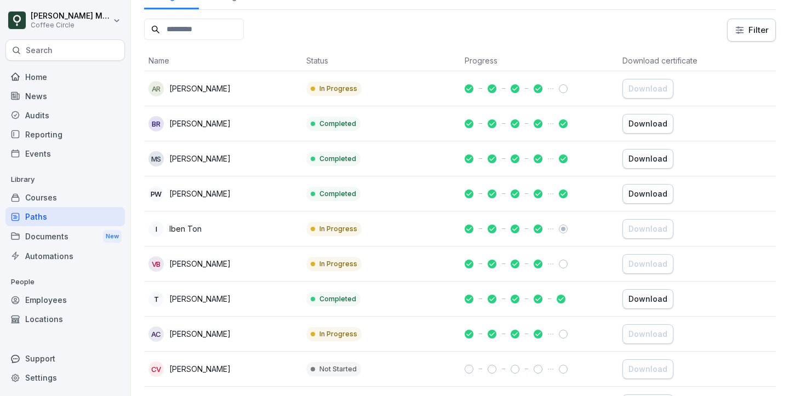
click at [48, 202] on div "Courses" at bounding box center [64, 197] width 119 height 19
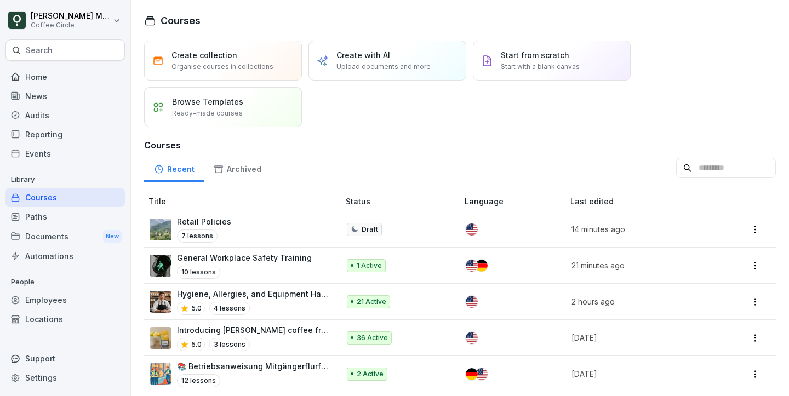
click at [533, 74] on div "Start from scratch Start with a blank canvas" at bounding box center [552, 61] width 158 height 40
click at [378, 54] on p "Create with AI" at bounding box center [363, 55] width 54 height 12
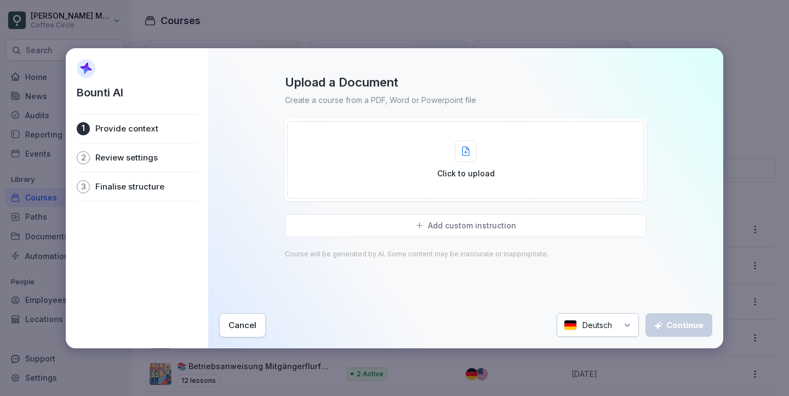
click at [249, 314] on button "Cancel" at bounding box center [242, 325] width 47 height 24
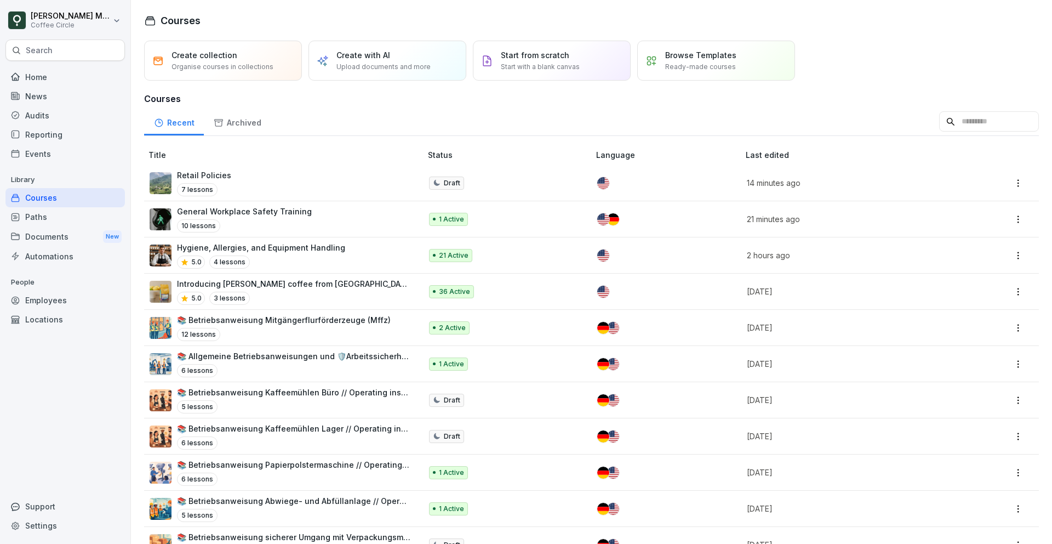
click at [49, 219] on div "Paths" at bounding box center [64, 216] width 119 height 19
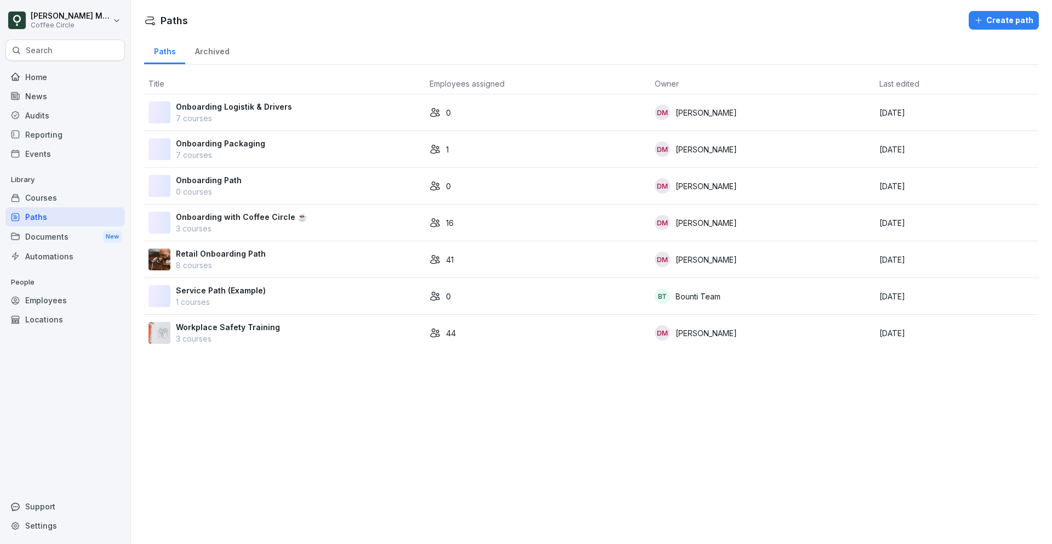
click at [243, 271] on td "Retail Onboarding Path 8 courses" at bounding box center [284, 259] width 281 height 37
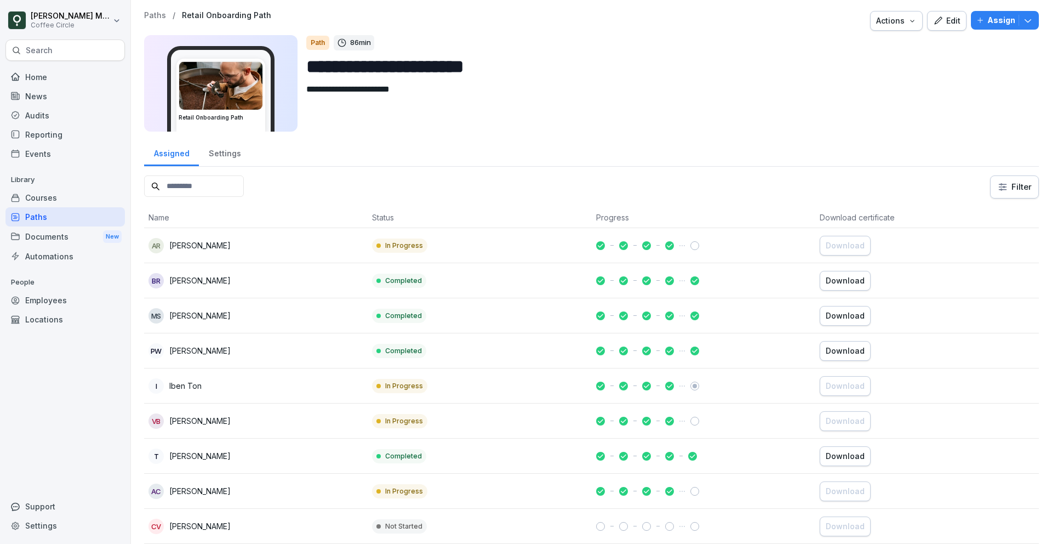
click at [958, 26] on div "Edit" at bounding box center [946, 21] width 27 height 12
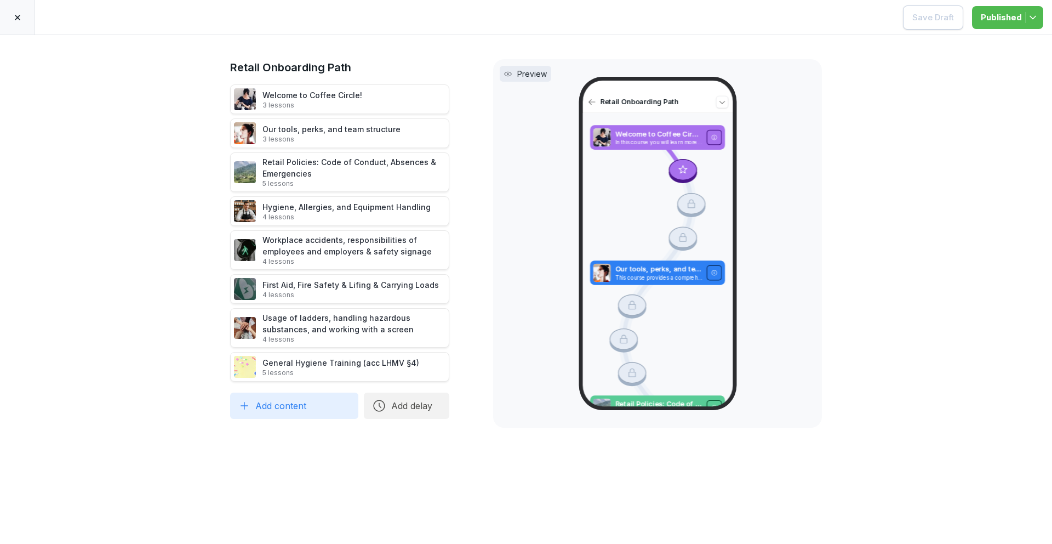
click at [13, 11] on div at bounding box center [17, 17] width 35 height 35
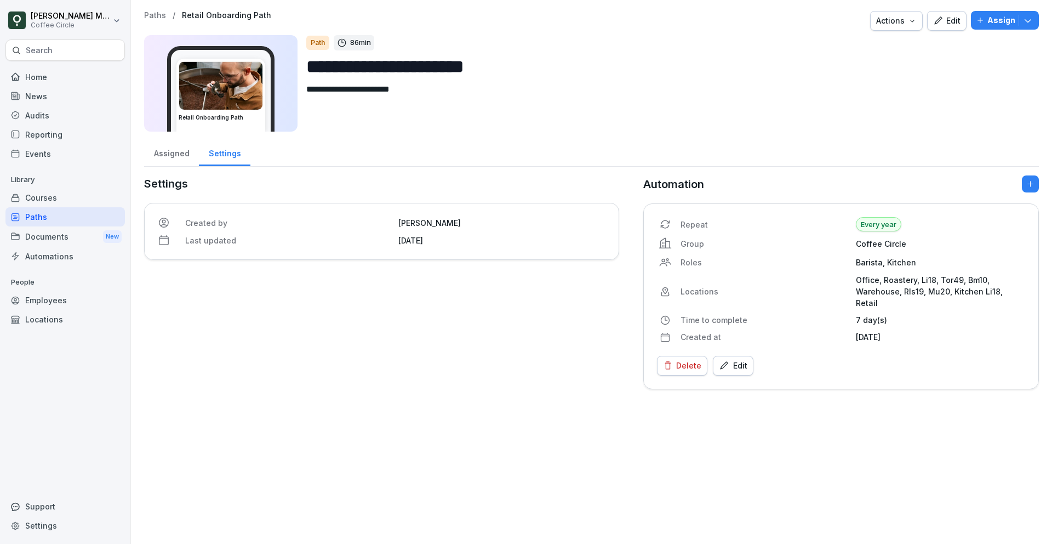
click at [25, 196] on div "Courses" at bounding box center [64, 197] width 119 height 19
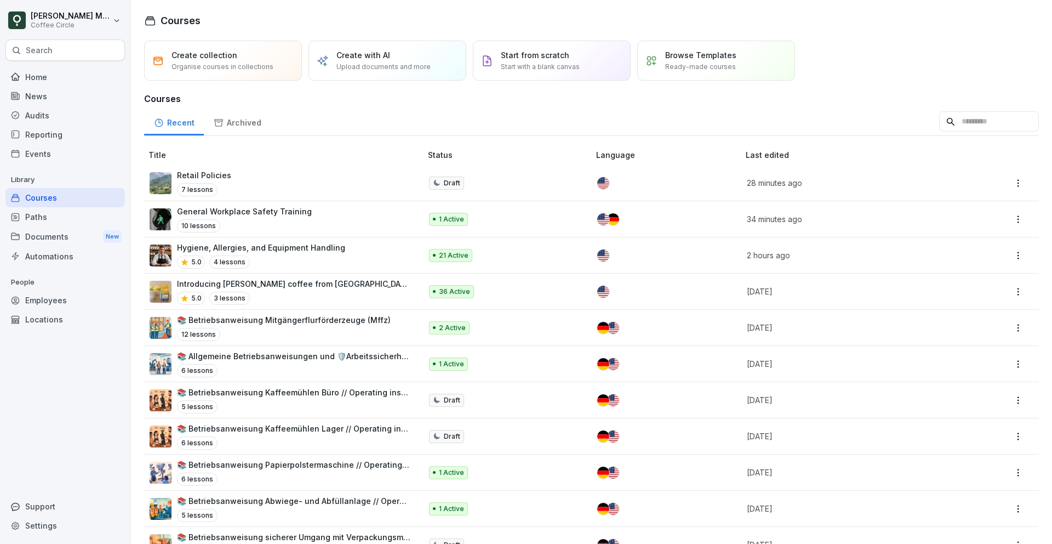
click at [243, 180] on div "Retail Policies 7 lessons" at bounding box center [280, 182] width 261 height 27
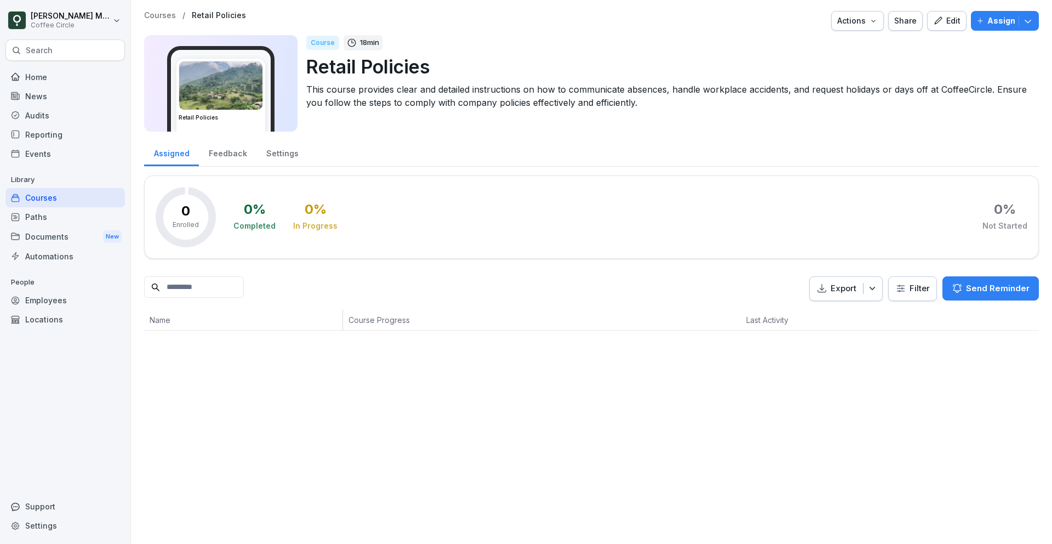
click at [950, 20] on div "Edit" at bounding box center [946, 21] width 27 height 12
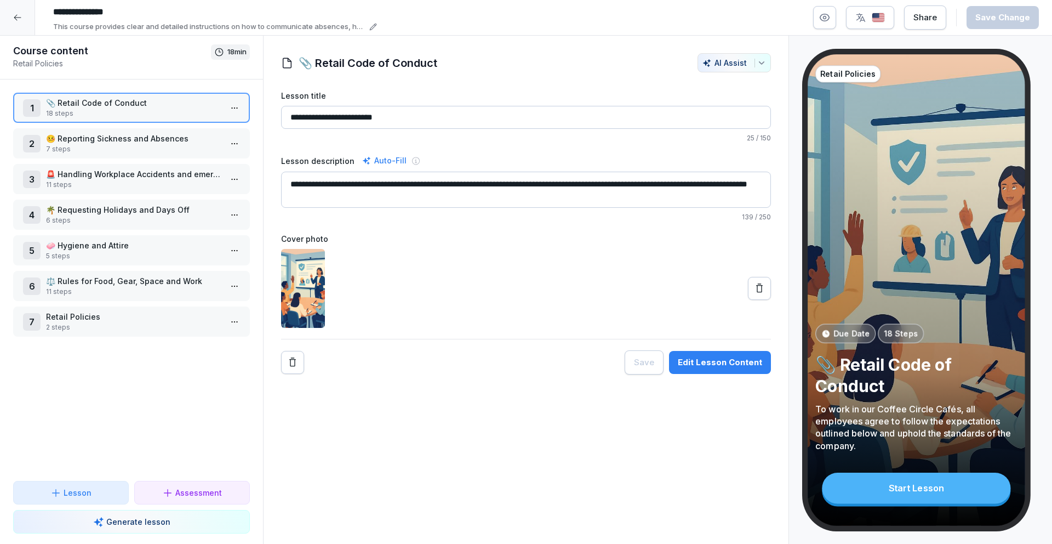
click at [130, 135] on p "🤒 Reporting Sickness and Absences" at bounding box center [133, 139] width 175 height 12
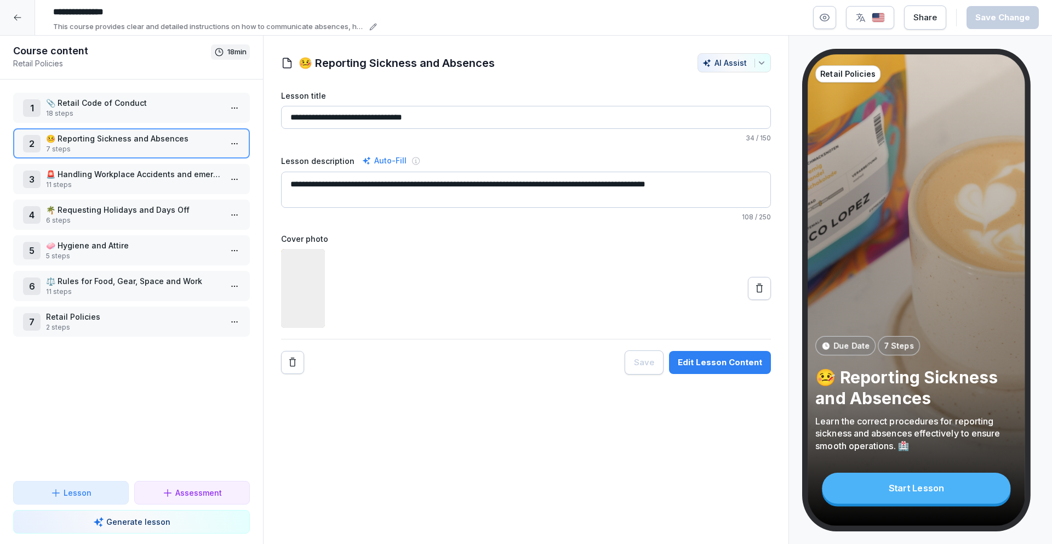
click at [126, 181] on p "11 steps" at bounding box center [133, 185] width 175 height 10
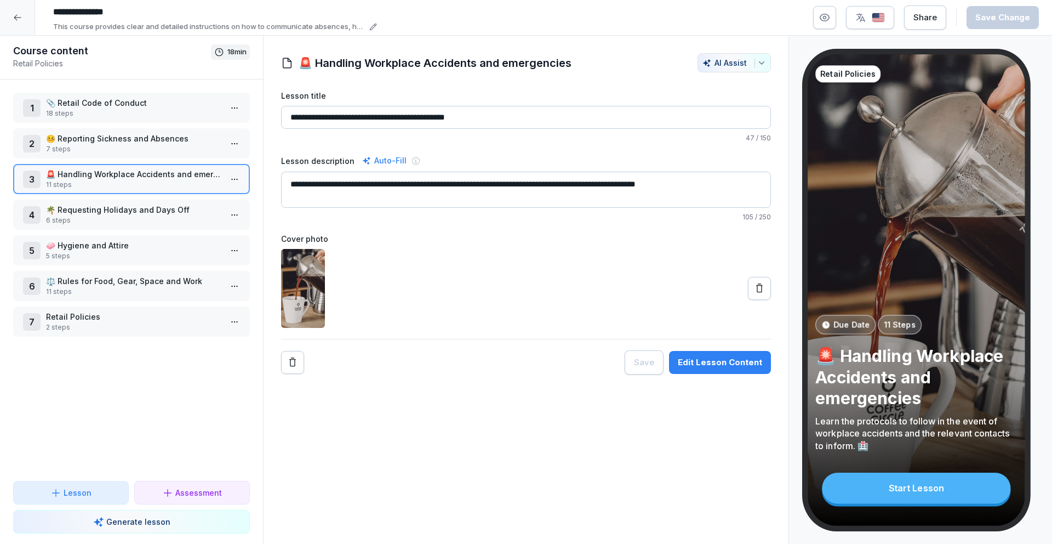
click at [117, 229] on div "4 🌴 Requesting Holidays and Days Off 6 steps" at bounding box center [131, 214] width 237 height 30
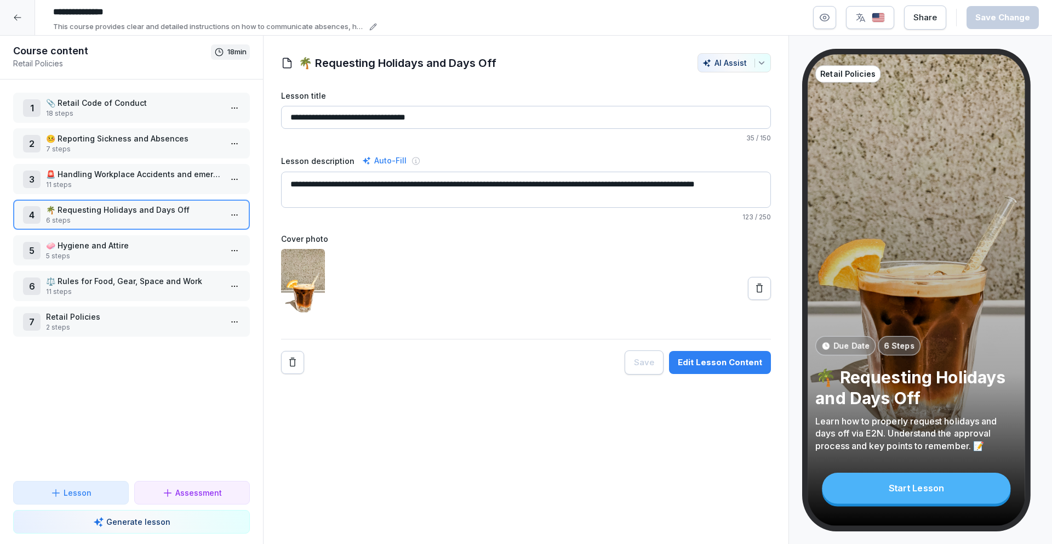
click at [110, 253] on p "5 steps" at bounding box center [133, 256] width 175 height 10
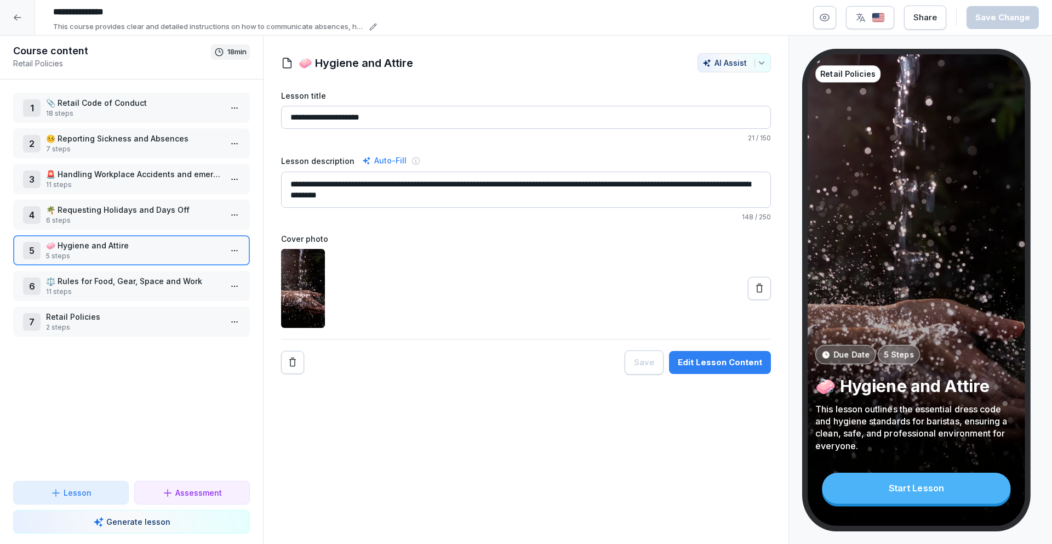
click at [117, 290] on p "11 steps" at bounding box center [133, 292] width 175 height 10
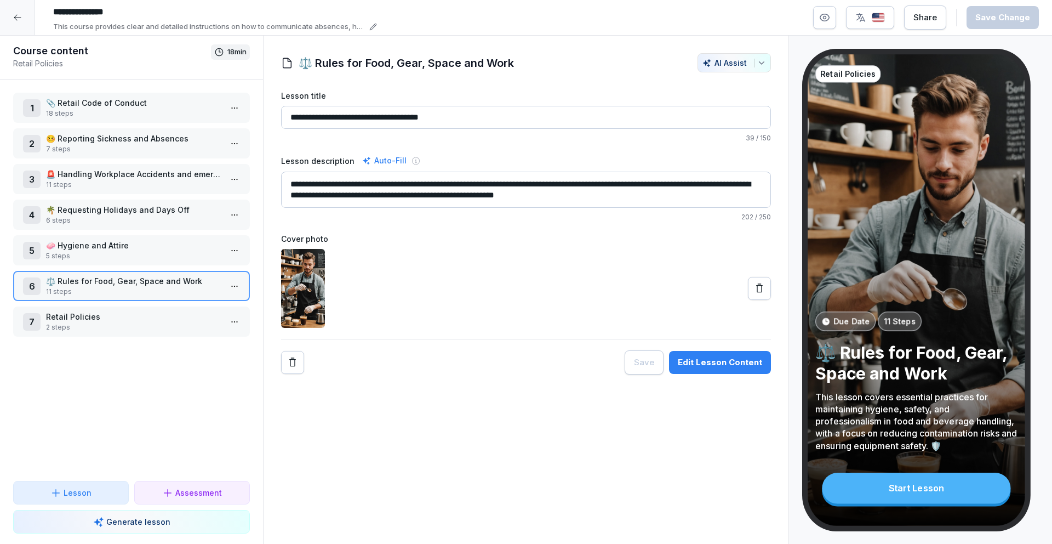
click at [117, 290] on p "11 steps" at bounding box center [133, 292] width 175 height 10
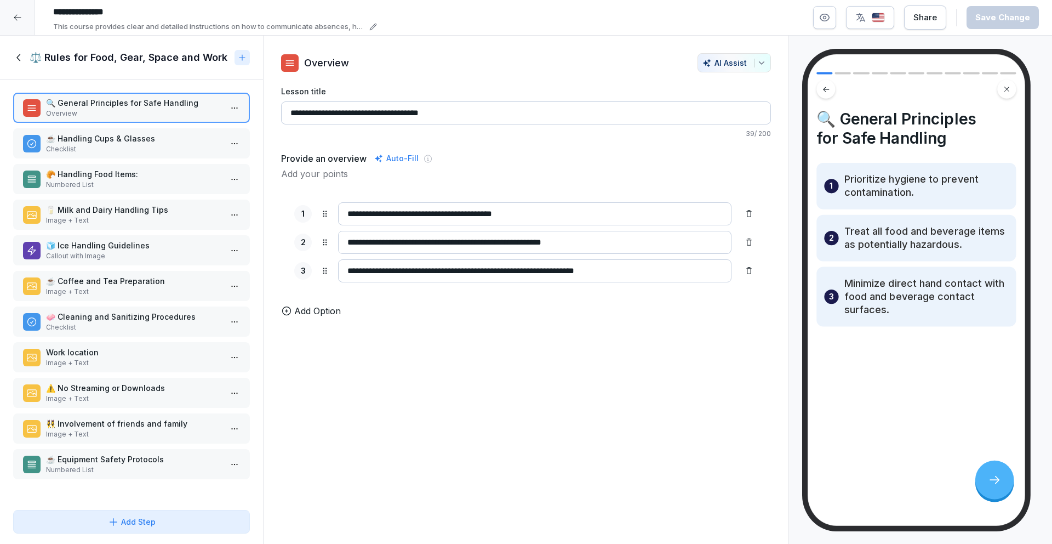
click at [110, 431] on p "Image + Text" at bounding box center [133, 434] width 175 height 10
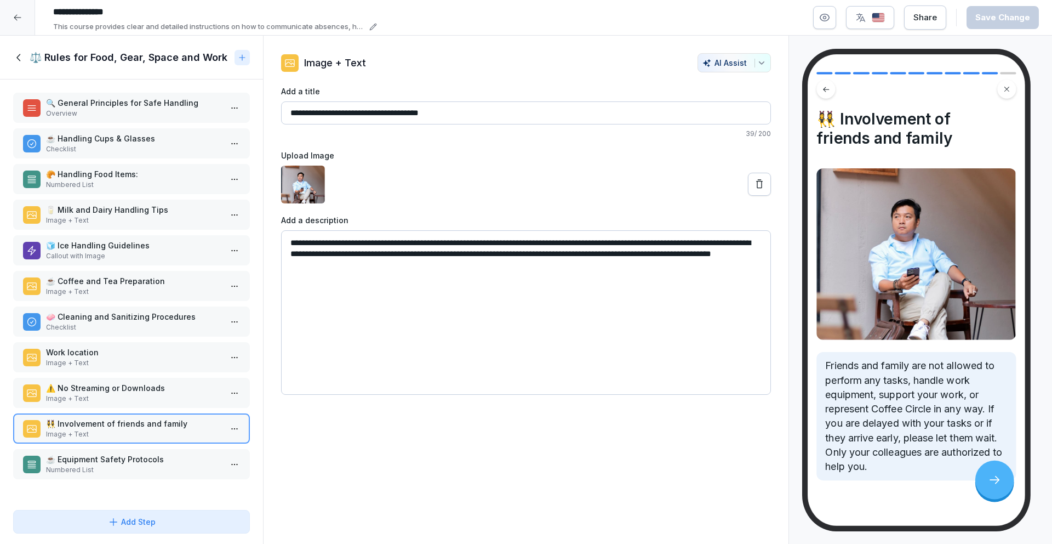
click at [74, 391] on p "⚠️ No Streaming or Downloads" at bounding box center [133, 388] width 175 height 12
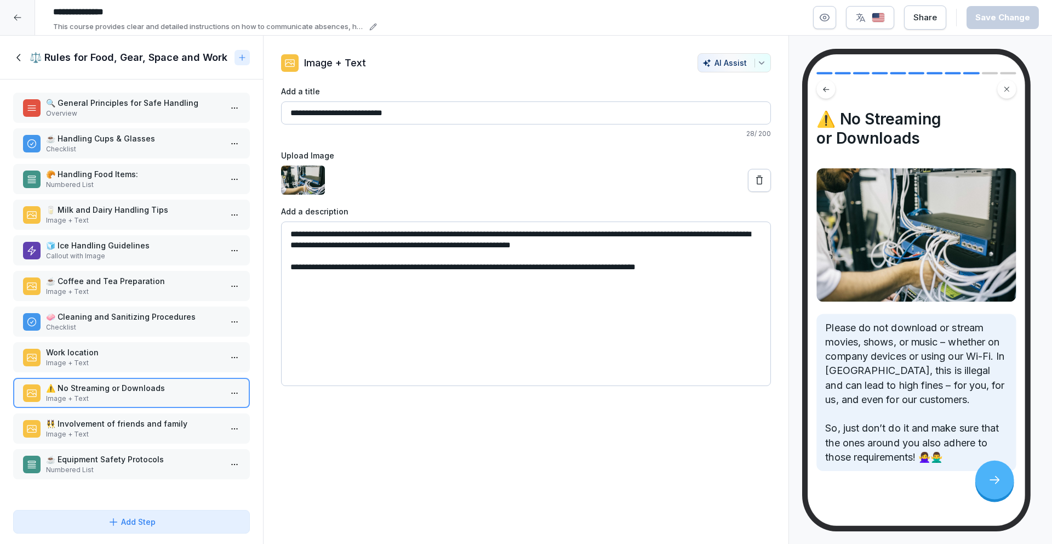
click at [88, 442] on div "👯‍♀️ Involvement of friends and family Image + Text" at bounding box center [131, 428] width 237 height 30
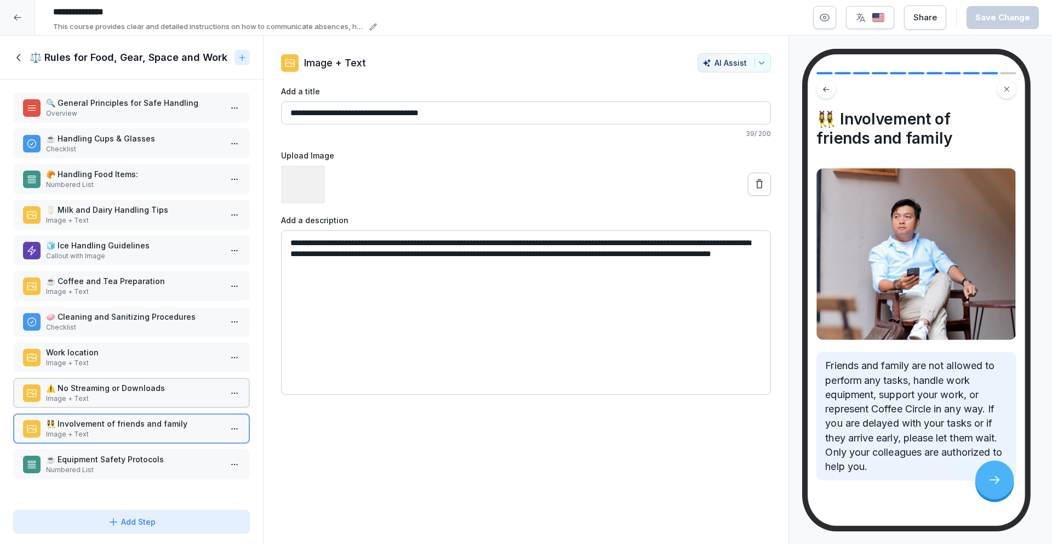
click at [90, 467] on p "Numbered List" at bounding box center [133, 470] width 175 height 10
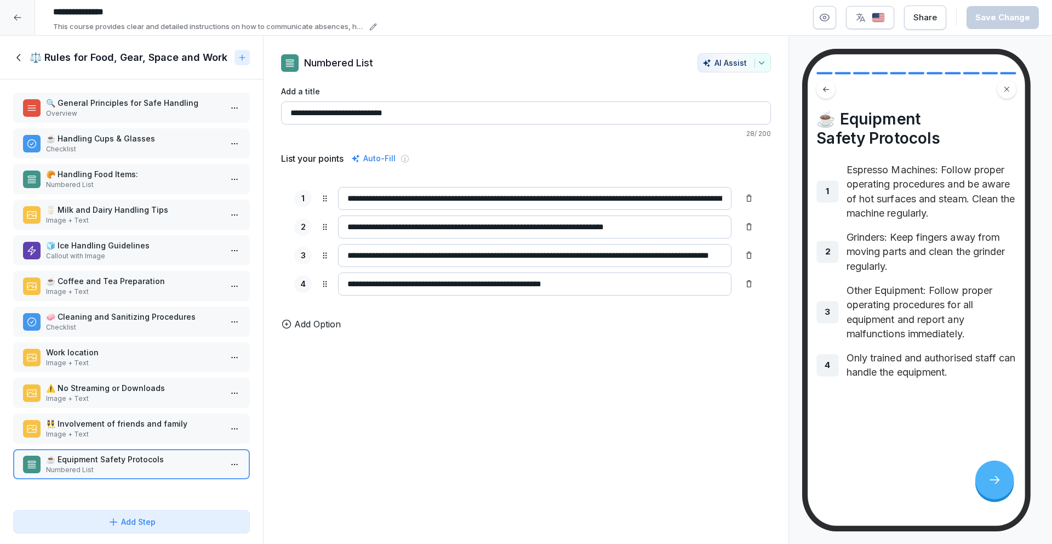
click at [18, 54] on icon at bounding box center [19, 58] width 12 height 12
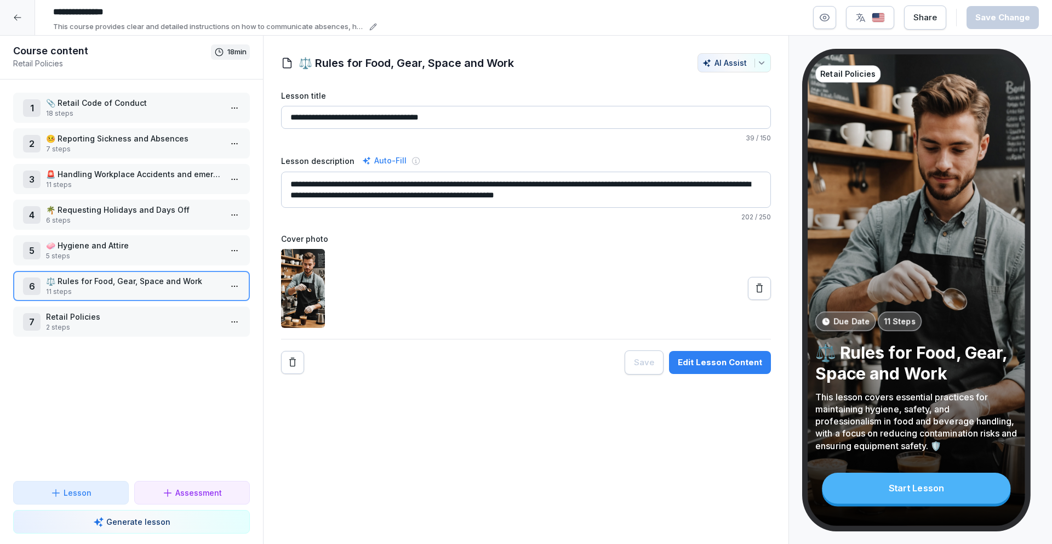
click at [28, 18] on div at bounding box center [17, 17] width 35 height 35
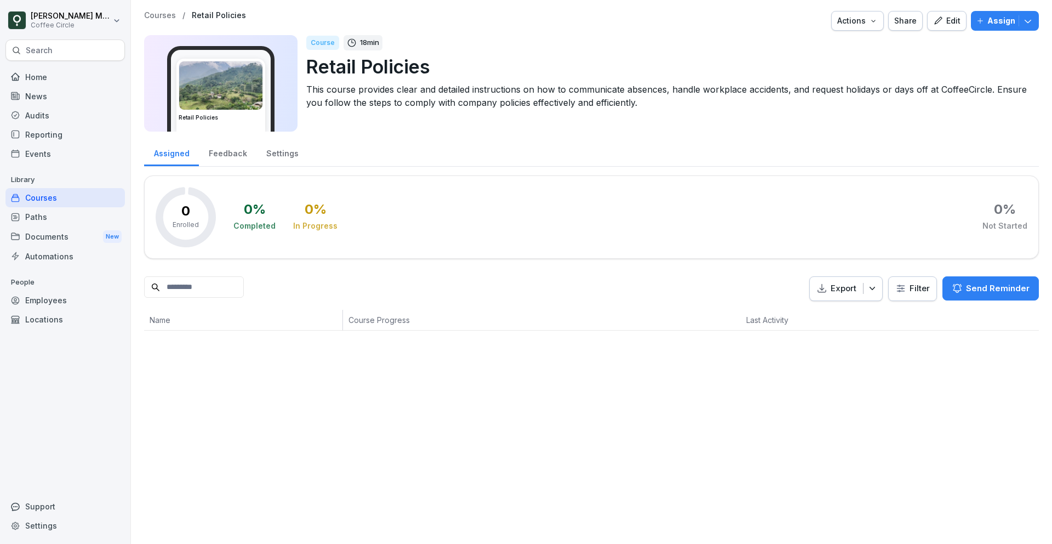
click at [71, 219] on div "Paths" at bounding box center [64, 216] width 119 height 19
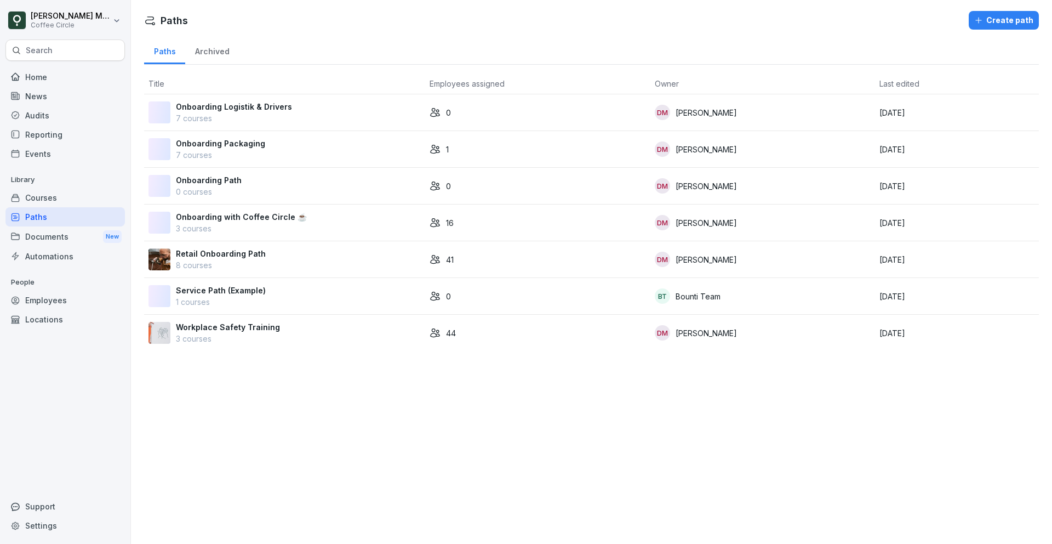
click at [76, 195] on div "Courses" at bounding box center [64, 197] width 119 height 19
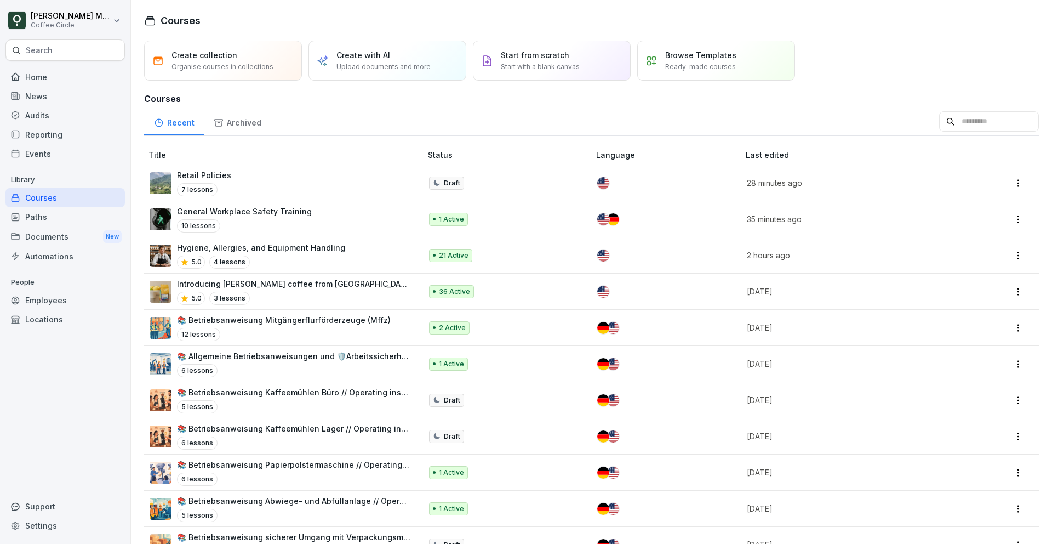
click at [259, 209] on p "General Workplace Safety Training" at bounding box center [244, 211] width 135 height 12
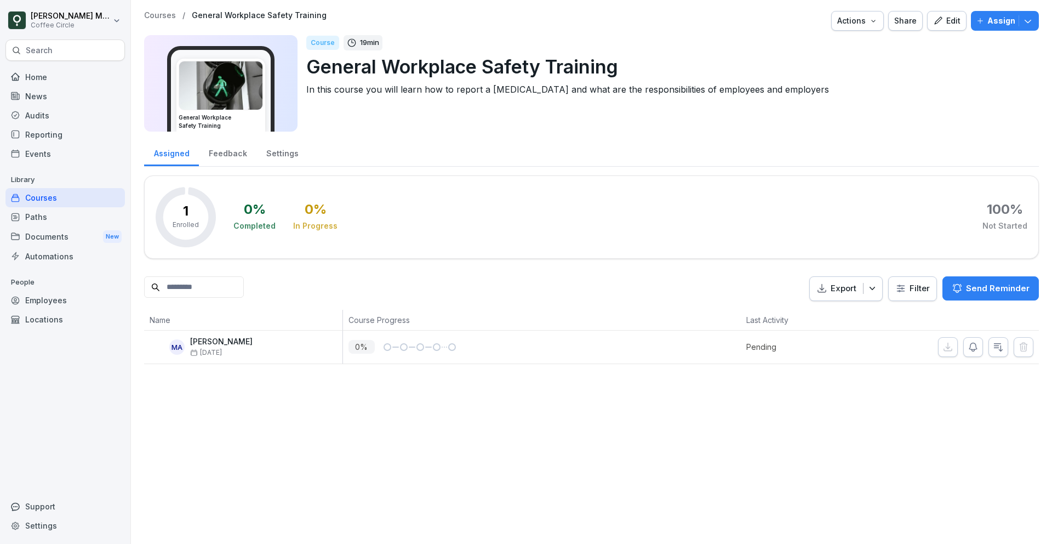
click at [959, 20] on div "Edit" at bounding box center [946, 21] width 27 height 12
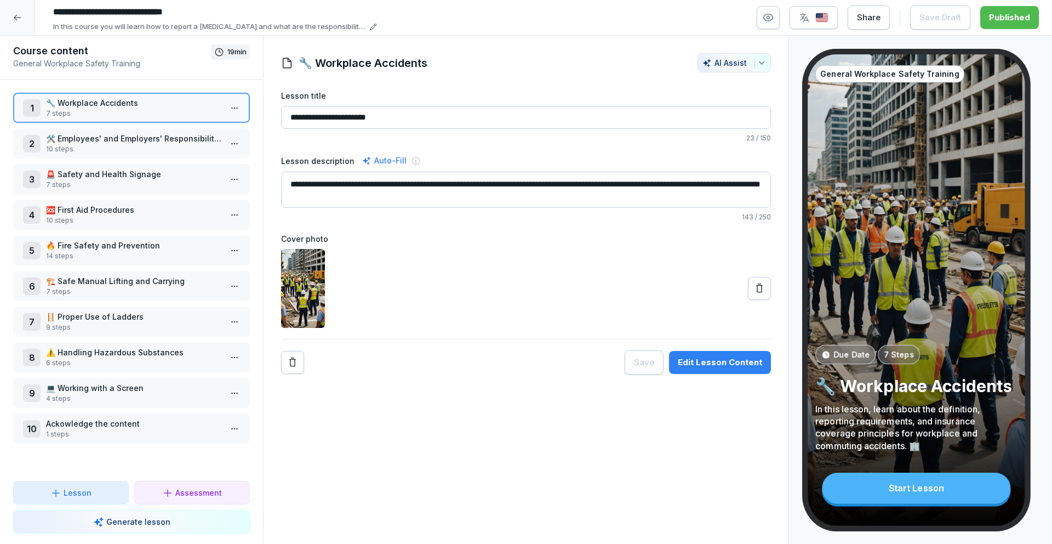
click at [113, 145] on p "10 steps" at bounding box center [133, 149] width 175 height 10
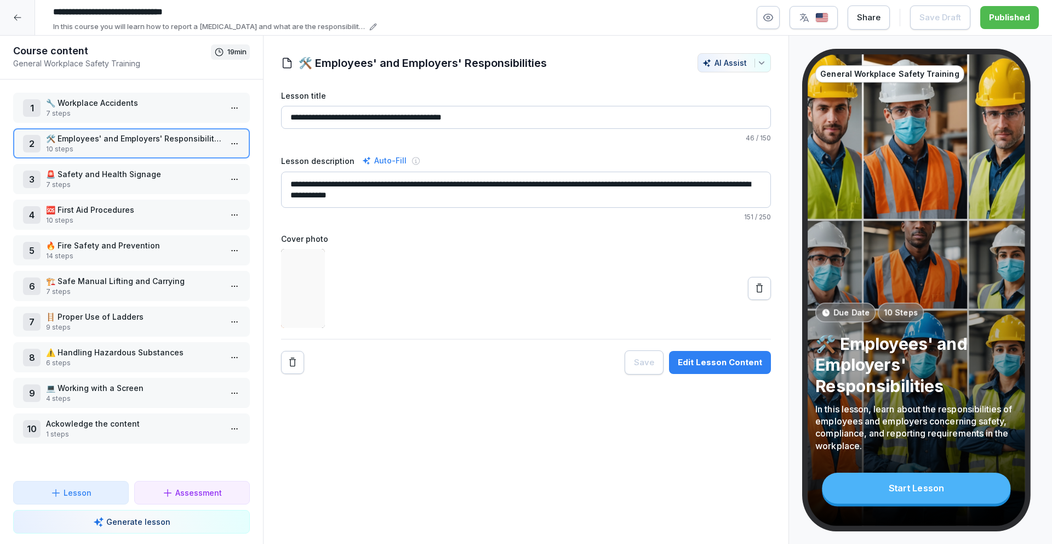
click at [118, 178] on p "🚨 Safety and Health Signage" at bounding box center [133, 174] width 175 height 12
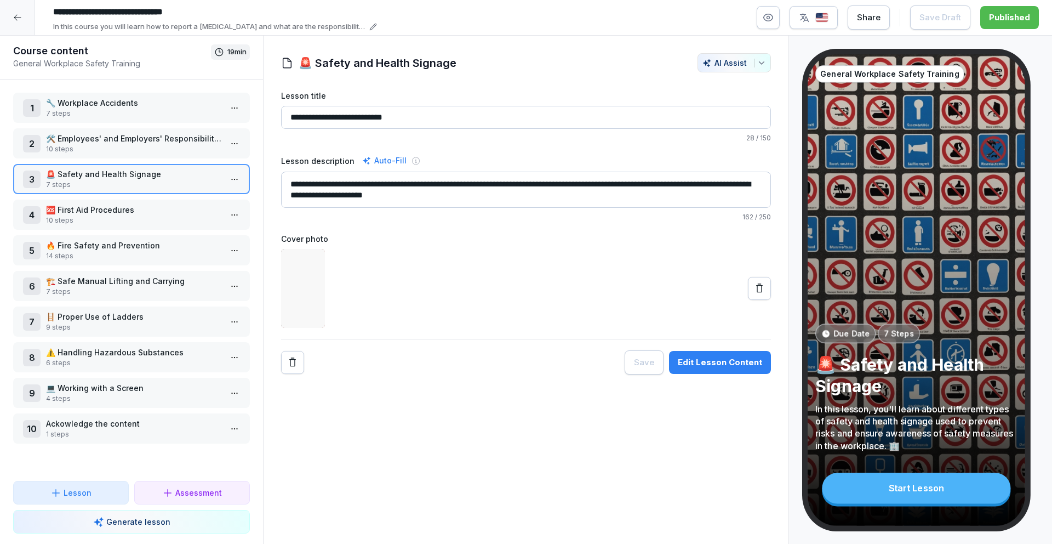
click at [115, 218] on p "10 steps" at bounding box center [133, 220] width 175 height 10
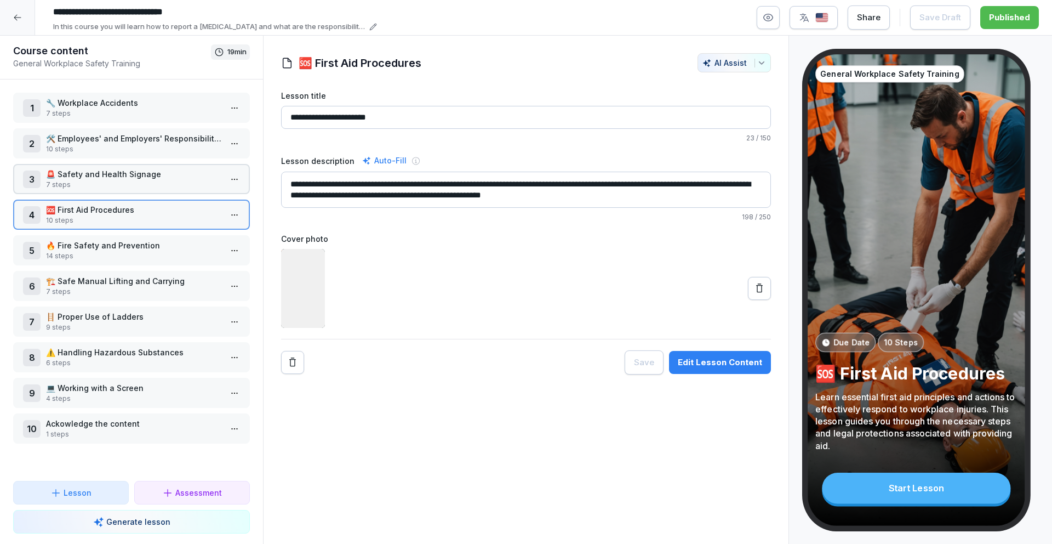
click at [117, 254] on p "14 steps" at bounding box center [133, 256] width 175 height 10
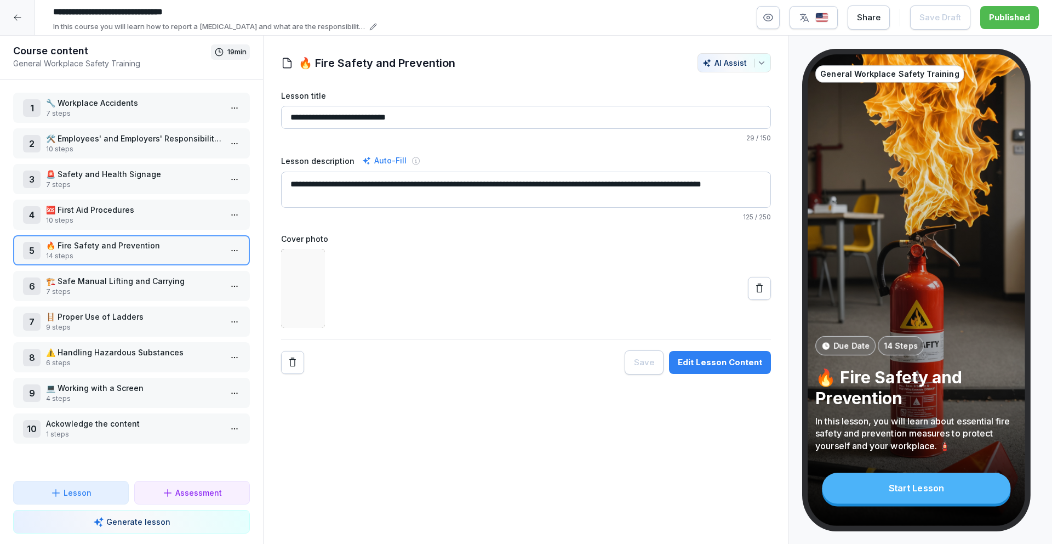
click at [117, 298] on div "6 🏗️ Safe Manual Lifting and Carrying 7 steps" at bounding box center [131, 286] width 237 height 30
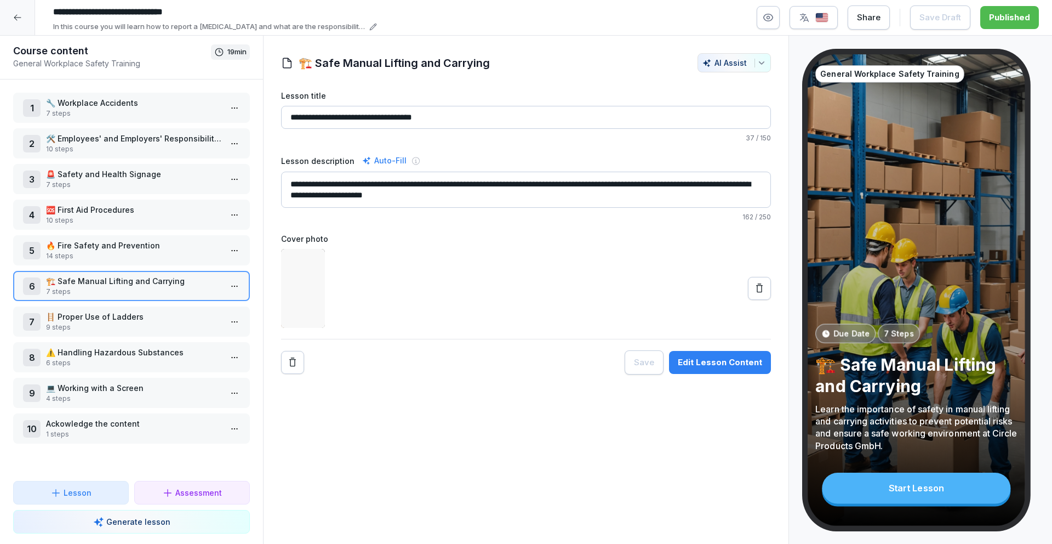
click at [104, 326] on p "9 steps" at bounding box center [133, 327] width 175 height 10
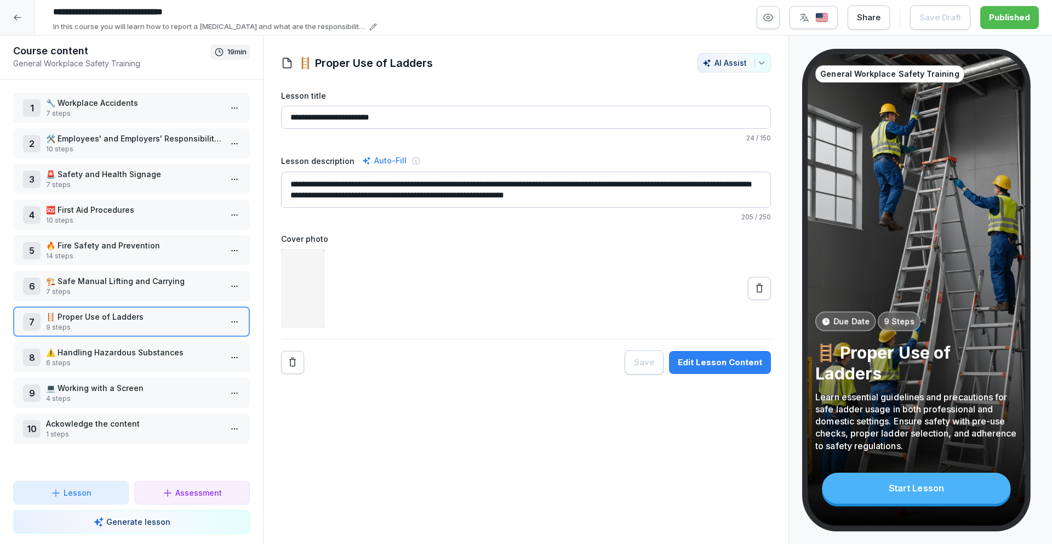
click at [104, 353] on p "⚠️ Handling Hazardous Substances" at bounding box center [133, 352] width 175 height 12
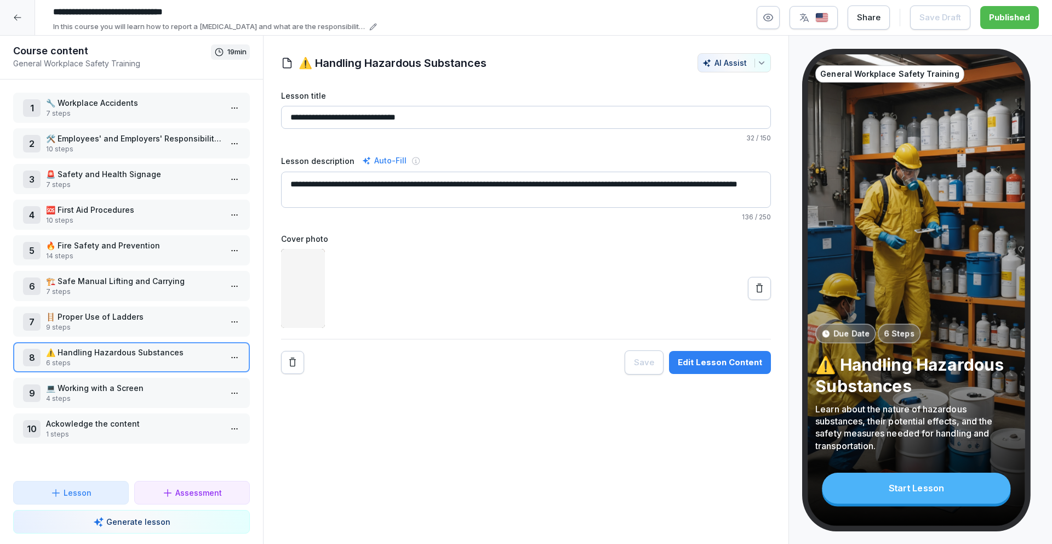
click at [104, 398] on p "4 steps" at bounding box center [133, 398] width 175 height 10
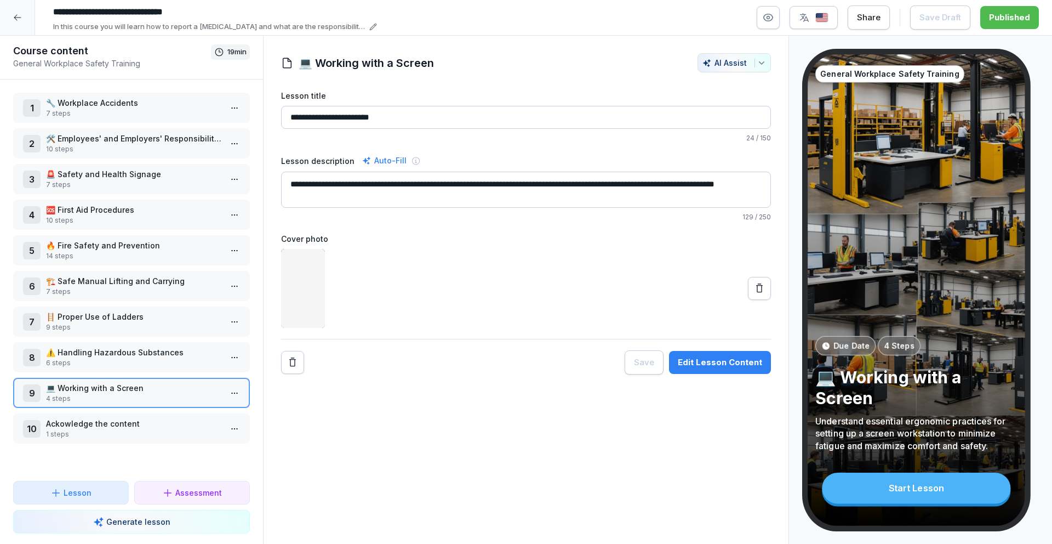
click at [105, 427] on p "Ackowledge the content" at bounding box center [133, 424] width 175 height 12
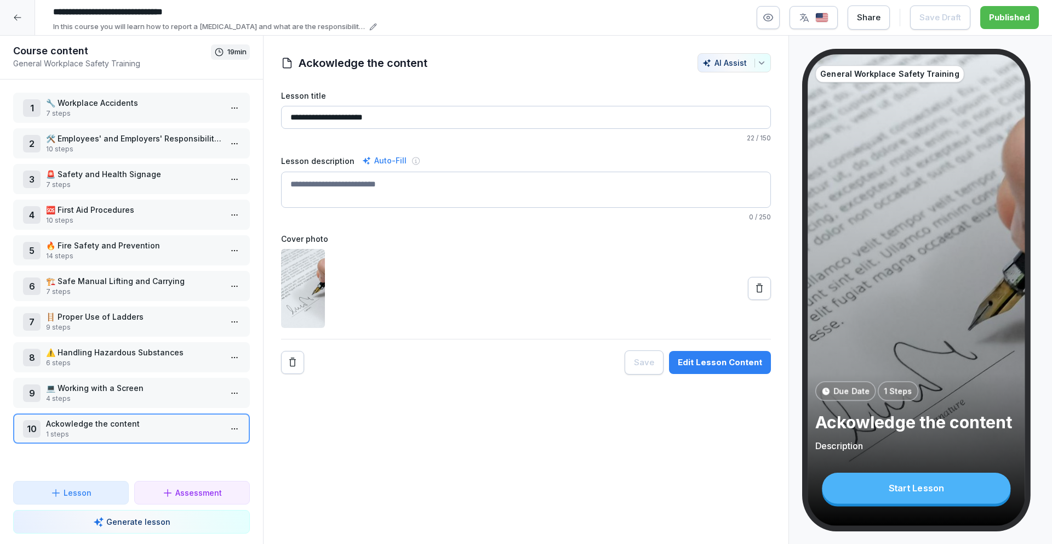
click at [23, 27] on div at bounding box center [17, 17] width 35 height 35
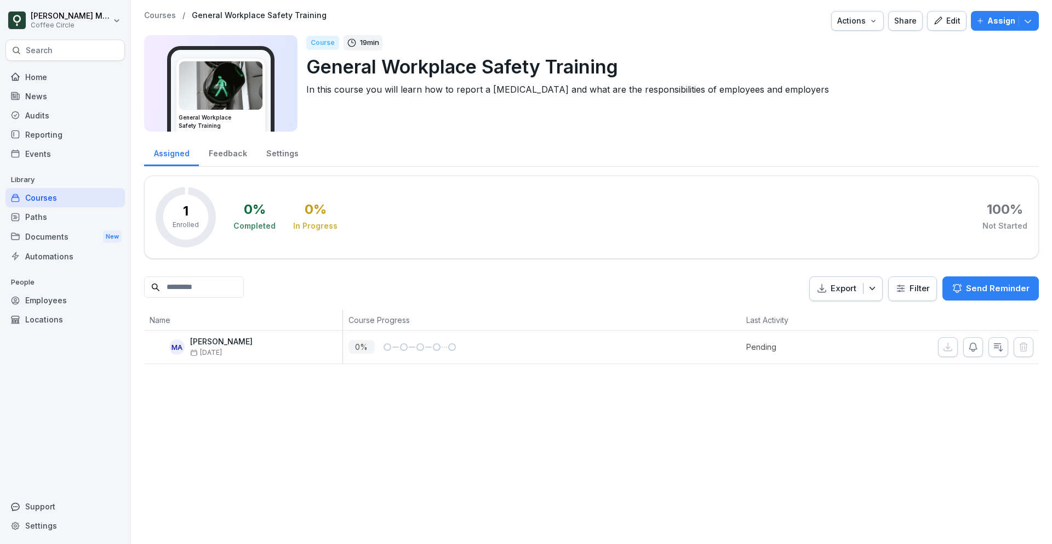
click at [90, 212] on div "Paths" at bounding box center [64, 216] width 119 height 19
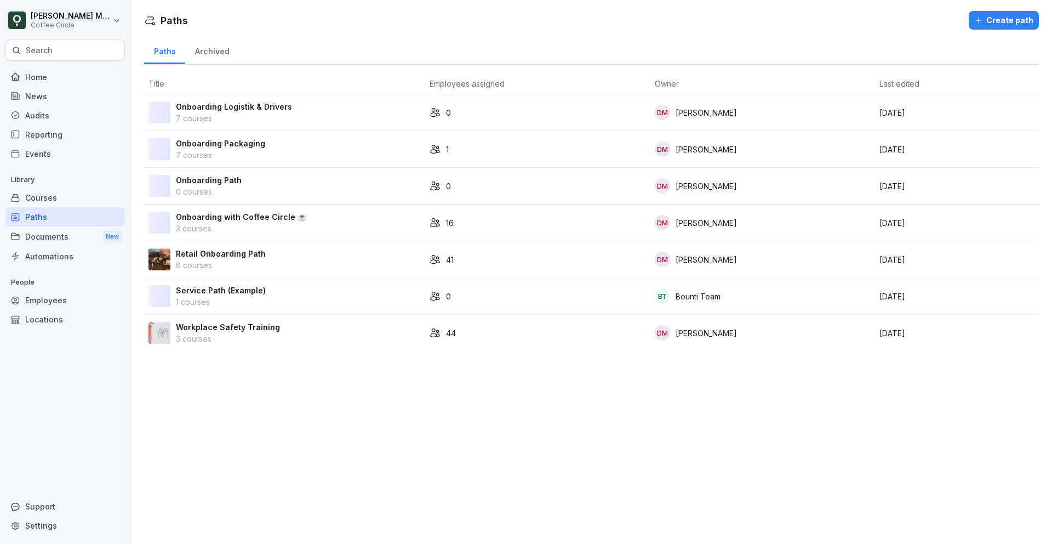
click at [231, 252] on p "Retail Onboarding Path" at bounding box center [221, 254] width 90 height 12
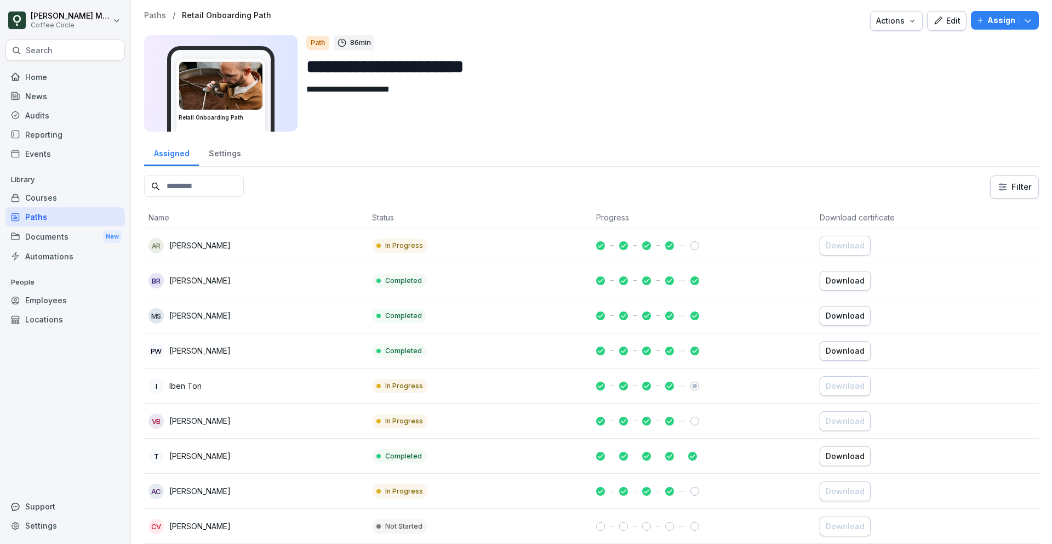
click at [27, 198] on div "Courses" at bounding box center [64, 197] width 119 height 19
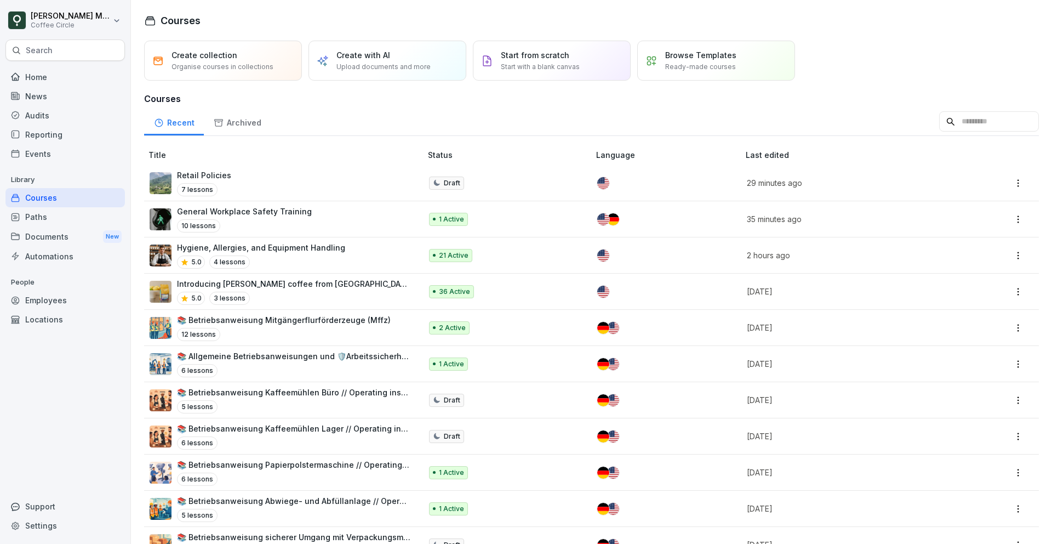
click at [56, 222] on div "Paths" at bounding box center [64, 216] width 119 height 19
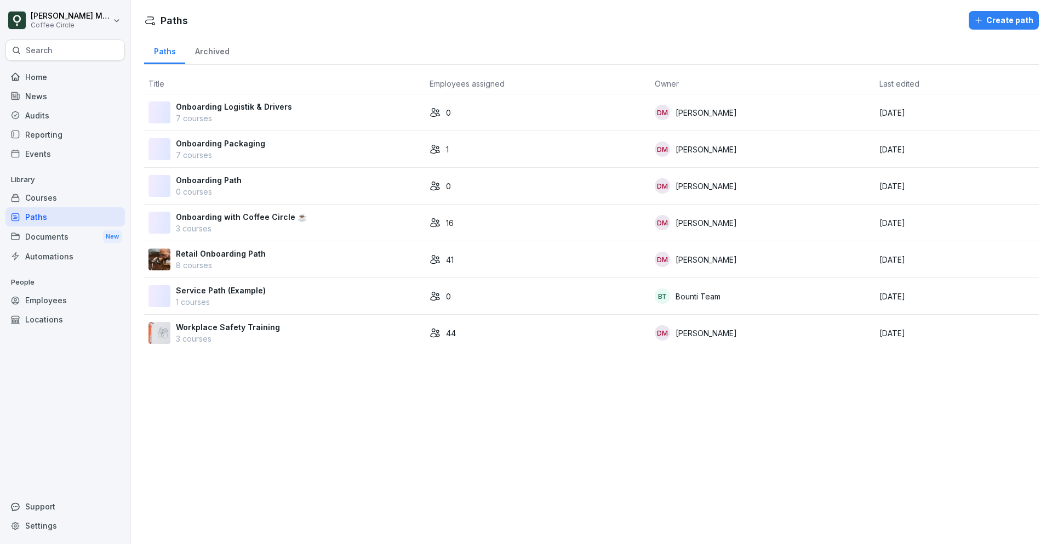
click at [207, 256] on p "Retail Onboarding Path" at bounding box center [221, 254] width 90 height 12
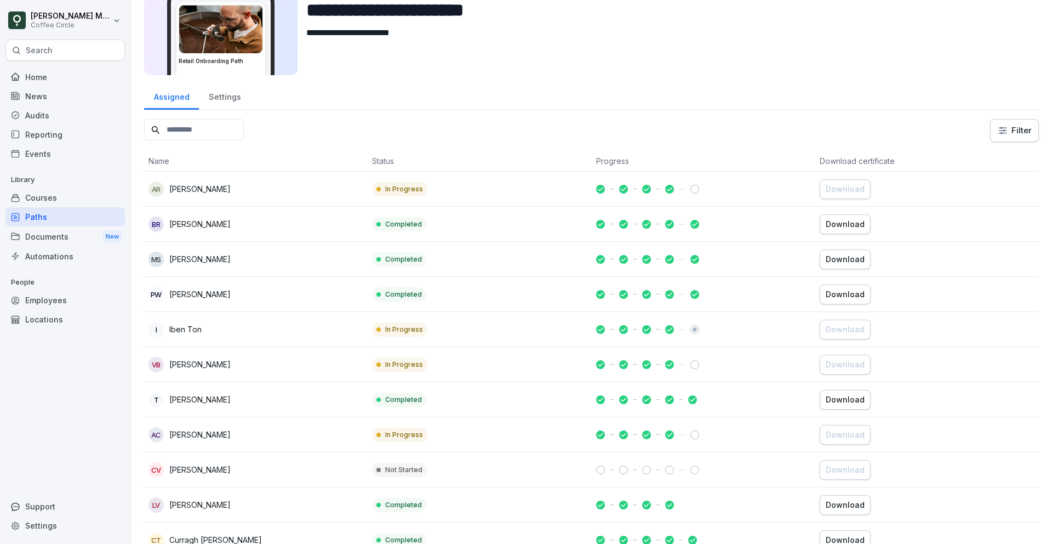
scroll to position [58, 0]
click at [27, 195] on div "Courses" at bounding box center [64, 197] width 119 height 19
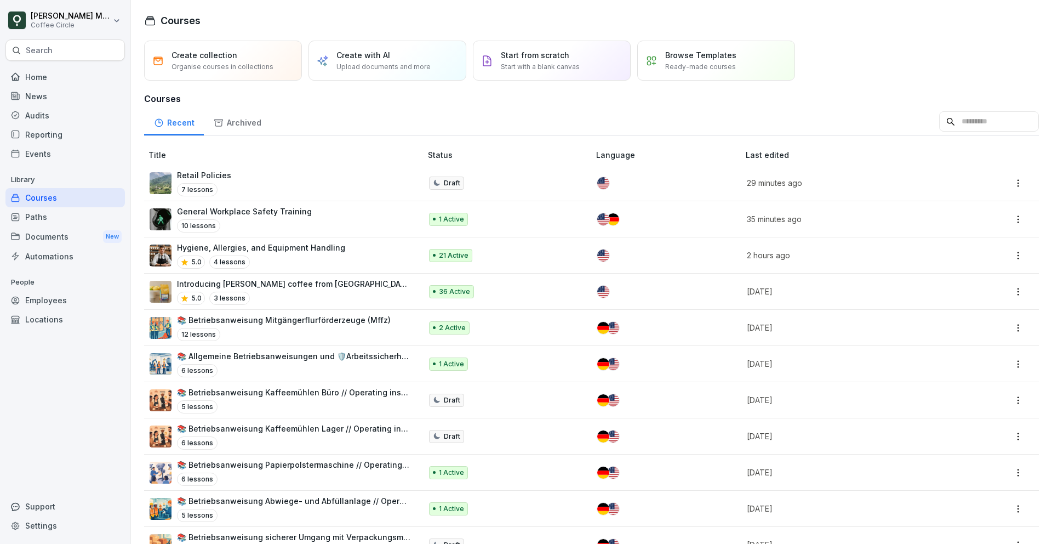
click at [263, 189] on div "Retail Policies 7 lessons" at bounding box center [280, 182] width 261 height 27
